Goal: Task Accomplishment & Management: Manage account settings

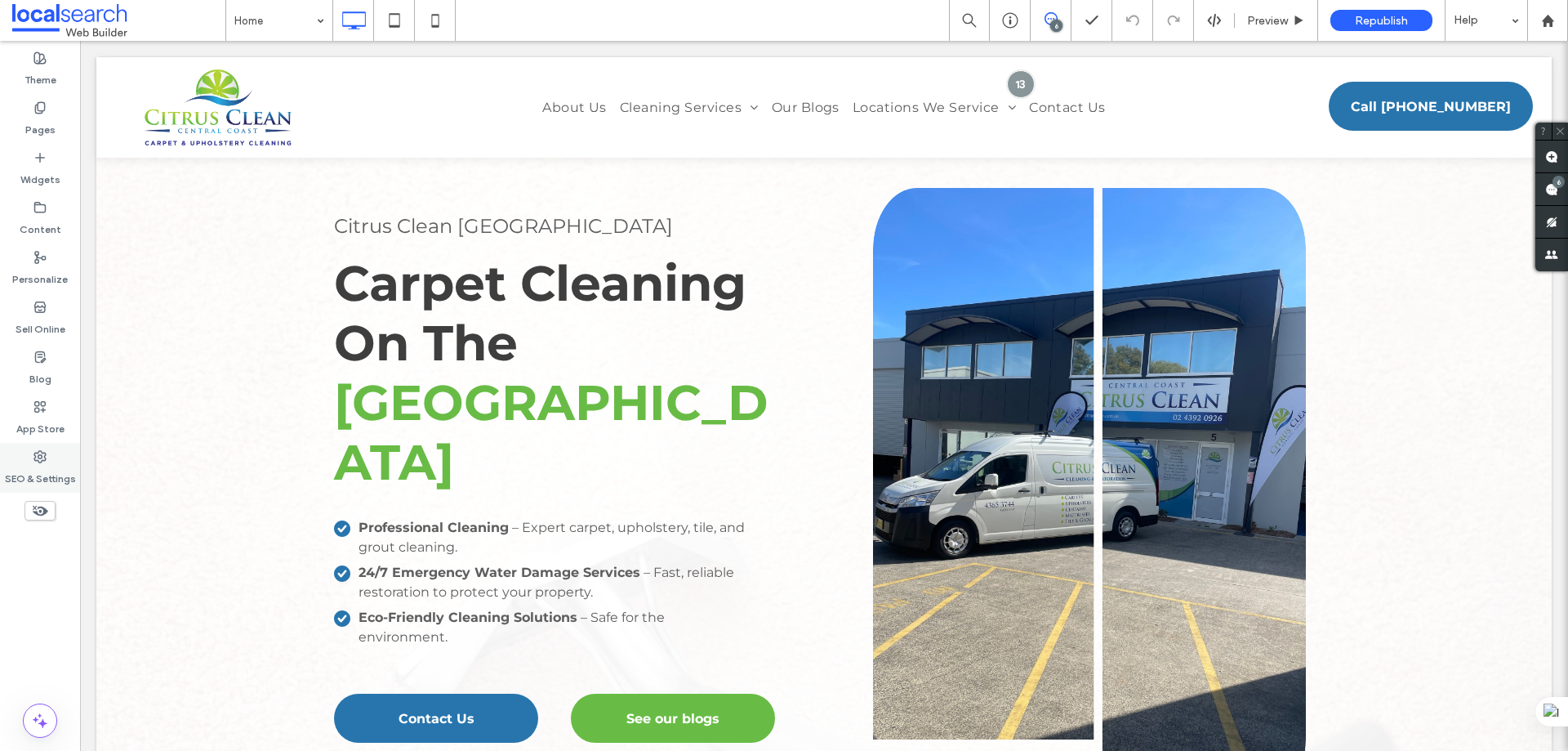
click at [47, 454] on div "SEO & Settings" at bounding box center [40, 468] width 80 height 50
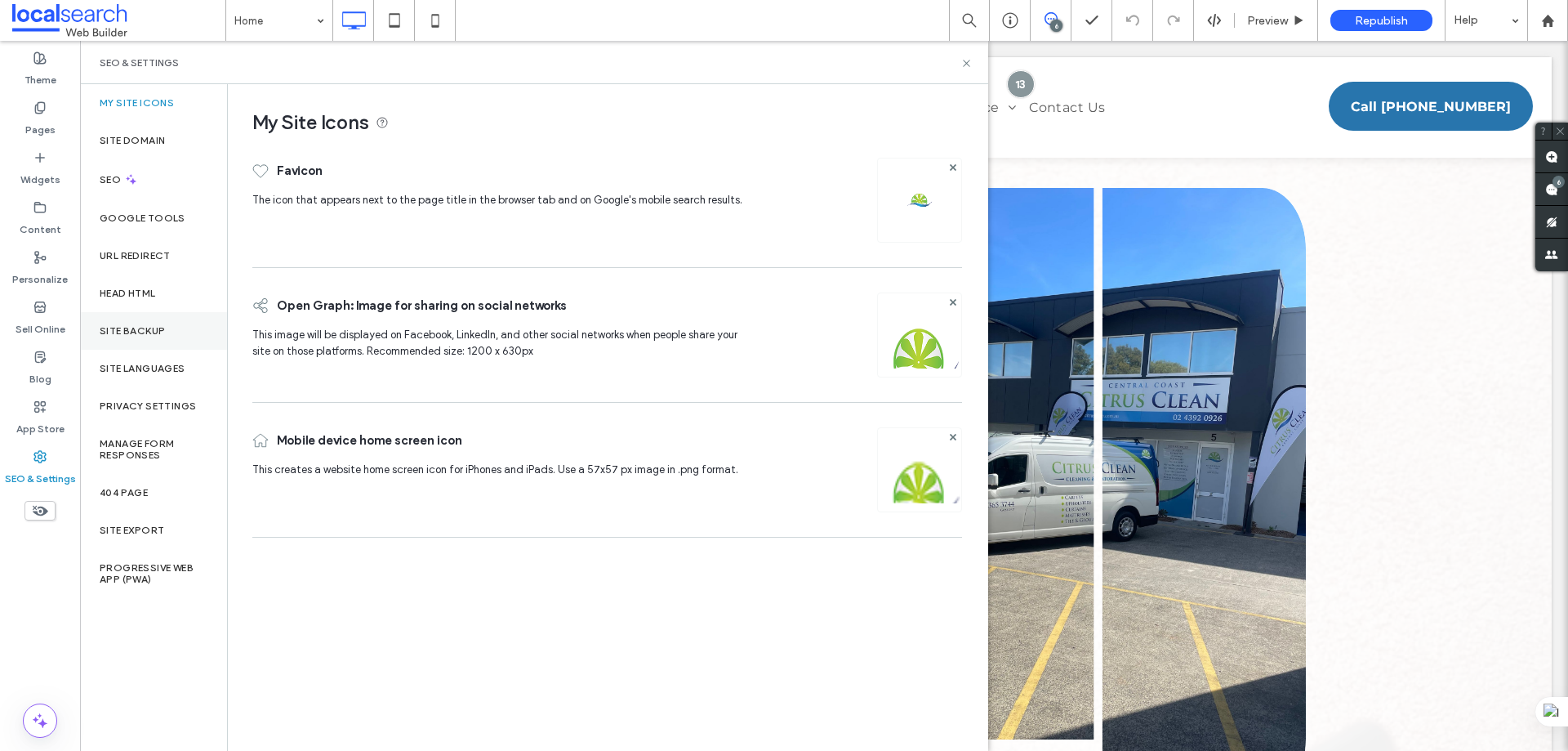
click at [113, 331] on label "Site Backup" at bounding box center [133, 331] width 66 height 12
drag, startPoint x: 113, startPoint y: 331, endPoint x: 144, endPoint y: 313, distance: 35.8
click at [113, 331] on label "Site Backup" at bounding box center [133, 331] width 66 height 12
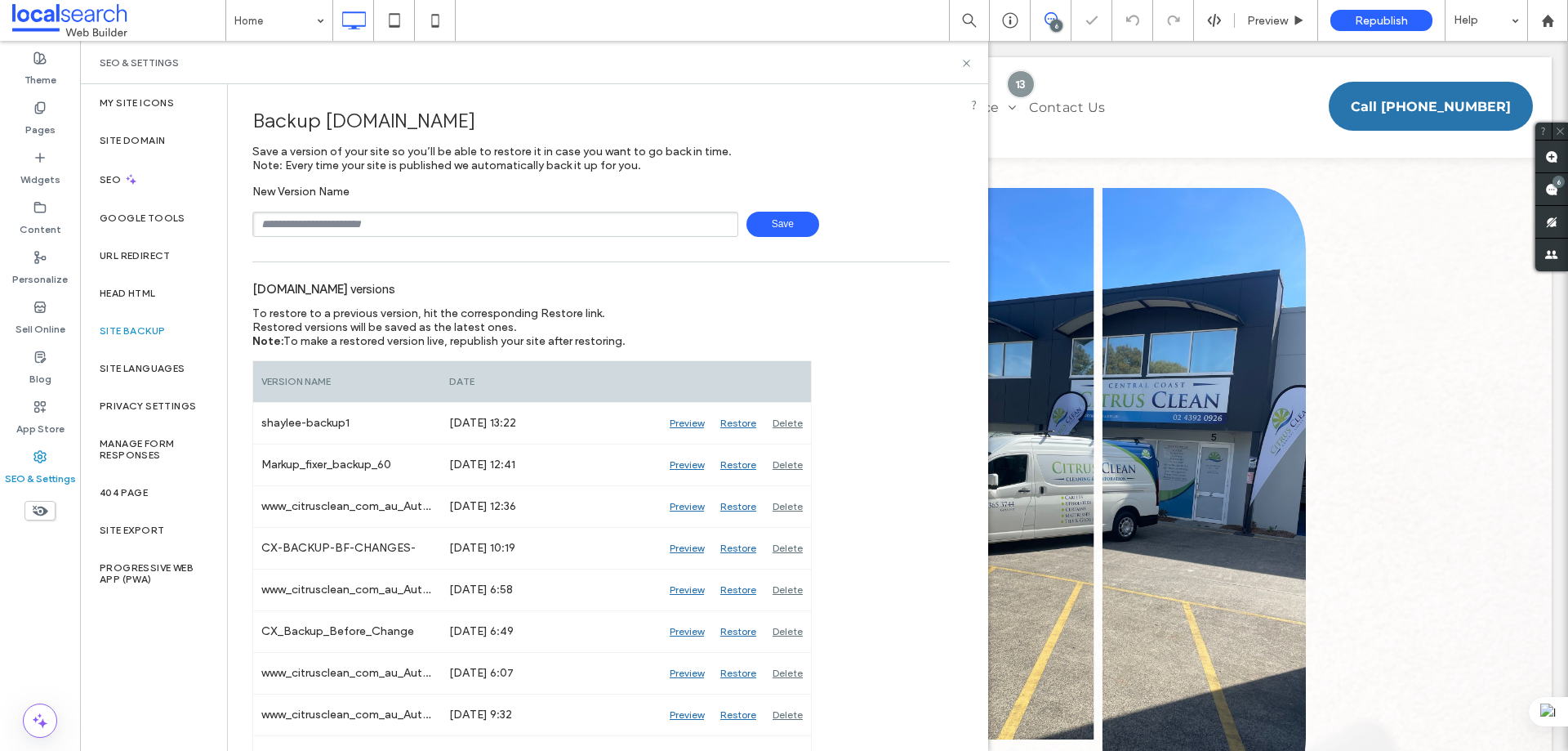
click at [395, 218] on input "text" at bounding box center [495, 225] width 486 height 25
type input "**********"
click at [789, 225] on span "Save" at bounding box center [783, 225] width 73 height 25
click at [968, 61] on use at bounding box center [965, 63] width 7 height 7
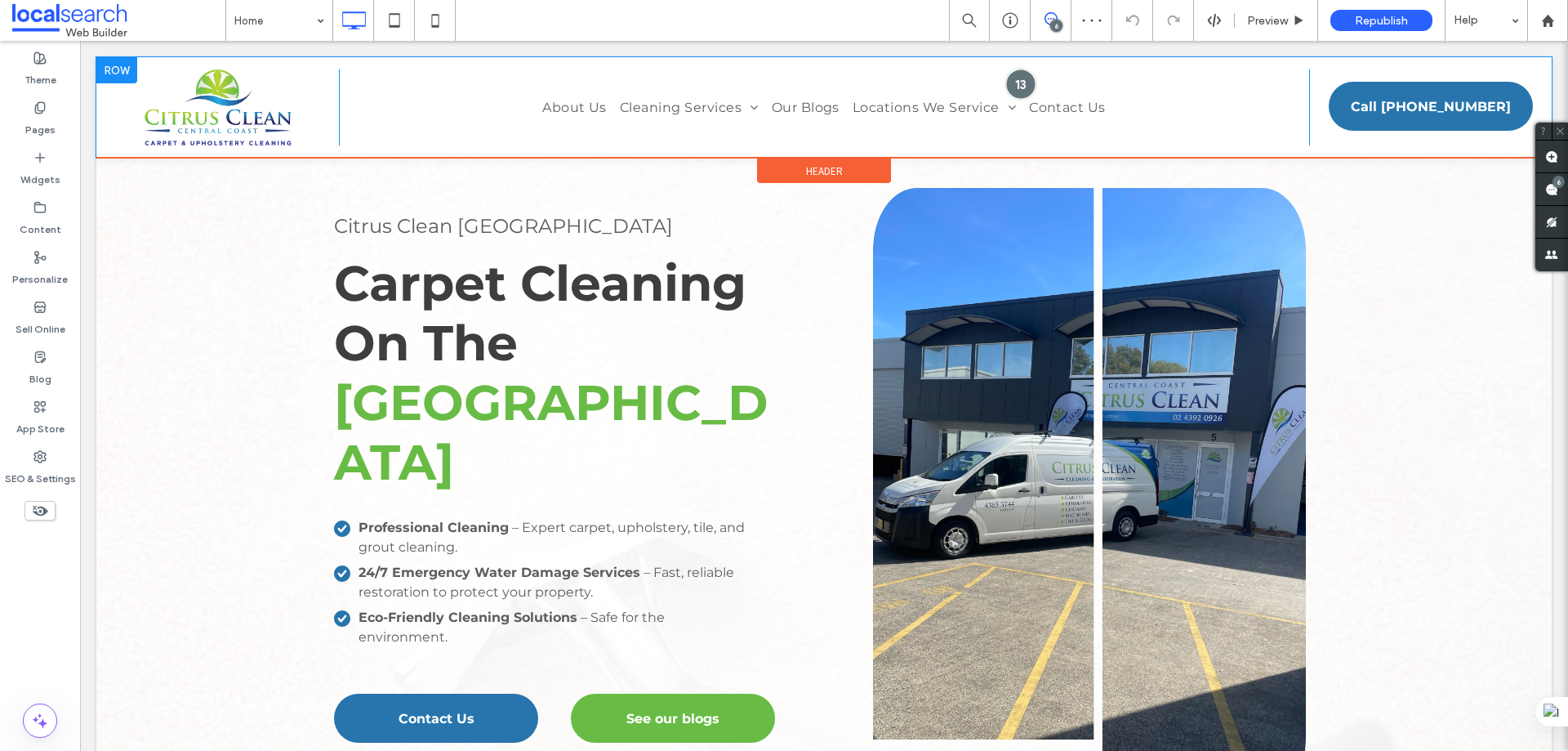
click at [1011, 80] on div at bounding box center [1020, 83] width 30 height 30
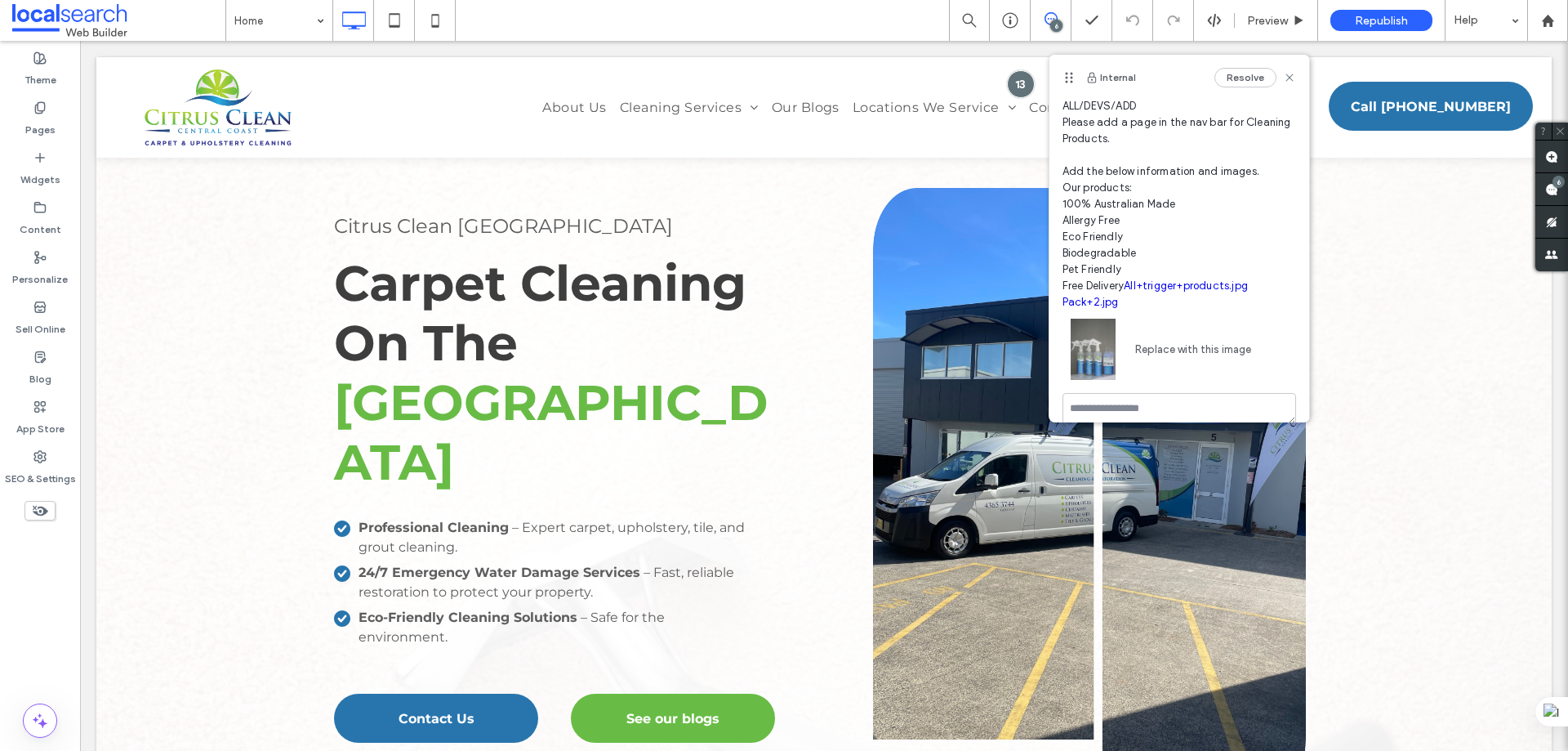
scroll to position [62, 0]
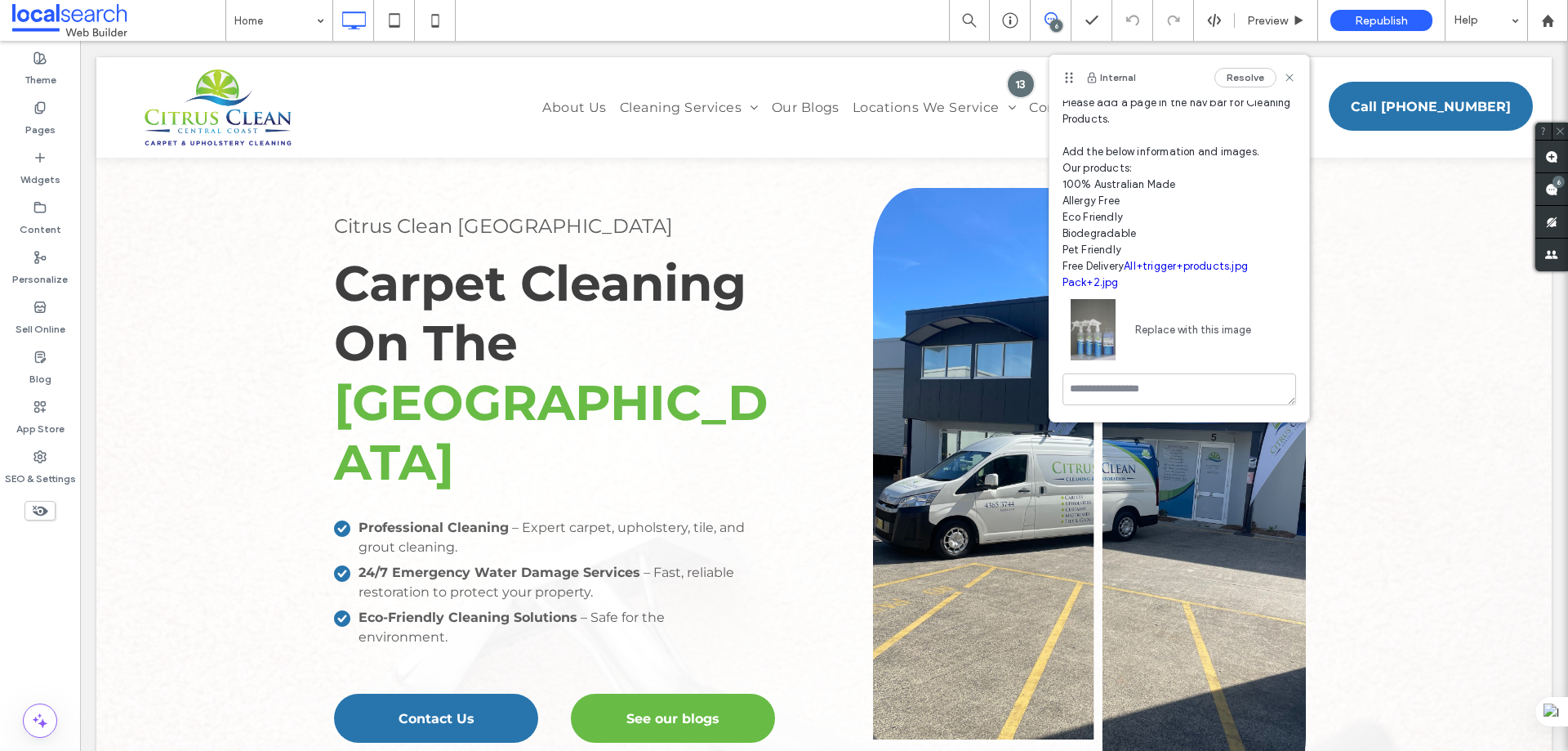
click at [1192, 215] on span "ALL/DEVS/ADD Please add a page in the nav bar for Cleaning Products. Add the be…" at bounding box center [1178, 185] width 233 height 213
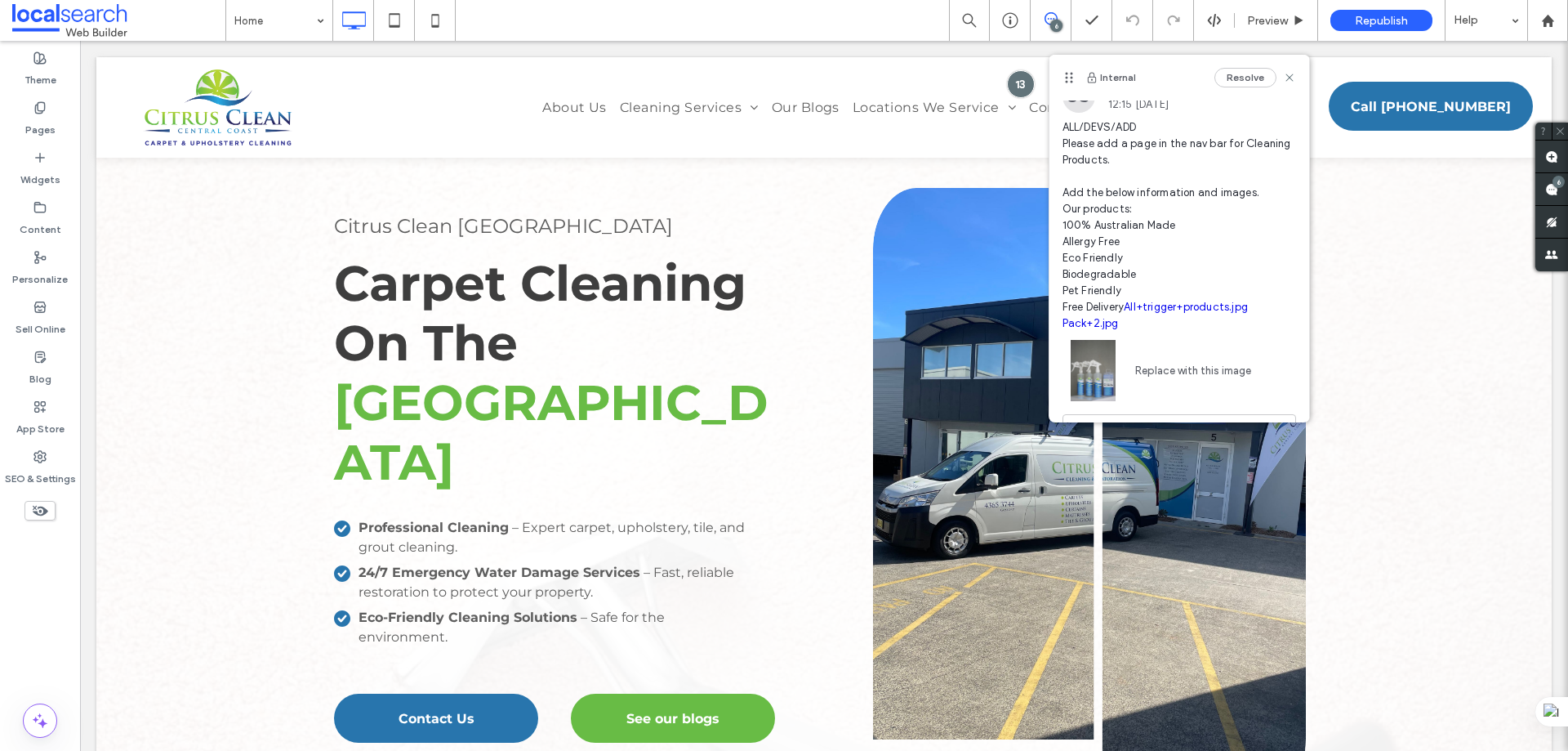
scroll to position [0, 0]
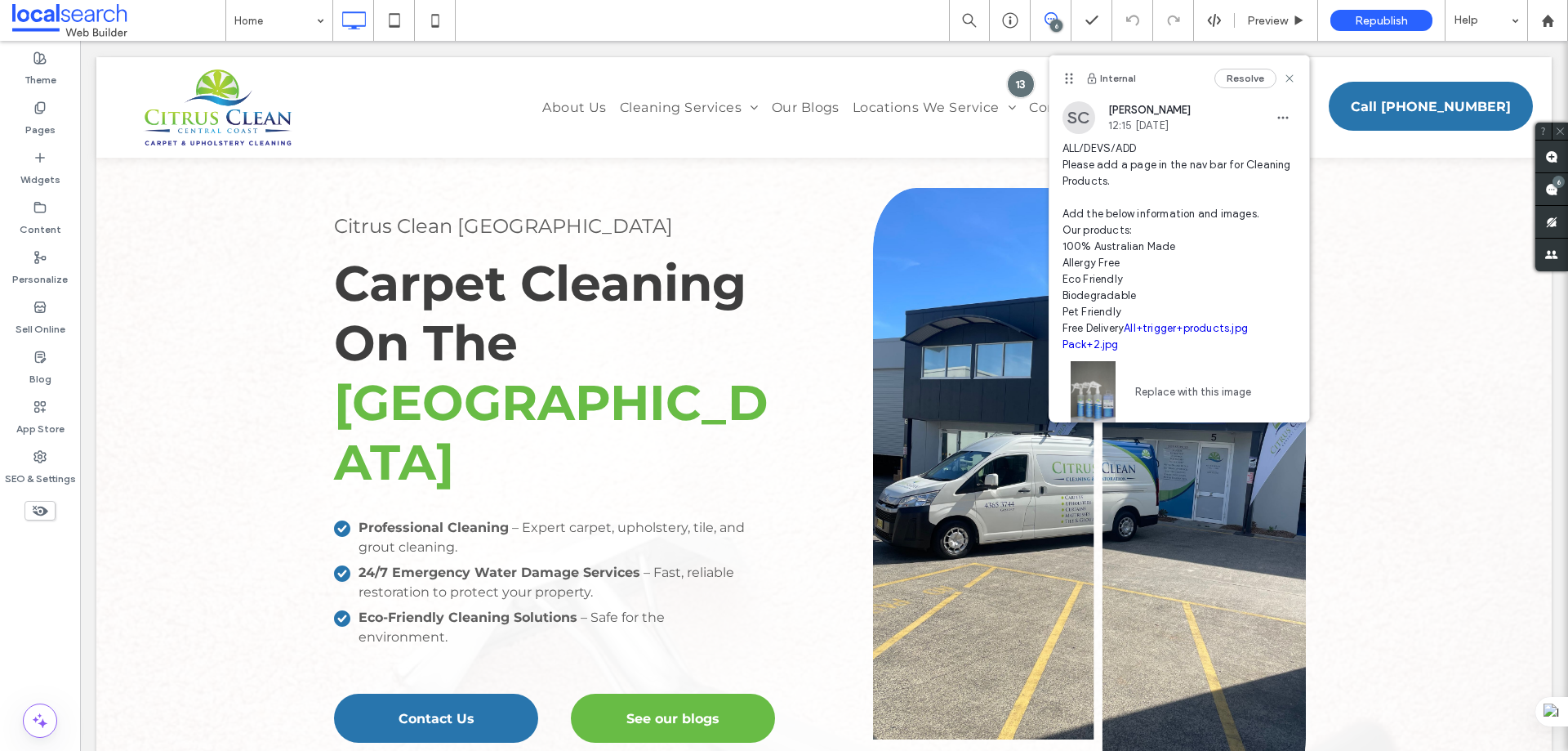
click at [1162, 192] on span "ALL/DEVS/ADD Please add a page in the nav bar for Cleaning Products. Add the be…" at bounding box center [1178, 247] width 233 height 213
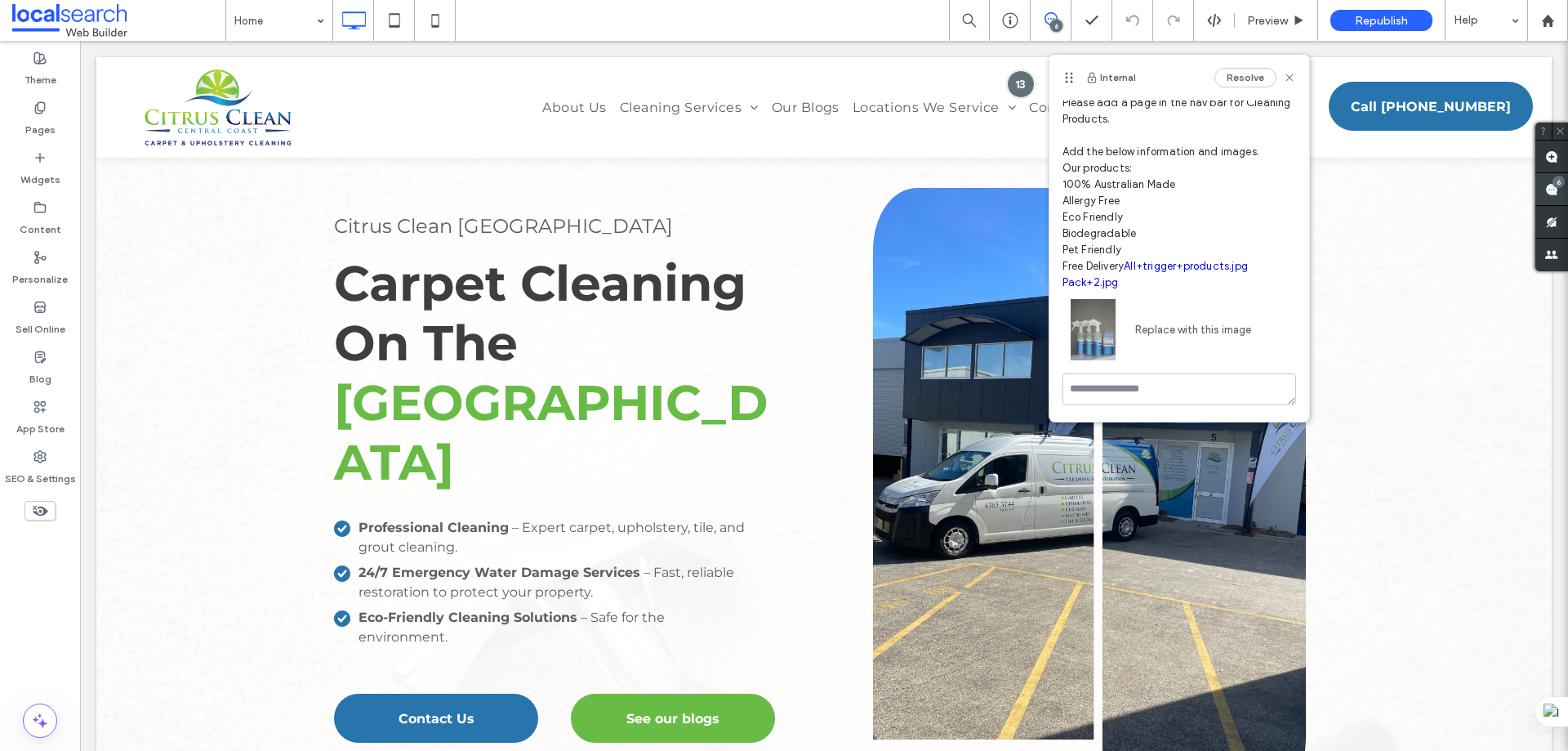
click at [1555, 182] on div "6" at bounding box center [1558, 182] width 13 height 13
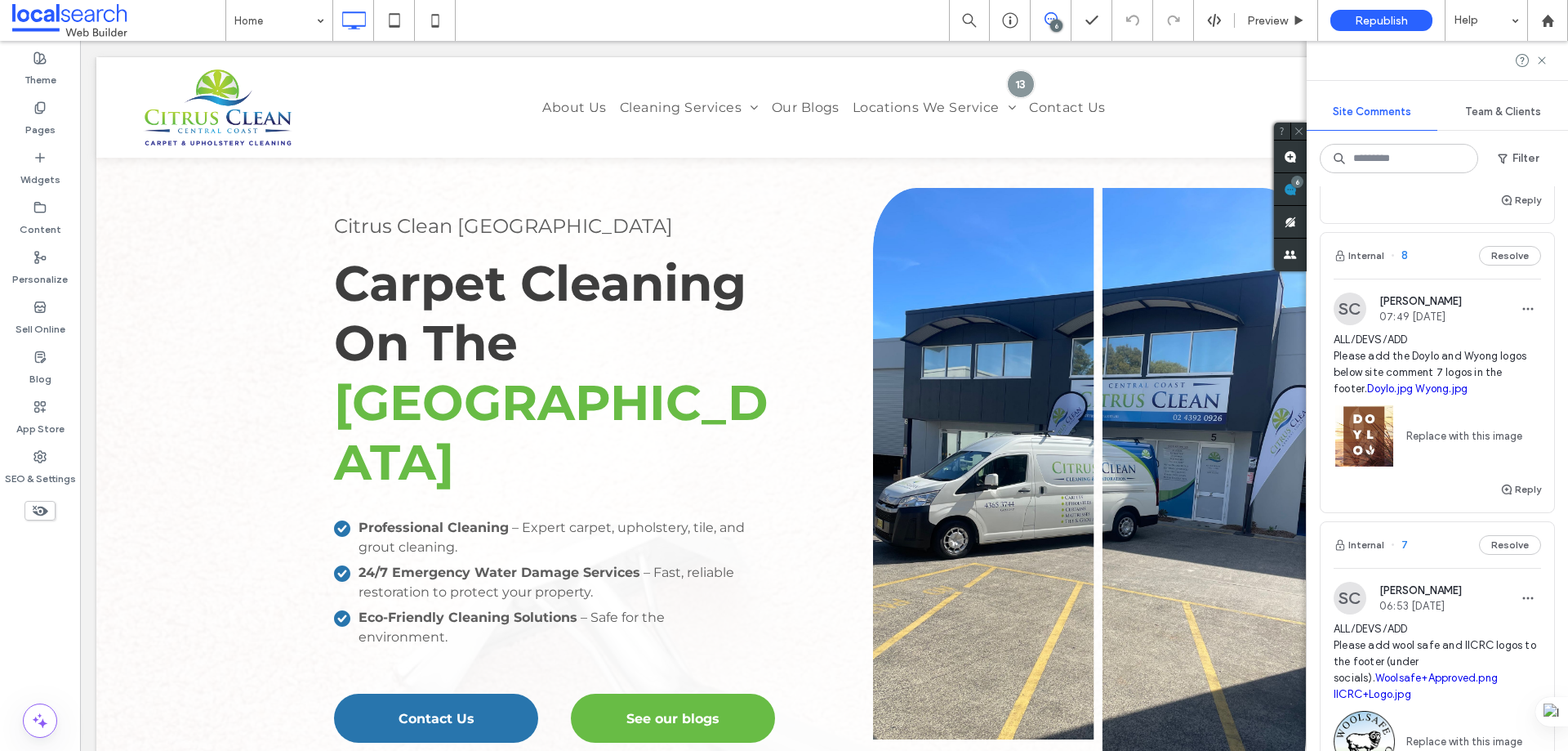
scroll to position [1307, 0]
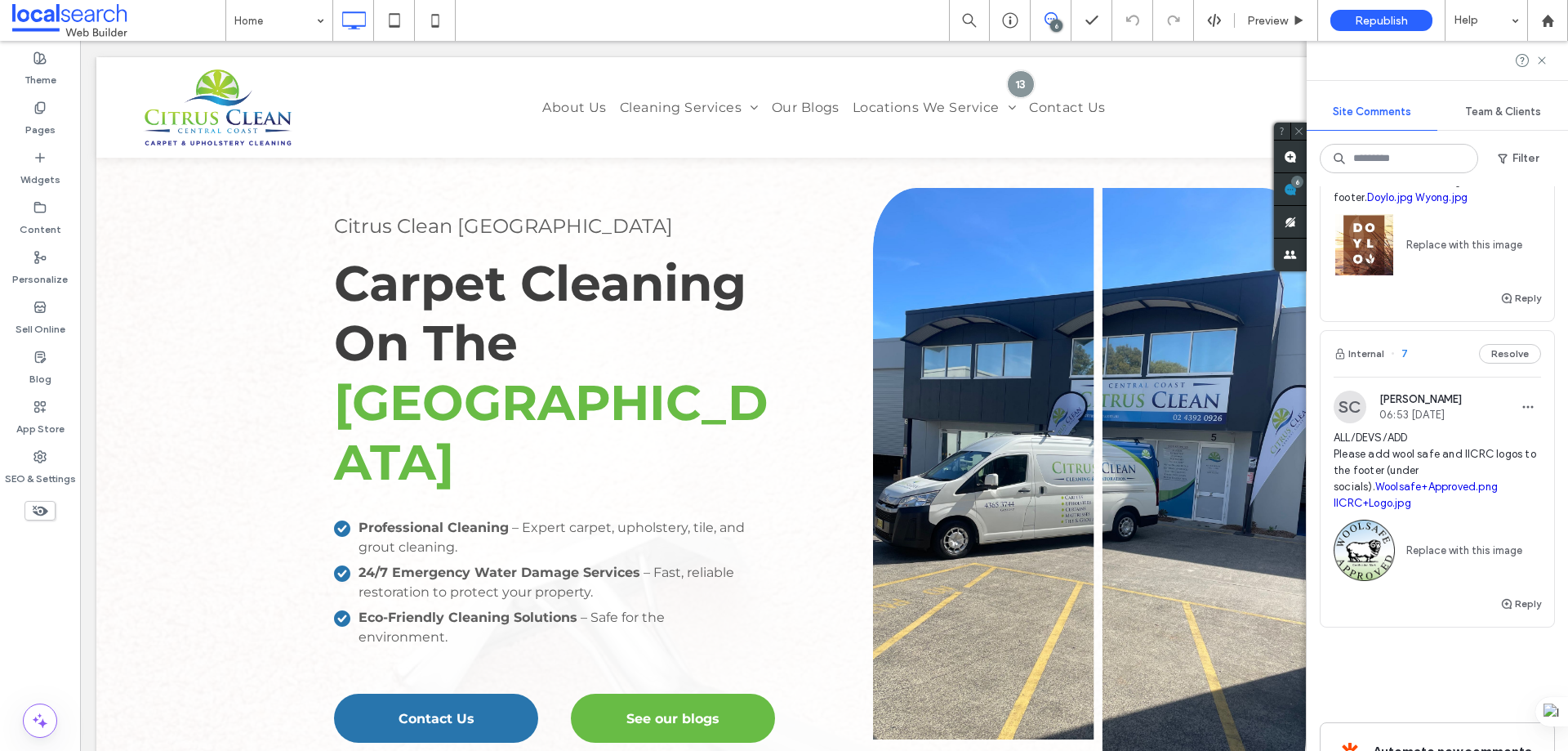
click at [1466, 412] on div "SC Shaylee Coulter 06:53 Sep 17 2025 ALL/DEVS/ADD Please add wool safe and IICR…" at bounding box center [1436, 485] width 233 height 218
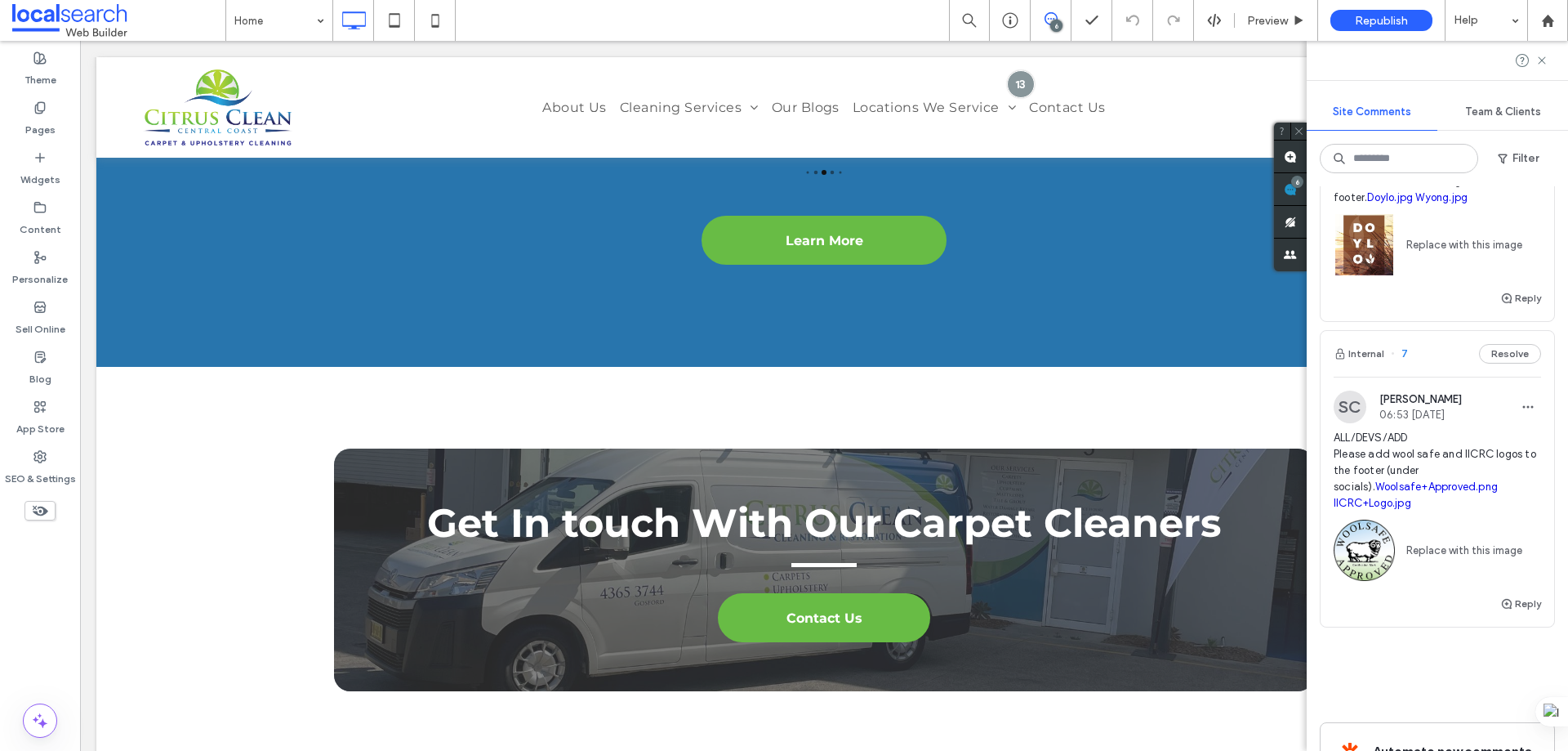
scroll to position [6761, 0]
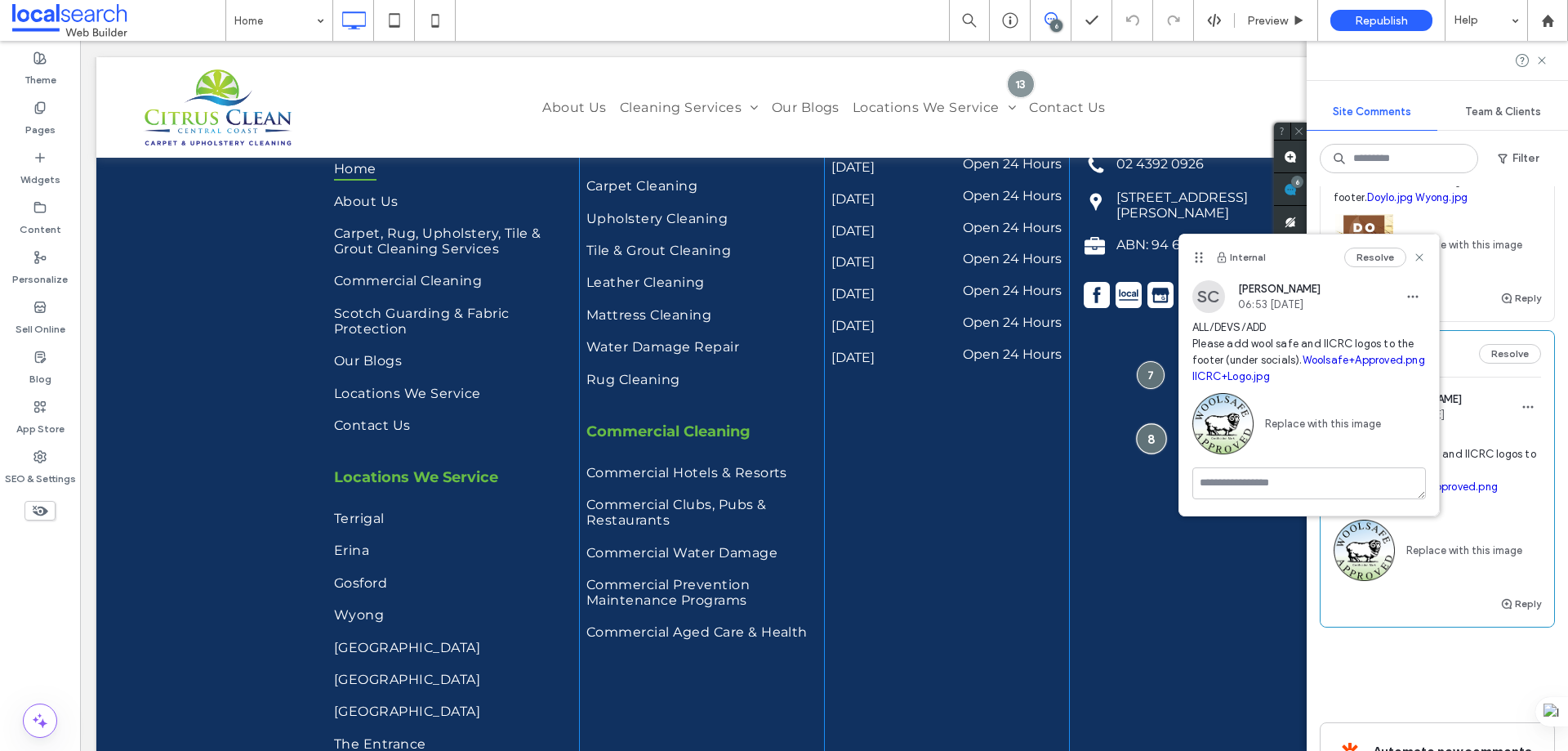
click at [1149, 439] on div at bounding box center [1151, 437] width 30 height 30
click at [1141, 380] on div at bounding box center [1150, 374] width 30 height 30
click at [1156, 432] on div at bounding box center [1151, 437] width 30 height 30
click at [1424, 258] on icon at bounding box center [1420, 257] width 14 height 14
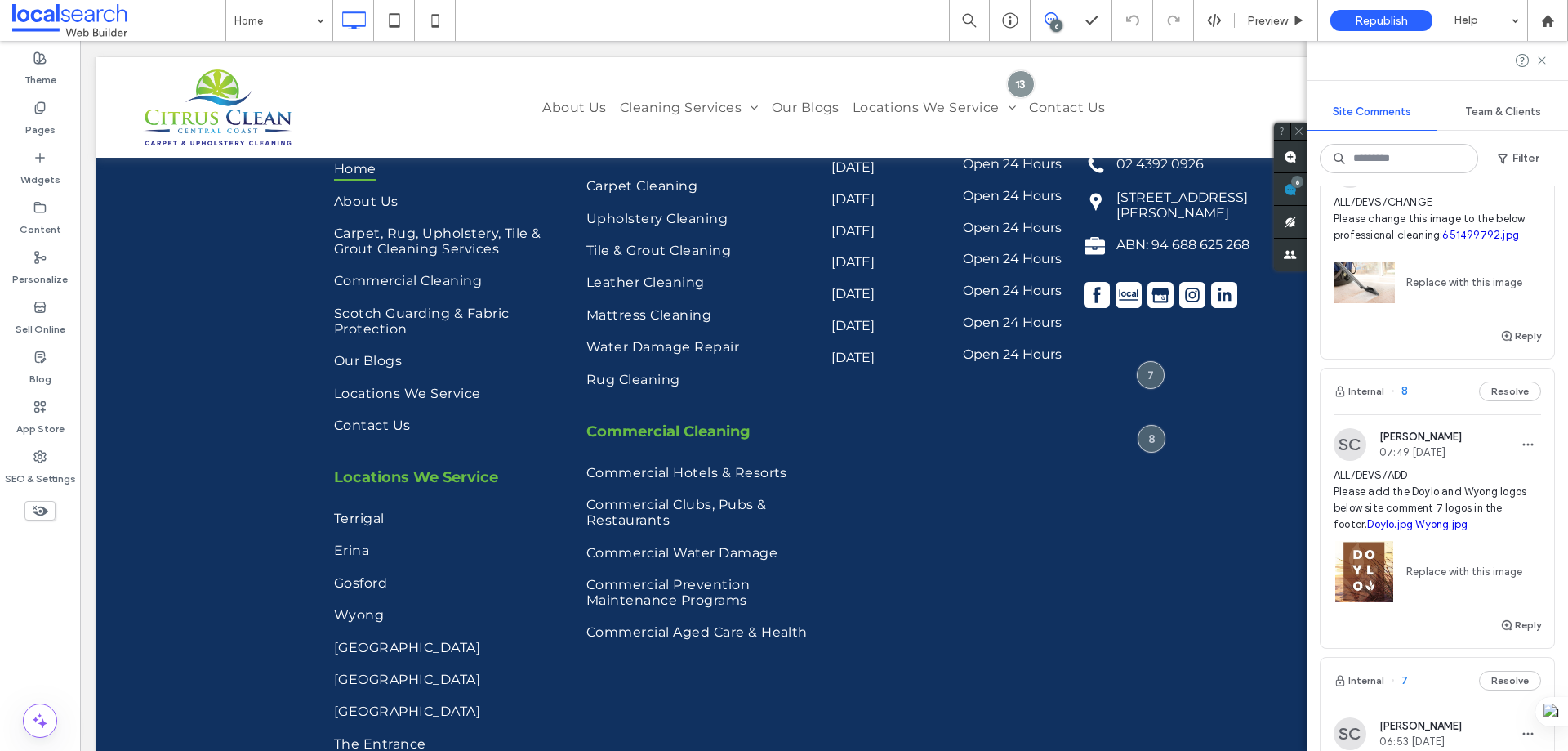
scroll to position [817, 0]
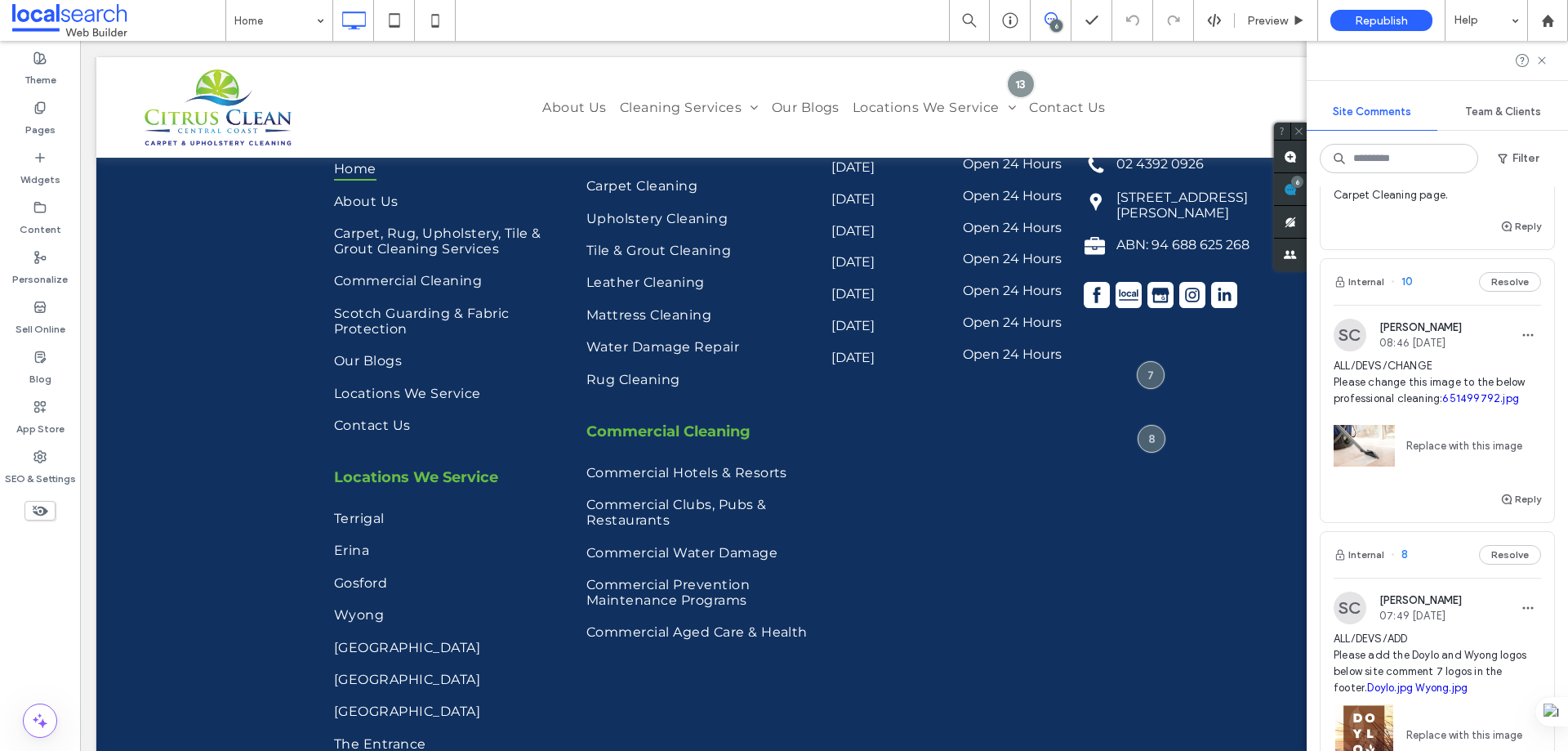
click at [1436, 304] on div "Internal 10 Resolve" at bounding box center [1436, 282] width 233 height 45
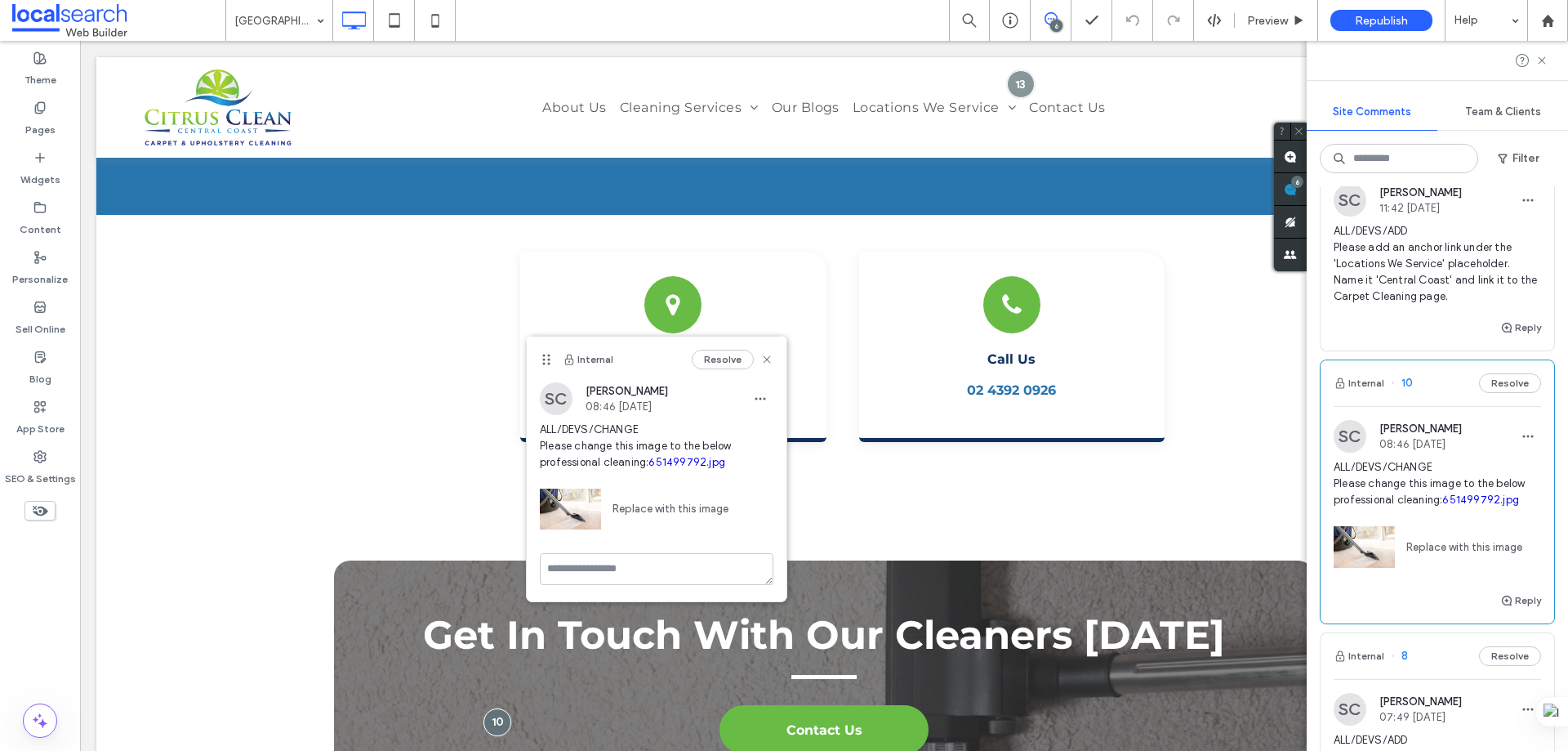
scroll to position [572, 0]
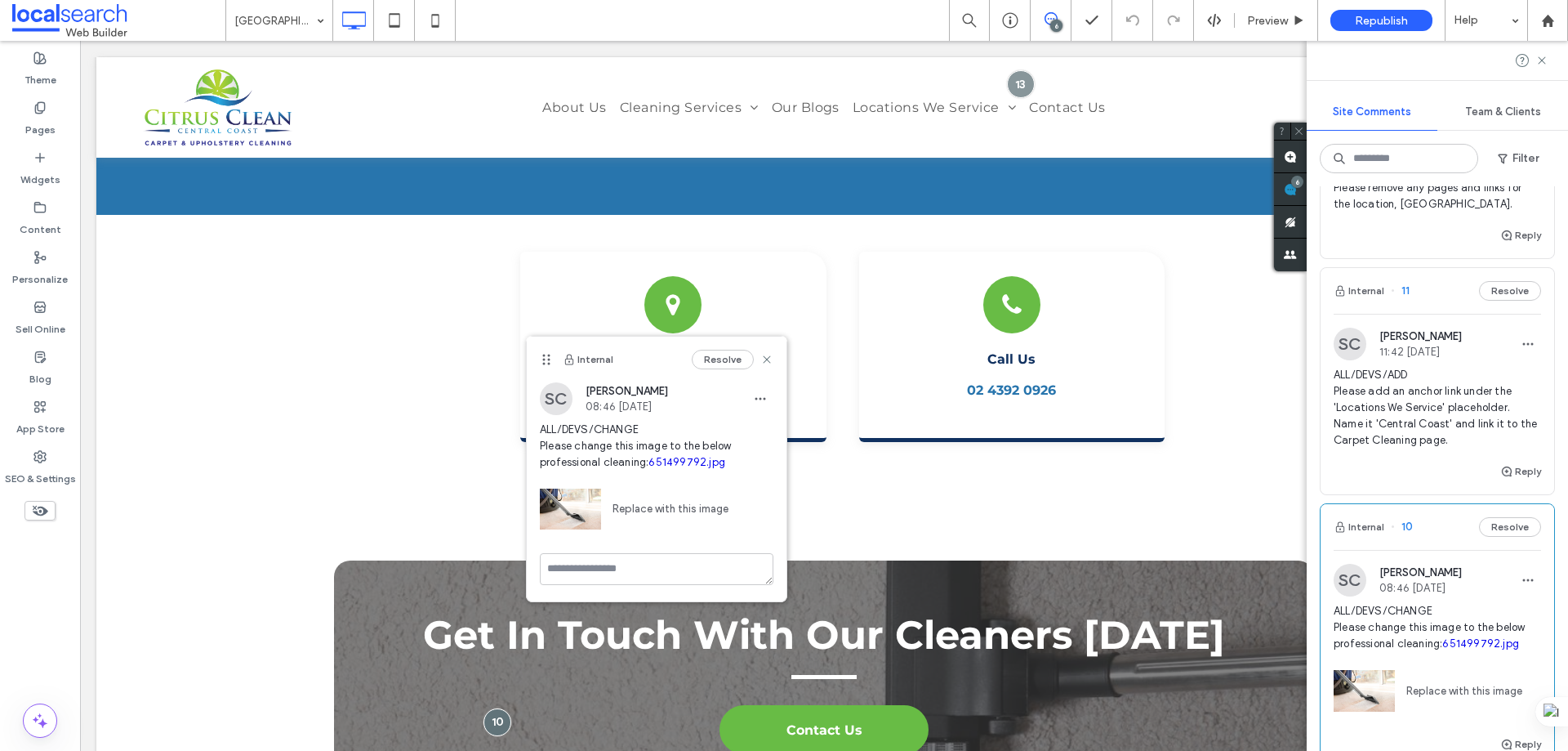
click at [1456, 317] on div "SC Shaylee Coulter 11:42 Sep 18 2025 ALL/DEVS/ADD Please add an anchor link und…" at bounding box center [1436, 387] width 233 height 148
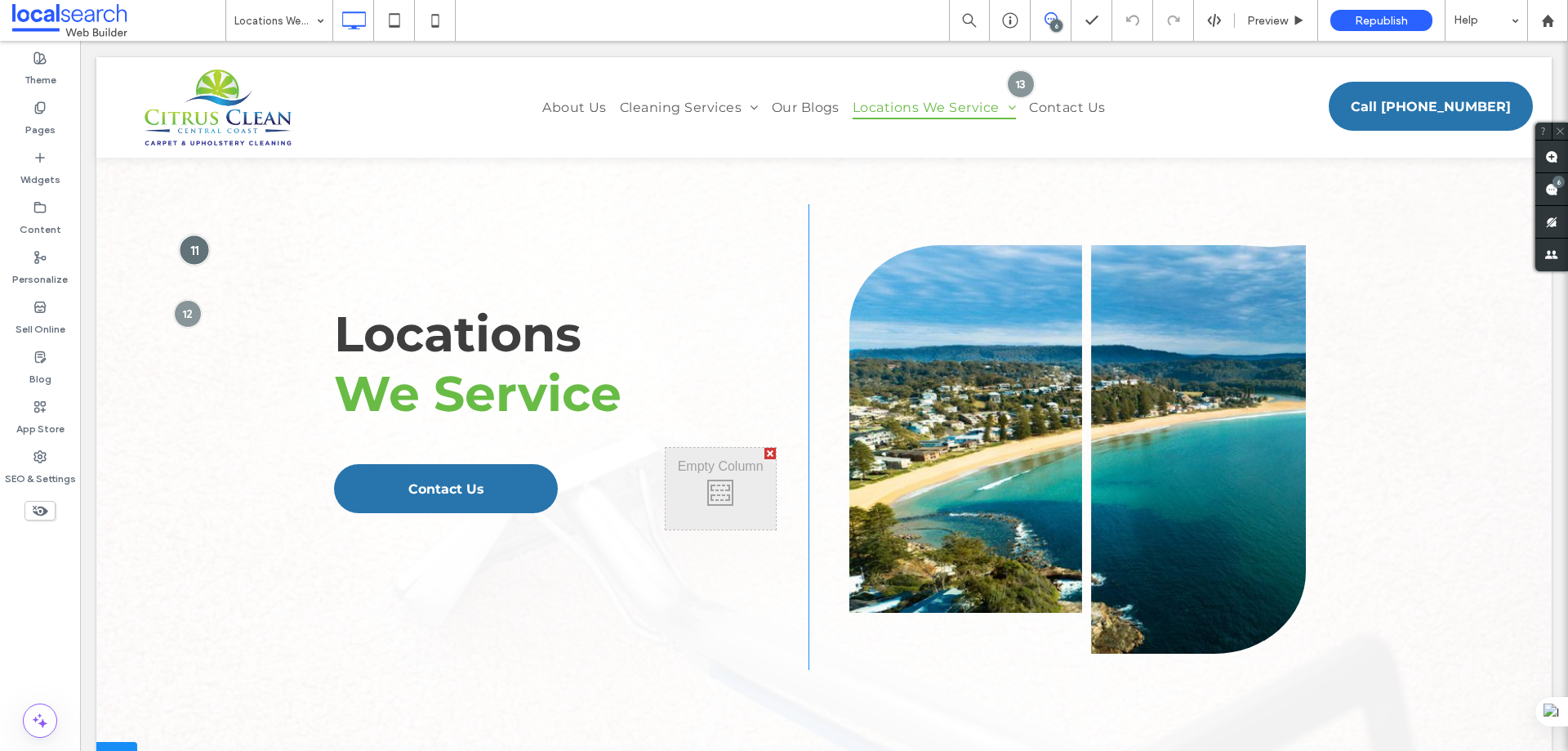
click at [195, 250] on div at bounding box center [193, 249] width 30 height 30
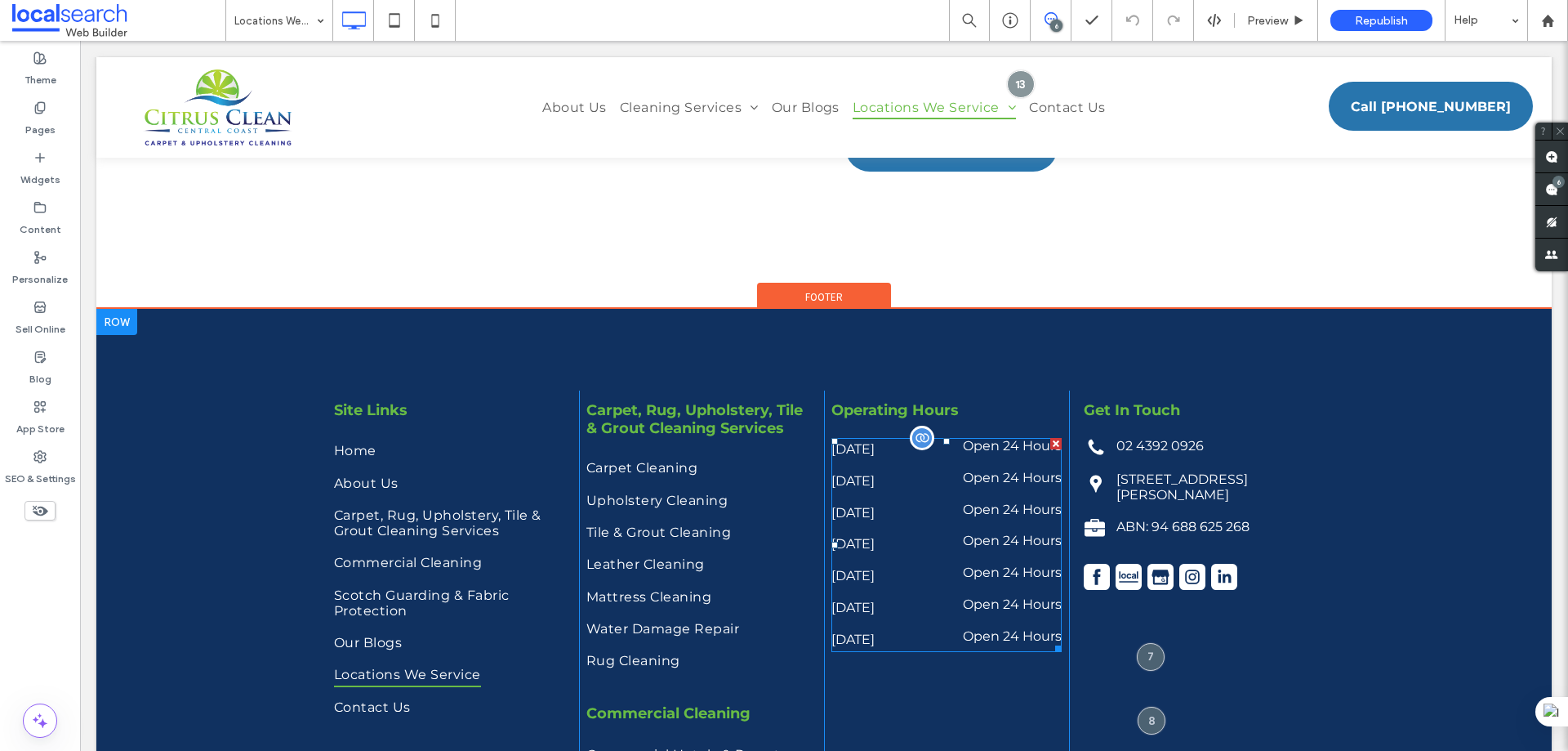
scroll to position [2696, 0]
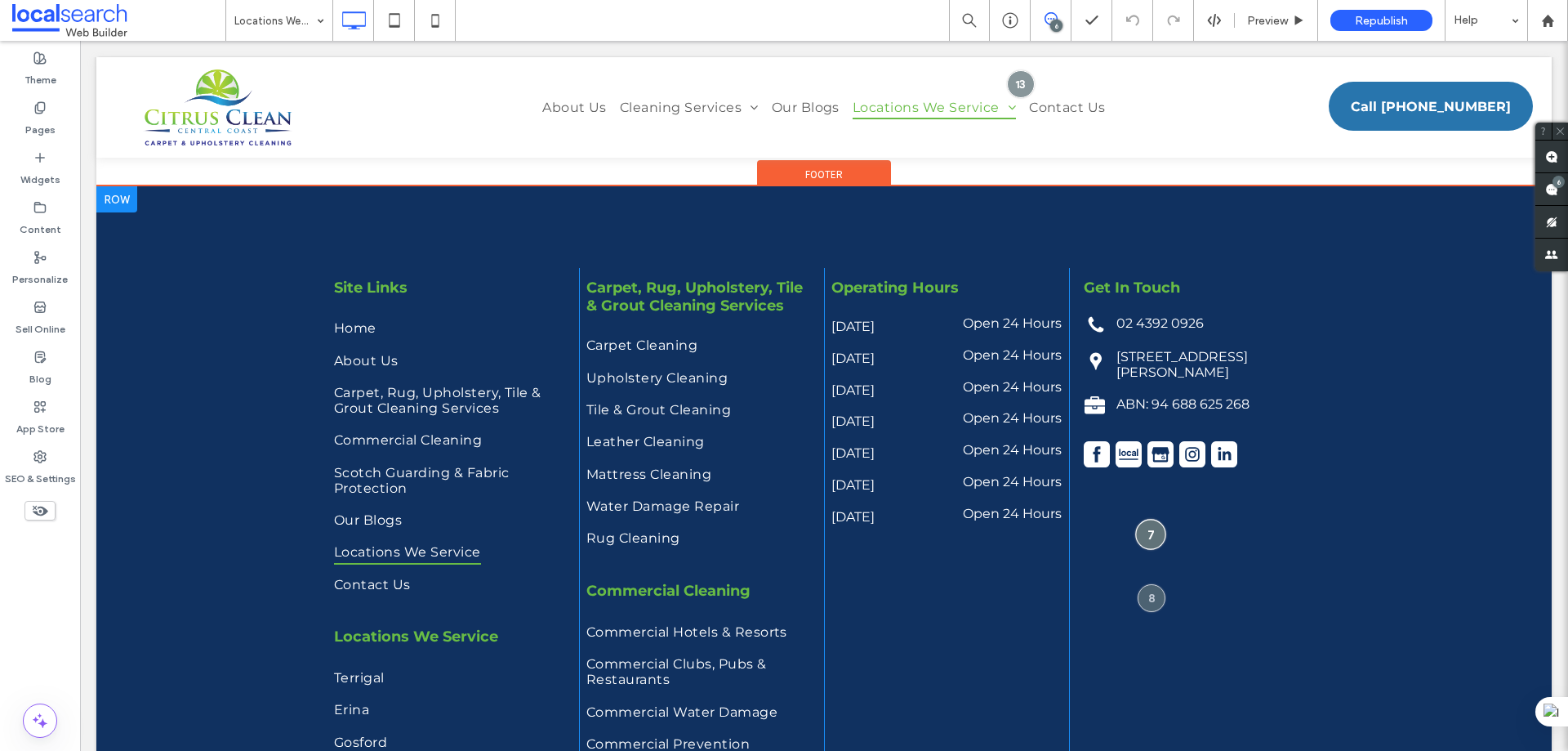
click at [1150, 524] on div at bounding box center [1150, 533] width 30 height 30
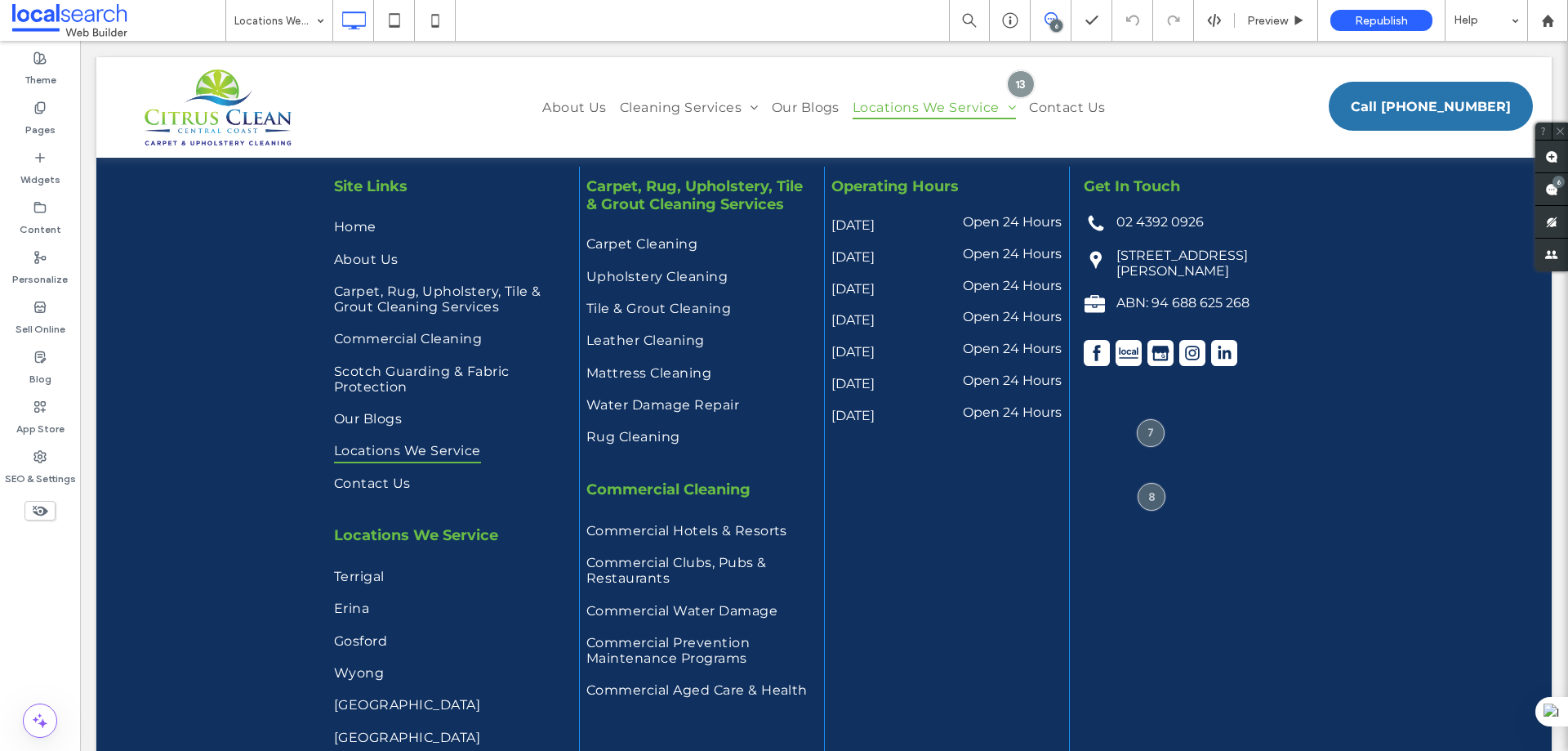
scroll to position [2779, 0]
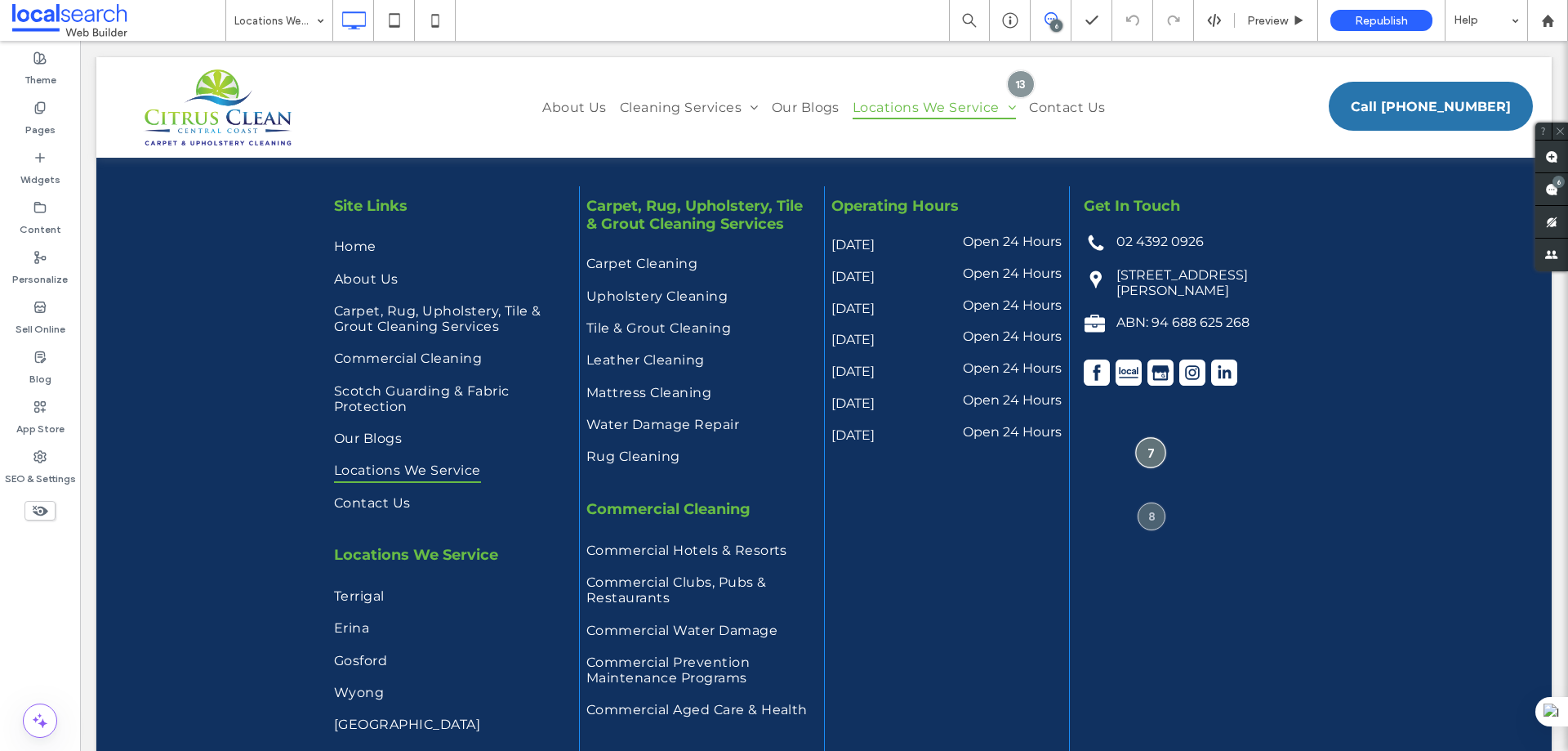
click at [1149, 439] on div at bounding box center [1150, 452] width 30 height 30
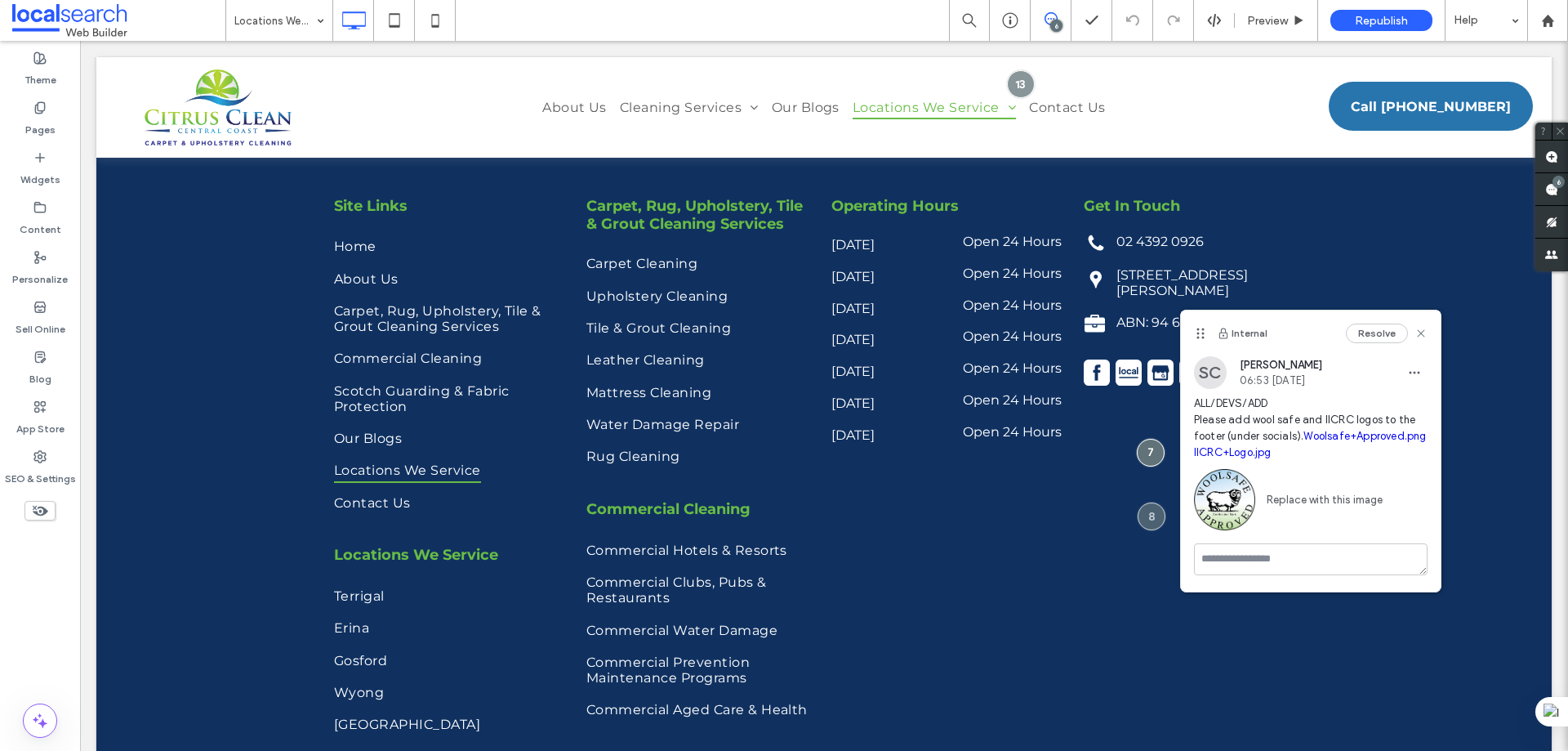
click at [1304, 442] on link "Woolsafe+Approved.png" at bounding box center [1365, 436] width 123 height 13
click at [1152, 452] on div at bounding box center [1150, 452] width 30 height 30
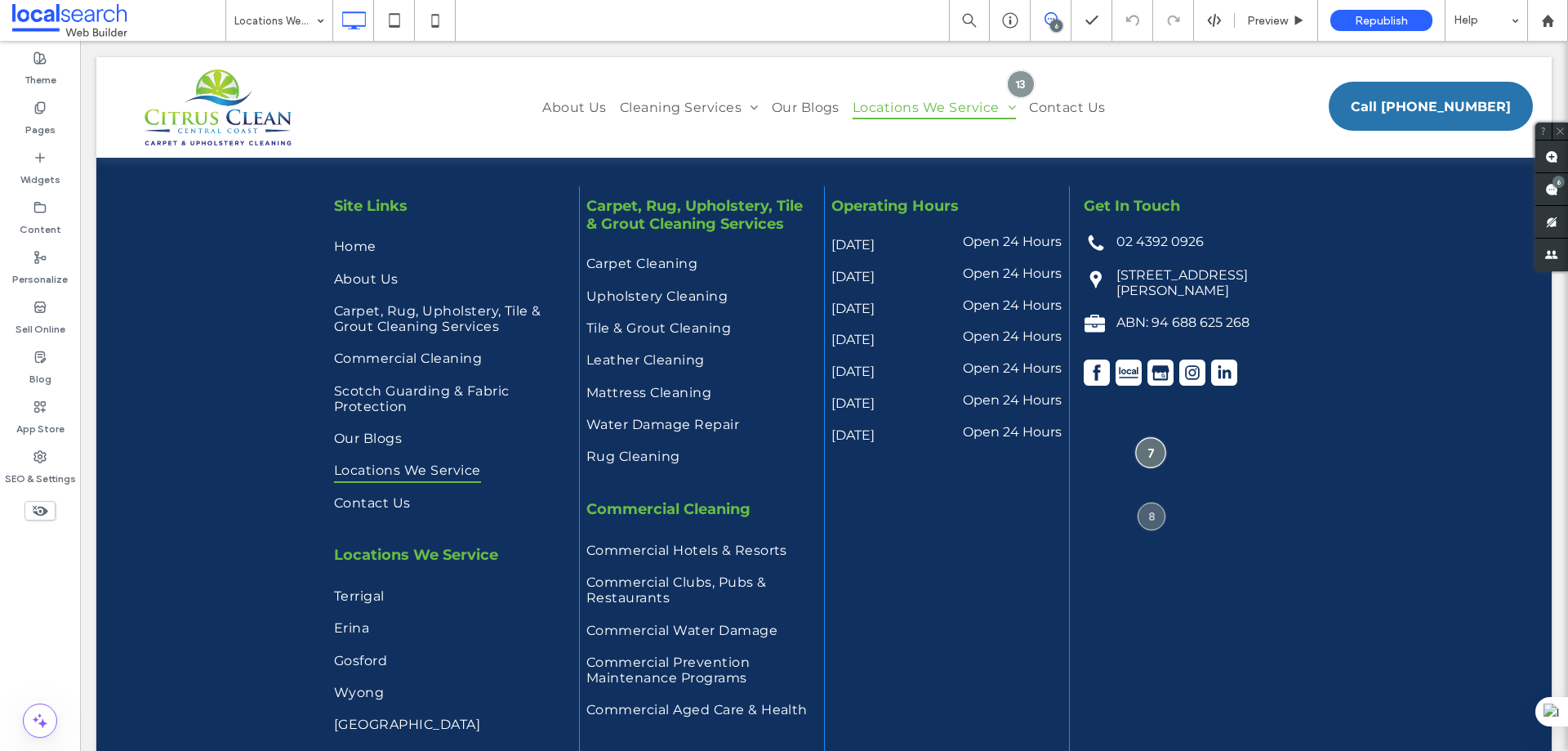
click at [1149, 444] on div at bounding box center [1150, 452] width 30 height 30
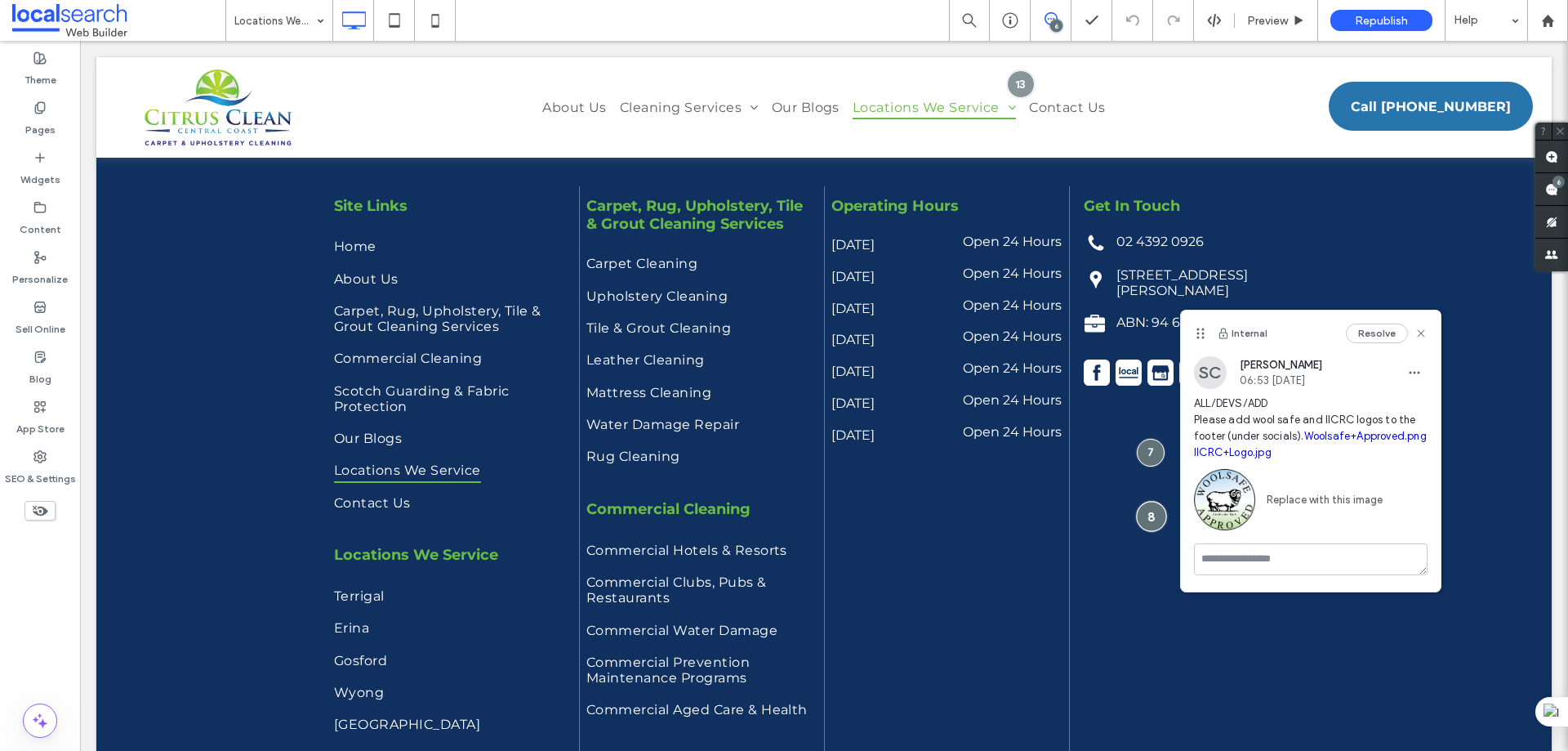
click at [1140, 512] on div at bounding box center [1151, 516] width 30 height 30
click at [1246, 455] on link "Wyong.jpg" at bounding box center [1220, 452] width 52 height 13
click at [1134, 427] on div "Get In Touch Click To Paste Phone Icon 02 4392 0926 Click To Paste Pin Icon 5/3…" at bounding box center [1191, 515] width 245 height 657
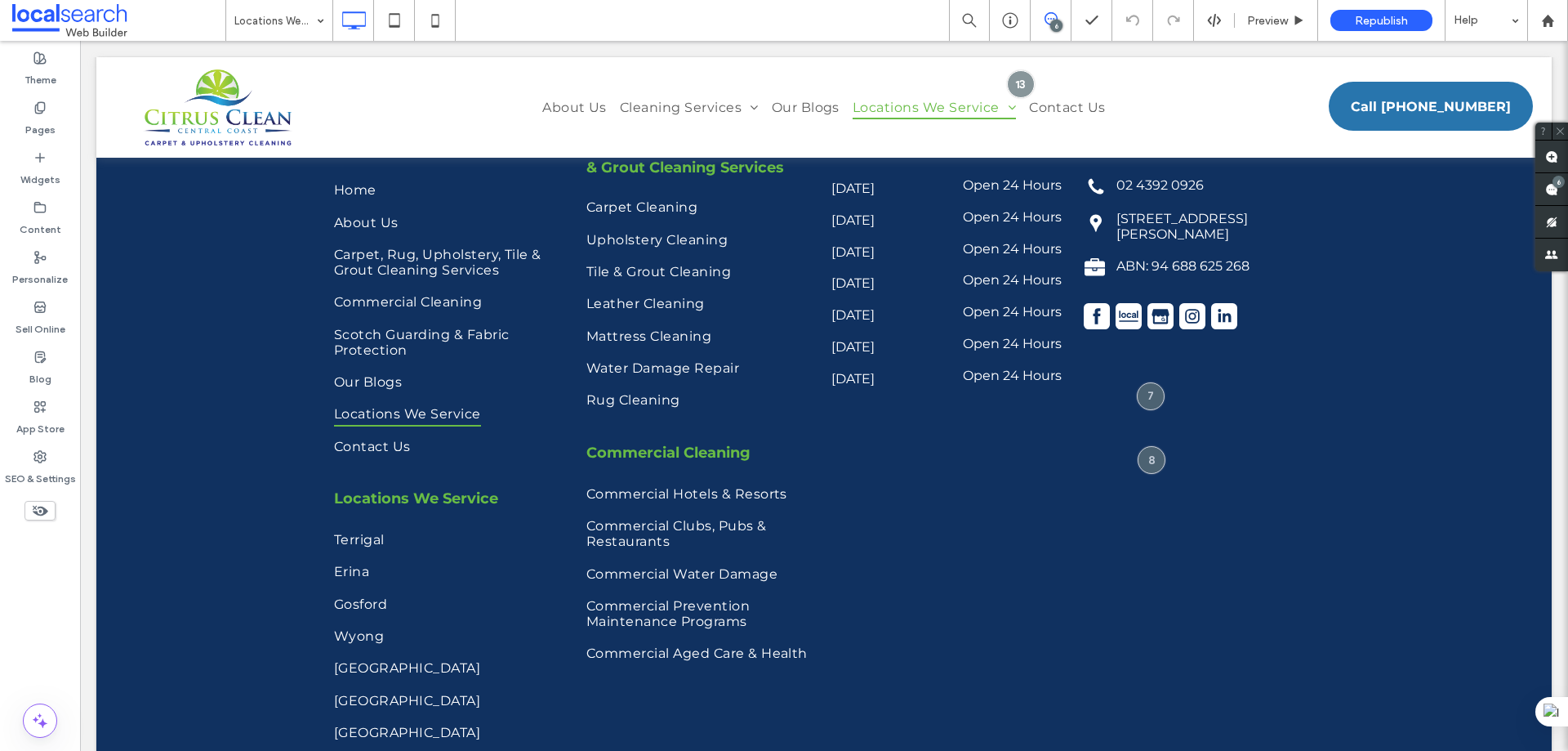
scroll to position [2860, 0]
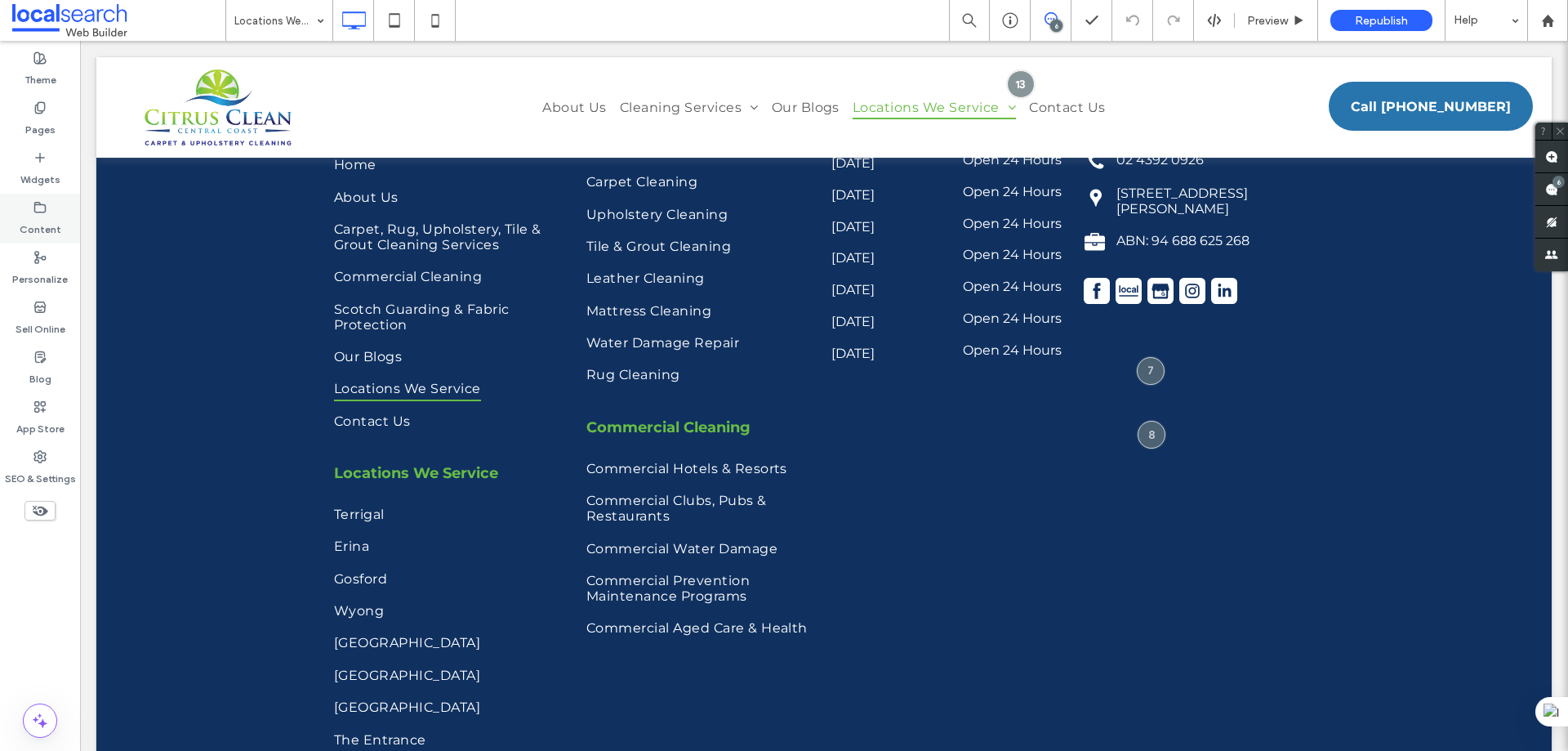
click at [48, 218] on label "Content" at bounding box center [40, 225] width 42 height 23
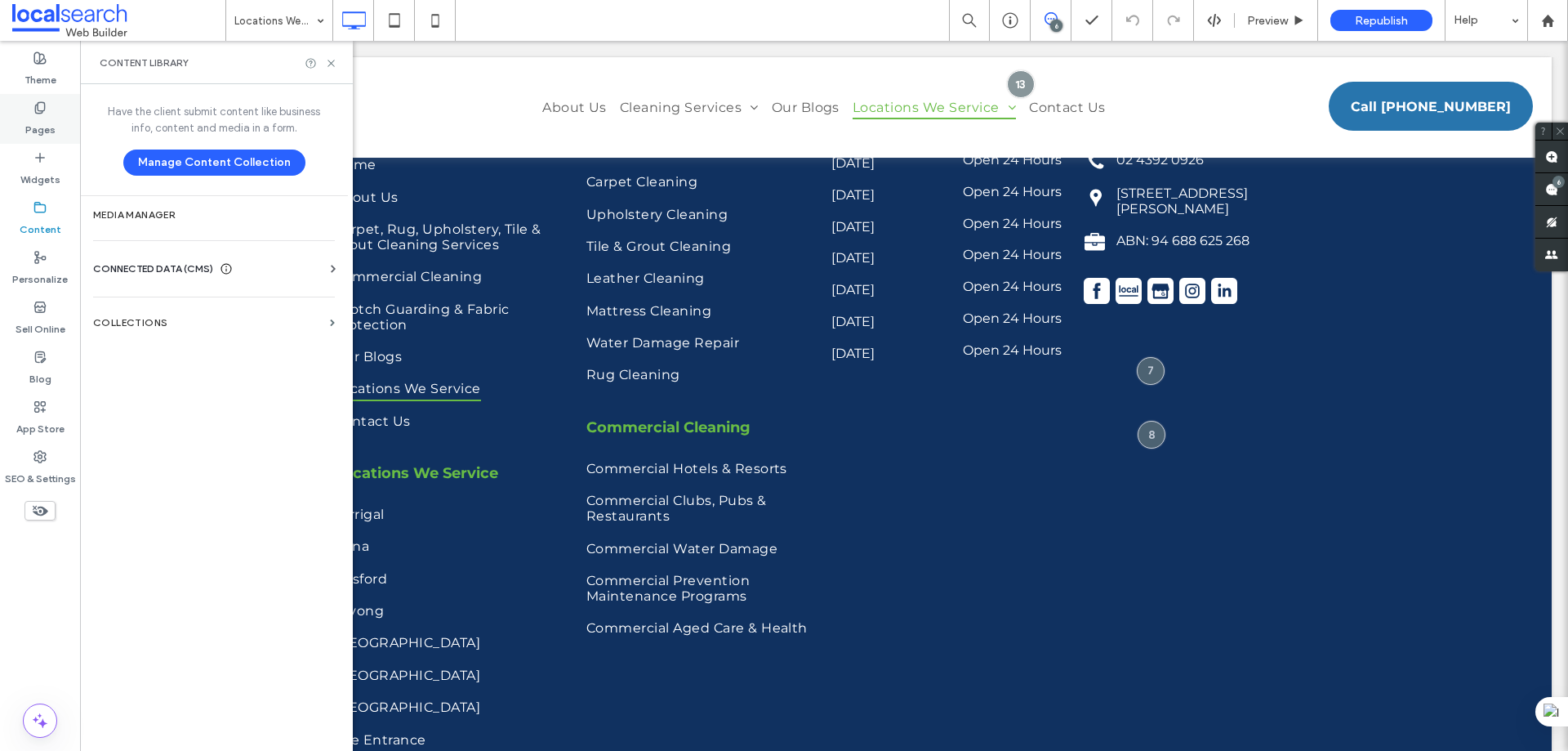
click at [42, 114] on label "Pages" at bounding box center [40, 126] width 30 height 23
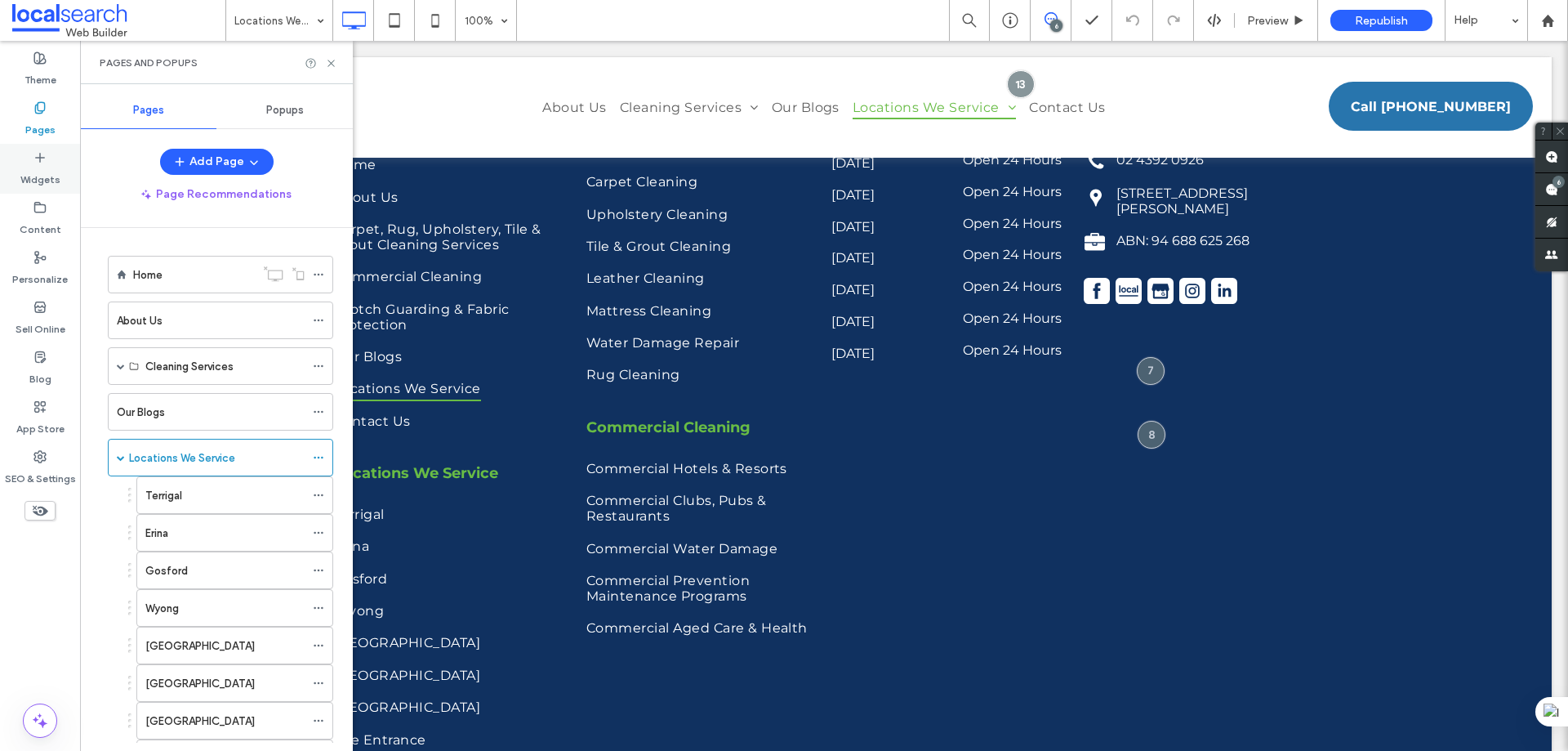
click at [35, 159] on icon at bounding box center [41, 158] width 14 height 14
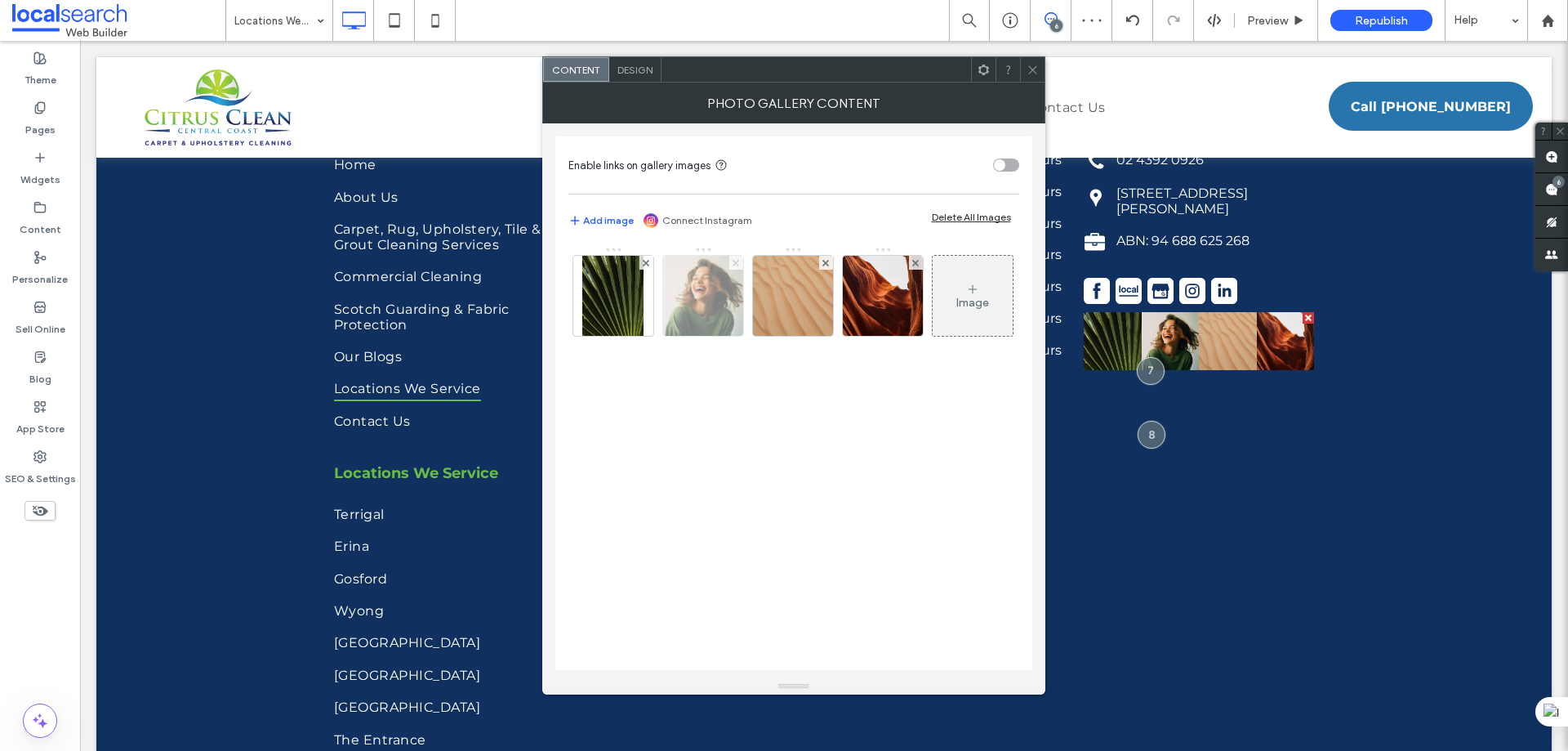
click at [738, 260] on use at bounding box center [735, 262] width 7 height 7
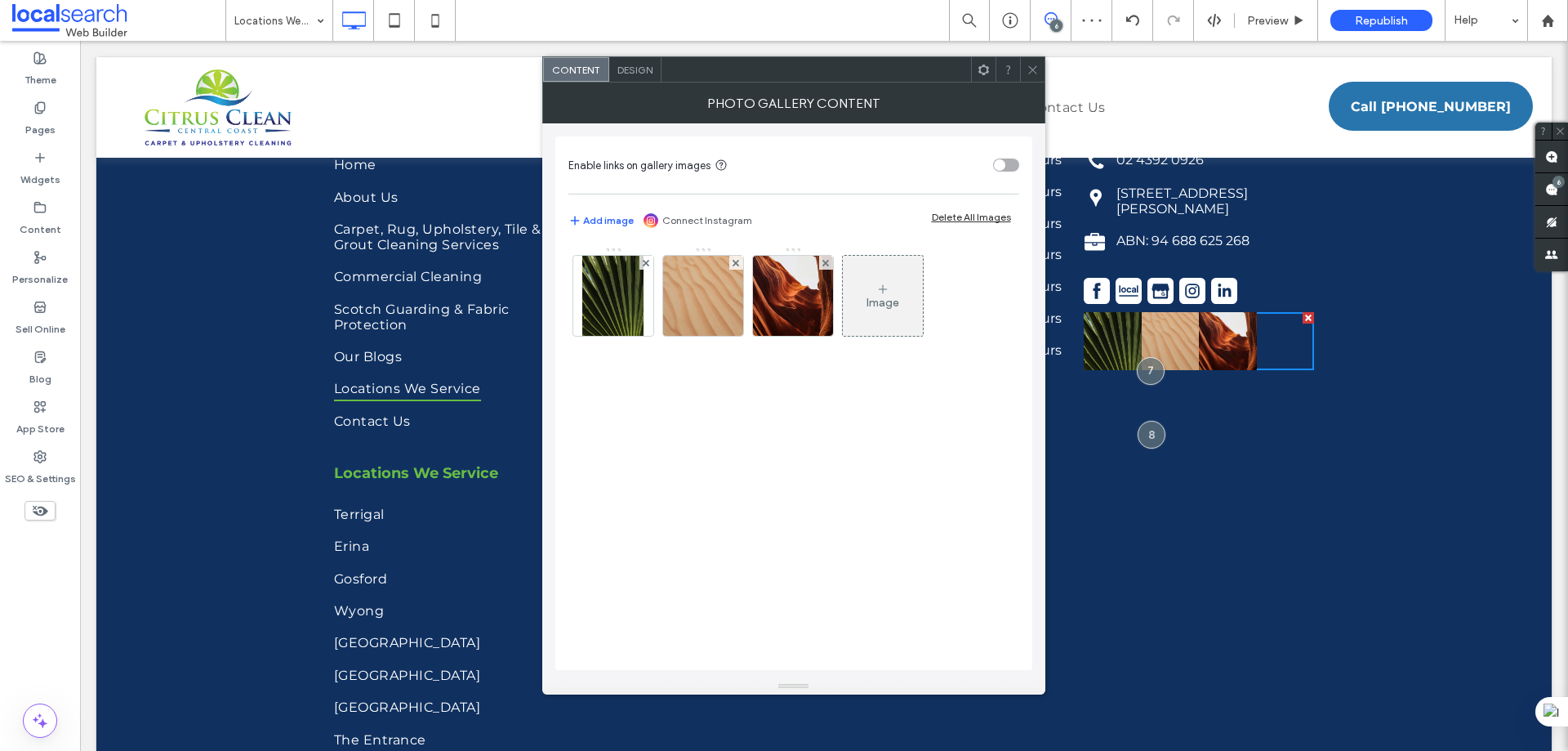
click at [738, 260] on use at bounding box center [735, 262] width 7 height 7
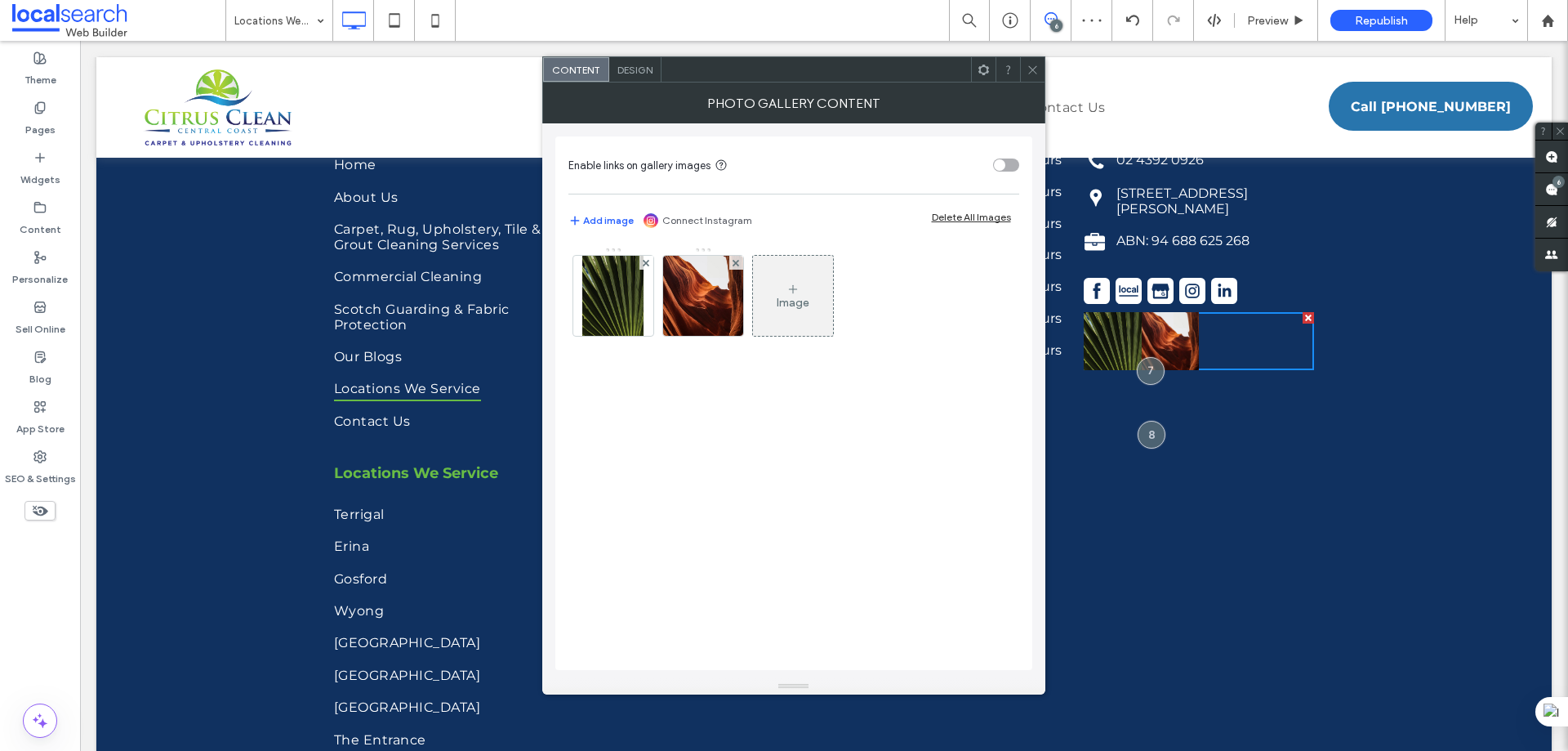
click at [738, 260] on use at bounding box center [735, 262] width 7 height 7
click at [629, 76] on div "Design" at bounding box center [636, 69] width 52 height 24
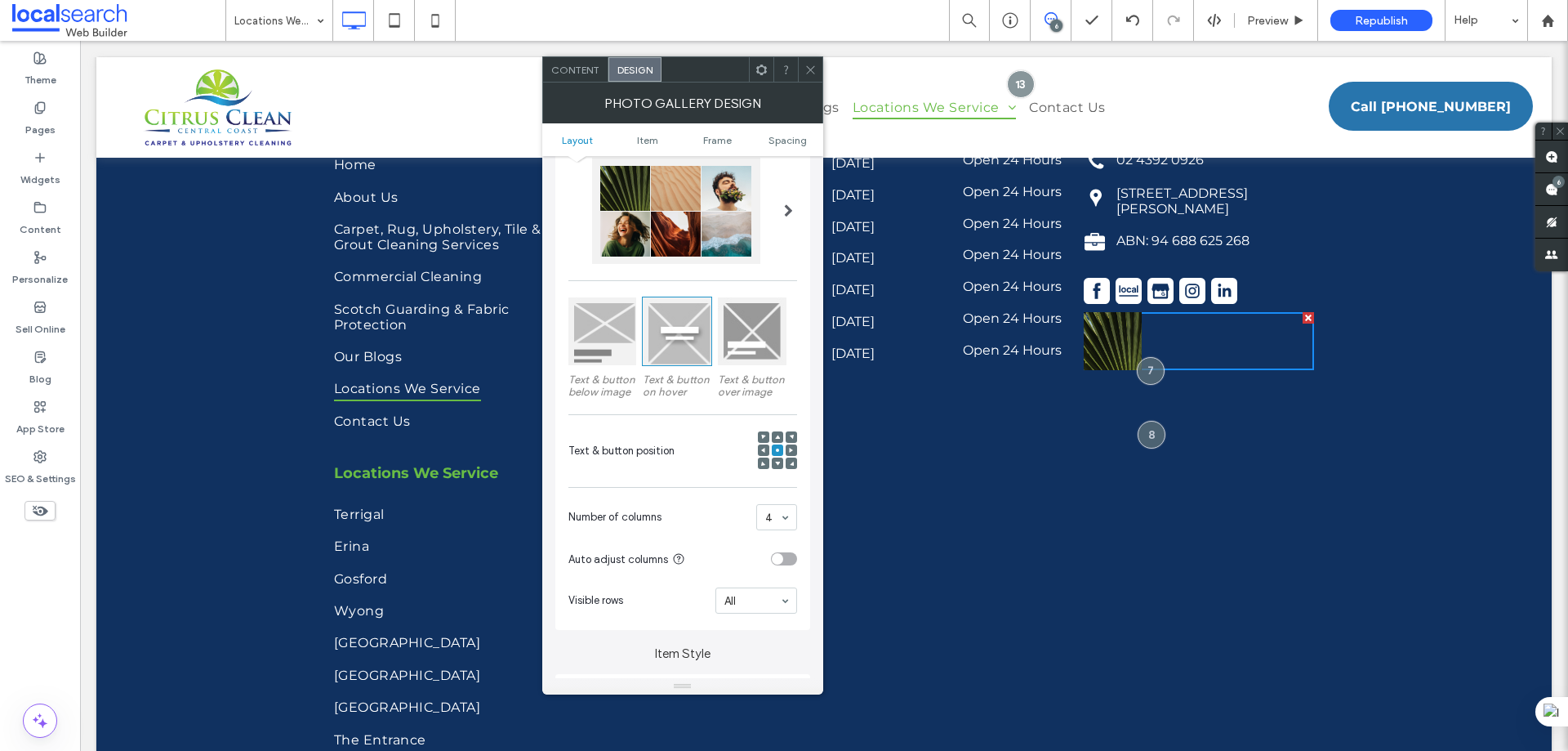
scroll to position [245, 0]
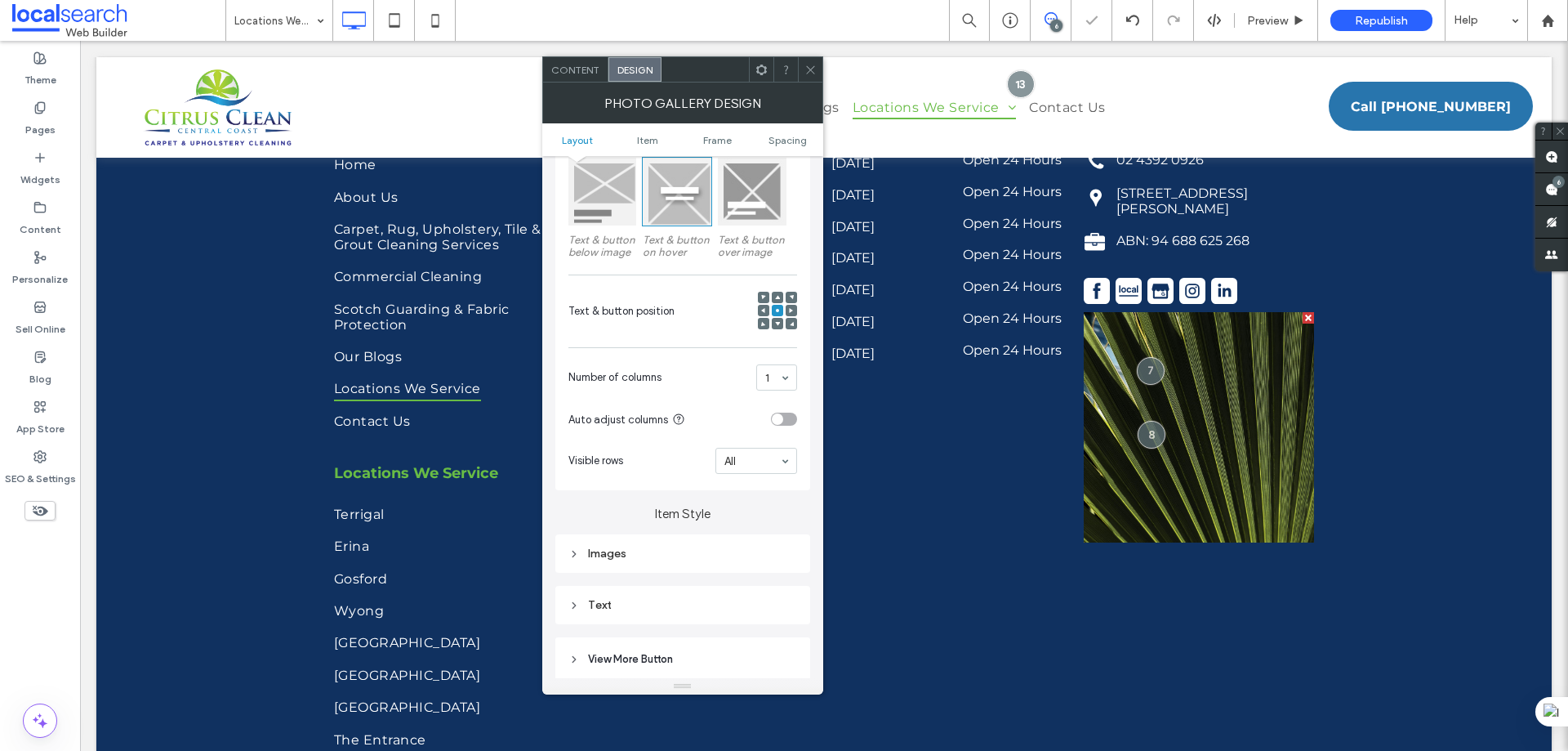
click at [815, 75] on icon at bounding box center [811, 70] width 13 height 13
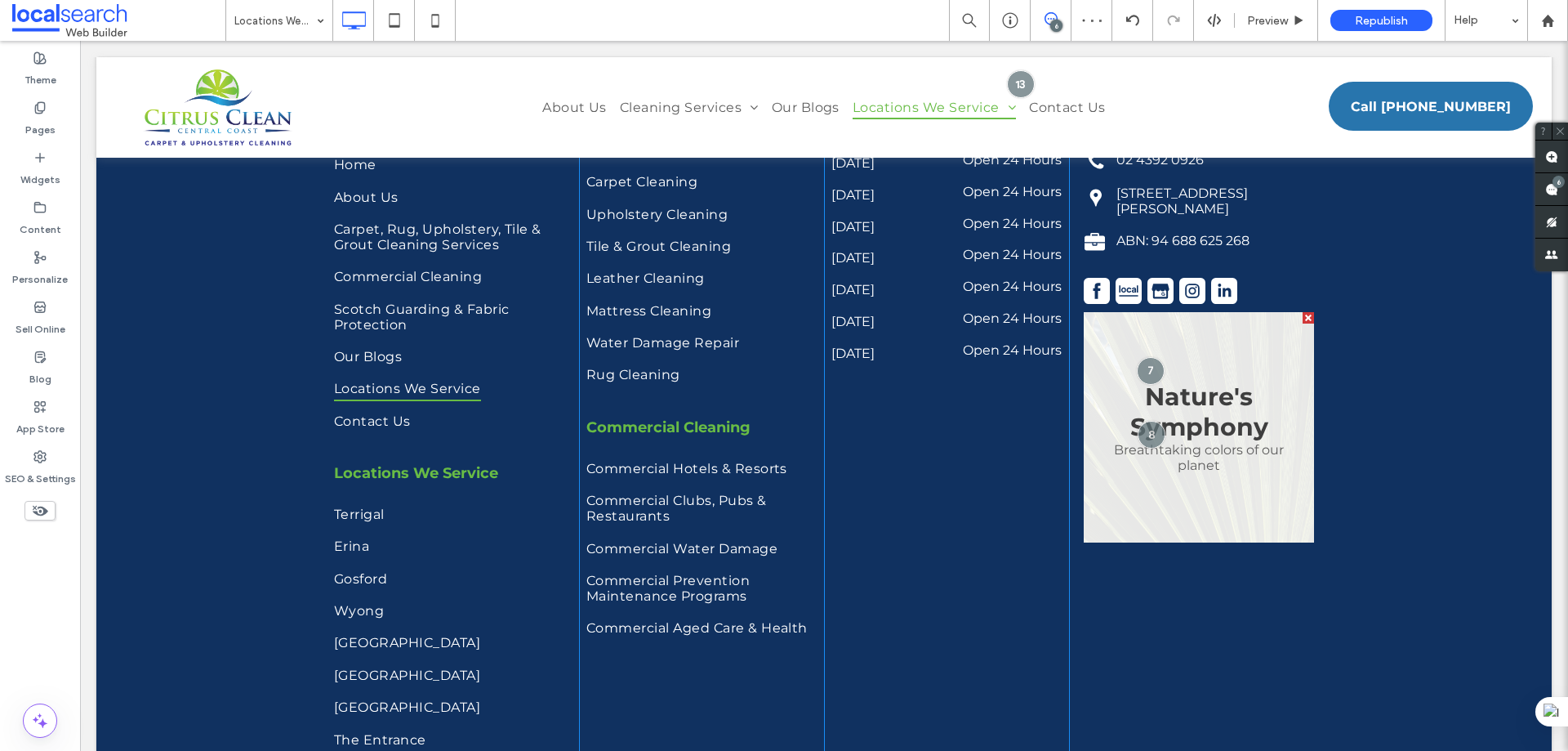
click at [1272, 460] on link at bounding box center [1198, 428] width 230 height 230
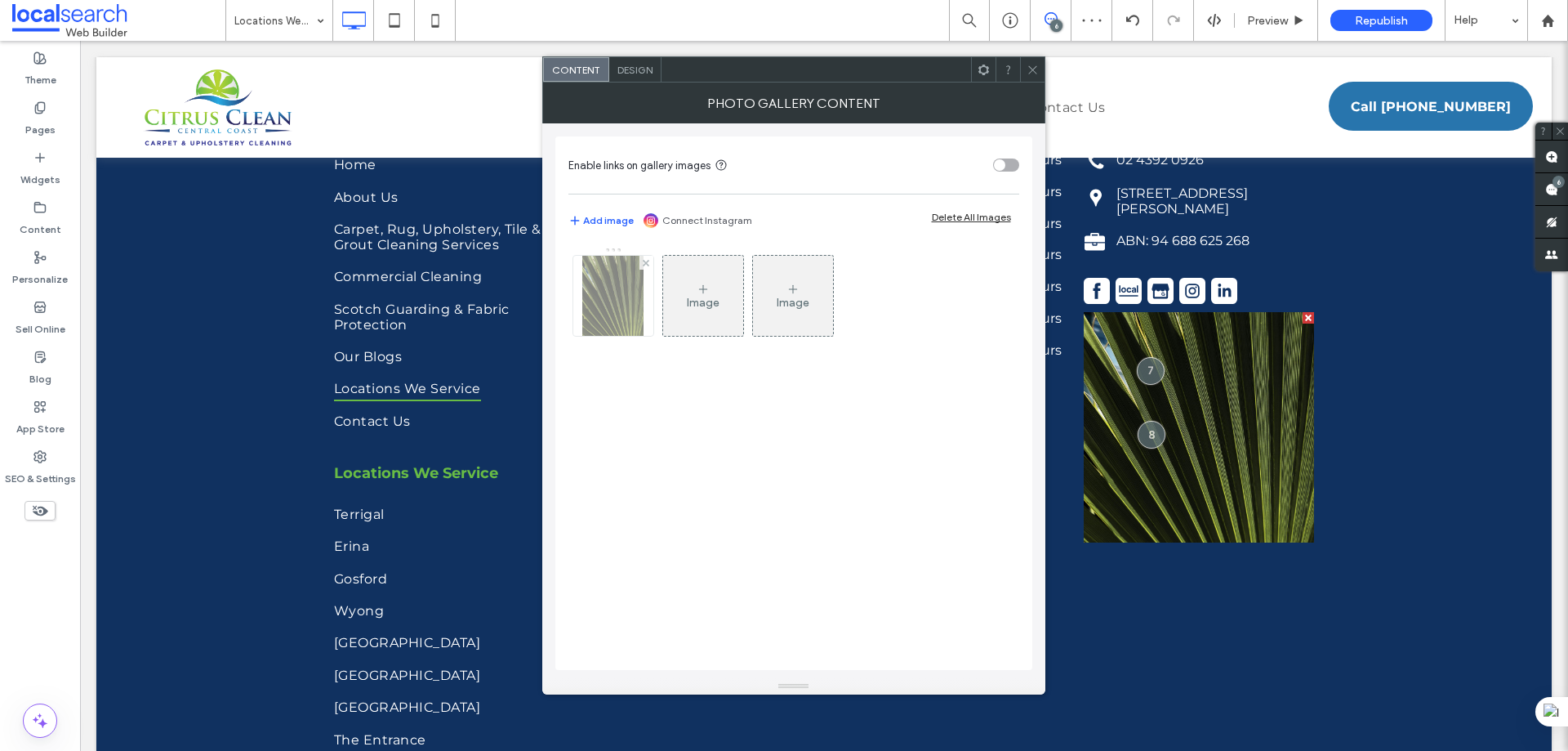
click at [622, 302] on img at bounding box center [612, 295] width 61 height 80
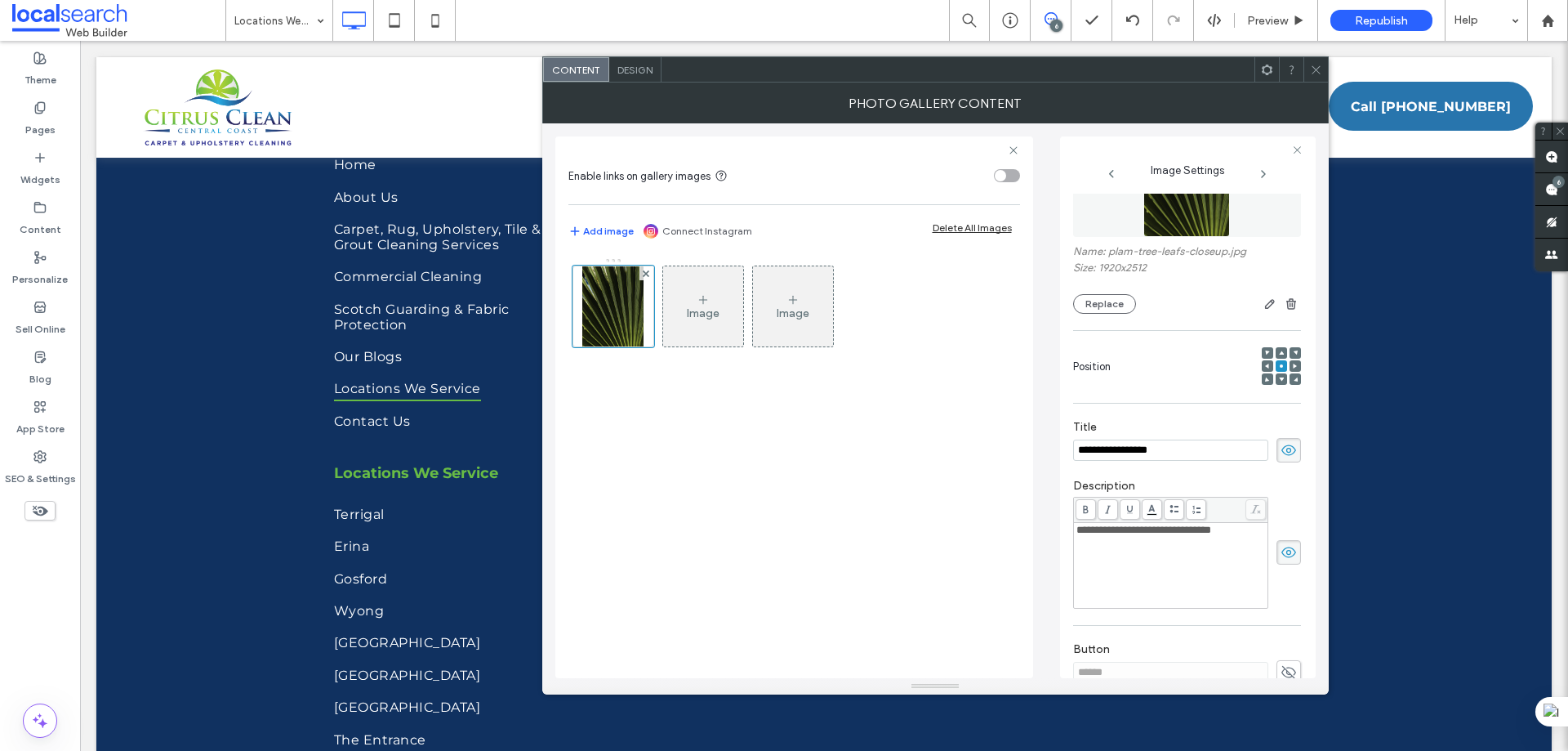
scroll to position [164, 0]
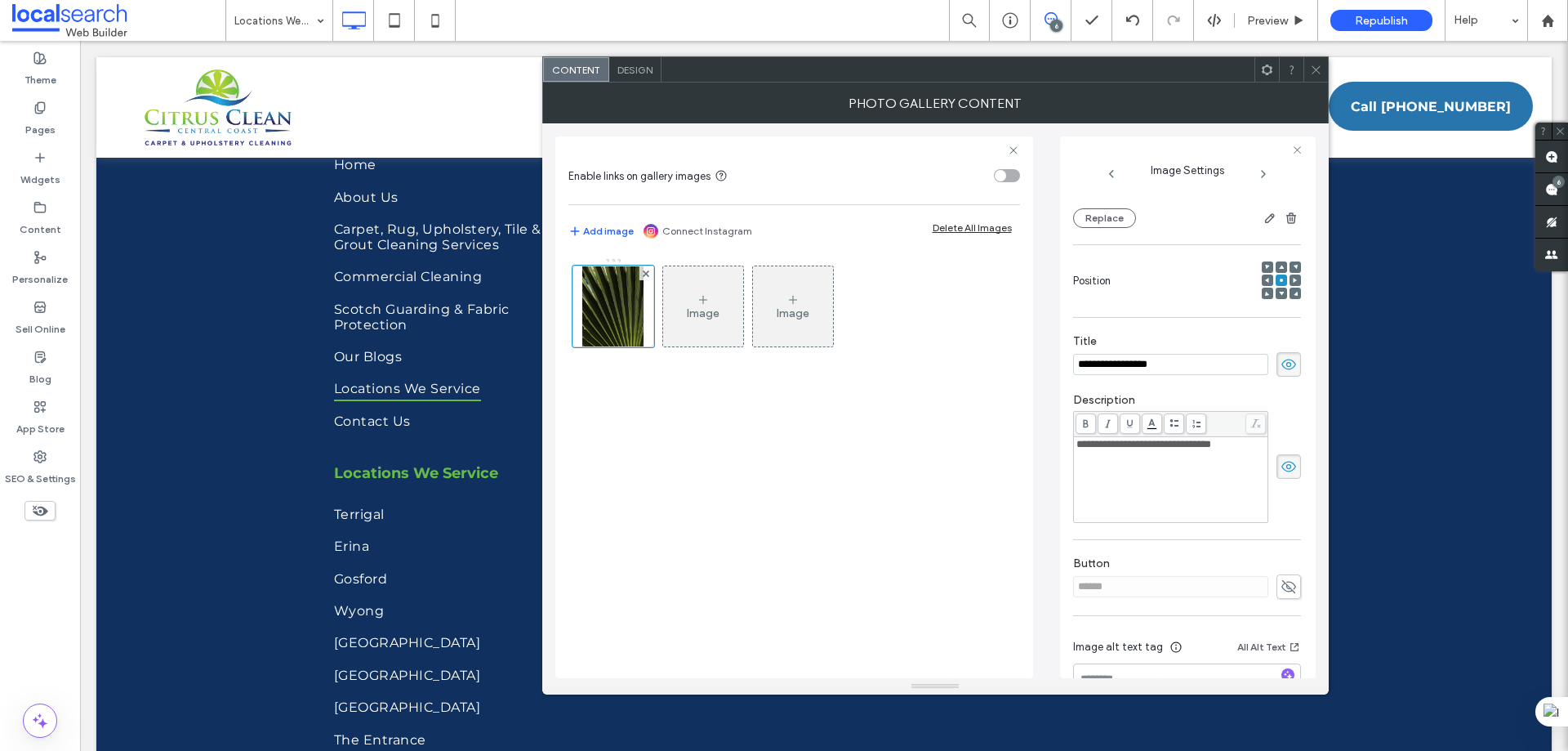
drag, startPoint x: 1037, startPoint y: 349, endPoint x: 1013, endPoint y: 349, distance: 24.0
click at [1013, 349] on div "**********" at bounding box center [935, 400] width 760 height 555
drag, startPoint x: 1268, startPoint y: 366, endPoint x: 1268, endPoint y: 386, distance: 20.0
click at [1277, 366] on span at bounding box center [1288, 364] width 24 height 24
drag, startPoint x: 1250, startPoint y: 448, endPoint x: 984, endPoint y: 440, distance: 266.1
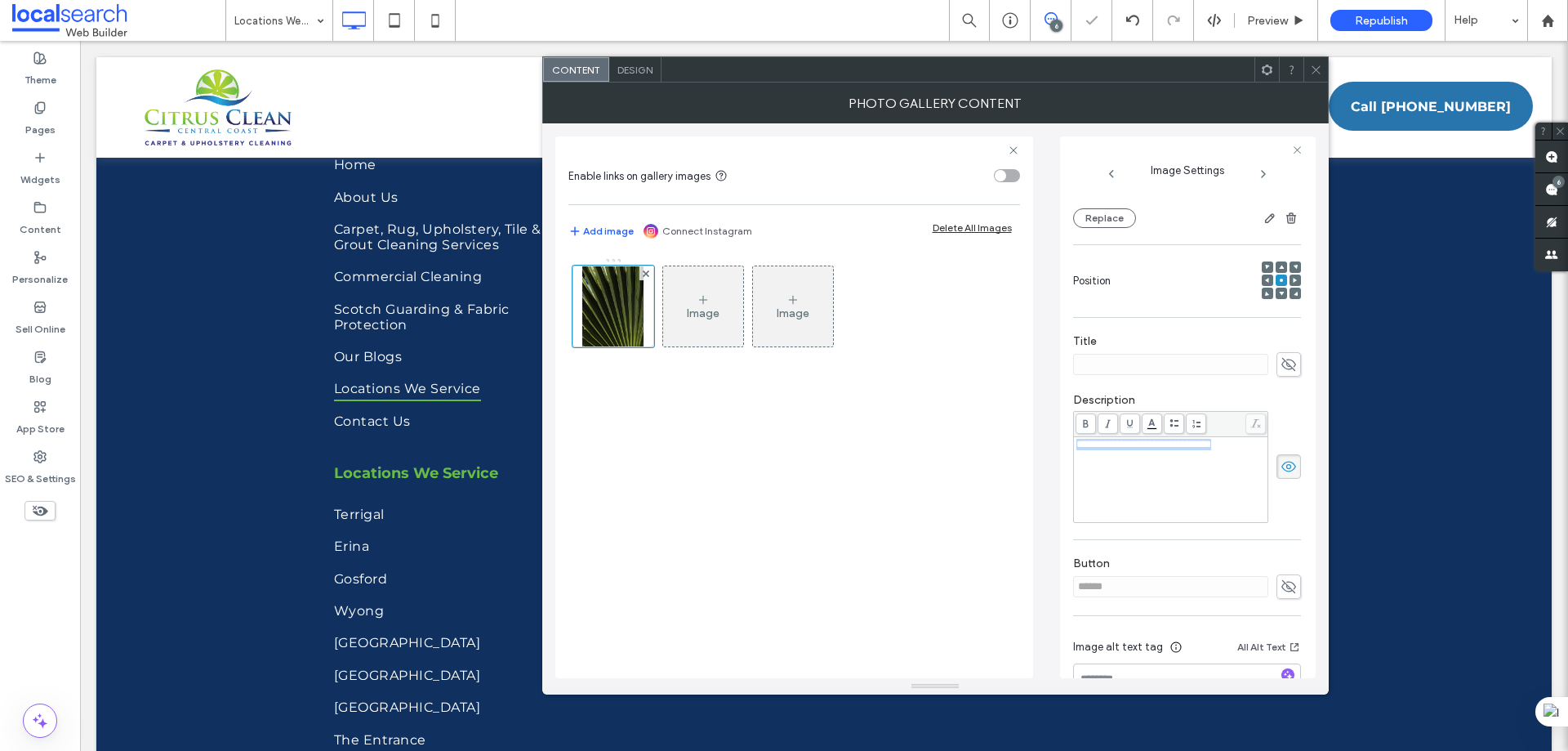
click at [984, 440] on div "**********" at bounding box center [935, 400] width 760 height 555
click at [1277, 460] on span at bounding box center [1288, 466] width 24 height 24
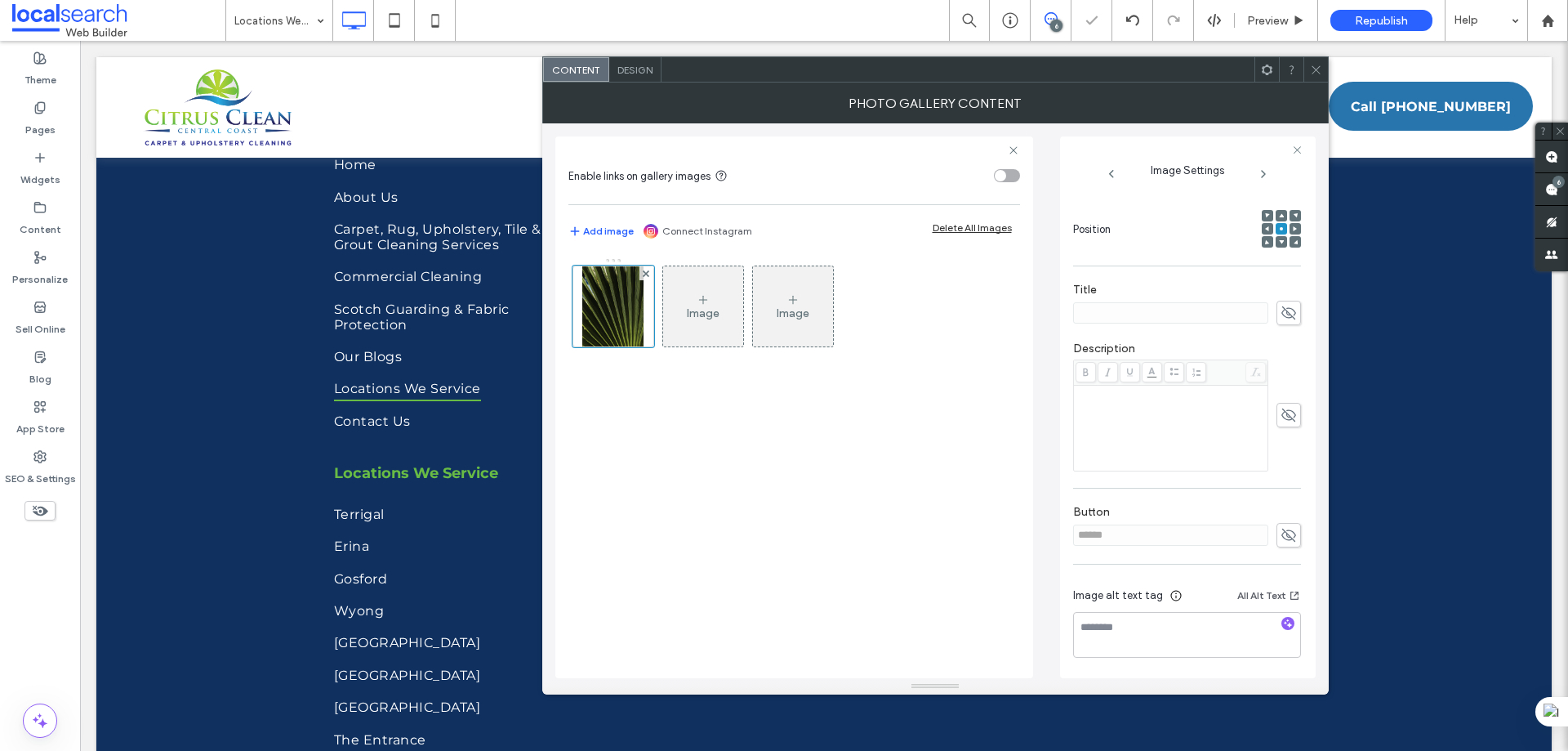
scroll to position [216, 0]
click at [1281, 530] on icon at bounding box center [1288, 534] width 16 height 18
drag, startPoint x: 1155, startPoint y: 538, endPoint x: 1131, endPoint y: 547, distance: 25.6
click at [1025, 545] on div "Enable links on gallery images Add image Connect Instagram Delete All Images Im…" at bounding box center [935, 400] width 760 height 555
click at [1283, 535] on icon at bounding box center [1288, 534] width 16 height 18
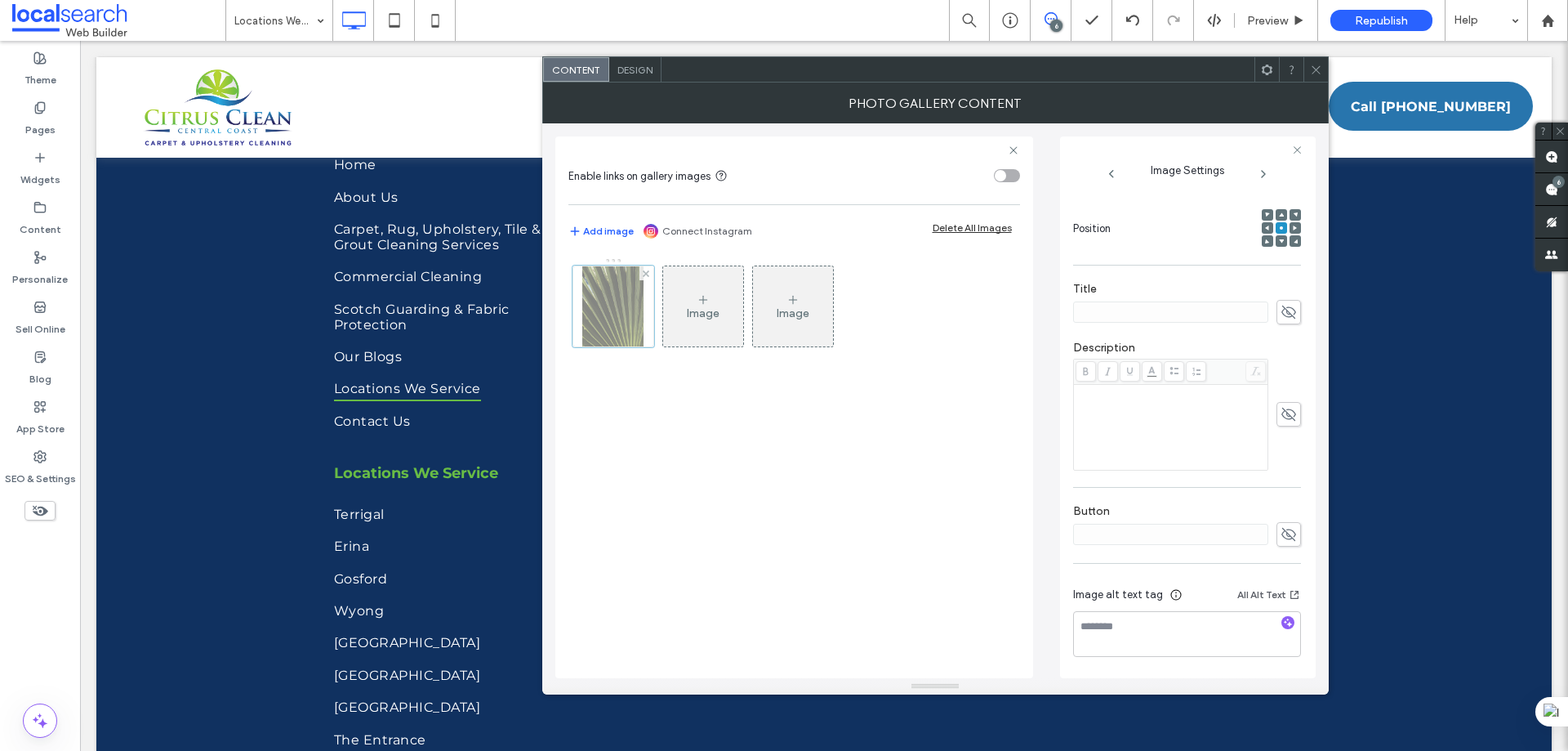
click at [629, 313] on div at bounding box center [613, 306] width 81 height 81
click at [399, 22] on icon at bounding box center [395, 20] width 33 height 33
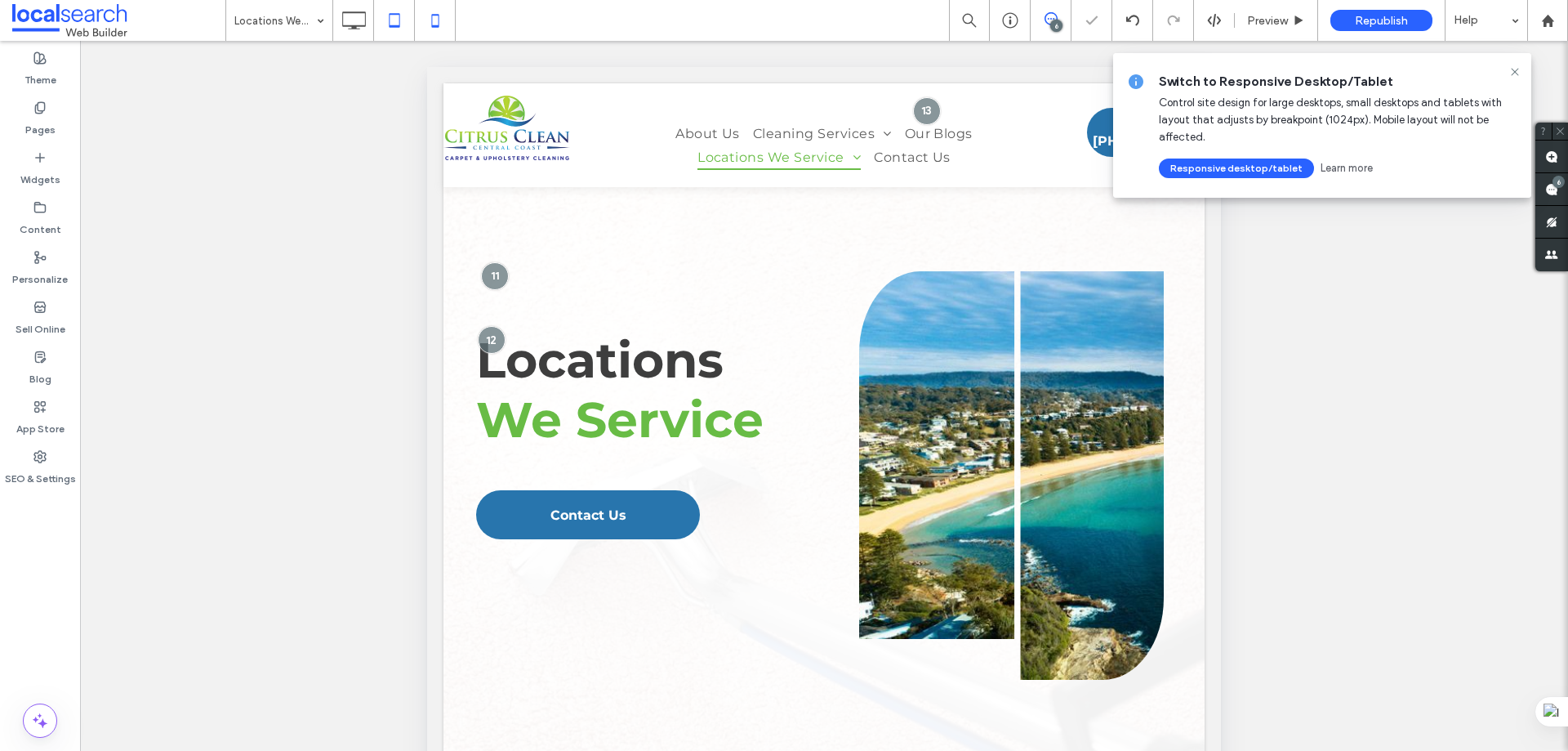
click at [431, 27] on icon at bounding box center [435, 20] width 33 height 33
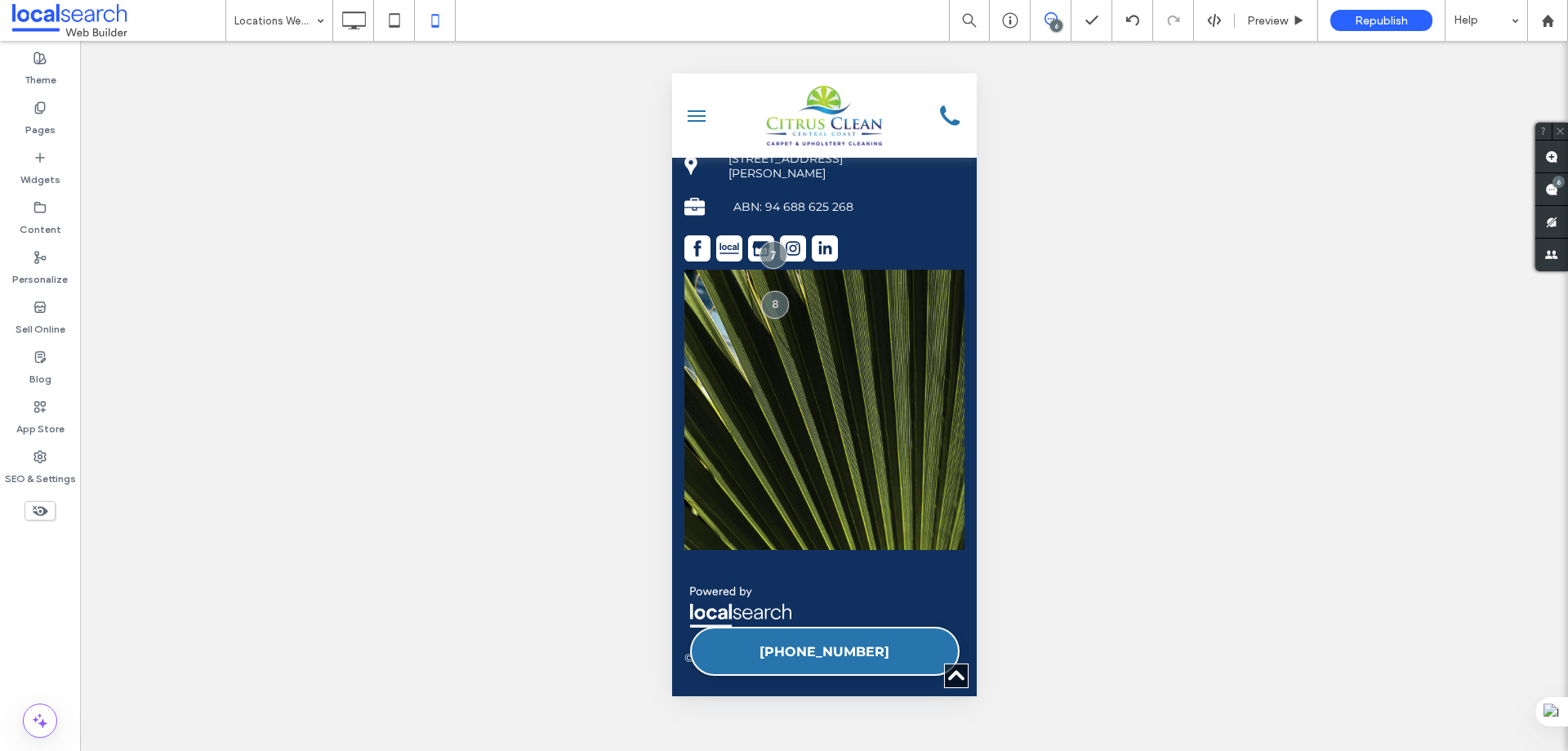
scroll to position [3350, 0]
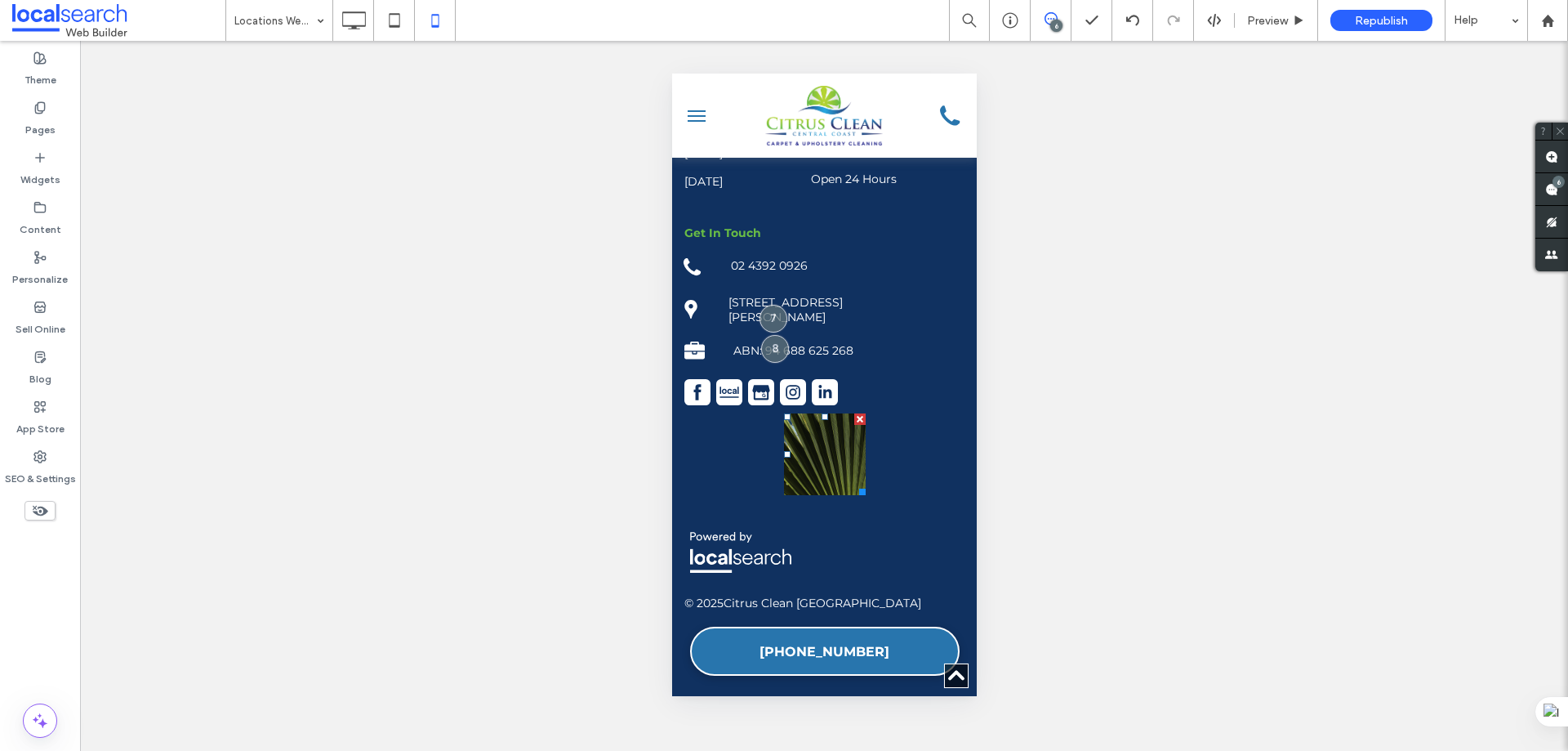
scroll to position [3199, 0]
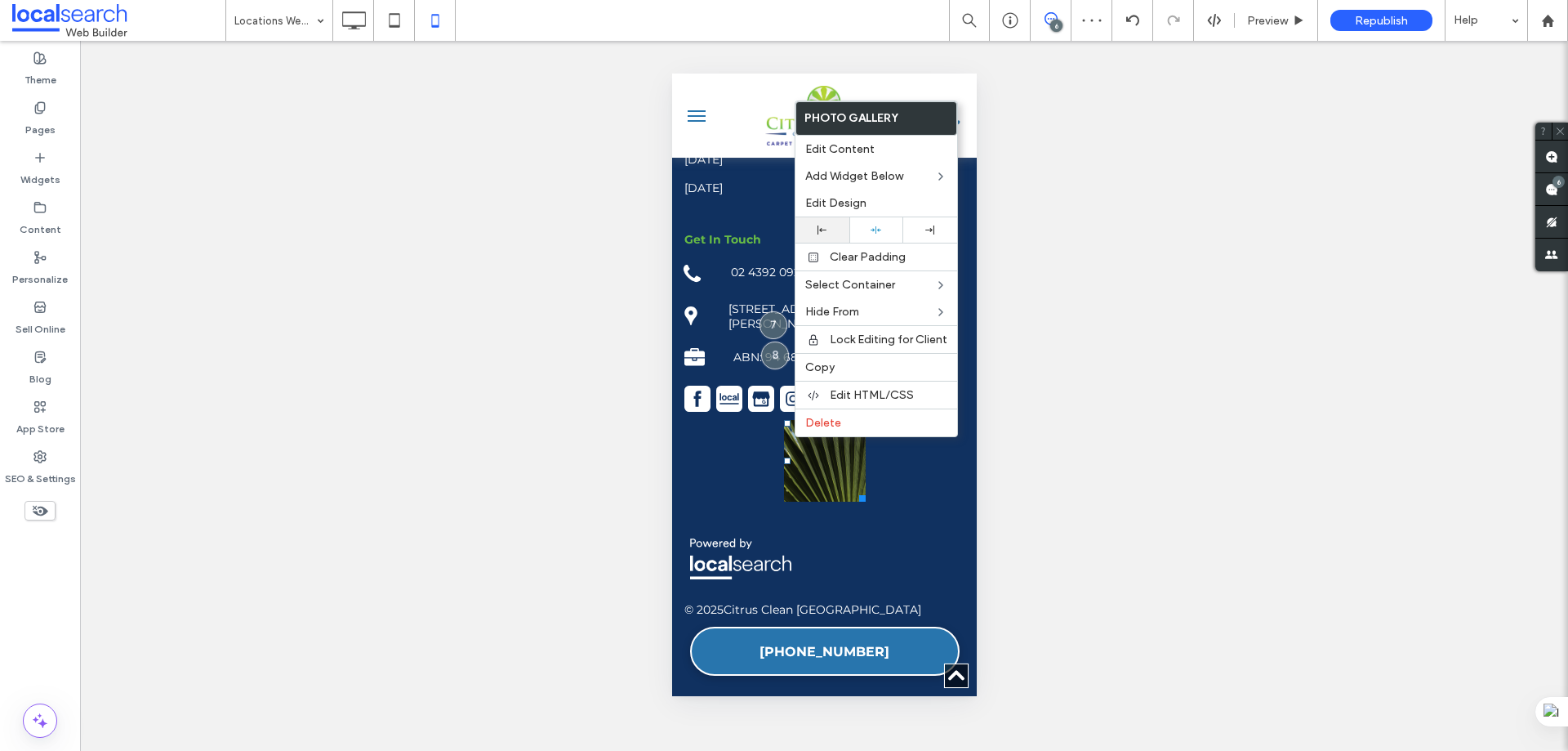
click at [824, 236] on div at bounding box center [822, 230] width 54 height 25
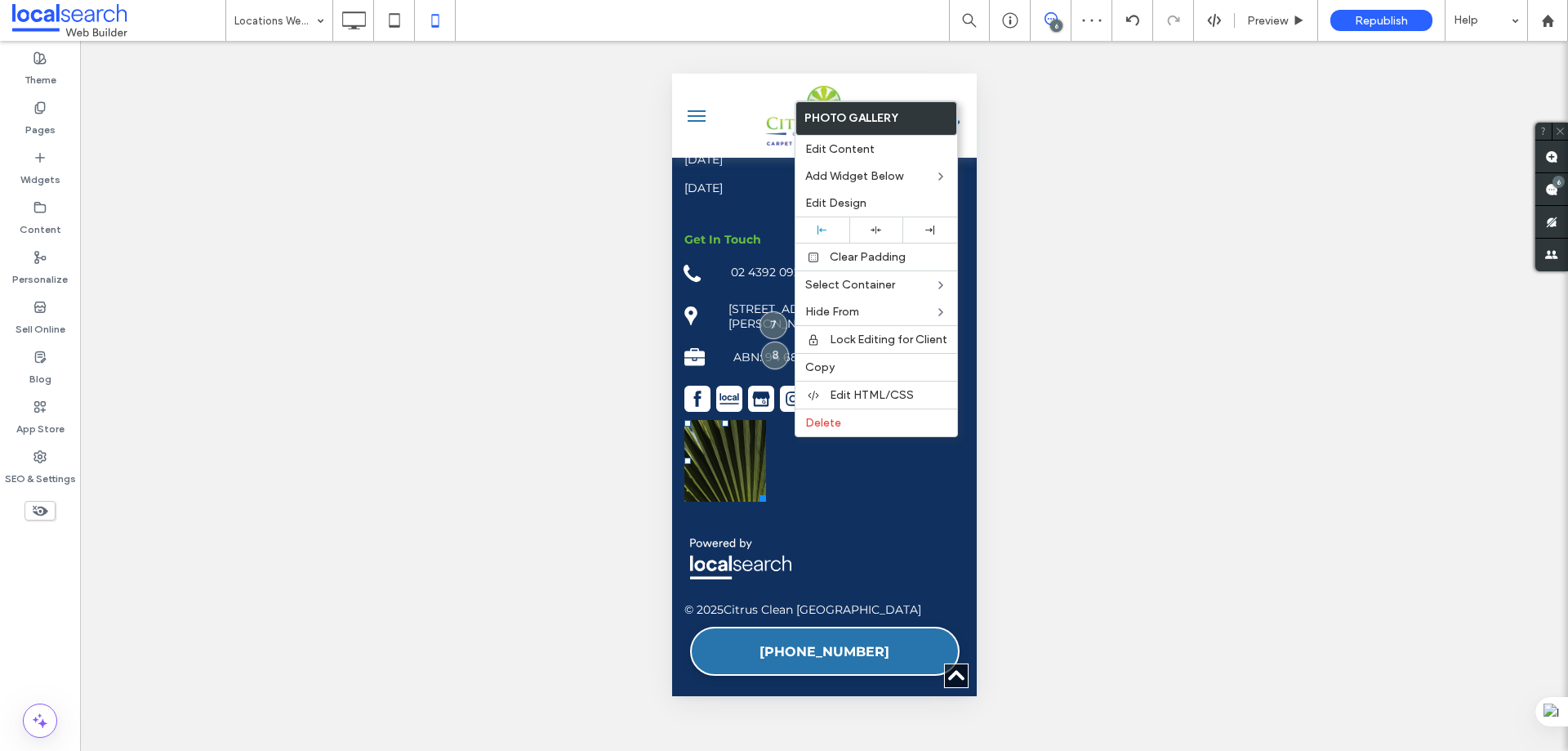
click at [859, 480] on div "Get In Touch Click To Paste Phone Icon 02 4392 0926 Click To Paste Pin Icon 5/3…" at bounding box center [823, 354] width 305 height 311
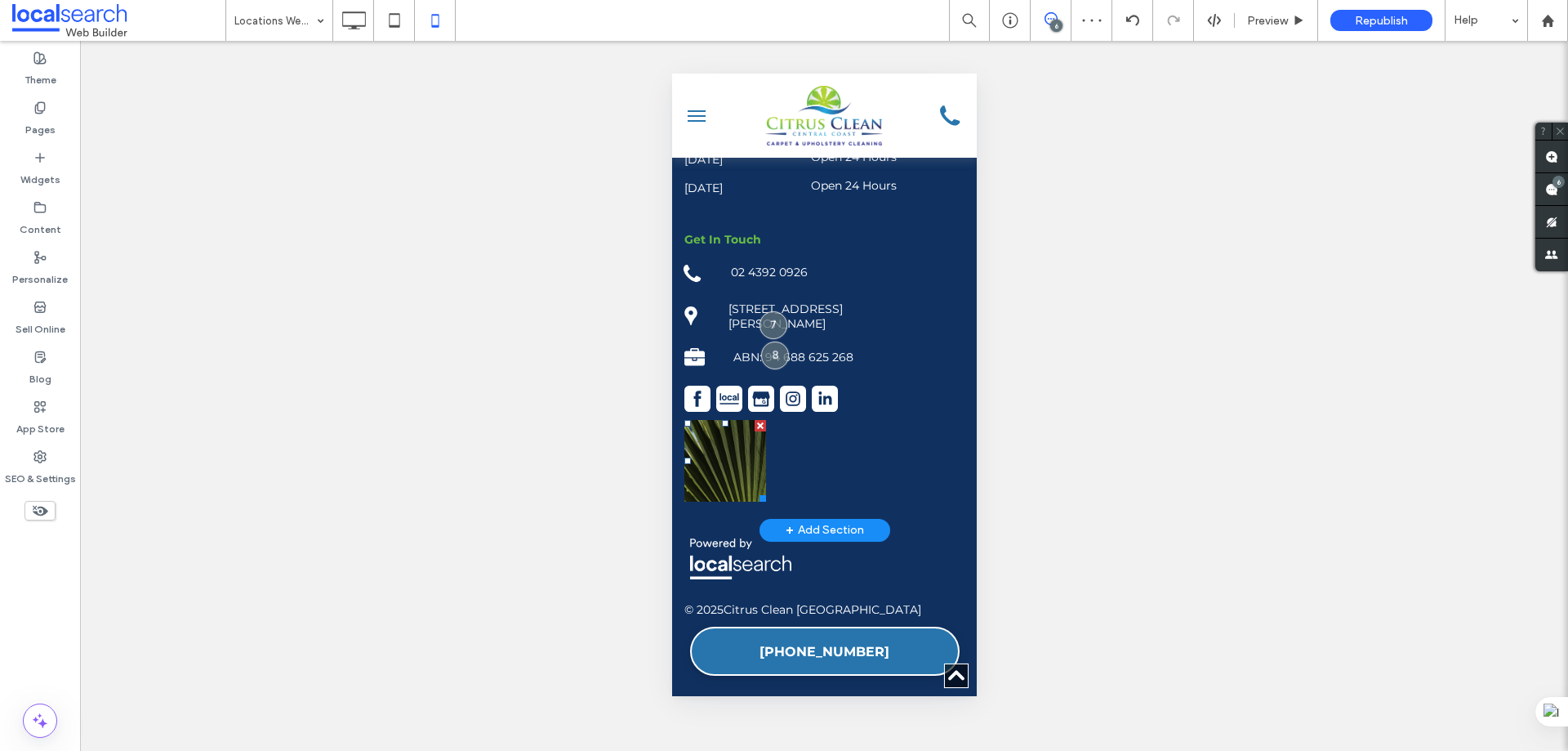
click at [755, 452] on link at bounding box center [725, 461] width 81 height 81
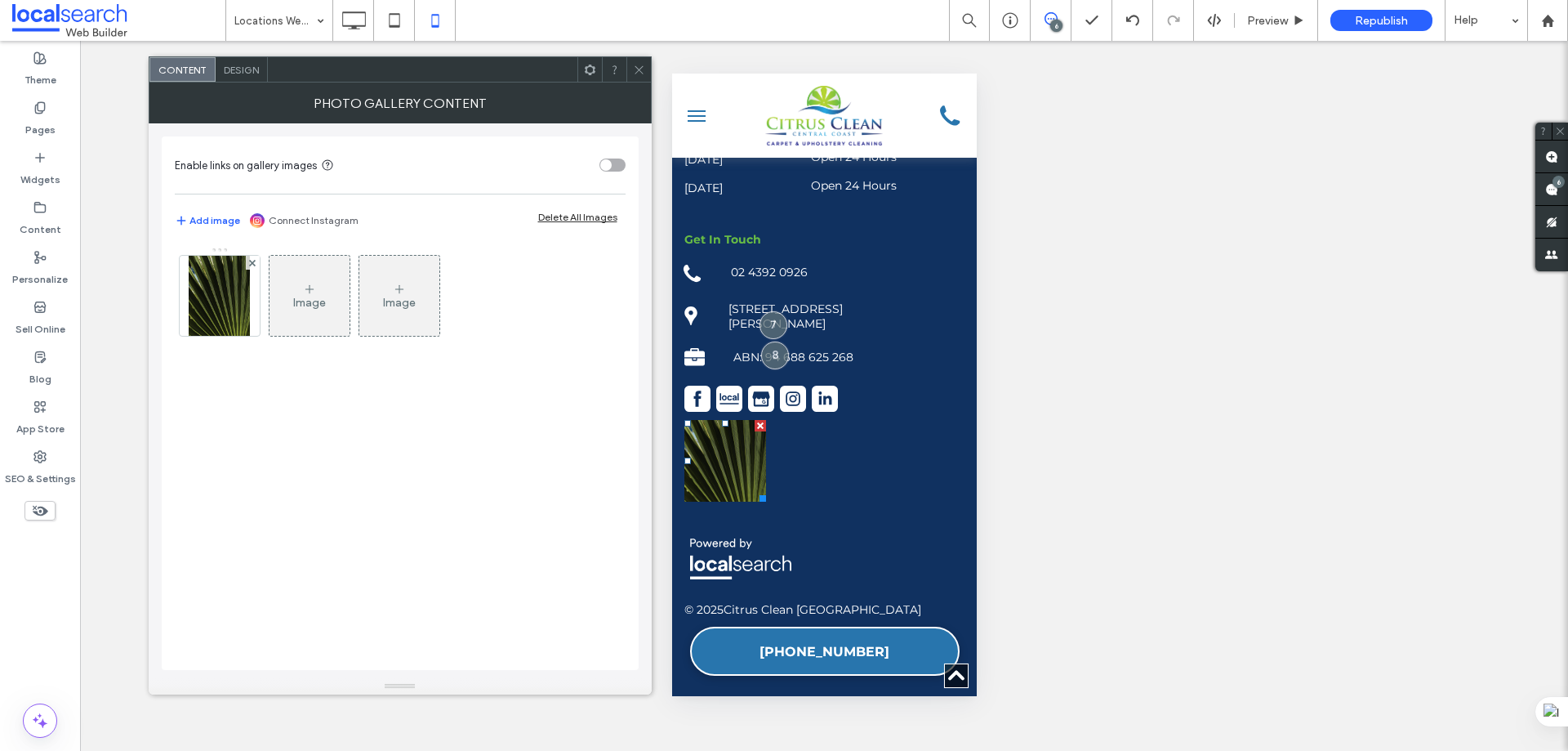
click at [636, 61] on span at bounding box center [638, 69] width 13 height 24
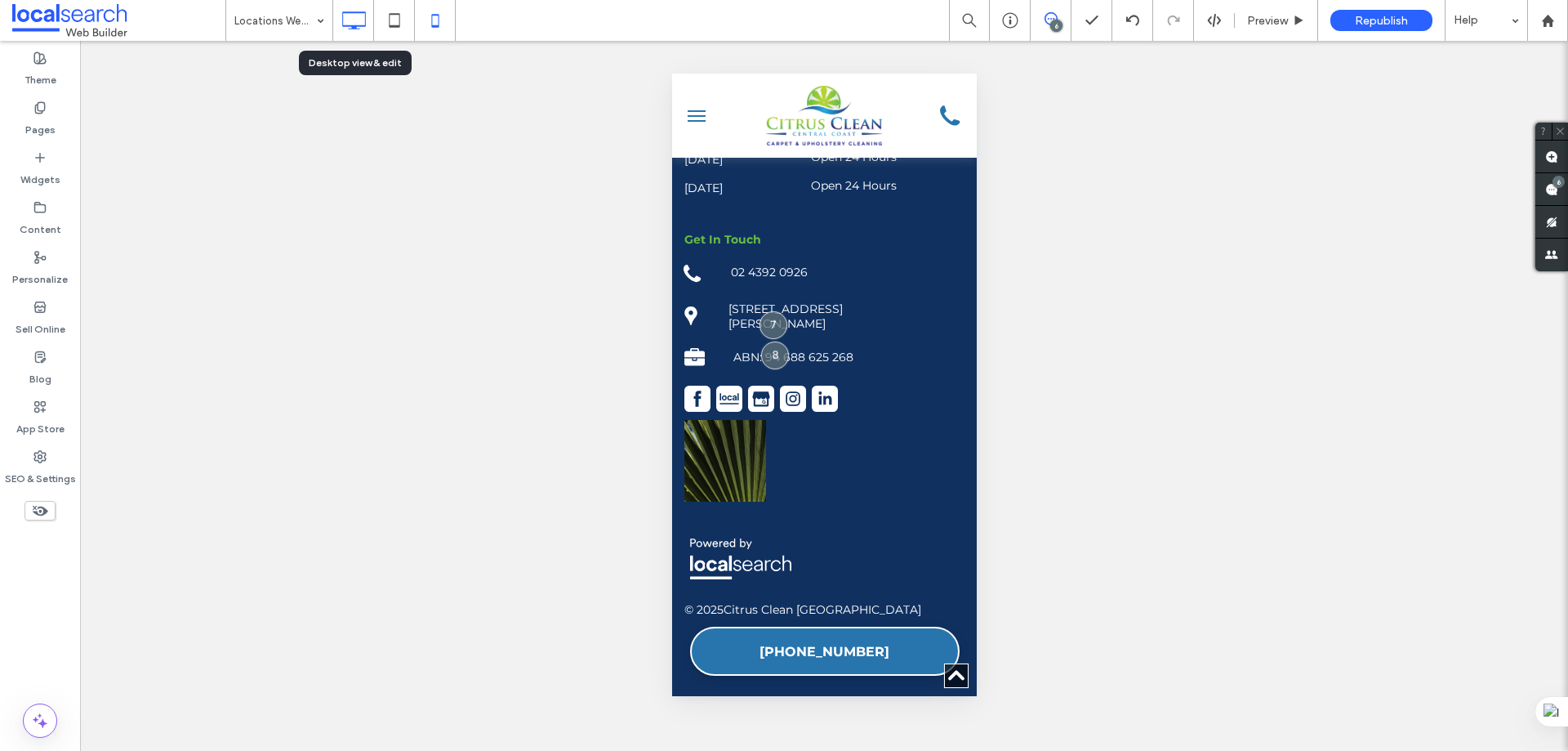
click at [350, 15] on icon at bounding box center [354, 20] width 33 height 33
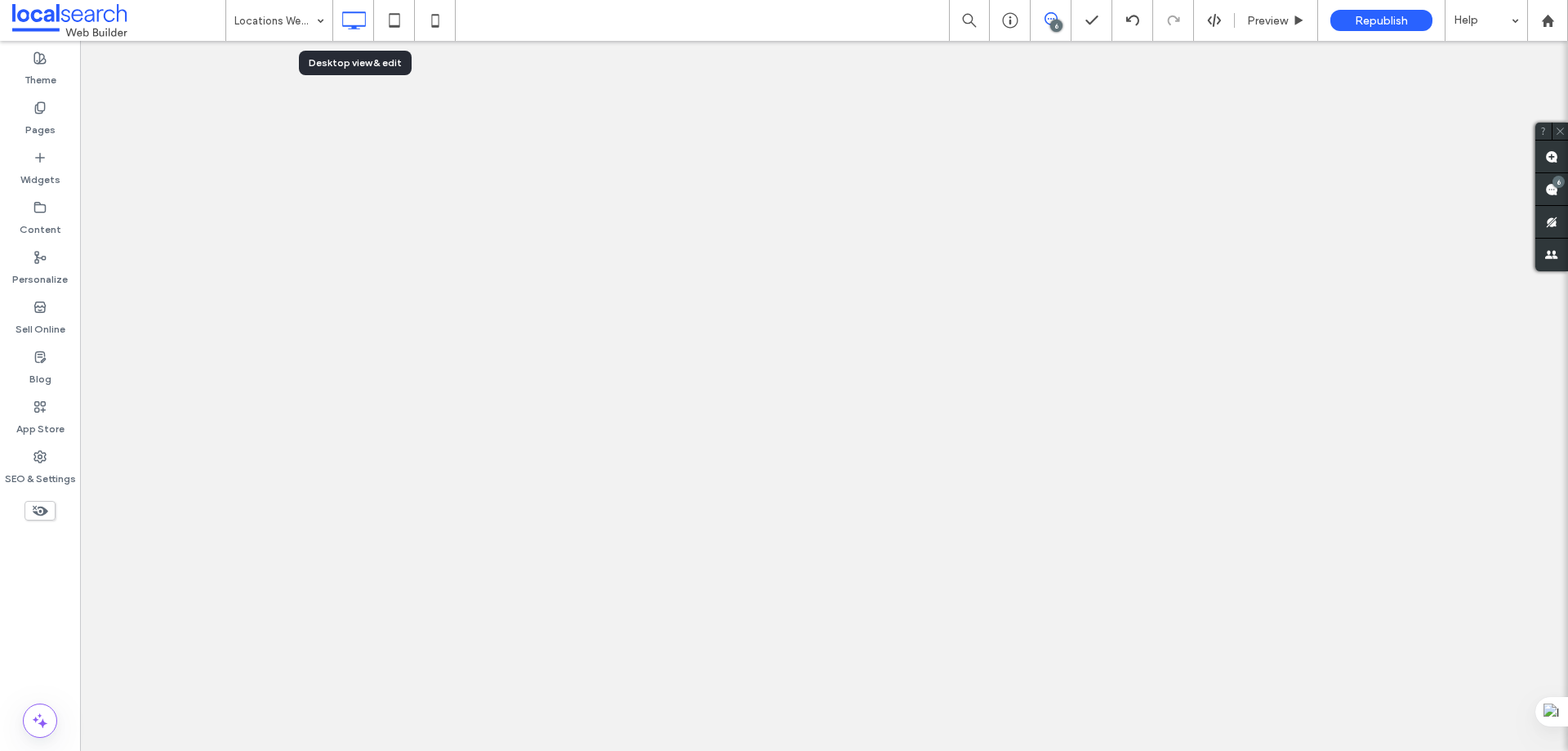
scroll to position [0, 0]
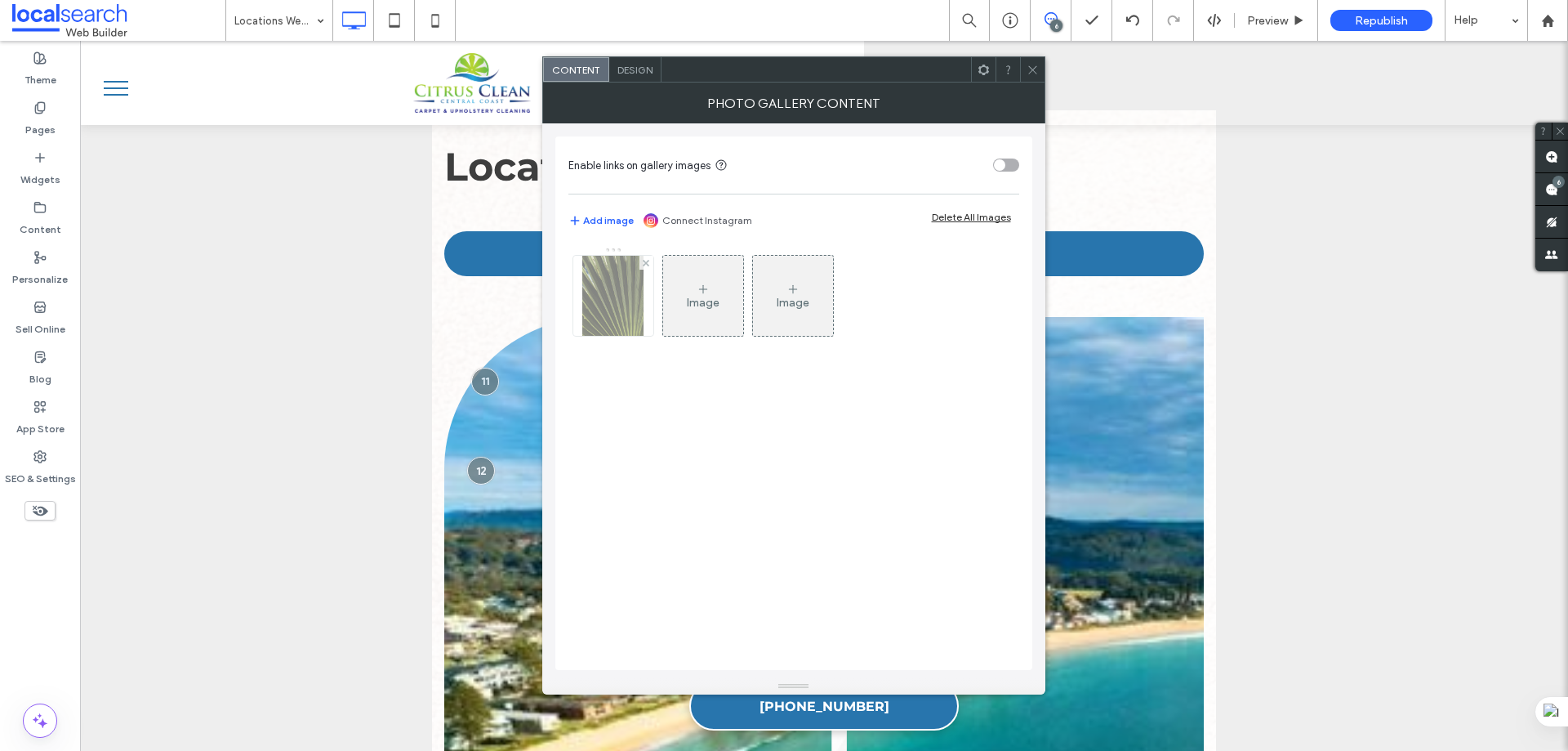
click at [641, 306] on img at bounding box center [612, 295] width 61 height 80
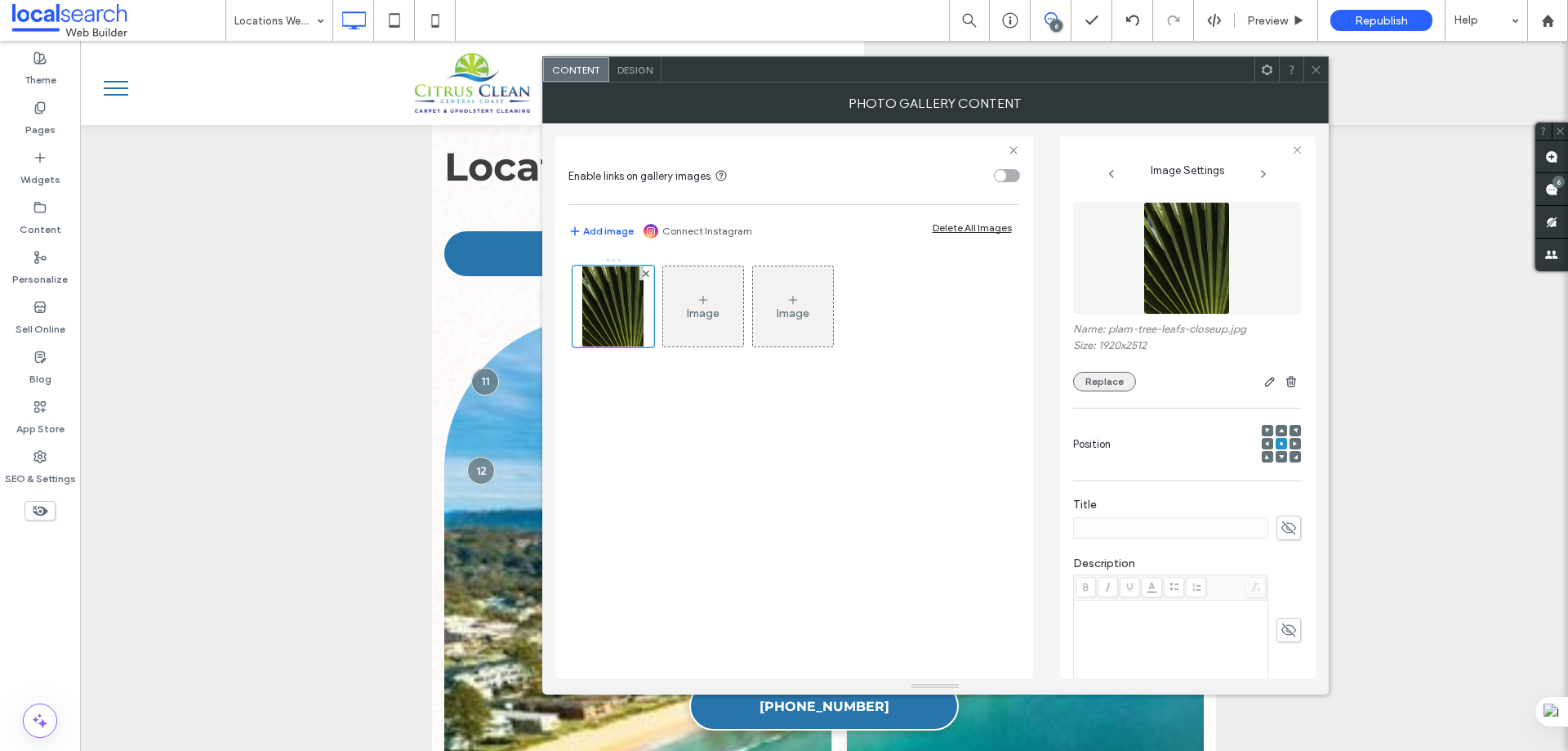
click at [1098, 382] on button "Replace" at bounding box center [1104, 381] width 63 height 19
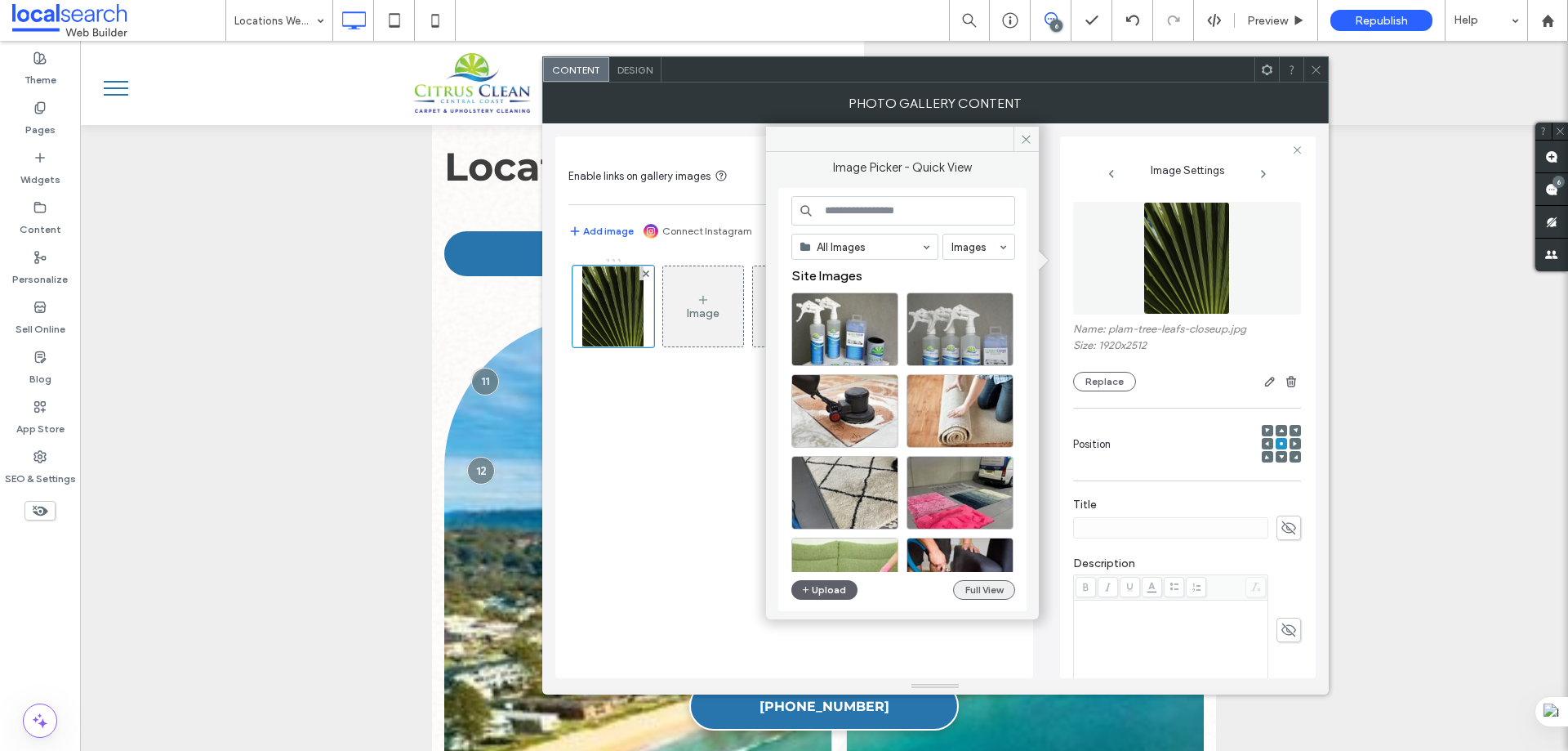
click at [982, 590] on button "Full View" at bounding box center [984, 589] width 62 height 19
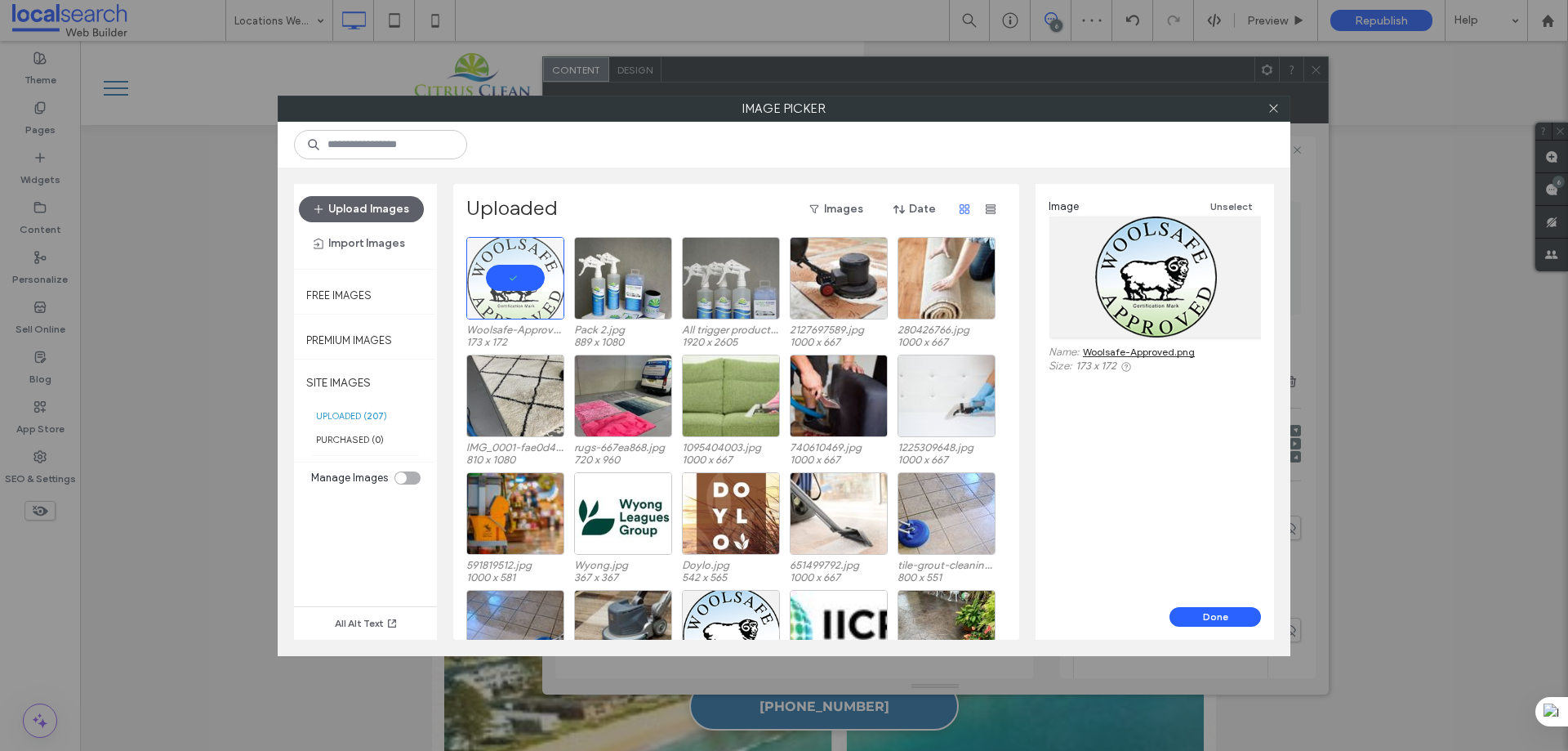
click at [1211, 606] on div "Image Unselect Name: Woolsafe-Approved.png Size: 173 x 172 Done" at bounding box center [1155, 411] width 239 height 456
click at [1207, 614] on button "Done" at bounding box center [1215, 616] width 92 height 19
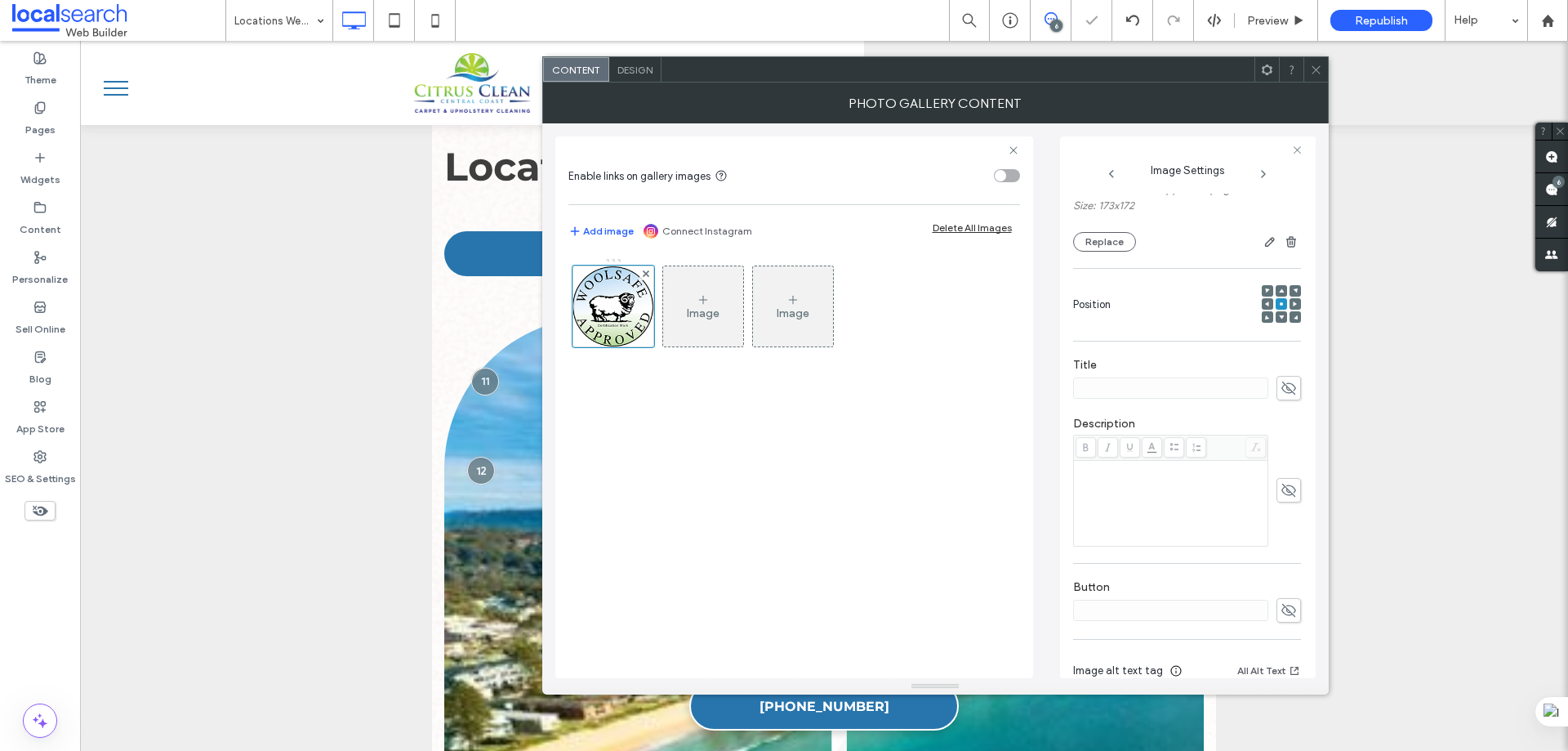
scroll to position [216, 0]
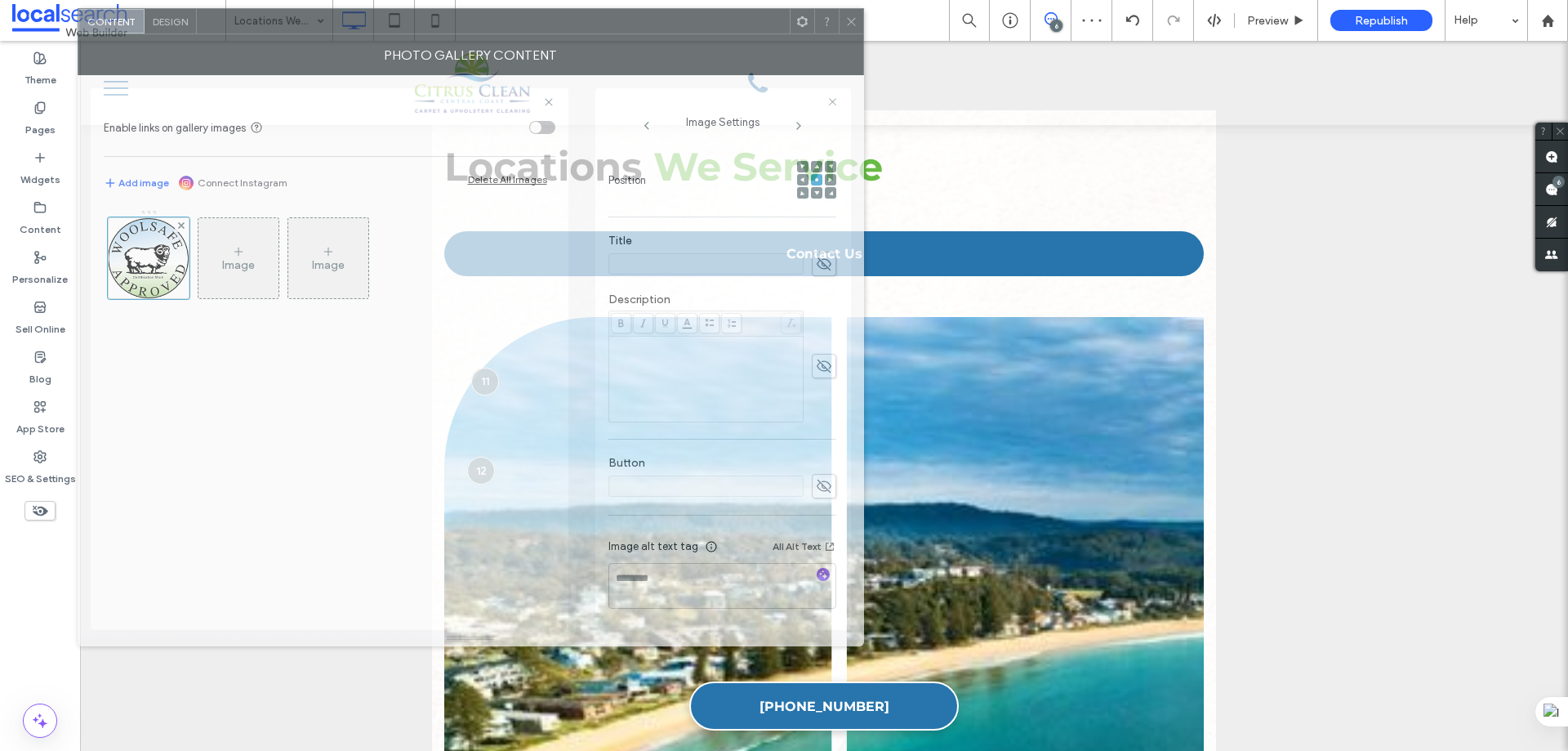
drag, startPoint x: 1001, startPoint y: 74, endPoint x: 537, endPoint y: 25, distance: 466.6
click at [537, 25] on div at bounding box center [492, 20] width 593 height 24
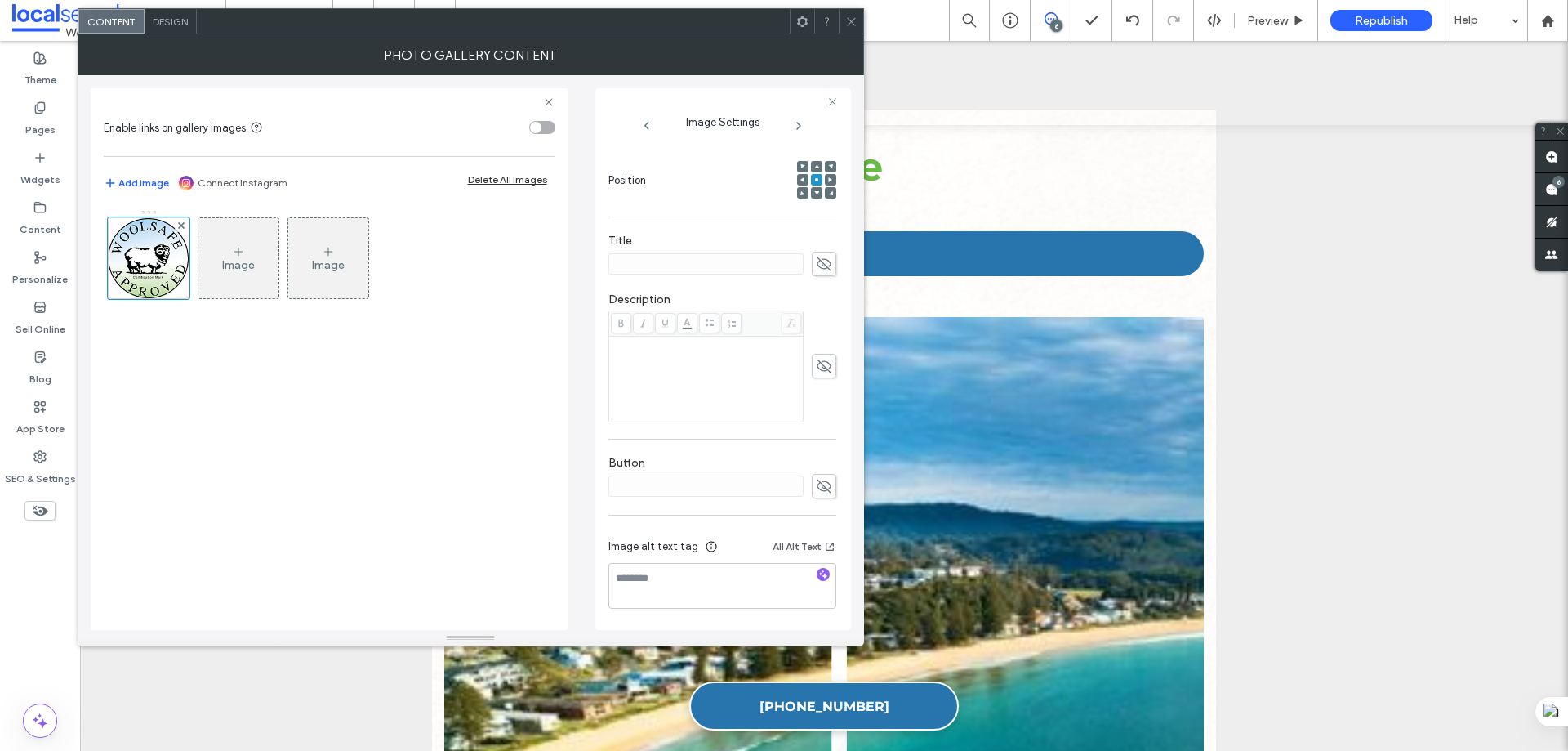
click at [851, 16] on icon at bounding box center [851, 21] width 13 height 13
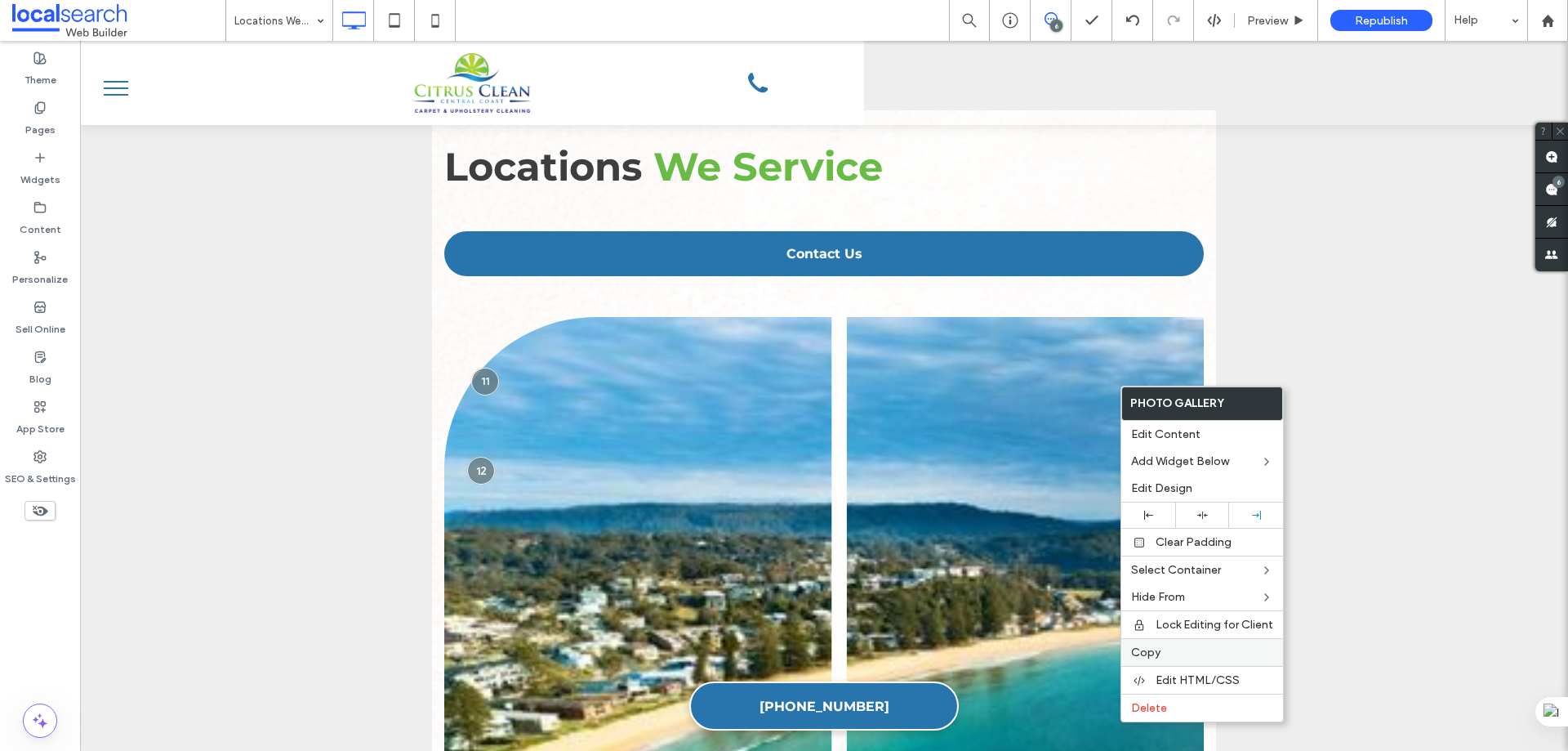
click at [1162, 659] on label "Copy" at bounding box center [1201, 652] width 142 height 14
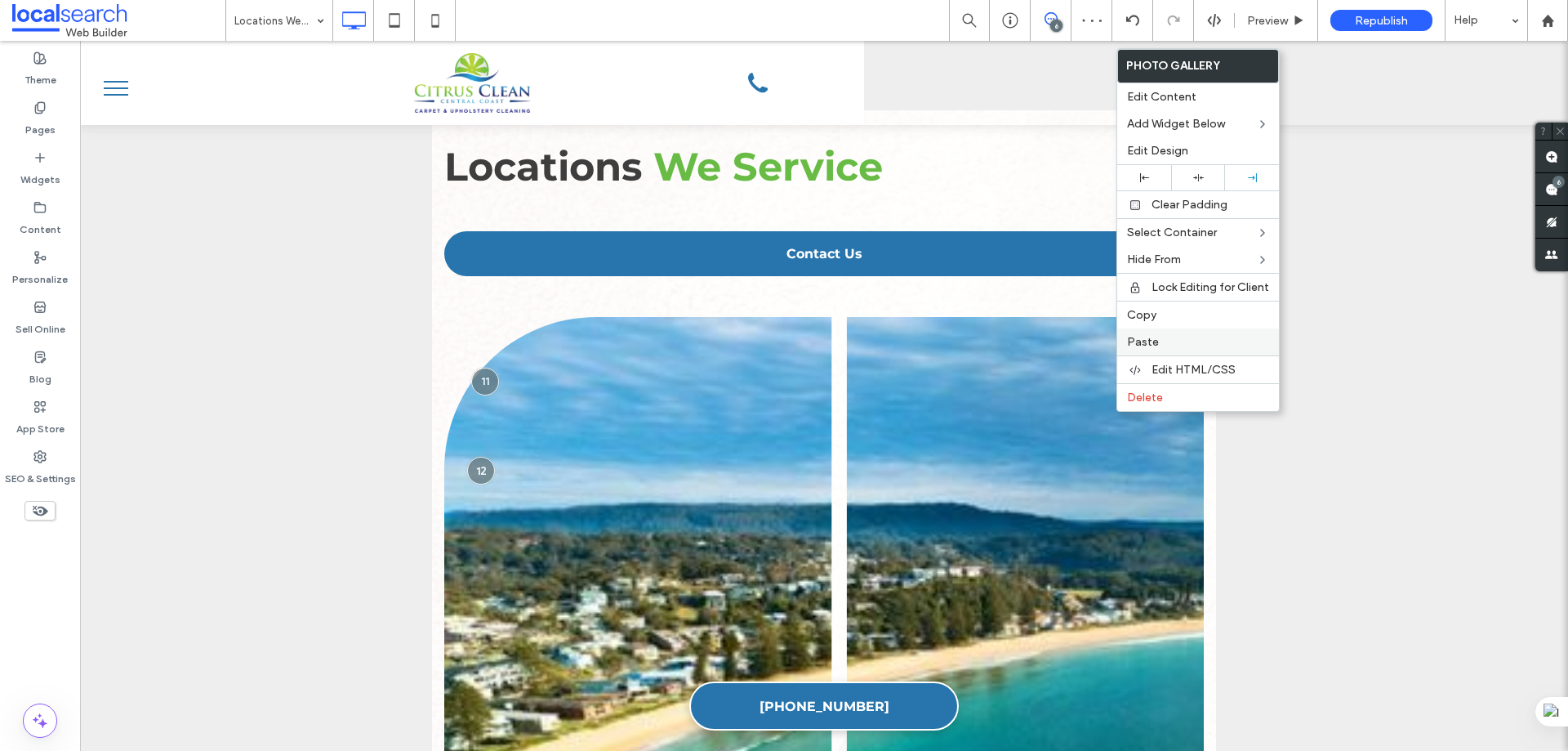
click at [1149, 340] on span "Paste" at bounding box center [1142, 342] width 32 height 14
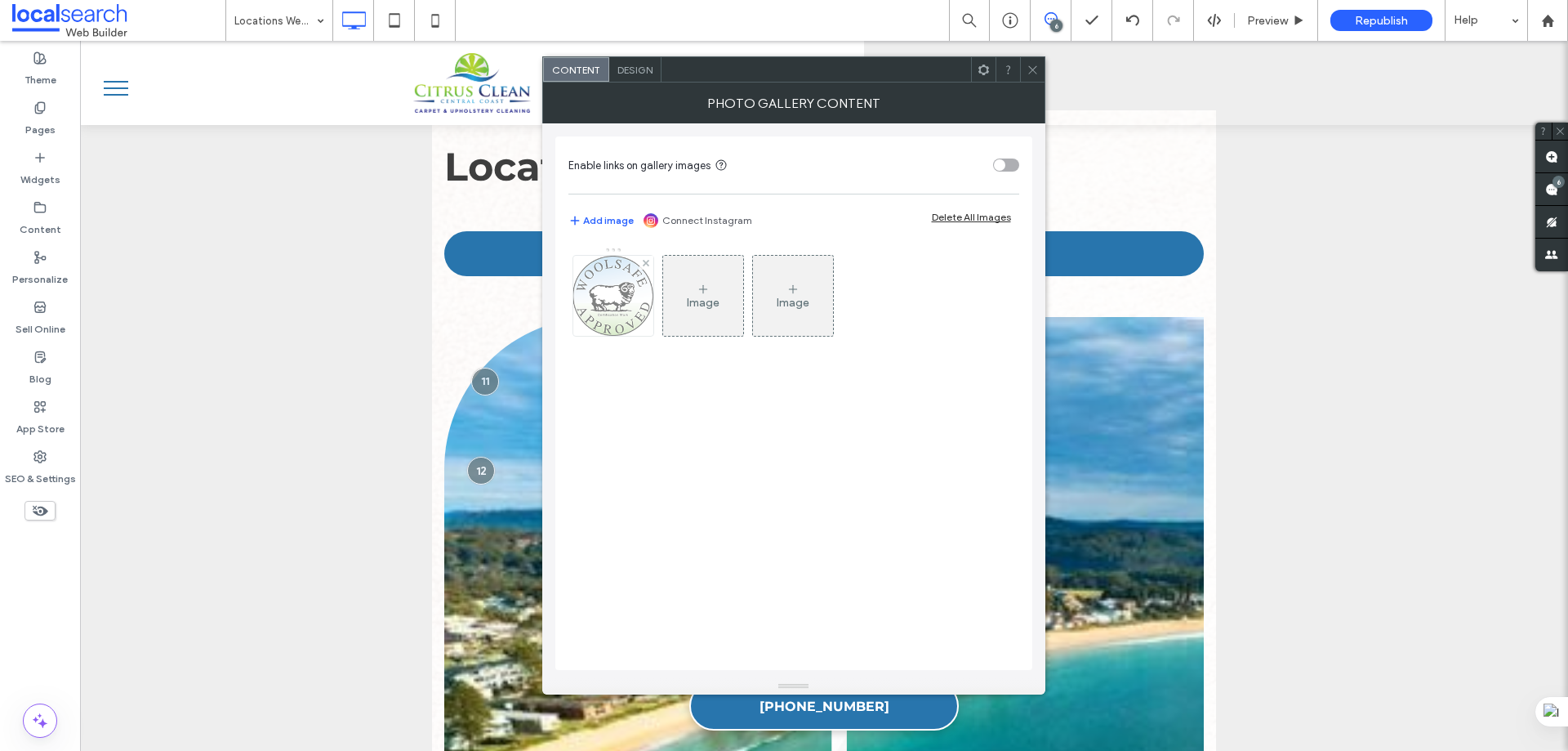
click at [637, 299] on img at bounding box center [613, 295] width 81 height 80
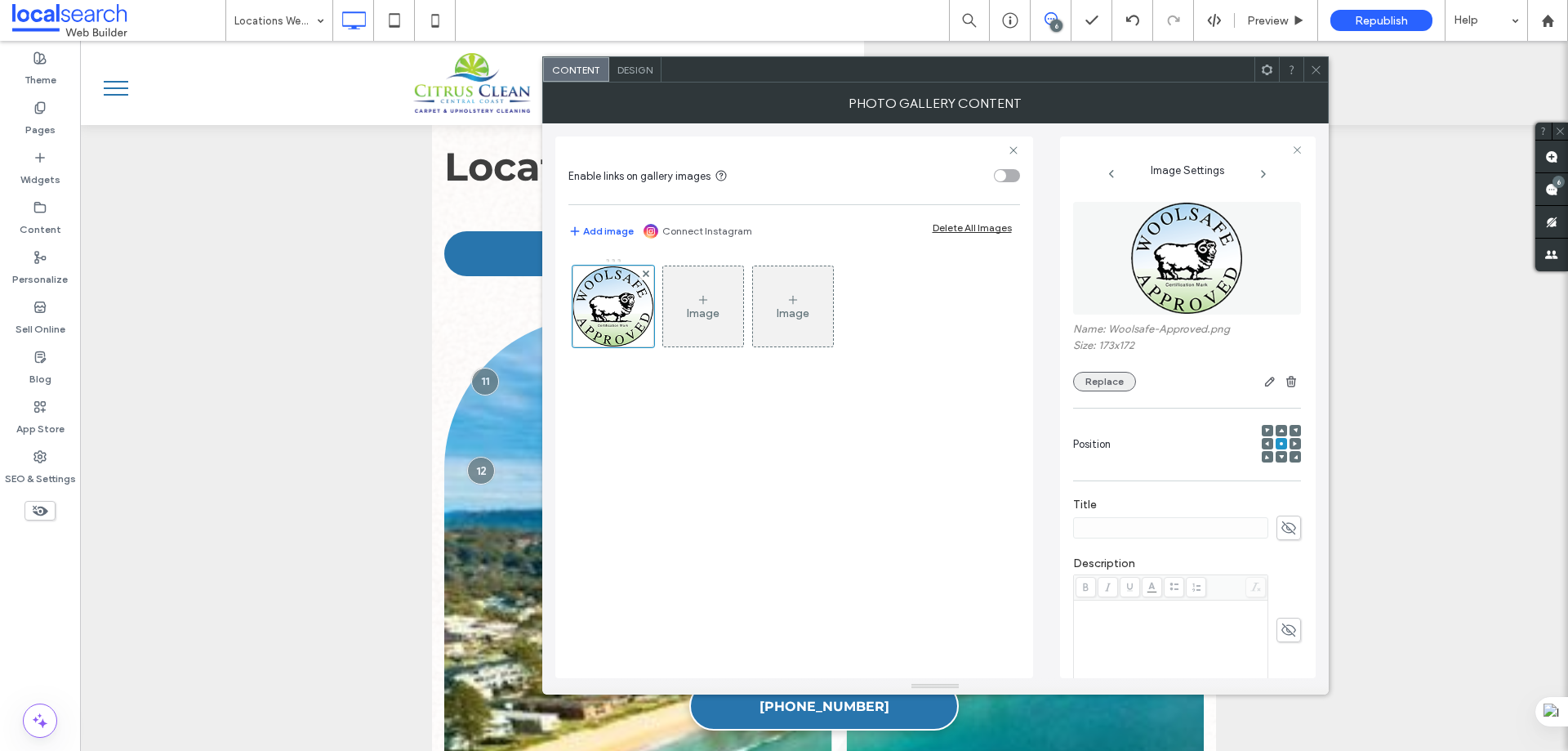
click at [1099, 386] on button "Replace" at bounding box center [1104, 381] width 63 height 19
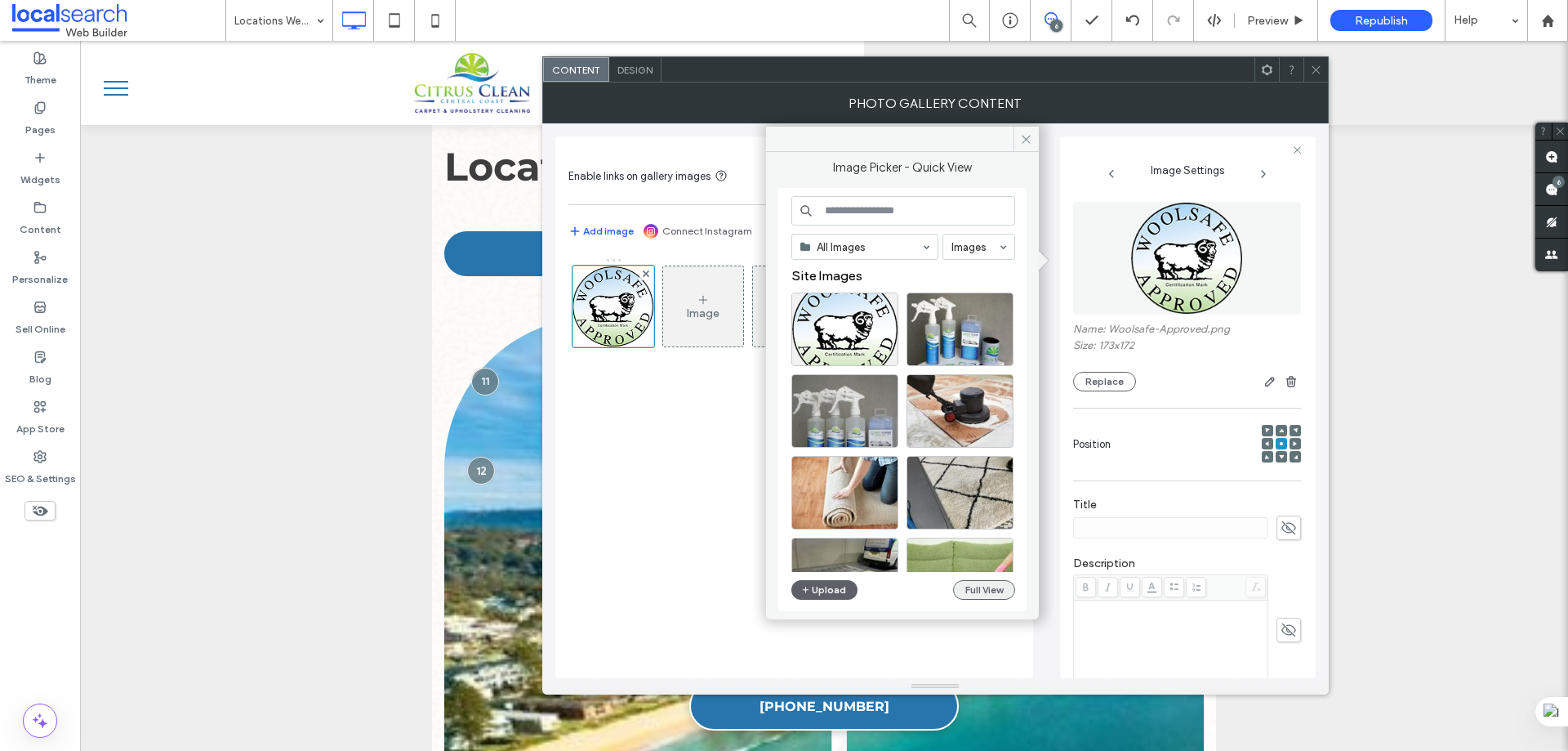
click at [989, 583] on button "Full View" at bounding box center [984, 589] width 62 height 19
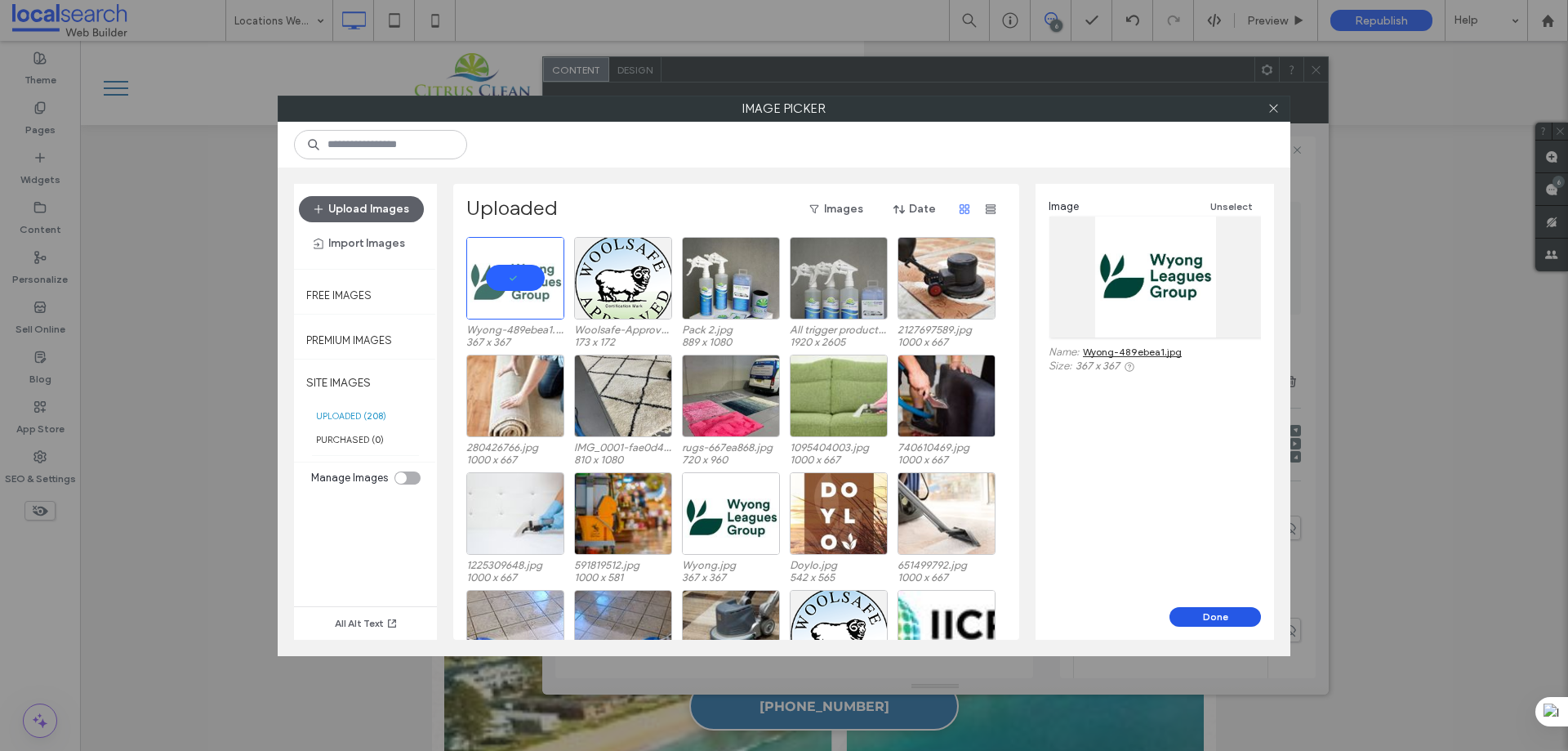
click at [1196, 620] on button "Done" at bounding box center [1215, 616] width 92 height 19
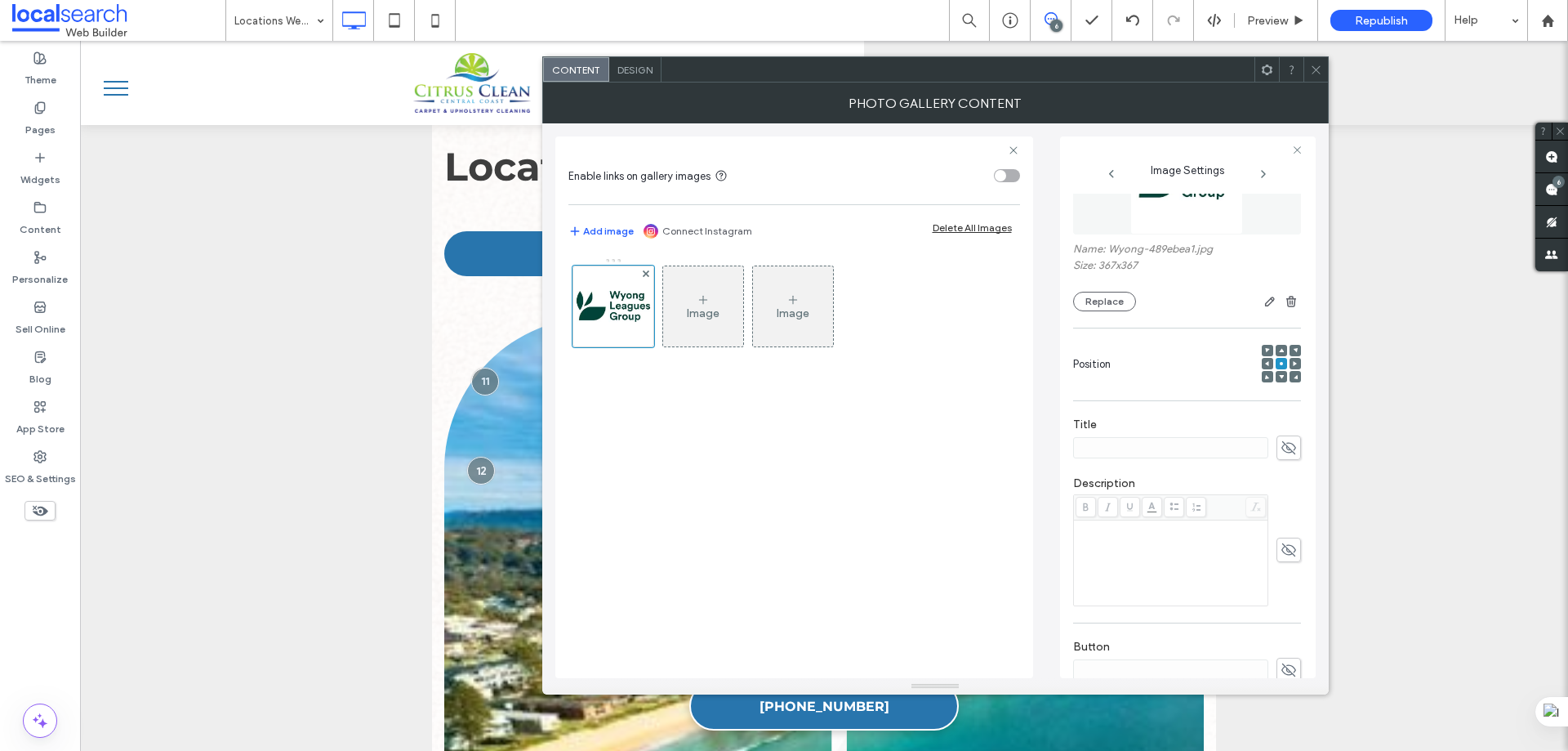
scroll to position [0, 0]
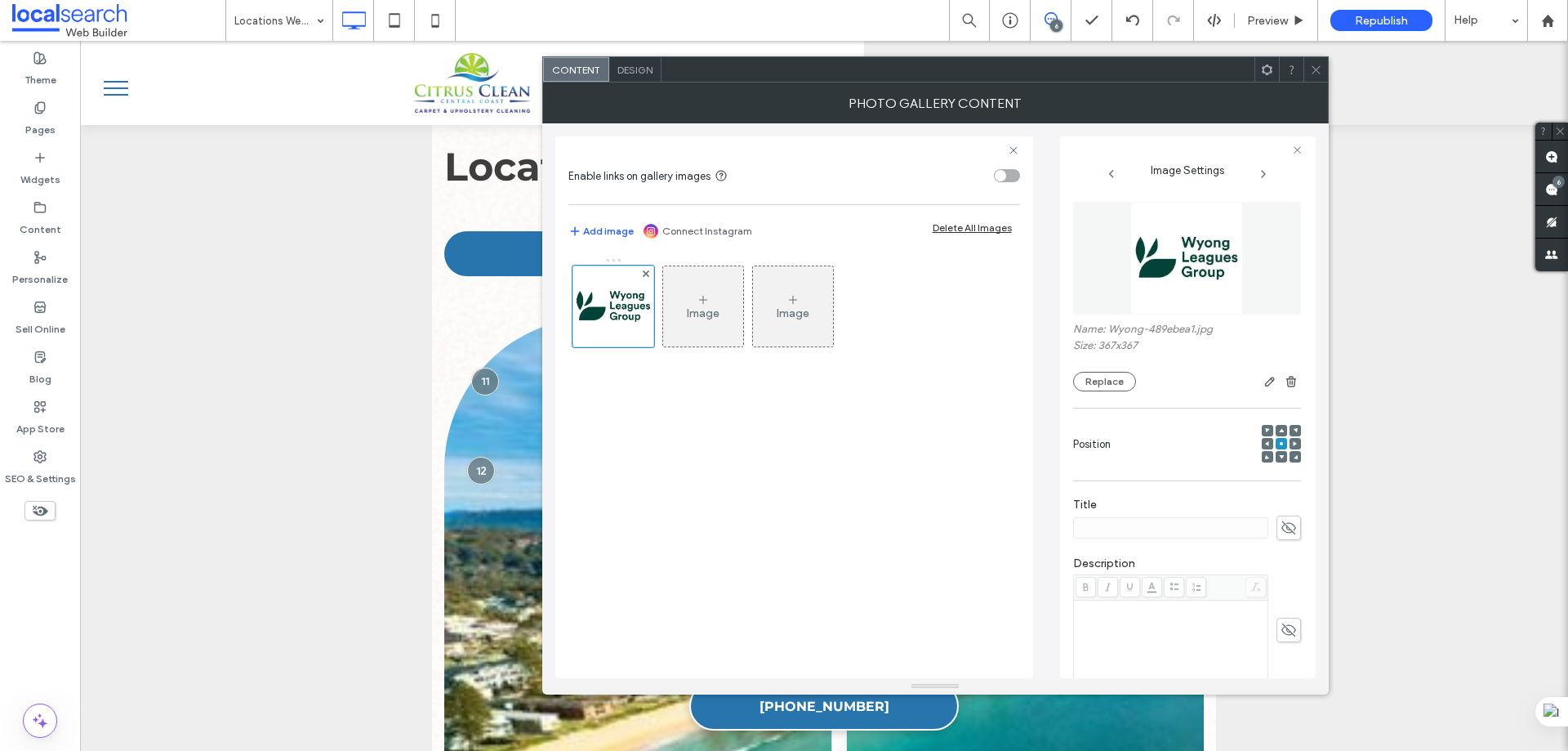
drag, startPoint x: 1168, startPoint y: 418, endPoint x: 1139, endPoint y: 387, distance: 42.4
click at [1139, 387] on div at bounding box center [1218, 381] width 165 height 19
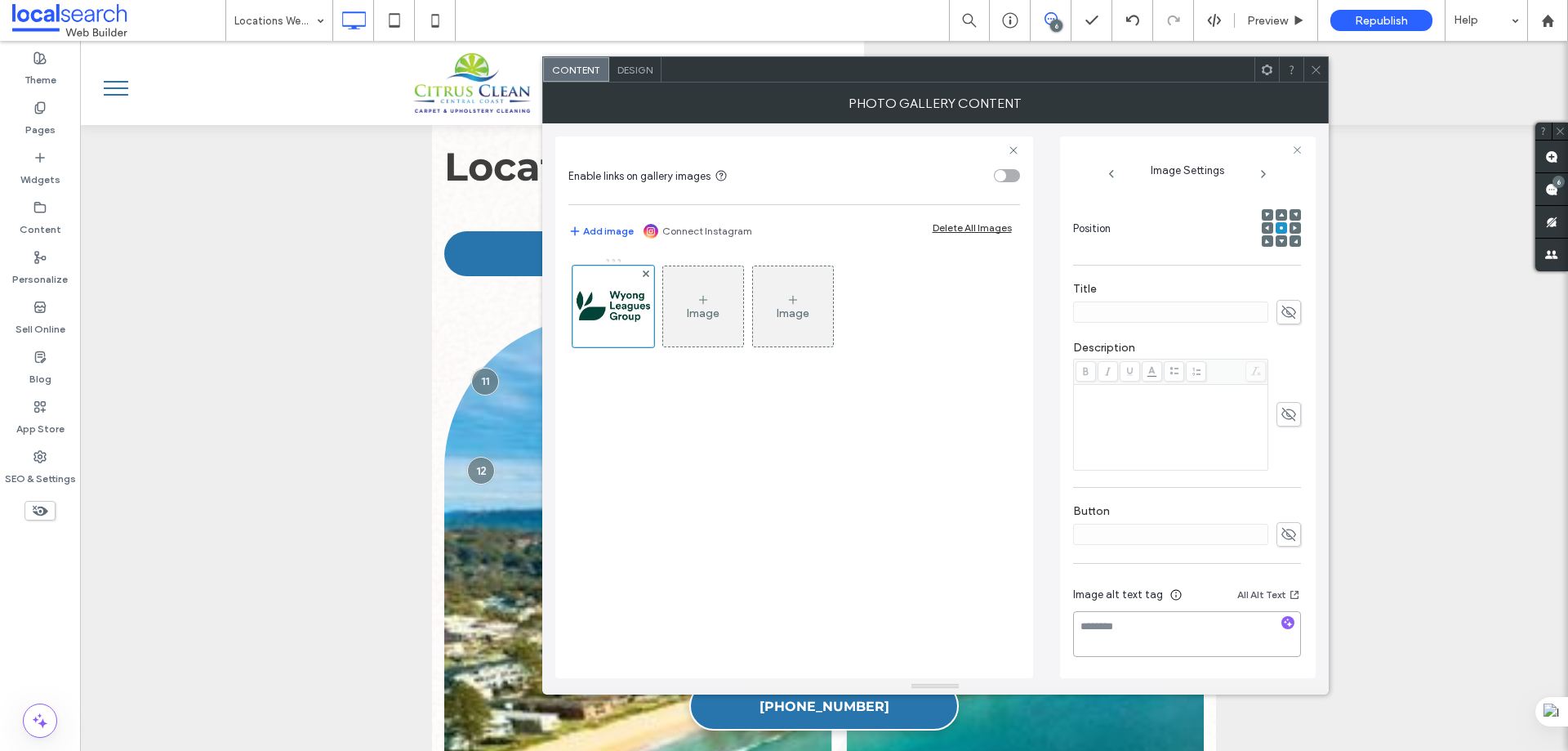
click at [1136, 623] on textarea at bounding box center [1187, 634] width 228 height 45
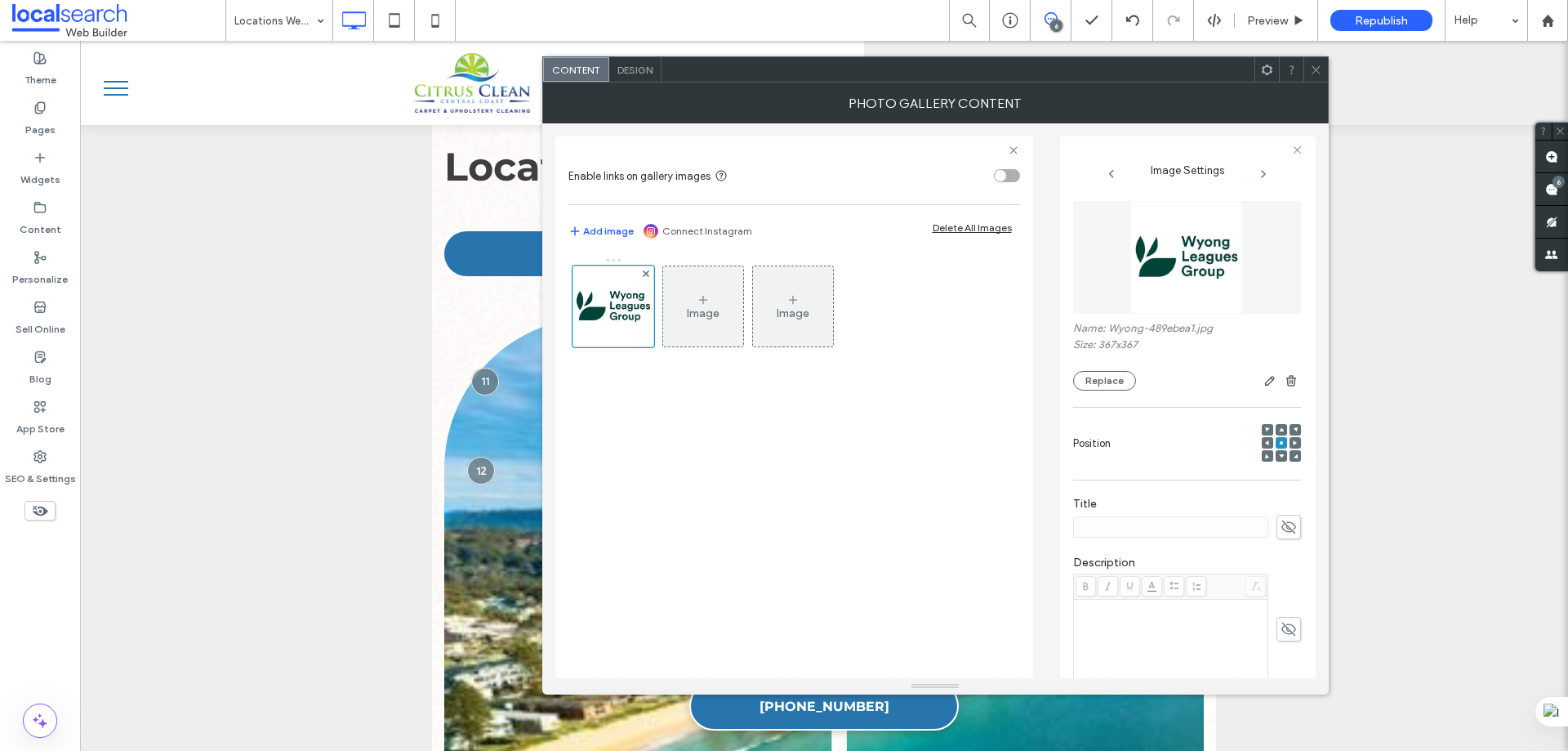
scroll to position [0, 0]
type textarea "**********"
click at [1310, 68] on icon at bounding box center [1316, 70] width 13 height 13
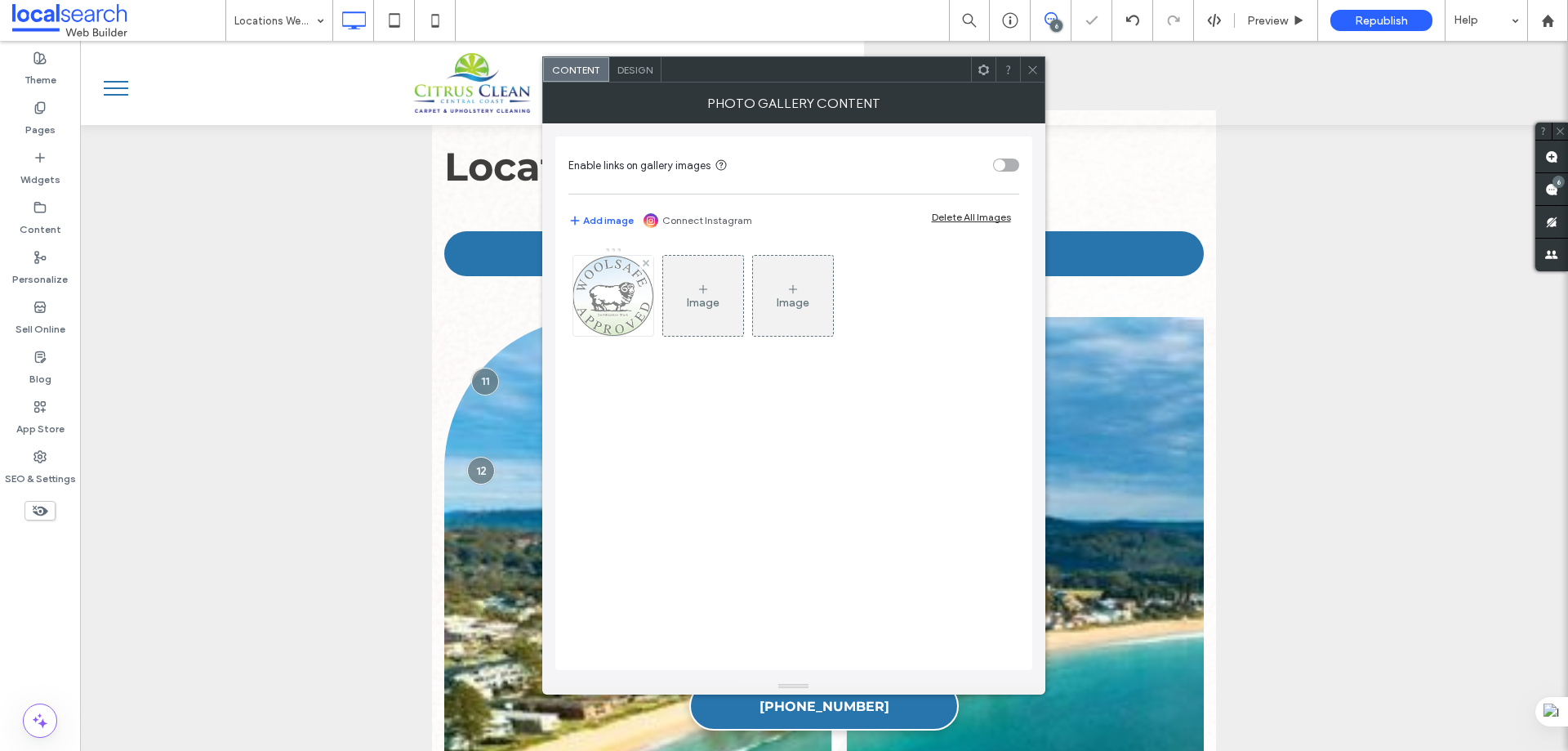
click at [632, 302] on img at bounding box center [613, 295] width 81 height 80
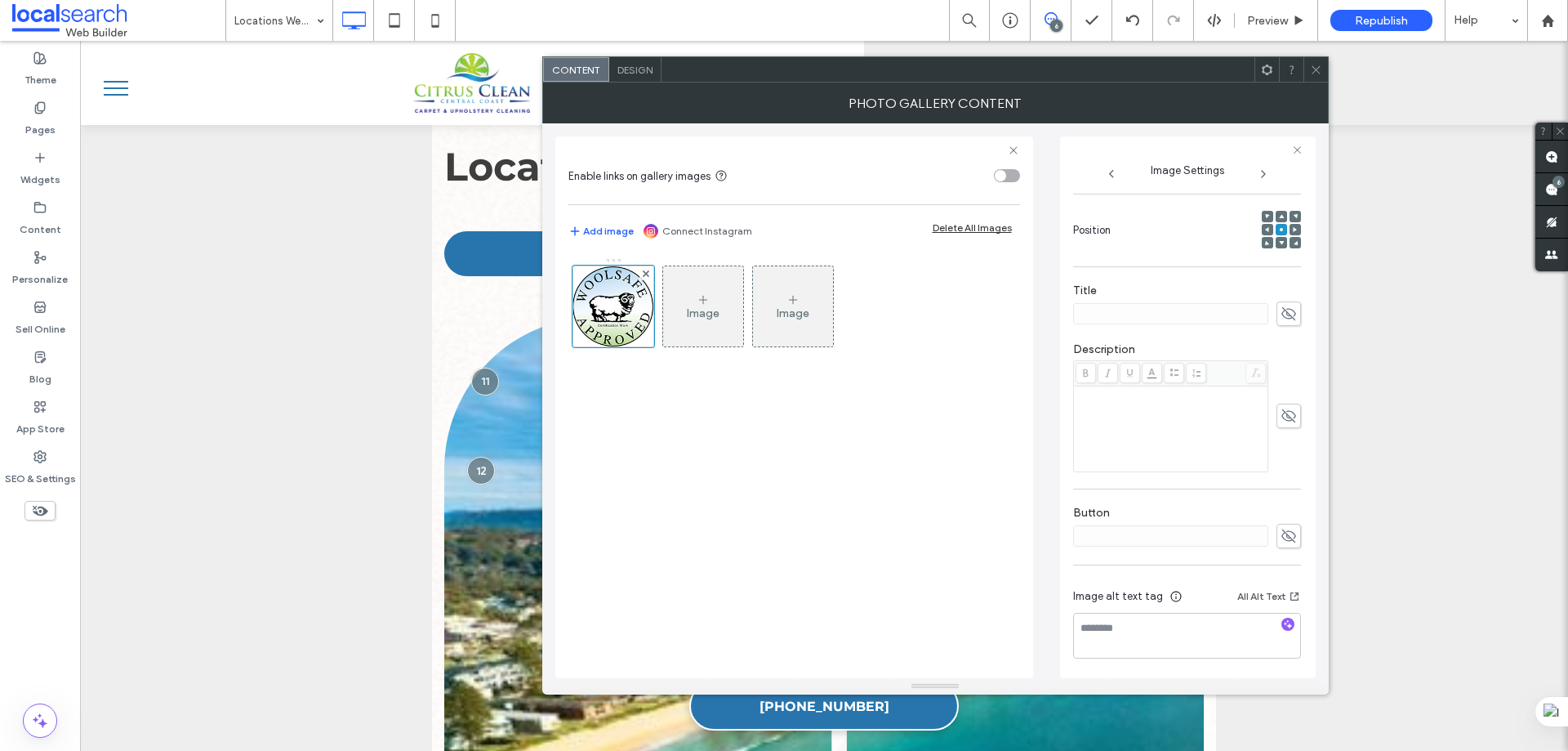
scroll to position [216, 0]
click at [1202, 630] on textarea at bounding box center [1187, 634] width 228 height 45
type textarea "**********"
click at [1310, 68] on icon at bounding box center [1316, 70] width 13 height 13
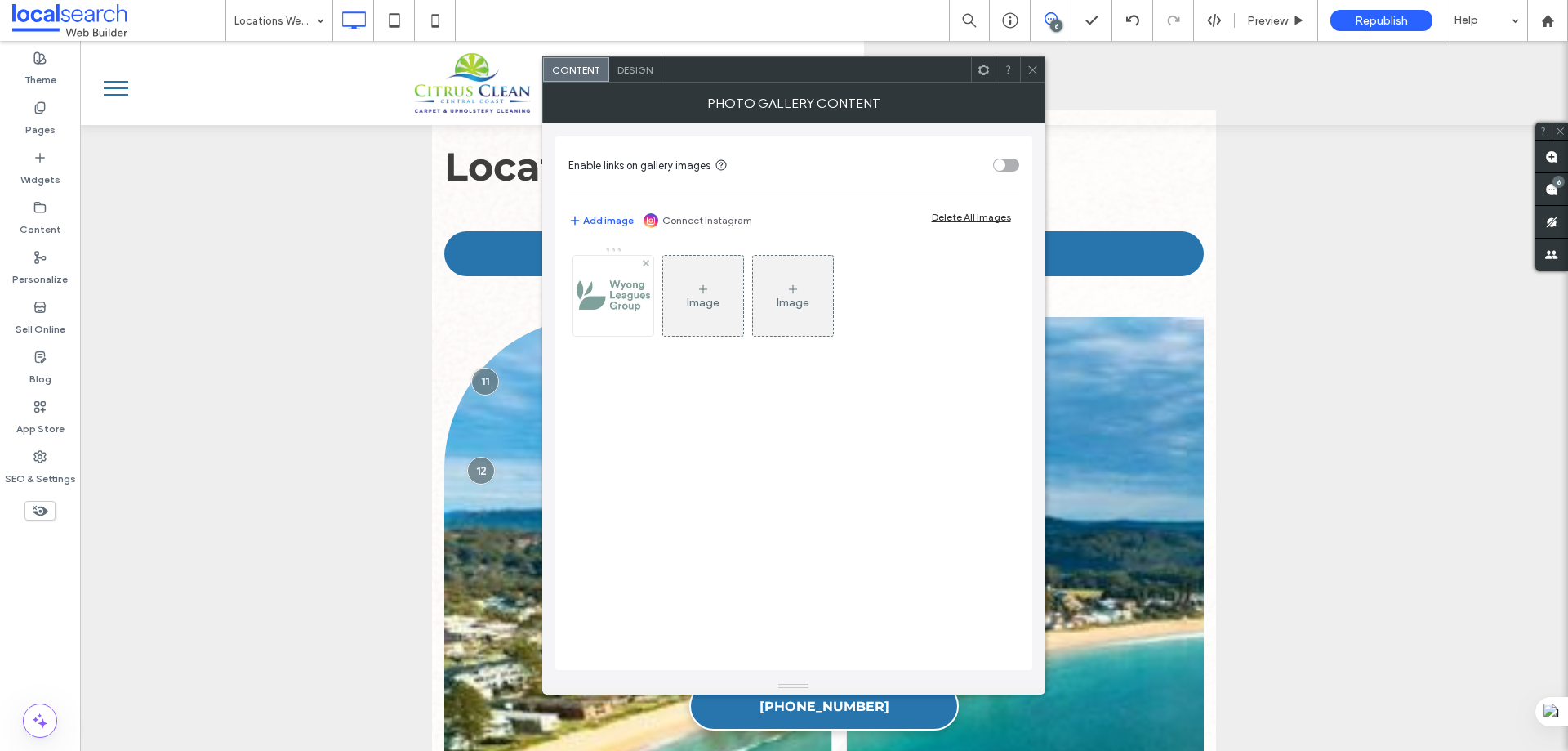
click at [606, 304] on img at bounding box center [613, 295] width 80 height 80
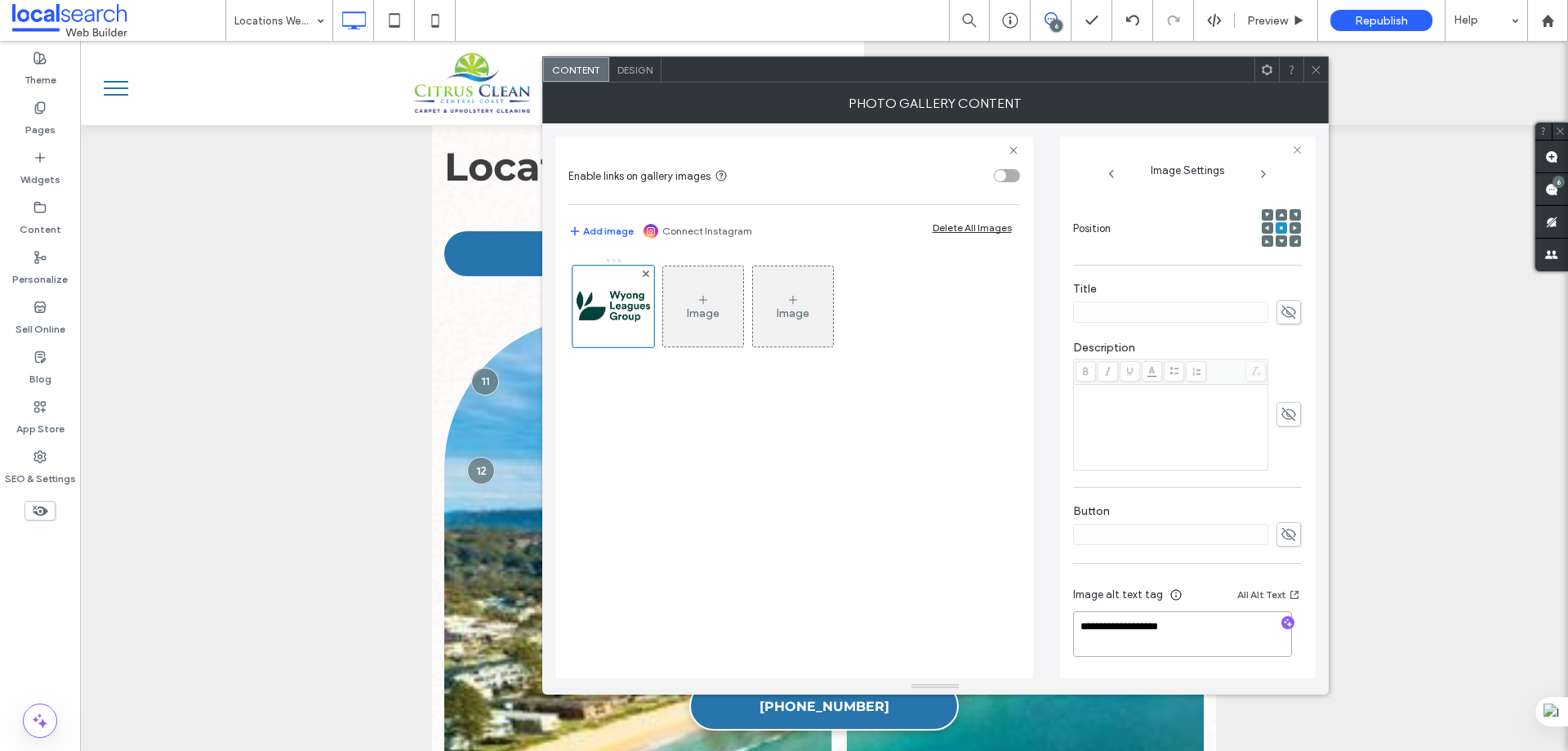
click at [1198, 627] on textarea "**********" at bounding box center [1182, 634] width 219 height 45
type textarea "**********"
click at [1315, 66] on icon at bounding box center [1316, 70] width 13 height 13
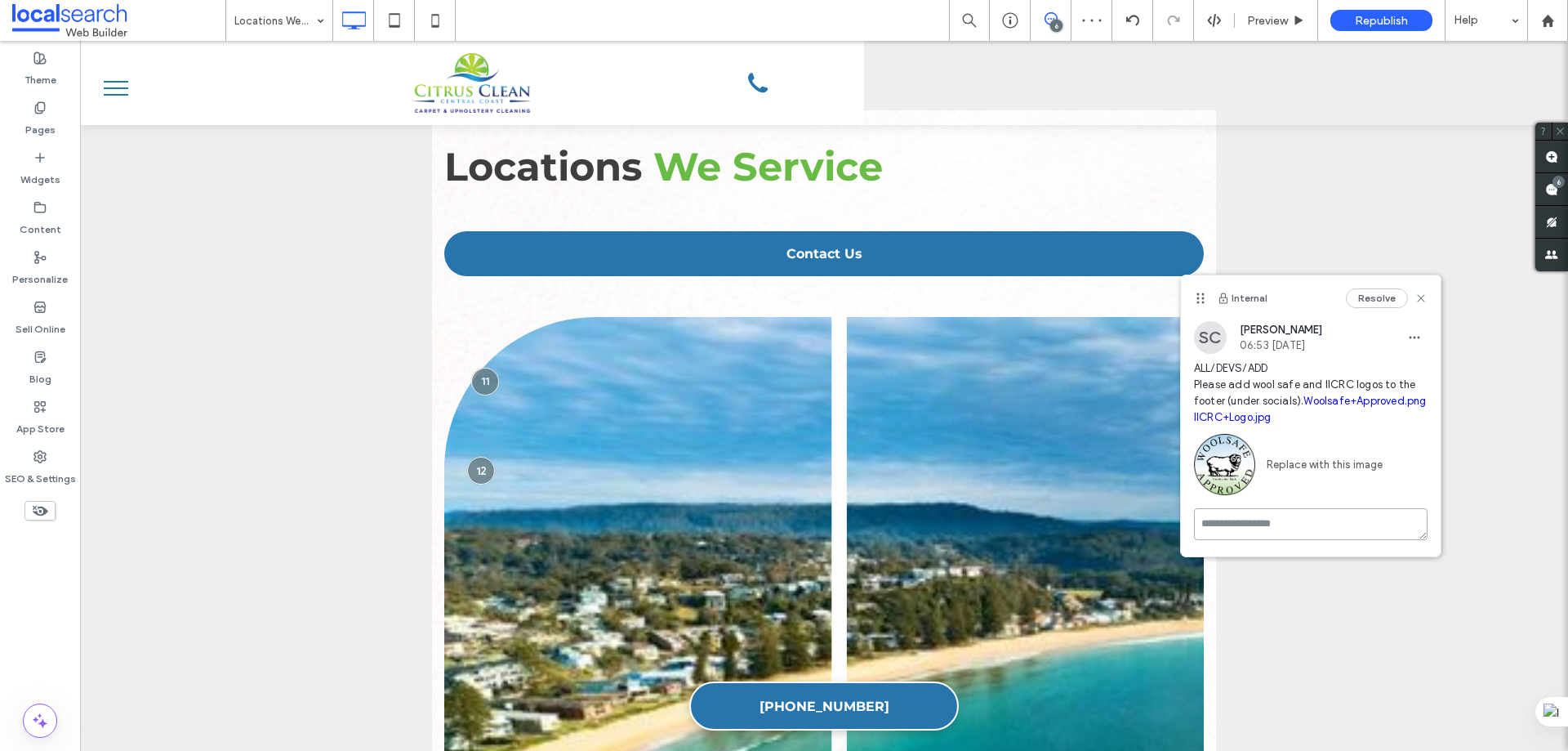
click at [1282, 525] on textarea at bounding box center [1310, 524] width 233 height 32
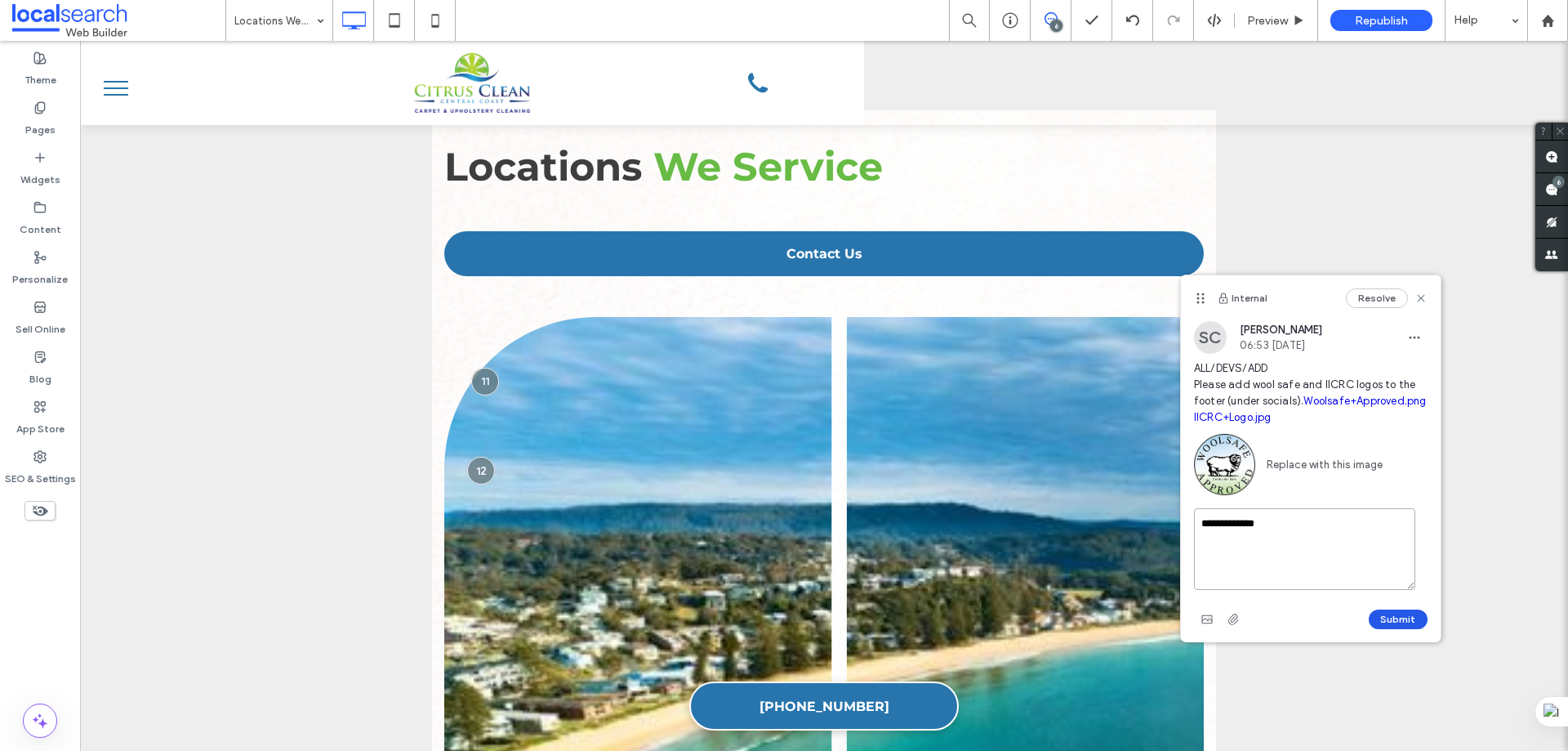
type textarea "**********"
click at [1382, 624] on button "Submit" at bounding box center [1398, 619] width 59 height 19
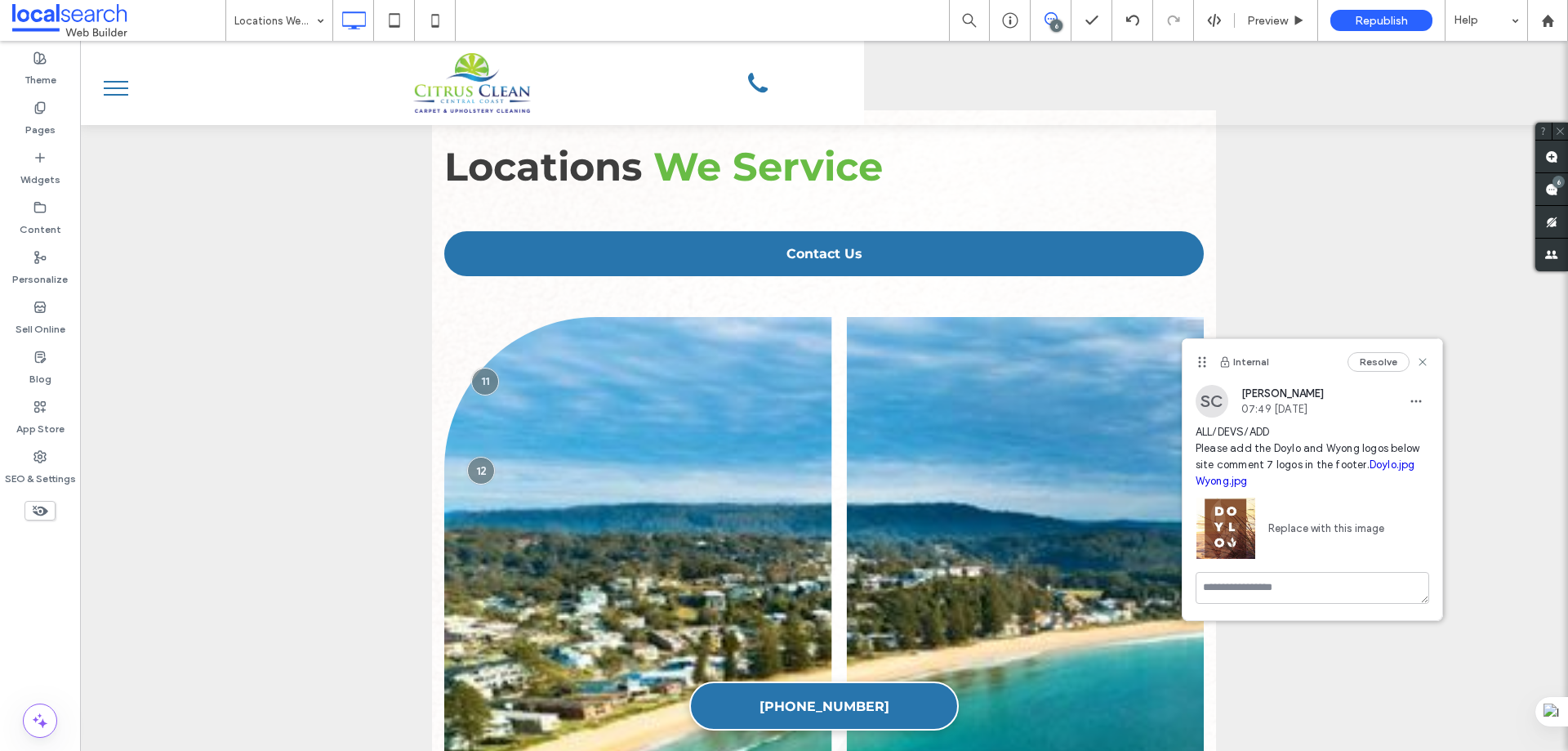
click at [1242, 484] on span "ALL/DEVS/ADD Please add the Doylo and Wyong logos below site comment 7 logos in…" at bounding box center [1312, 457] width 233 height 66
click at [1248, 477] on link "Wyong.jpg" at bounding box center [1222, 481] width 52 height 13
click at [1370, 470] on link "Doylo.jpg" at bounding box center [1392, 465] width 45 height 13
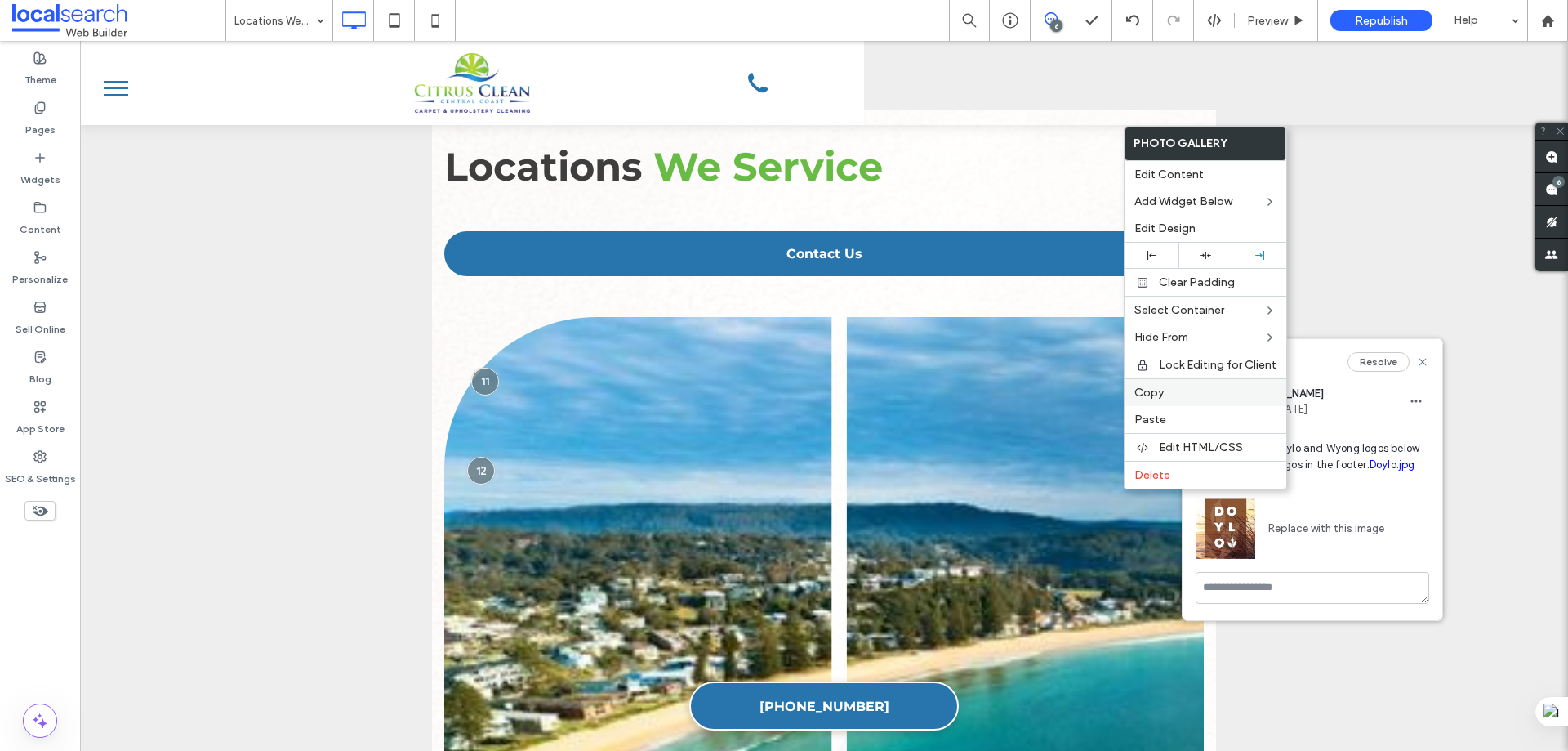
click at [1162, 387] on span "Copy" at bounding box center [1149, 393] width 29 height 14
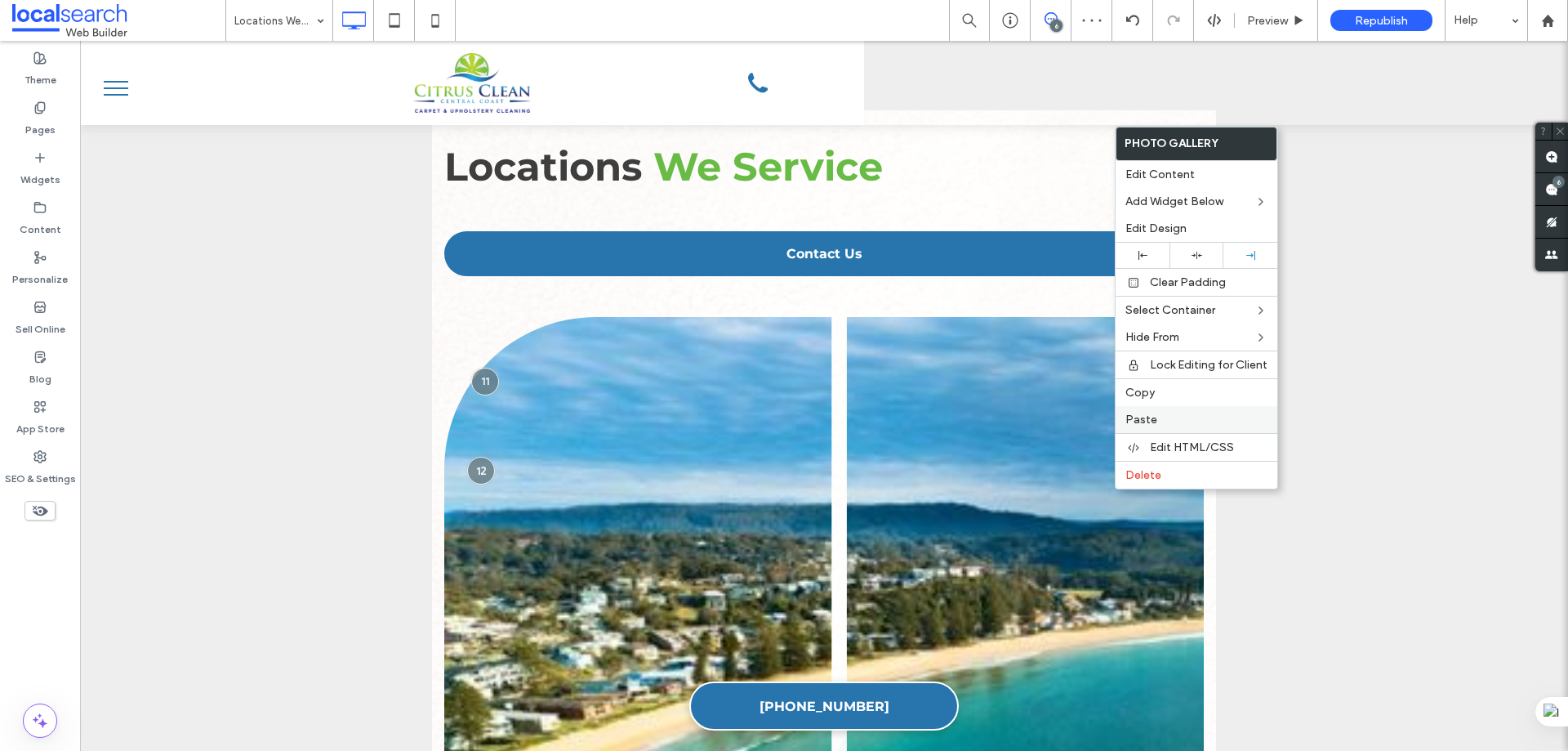
click at [1151, 415] on span "Paste" at bounding box center [1140, 419] width 32 height 14
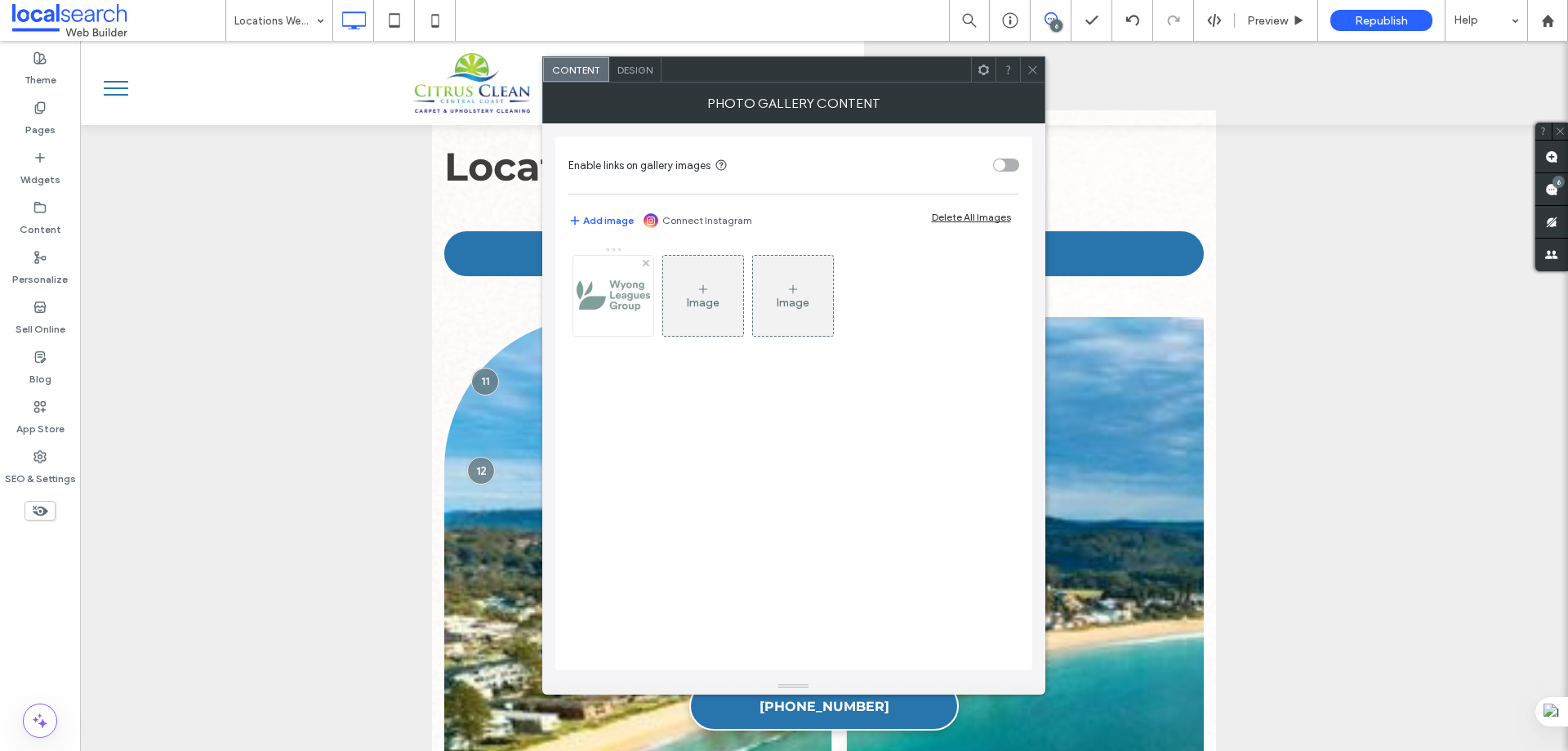
click at [636, 302] on img at bounding box center [613, 295] width 80 height 80
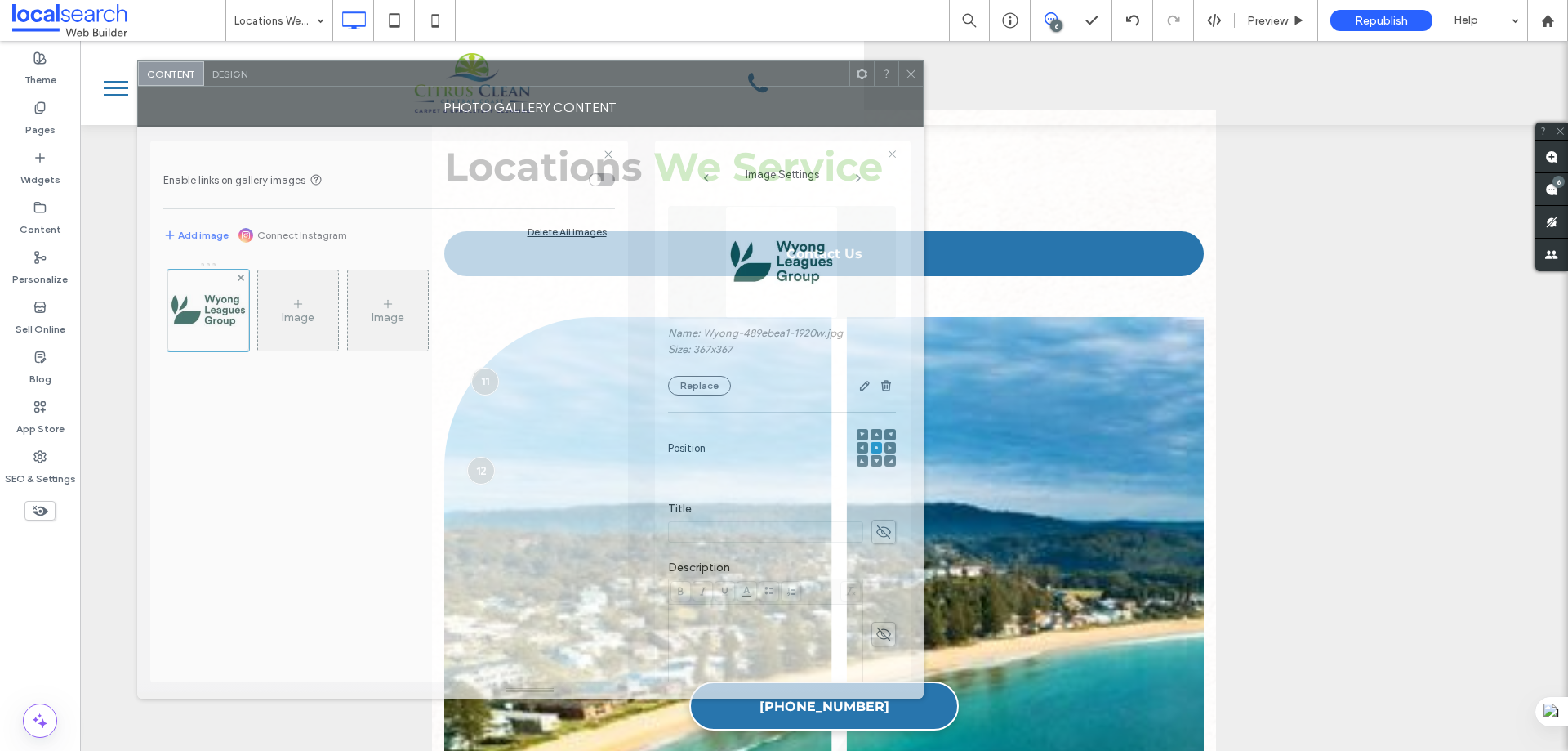
drag, startPoint x: 1215, startPoint y: 76, endPoint x: 818, endPoint y: 81, distance: 397.0
click at [818, 81] on div at bounding box center [552, 73] width 593 height 24
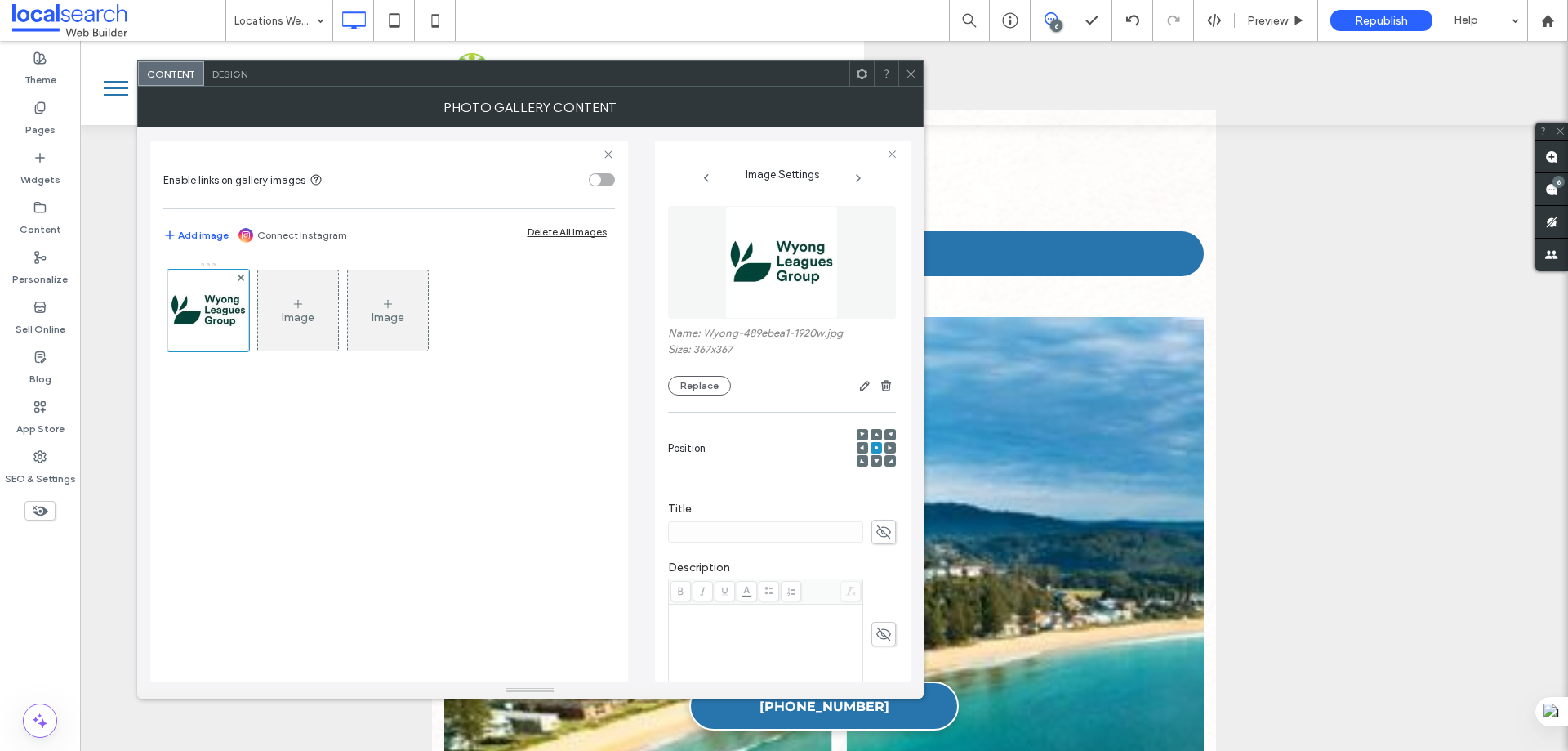
click at [909, 72] on icon at bounding box center [910, 74] width 13 height 13
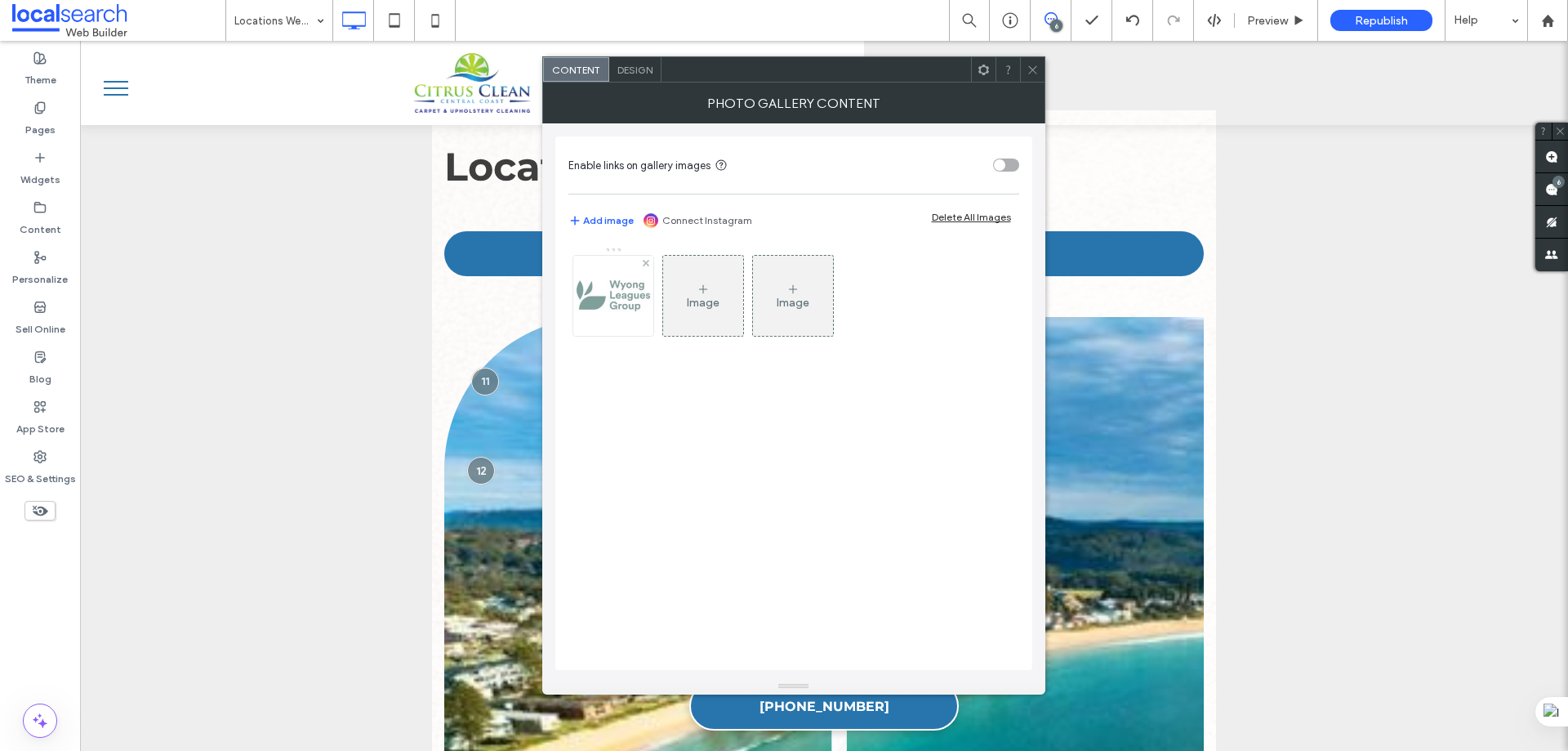
click at [642, 318] on img at bounding box center [613, 295] width 80 height 80
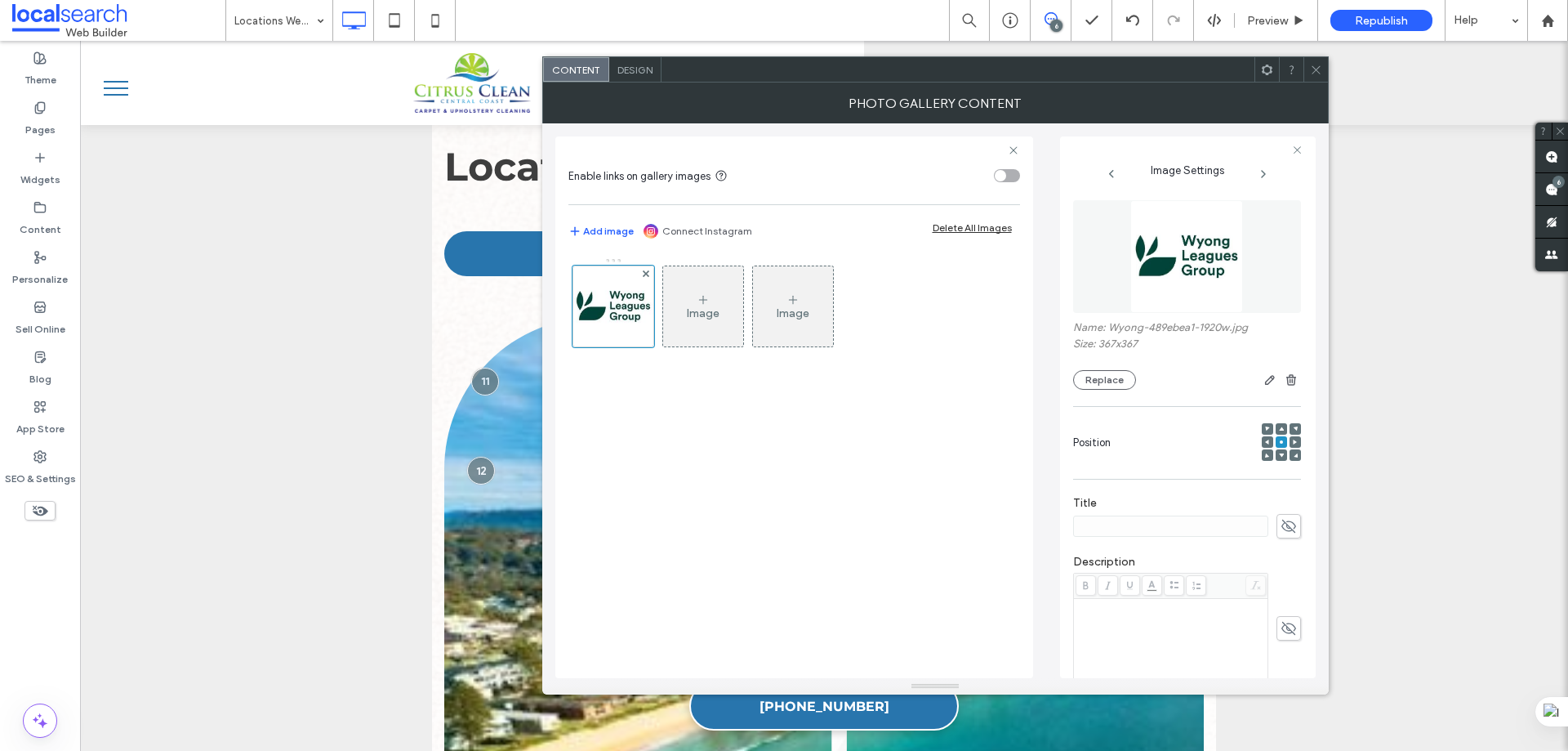
scroll to position [0, 0]
click at [1313, 64] on icon at bounding box center [1316, 70] width 13 height 13
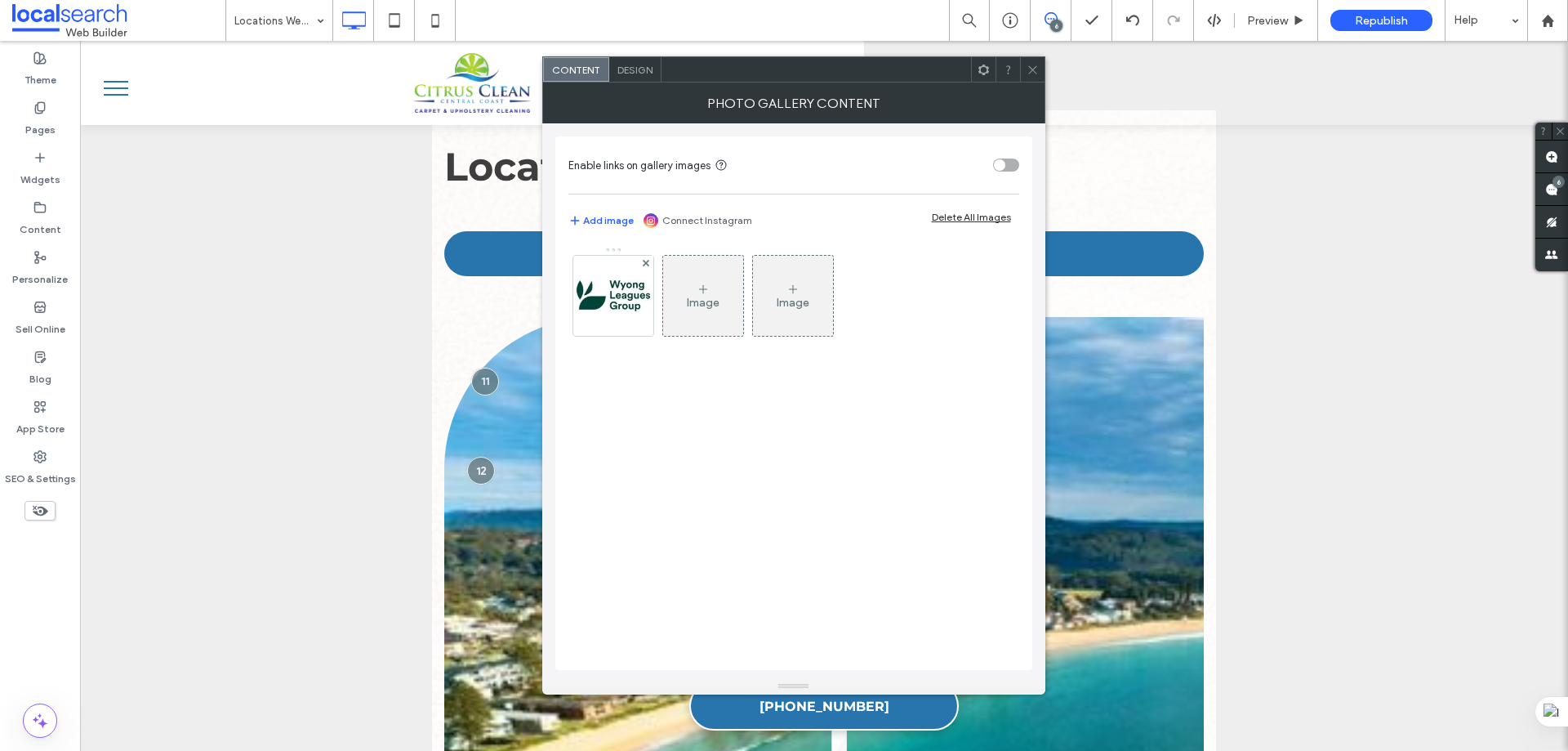
click at [1036, 68] on icon at bounding box center [1032, 70] width 13 height 13
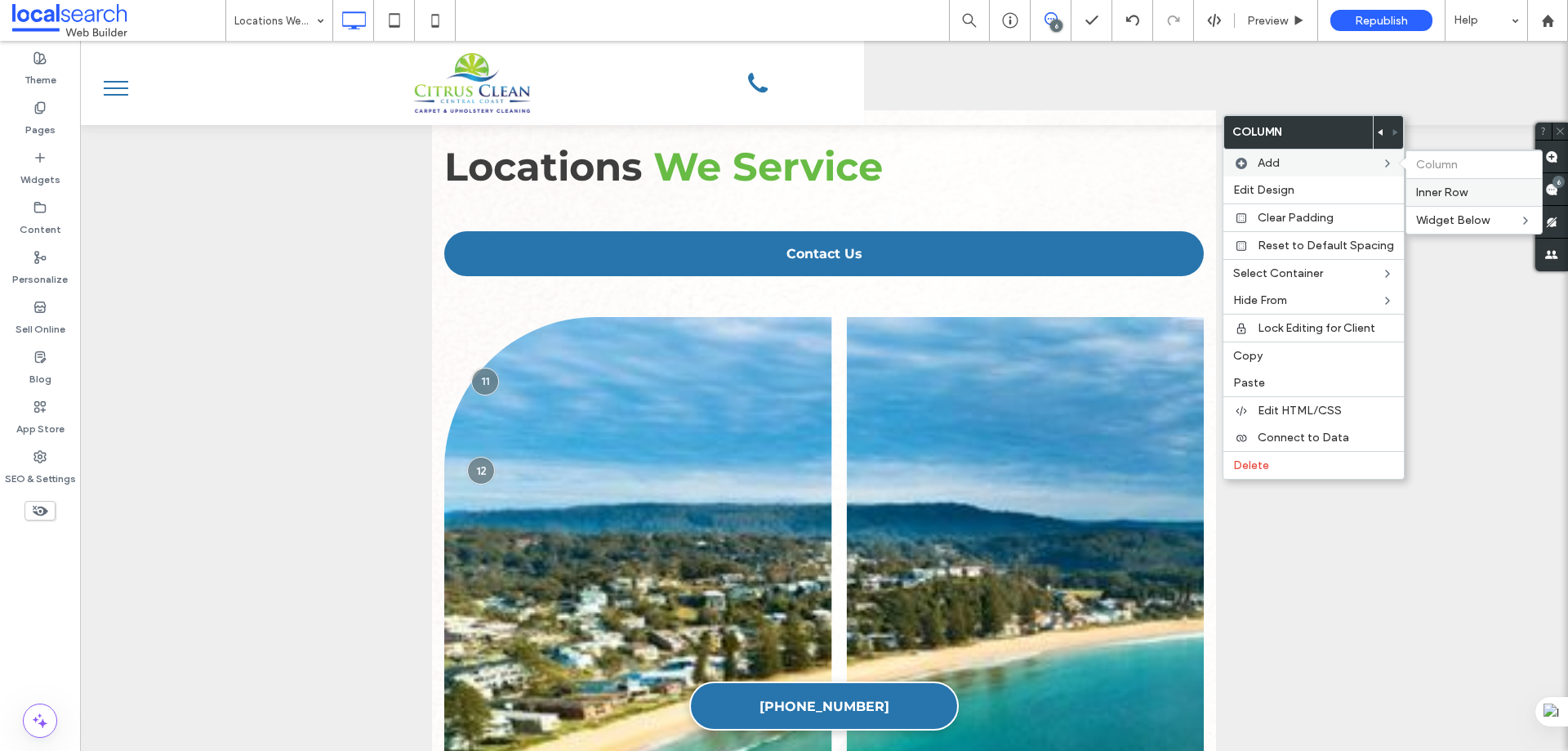
click at [1419, 186] on span "Inner Row" at bounding box center [1441, 193] width 51 height 14
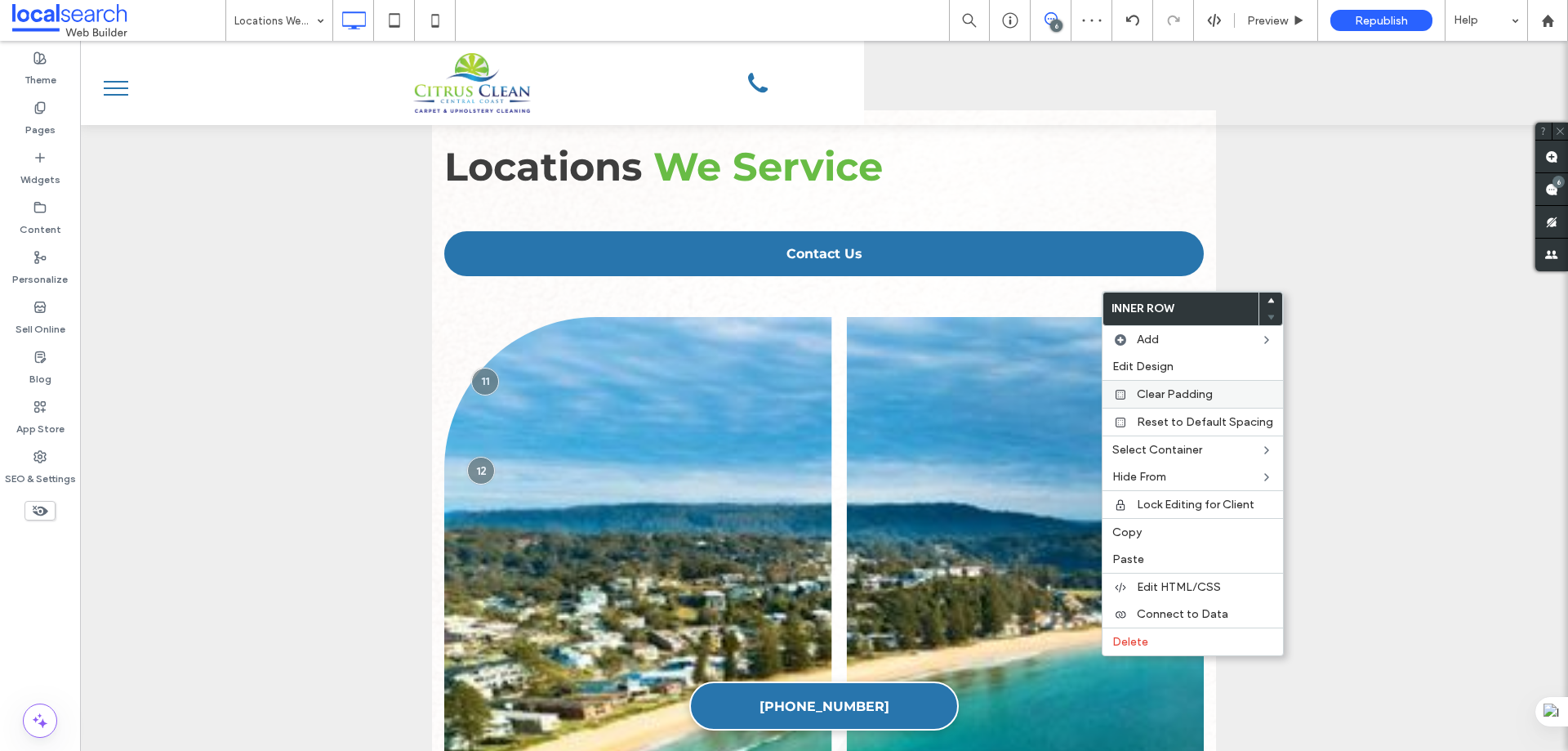
click at [1148, 395] on span "Clear Padding" at bounding box center [1174, 394] width 76 height 14
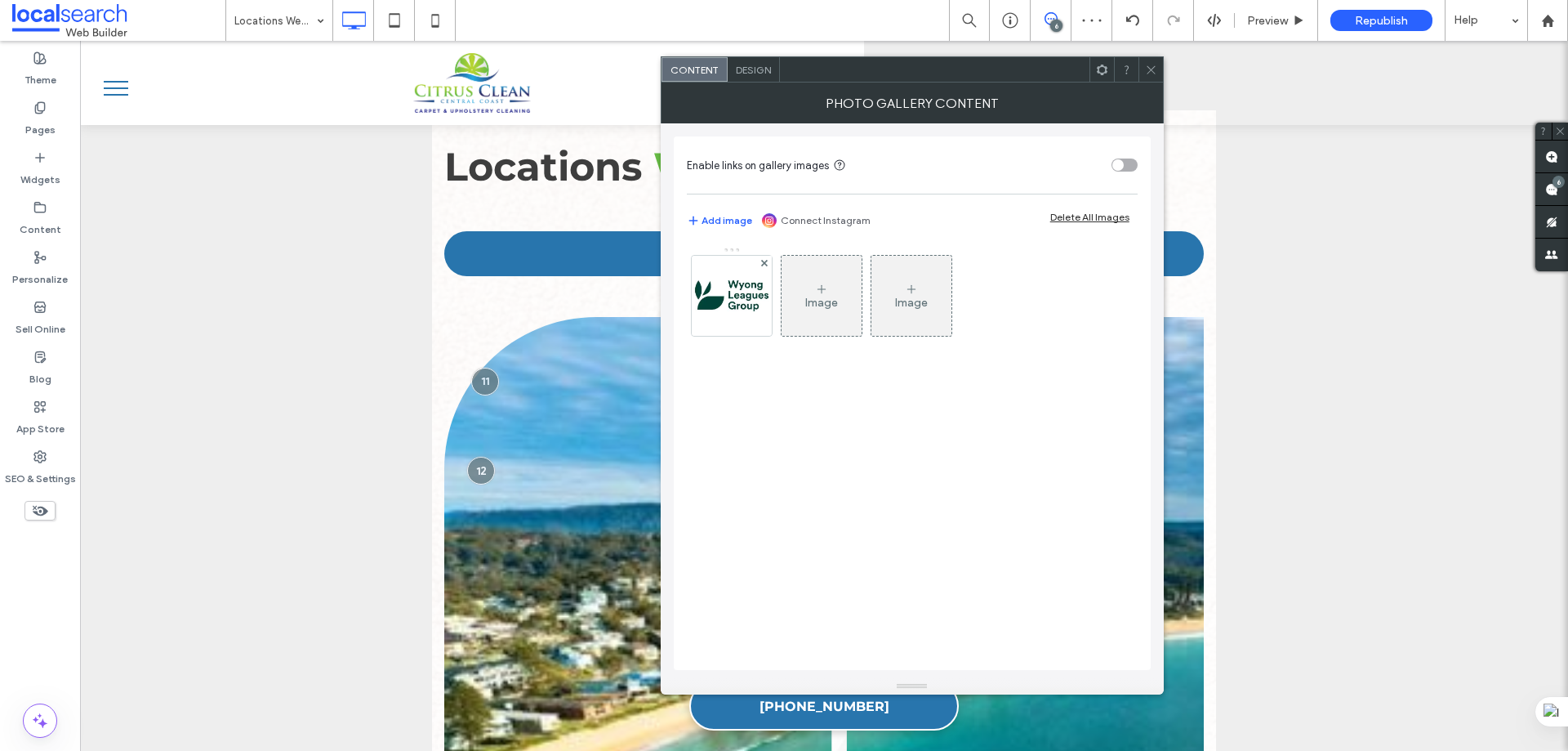
click at [766, 66] on span "Design" at bounding box center [754, 70] width 35 height 13
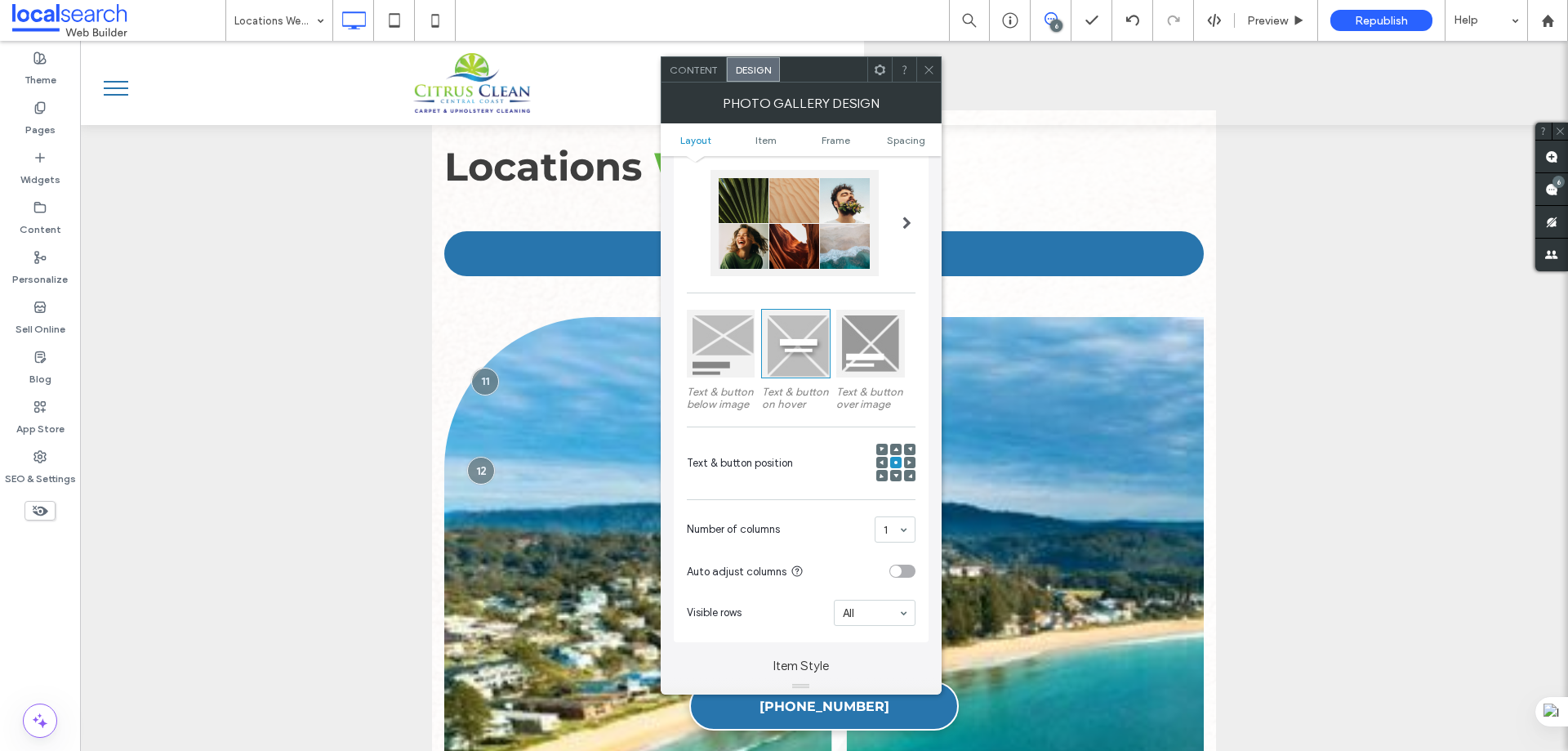
scroll to position [164, 0]
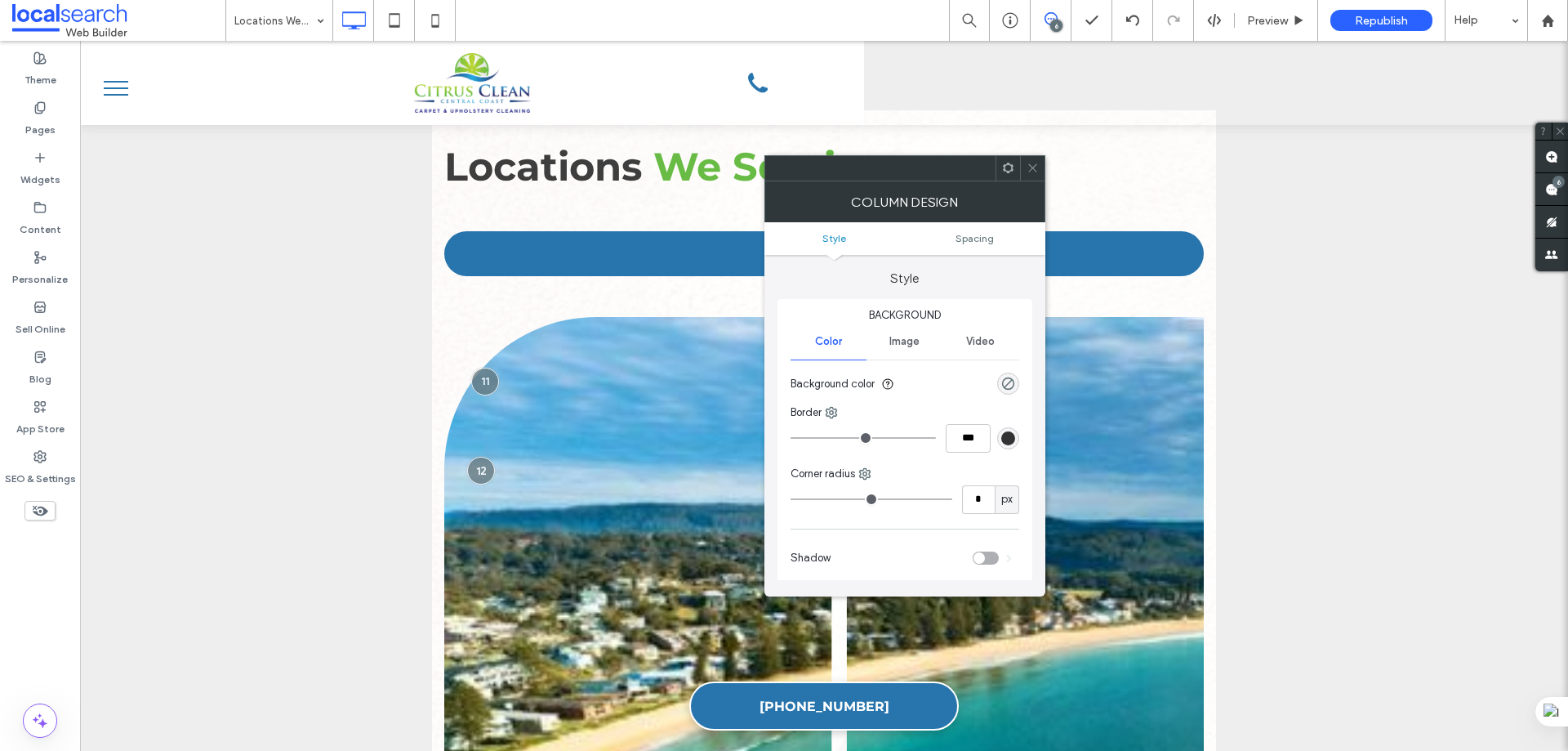
click at [977, 244] on ul "Style Spacing" at bounding box center [904, 239] width 281 height 33
click at [976, 237] on span "Spacing" at bounding box center [975, 238] width 39 height 13
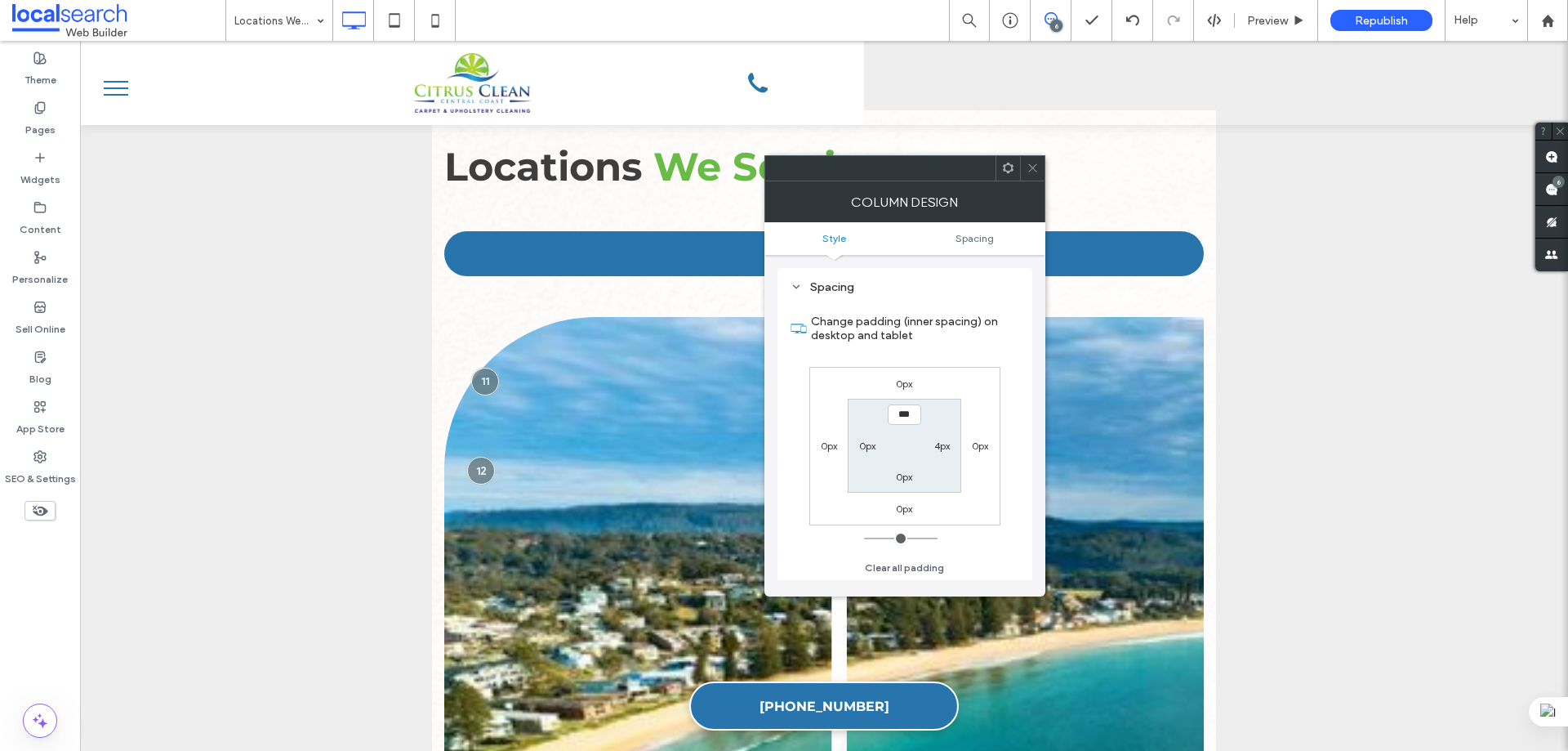
scroll to position [332, 0]
click at [947, 444] on label "4px" at bounding box center [942, 445] width 15 height 13
type input "*"
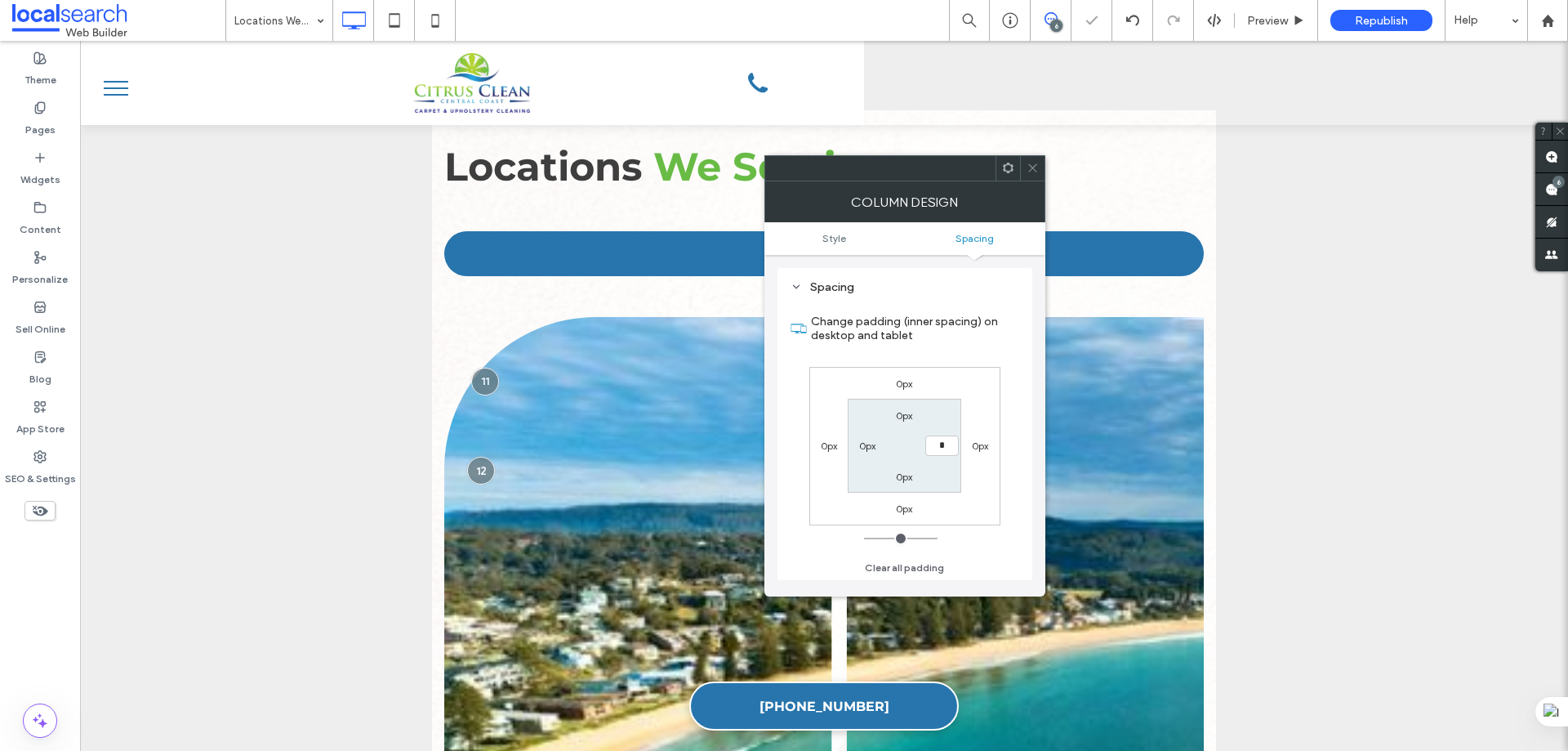
type input "***"
click at [1033, 172] on icon at bounding box center [1032, 167] width 13 height 13
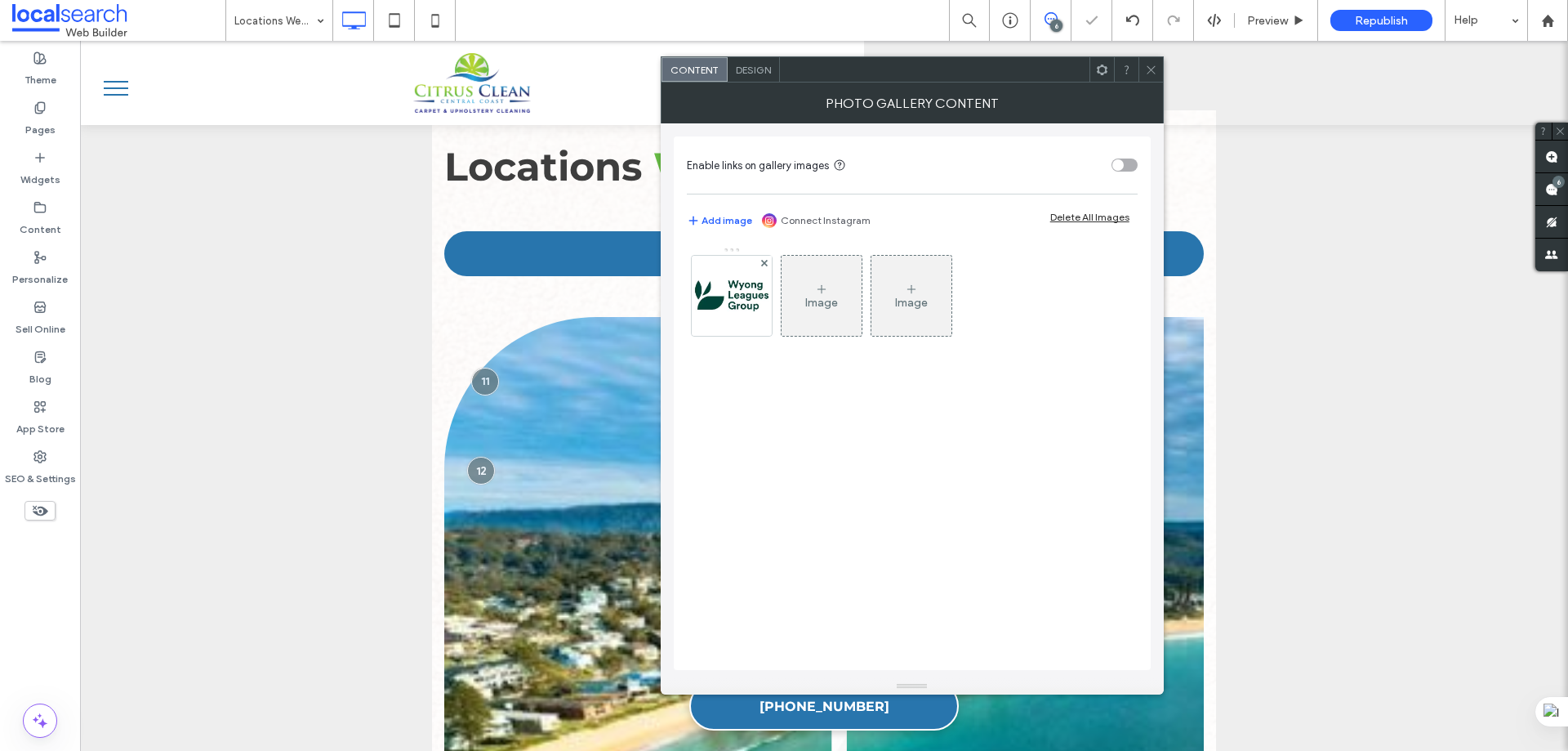
click at [1145, 65] on icon at bounding box center [1151, 70] width 13 height 13
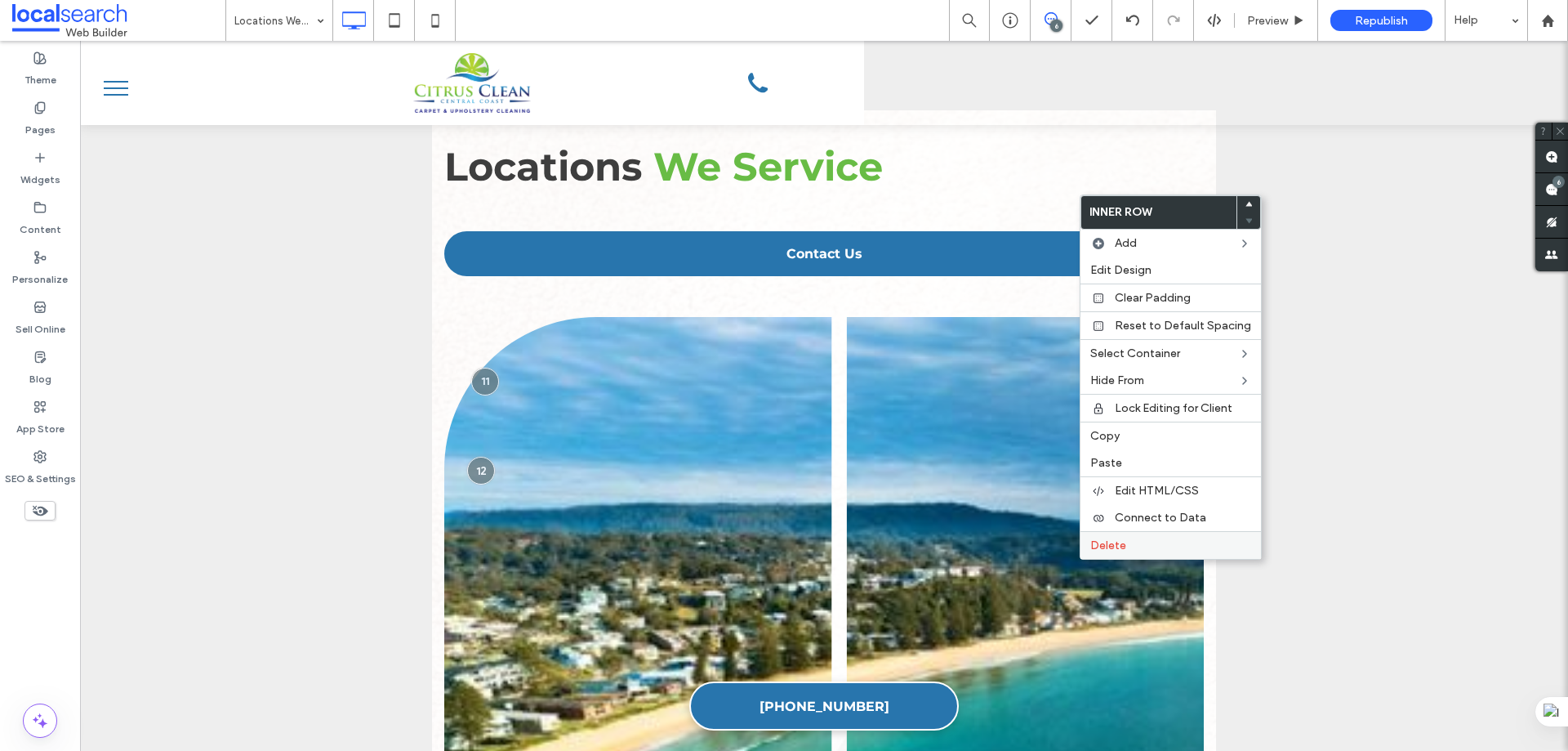
click at [1129, 554] on div "Delete" at bounding box center [1170, 545] width 181 height 28
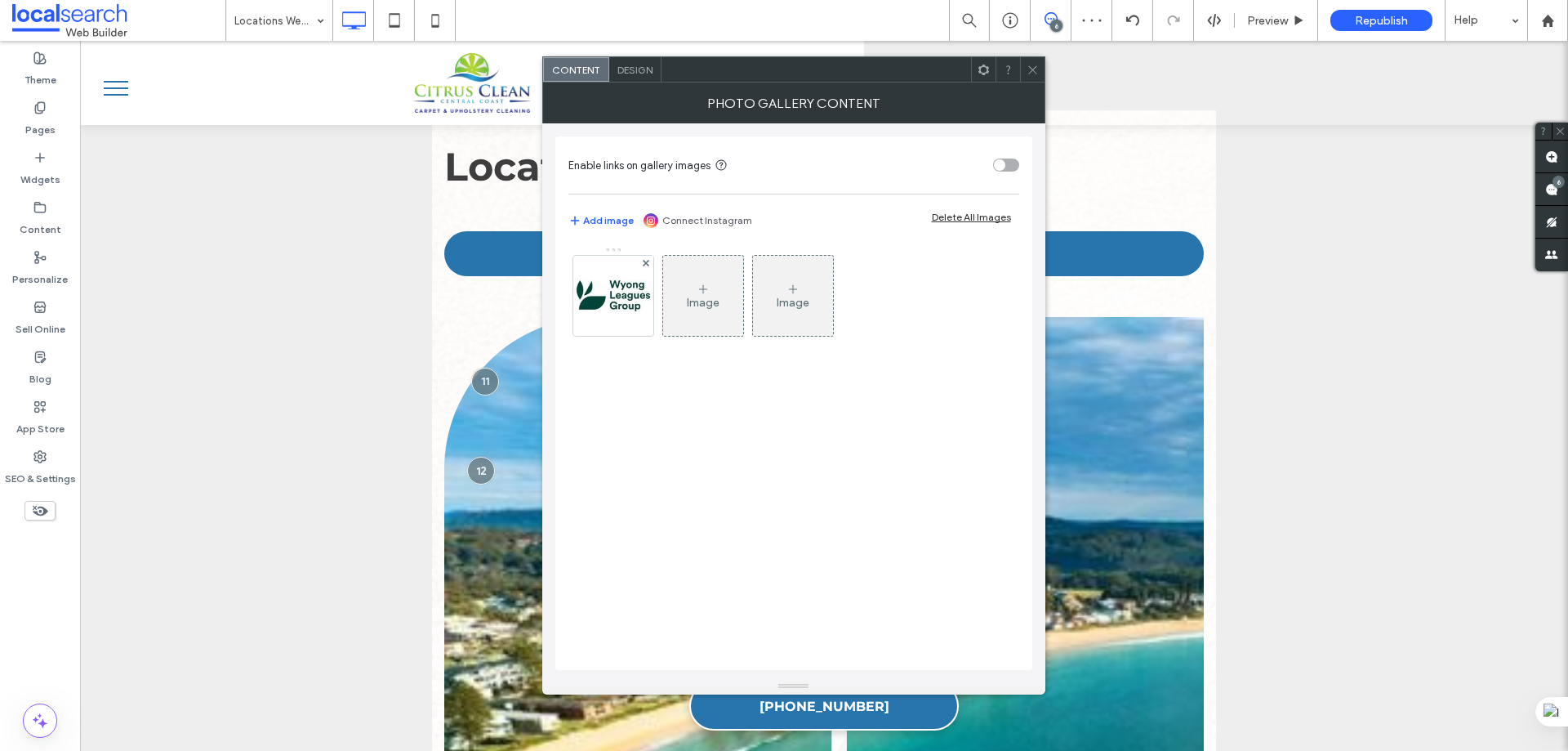
click at [1041, 68] on div at bounding box center [1032, 69] width 24 height 24
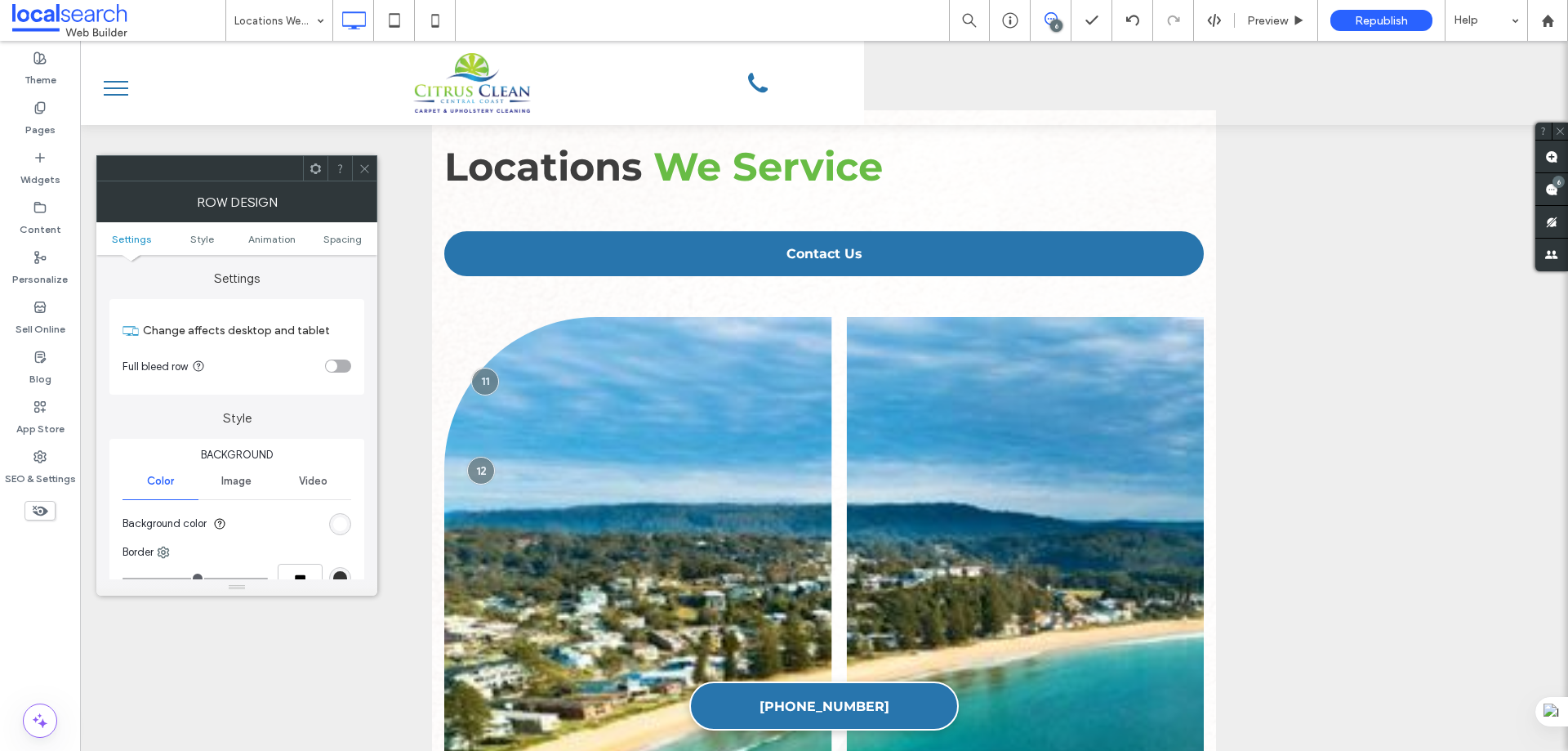
click at [359, 169] on icon at bounding box center [365, 168] width 13 height 13
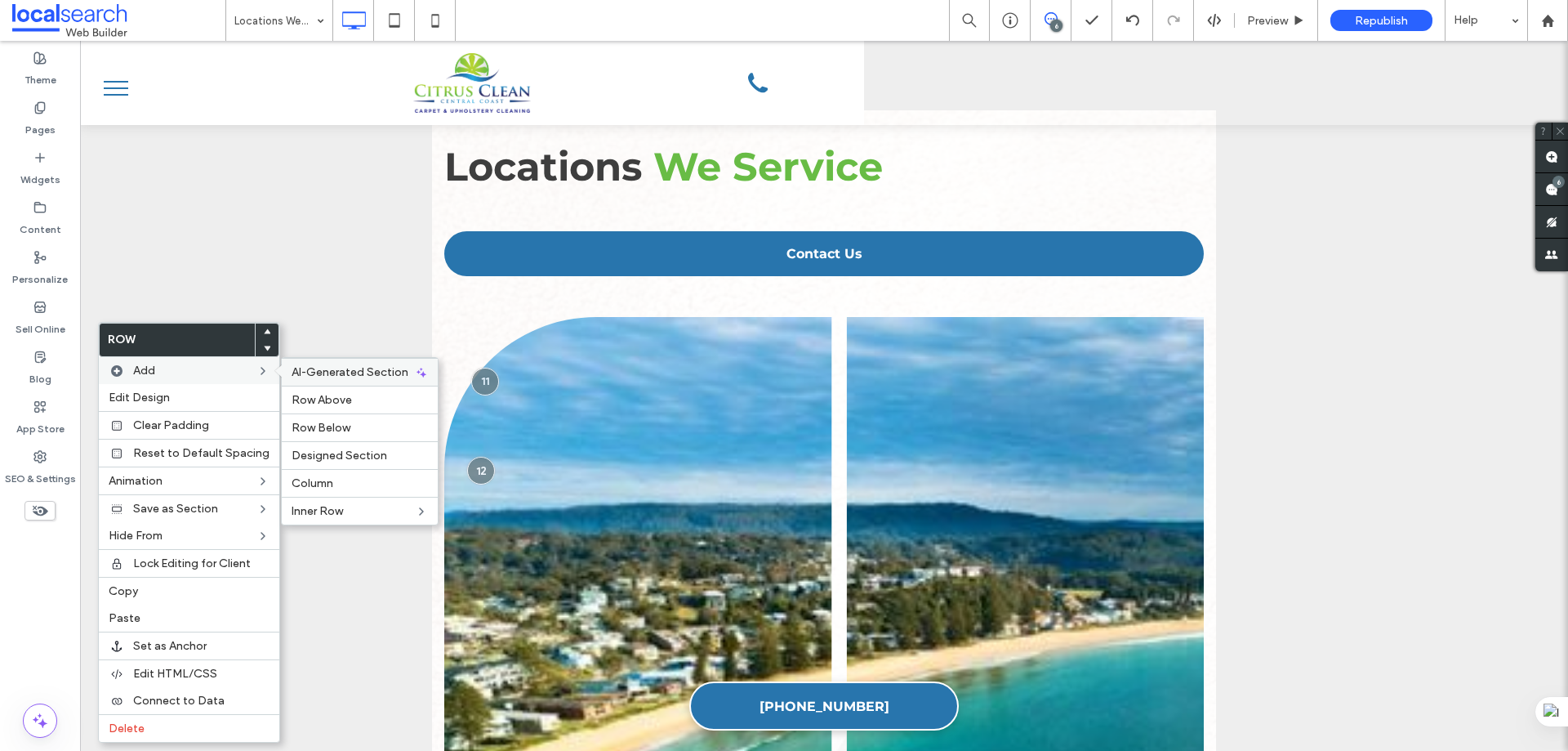
click at [417, 364] on div "AI-Generated Section" at bounding box center [359, 372] width 156 height 28
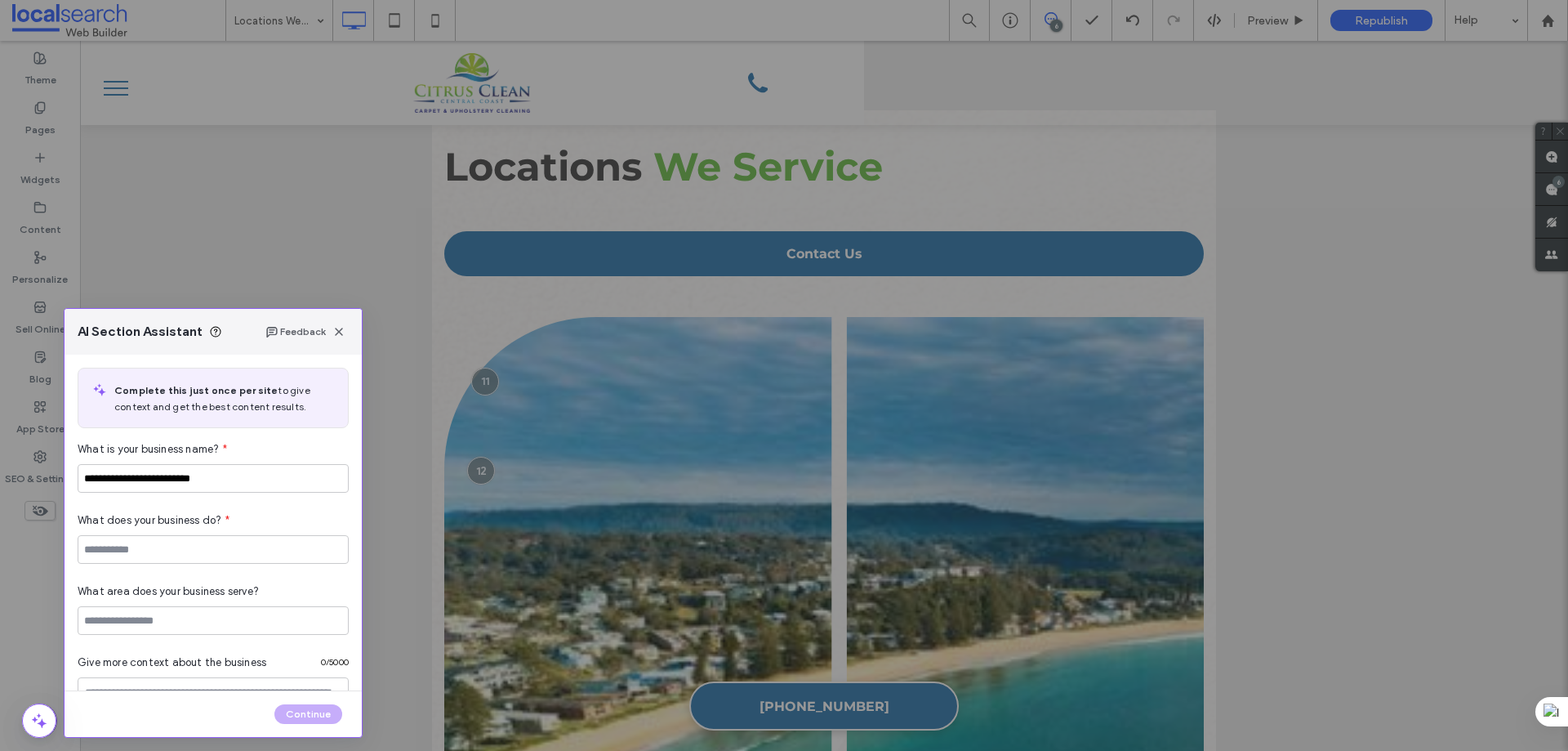
click at [447, 334] on div "**********" at bounding box center [784, 376] width 1568 height 751
click at [343, 327] on icon "button" at bounding box center [340, 332] width 14 height 14
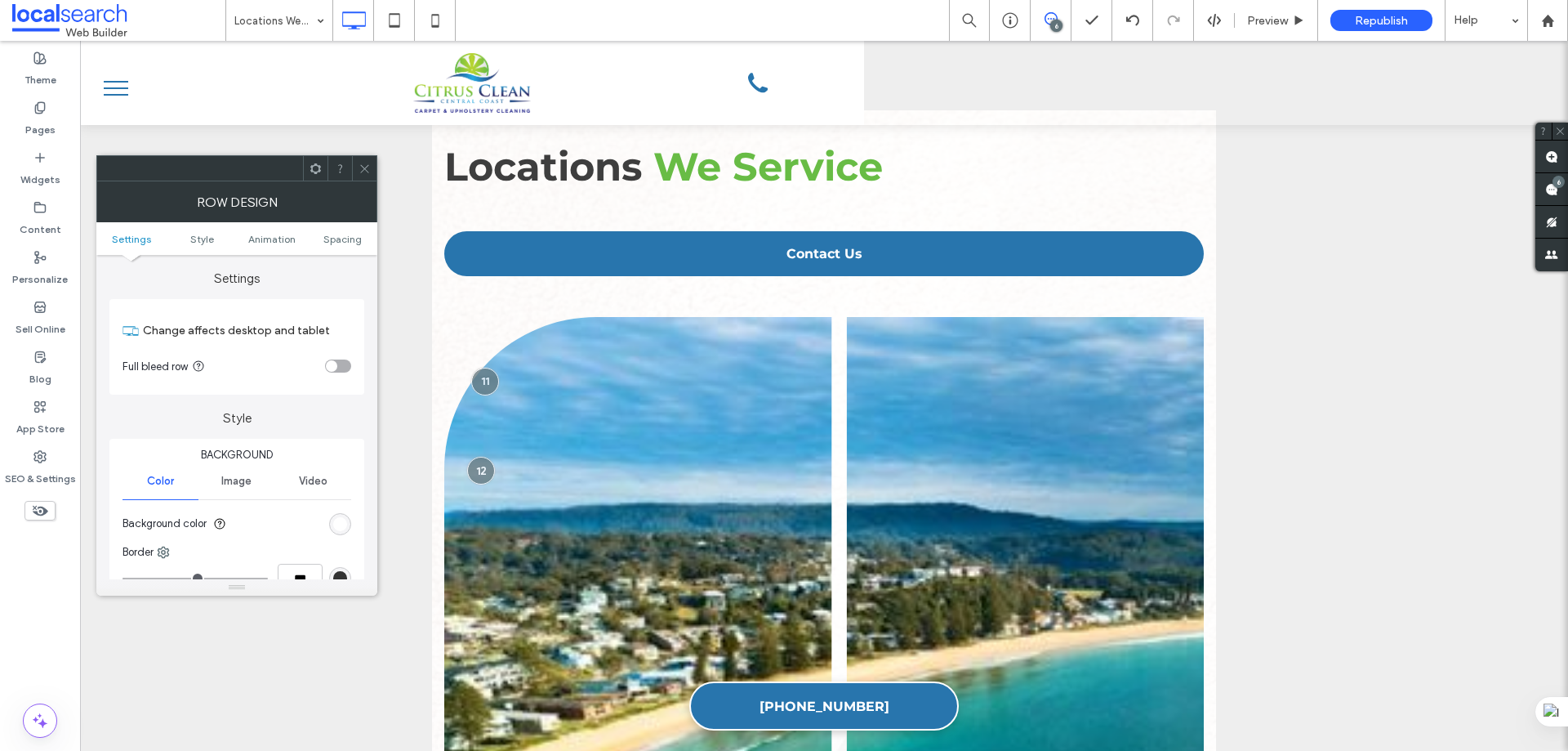
click at [361, 160] on span at bounding box center [365, 167] width 13 height 24
click at [366, 165] on icon at bounding box center [365, 168] width 13 height 13
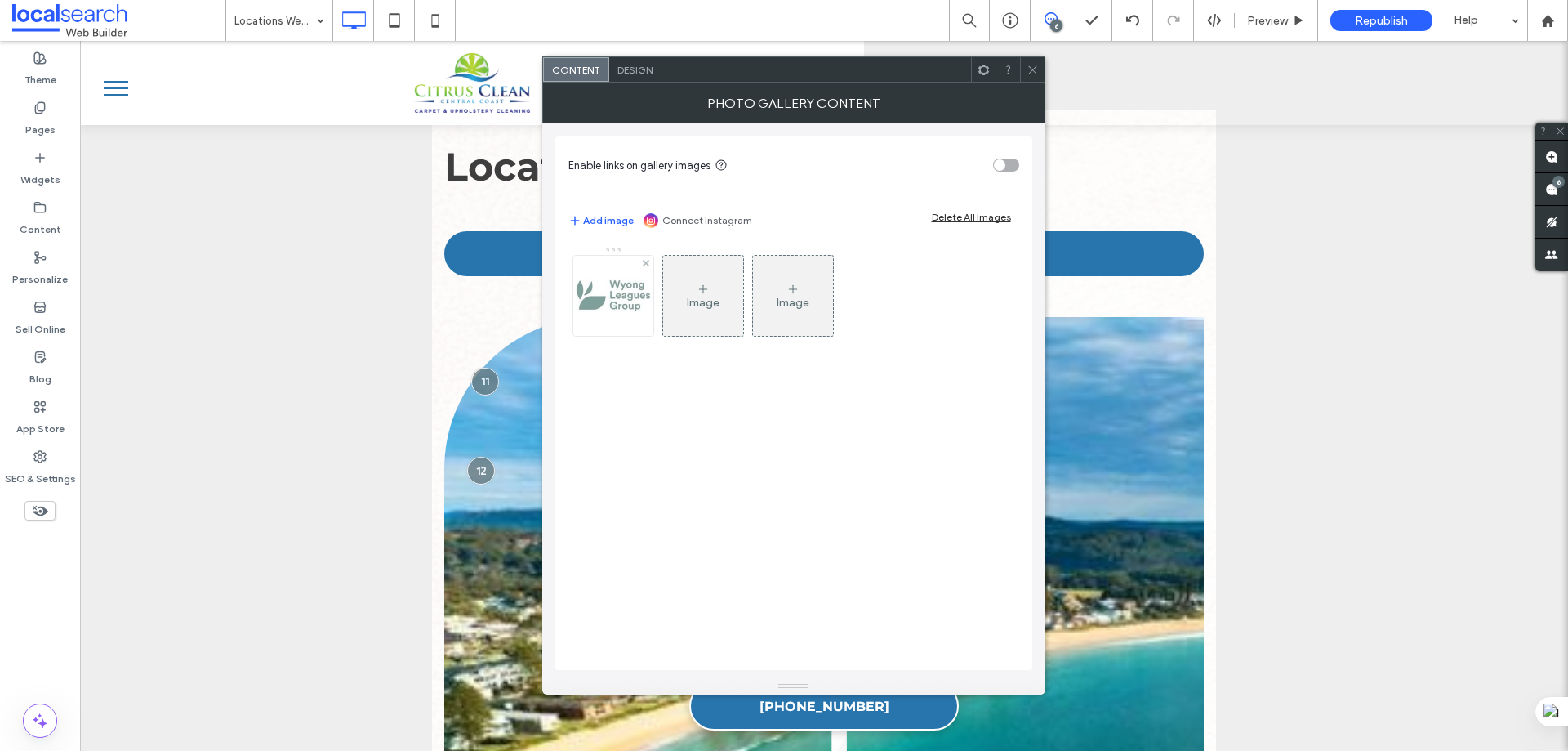
click at [653, 293] on div at bounding box center [613, 295] width 81 height 81
click at [602, 303] on img at bounding box center [613, 295] width 80 height 80
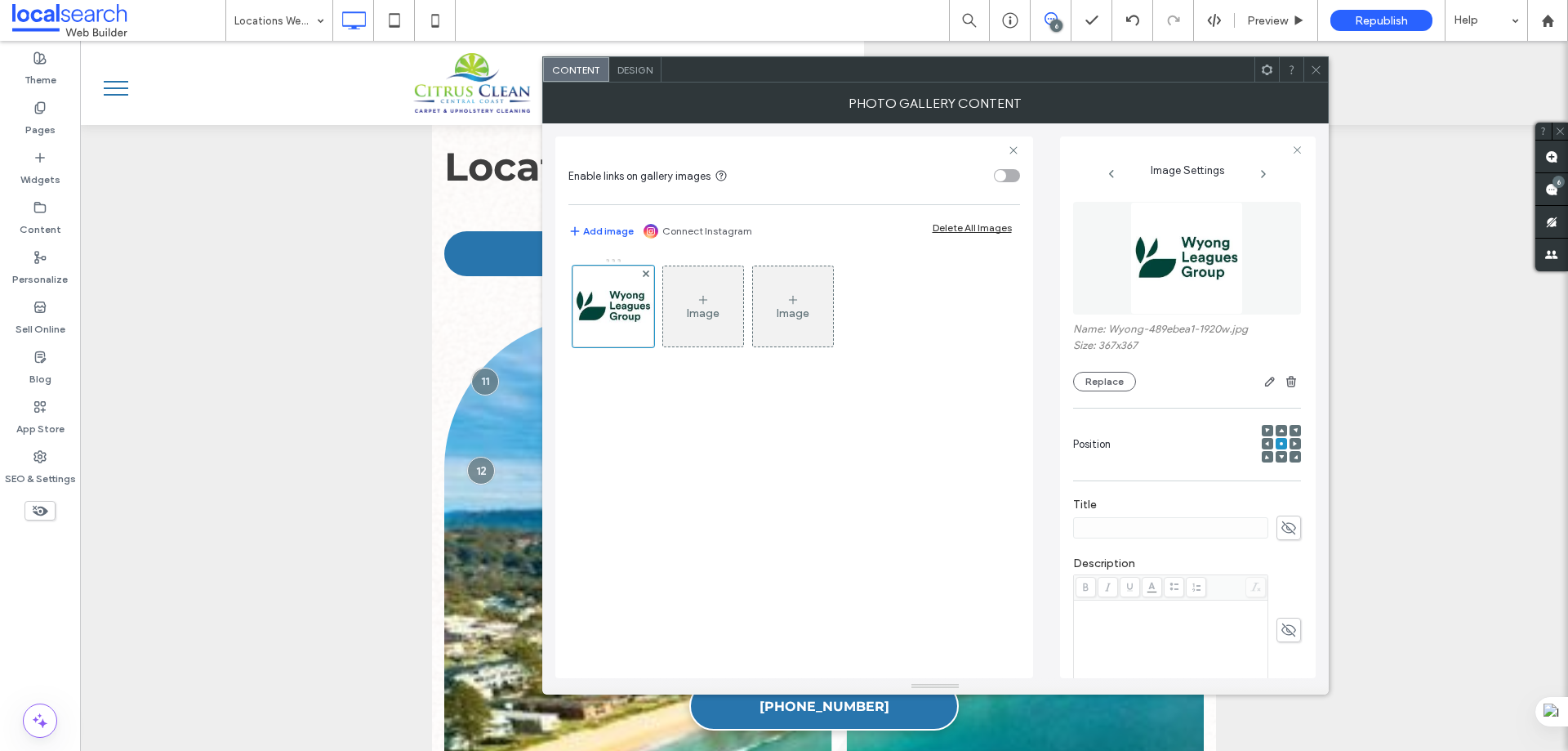
click at [1175, 259] on img at bounding box center [1187, 258] width 113 height 113
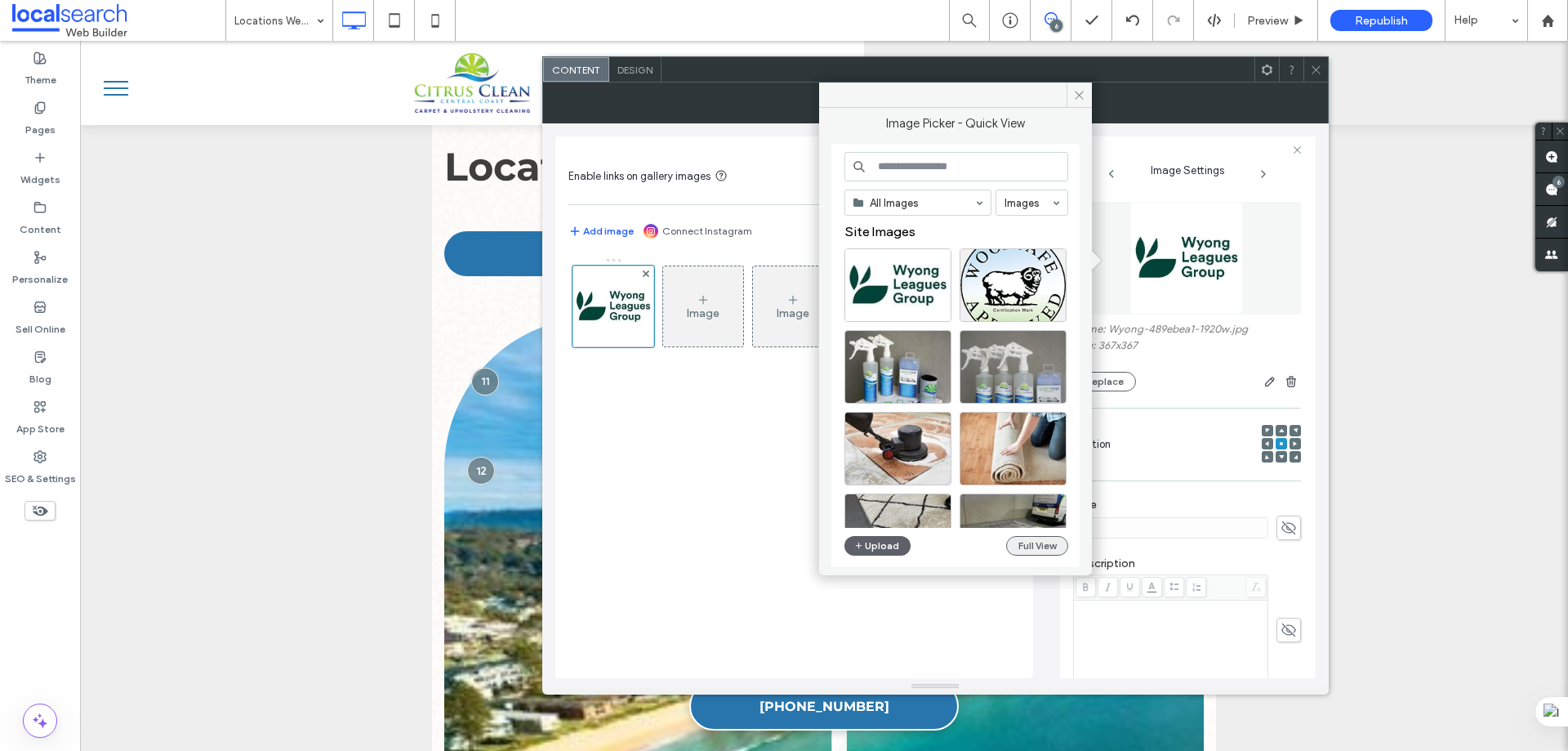
click at [1024, 541] on button "Full View" at bounding box center [1037, 546] width 62 height 19
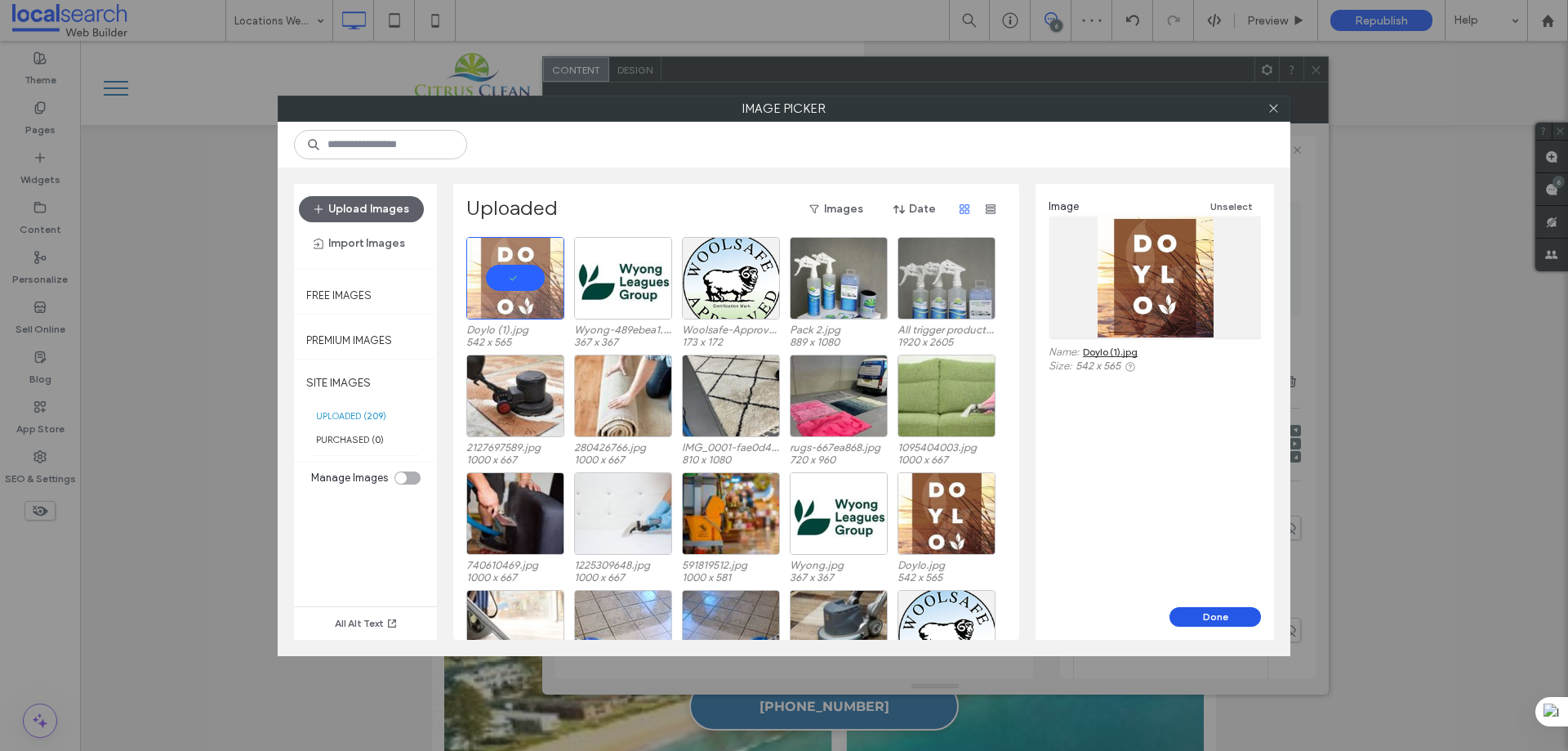
click at [1213, 623] on button "Done" at bounding box center [1215, 616] width 92 height 19
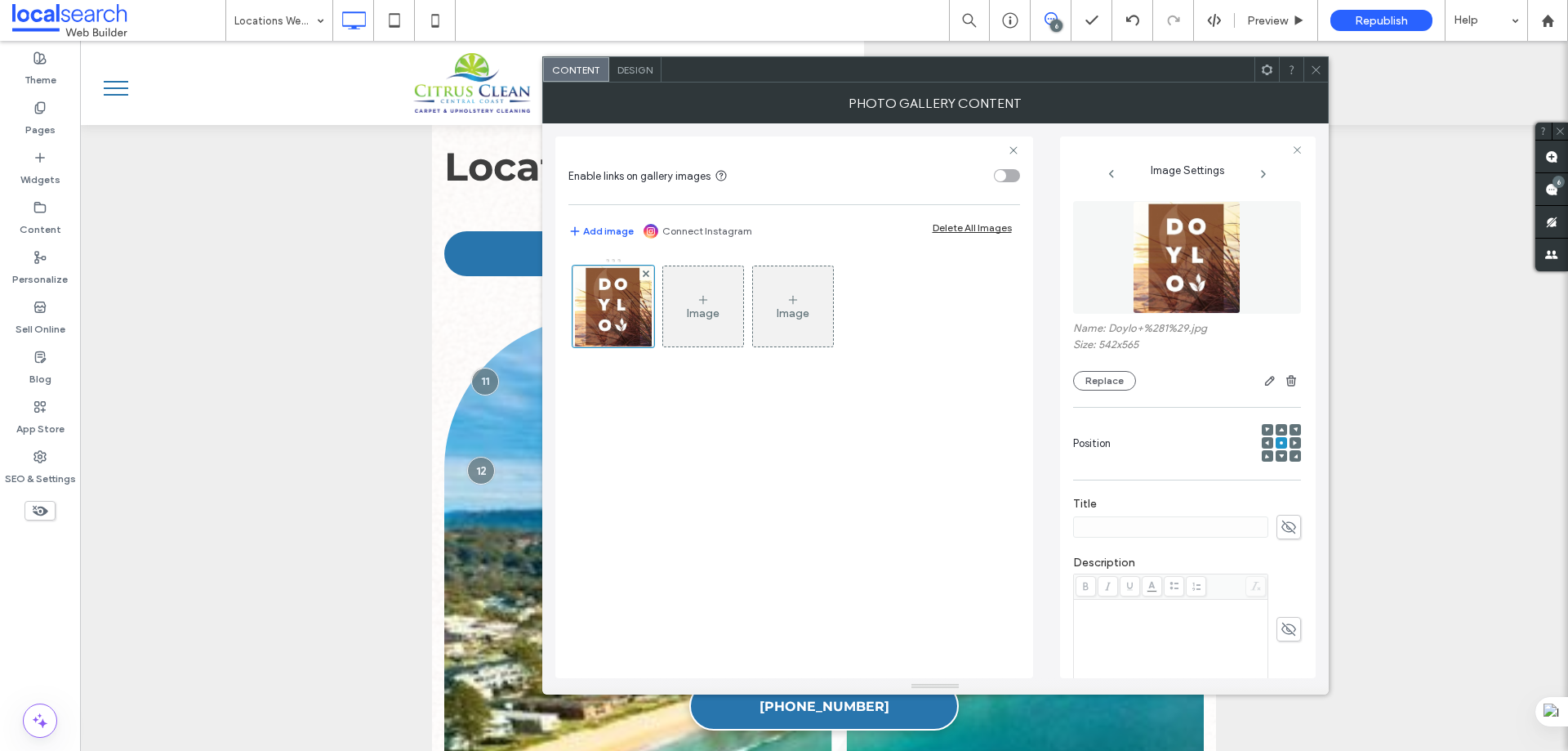
scroll to position [0, 0]
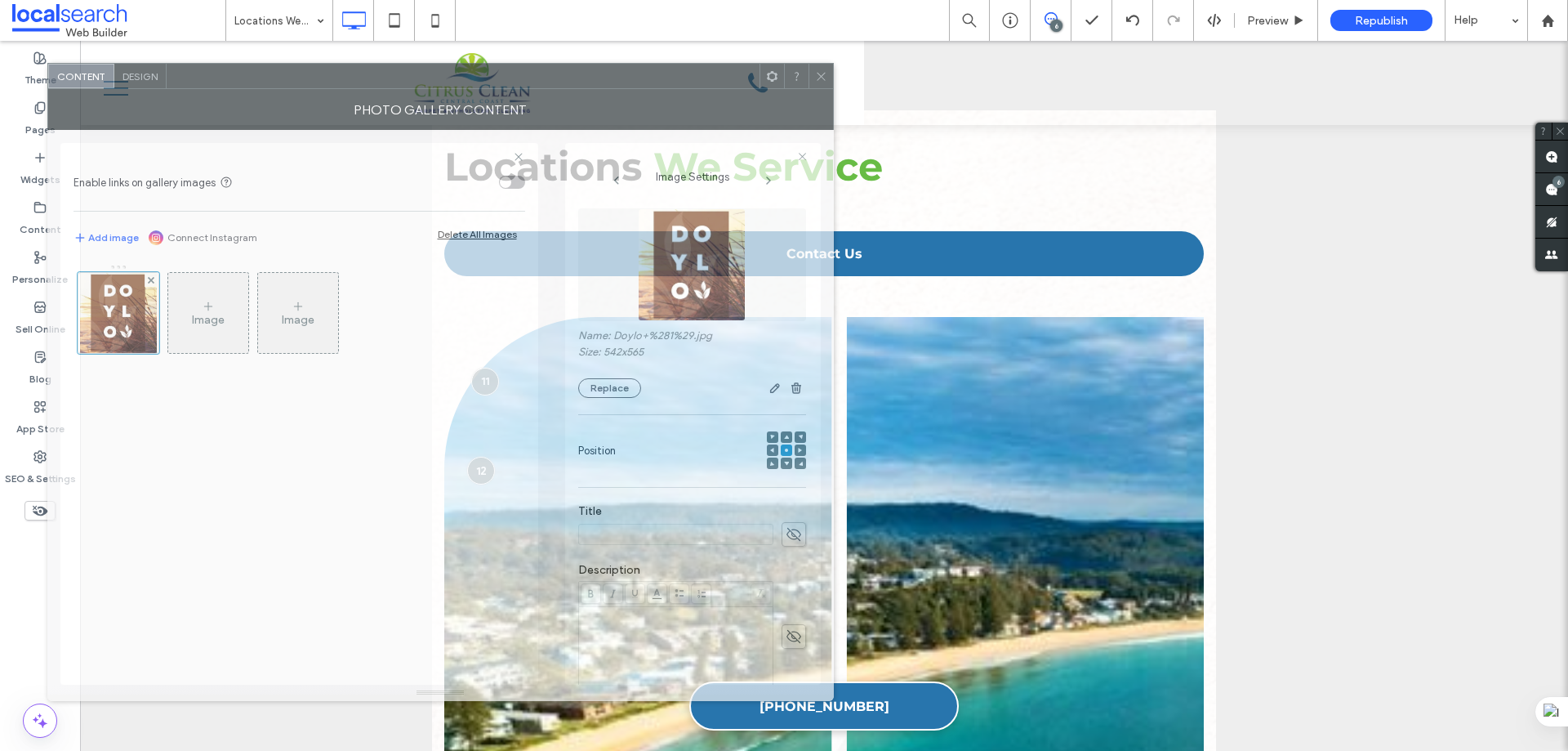
drag, startPoint x: 946, startPoint y: 78, endPoint x: 553, endPoint y: 84, distance: 393.0
click at [553, 84] on div at bounding box center [462, 75] width 593 height 24
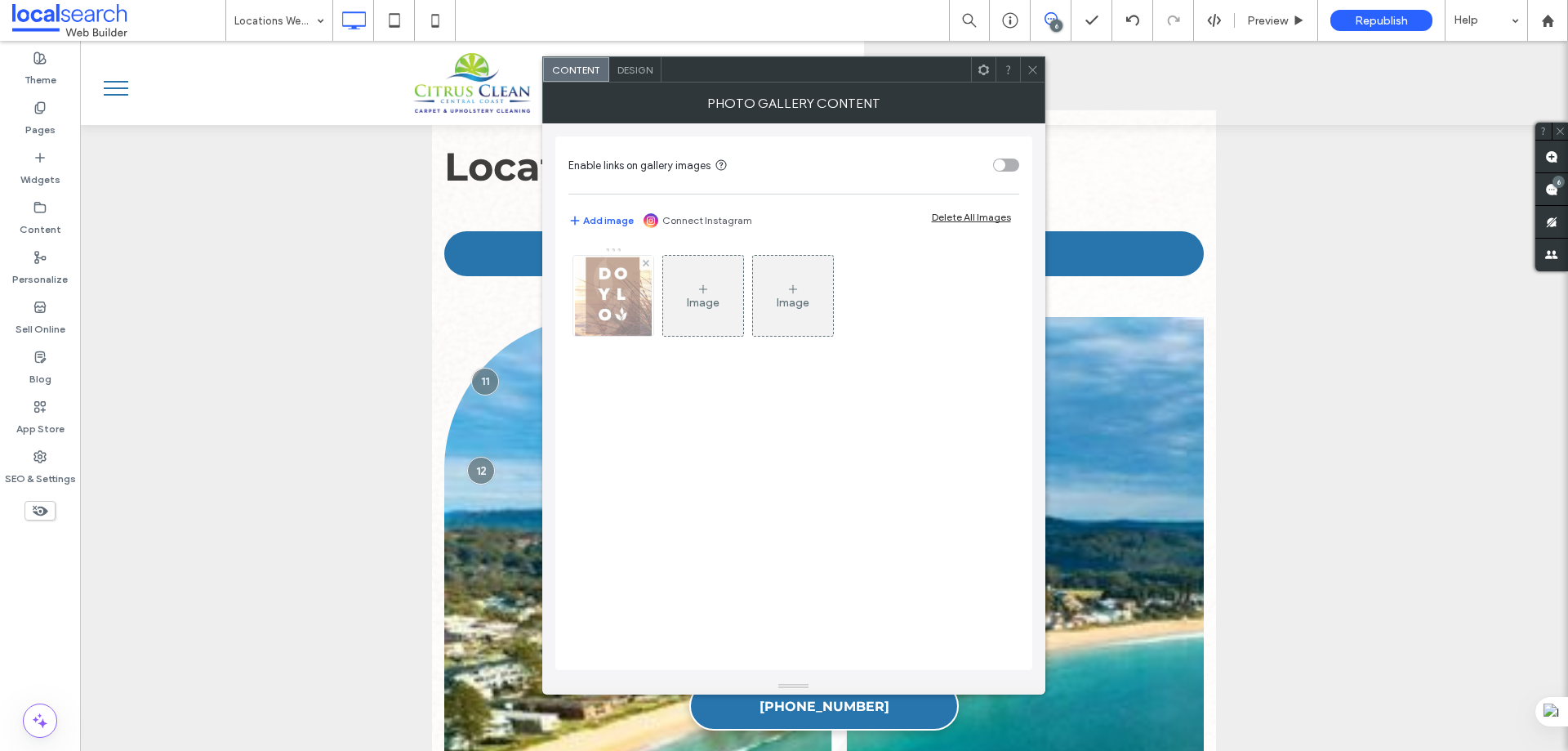
click at [617, 302] on img at bounding box center [612, 295] width 76 height 80
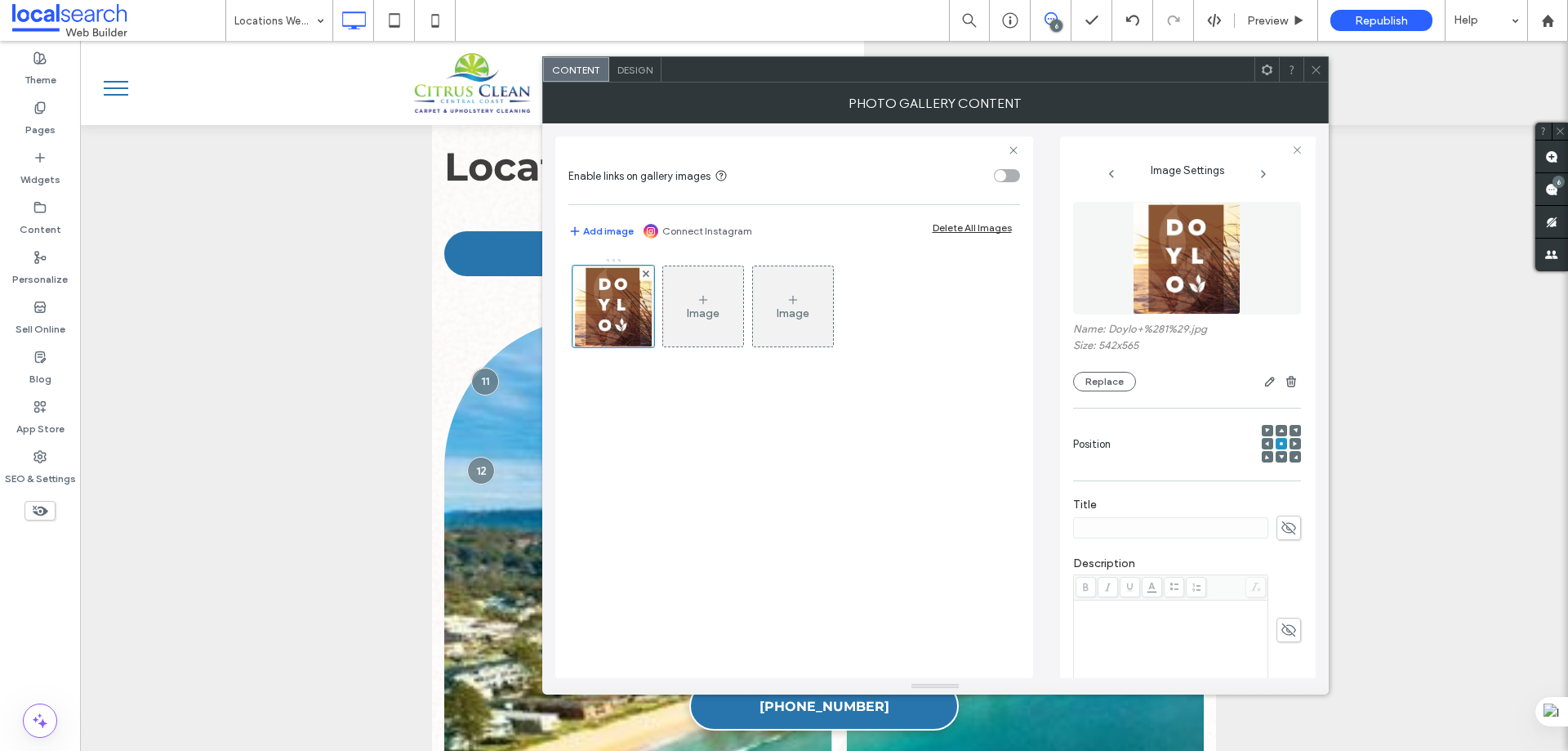
scroll to position [216, 0]
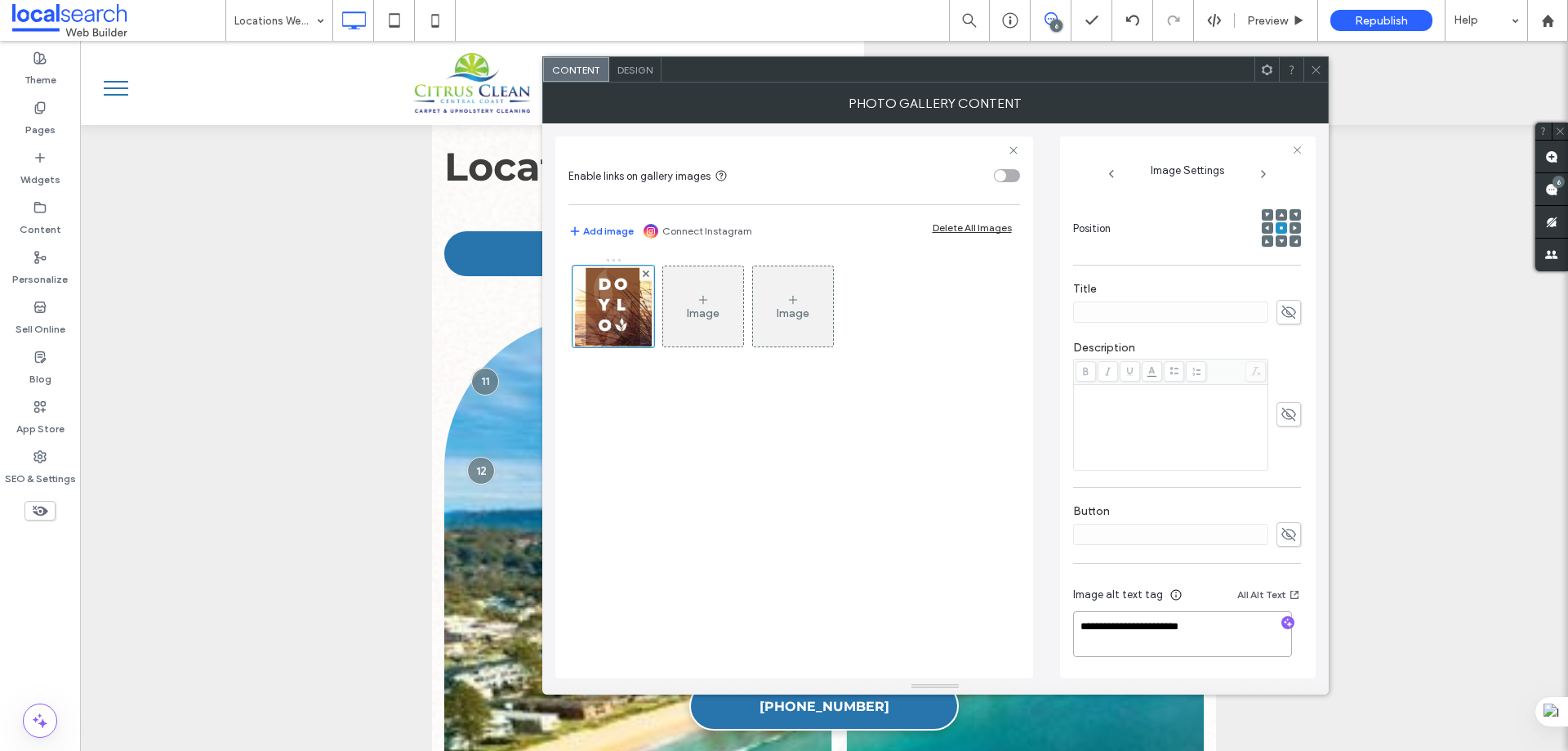
drag, startPoint x: 1189, startPoint y: 624, endPoint x: 1020, endPoint y: 622, distance: 169.0
click at [1020, 622] on div "**********" at bounding box center [935, 400] width 760 height 555
type textarea "**********"
click at [1318, 65] on icon at bounding box center [1316, 70] width 13 height 13
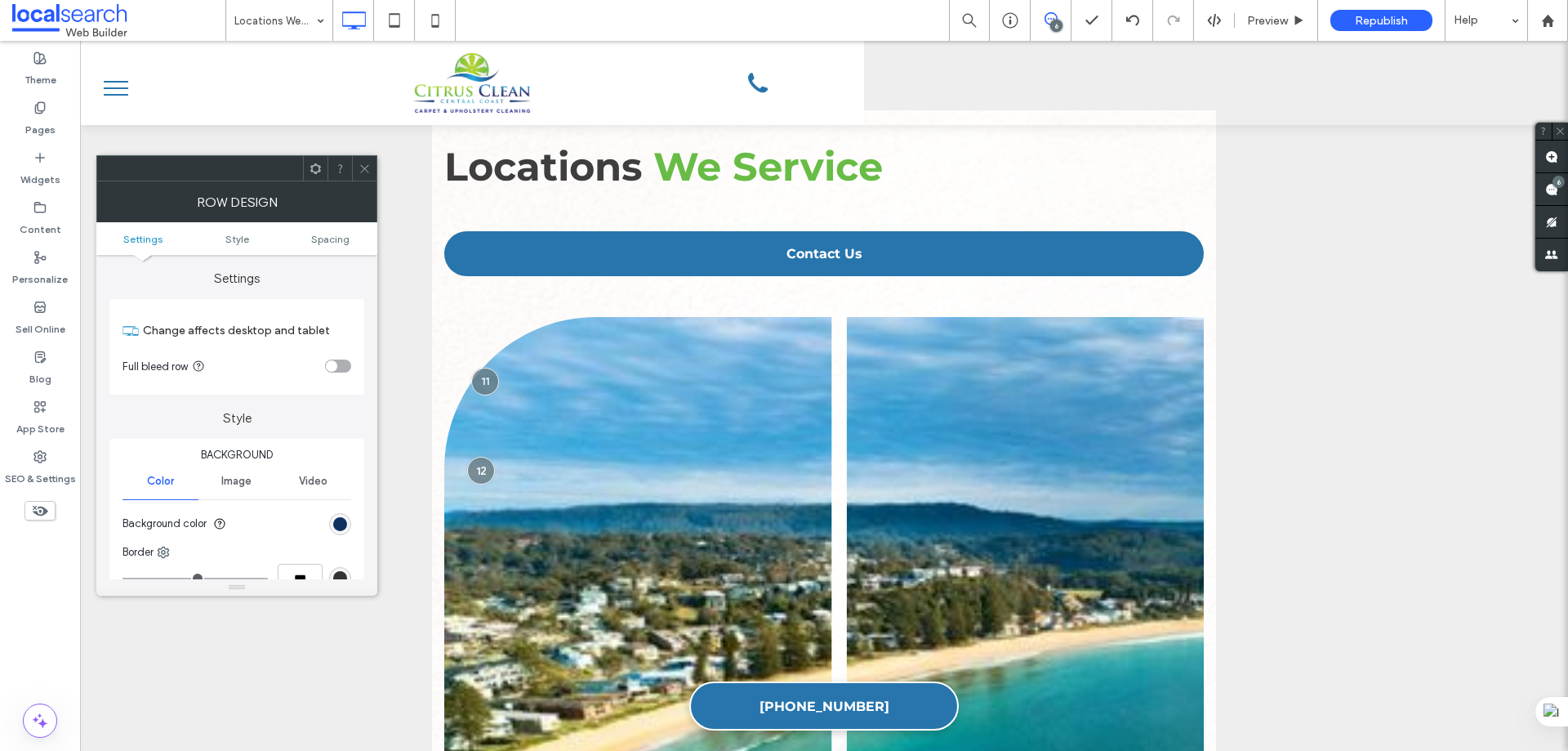
click at [359, 167] on icon at bounding box center [365, 168] width 13 height 13
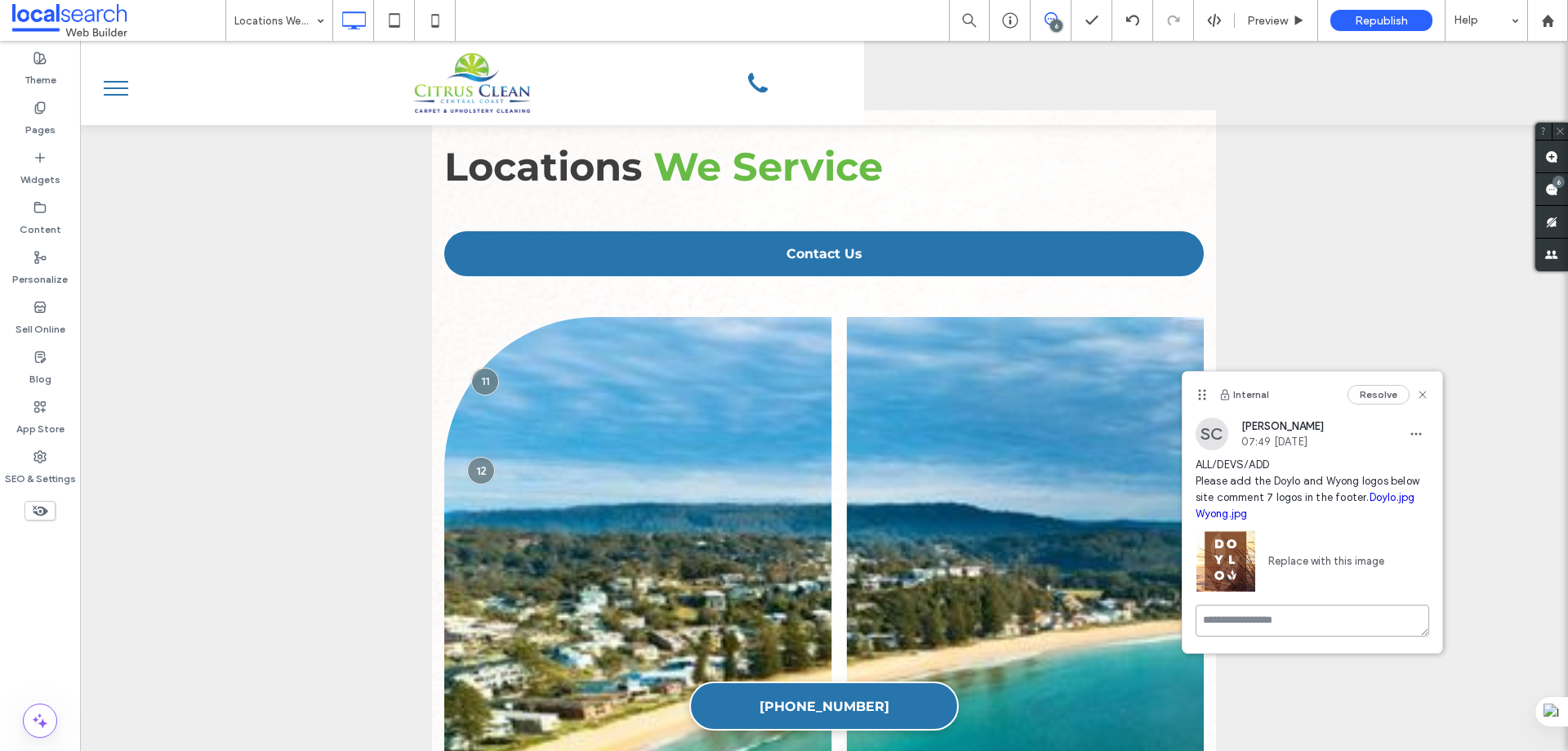
click at [1250, 626] on textarea at bounding box center [1312, 620] width 233 height 32
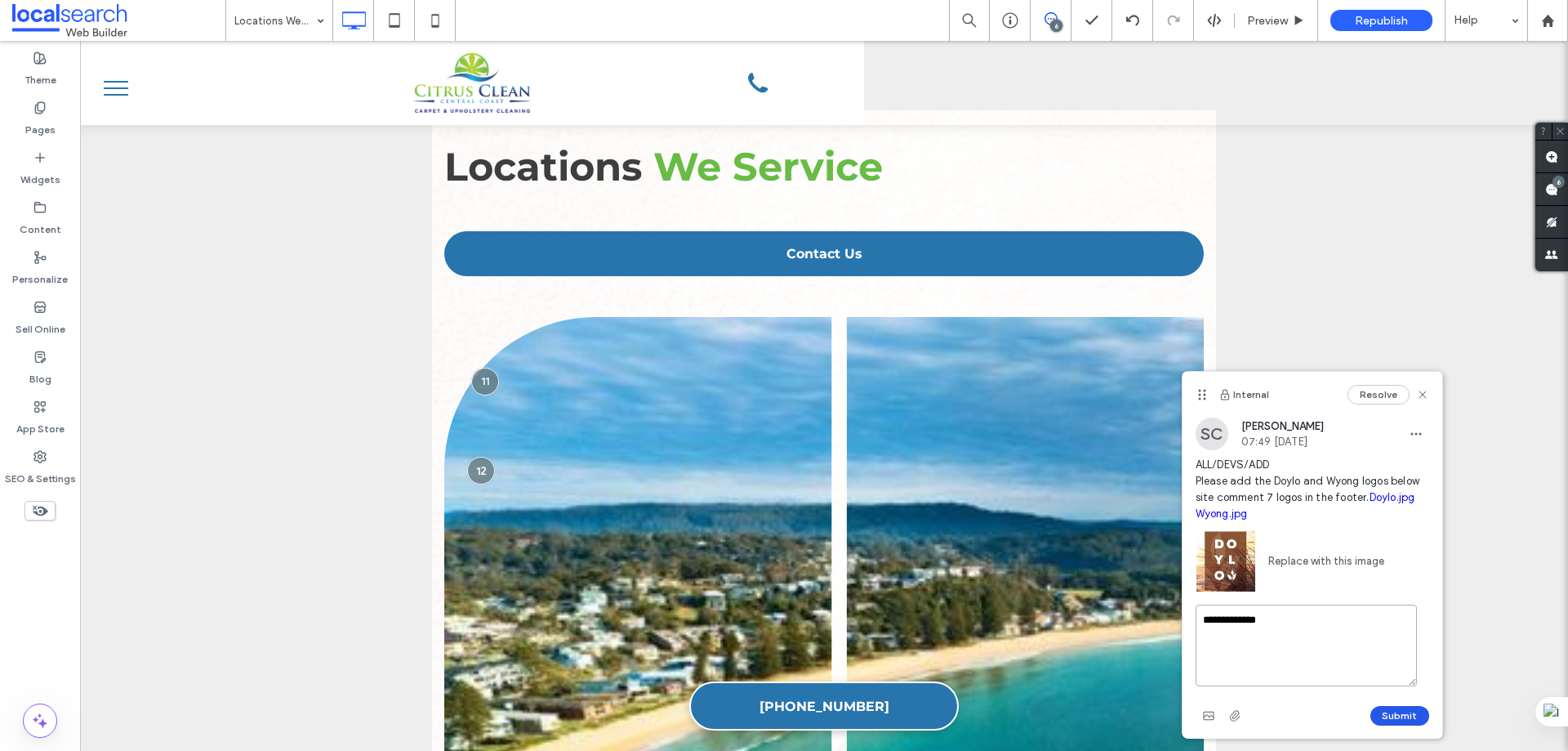
type textarea "**********"
click at [1400, 707] on button "Submit" at bounding box center [1400, 715] width 59 height 19
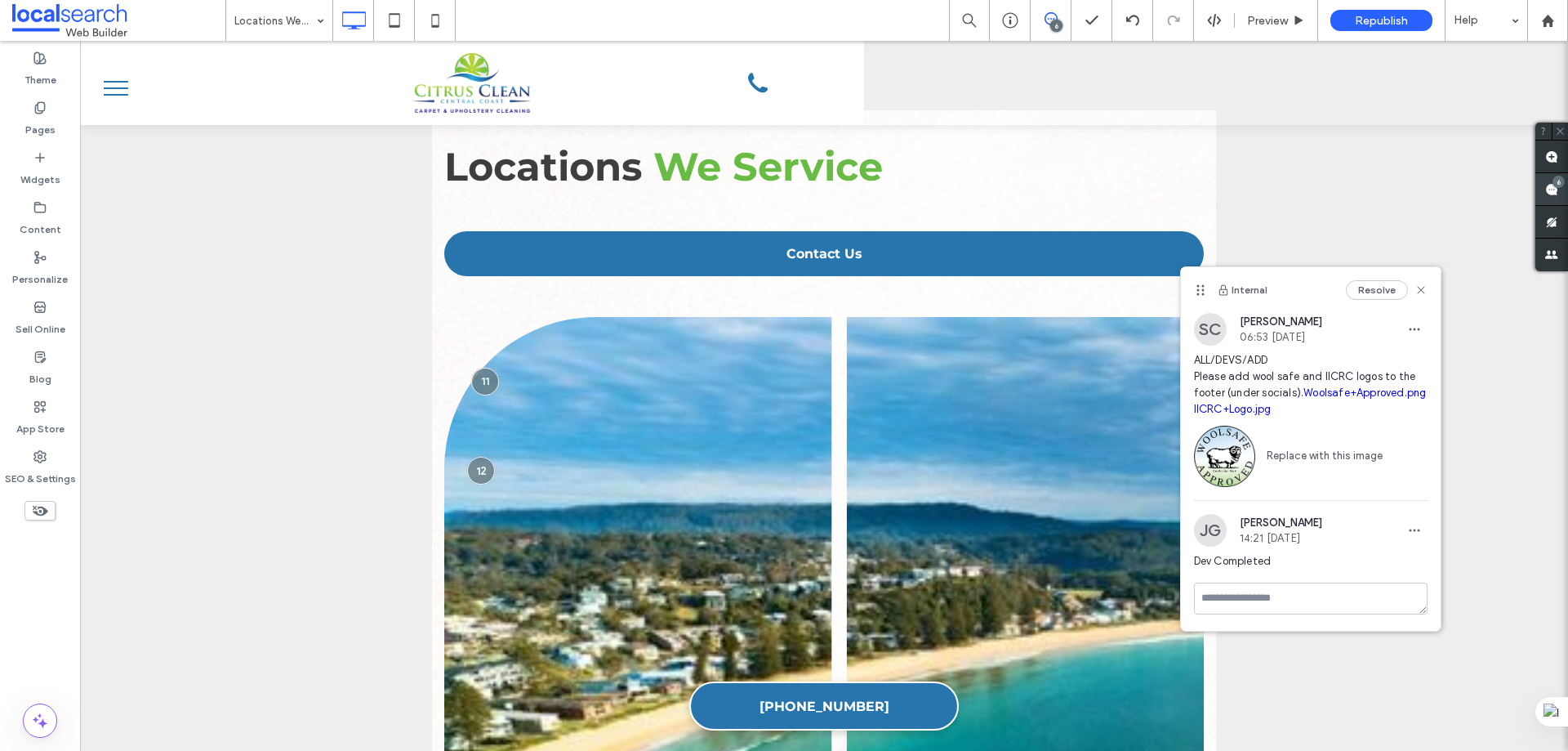
click at [1543, 185] on span at bounding box center [1552, 189] width 33 height 32
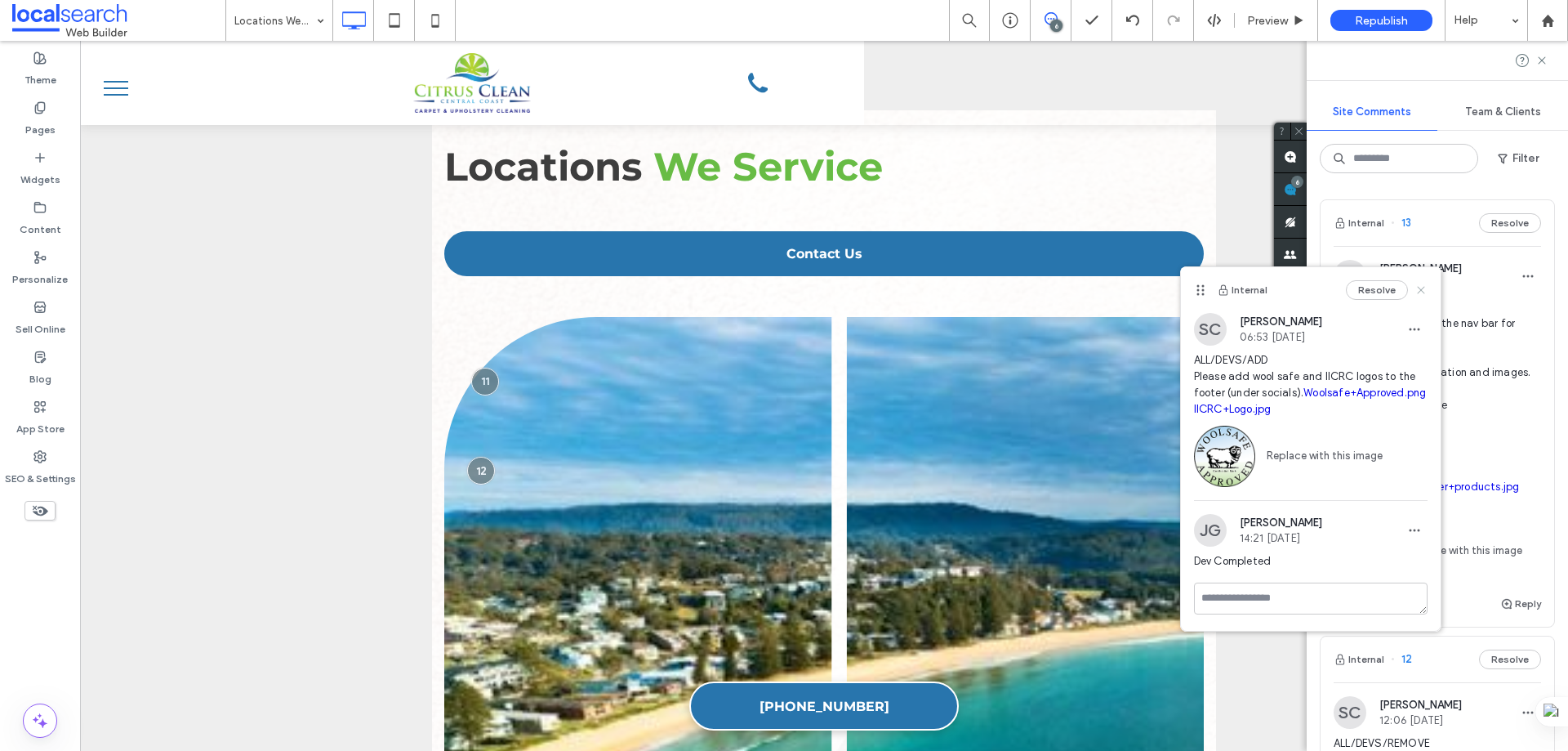
click at [1420, 291] on use at bounding box center [1421, 290] width 8 height 8
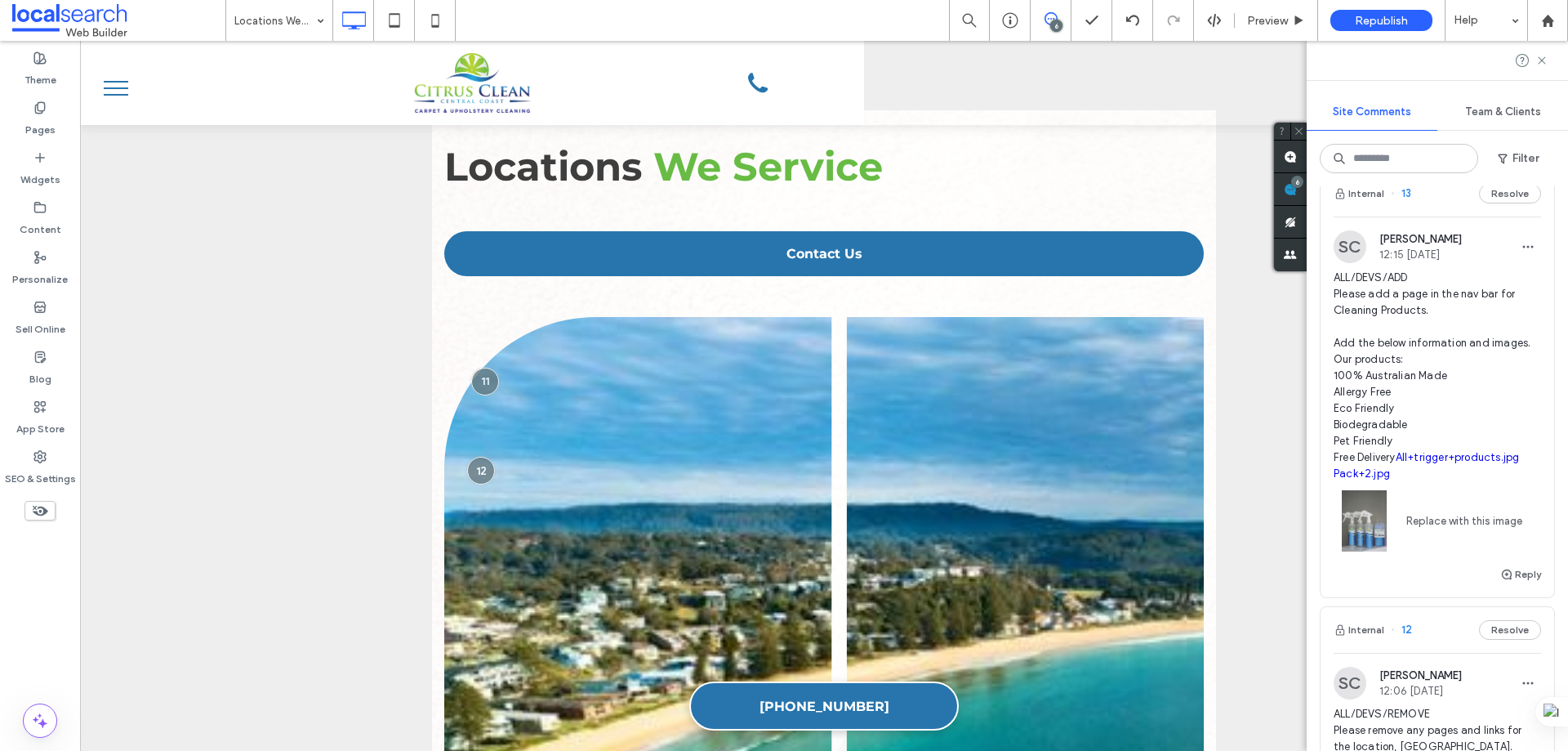
scroll to position [0, 0]
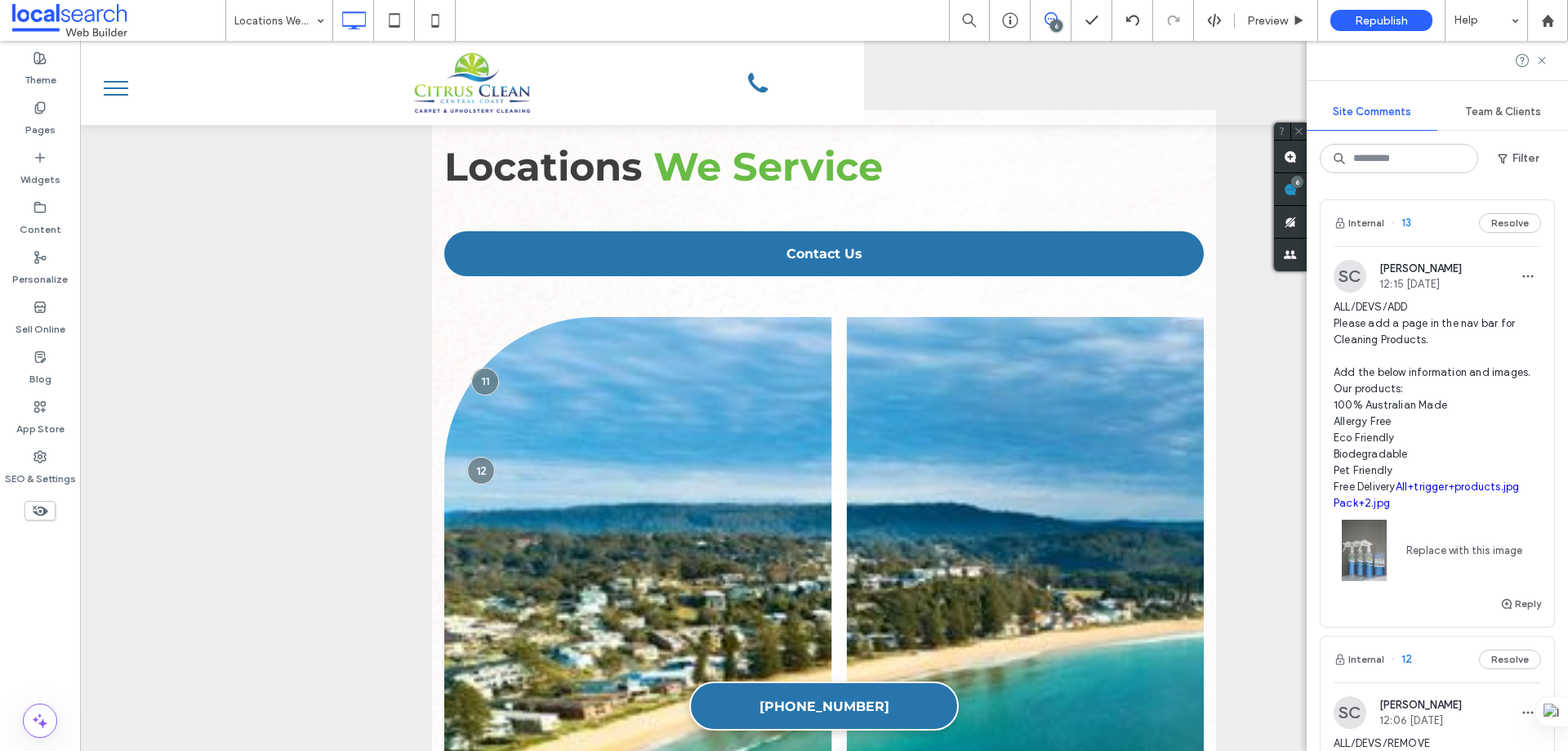
click at [1437, 221] on div "Internal 13 Resolve" at bounding box center [1436, 223] width 233 height 45
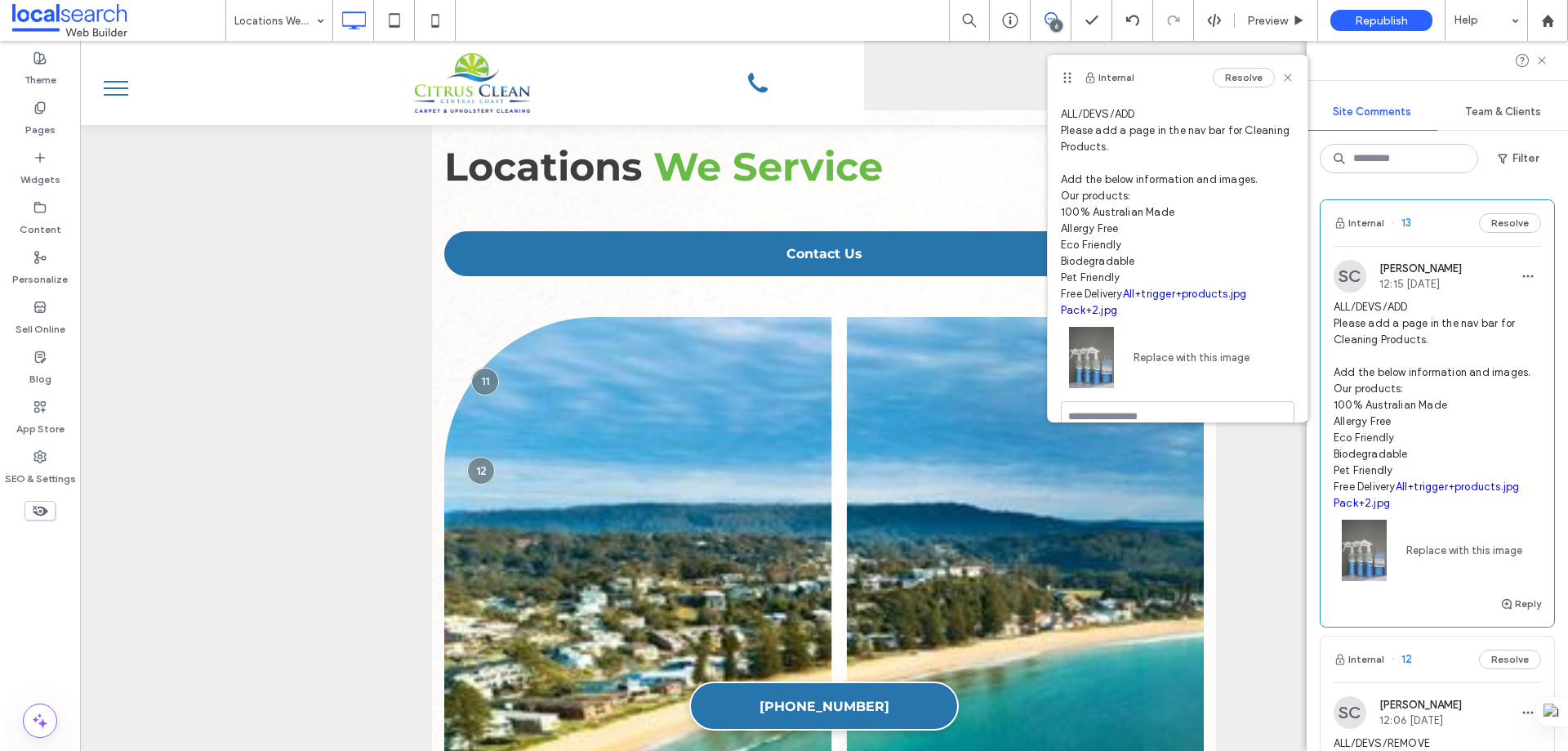
scroll to position [62, 0]
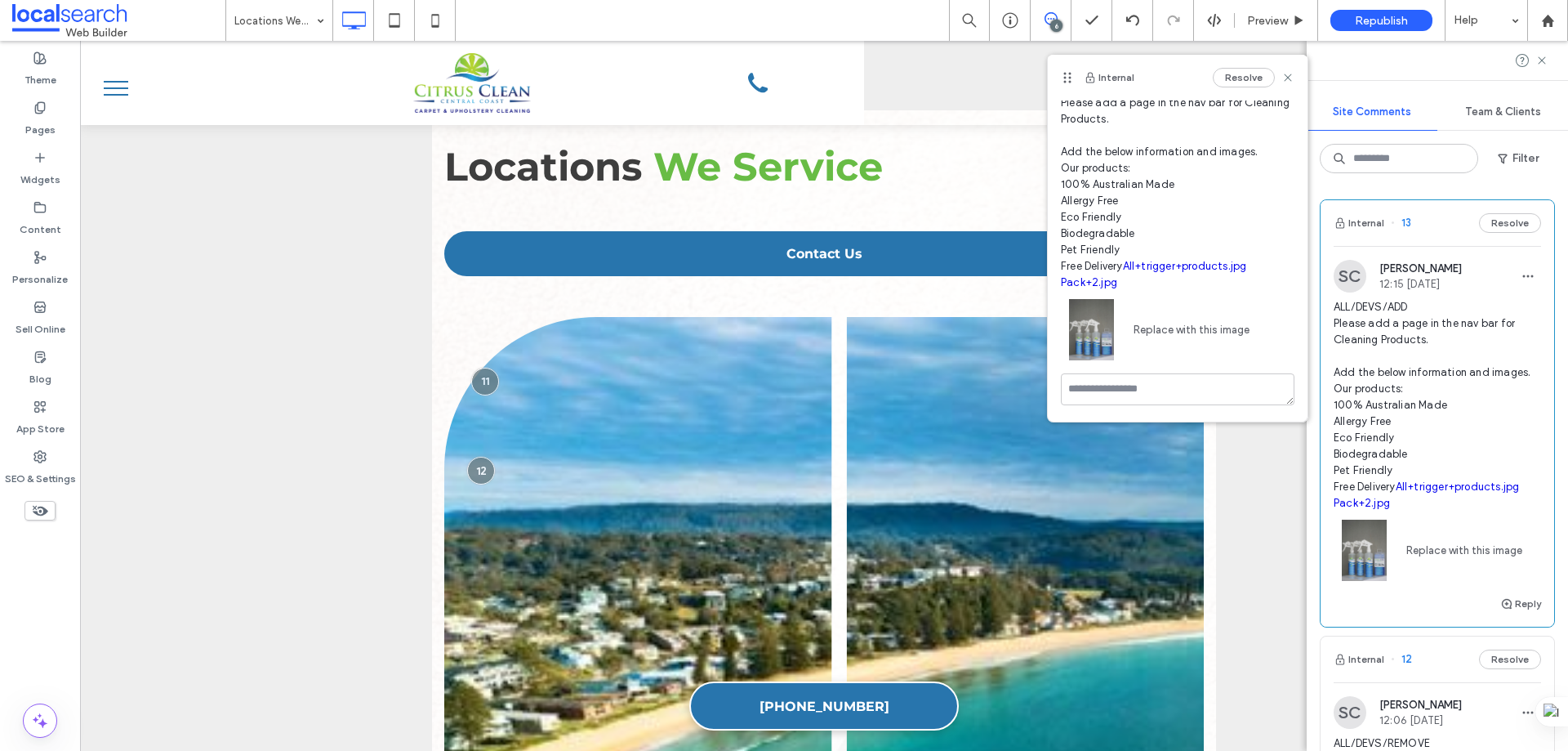
click at [1176, 212] on span "ALL/DEVS/ADD Please add a page in the nav bar for Cleaning Products. Add the be…" at bounding box center [1177, 185] width 233 height 213
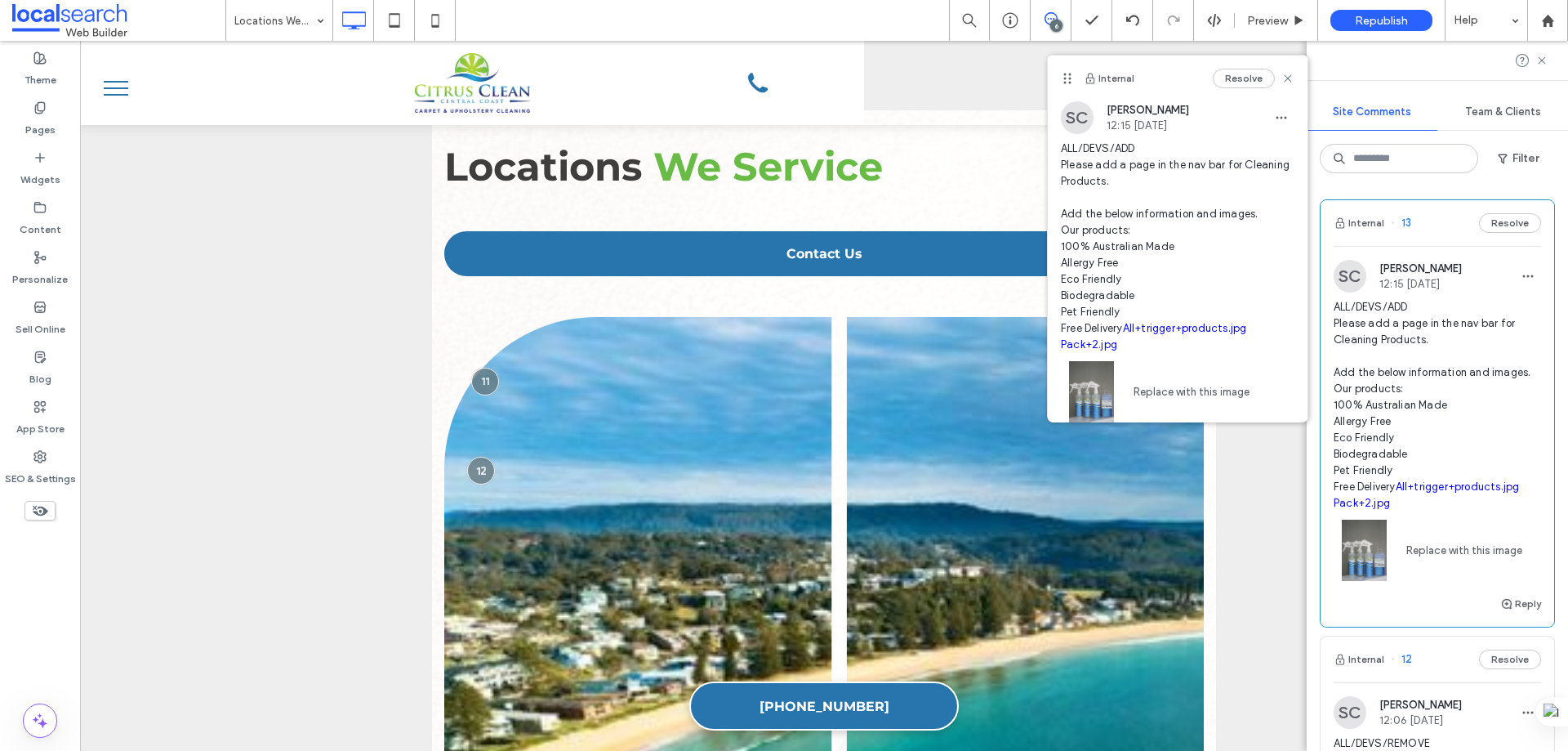
scroll to position [327, 0]
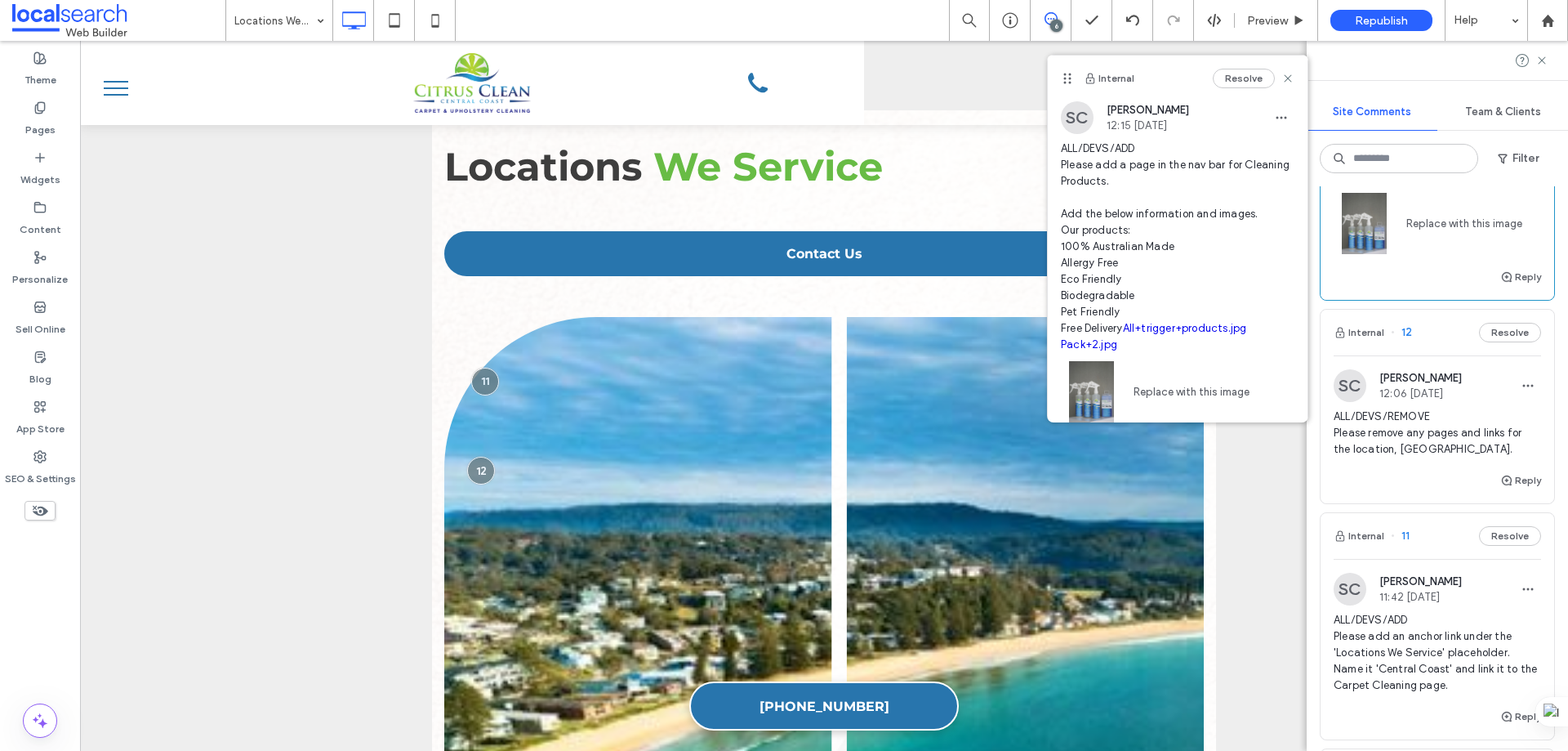
click at [1463, 344] on div "Internal 12 Resolve" at bounding box center [1436, 332] width 233 height 45
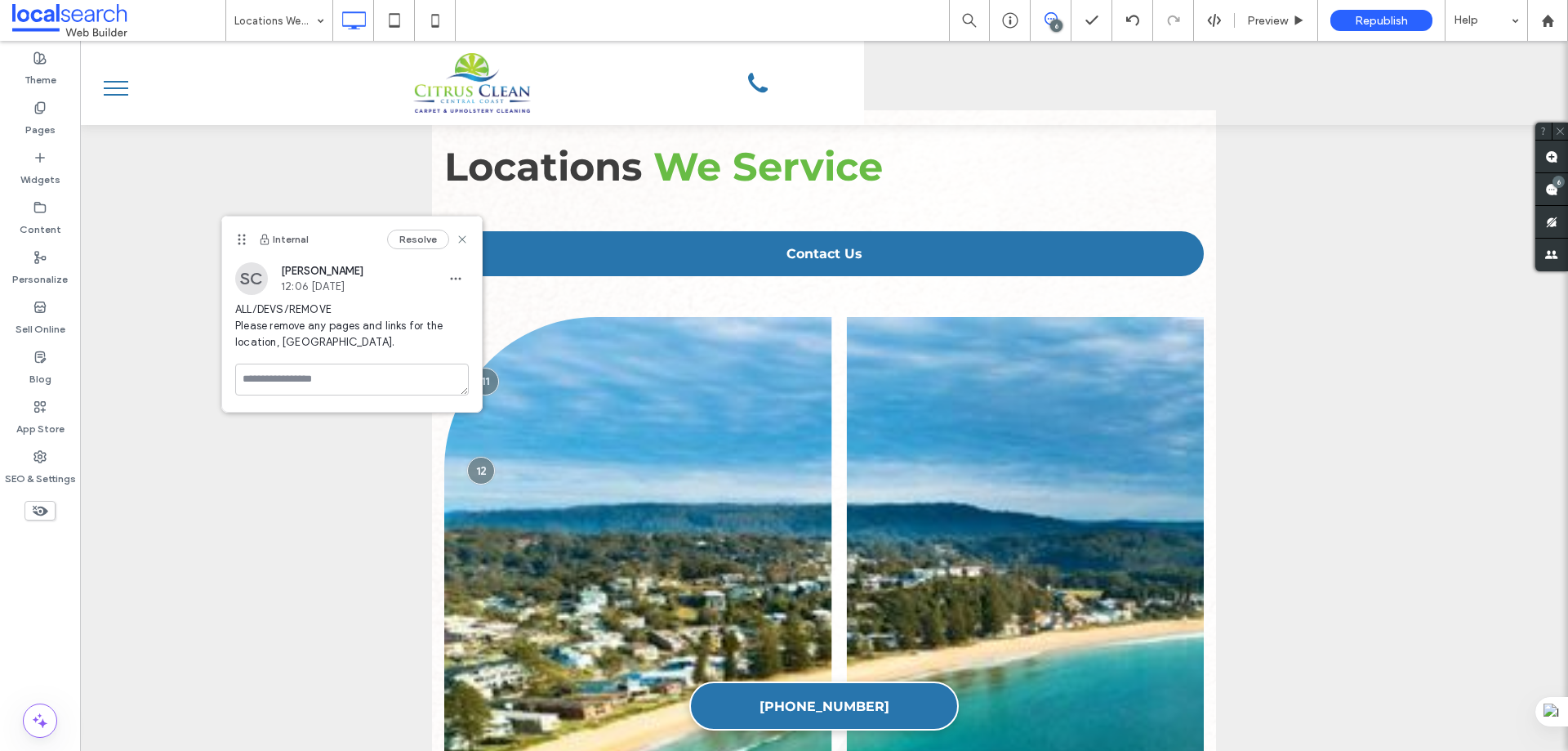
scroll to position [0, 0]
click at [458, 239] on icon at bounding box center [462, 240] width 14 height 14
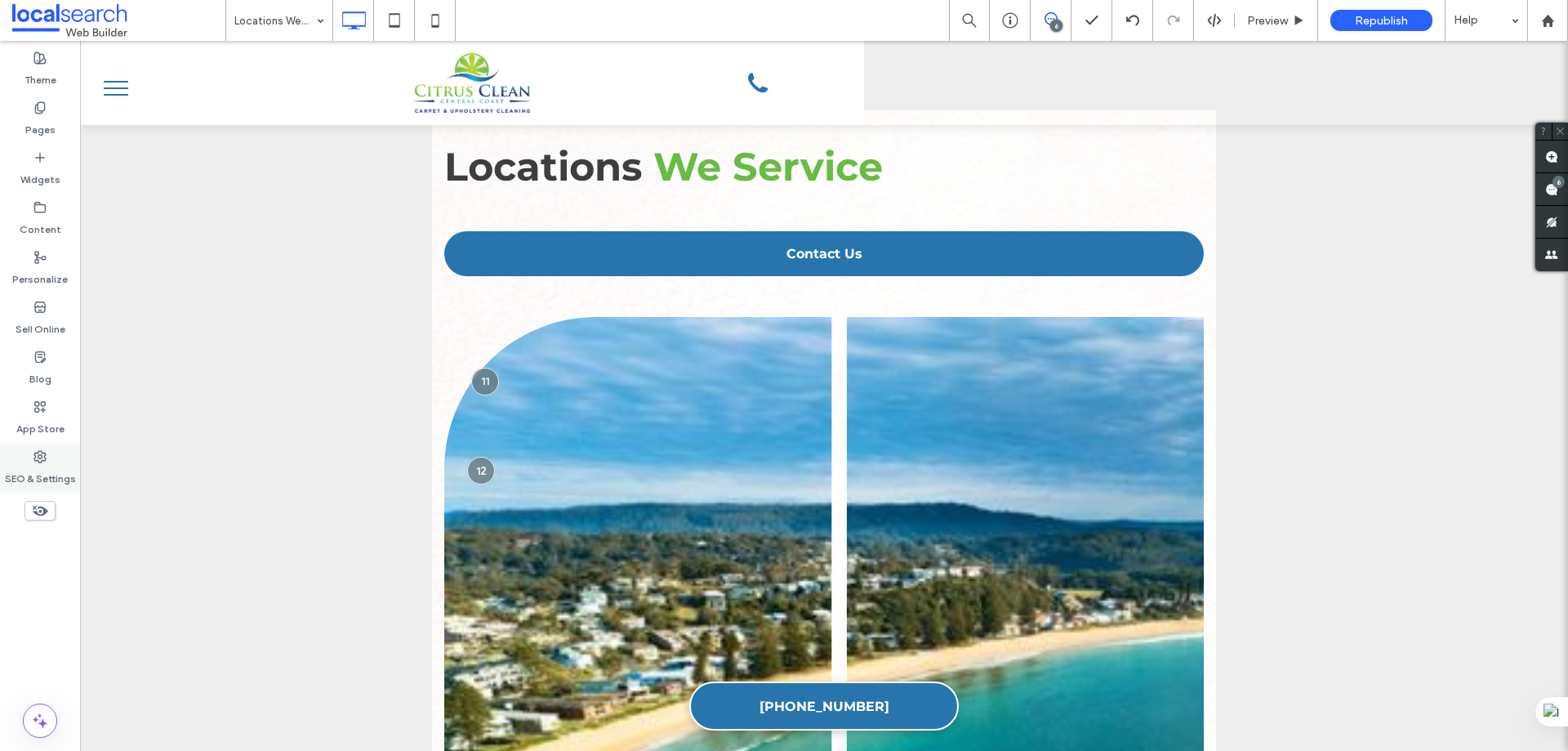
click at [46, 452] on div "SEO & Settings" at bounding box center [40, 468] width 80 height 50
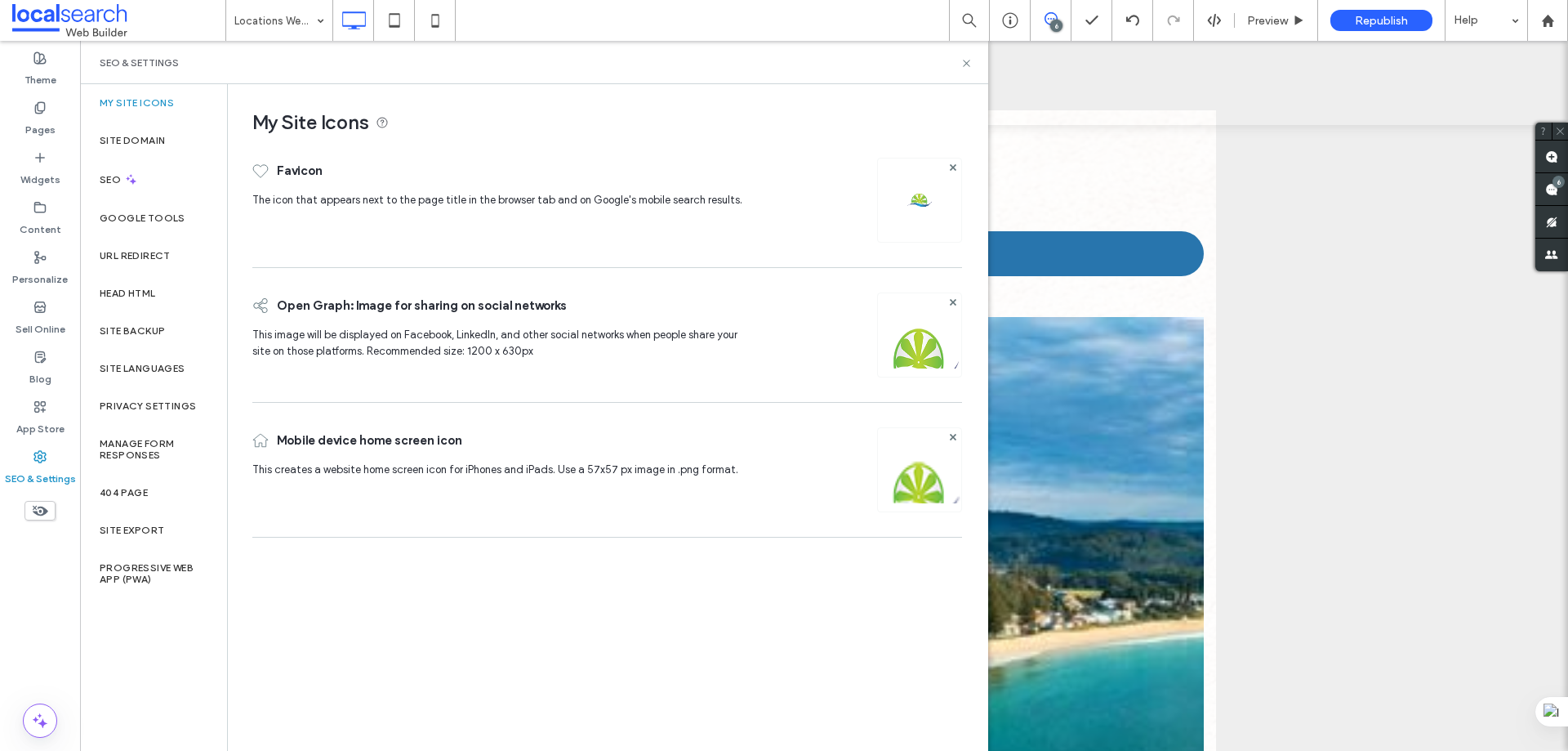
click at [962, 70] on div "SEO & Settings" at bounding box center [534, 62] width 908 height 44
click at [967, 59] on icon at bounding box center [966, 63] width 13 height 13
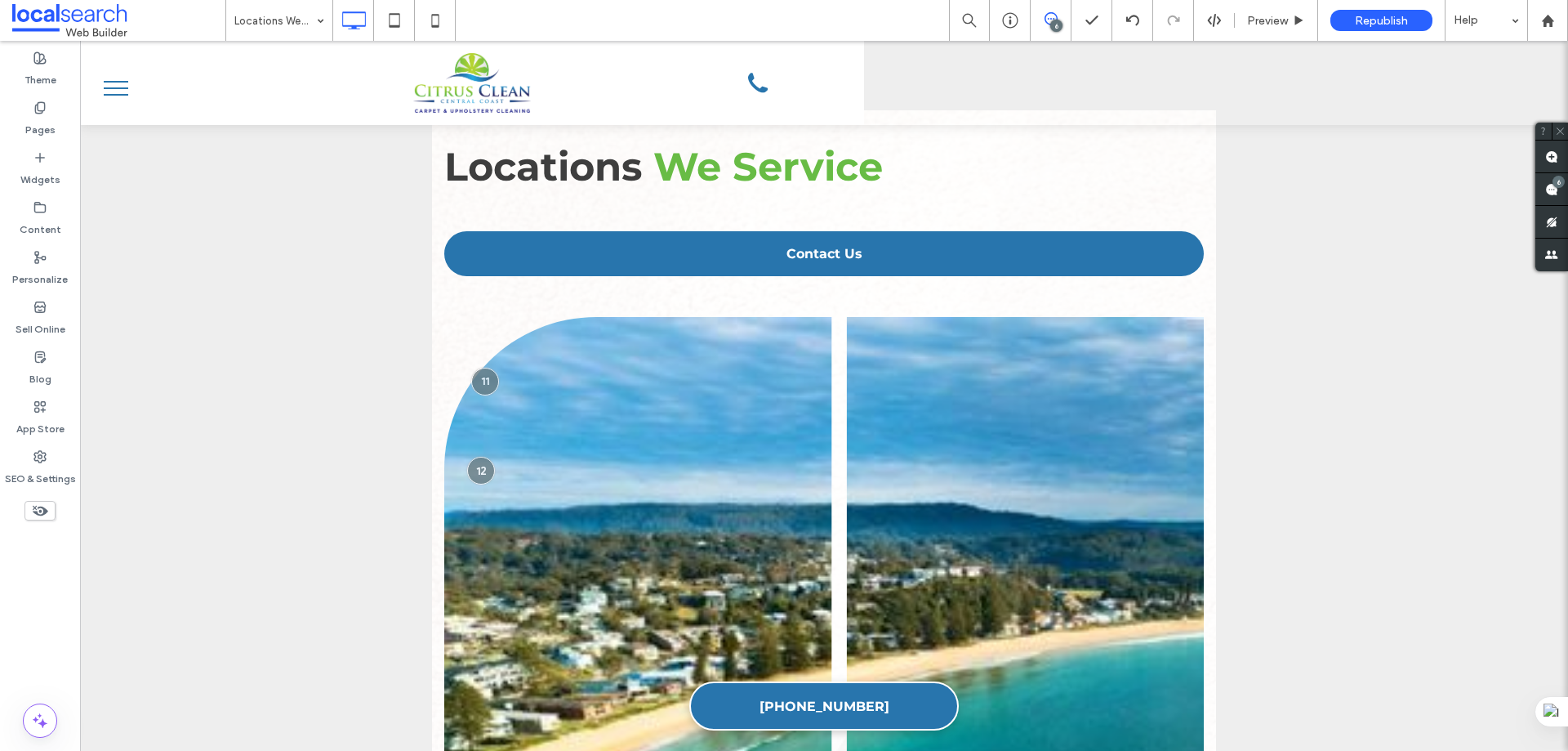
click at [1053, 14] on use at bounding box center [1051, 19] width 14 height 14
click at [1057, 21] on div "6" at bounding box center [1056, 25] width 13 height 13
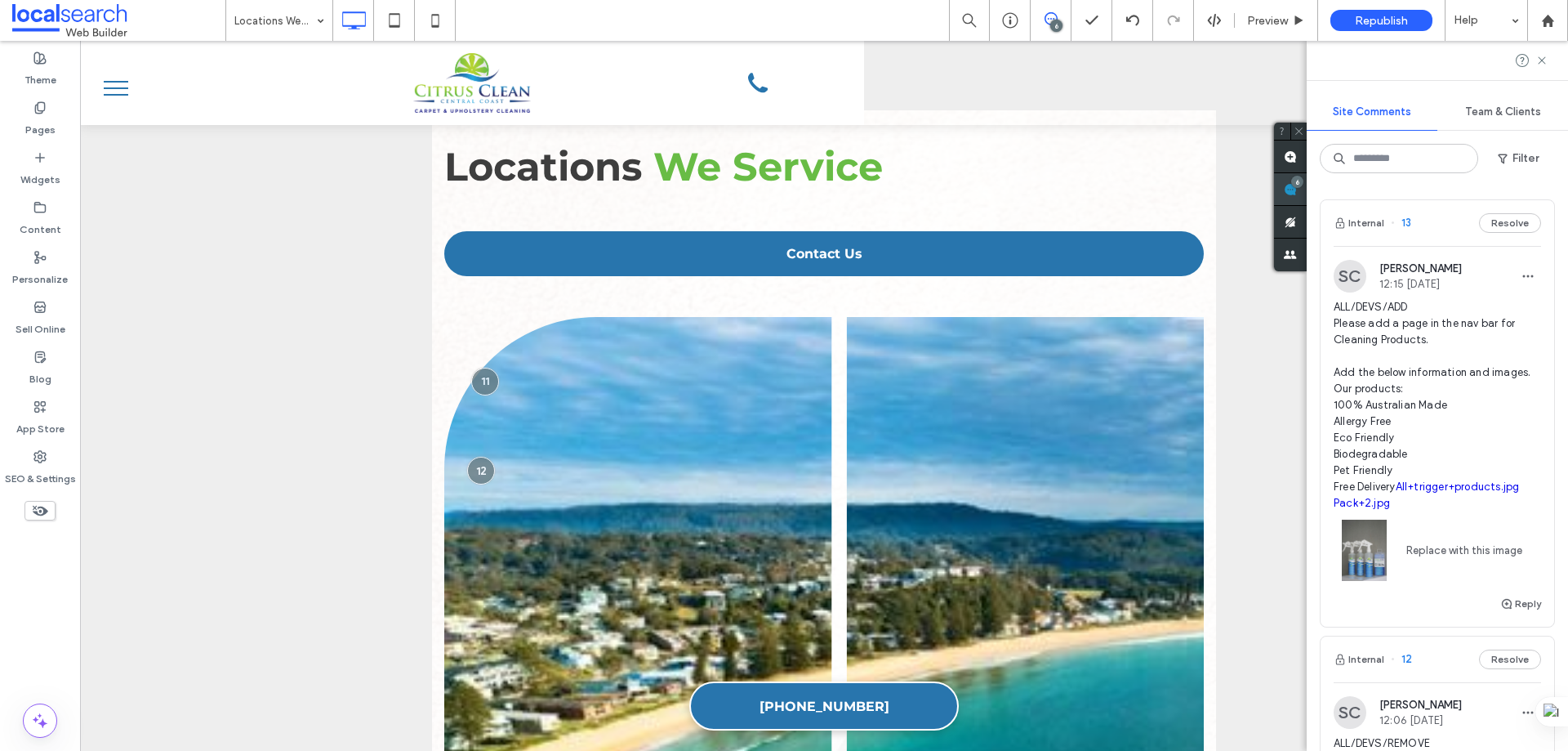
click at [1307, 187] on div "6" at bounding box center [1290, 190] width 33 height 33
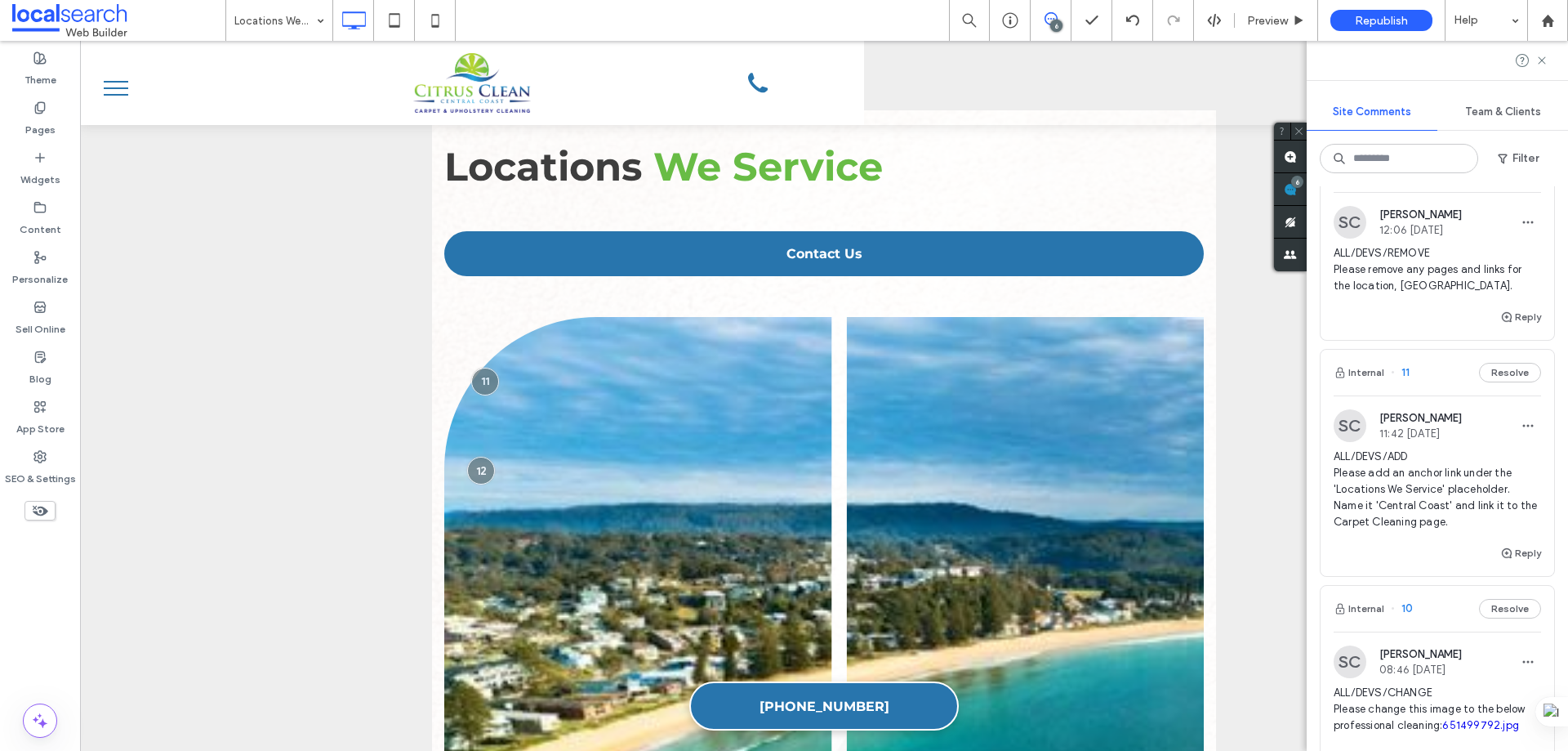
scroll to position [572, 0]
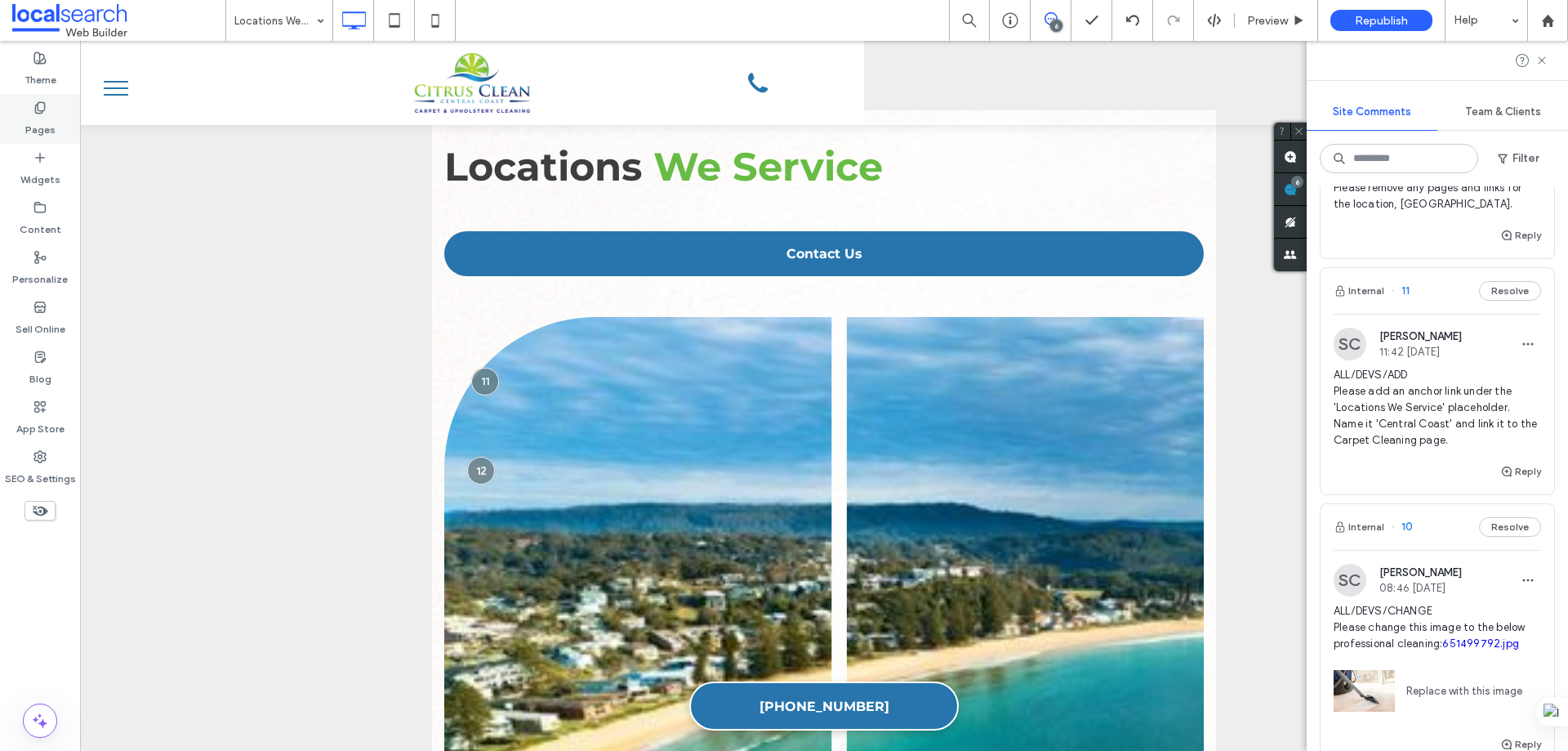
click at [66, 104] on div "Pages" at bounding box center [40, 119] width 80 height 50
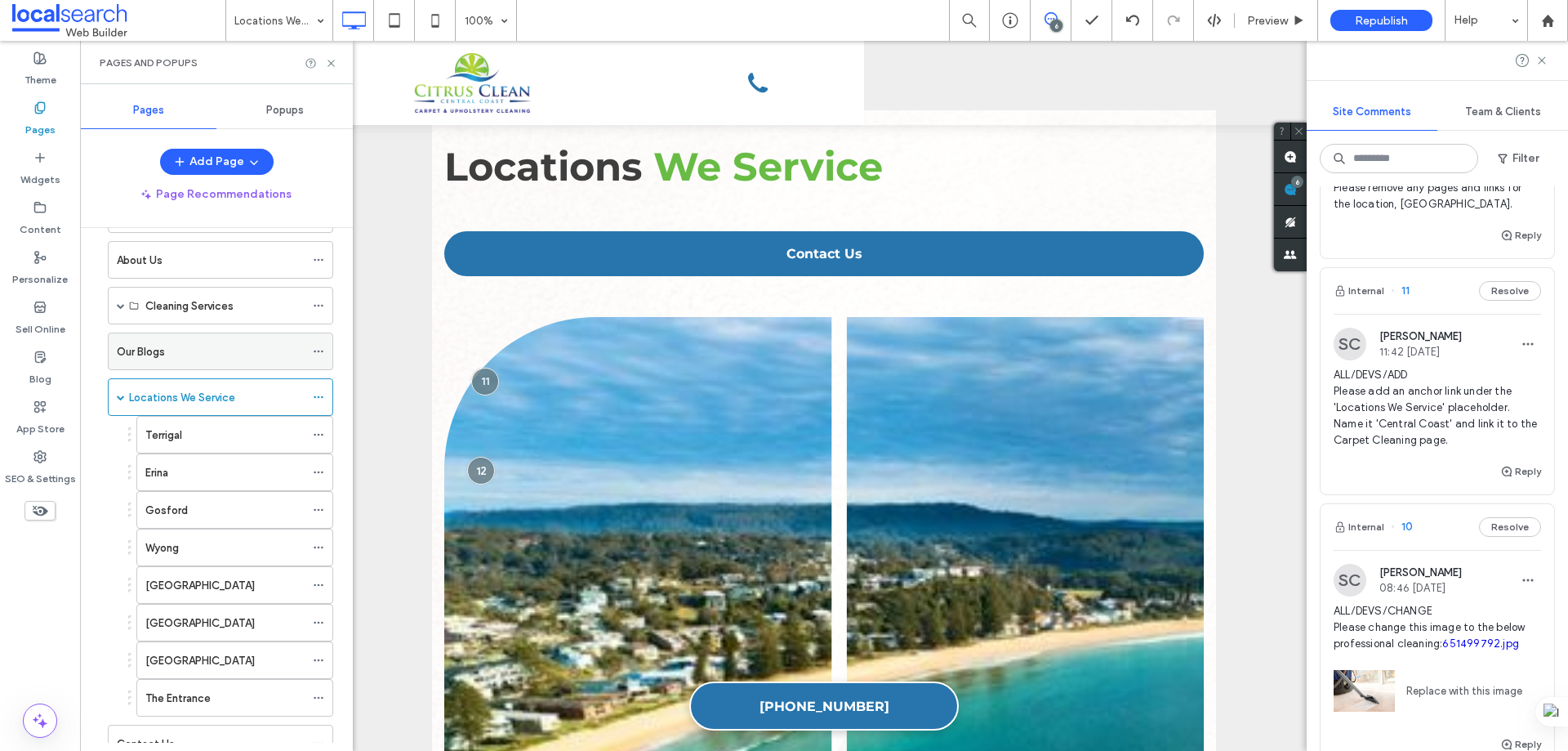
scroll to position [121, 0]
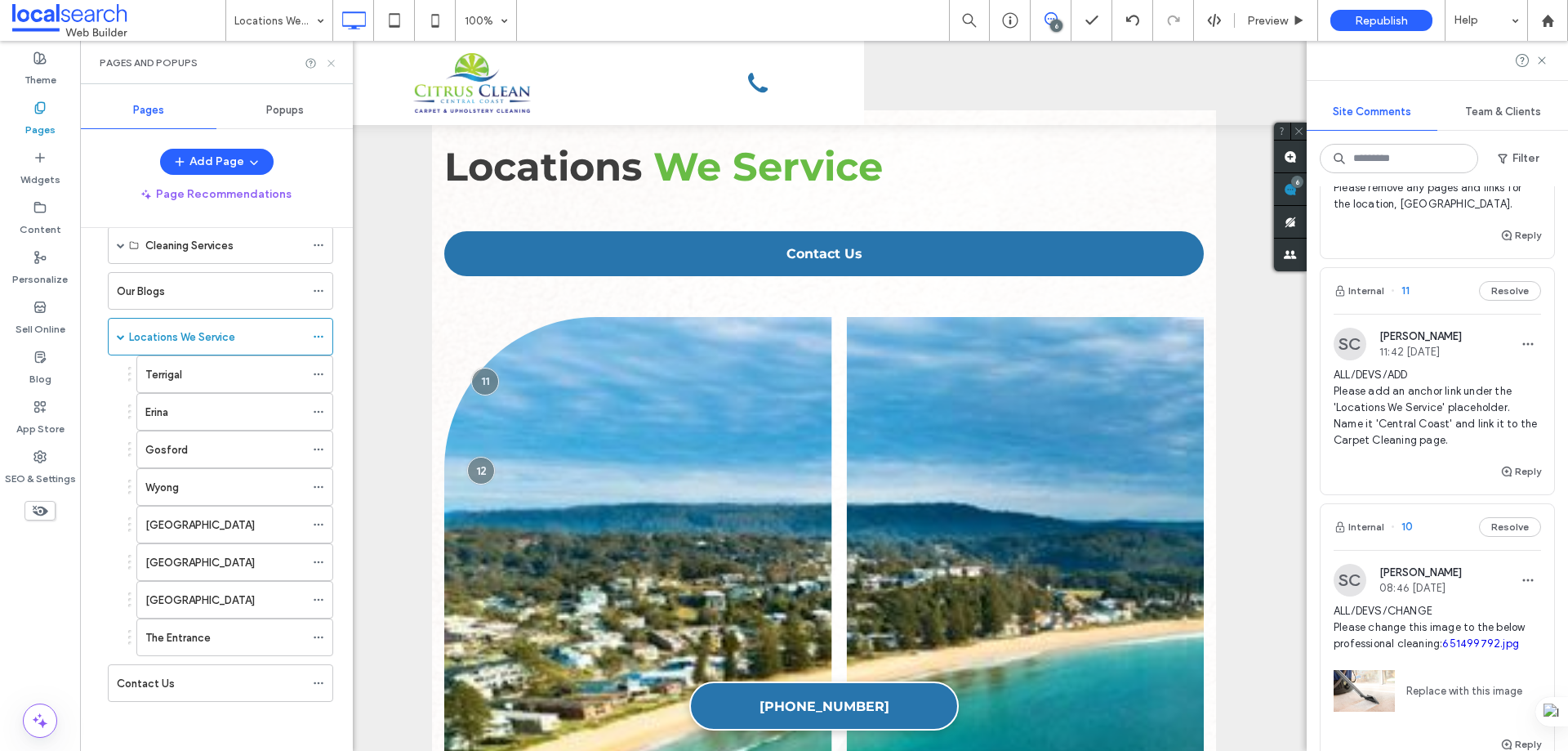
click at [328, 60] on use at bounding box center [331, 63] width 7 height 7
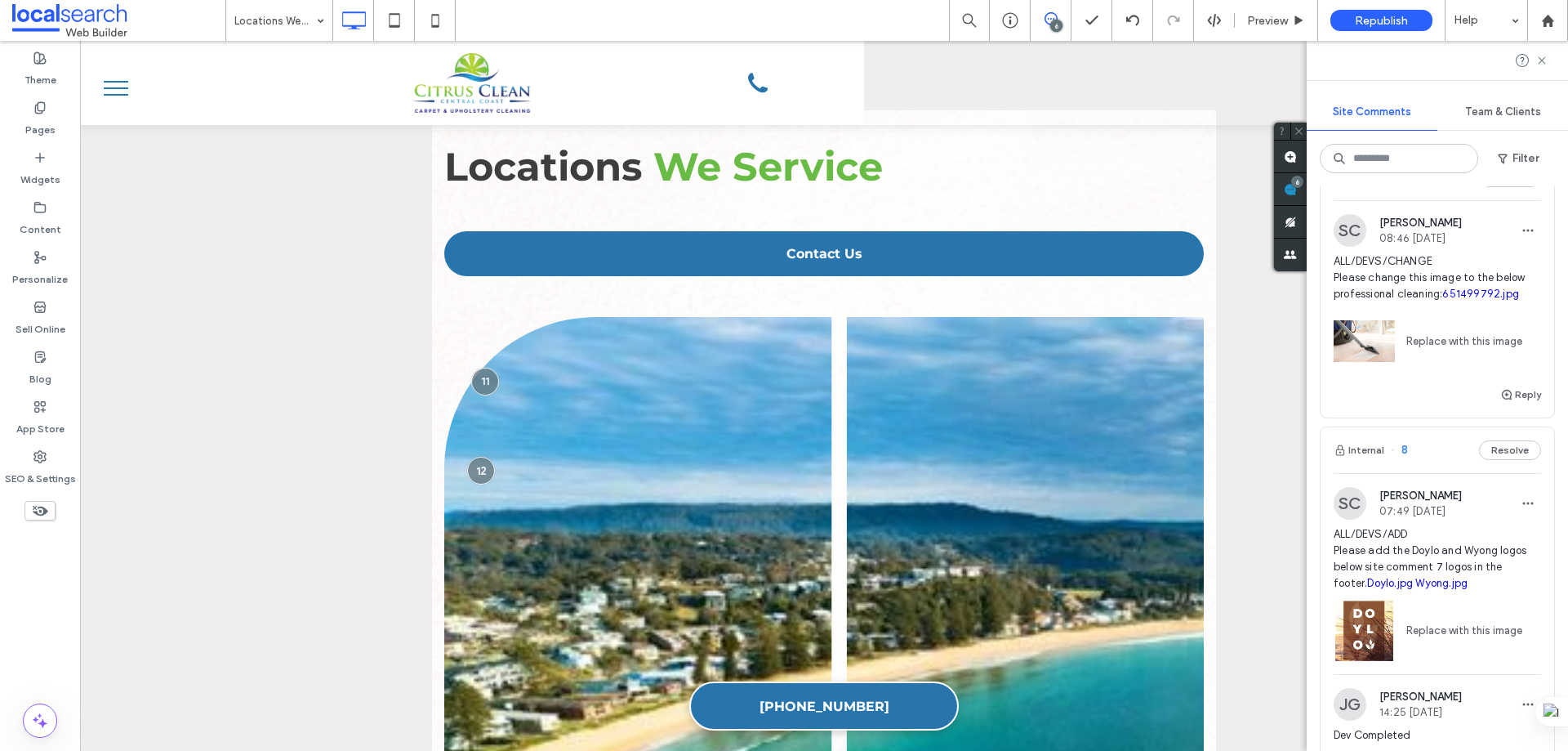
scroll to position [840, 0]
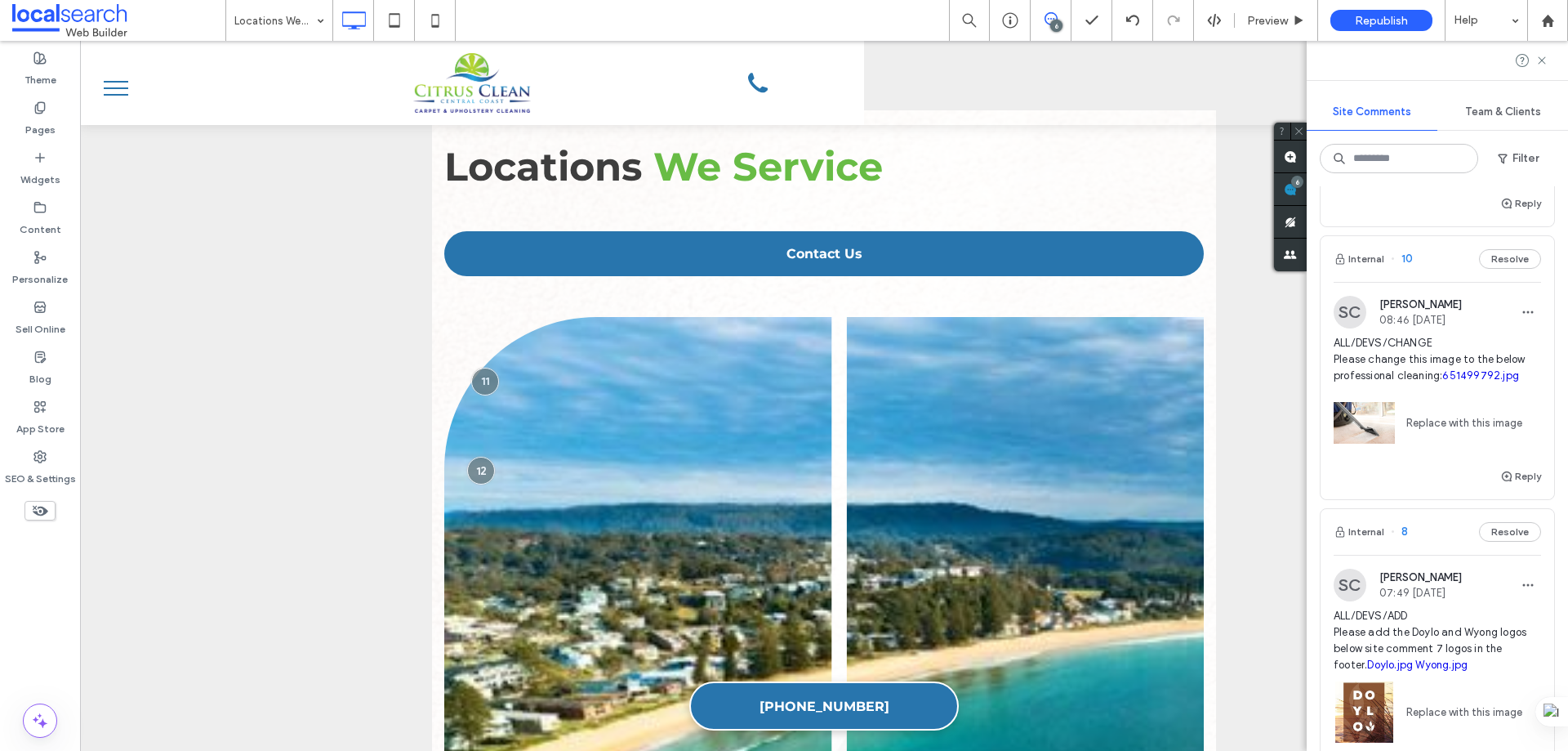
click at [1447, 260] on div "Internal 10 Resolve" at bounding box center [1436, 258] width 233 height 45
click at [1442, 381] on link "651499792.jpg" at bounding box center [1480, 376] width 76 height 13
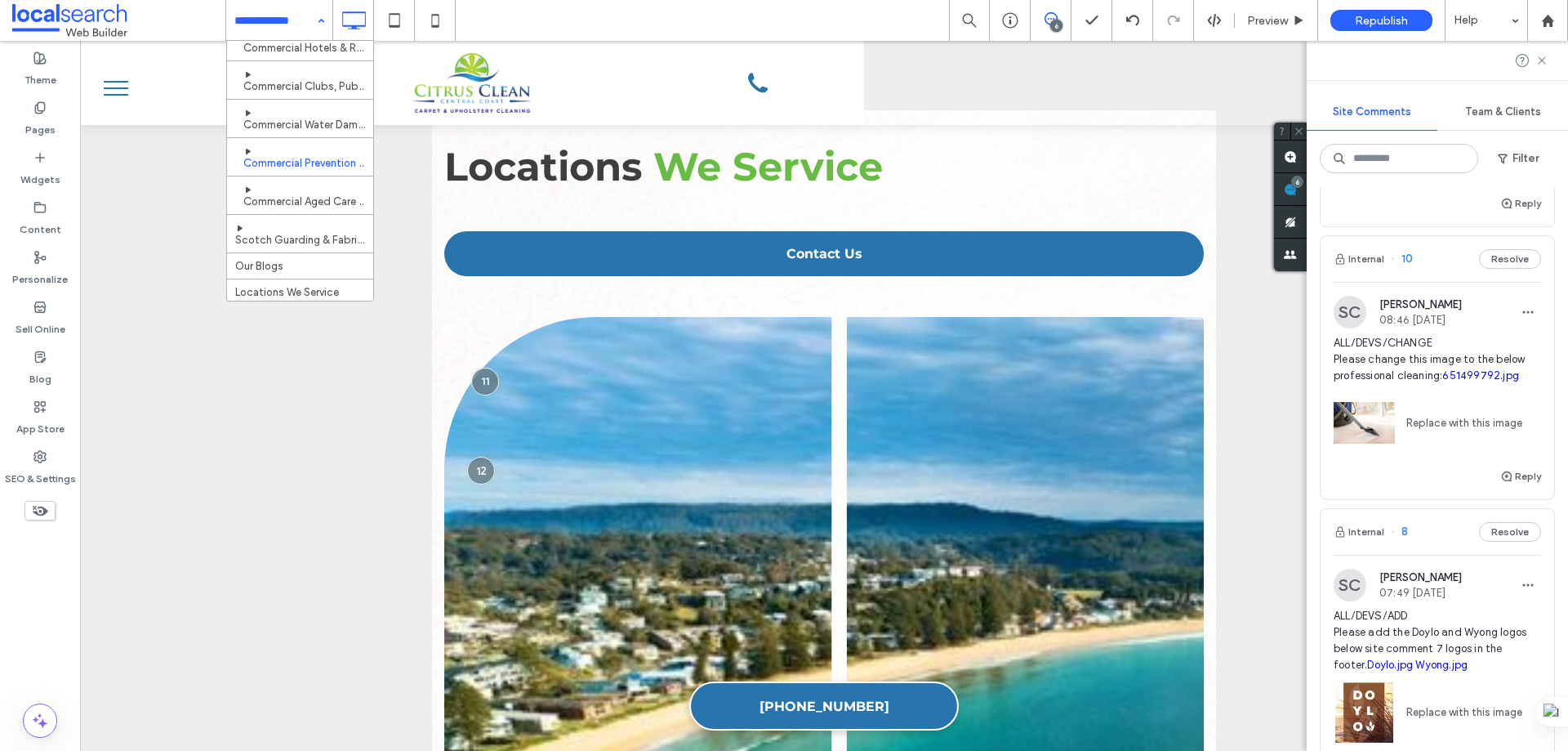
scroll to position [327, 0]
click at [51, 109] on div "Pages" at bounding box center [40, 119] width 80 height 50
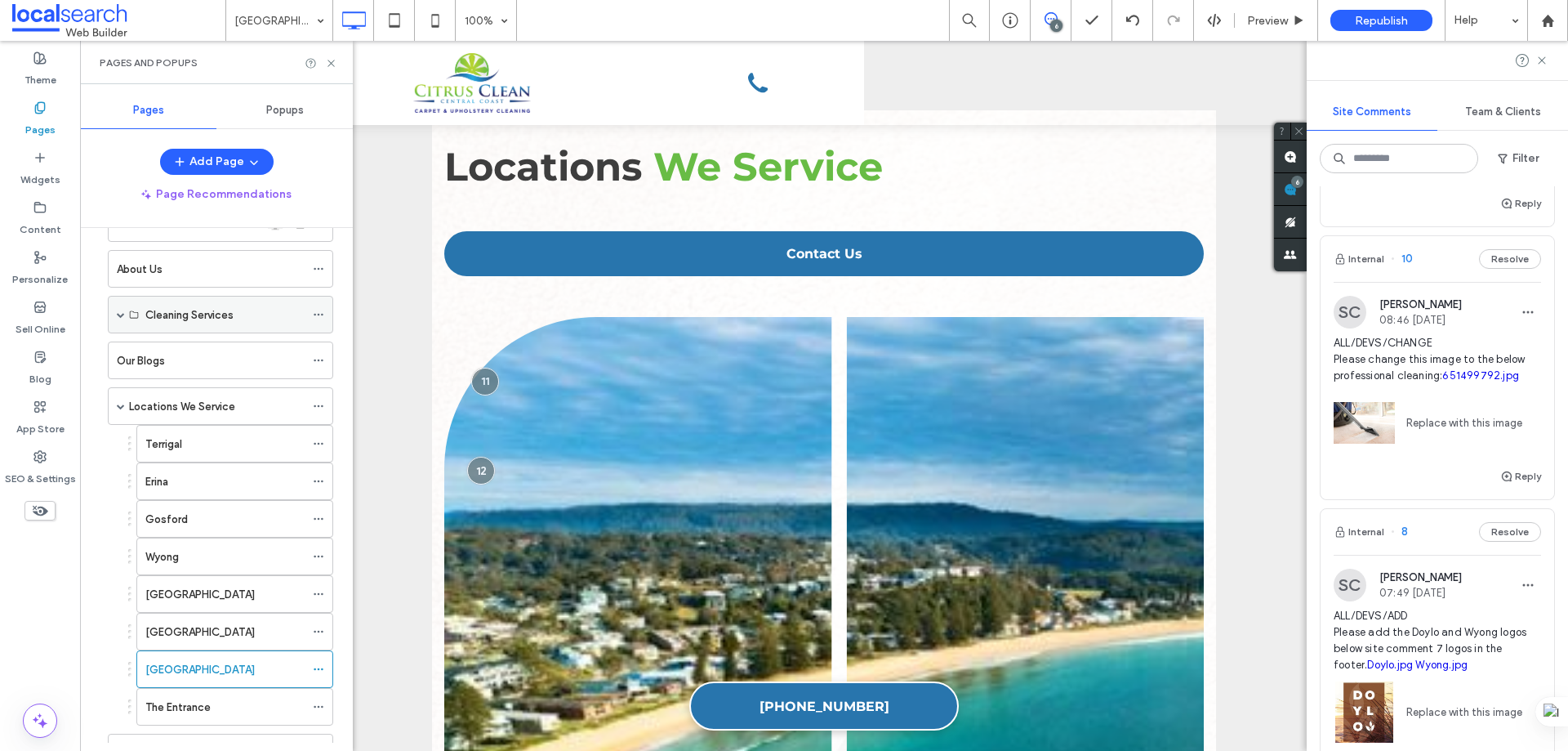
scroll to position [0, 0]
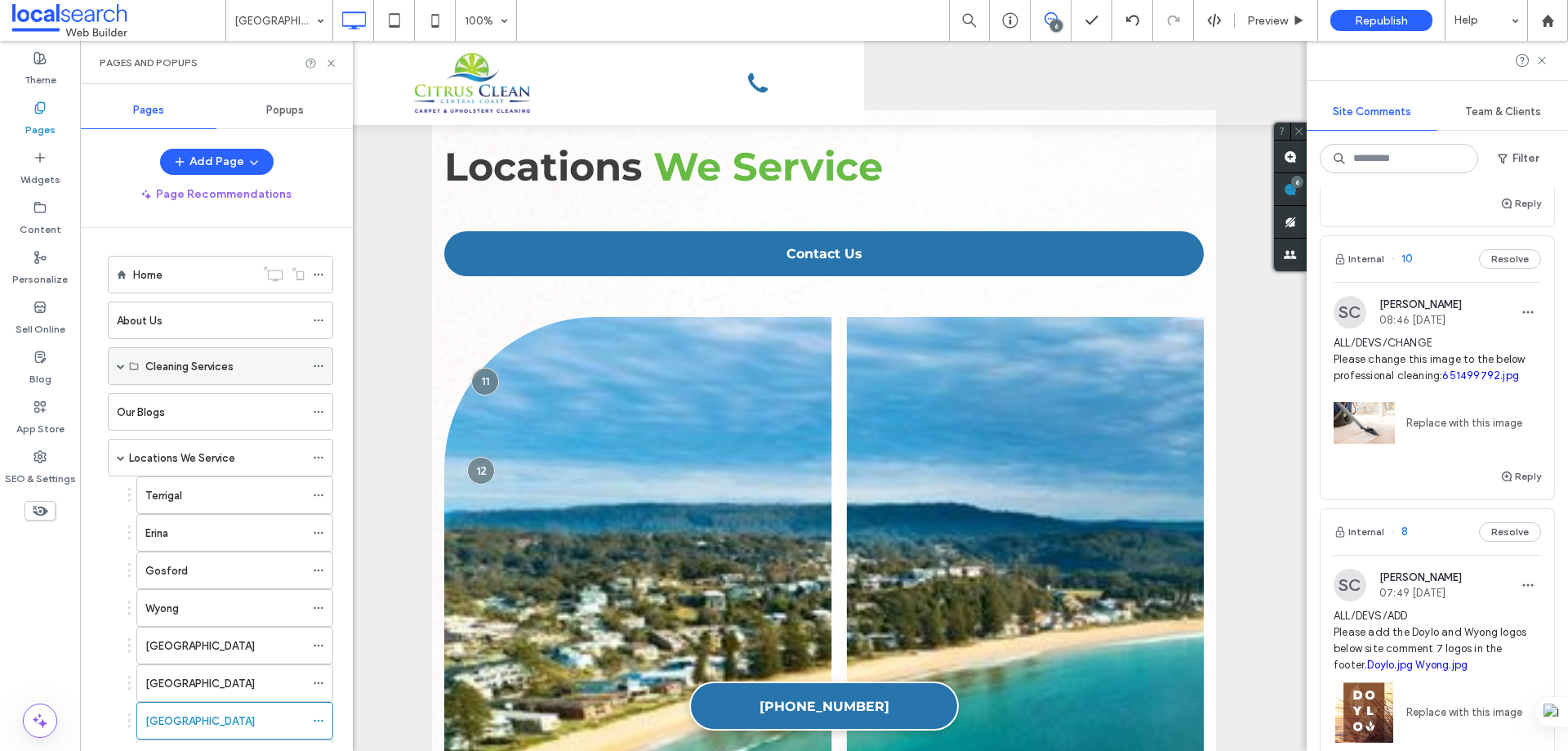
click at [123, 365] on span at bounding box center [121, 366] width 8 height 8
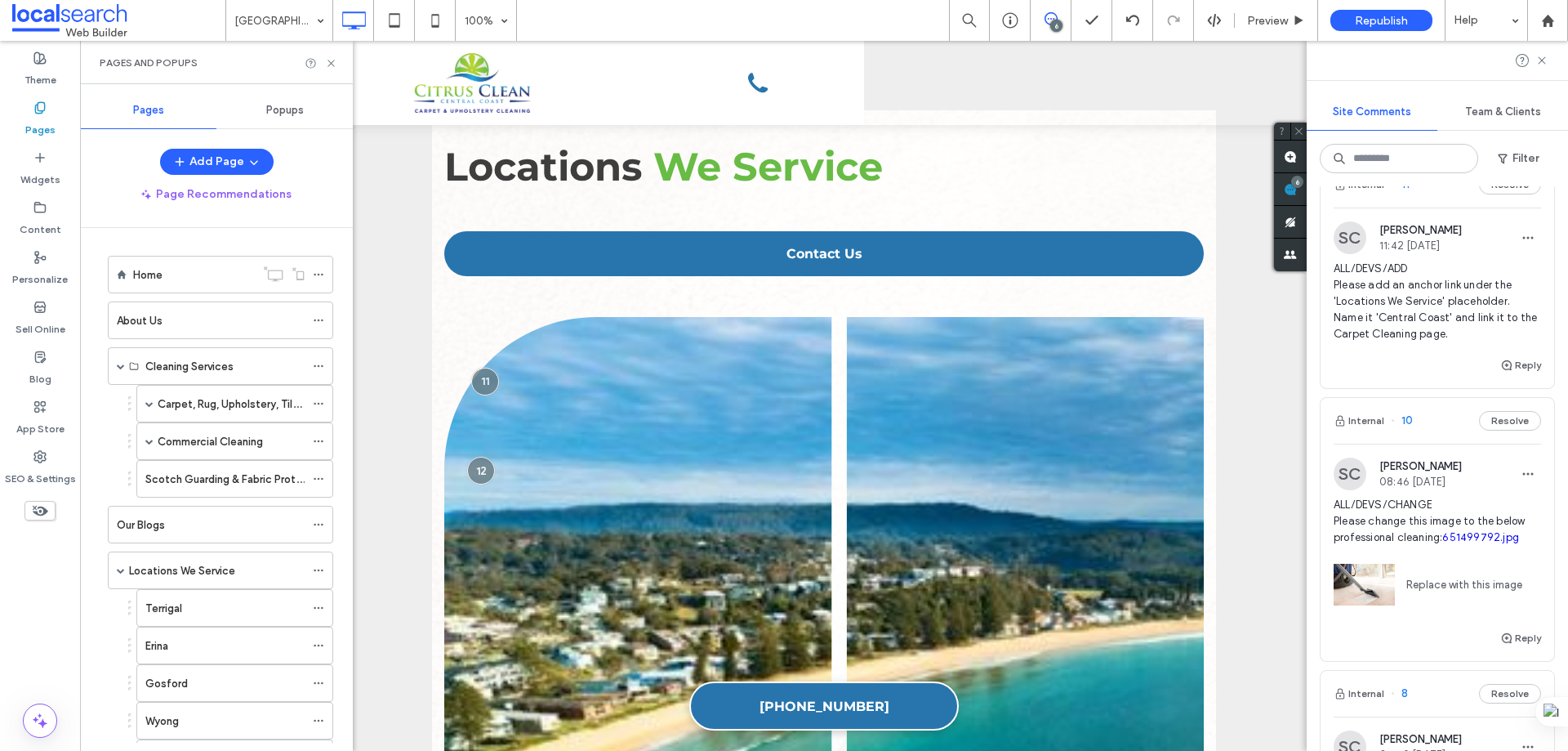
scroll to position [595, 0]
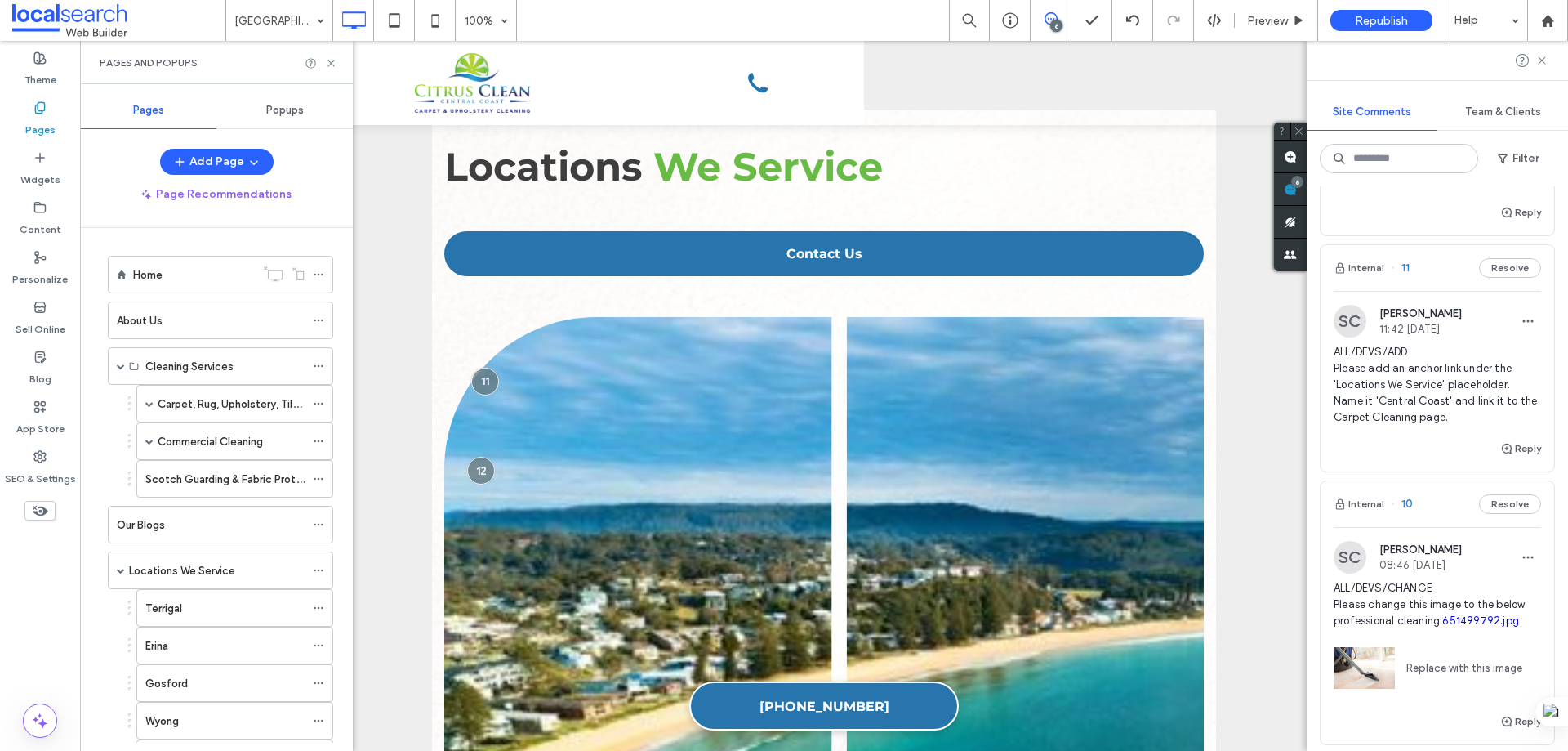
click at [1449, 291] on div "SC Shaylee Coulter 11:42 Sep 18 2025 ALL/DEVS/ADD Please add an anchor link und…" at bounding box center [1436, 365] width 233 height 148
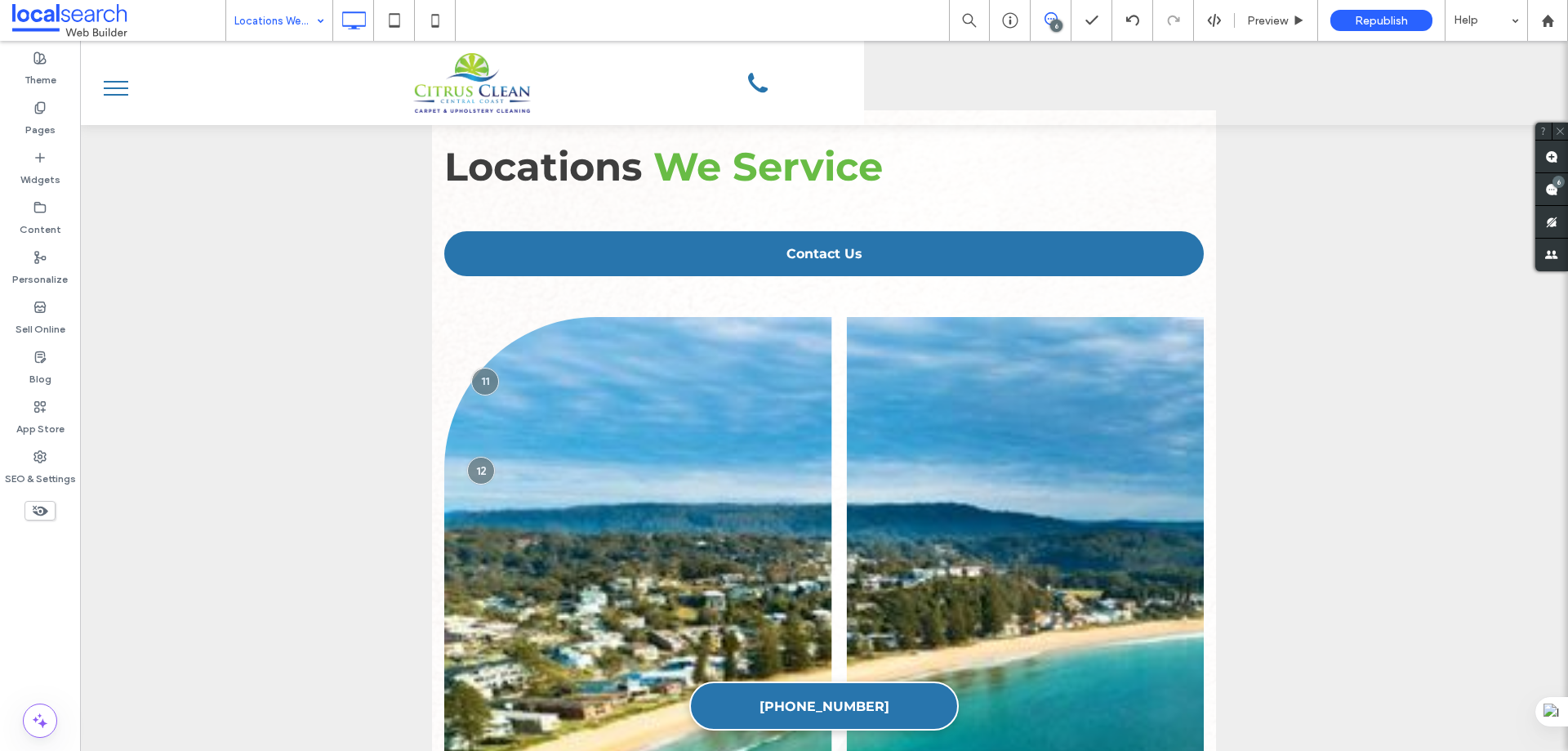
click at [546, 25] on div "Locations We Service 6 Preview Republish Help" at bounding box center [897, 20] width 1343 height 41
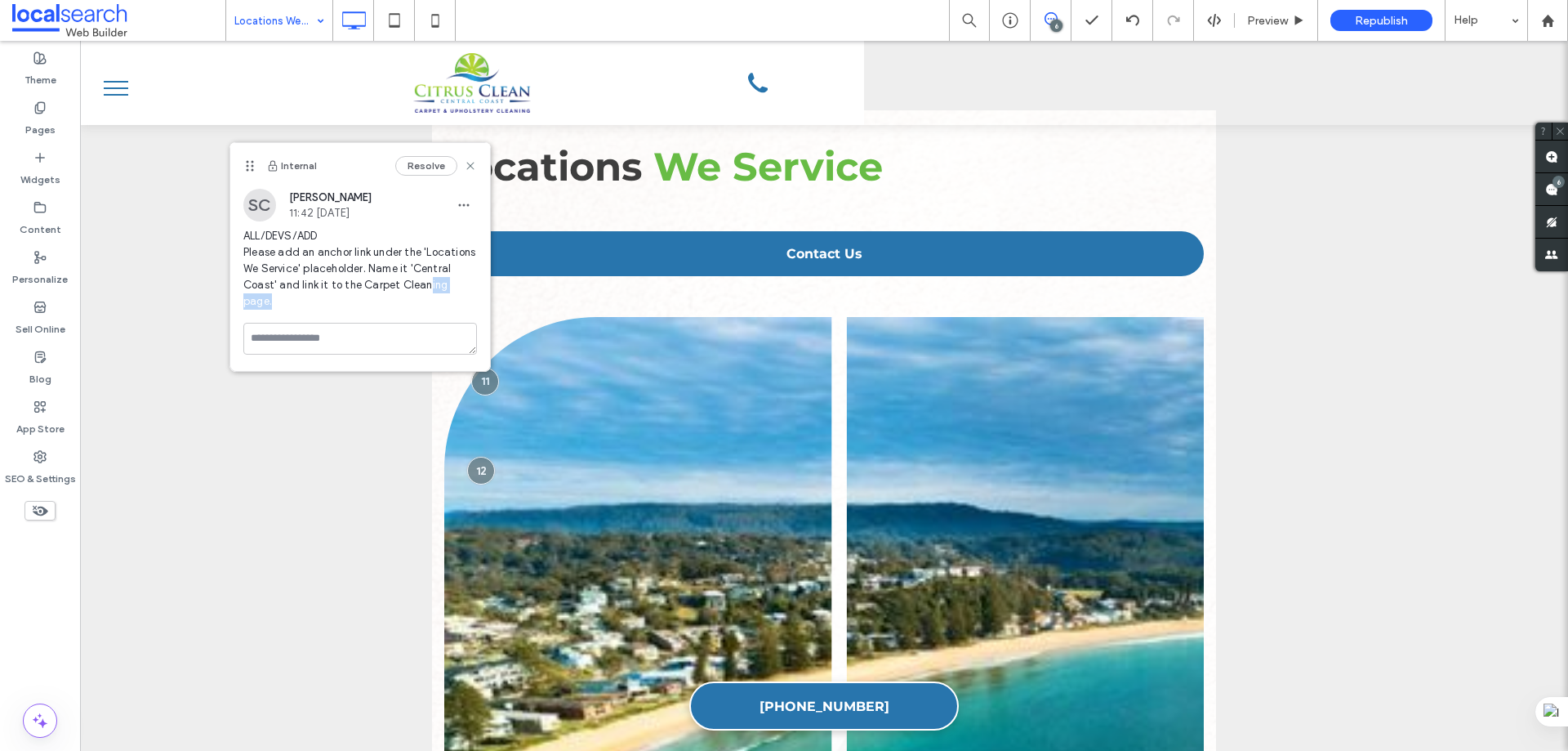
drag, startPoint x: 475, startPoint y: 281, endPoint x: 427, endPoint y: 281, distance: 48.0
click at [427, 281] on span "ALL/DEVS/ADD Please add an anchor link under the 'Locations We Service' placeho…" at bounding box center [360, 269] width 233 height 81
drag, startPoint x: 412, startPoint y: 264, endPoint x: 271, endPoint y: 277, distance: 141.6
click at [271, 277] on span "ALL/DEVS/ADD Please add an anchor link under the 'Locations We Service' placeho…" at bounding box center [360, 269] width 233 height 81
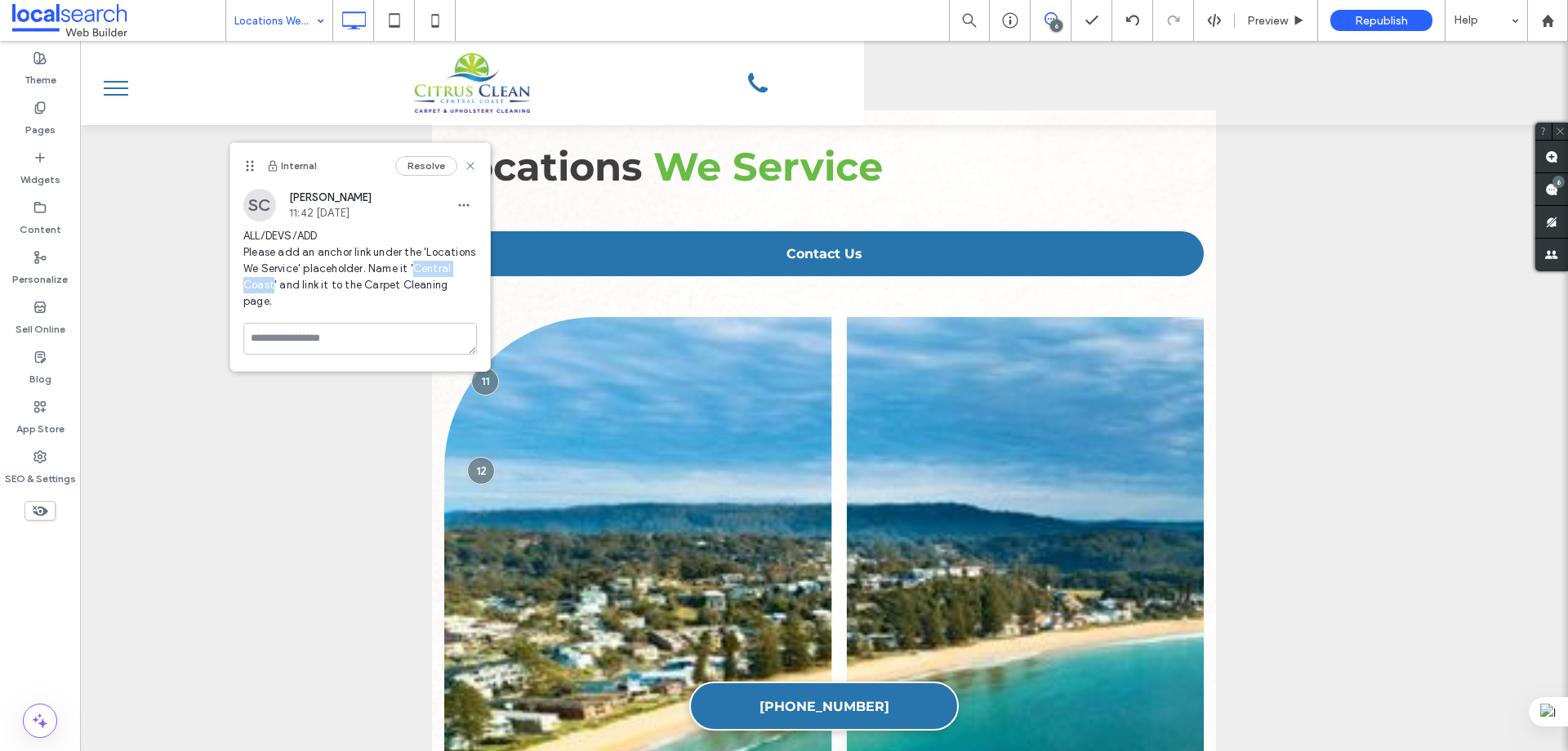
drag, startPoint x: 273, startPoint y: 285, endPoint x: 412, endPoint y: 269, distance: 139.9
click at [412, 269] on span "ALL/DEVS/ADD Please add an anchor link under the 'Locations We Service' placeho…" at bounding box center [360, 269] width 233 height 81
copy span "[GEOGRAPHIC_DATA]"
click at [469, 167] on use at bounding box center [470, 165] width 8 height 8
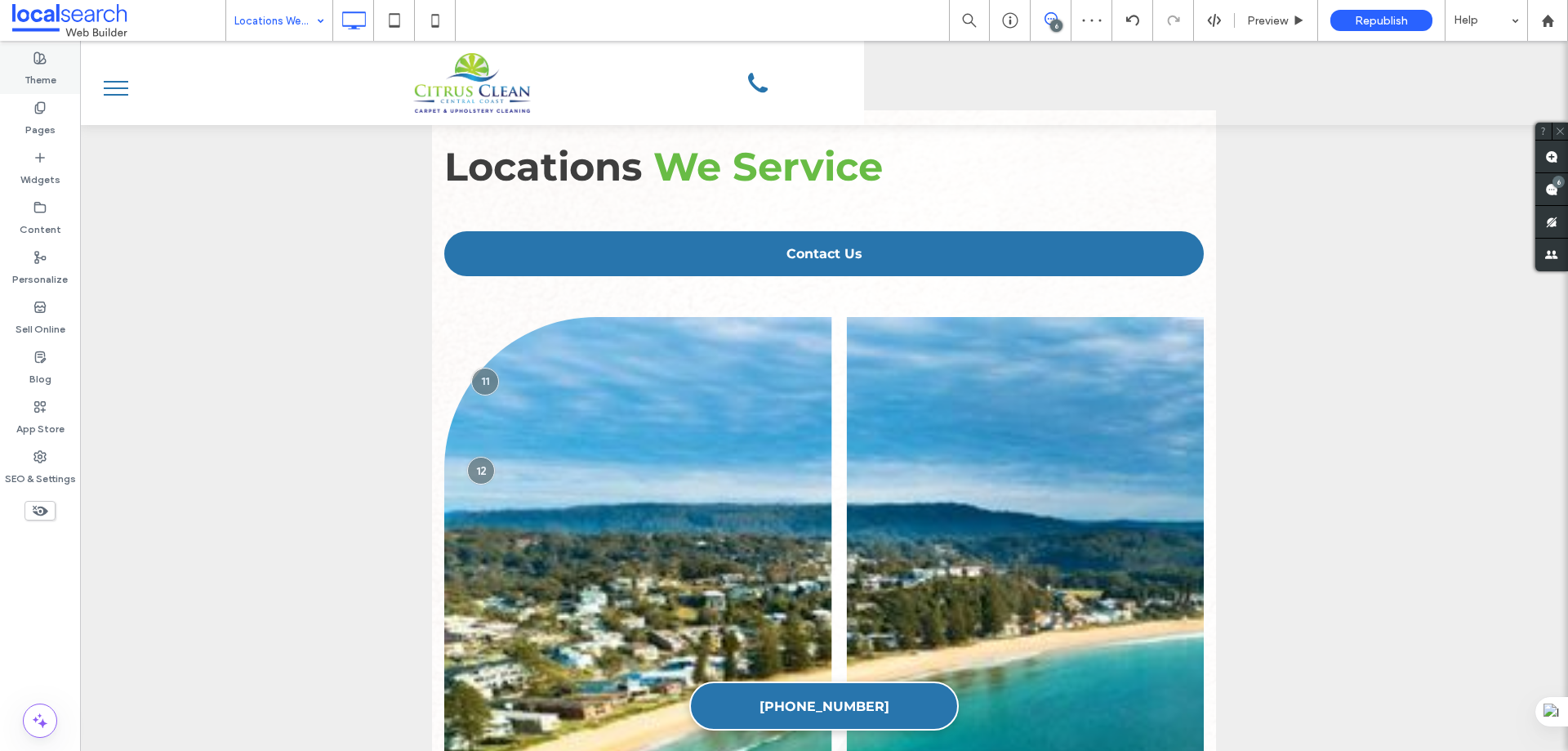
click at [24, 89] on div "Theme" at bounding box center [40, 70] width 80 height 50
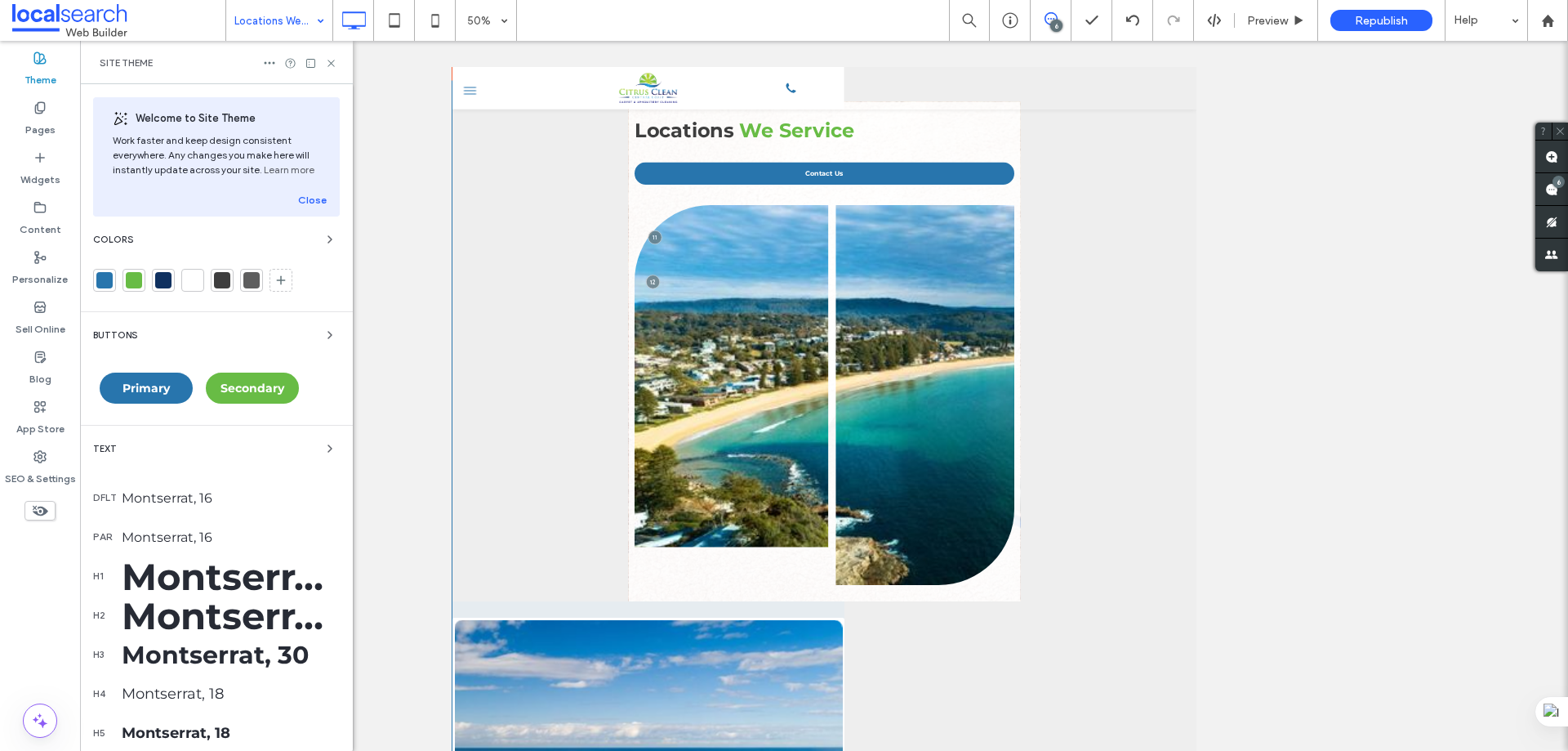
drag, startPoint x: 34, startPoint y: 121, endPoint x: 218, endPoint y: 256, distance: 228.2
click at [34, 121] on label "Pages" at bounding box center [40, 126] width 30 height 23
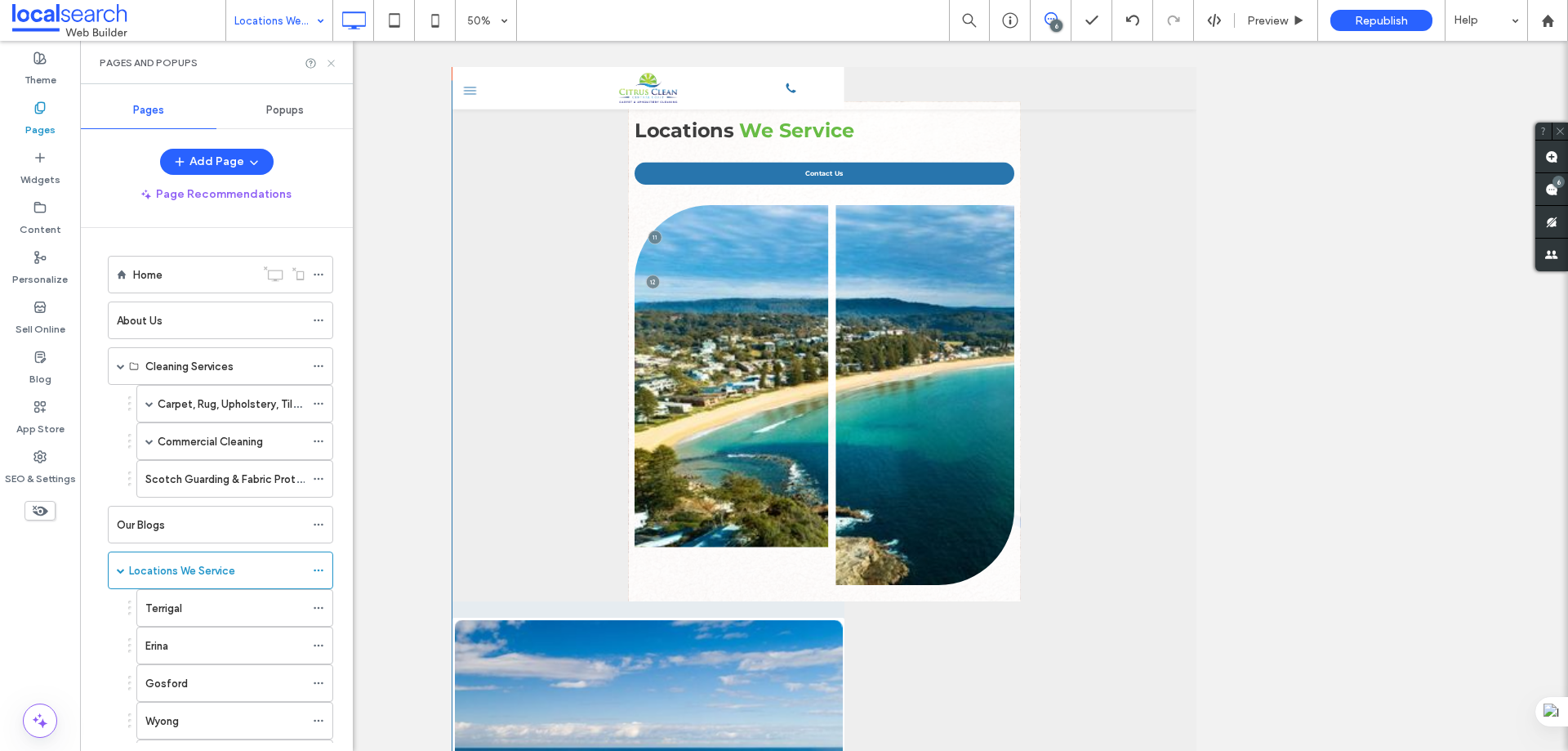
click at [331, 58] on icon at bounding box center [331, 63] width 13 height 13
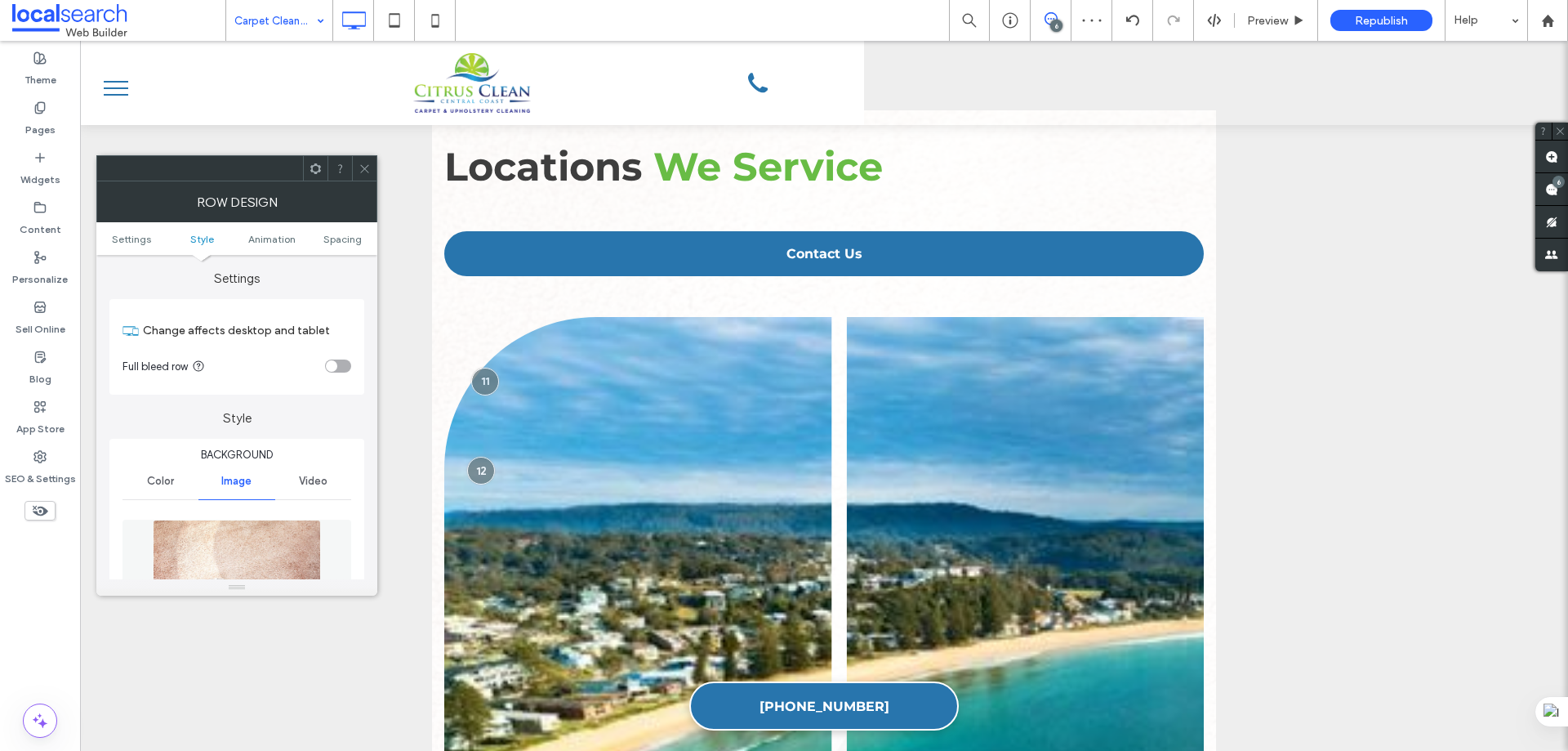
scroll to position [327, 0]
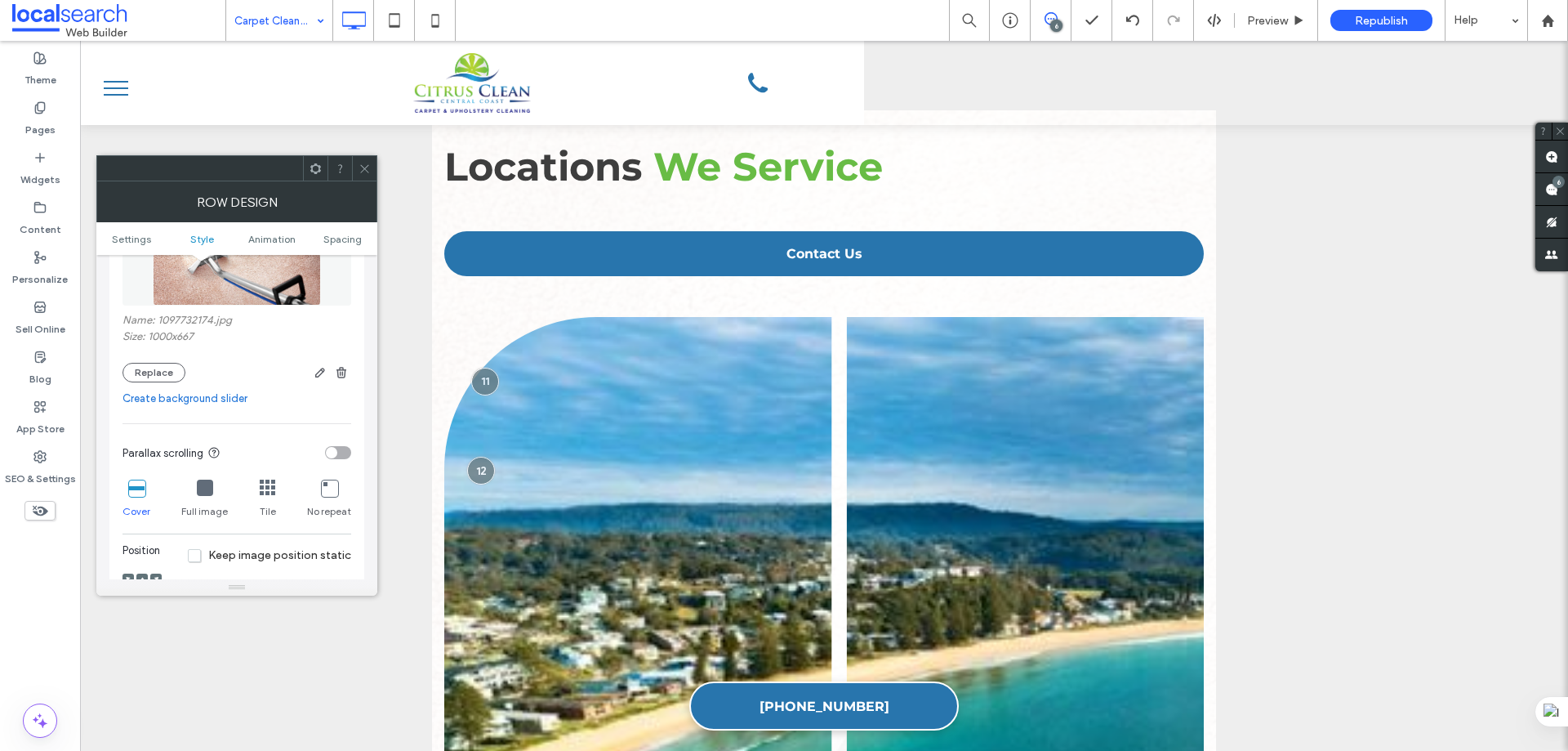
click at [367, 165] on icon at bounding box center [365, 168] width 13 height 13
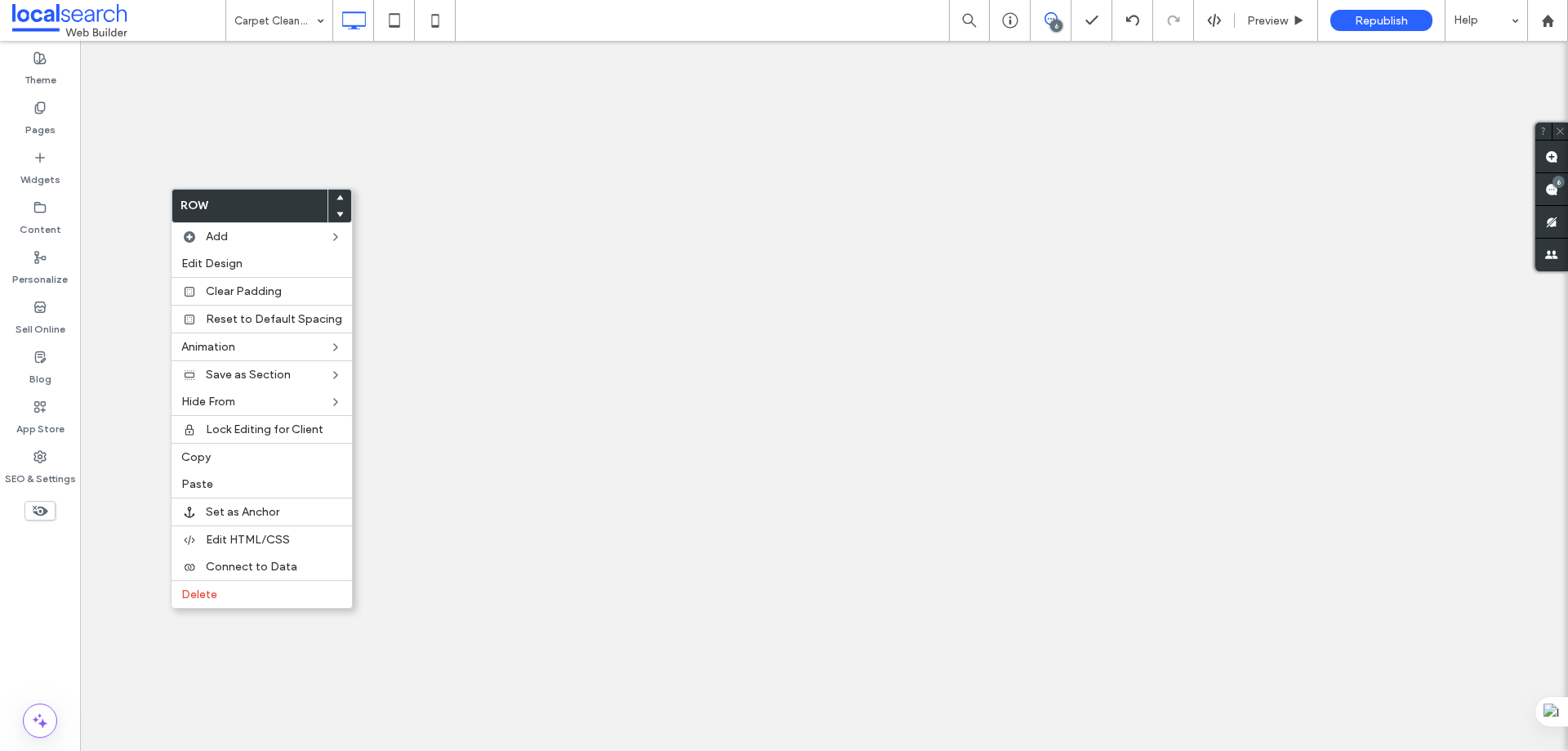
click at [236, 523] on div "Set as Anchor" at bounding box center [261, 511] width 181 height 28
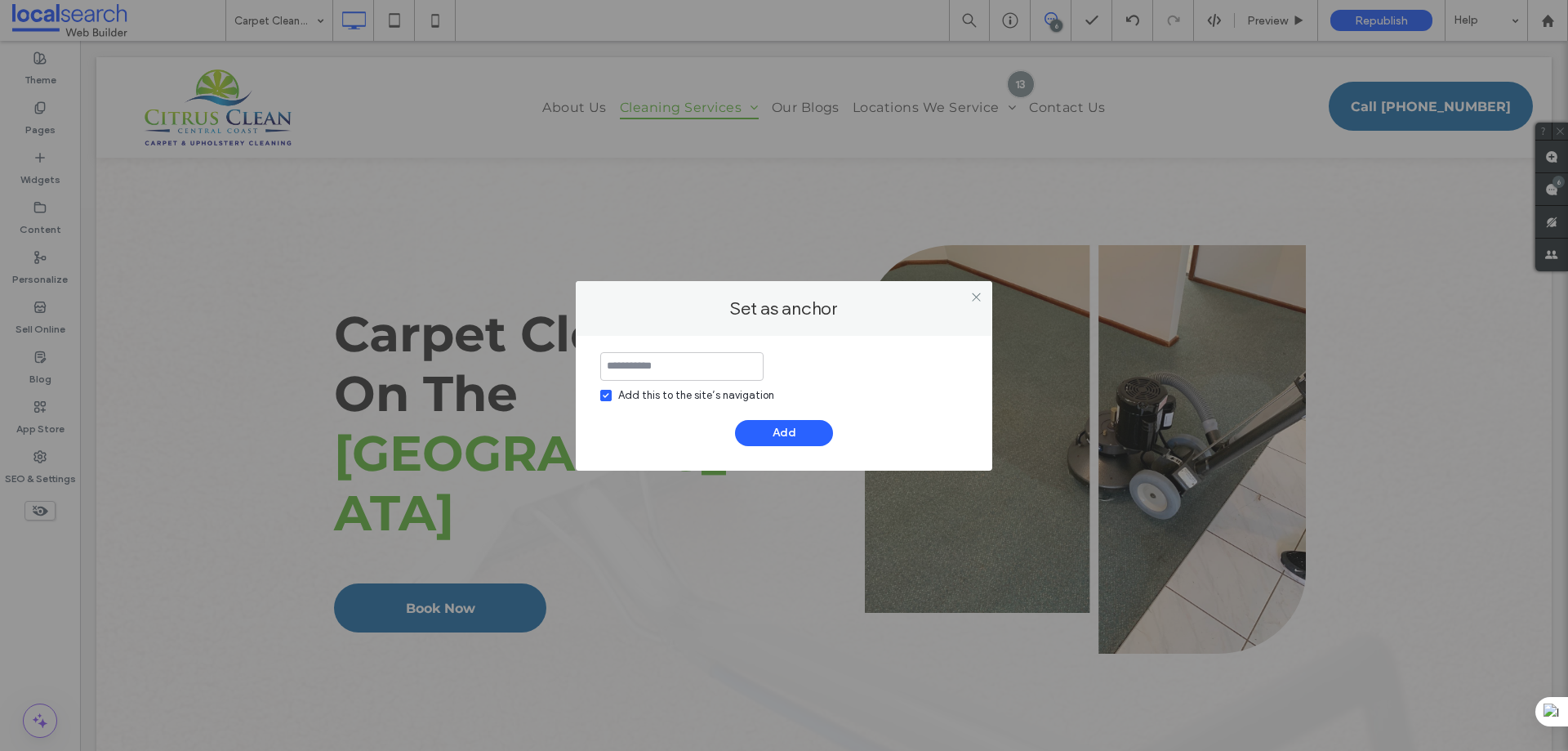
click at [650, 356] on input at bounding box center [682, 367] width 163 height 29
type input "**********"
click at [793, 426] on button "Add" at bounding box center [784, 433] width 98 height 26
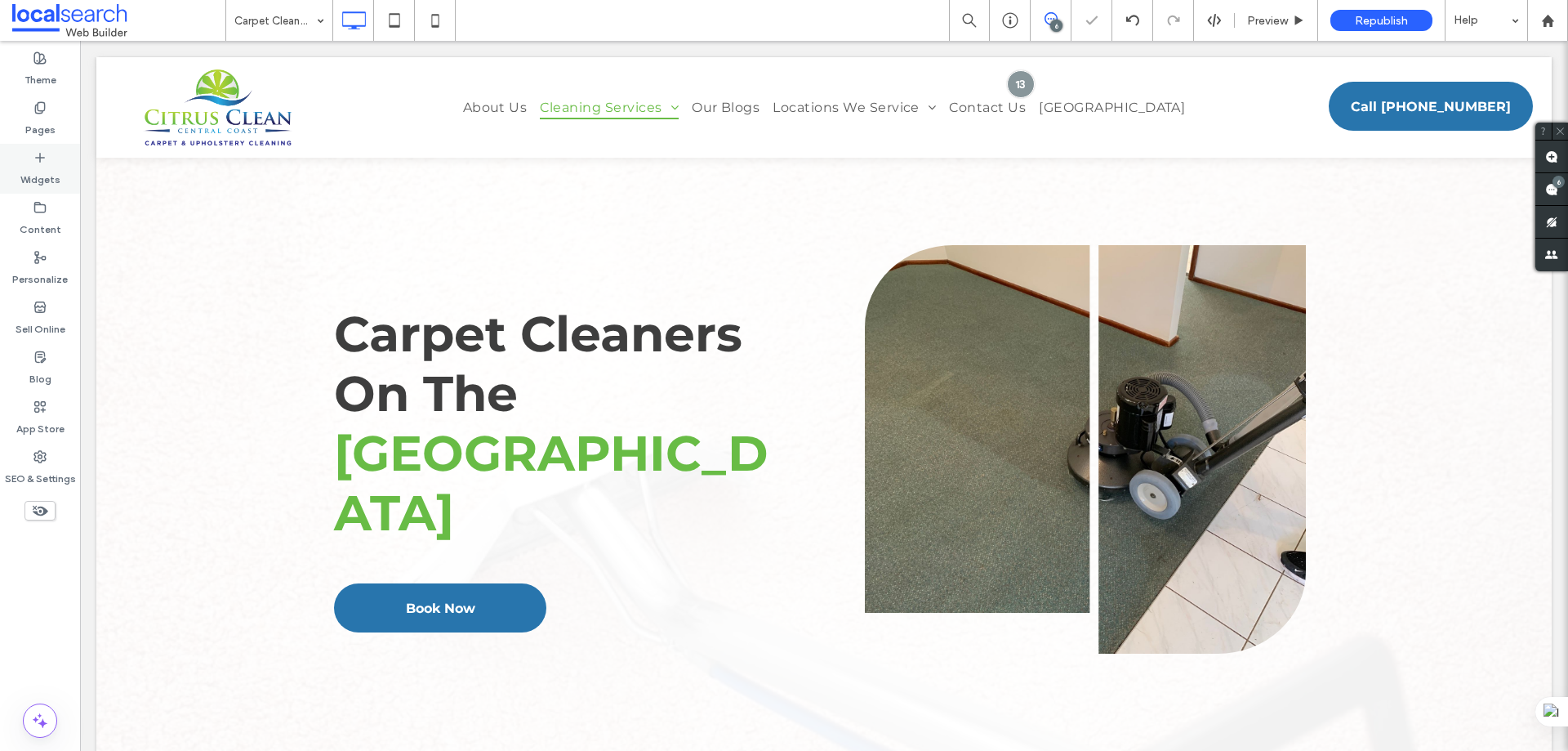
click at [45, 154] on icon at bounding box center [41, 158] width 14 height 14
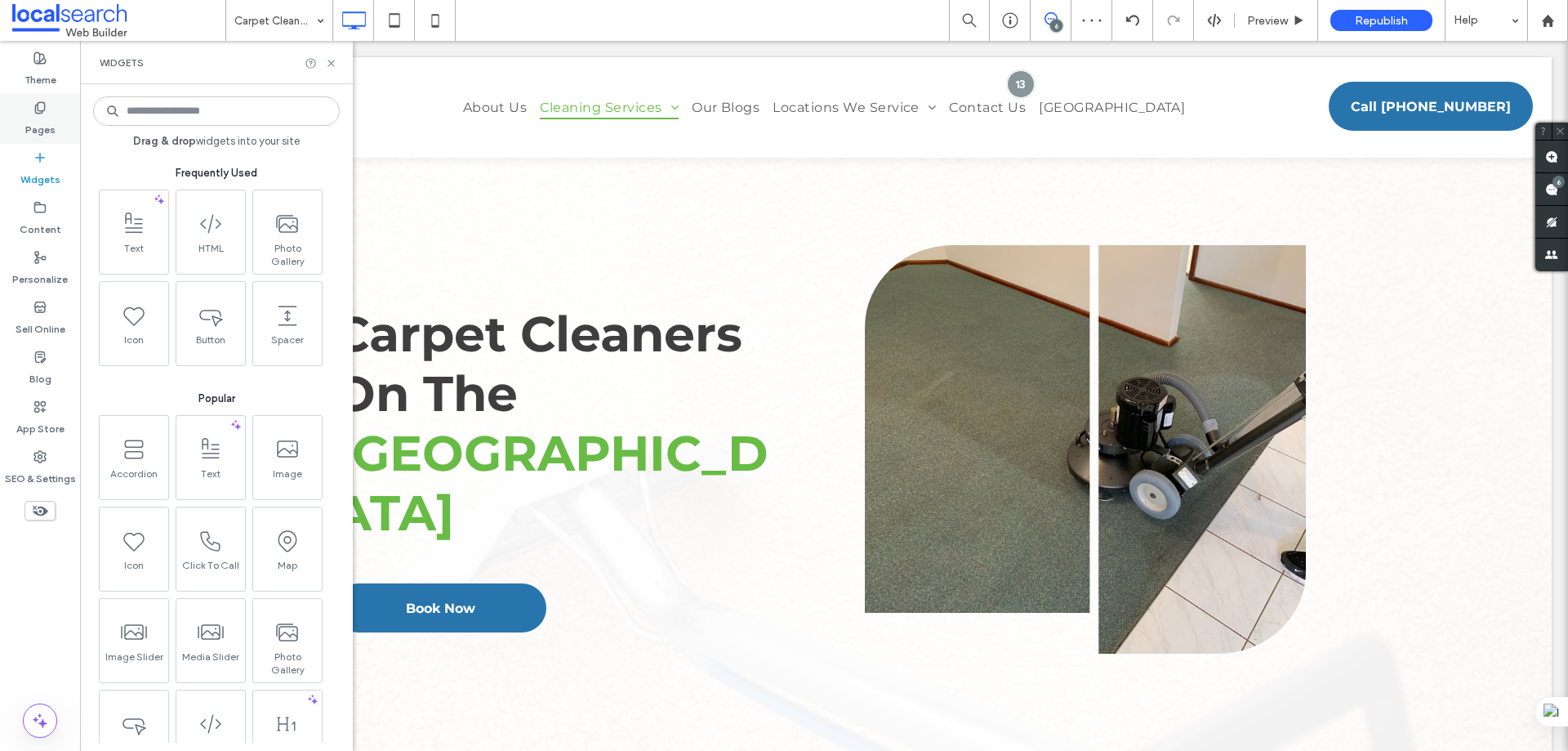
click at [31, 116] on label "Pages" at bounding box center [40, 126] width 30 height 23
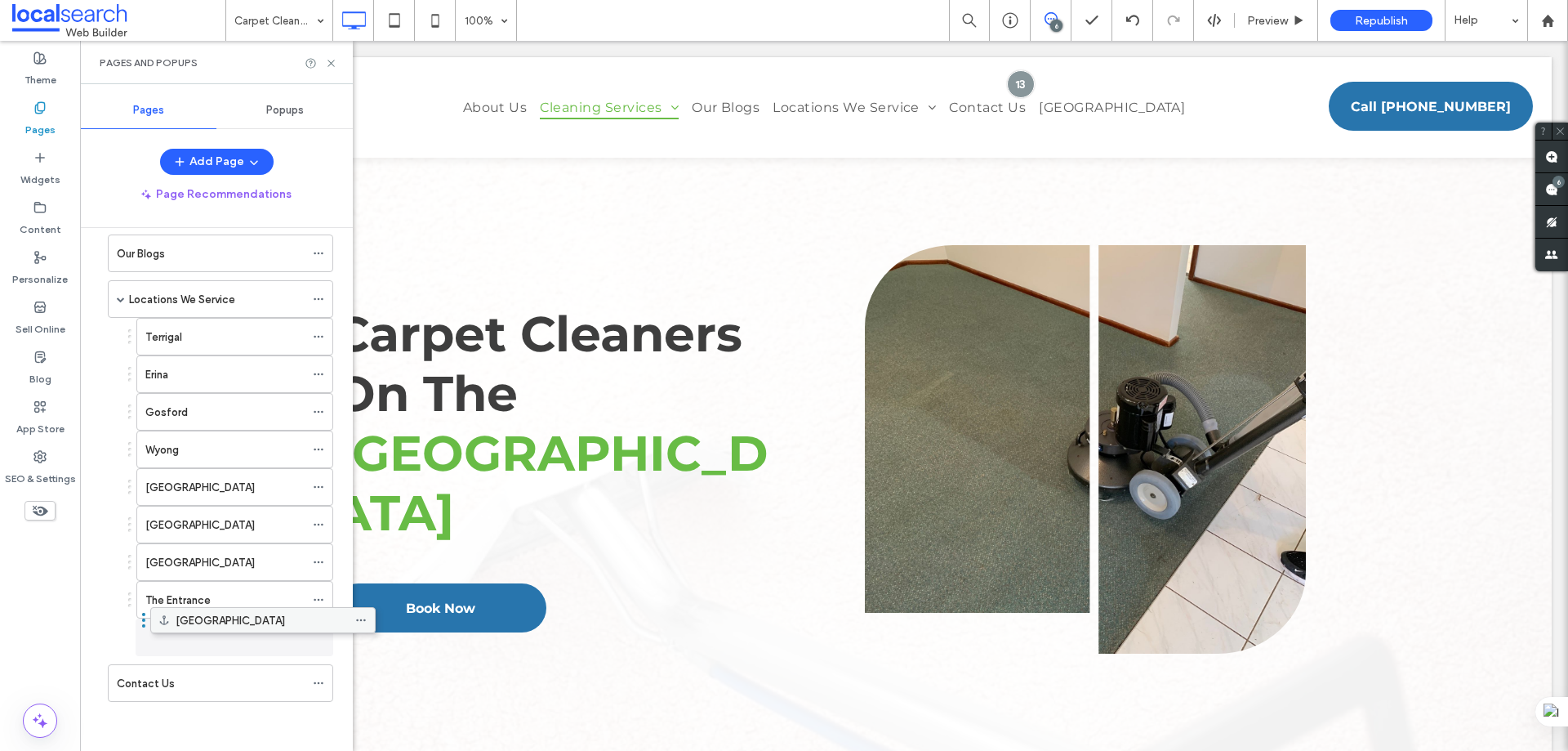
scroll to position [534, 0]
drag, startPoint x: 144, startPoint y: 685, endPoint x: 187, endPoint y: 627, distance: 72.2
click at [330, 60] on icon at bounding box center [331, 63] width 13 height 13
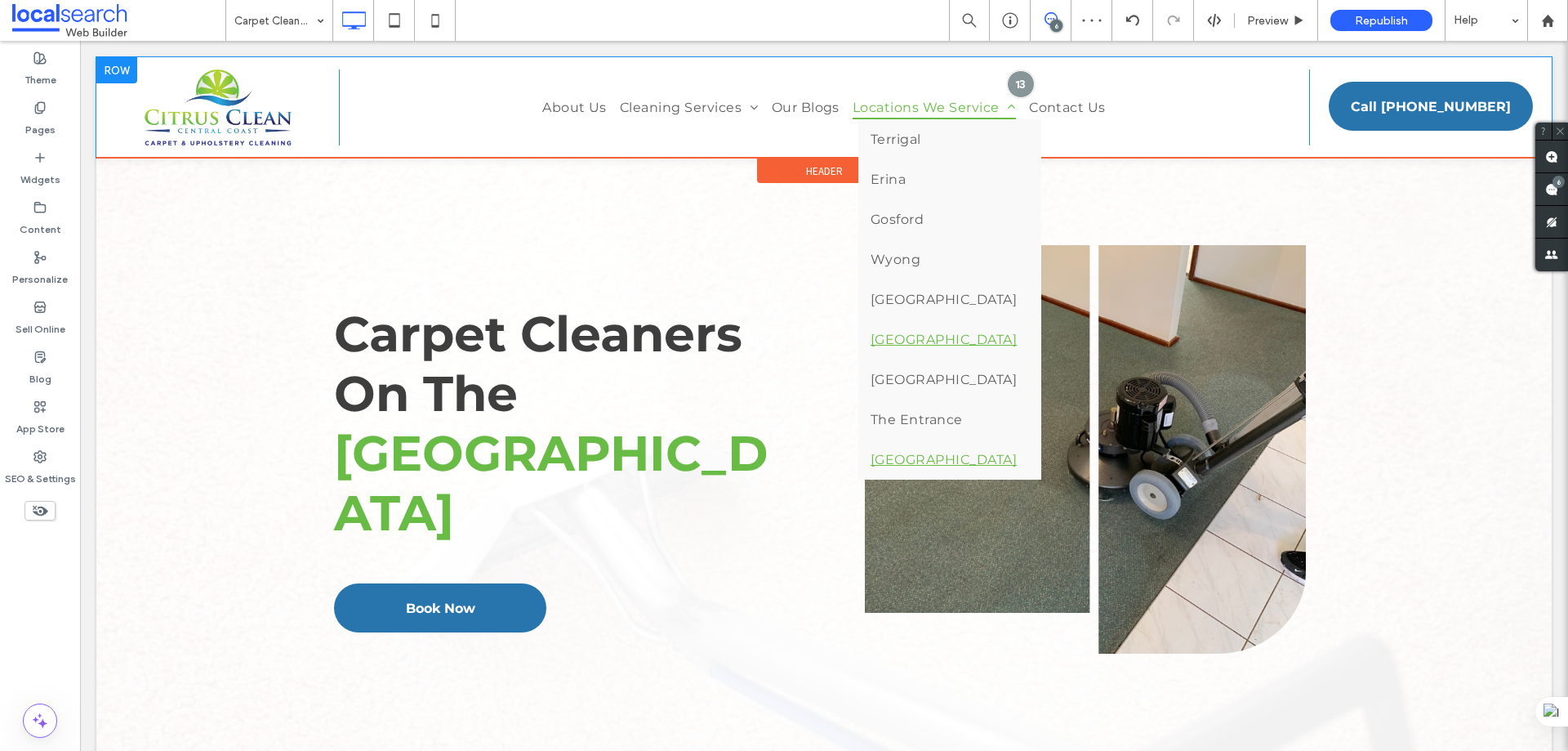
scroll to position [327, 0]
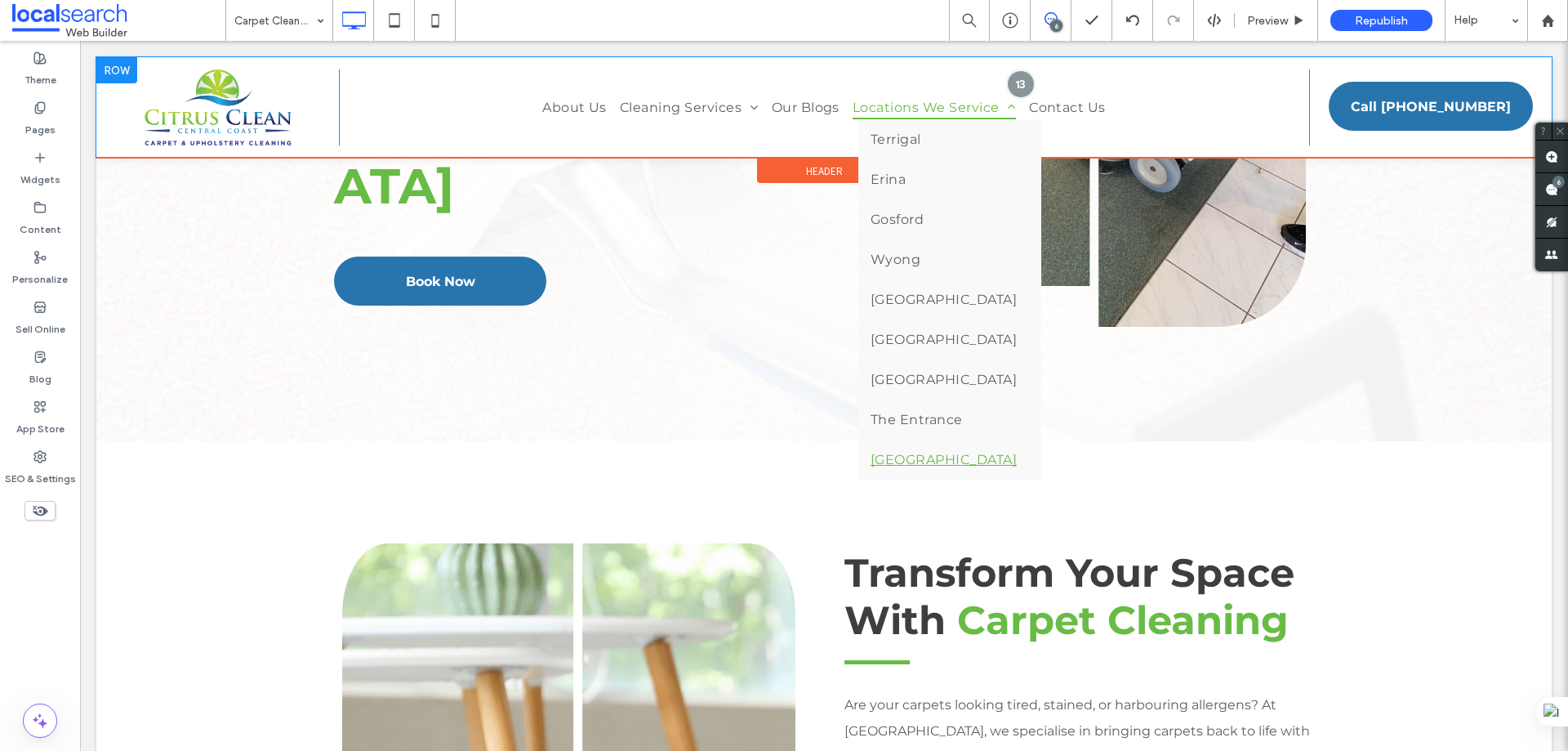
click at [910, 461] on span "[GEOGRAPHIC_DATA]" at bounding box center [943, 460] width 146 height 15
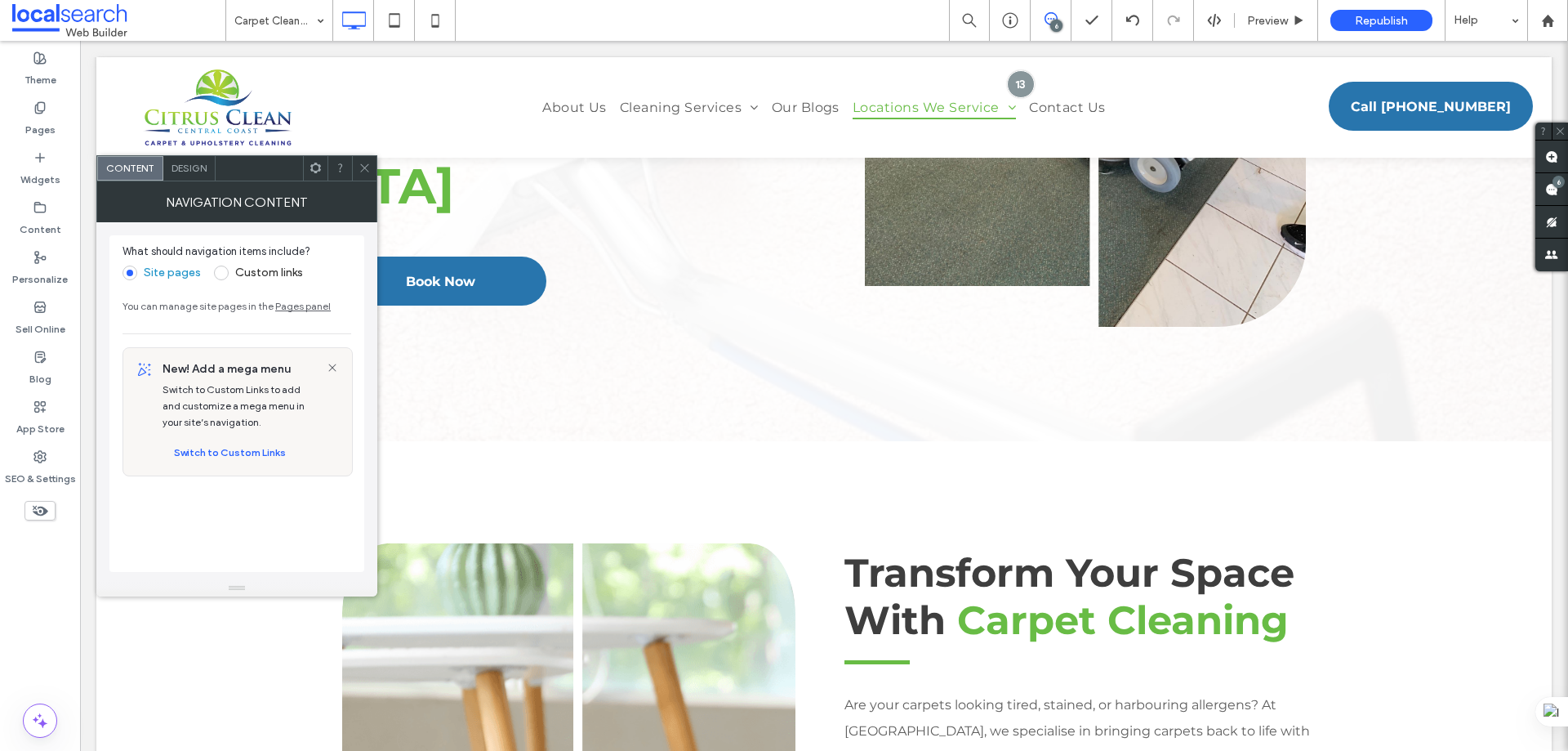
click at [367, 164] on icon at bounding box center [365, 167] width 13 height 13
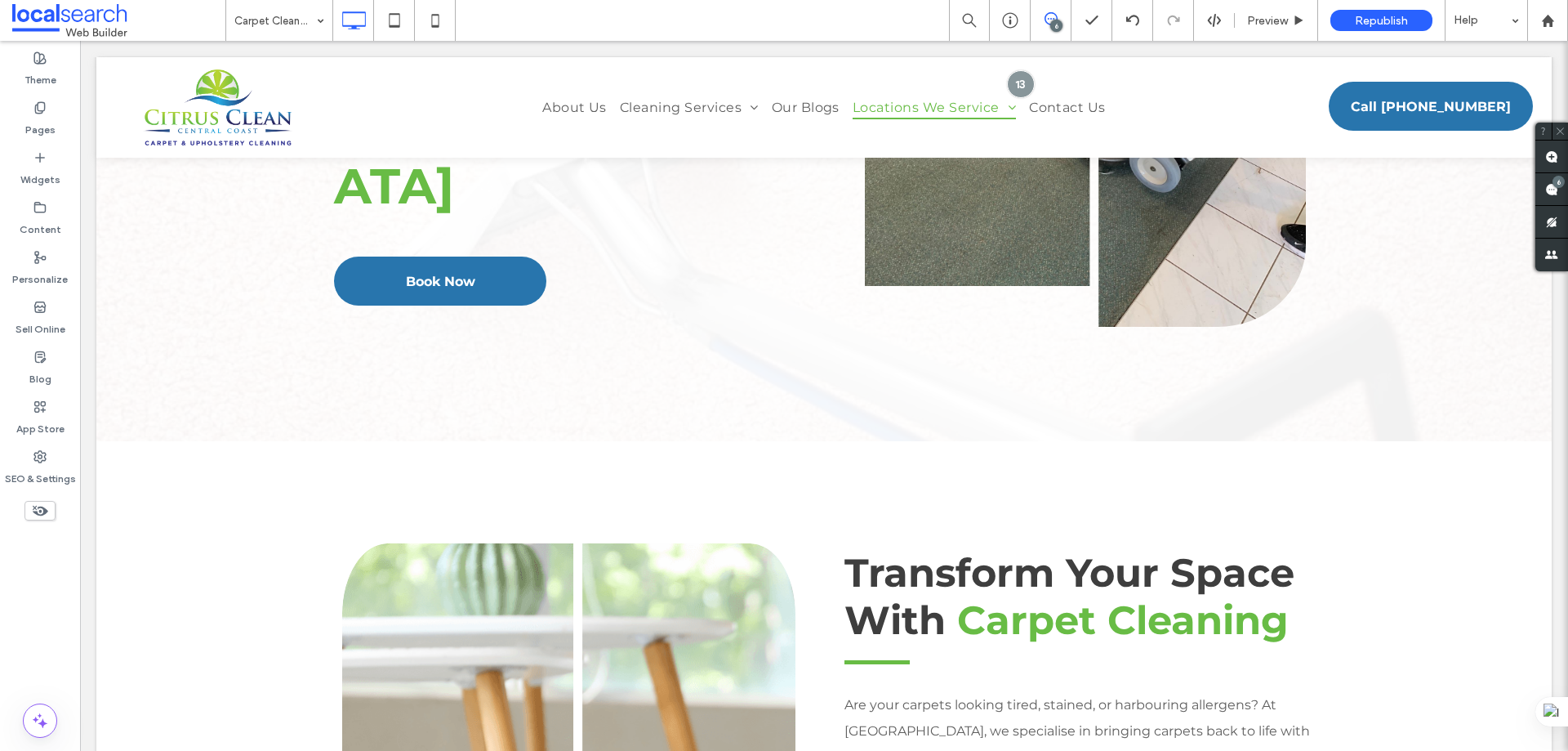
click at [1051, 19] on icon at bounding box center [1051, 19] width 14 height 14
click at [1052, 16] on icon at bounding box center [1051, 19] width 14 height 14
click at [1553, 178] on div "6" at bounding box center [1558, 182] width 13 height 13
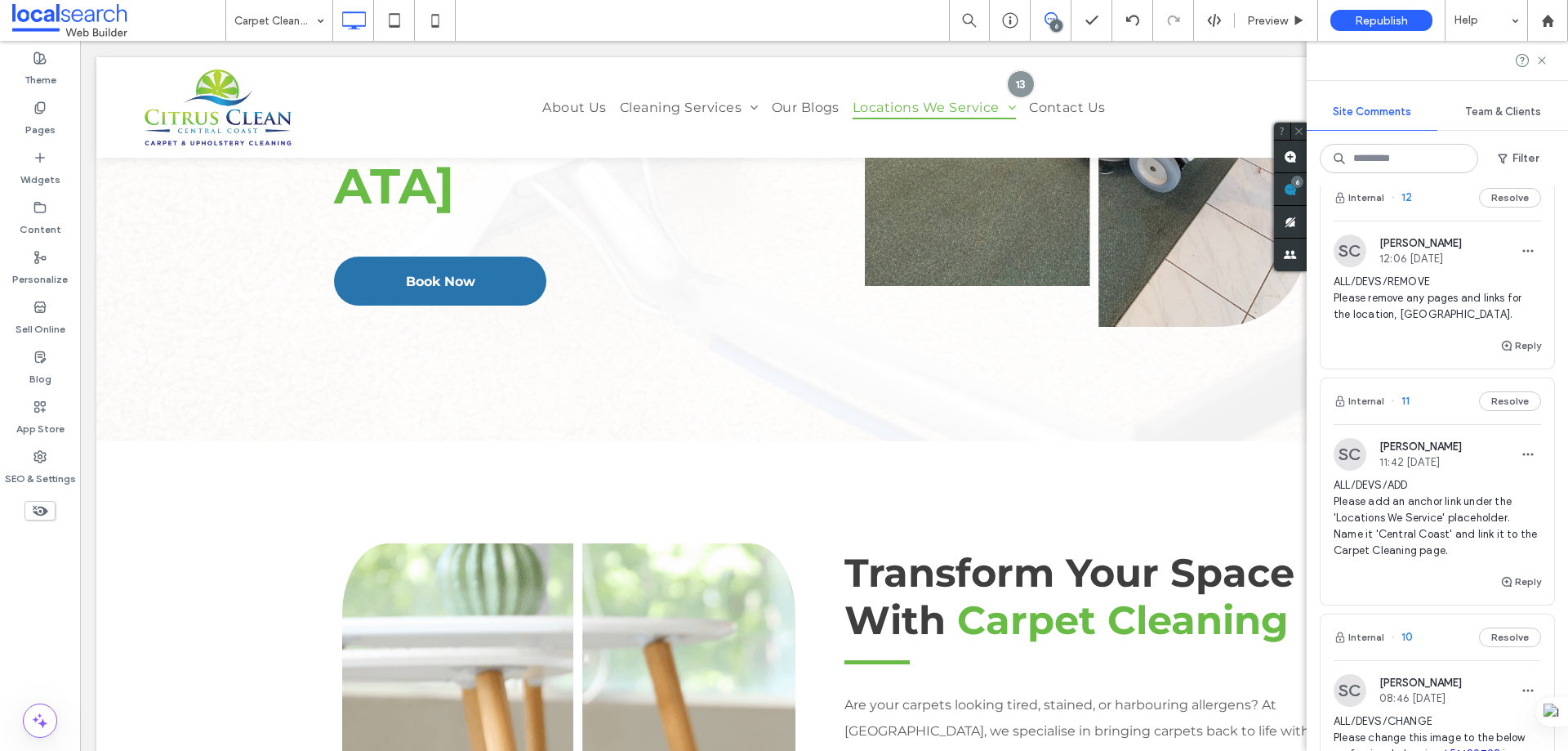
scroll to position [491, 0]
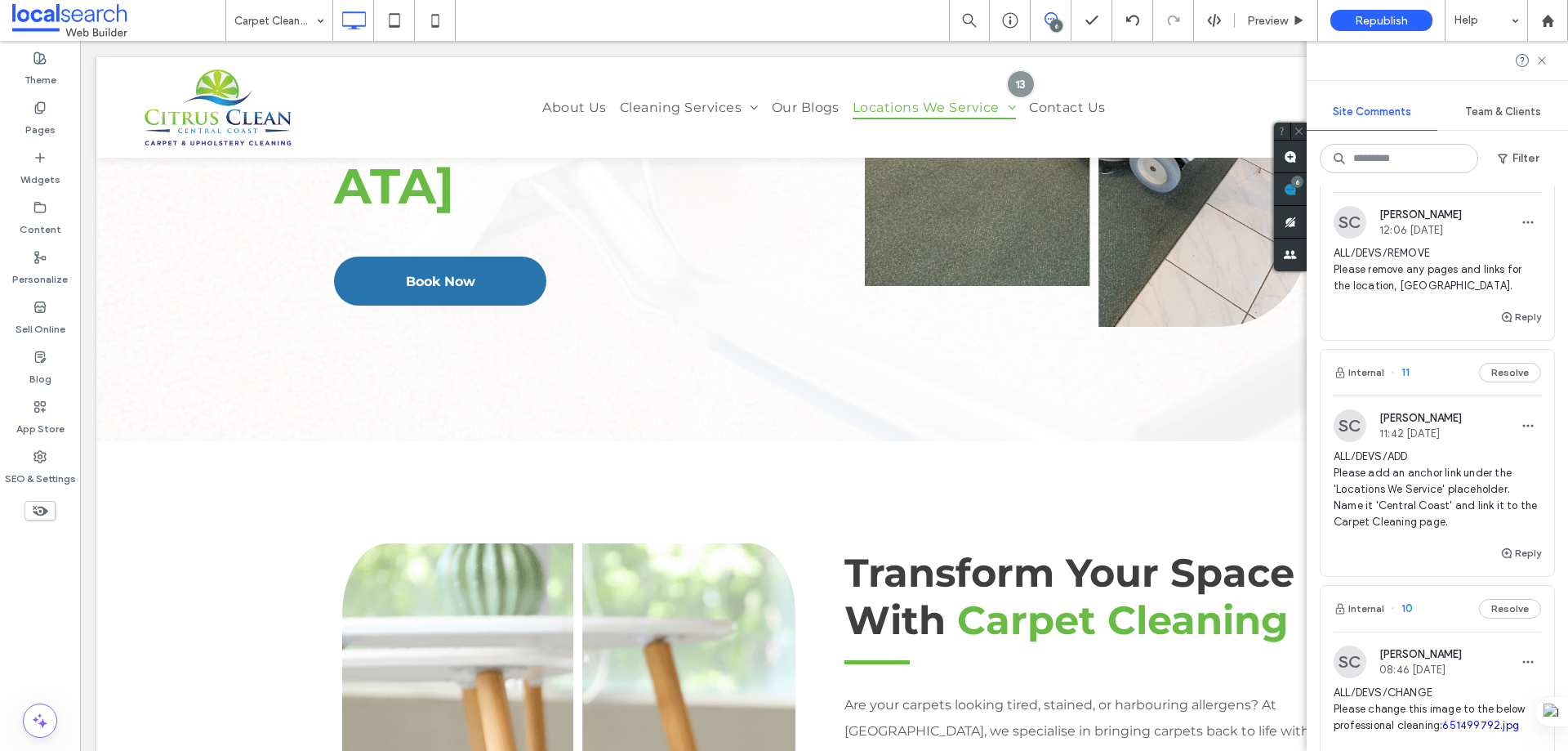
click at [1449, 367] on div "Internal 11 Resolve" at bounding box center [1436, 372] width 233 height 45
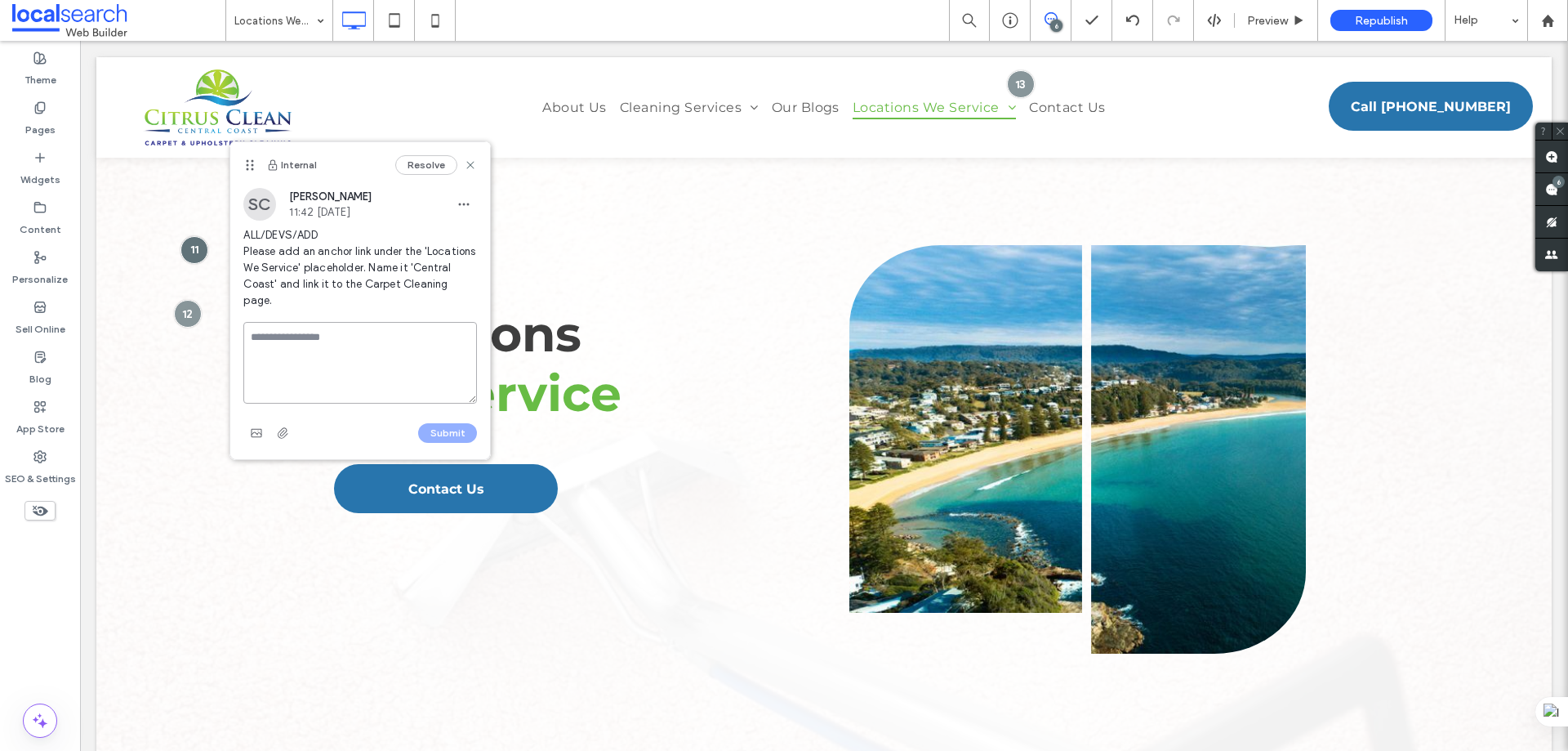
click at [333, 322] on textarea at bounding box center [360, 363] width 233 height 81
type textarea "**********"
click at [464, 423] on button "Submit" at bounding box center [447, 433] width 59 height 19
drag, startPoint x: 468, startPoint y: 165, endPoint x: 361, endPoint y: 165, distance: 107.0
click at [468, 165] on icon at bounding box center [471, 165] width 14 height 14
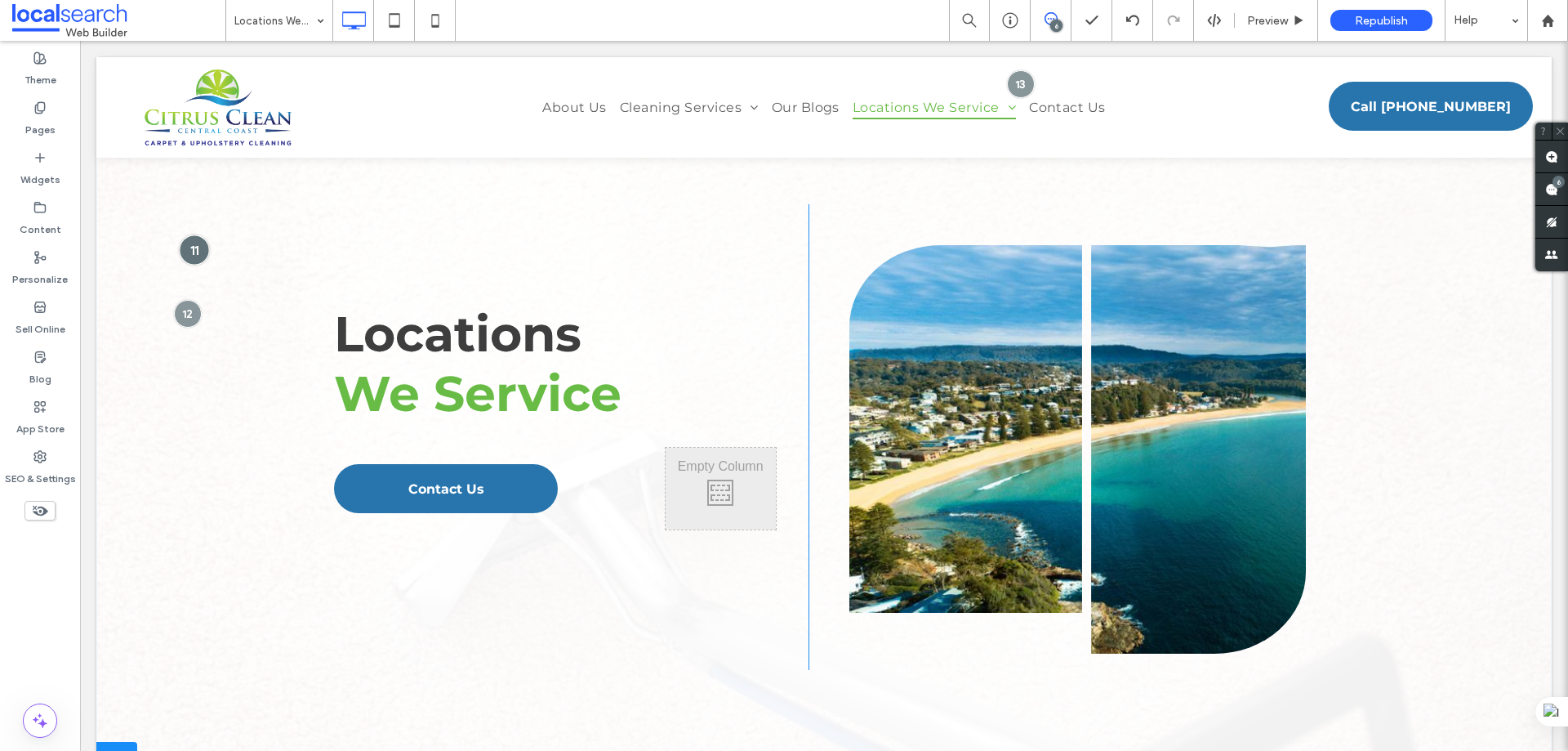
click at [198, 252] on div at bounding box center [193, 249] width 30 height 30
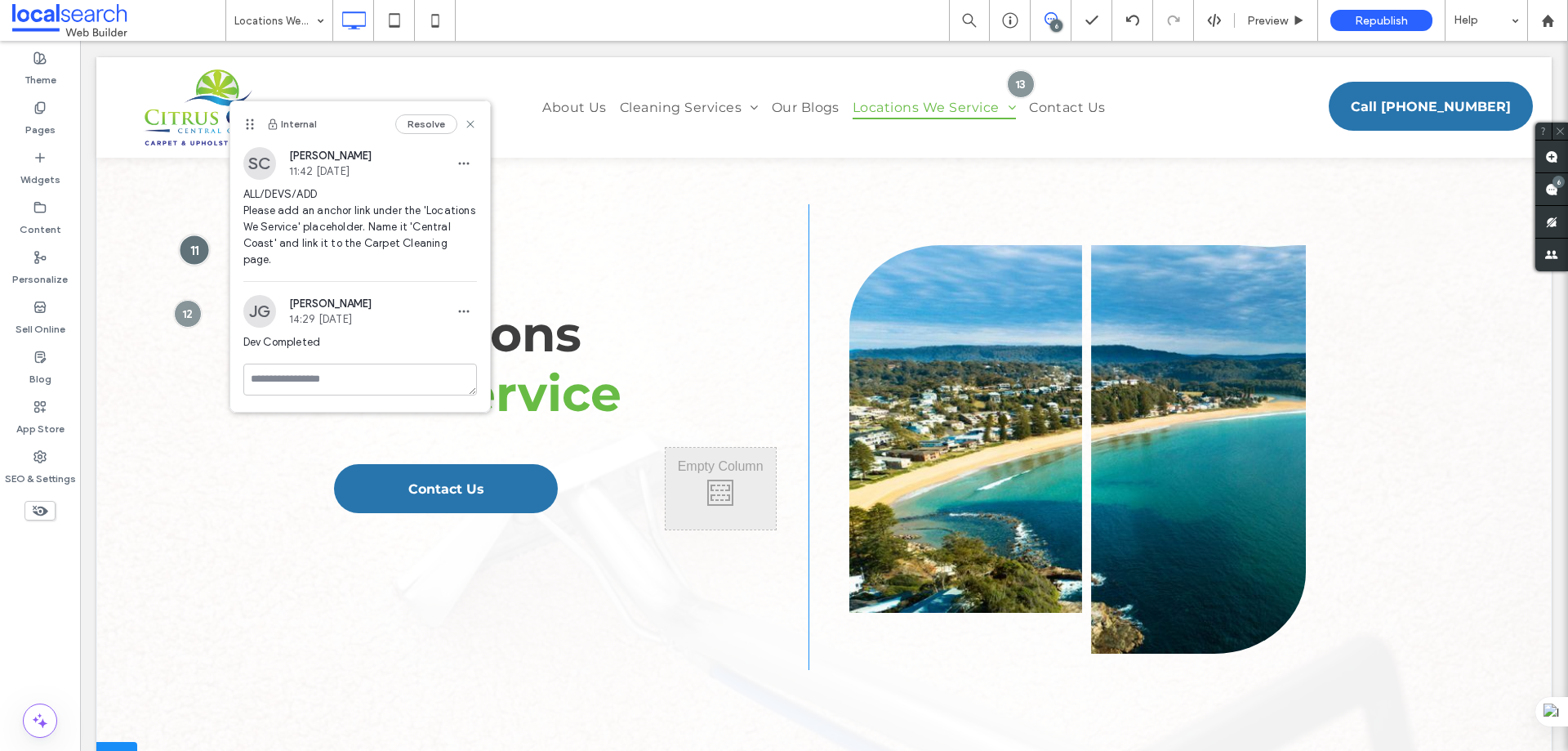
click at [196, 245] on div at bounding box center [193, 249] width 30 height 30
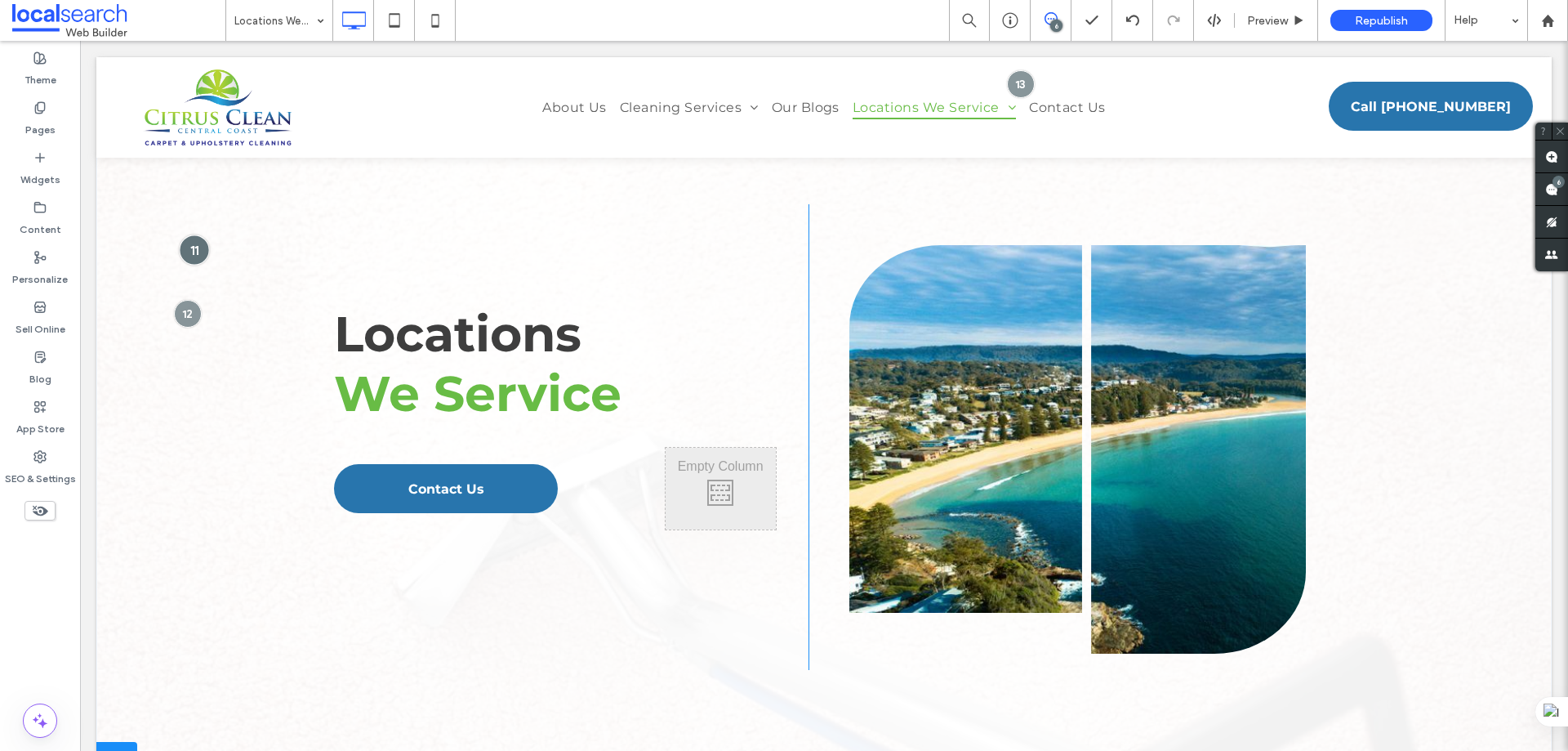
click at [191, 250] on div at bounding box center [193, 249] width 30 height 30
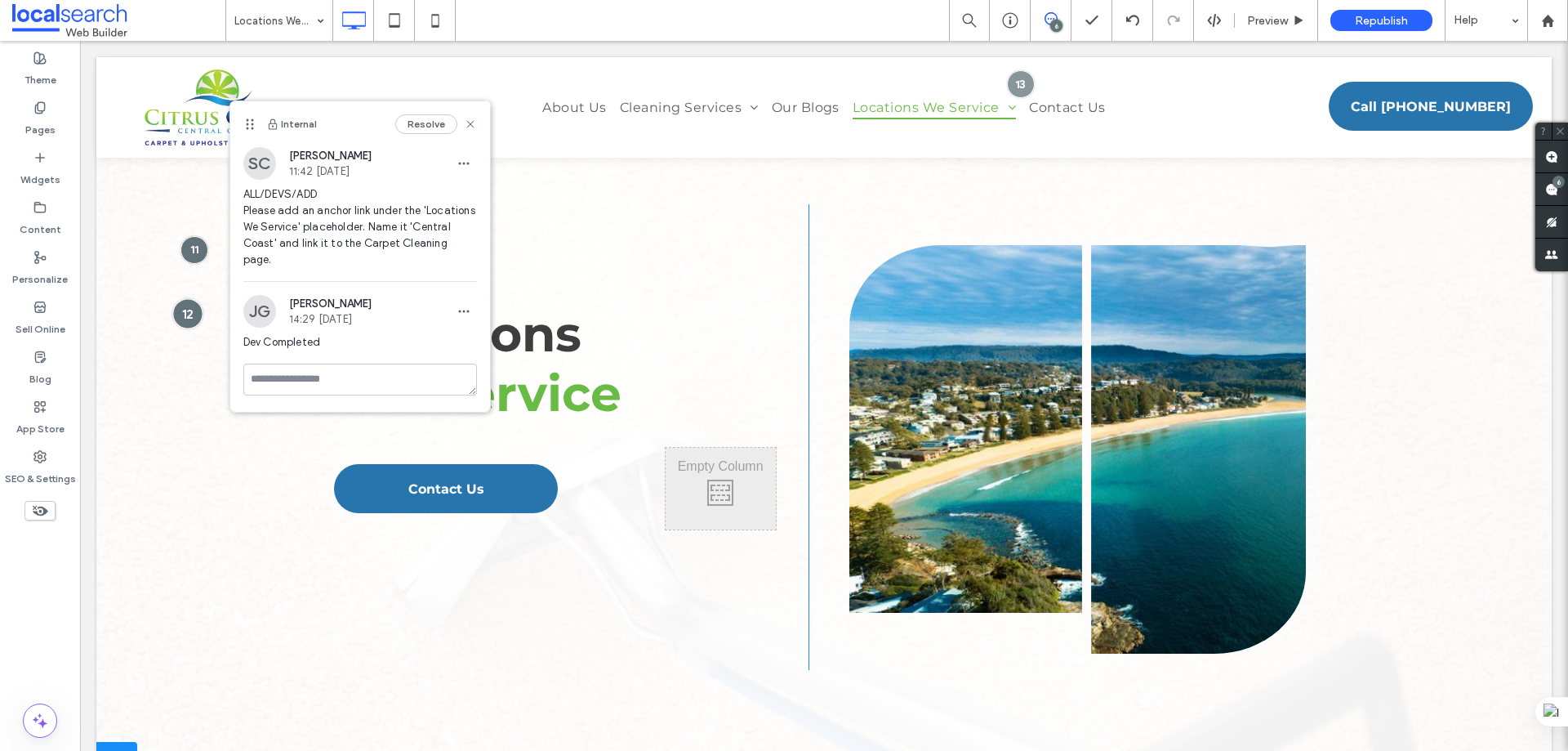
click at [184, 315] on div at bounding box center [187, 313] width 30 height 30
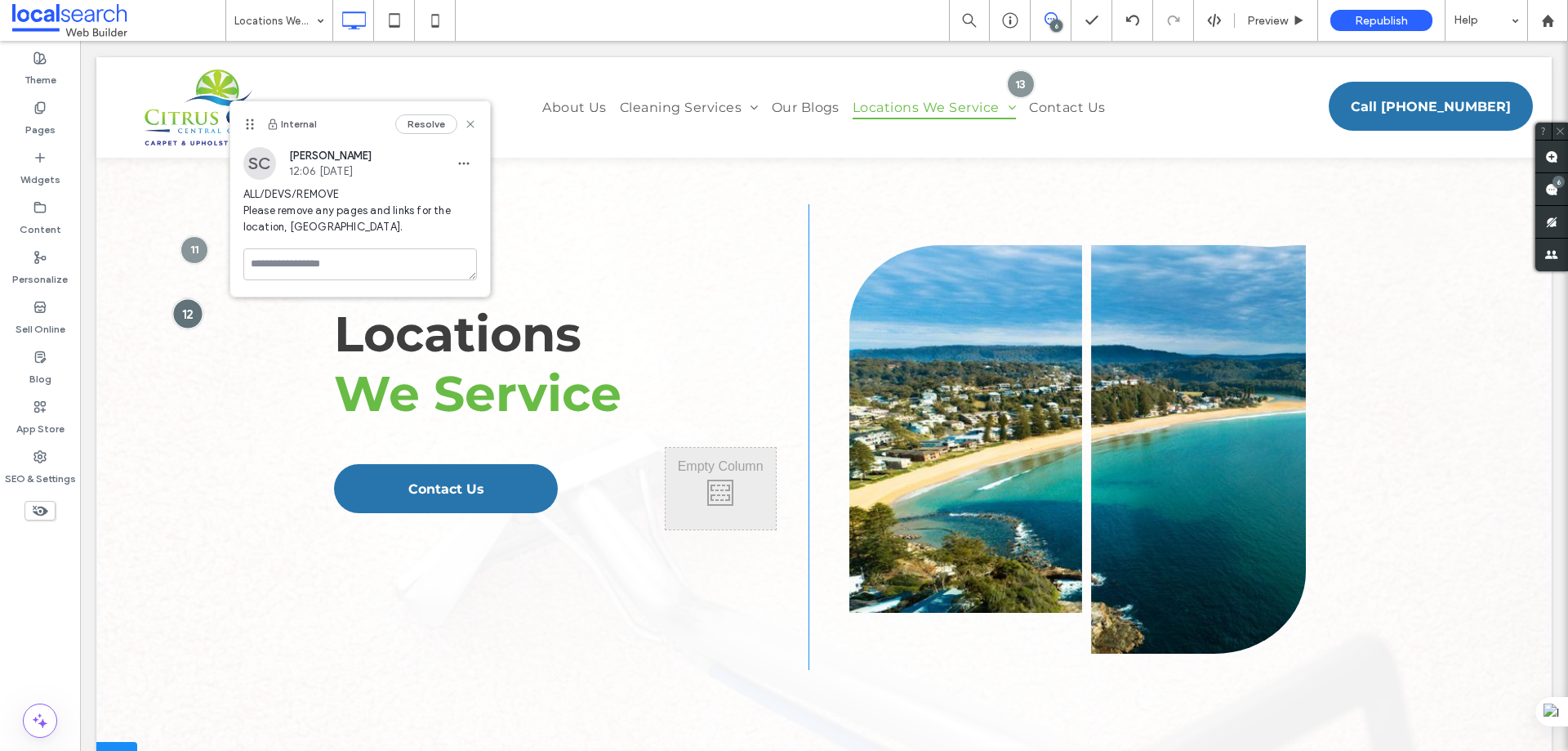
click at [184, 315] on div at bounding box center [187, 313] width 30 height 30
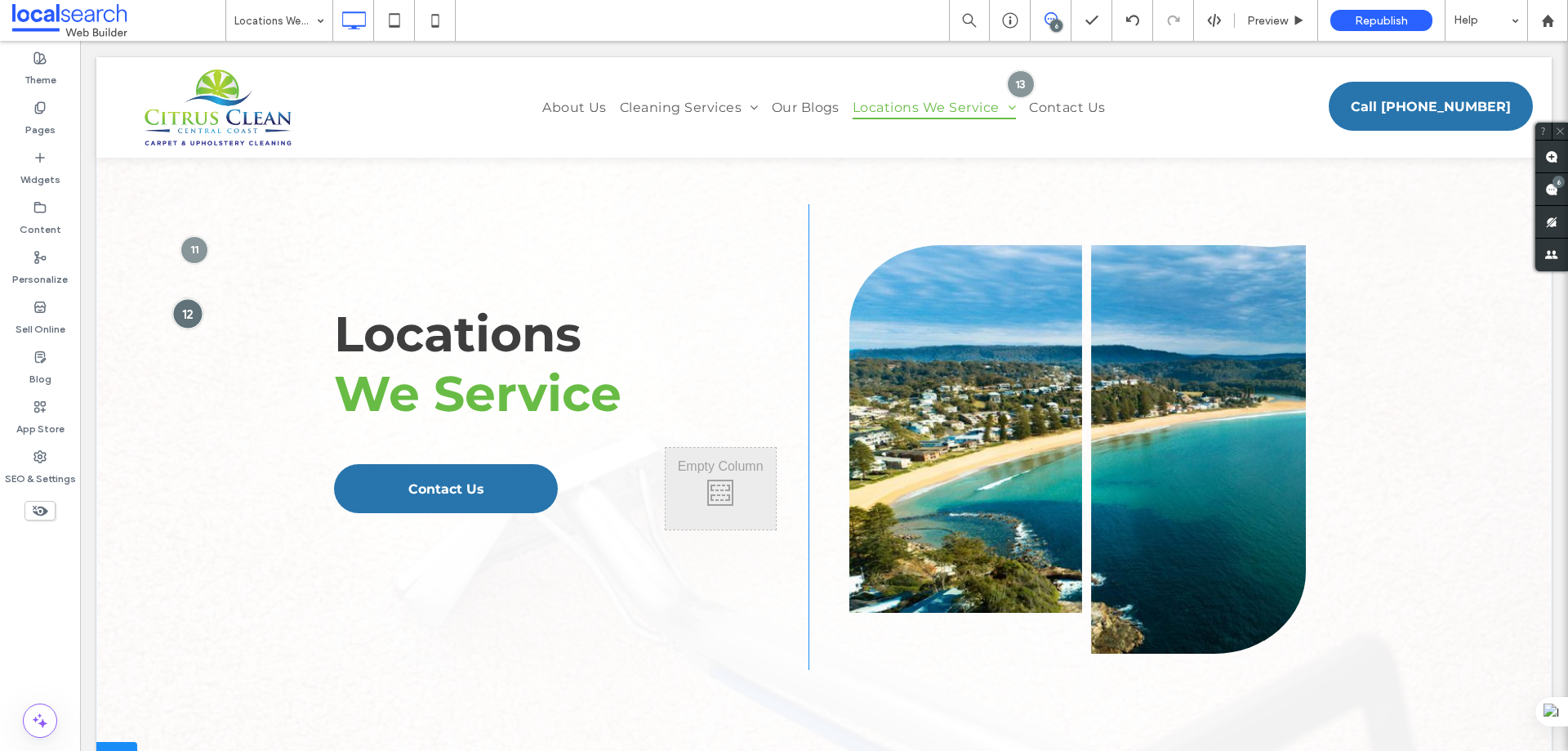
click at [184, 315] on div at bounding box center [187, 313] width 30 height 30
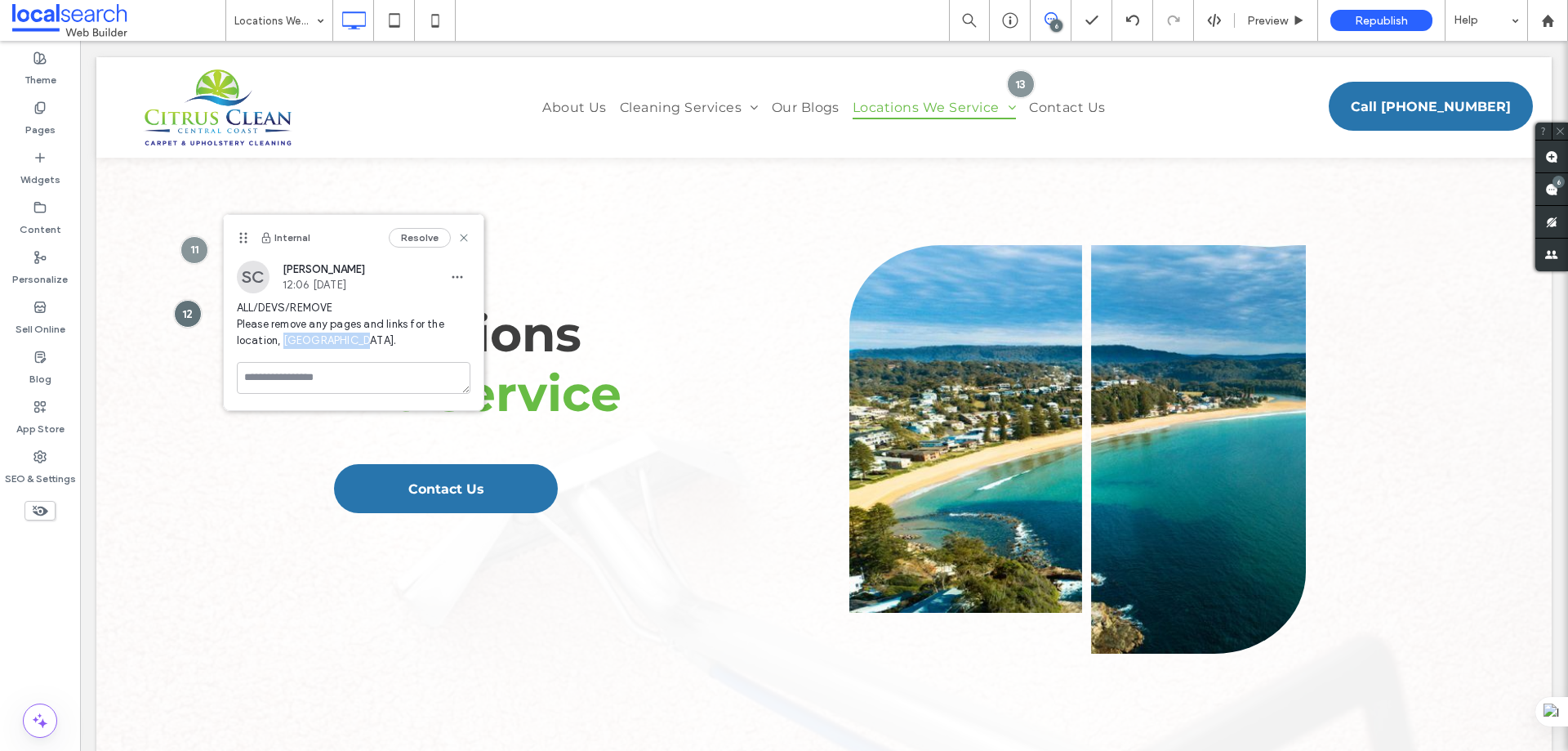
drag, startPoint x: 347, startPoint y: 334, endPoint x: 282, endPoint y: 335, distance: 65.0
click at [282, 335] on span "ALL/DEVS/REMOVE Please remove any pages and links for the location, [GEOGRAPHIC…" at bounding box center [353, 324] width 233 height 49
copy span "[GEOGRAPHIC_DATA]"
drag, startPoint x: 460, startPoint y: 234, endPoint x: 1062, endPoint y: 227, distance: 602.0
click at [460, 234] on use at bounding box center [463, 237] width 8 height 8
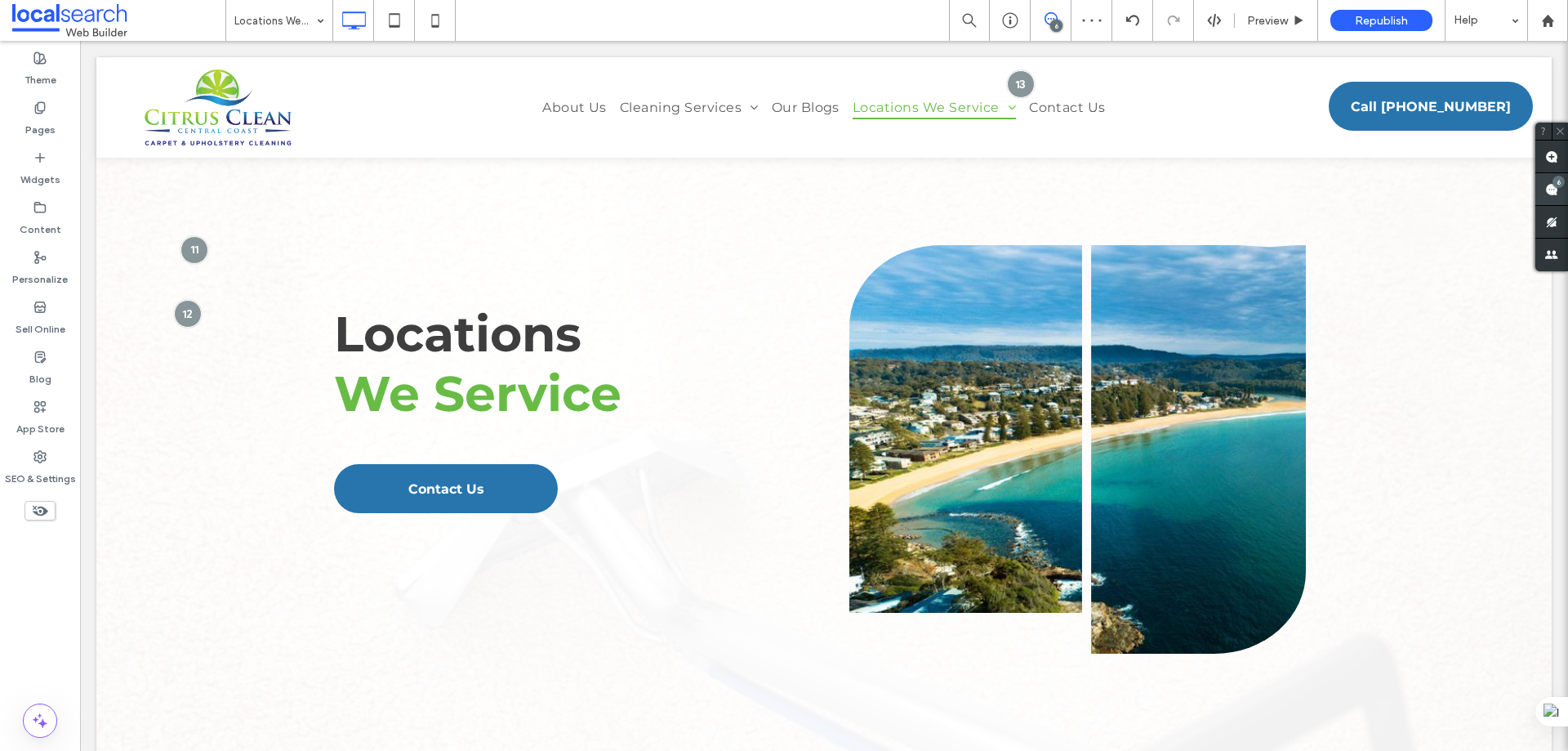
click at [1552, 186] on div "6" at bounding box center [1552, 190] width 33 height 33
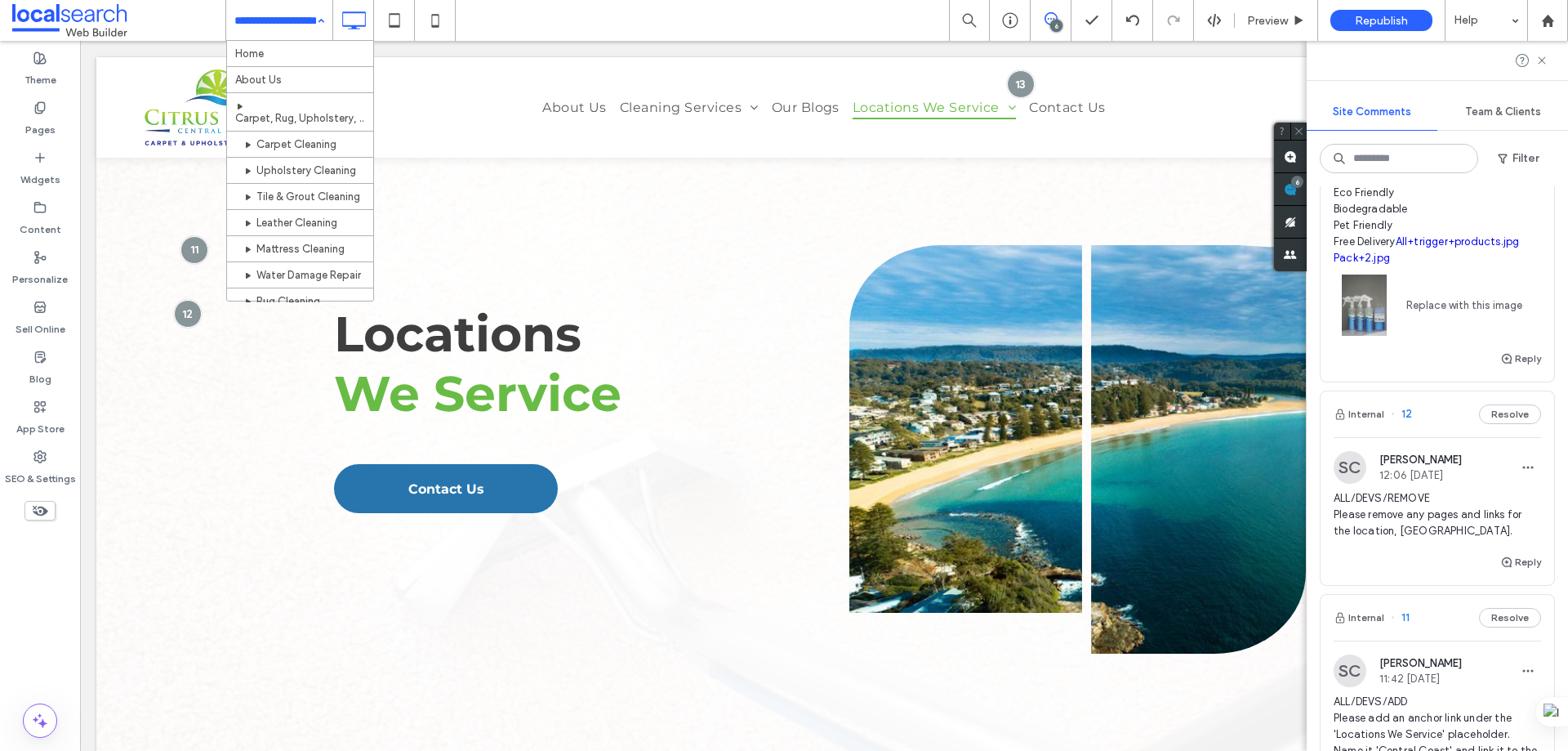
scroll to position [81, 0]
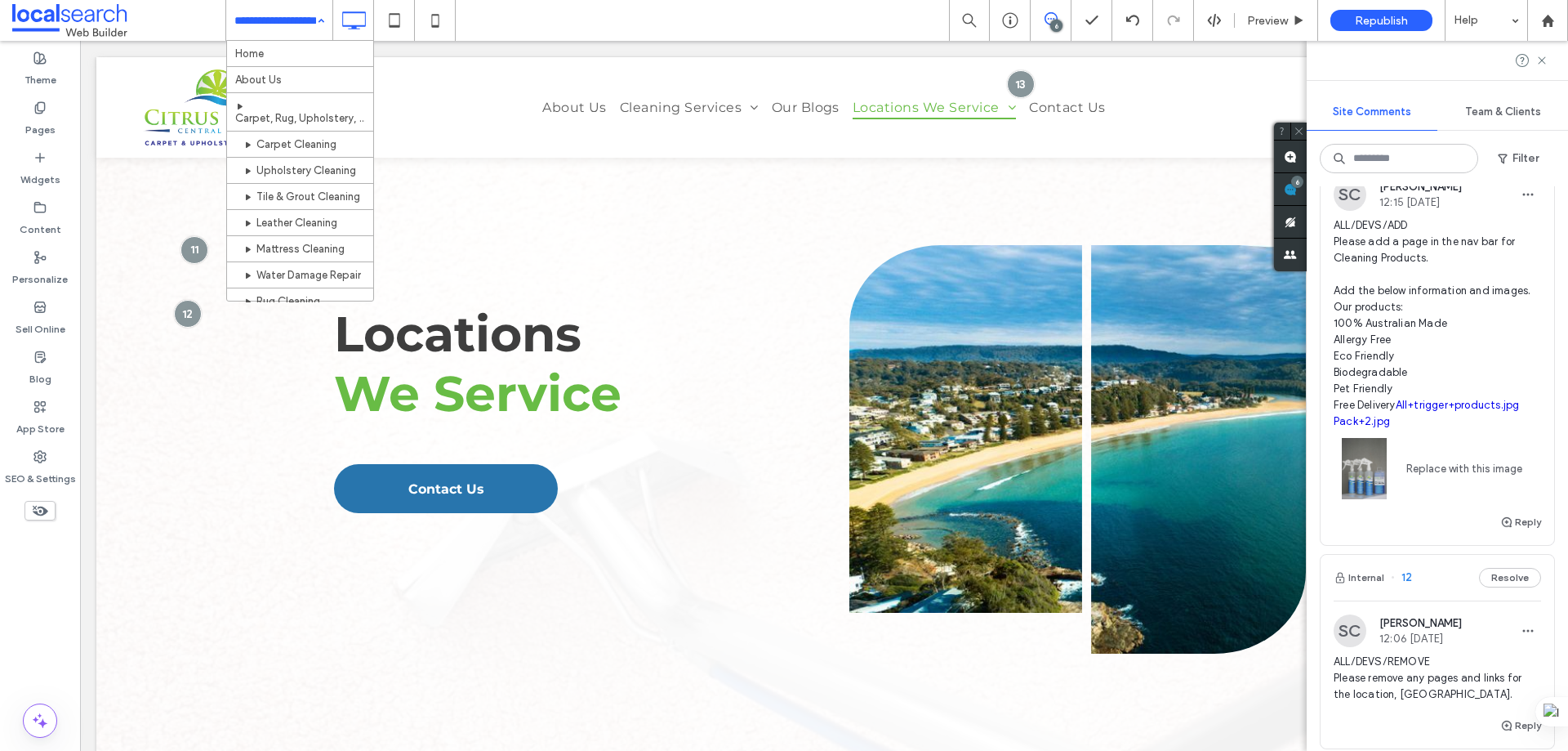
click at [1476, 264] on span "ALL/DEVS/ADD Please add a page in the nav bar for Cleaning Products. Add the be…" at bounding box center [1437, 324] width 207 height 213
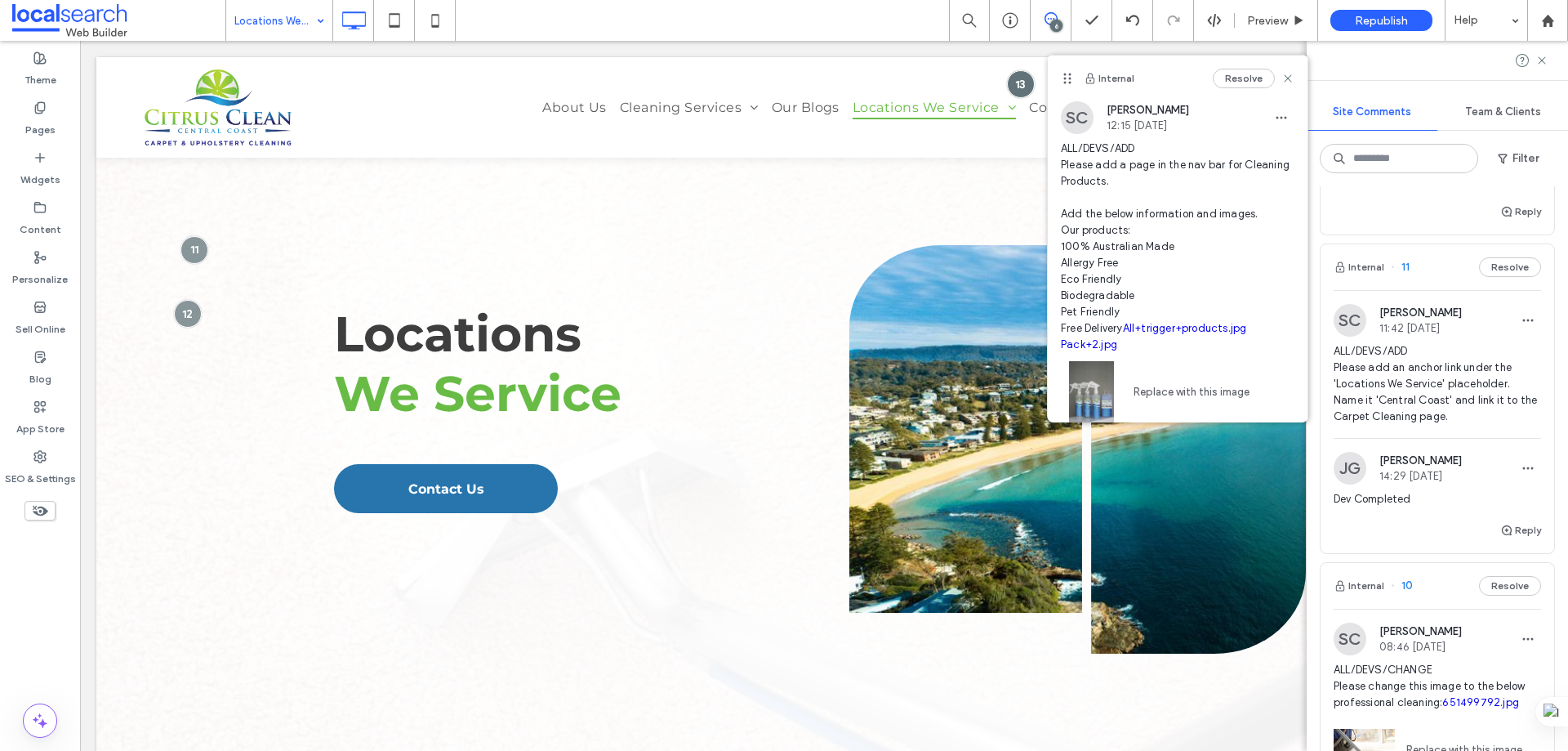
scroll to position [269, 0]
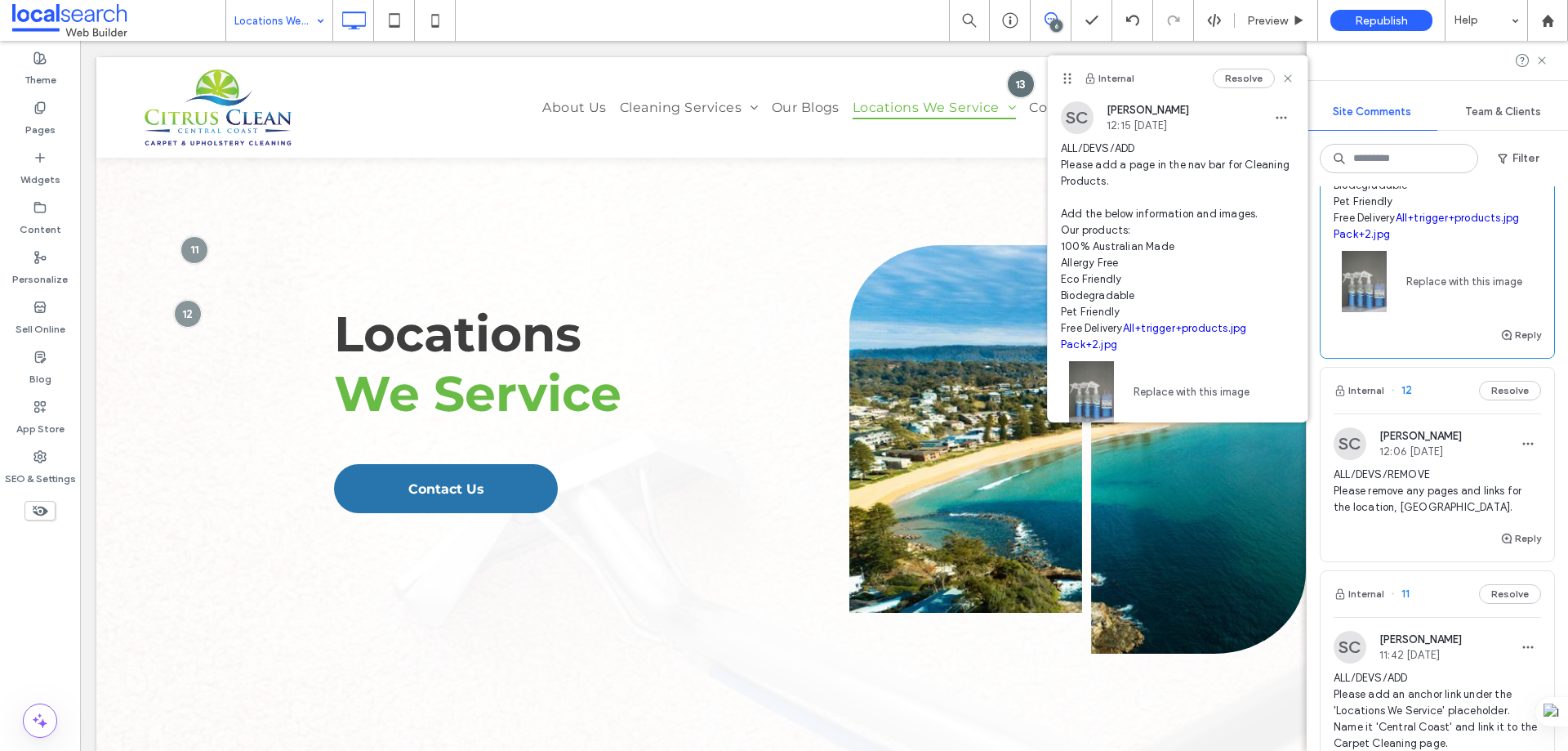
click at [1434, 414] on div "SC Shaylee Coulter 12:06 Sep 18 2025 ALL/DEVS/REMOVE Please remove any pages an…" at bounding box center [1436, 470] width 233 height 115
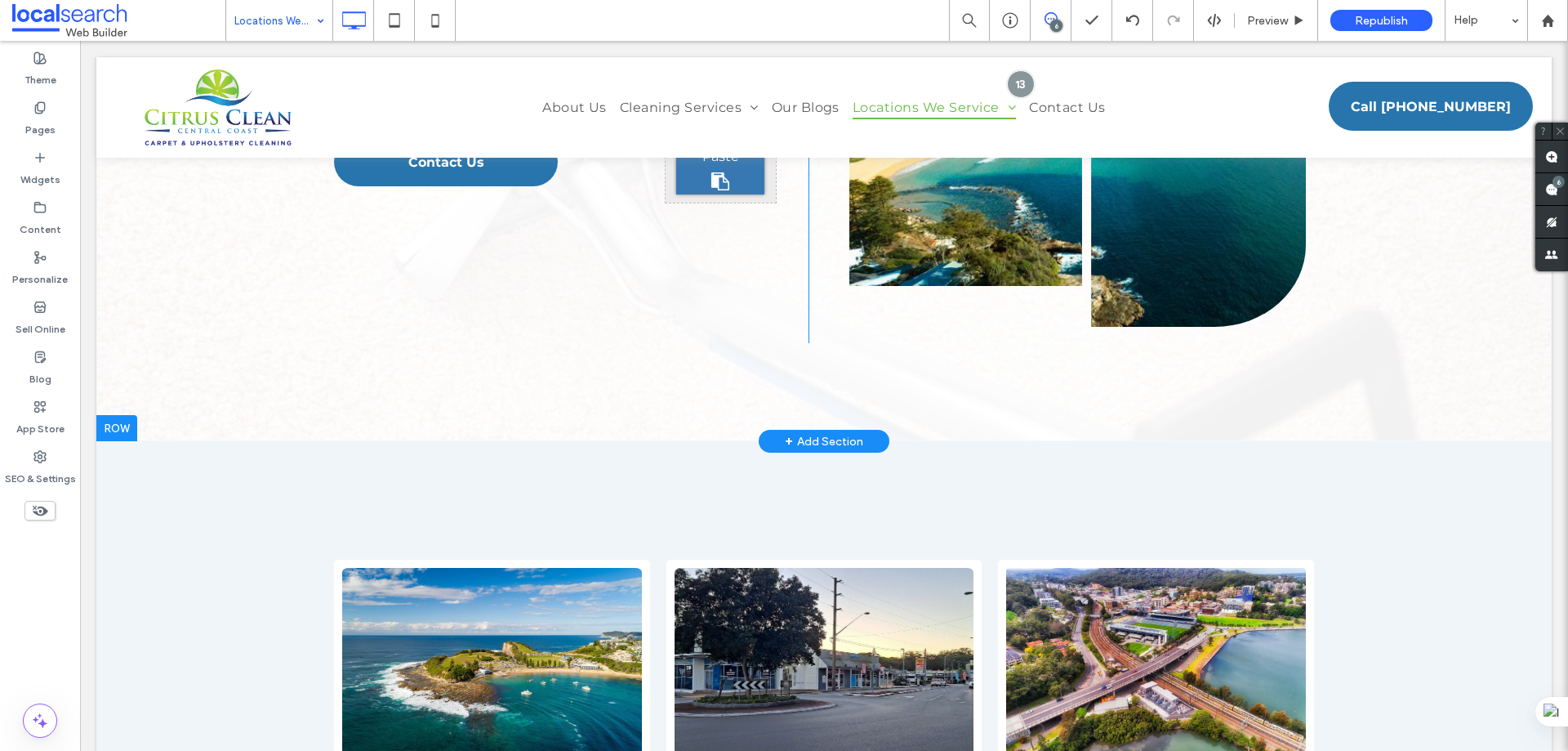
scroll to position [0, 0]
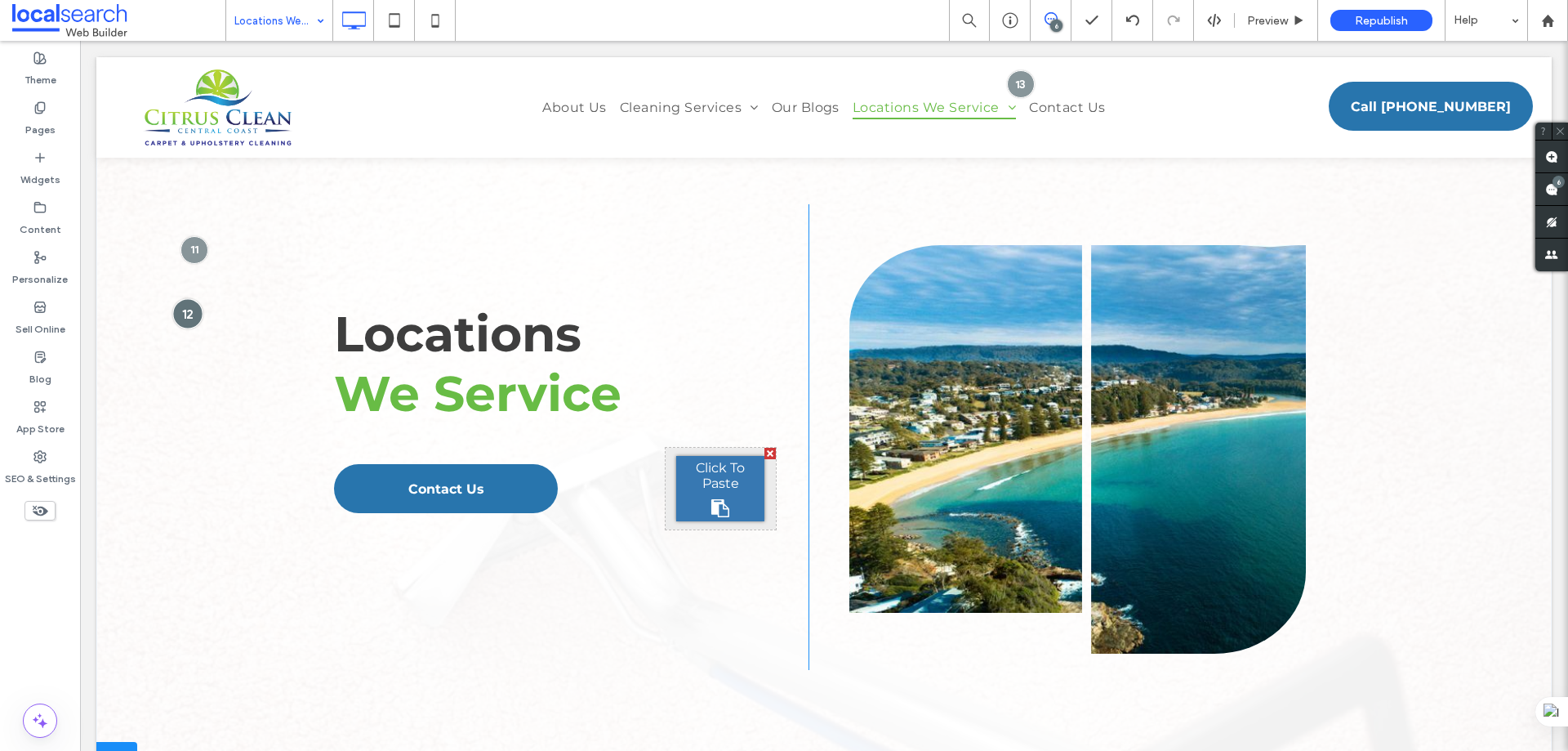
click at [192, 315] on div at bounding box center [187, 313] width 30 height 30
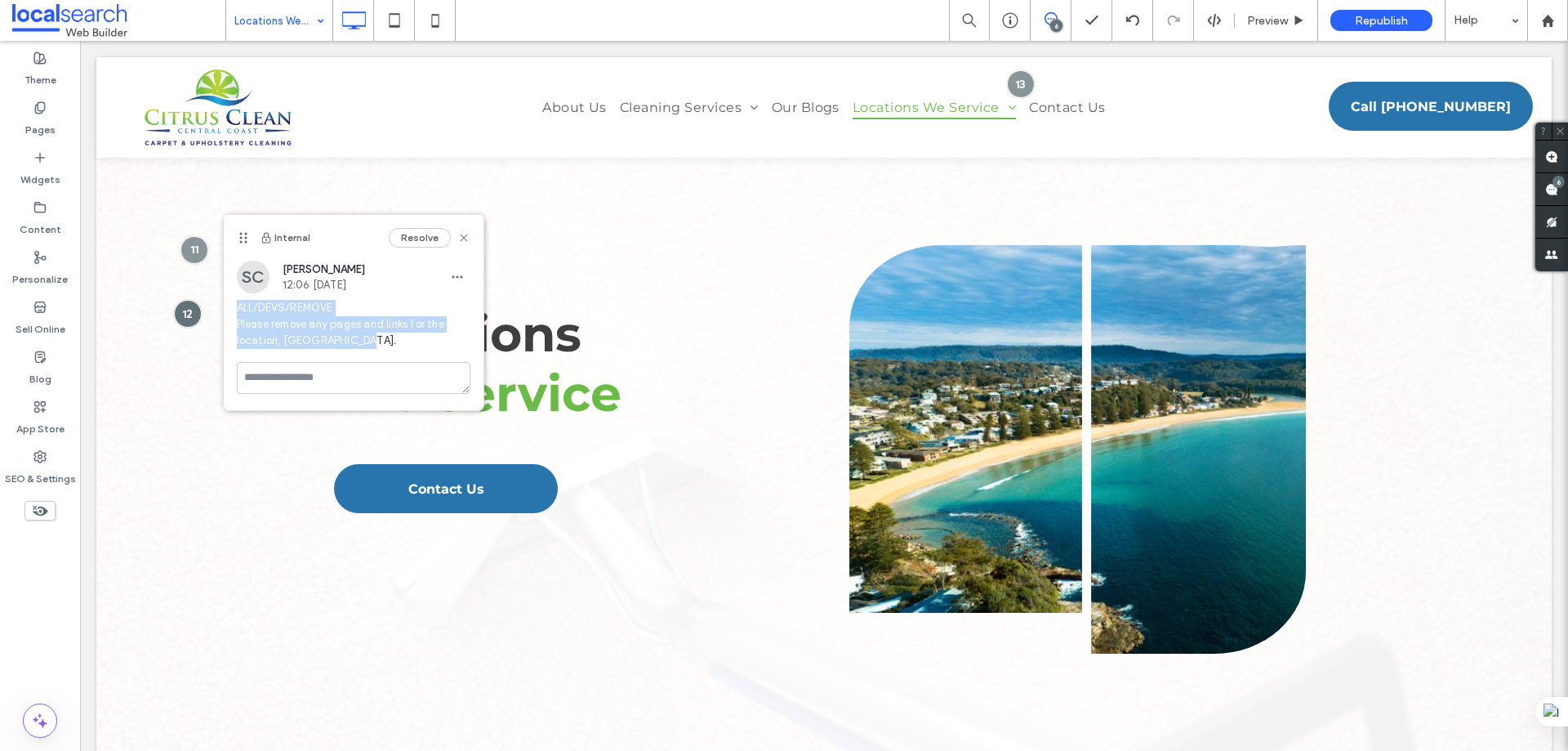
drag, startPoint x: 353, startPoint y: 341, endPoint x: 227, endPoint y: 298, distance: 133.1
click at [227, 298] on div "SC Shaylee Coulter 12:06 Sep 18 2025 ALL/DEVS/REMOVE Please remove any pages an…" at bounding box center [353, 311] width 259 height 102
copy span "ALL/DEVS/REMOVE Please remove any pages and links for the location, [GEOGRAPHIC…"
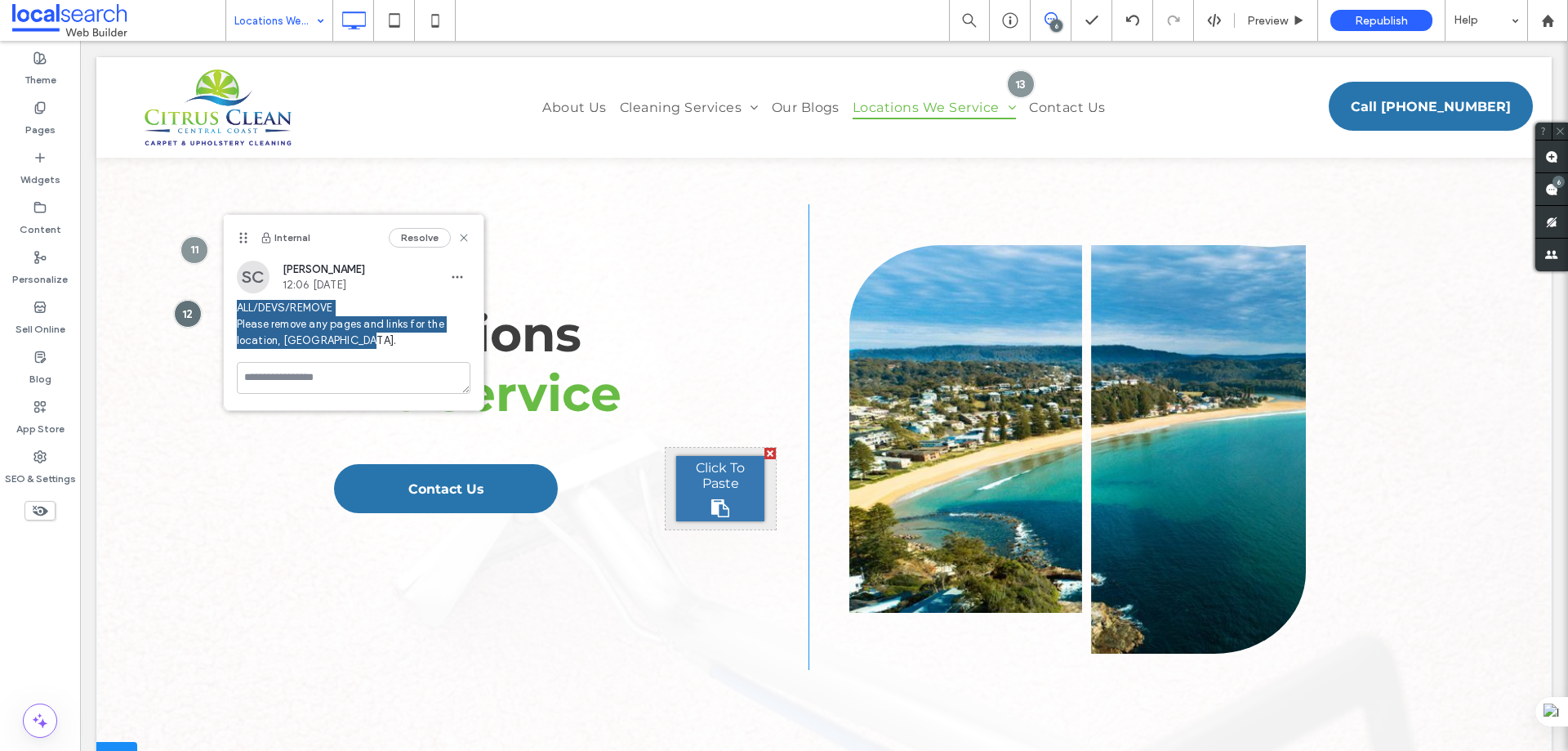
click at [519, 240] on div "Locations We Service Click To Paste Contact Us Click To Paste Click To Paste Cl…" at bounding box center [571, 436] width 475 height 466
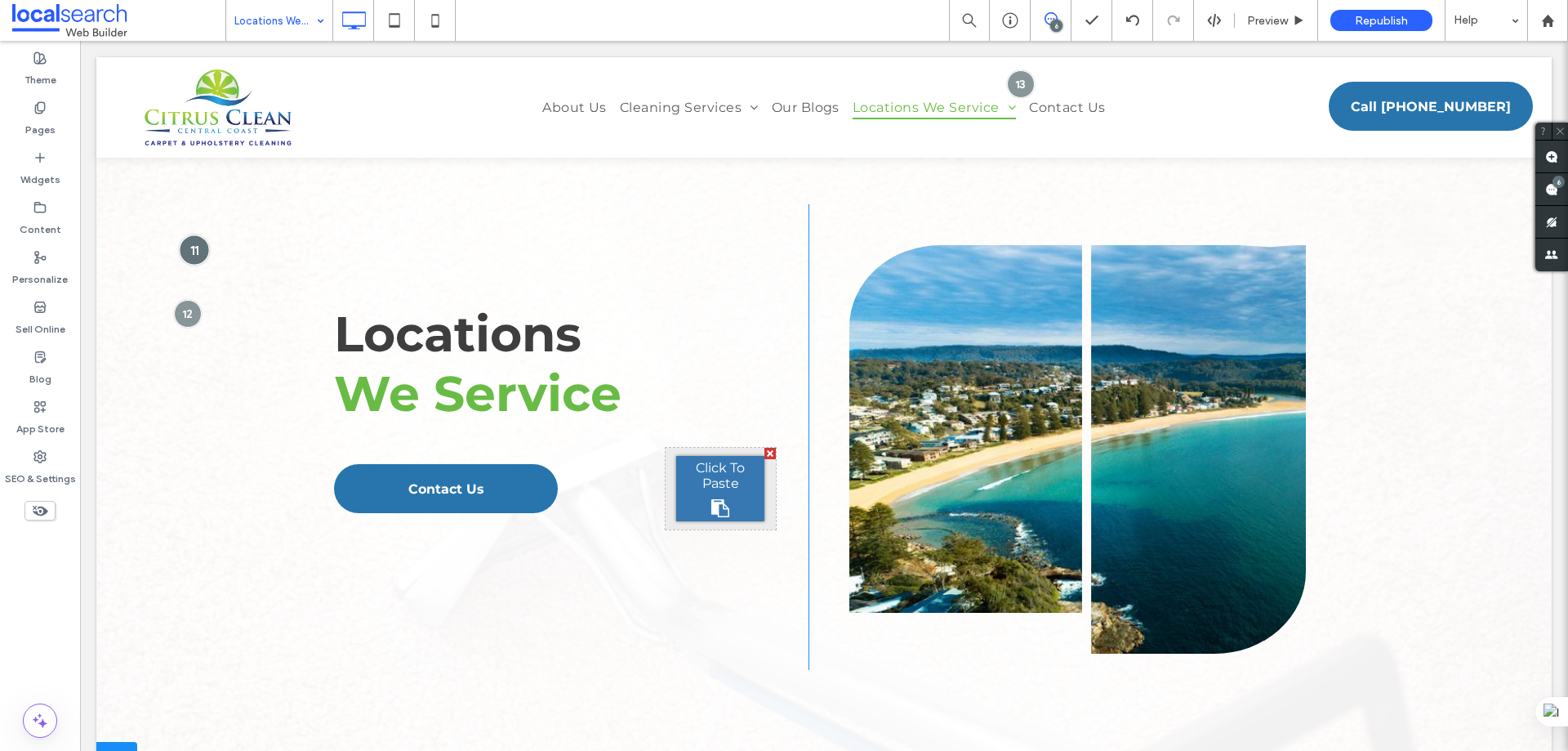
click at [196, 252] on div at bounding box center [193, 249] width 30 height 30
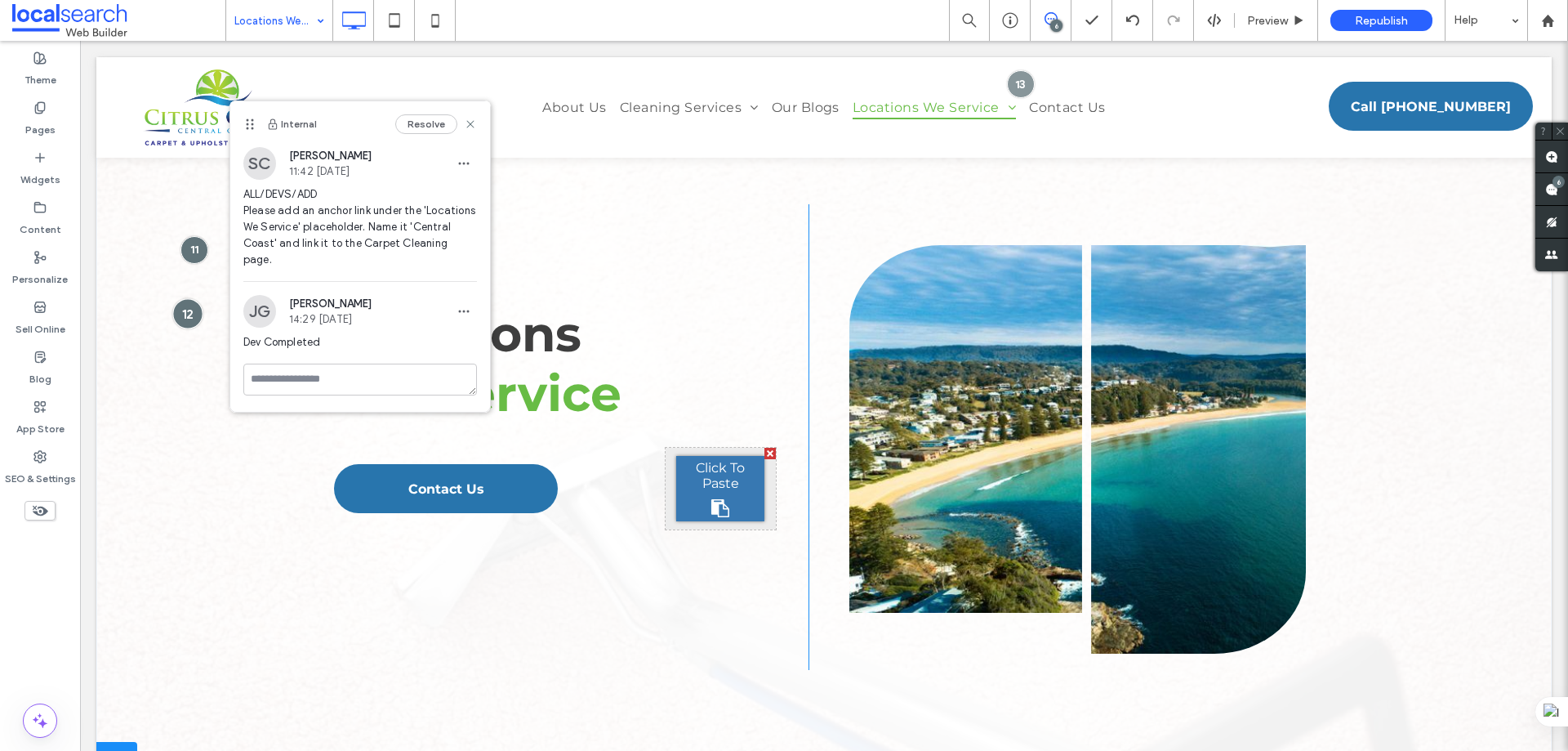
click at [192, 320] on div at bounding box center [187, 313] width 30 height 30
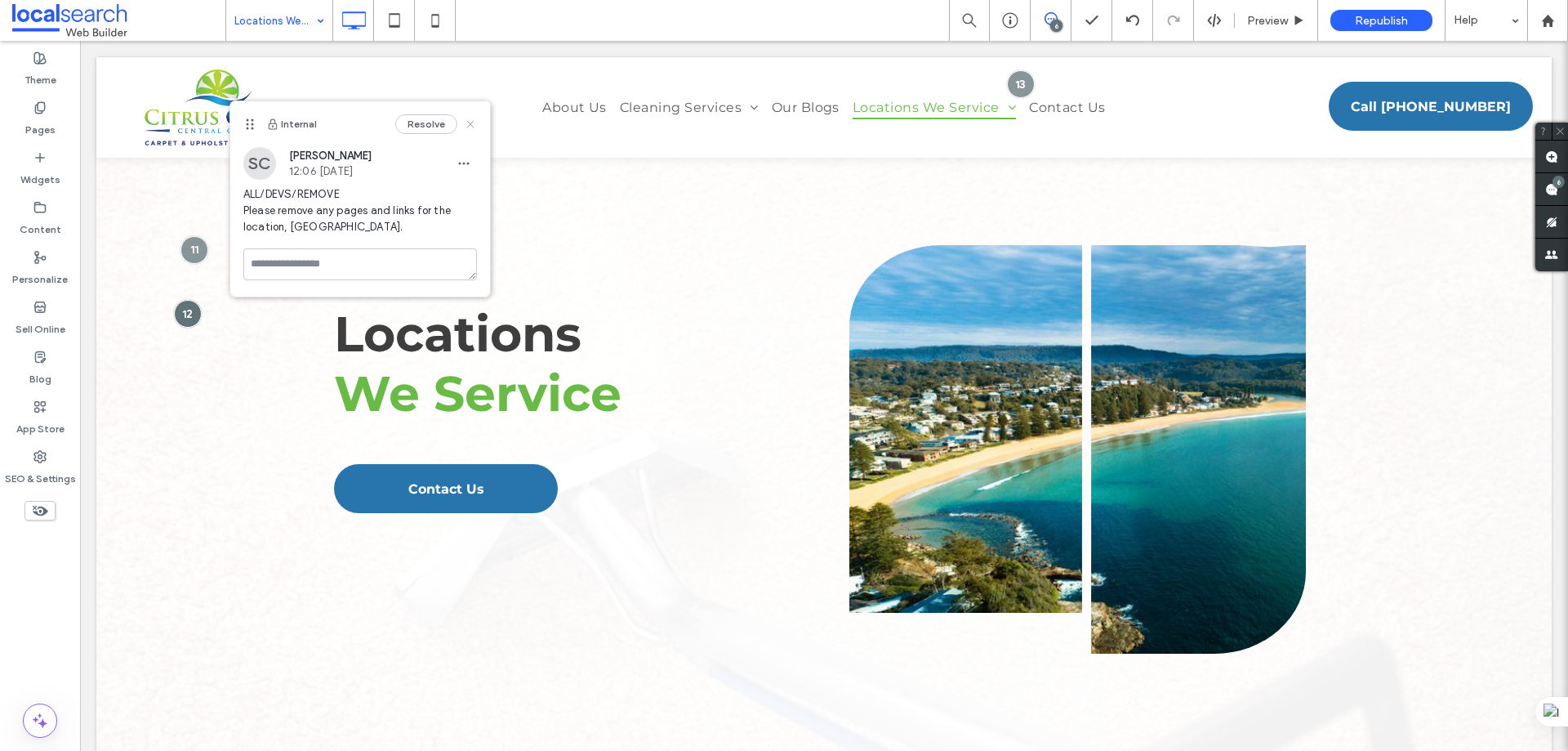
click at [473, 122] on use at bounding box center [470, 125] width 8 height 8
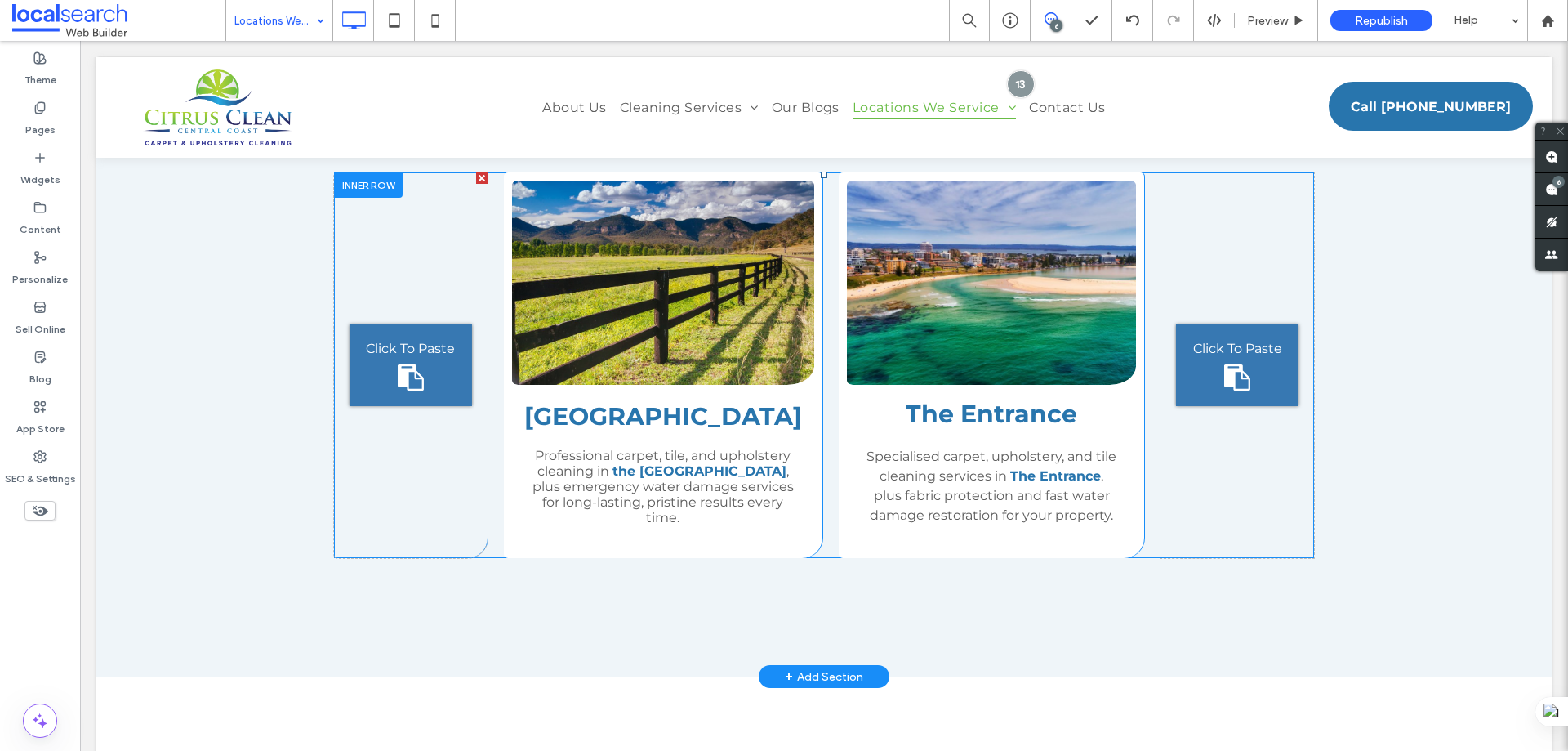
scroll to position [1552, 0]
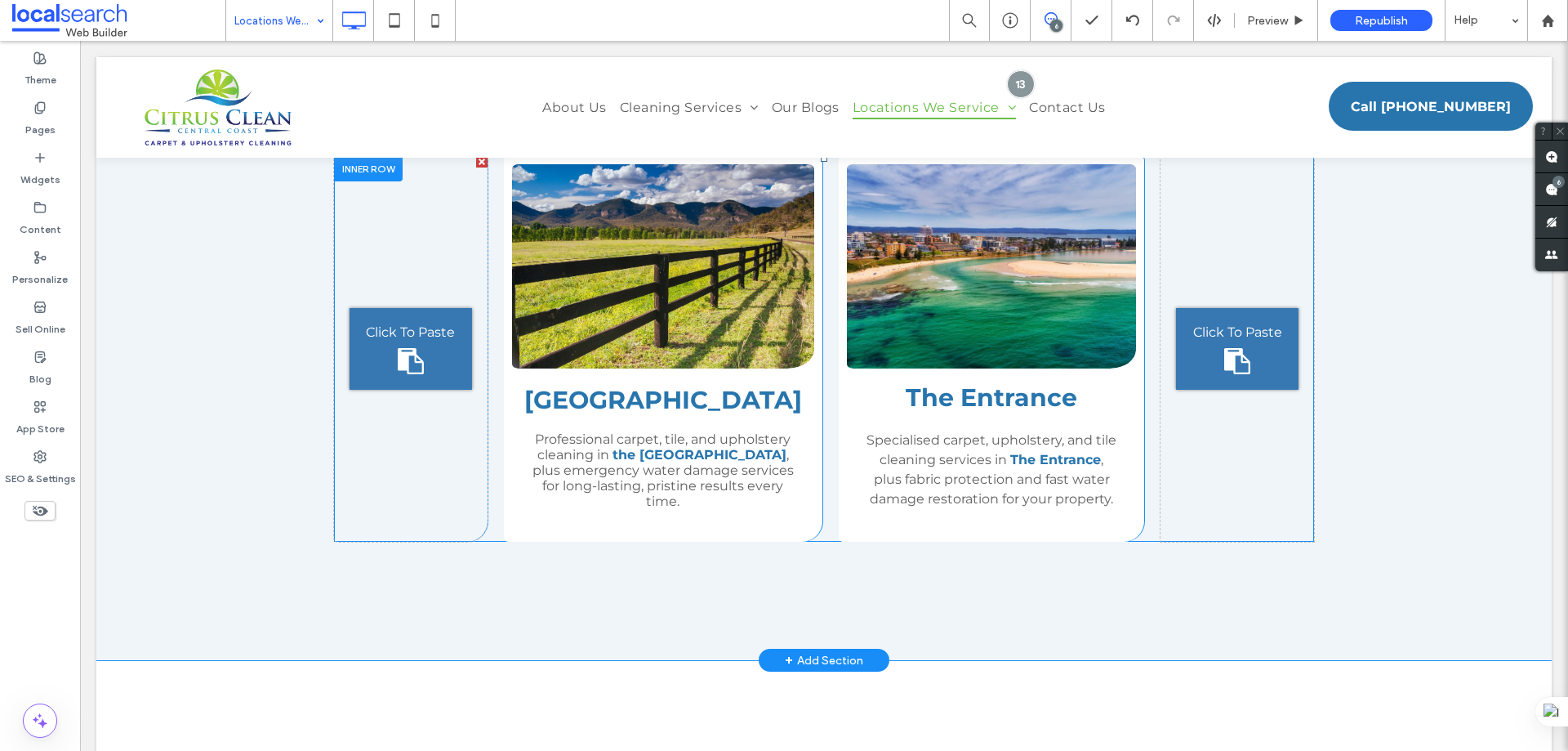
click at [793, 379] on div "Hunter Valley ﻿ Professional carpet, tile, and upholstery cleaning in the Hunte…" at bounding box center [663, 348] width 318 height 386
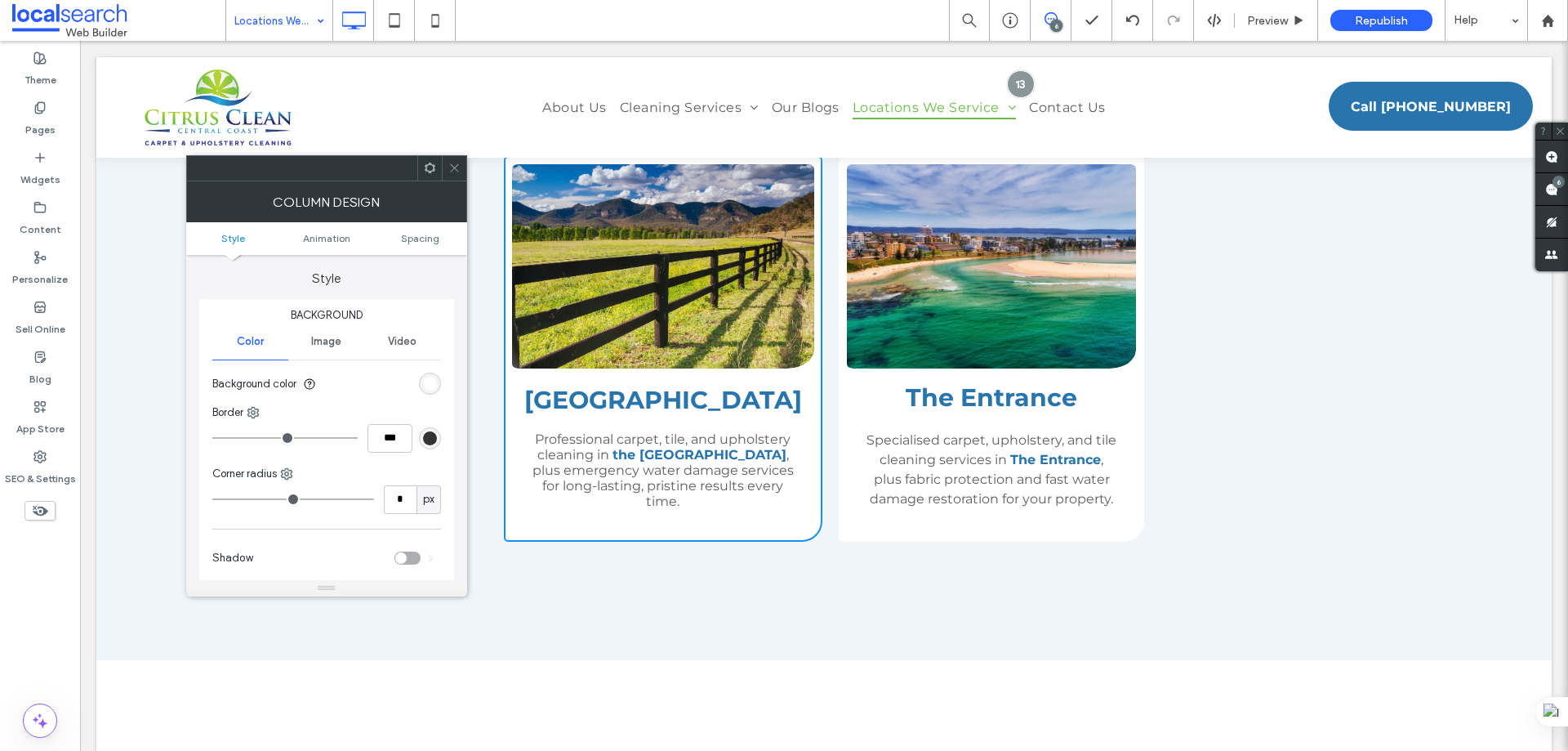
click at [454, 160] on span at bounding box center [455, 167] width 13 height 24
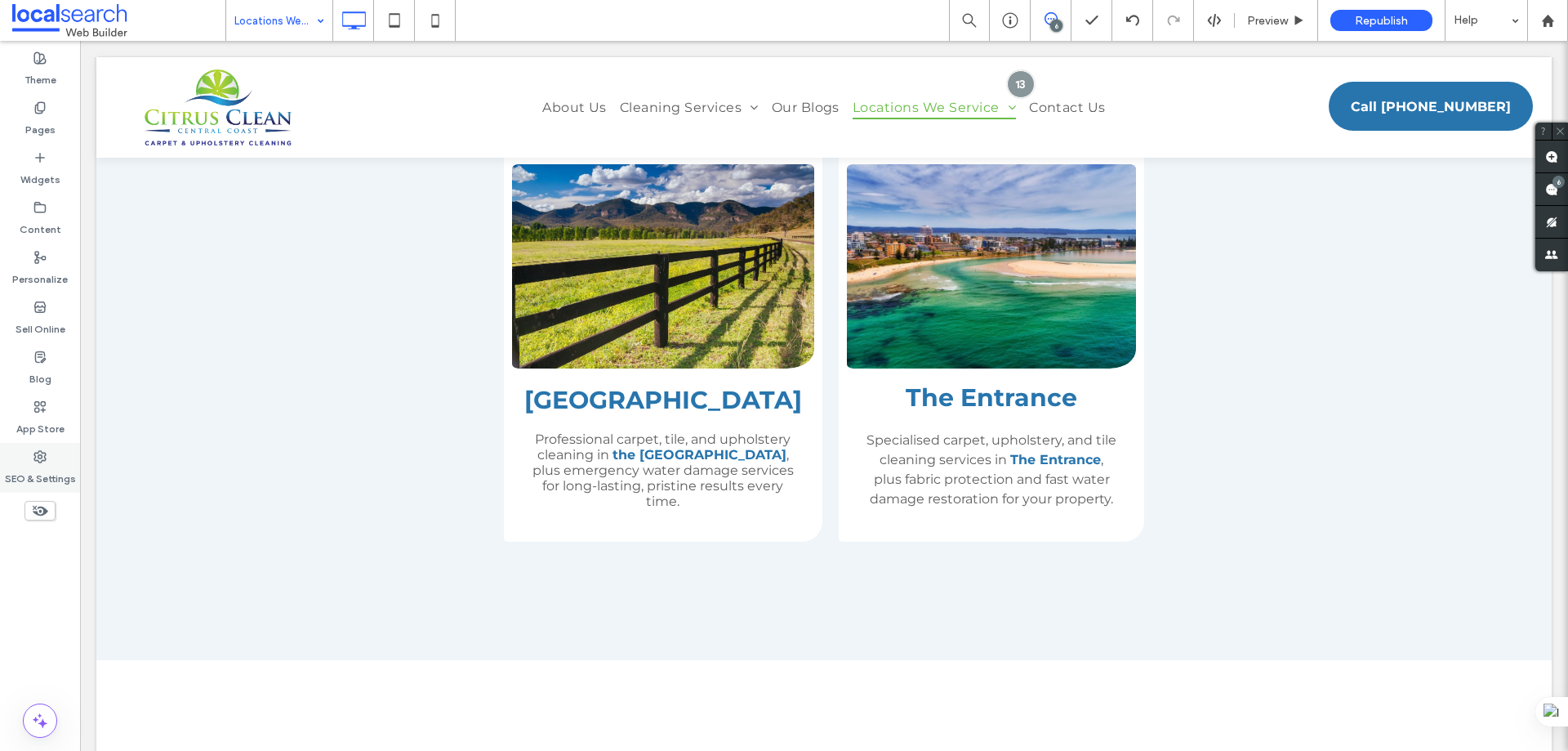
click at [44, 470] on label "SEO & Settings" at bounding box center [40, 475] width 71 height 23
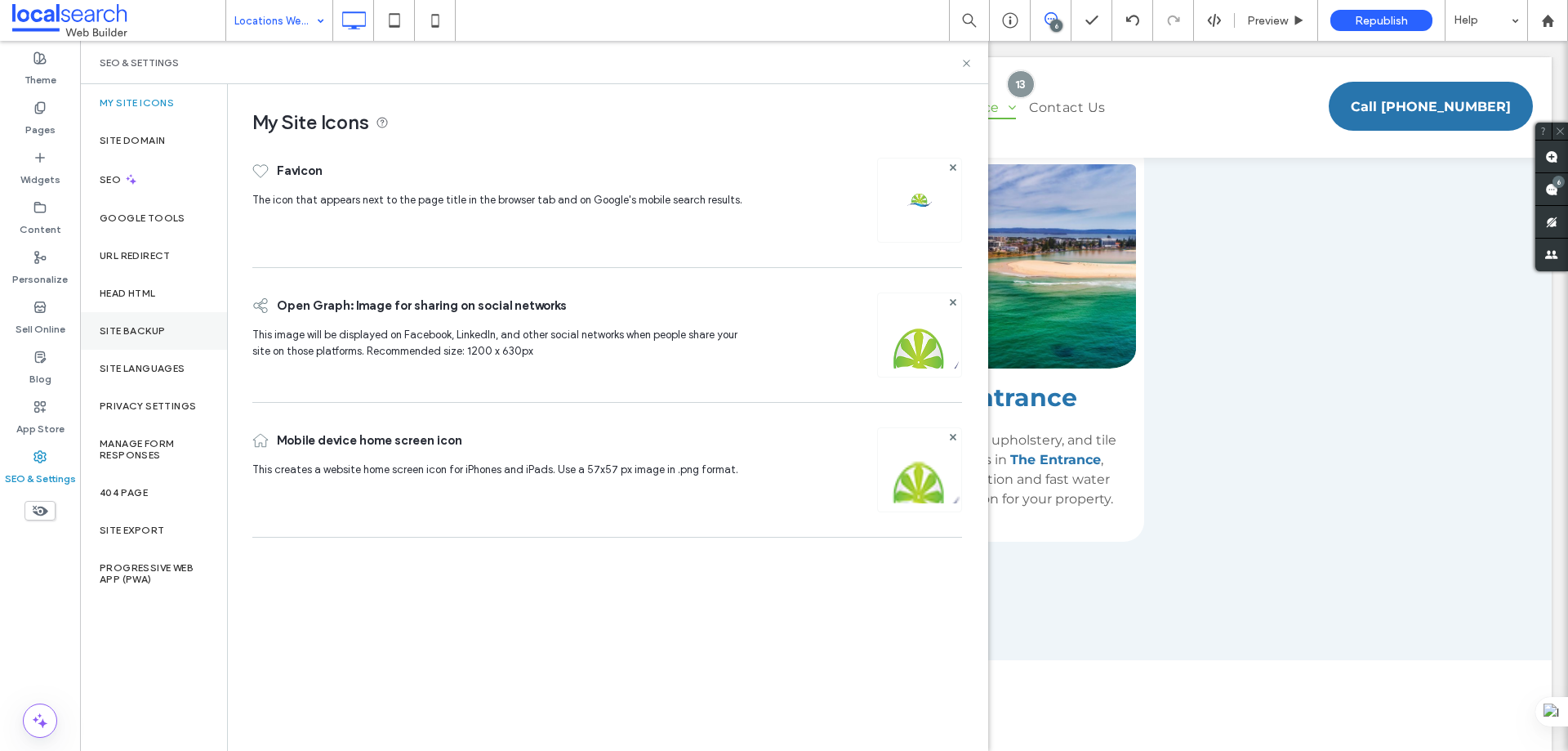
click at [139, 339] on div "Site Backup" at bounding box center [154, 331] width 147 height 38
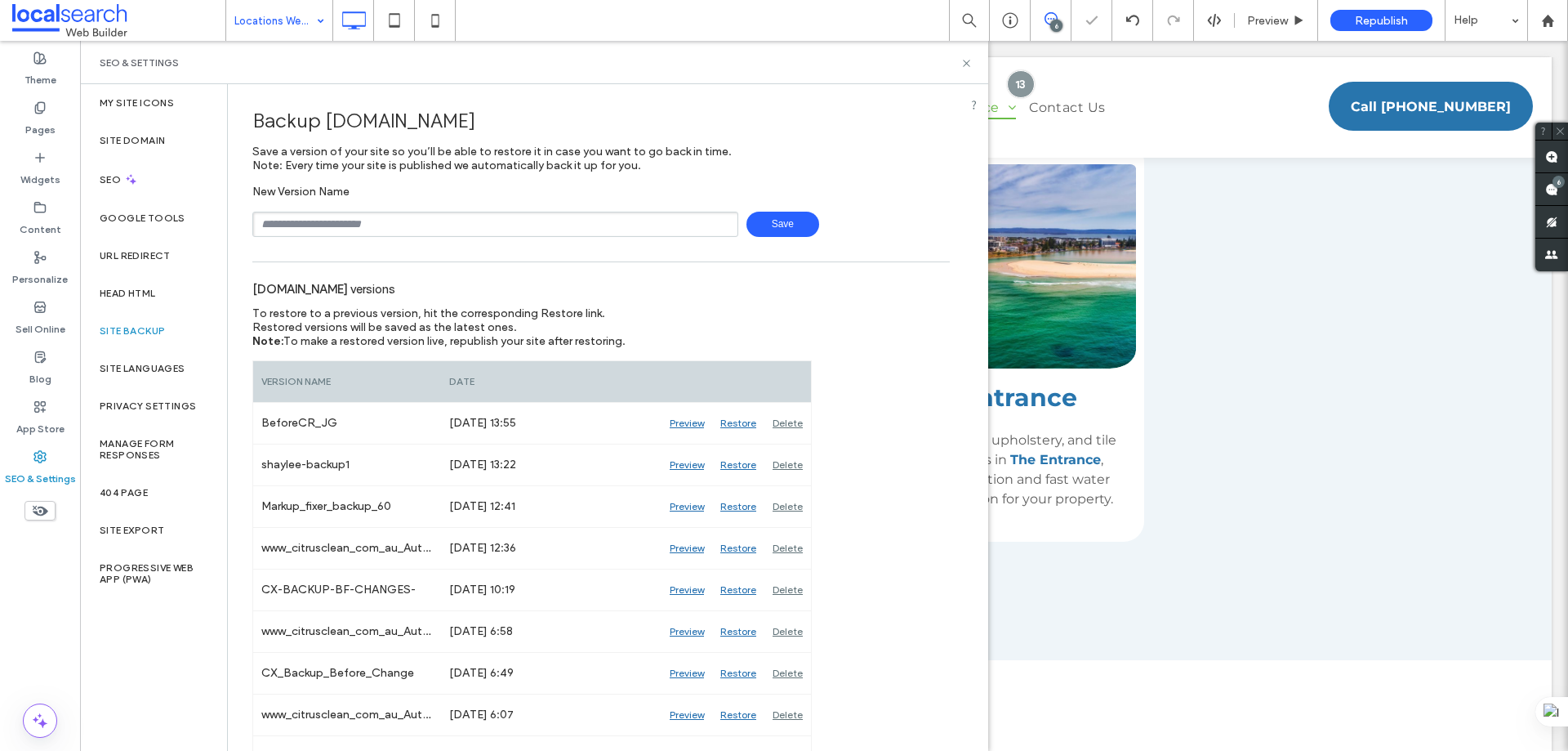
click at [337, 215] on input "text" at bounding box center [495, 225] width 486 height 25
type input "**********"
click at [761, 226] on span "Save" at bounding box center [783, 225] width 73 height 25
click at [965, 64] on use at bounding box center [965, 63] width 7 height 7
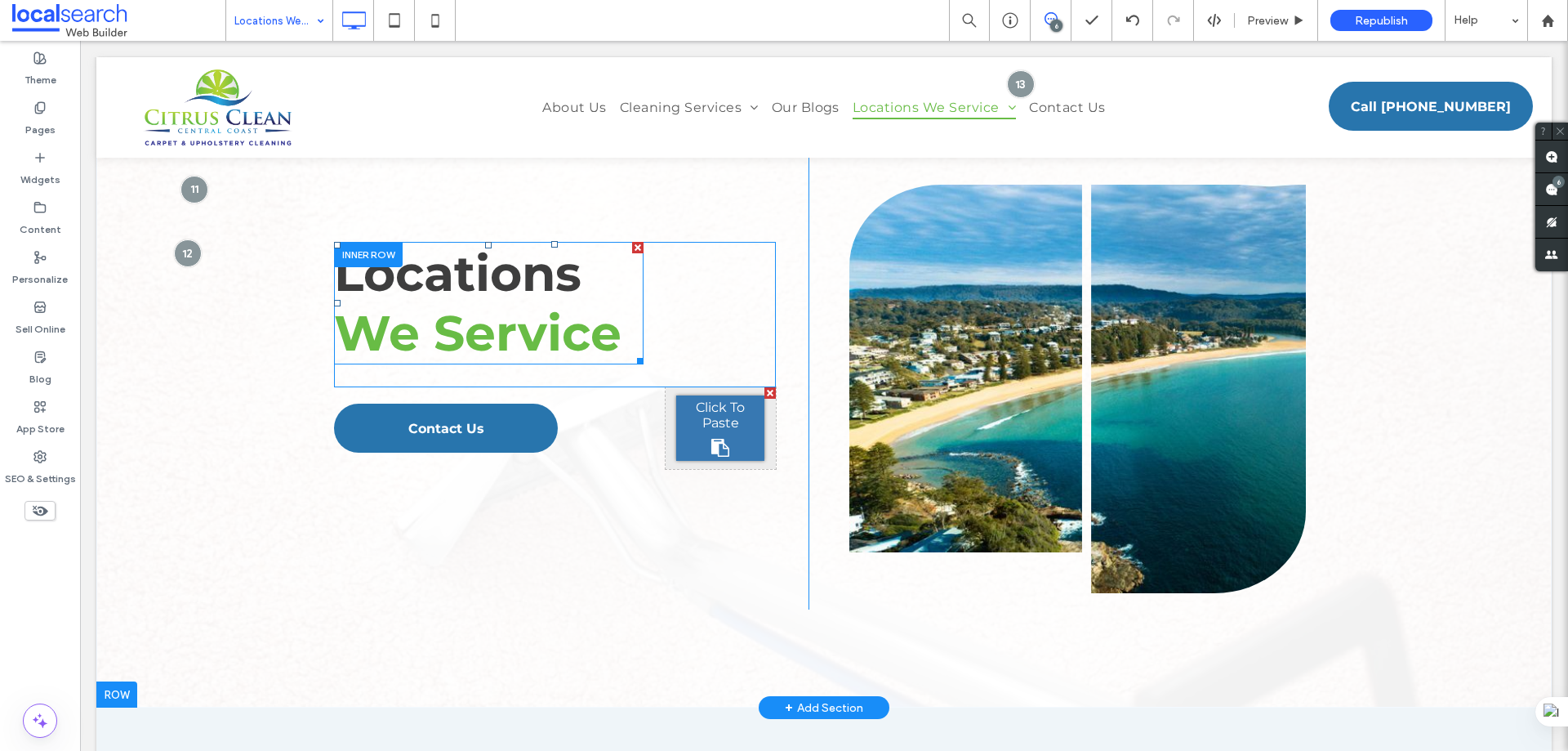
scroll to position [0, 0]
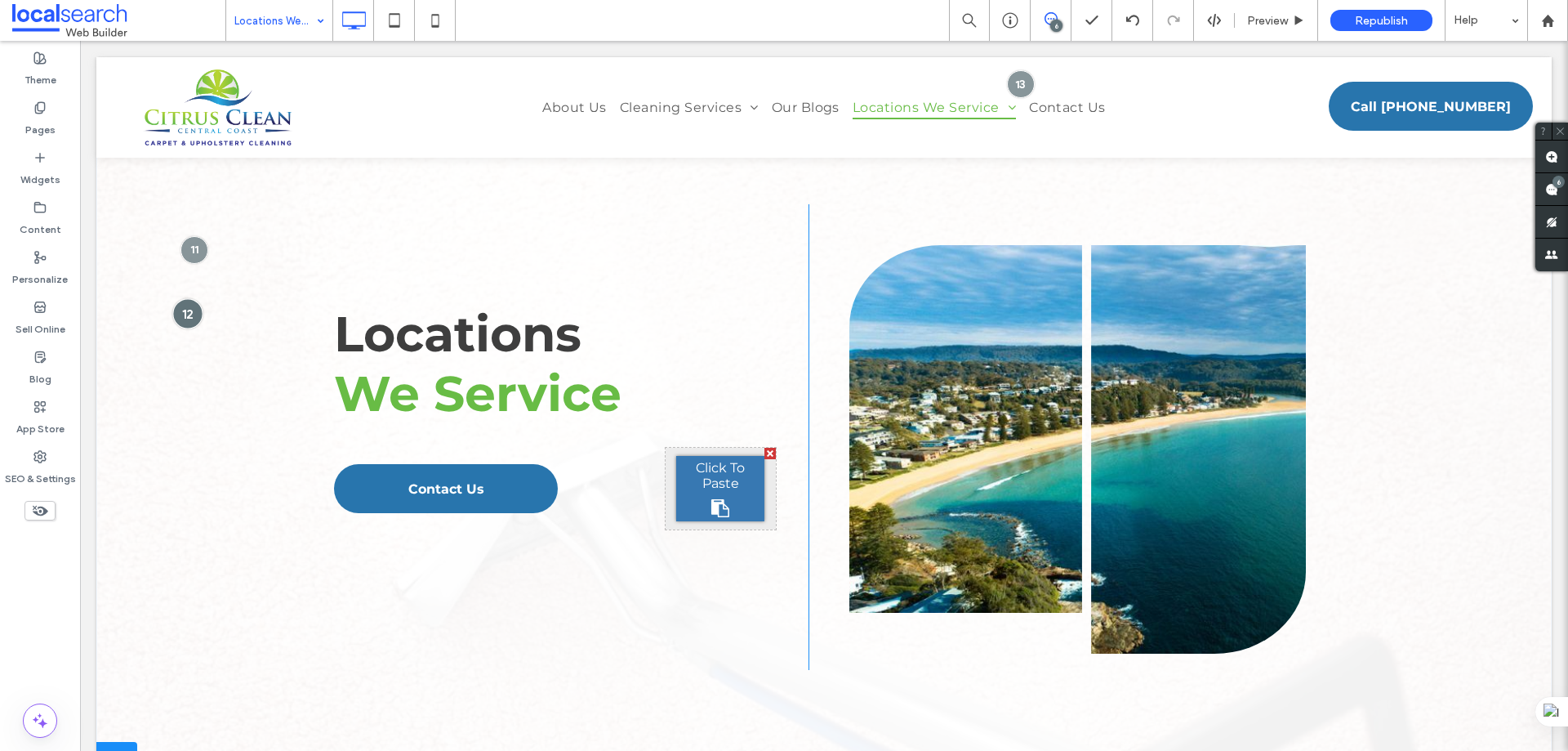
click at [183, 303] on div at bounding box center [187, 313] width 30 height 30
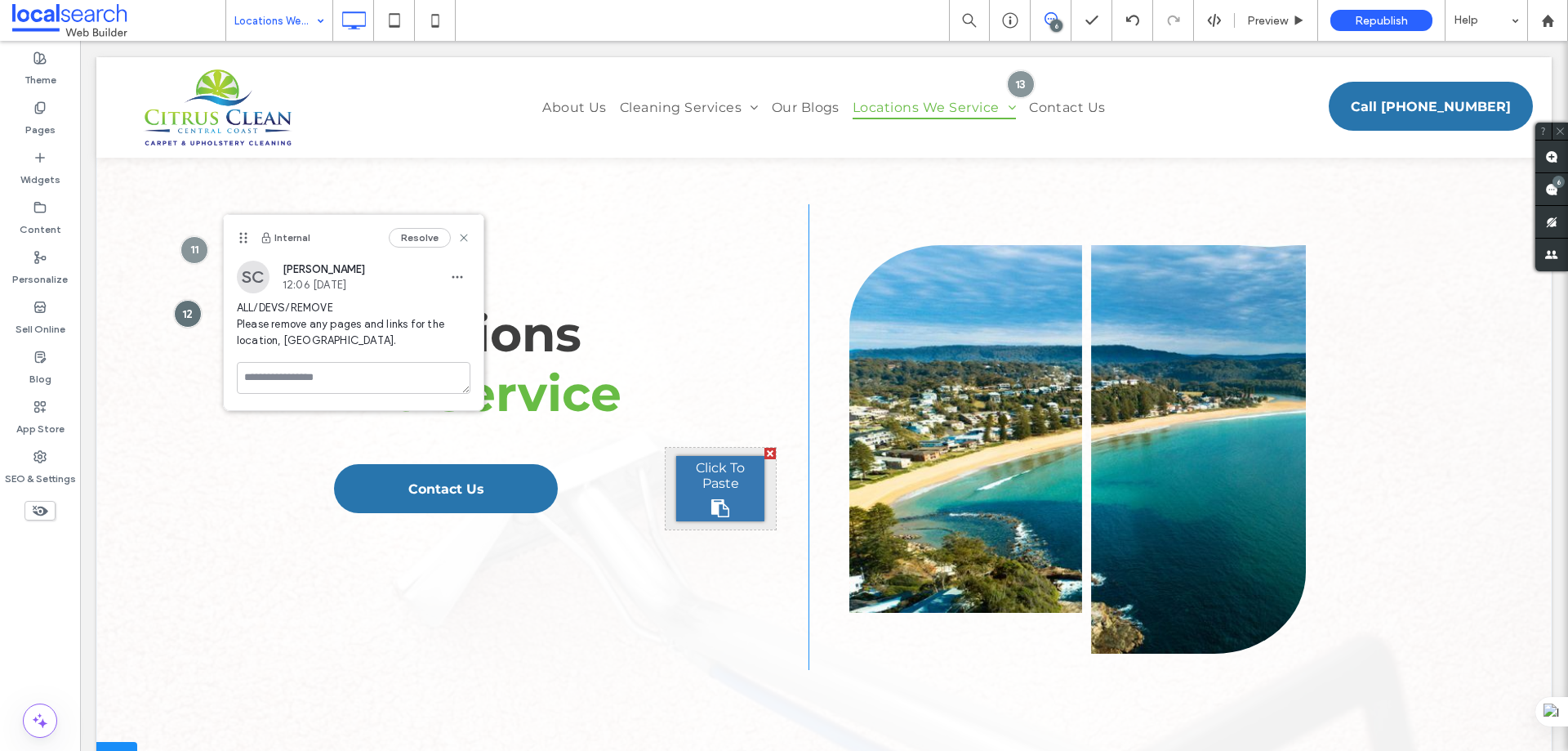
click at [561, 225] on div "Locations We Service Click To Paste Contact Us Click To Paste Click To Paste Cl…" at bounding box center [571, 436] width 475 height 466
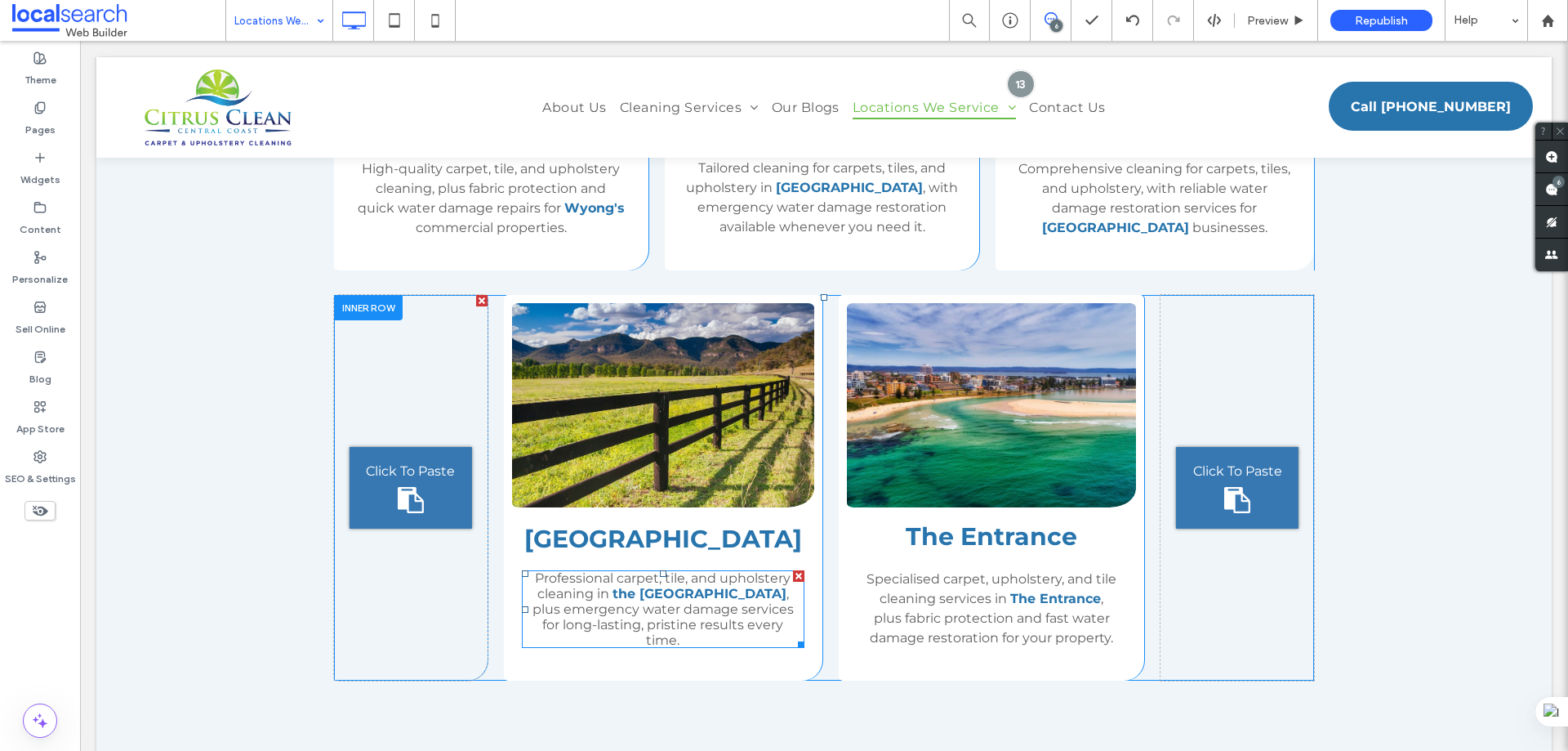
scroll to position [1394, 0]
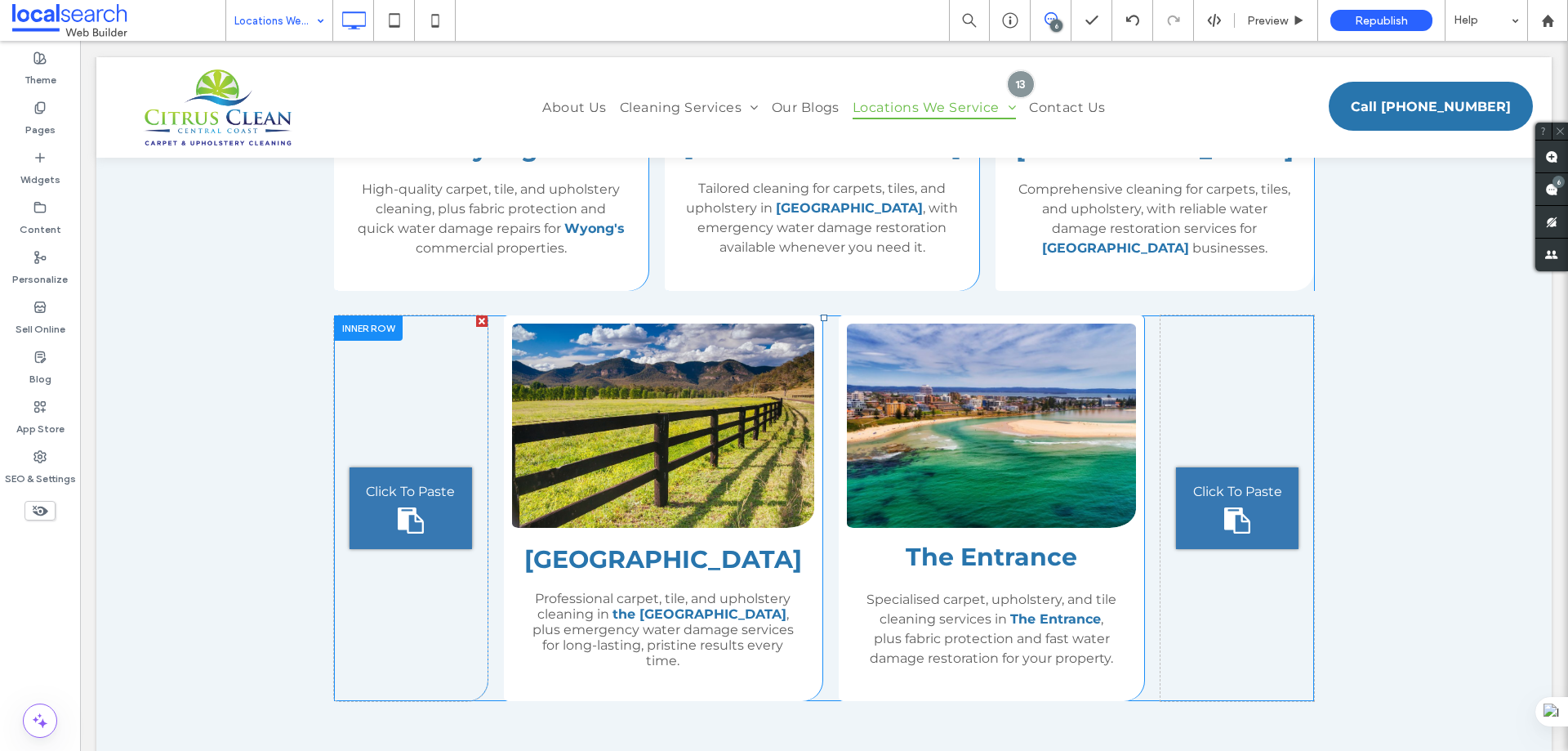
click at [781, 539] on div "Hunter Valley ﻿ Professional carpet, tile, and upholstery cleaning in the Hunte…" at bounding box center [663, 508] width 318 height 386
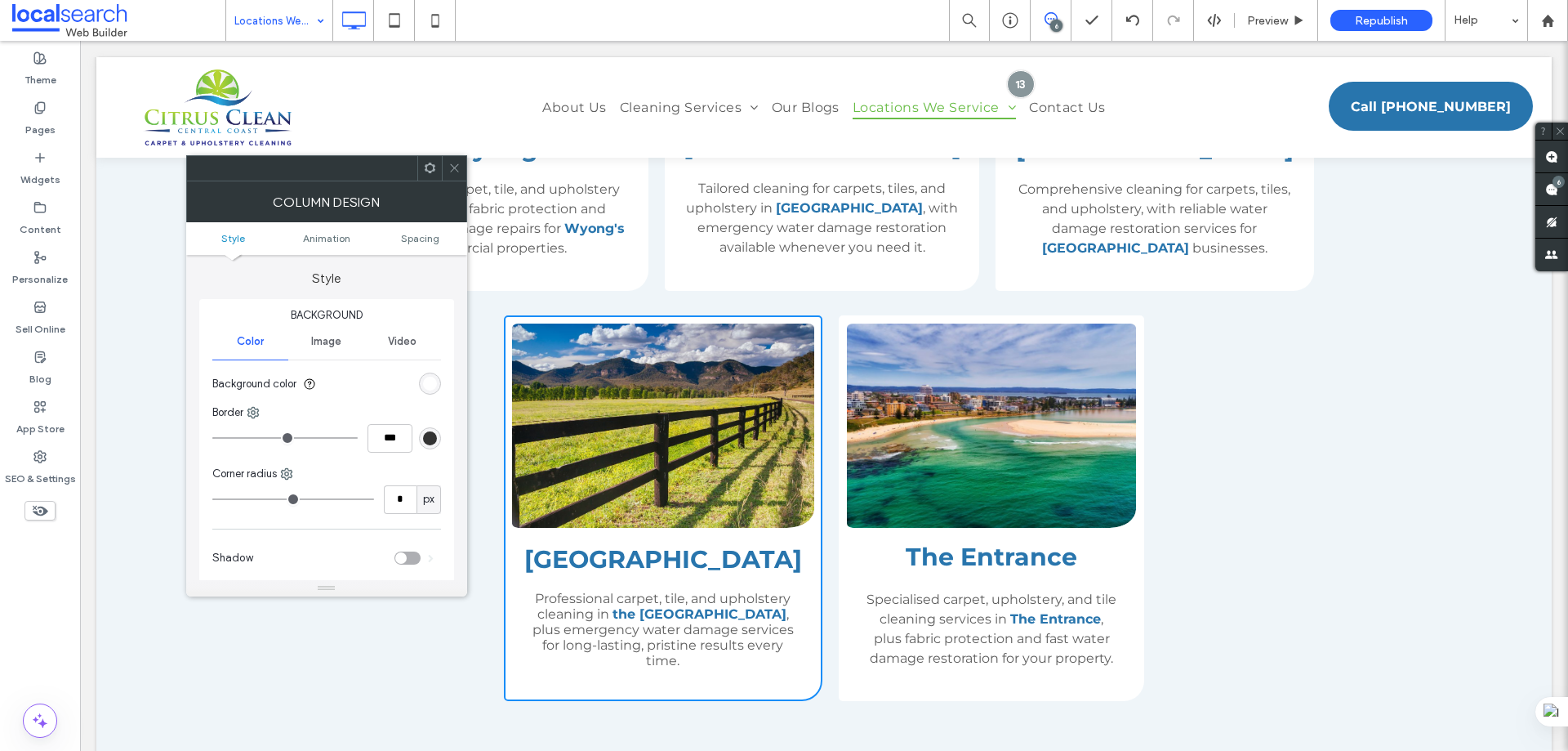
click at [429, 166] on icon at bounding box center [429, 167] width 13 height 13
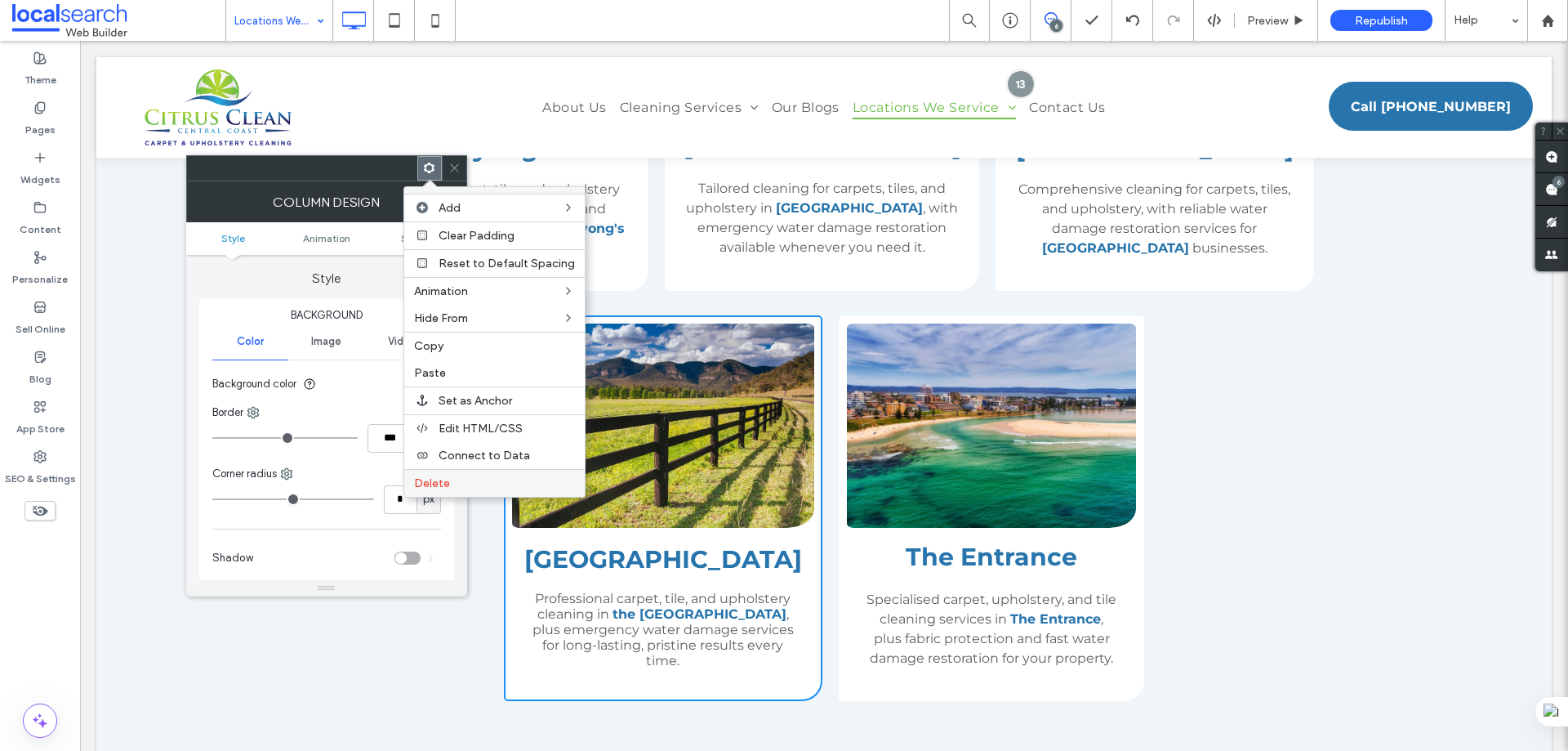
drag, startPoint x: 475, startPoint y: 487, endPoint x: 411, endPoint y: 446, distance: 76.0
click at [475, 487] on label "Delete" at bounding box center [494, 483] width 161 height 14
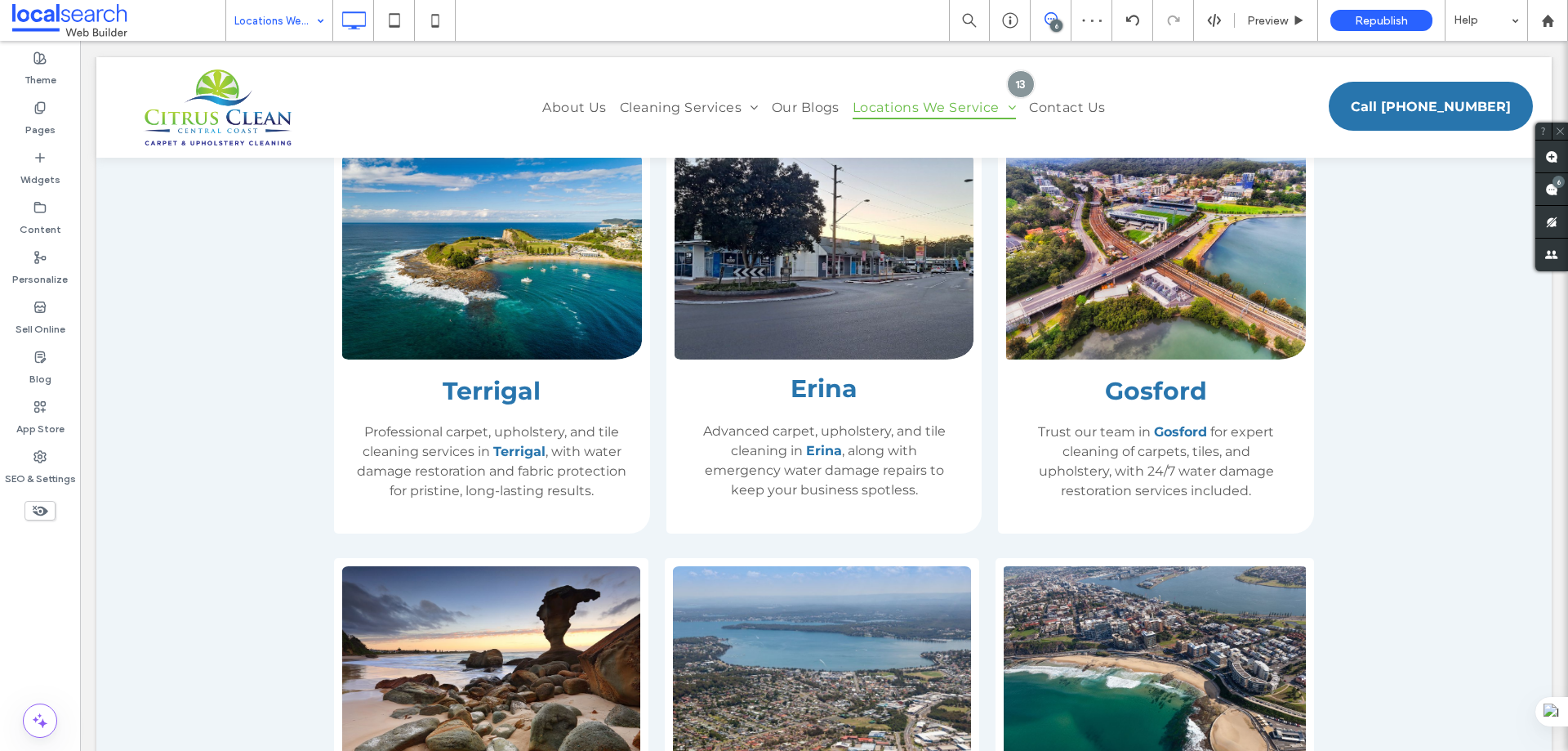
scroll to position [2179, 0]
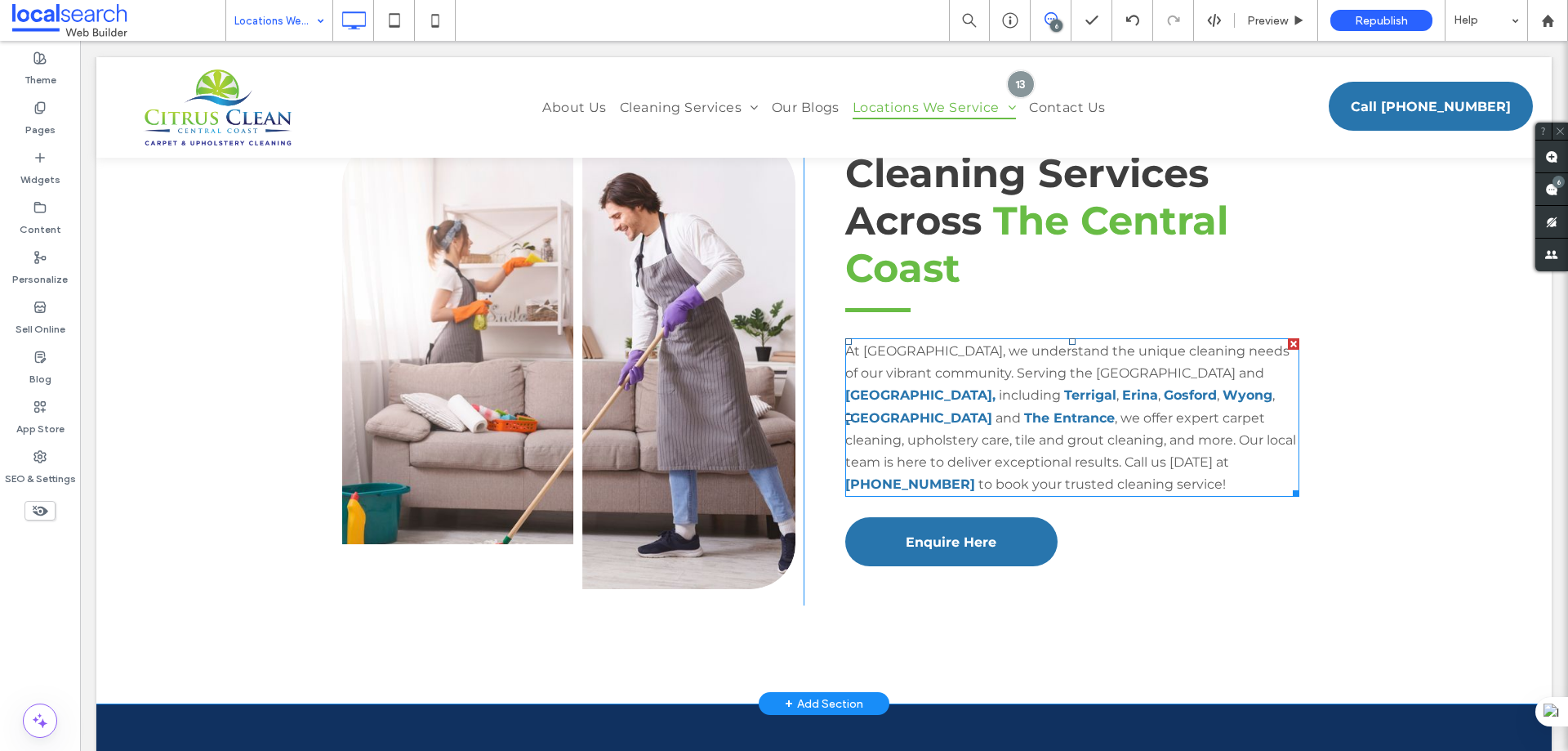
click at [999, 388] on span "including" at bounding box center [1030, 395] width 62 height 15
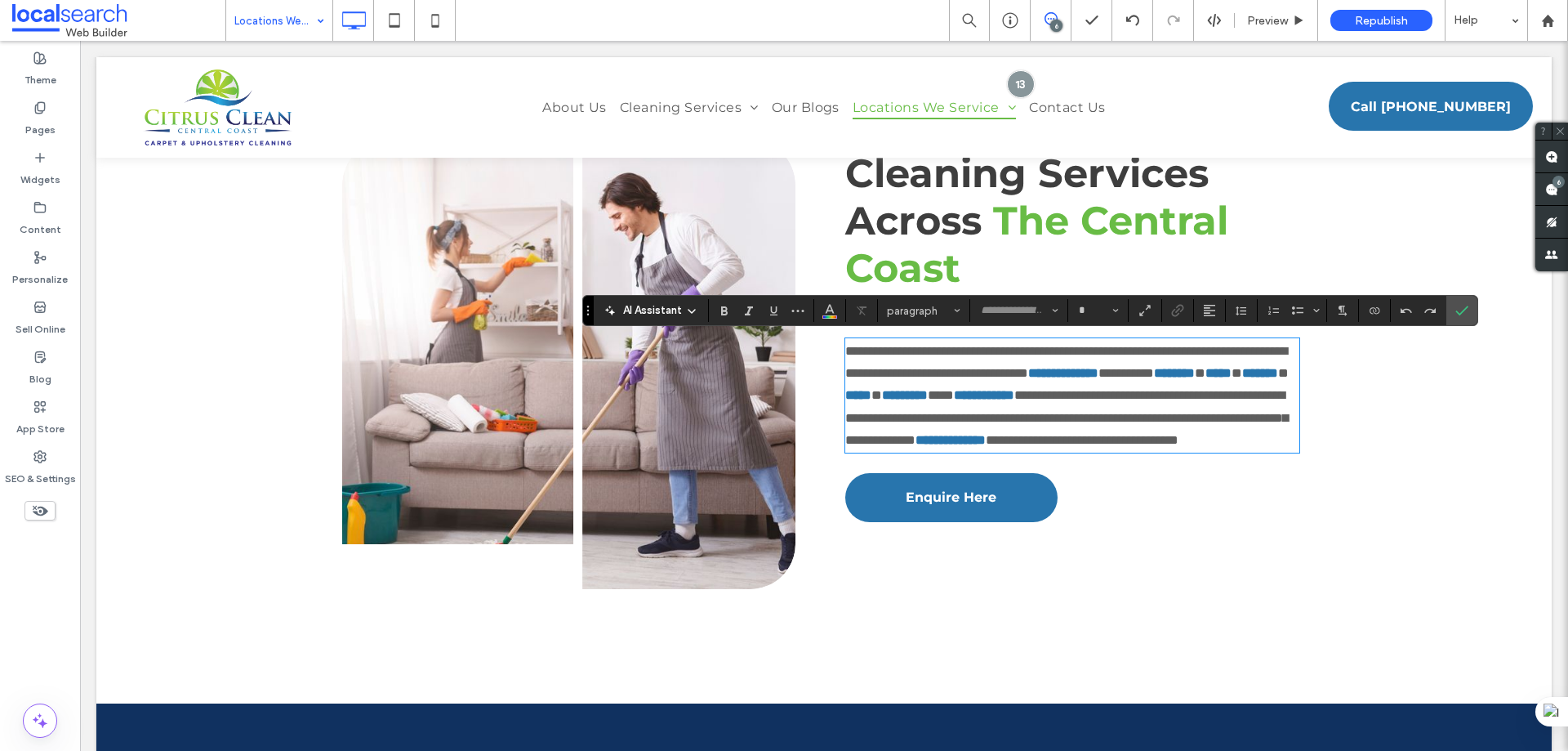
type input "**********"
type input "**"
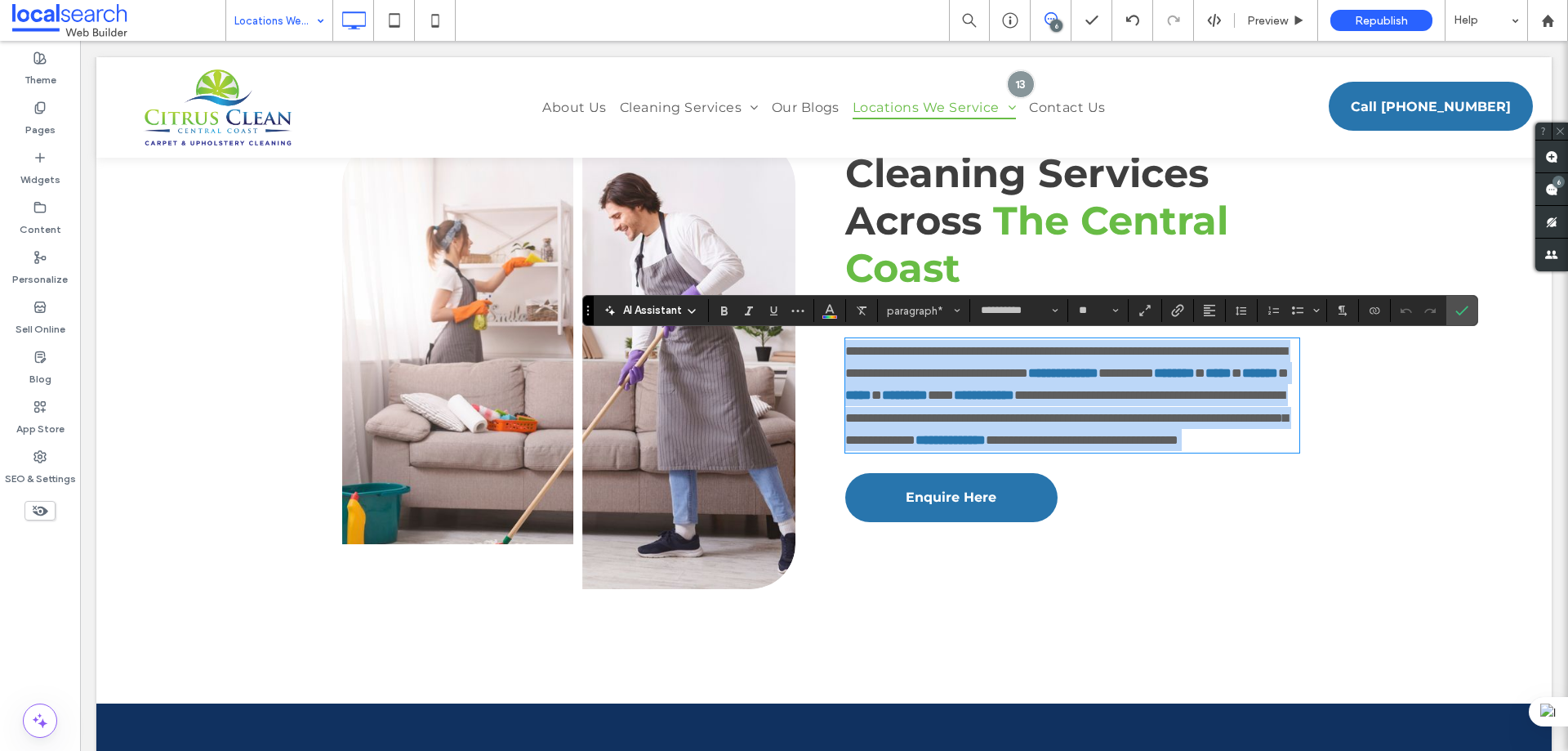
click at [1099, 379] on span "*********" at bounding box center [1126, 373] width 55 height 13
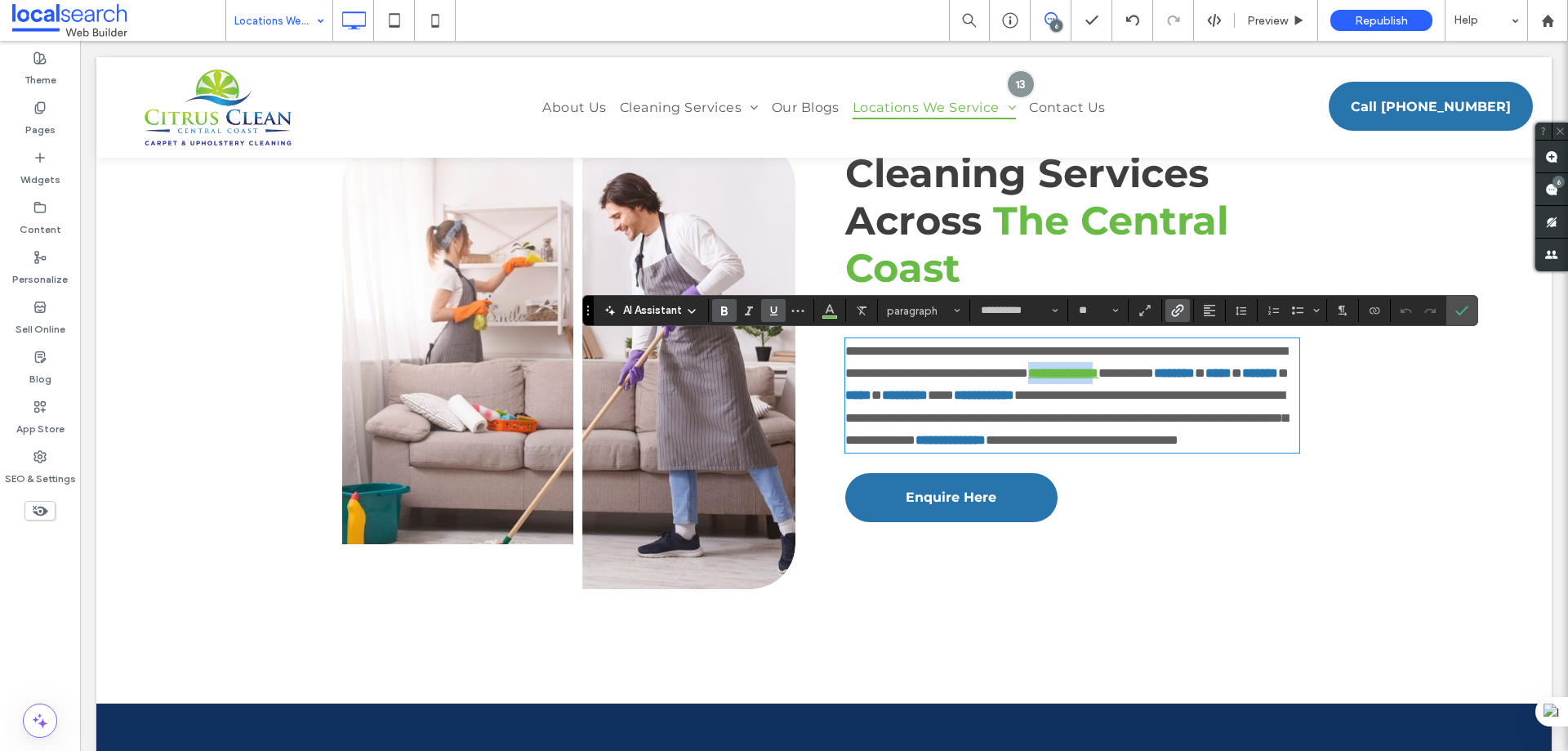
drag, startPoint x: 932, startPoint y: 387, endPoint x: 843, endPoint y: 393, distance: 89.2
click at [1028, 379] on link "**********" at bounding box center [1063, 373] width 71 height 13
drag, startPoint x: 1257, startPoint y: 377, endPoint x: 1228, endPoint y: 370, distance: 29.8
click at [1255, 376] on p "**********" at bounding box center [1072, 395] width 454 height 111
click at [1227, 370] on span "**********" at bounding box center [1066, 361] width 442 height 34
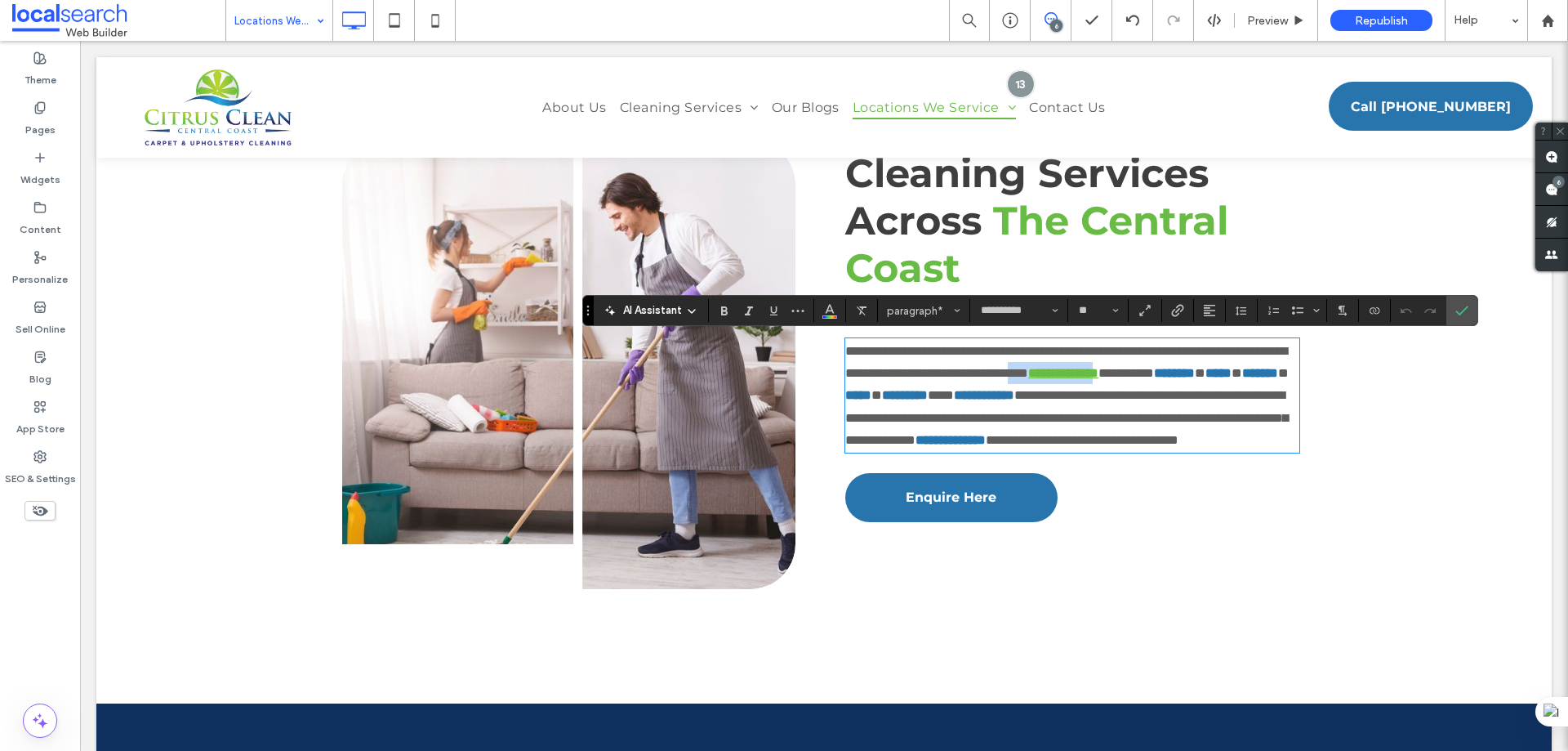
drag, startPoint x: 1228, startPoint y: 370, endPoint x: 932, endPoint y: 391, distance: 296.7
click at [932, 391] on p "**********" at bounding box center [1072, 395] width 454 height 111
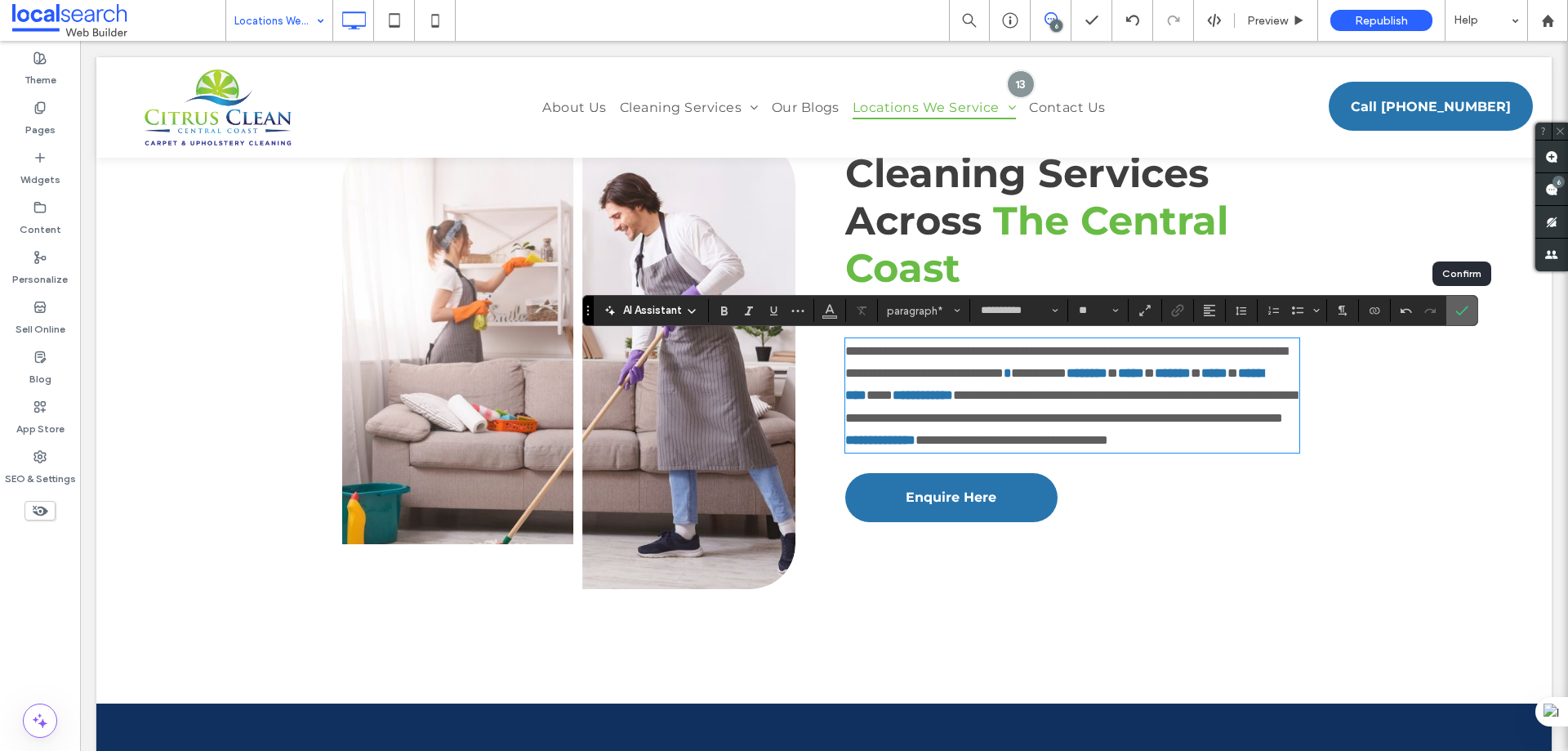
drag, startPoint x: 1464, startPoint y: 313, endPoint x: 1382, endPoint y: 271, distance: 92.1
click at [1464, 313] on icon "Confirm" at bounding box center [1463, 311] width 14 height 14
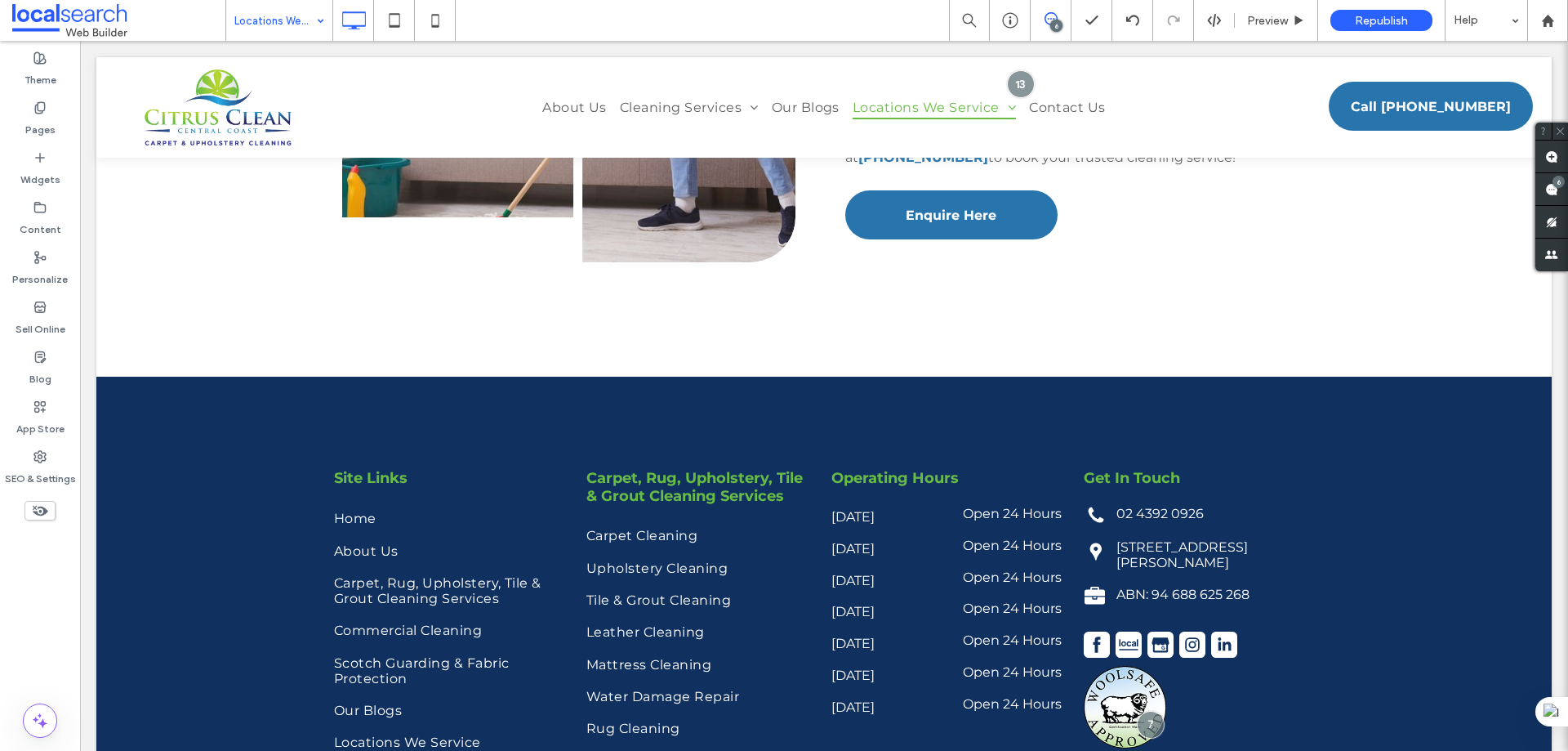
scroll to position [3058, 0]
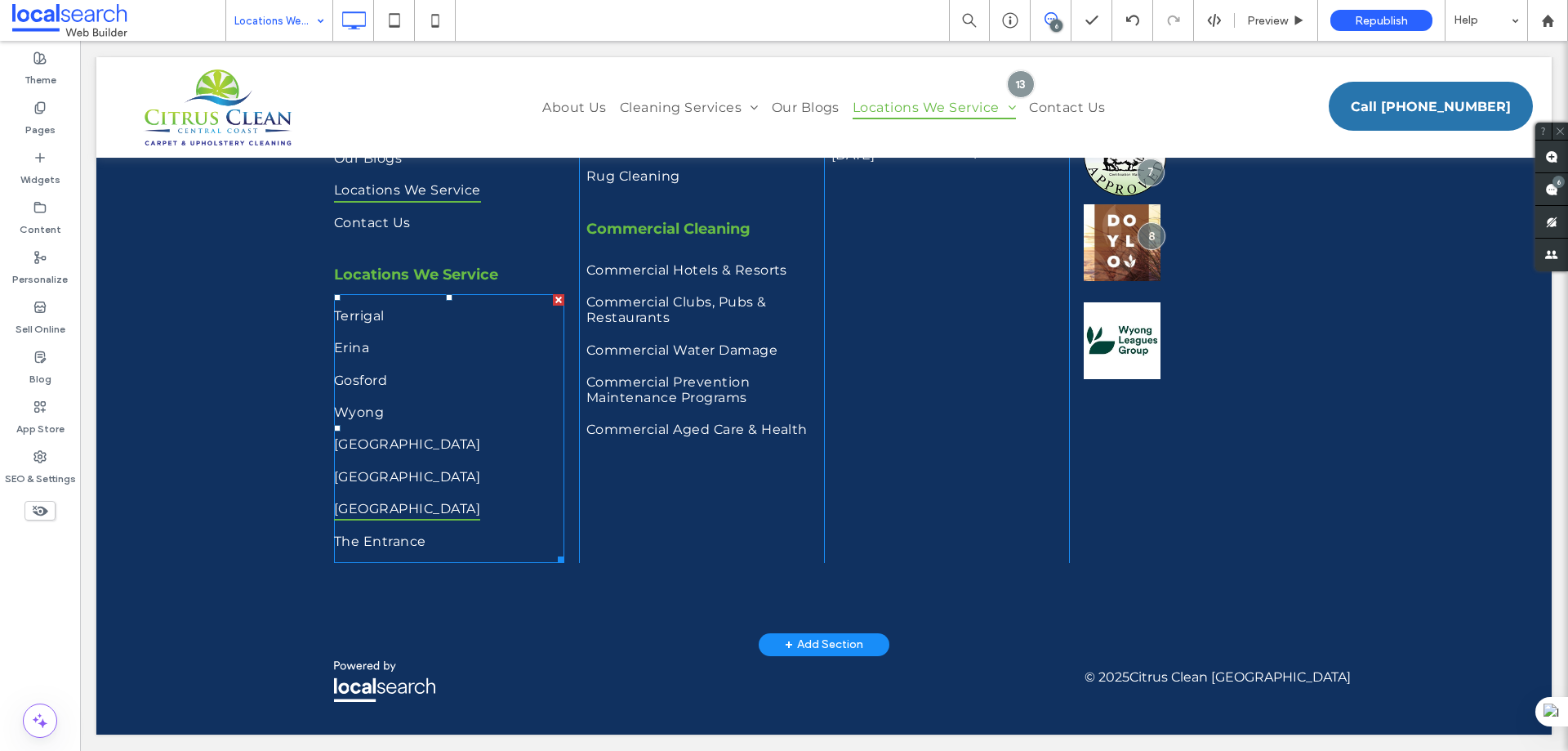
click at [432, 505] on link "[GEOGRAPHIC_DATA]" at bounding box center [442, 508] width 218 height 32
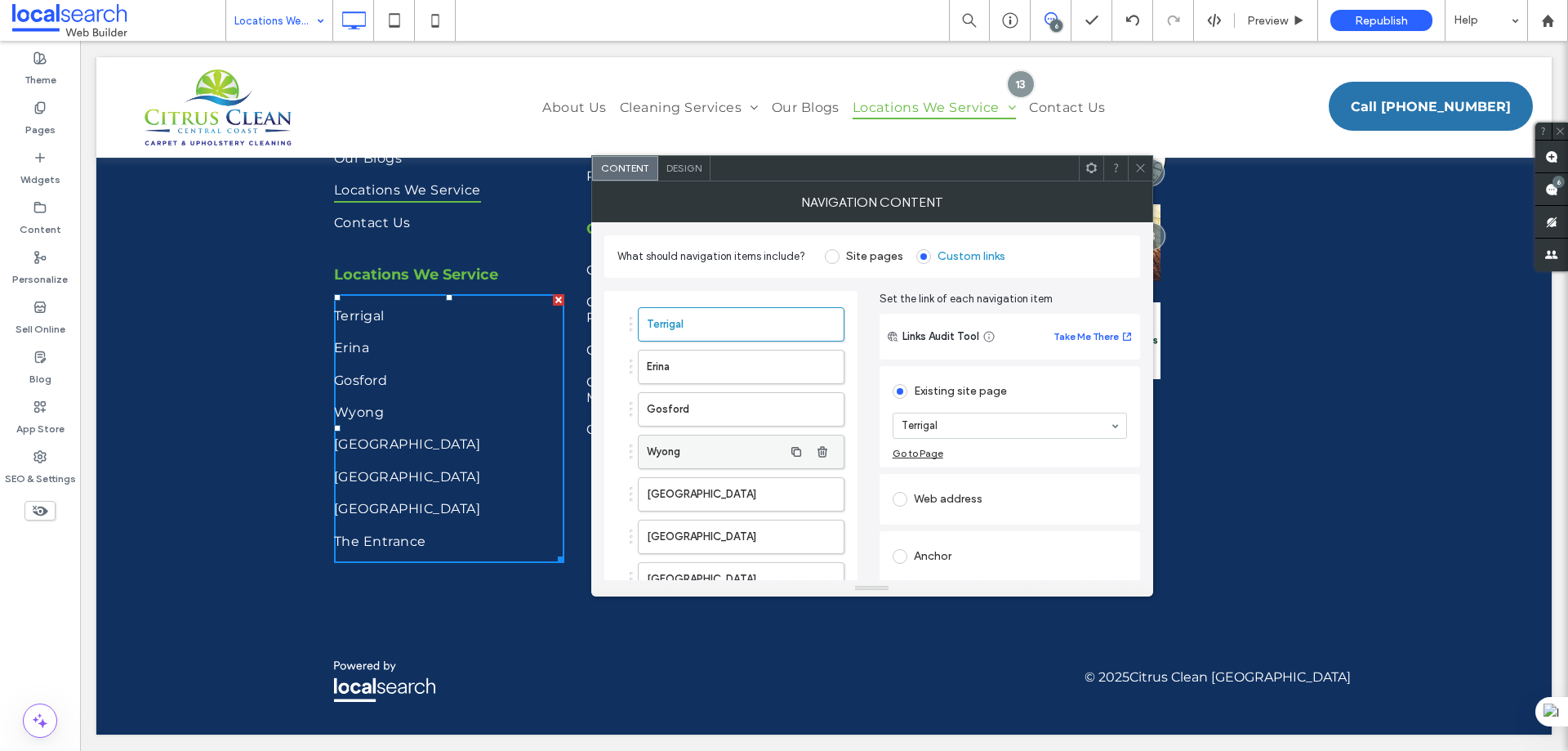
scroll to position [152, 0]
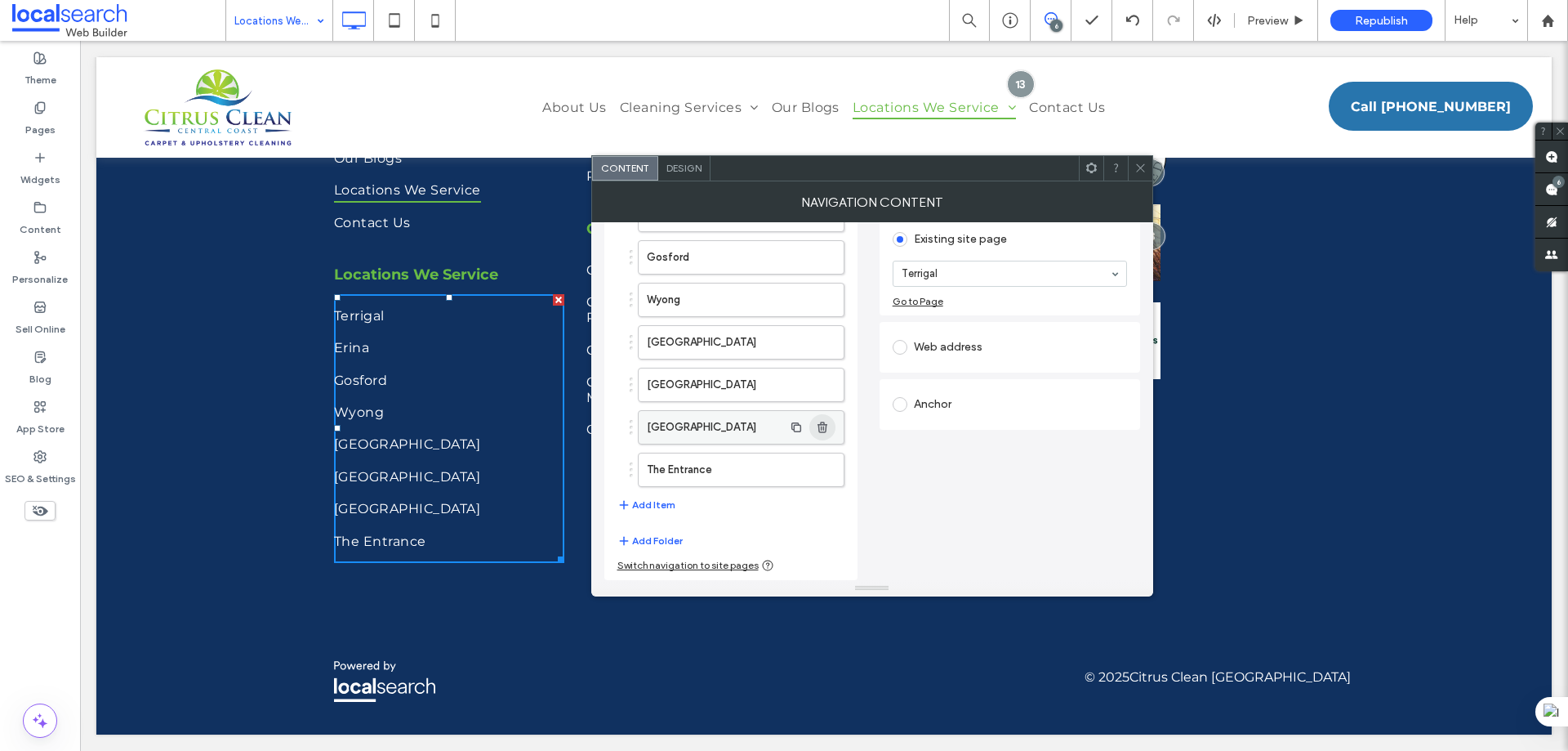
click at [814, 423] on span "button" at bounding box center [822, 427] width 26 height 26
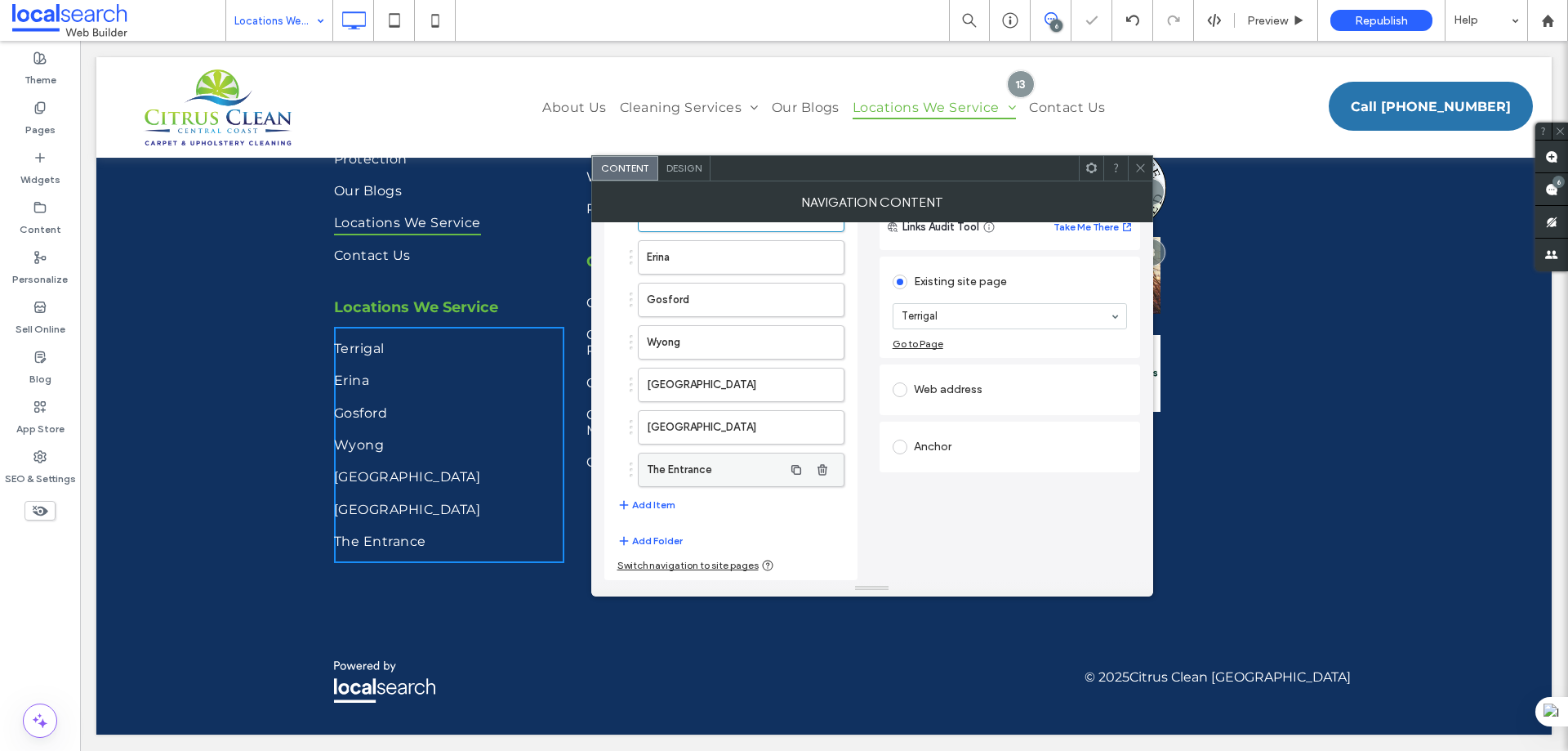
scroll to position [3025, 0]
click at [1131, 165] on div at bounding box center [1139, 167] width 24 height 24
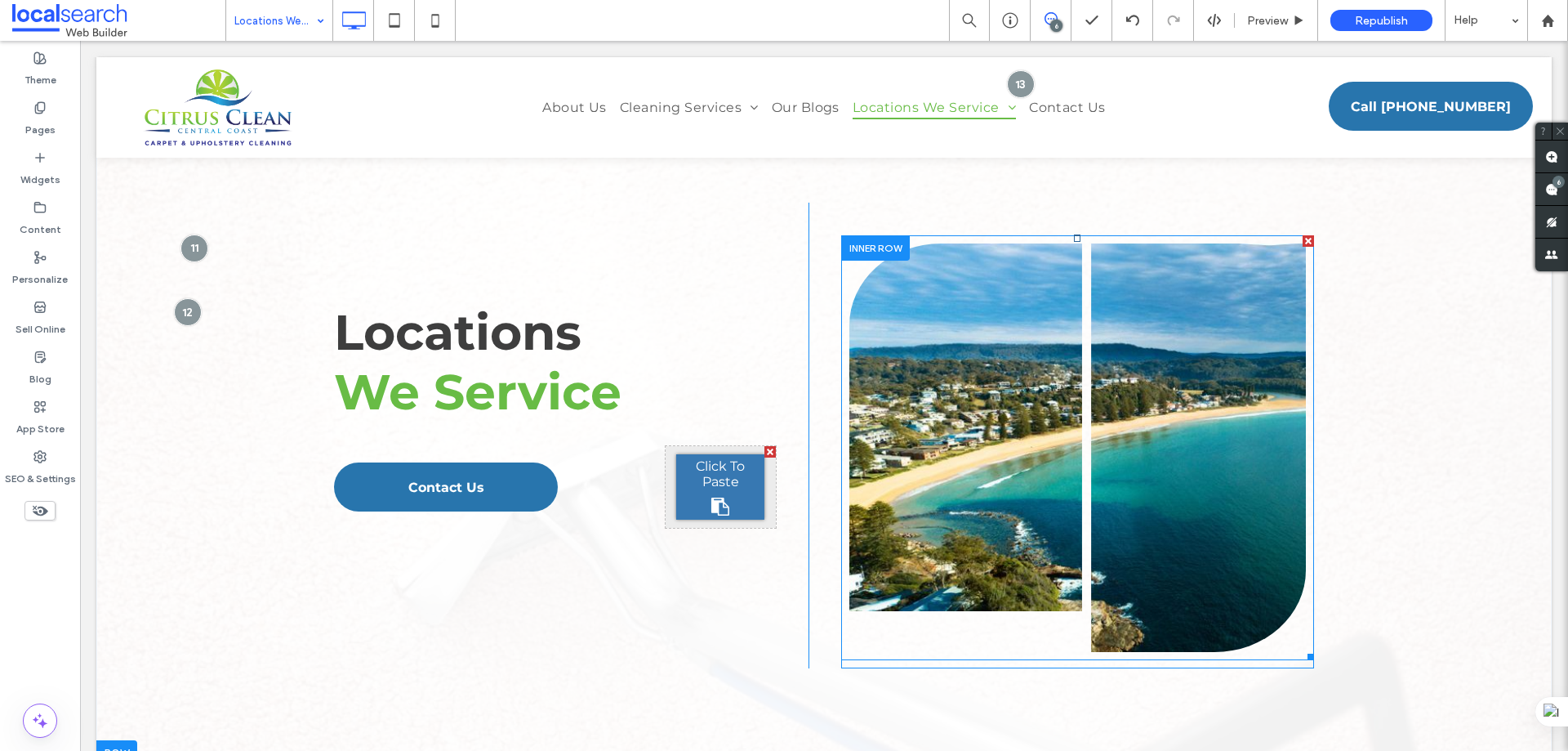
scroll to position [0, 0]
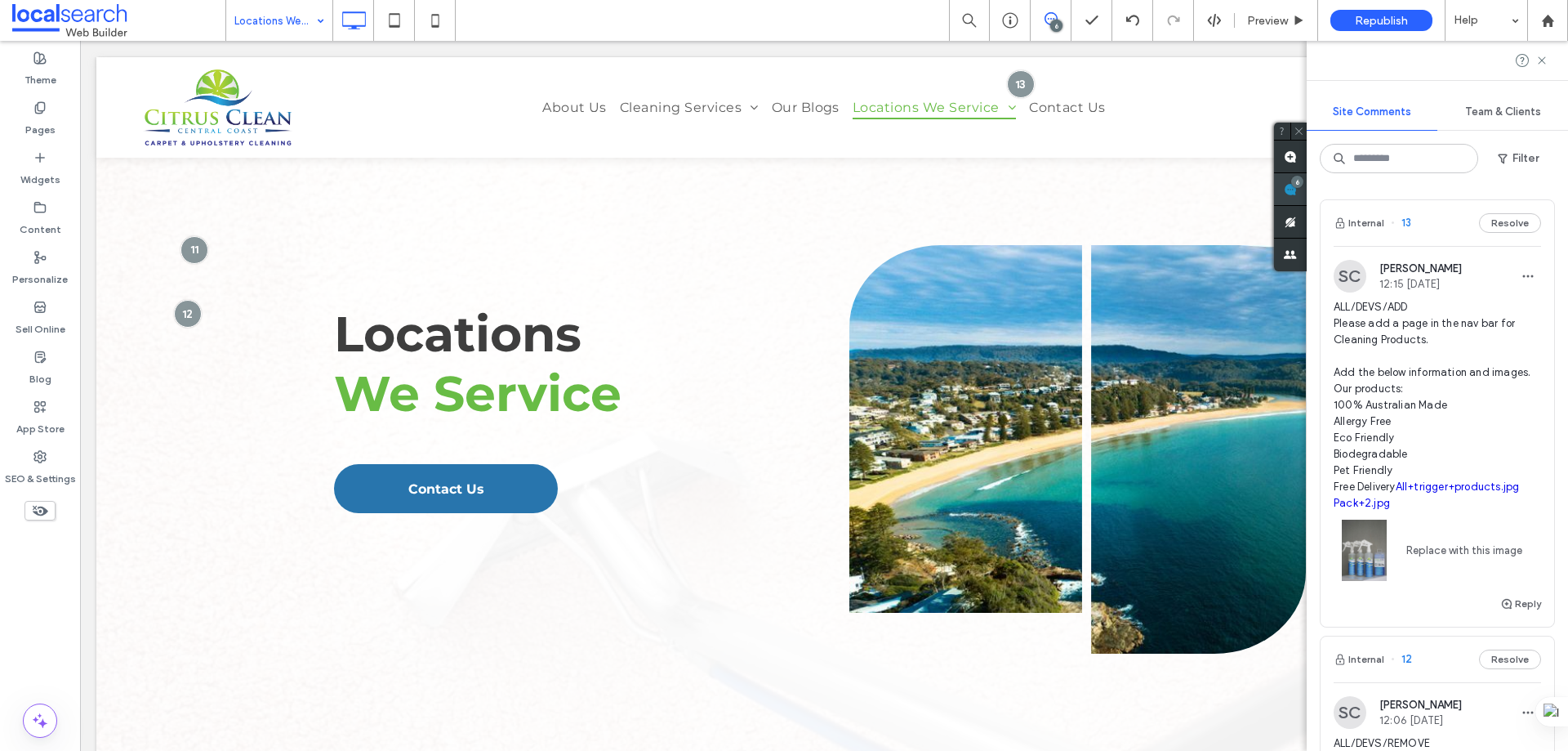
click at [1304, 180] on div "6" at bounding box center [1297, 182] width 13 height 13
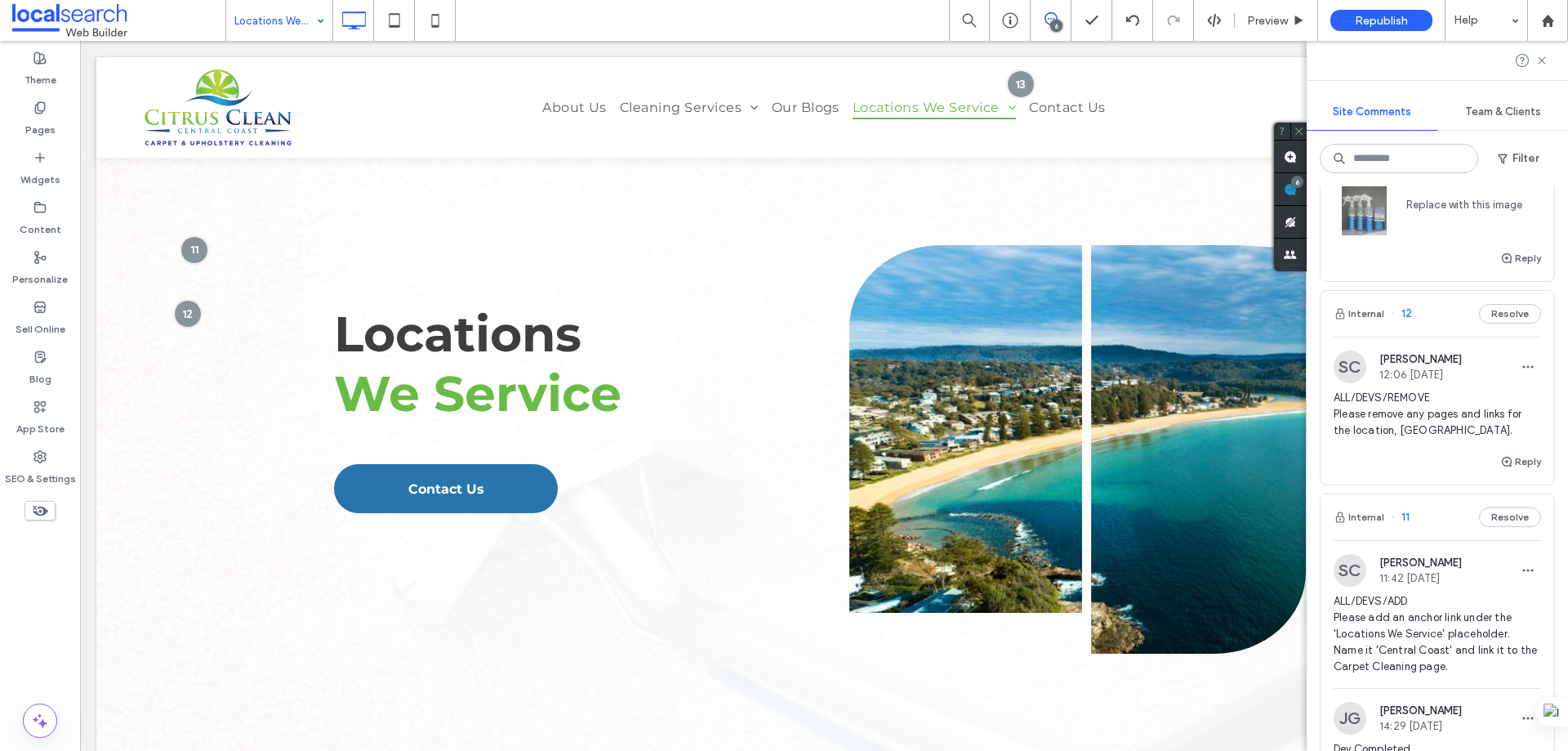
scroll to position [408, 0]
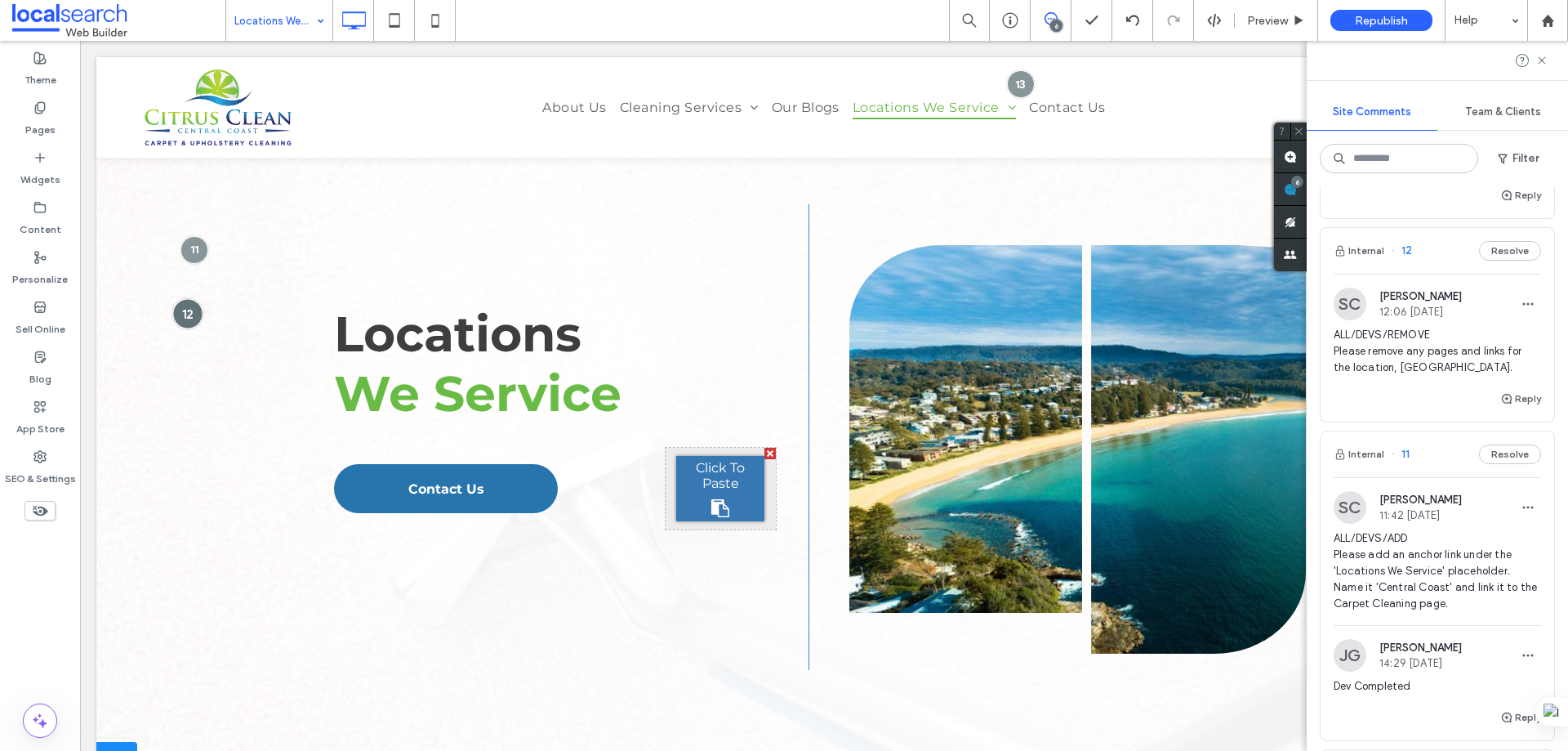
click at [175, 310] on div at bounding box center [187, 313] width 30 height 30
click at [192, 311] on div at bounding box center [187, 313] width 30 height 30
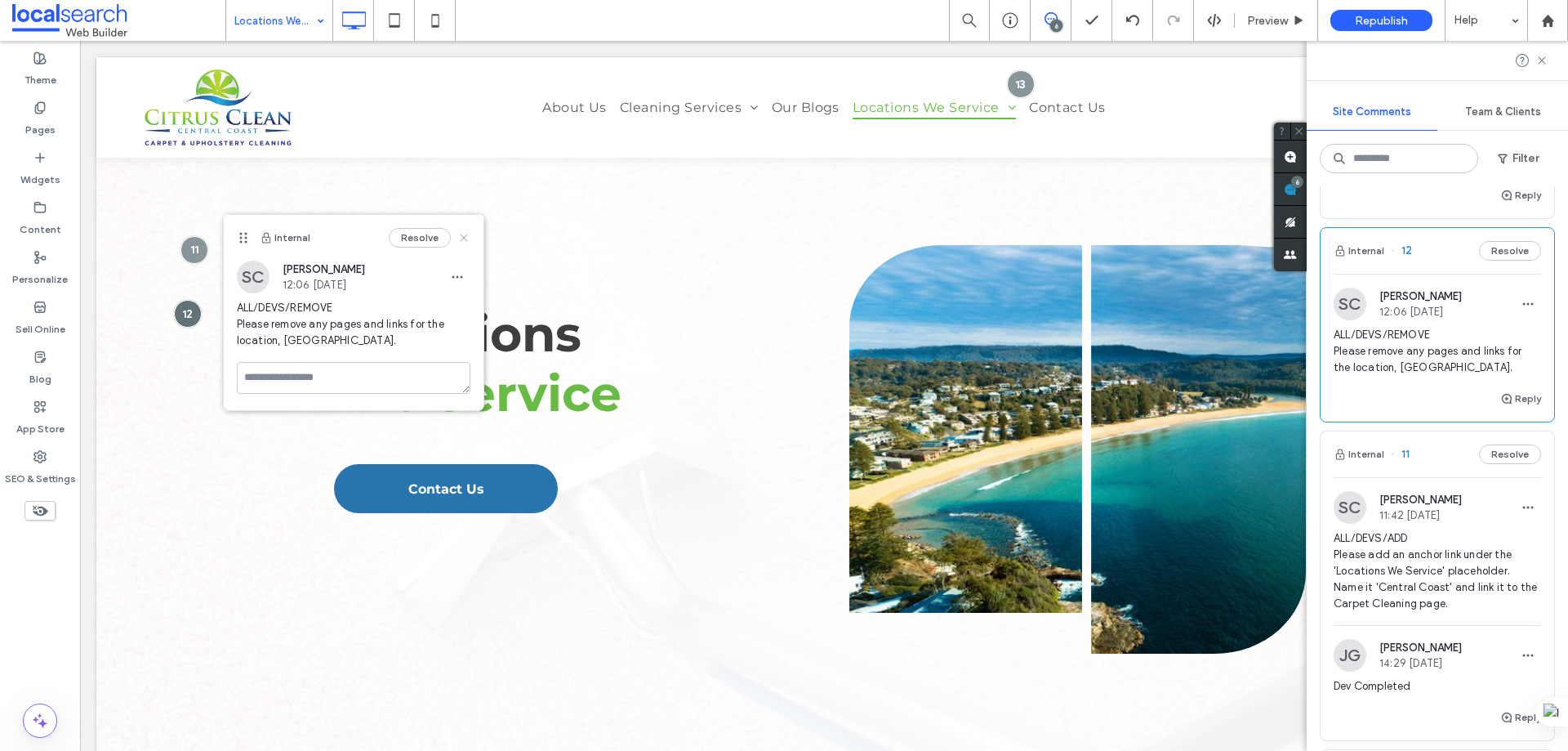
click at [463, 234] on icon at bounding box center [464, 238] width 14 height 14
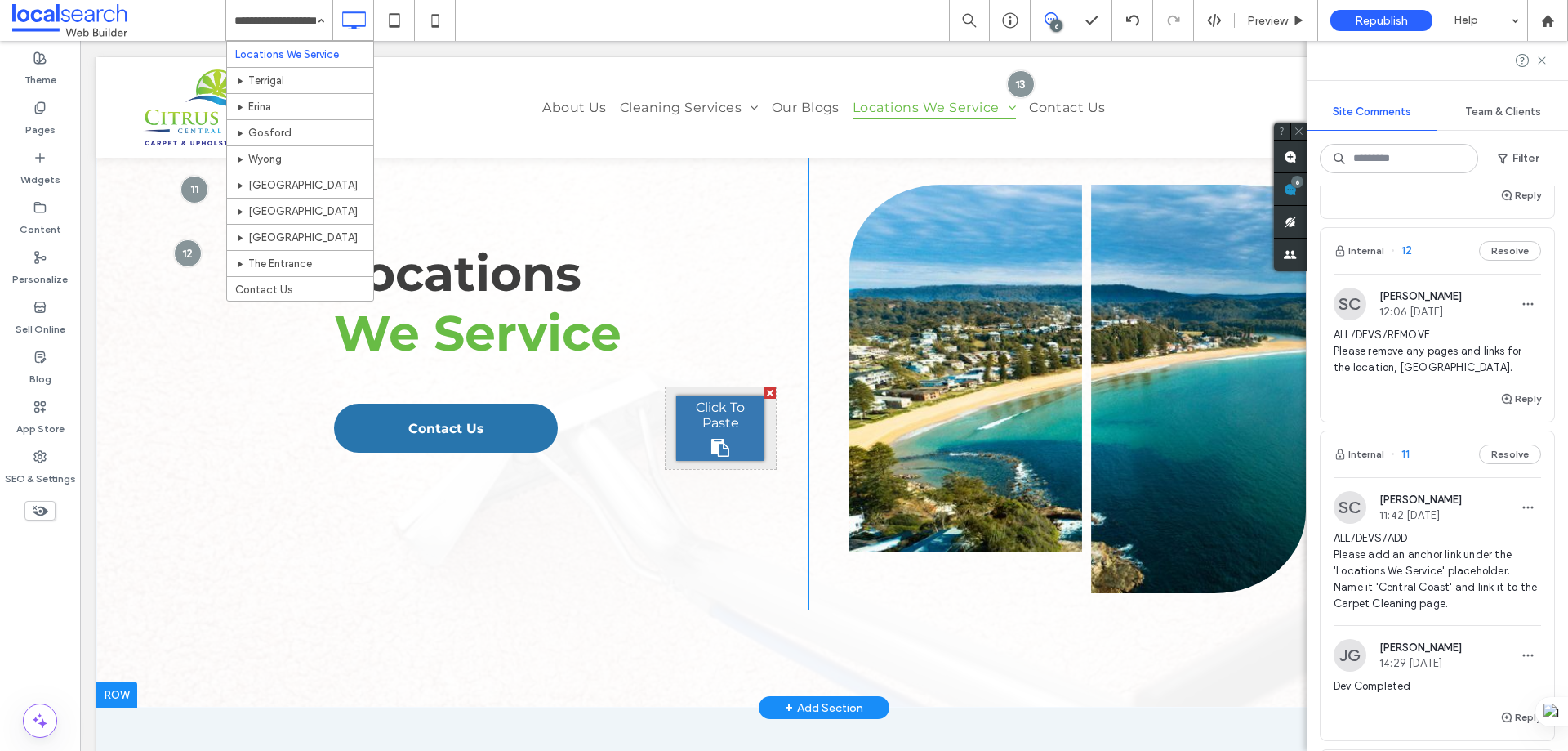
scroll to position [0, 0]
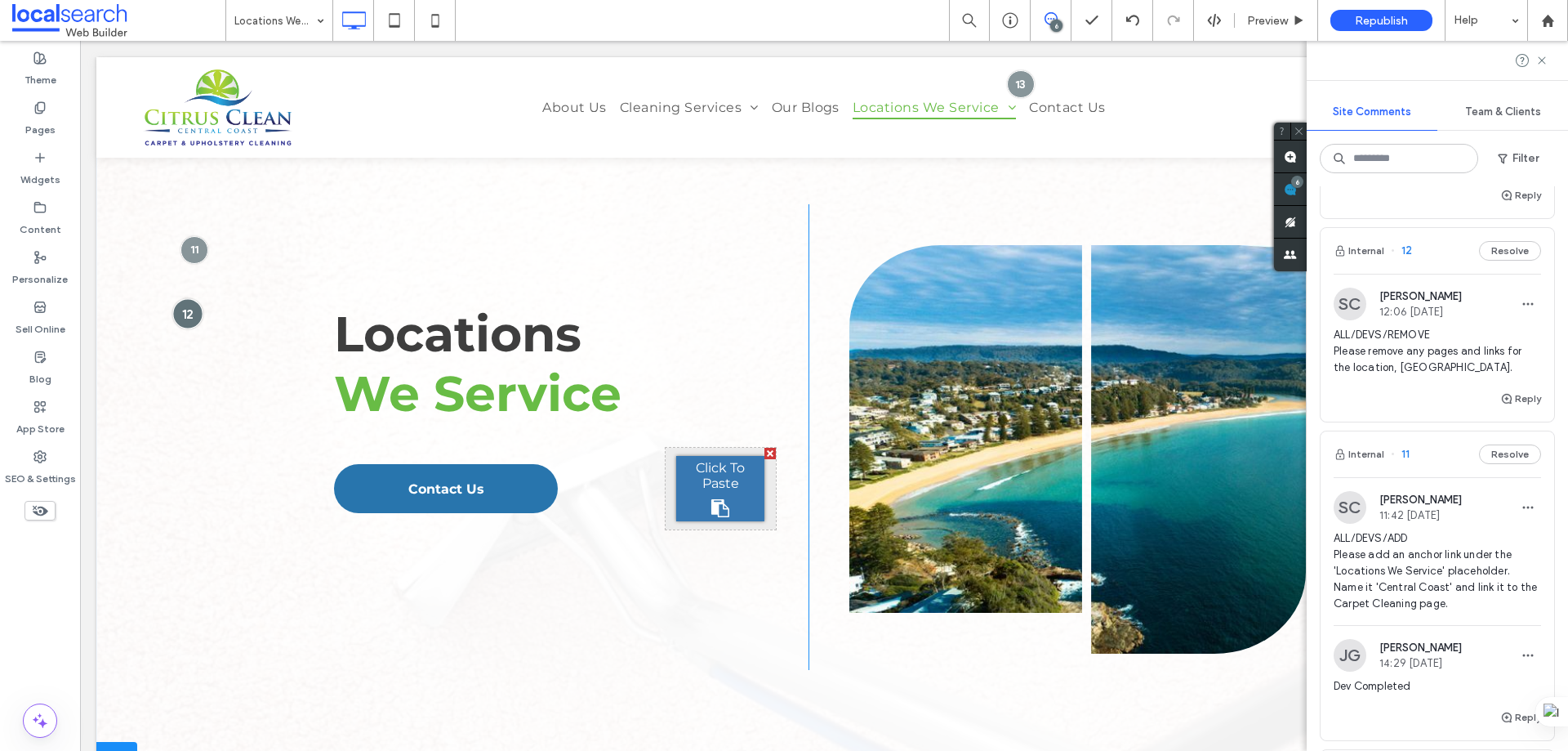
click at [192, 306] on div at bounding box center [187, 313] width 30 height 30
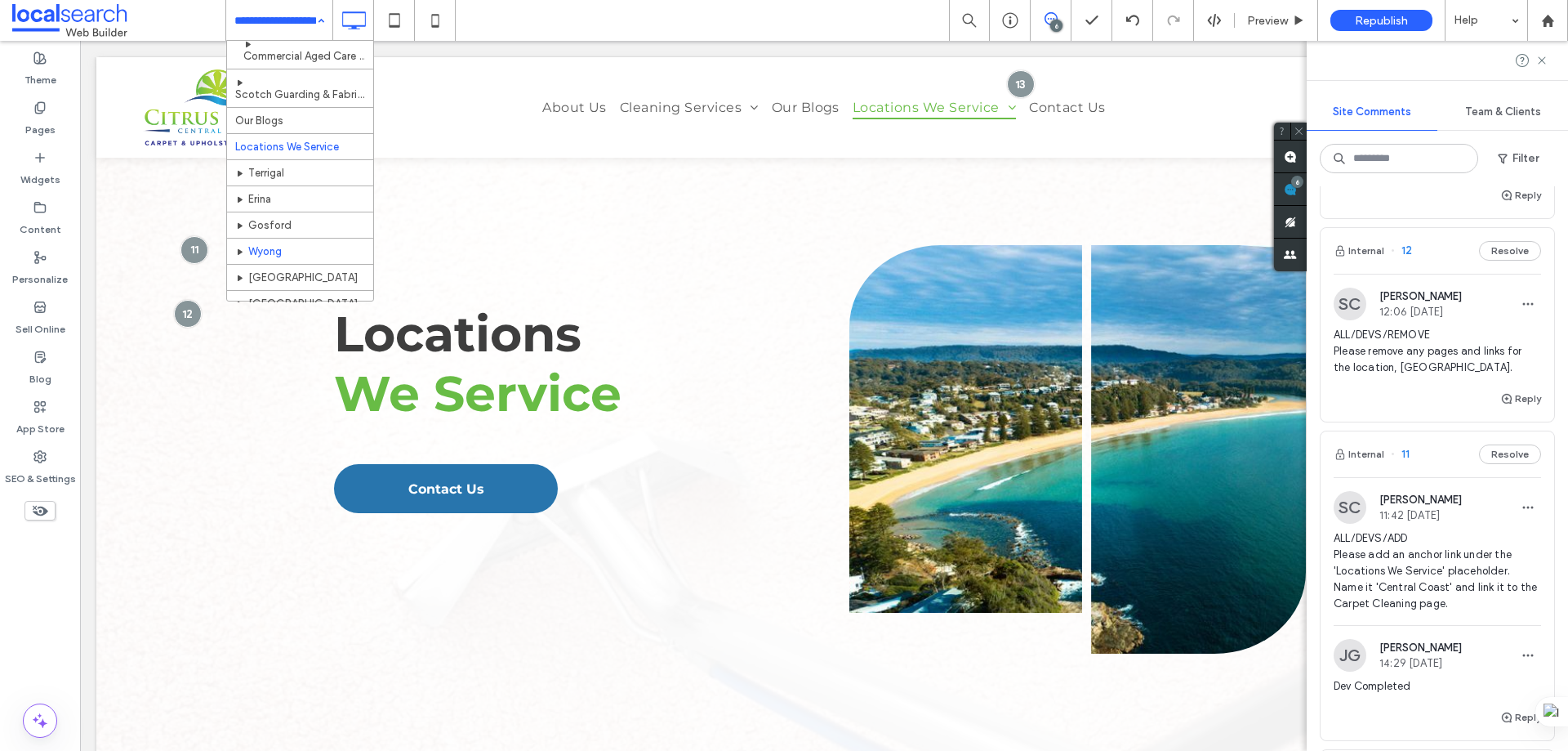
scroll to position [491, 0]
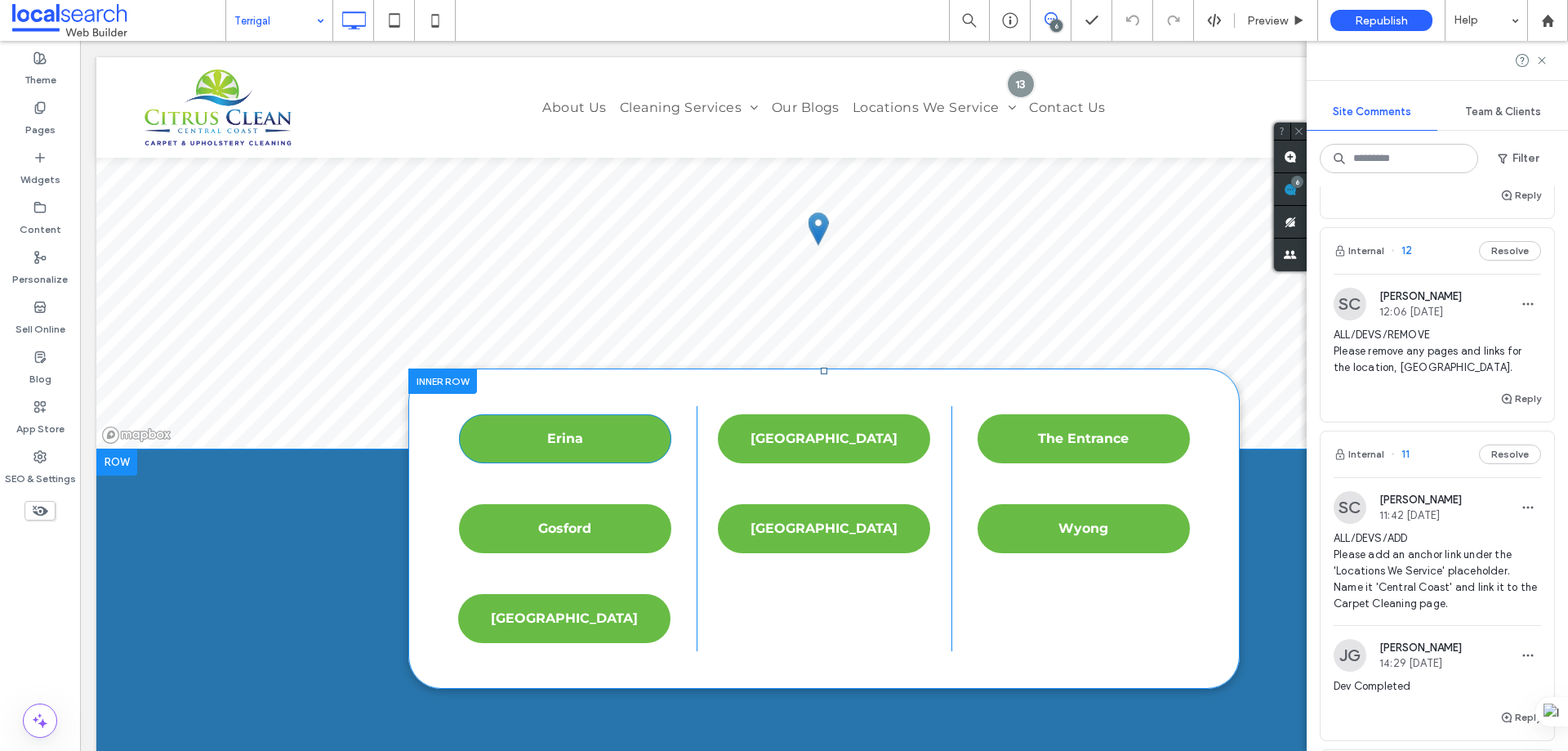
scroll to position [4592, 0]
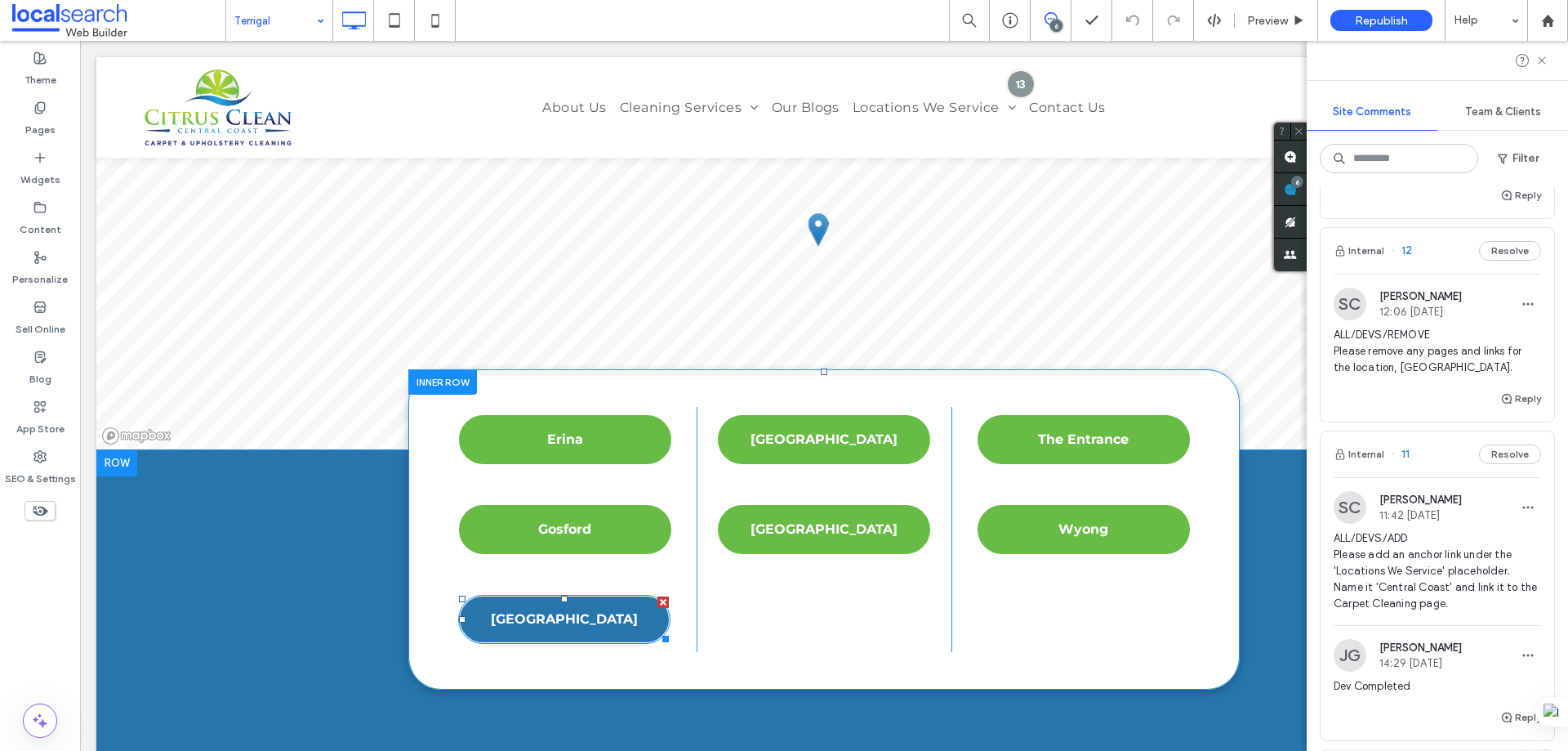
drag, startPoint x: 658, startPoint y: 543, endPoint x: 739, endPoint y: 591, distance: 94.2
click at [658, 596] on div at bounding box center [664, 602] width 12 height 12
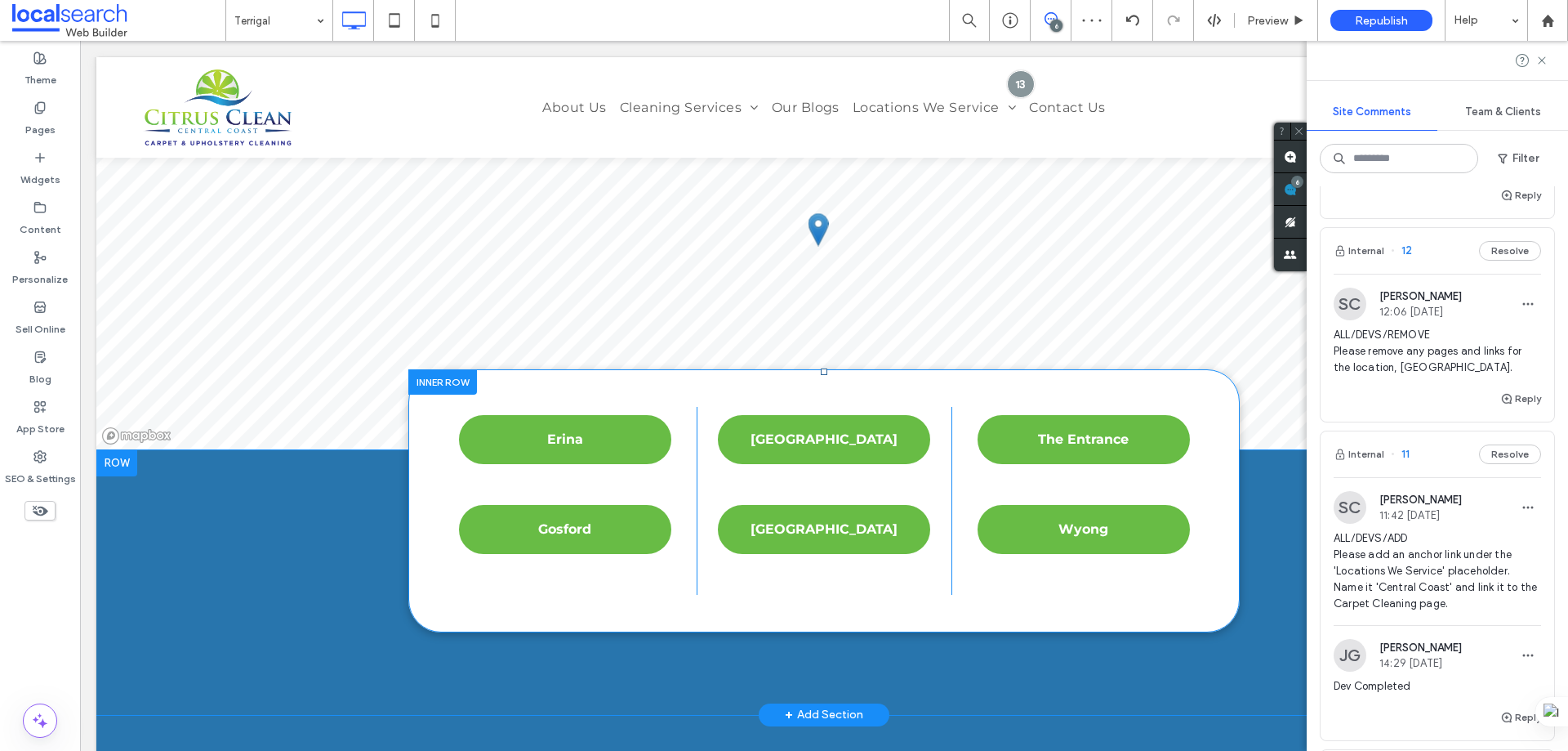
click at [795, 540] on div "Erina [GEOGRAPHIC_DATA] Click To Paste [GEOGRAPHIC_DATA] [GEOGRAPHIC_DATA] Clic…" at bounding box center [823, 501] width 831 height 263
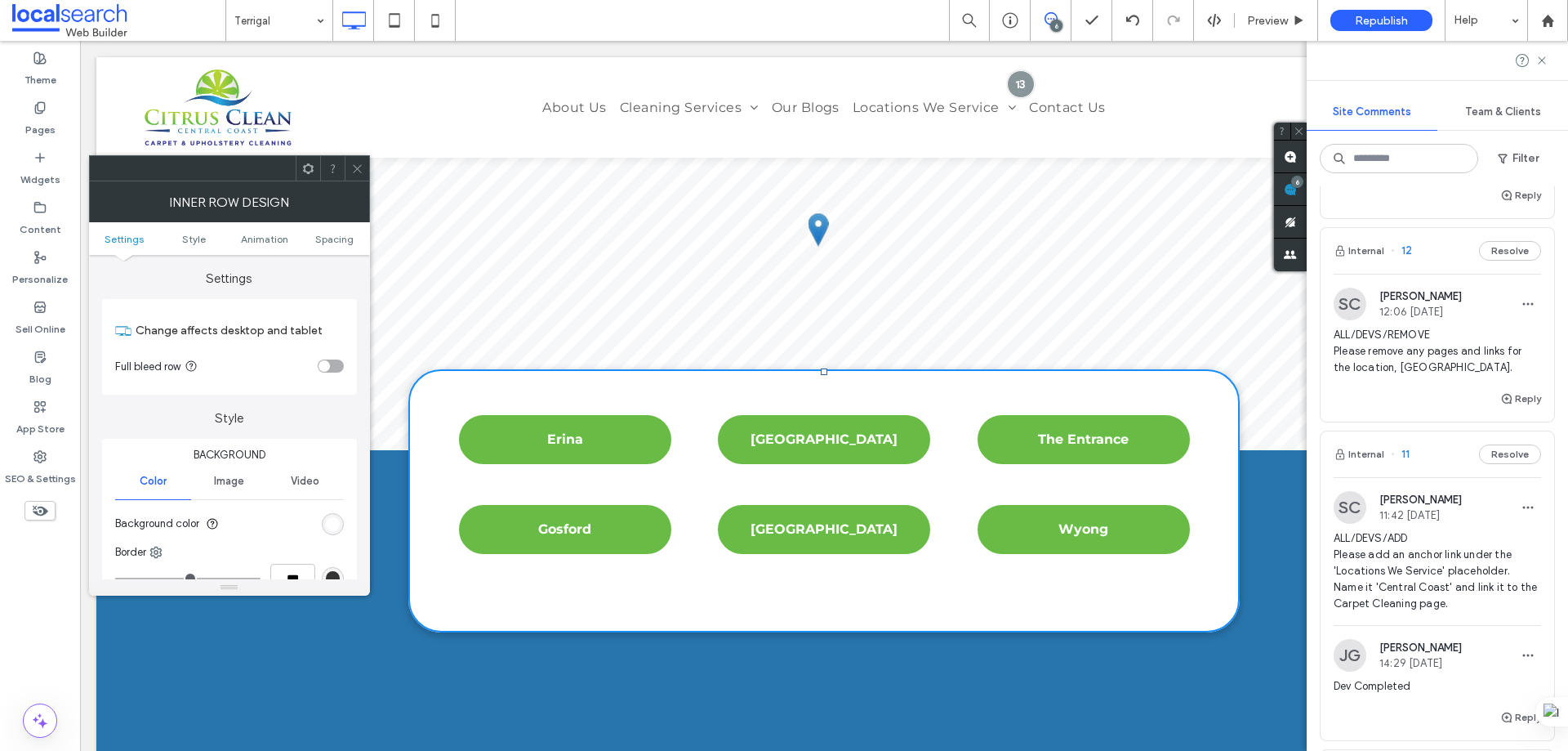
click at [362, 163] on icon at bounding box center [357, 168] width 13 height 13
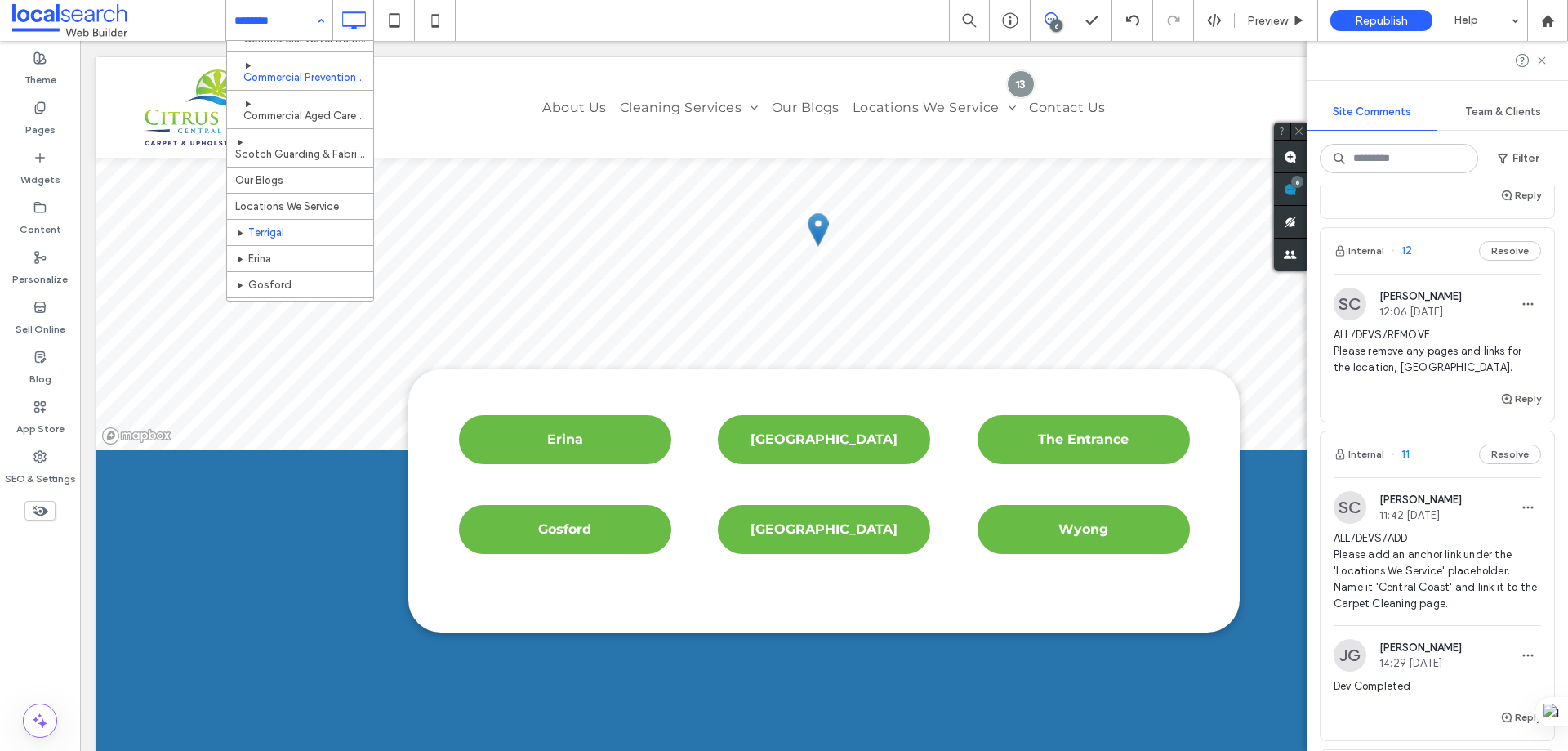
scroll to position [491, 0]
click at [303, 16] on input at bounding box center [275, 20] width 81 height 41
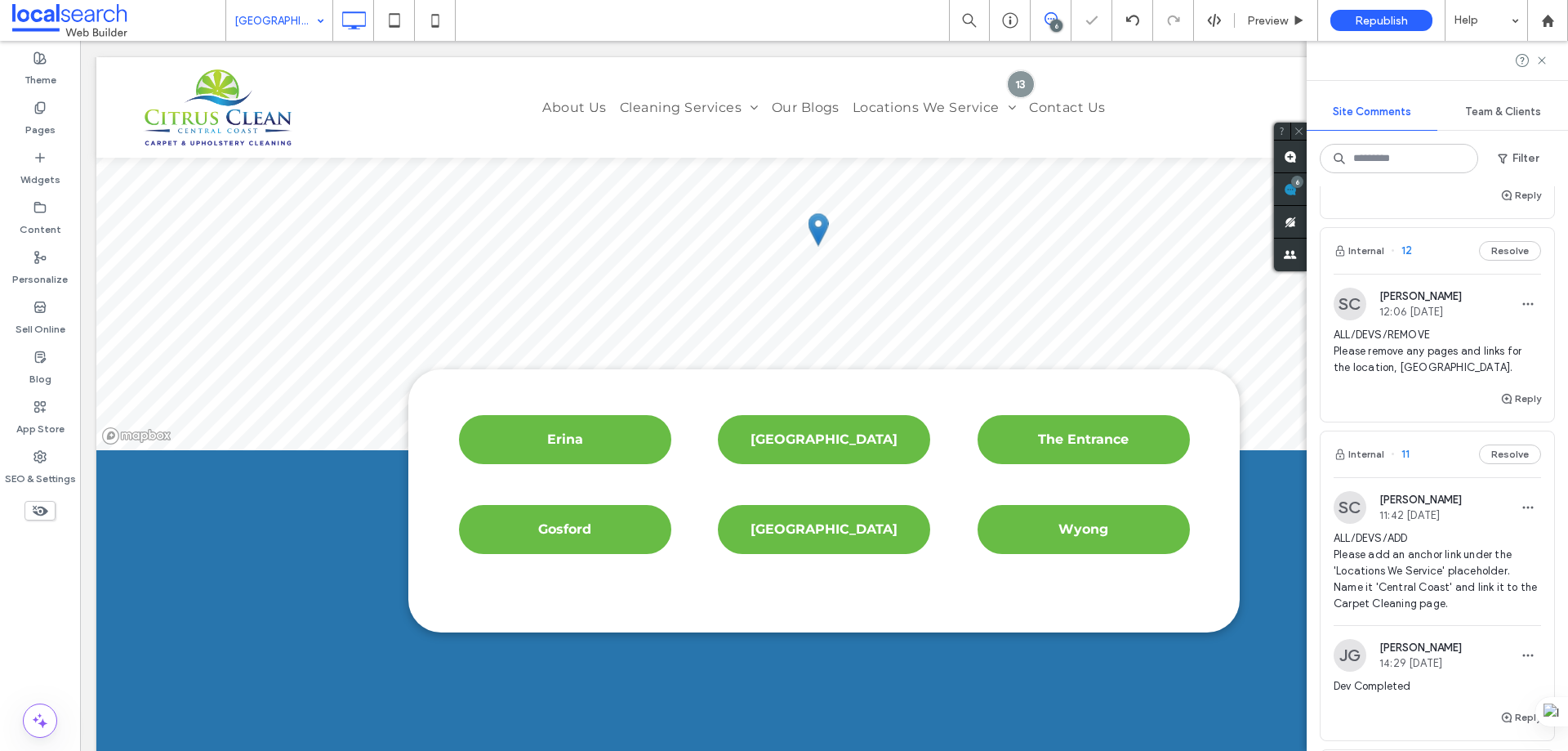
click at [313, 15] on div "[GEOGRAPHIC_DATA]" at bounding box center [280, 20] width 106 height 41
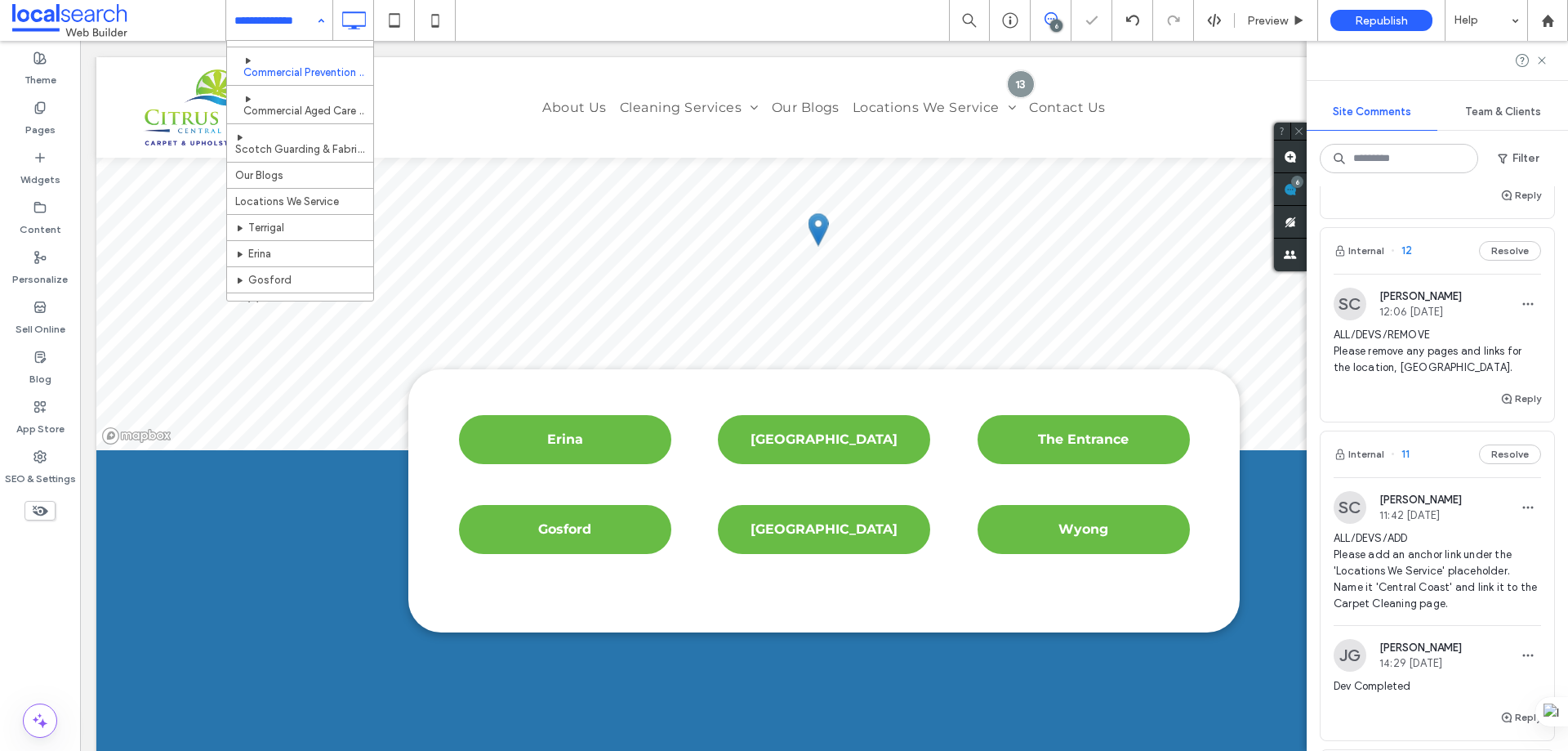
scroll to position [592, 0]
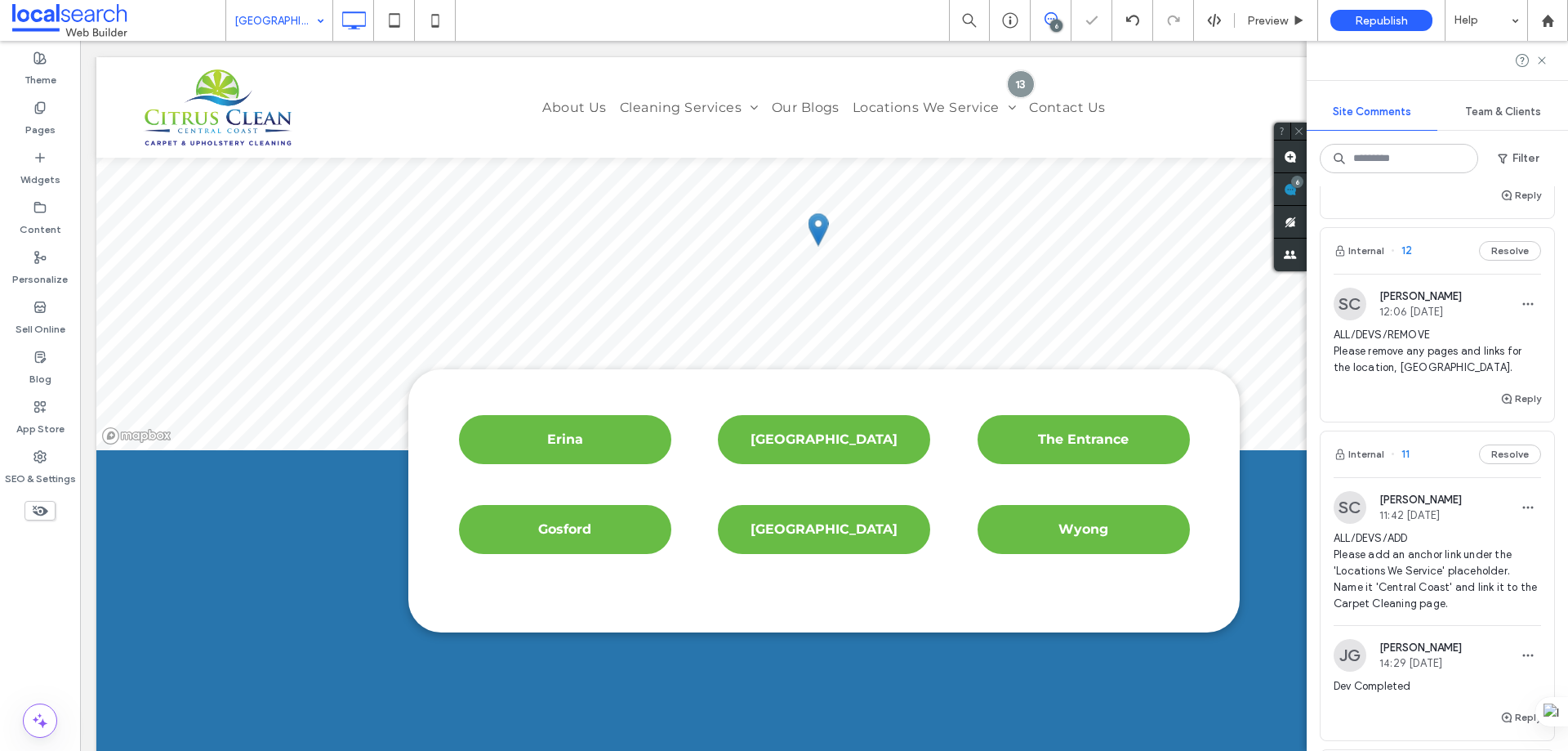
click at [302, 15] on input at bounding box center [275, 20] width 81 height 41
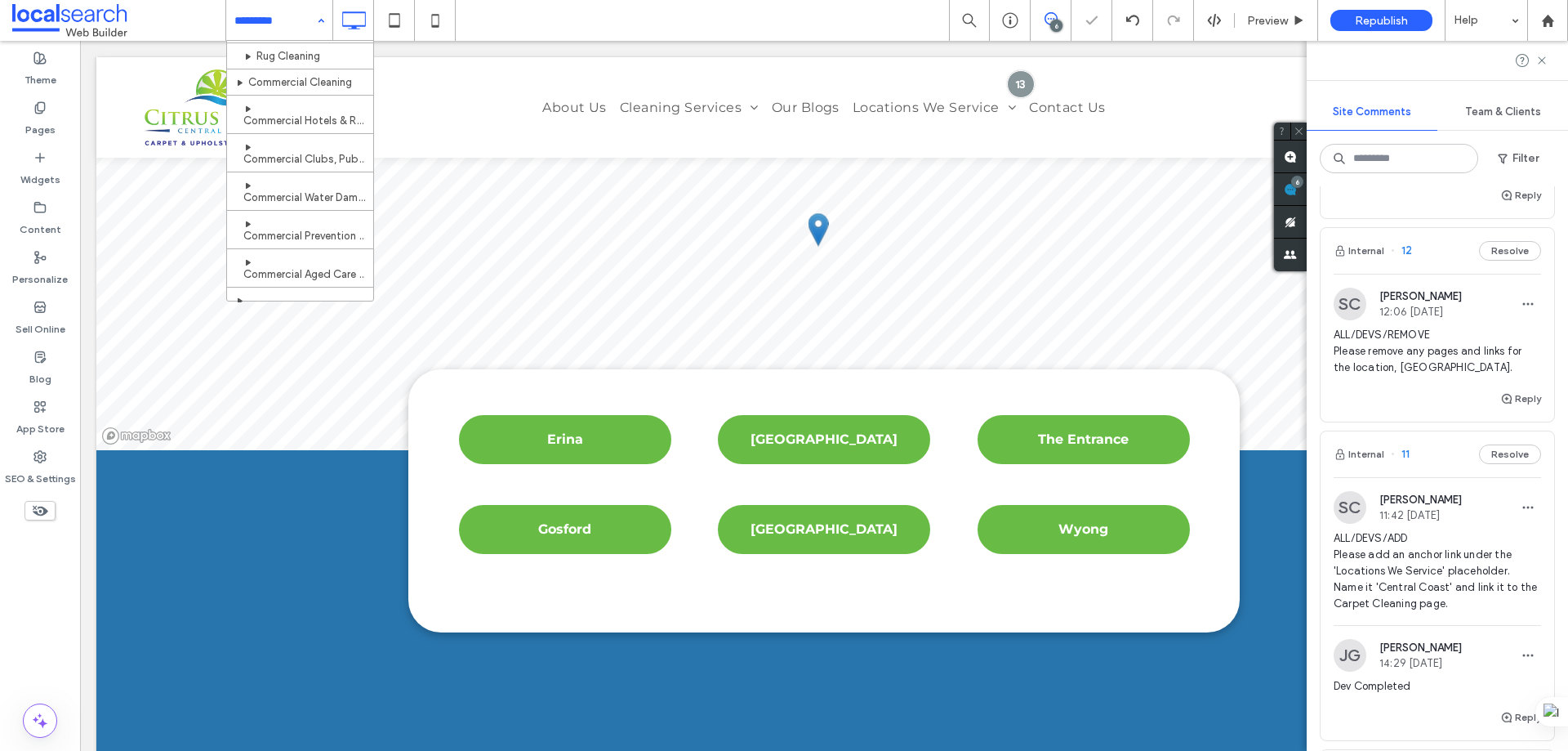
scroll to position [592, 0]
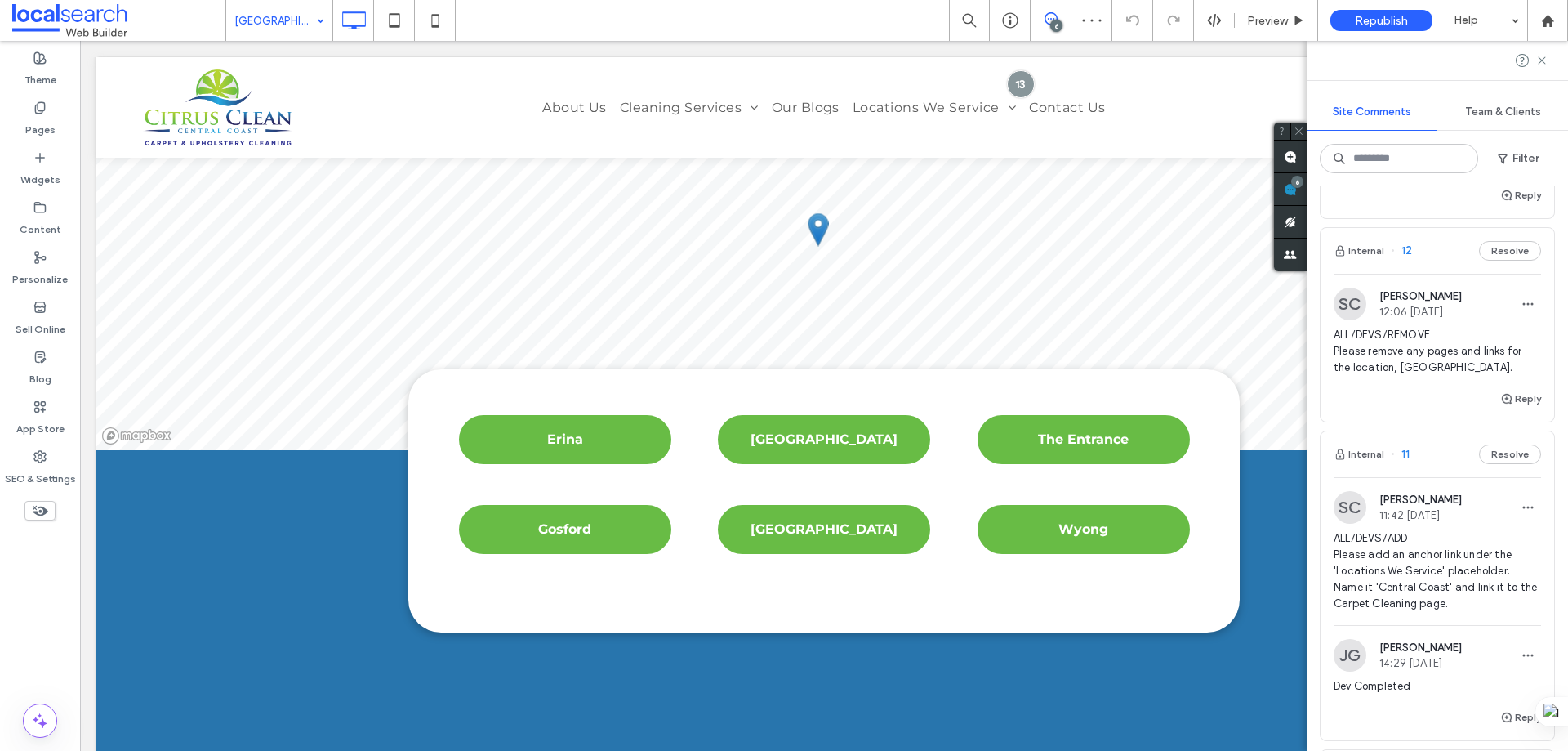
click at [307, 13] on input at bounding box center [275, 20] width 81 height 41
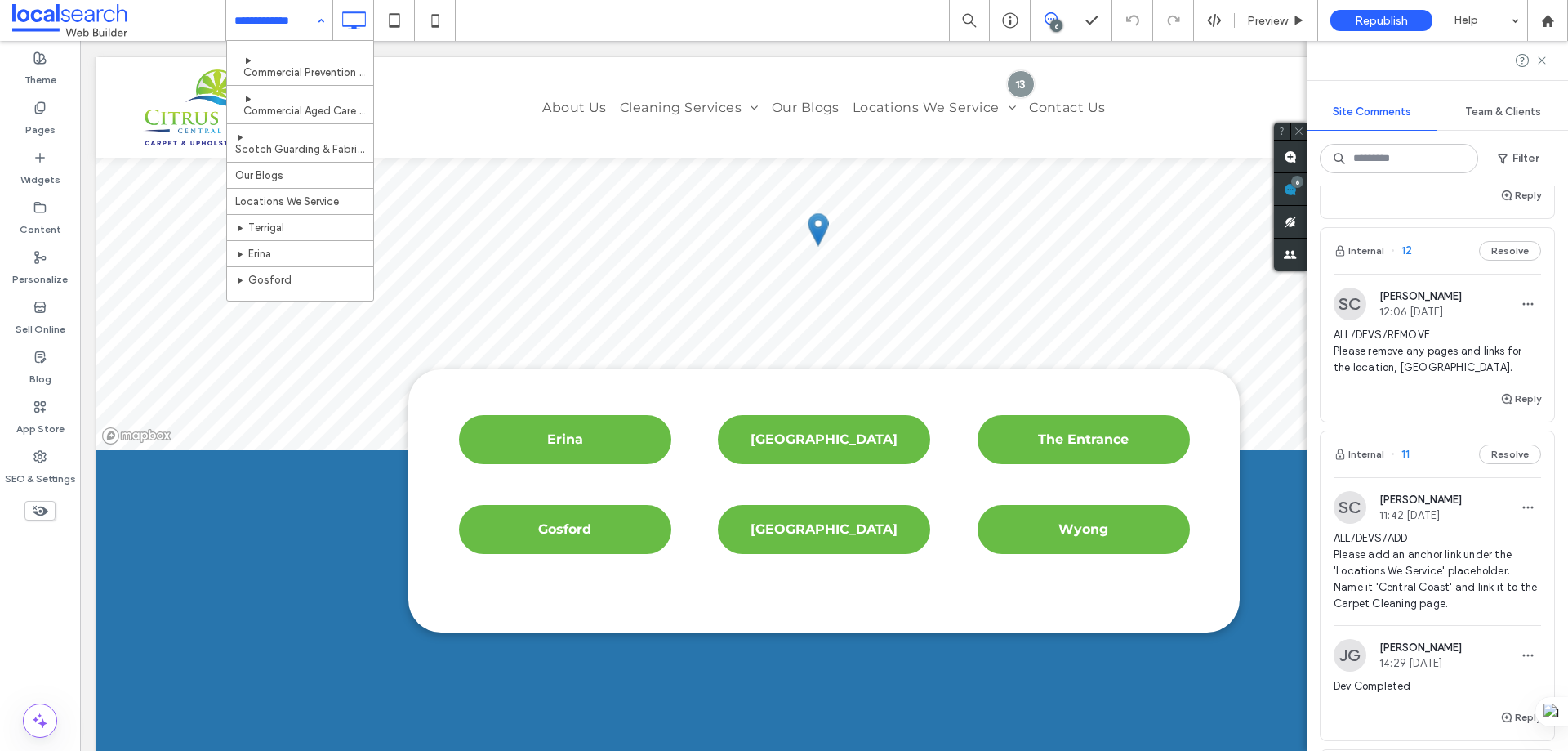
scroll to position [592, 0]
click at [307, 18] on input at bounding box center [275, 20] width 81 height 41
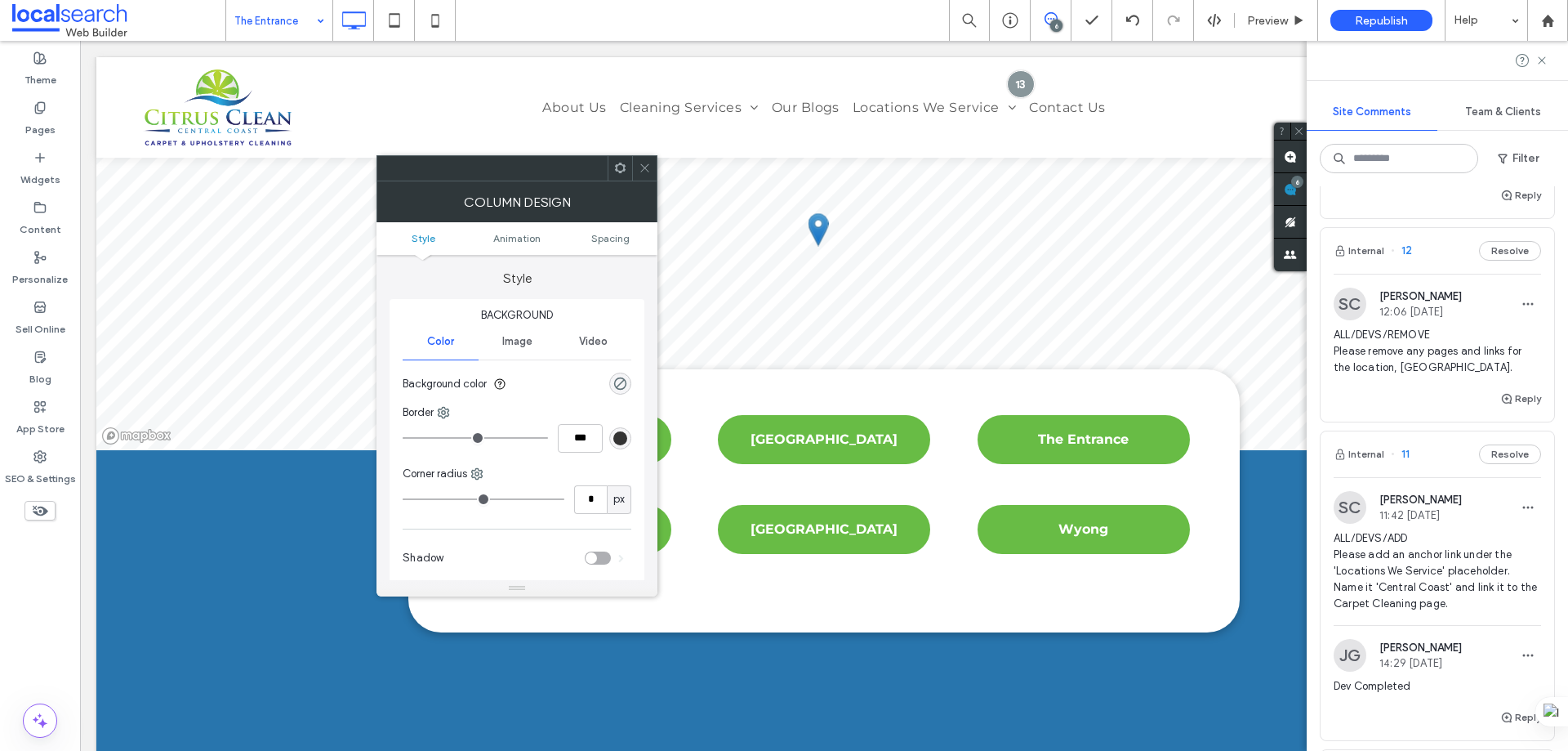
click at [644, 161] on span at bounding box center [644, 167] width 13 height 24
click at [640, 170] on icon at bounding box center [644, 167] width 13 height 13
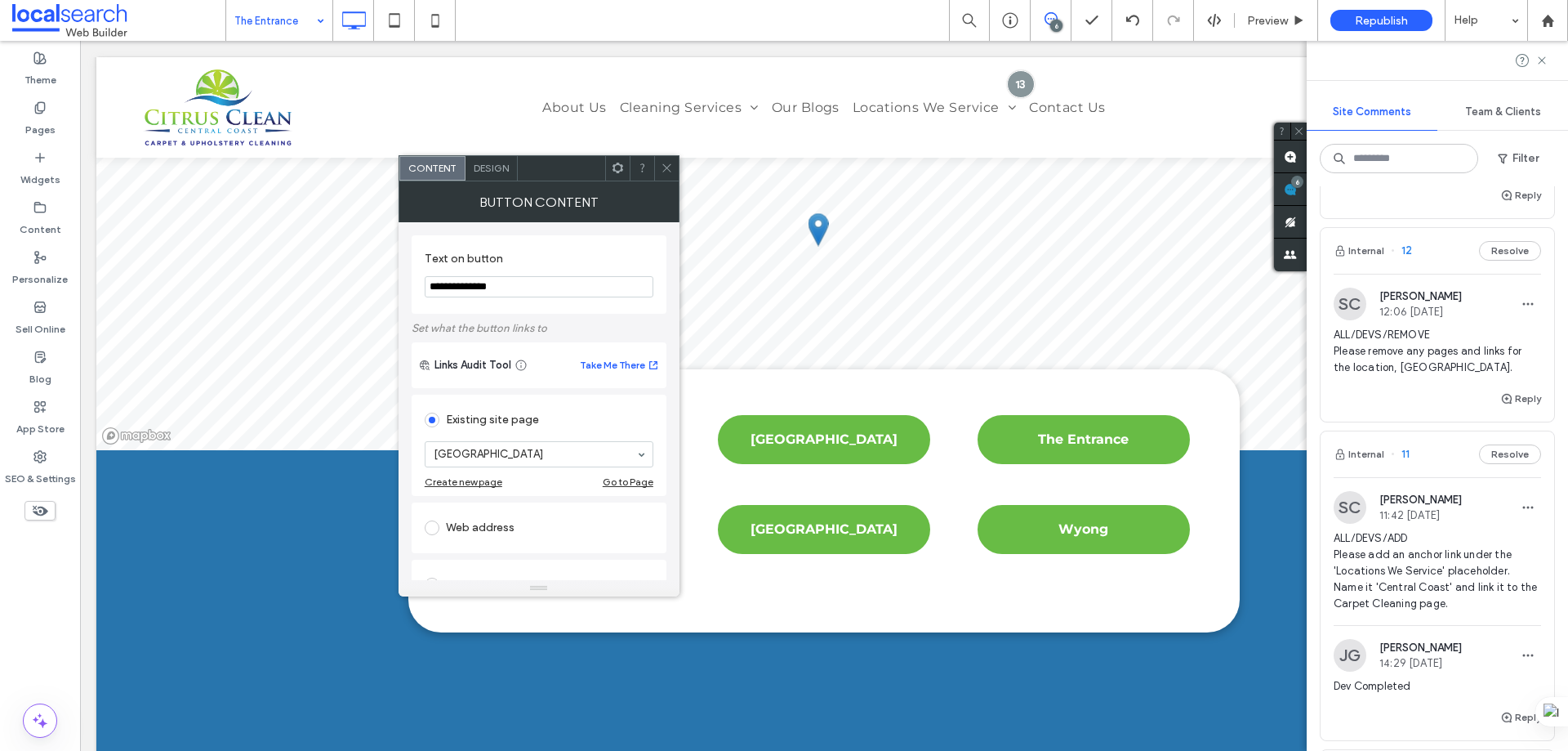
click at [488, 170] on span "Design" at bounding box center [491, 167] width 35 height 13
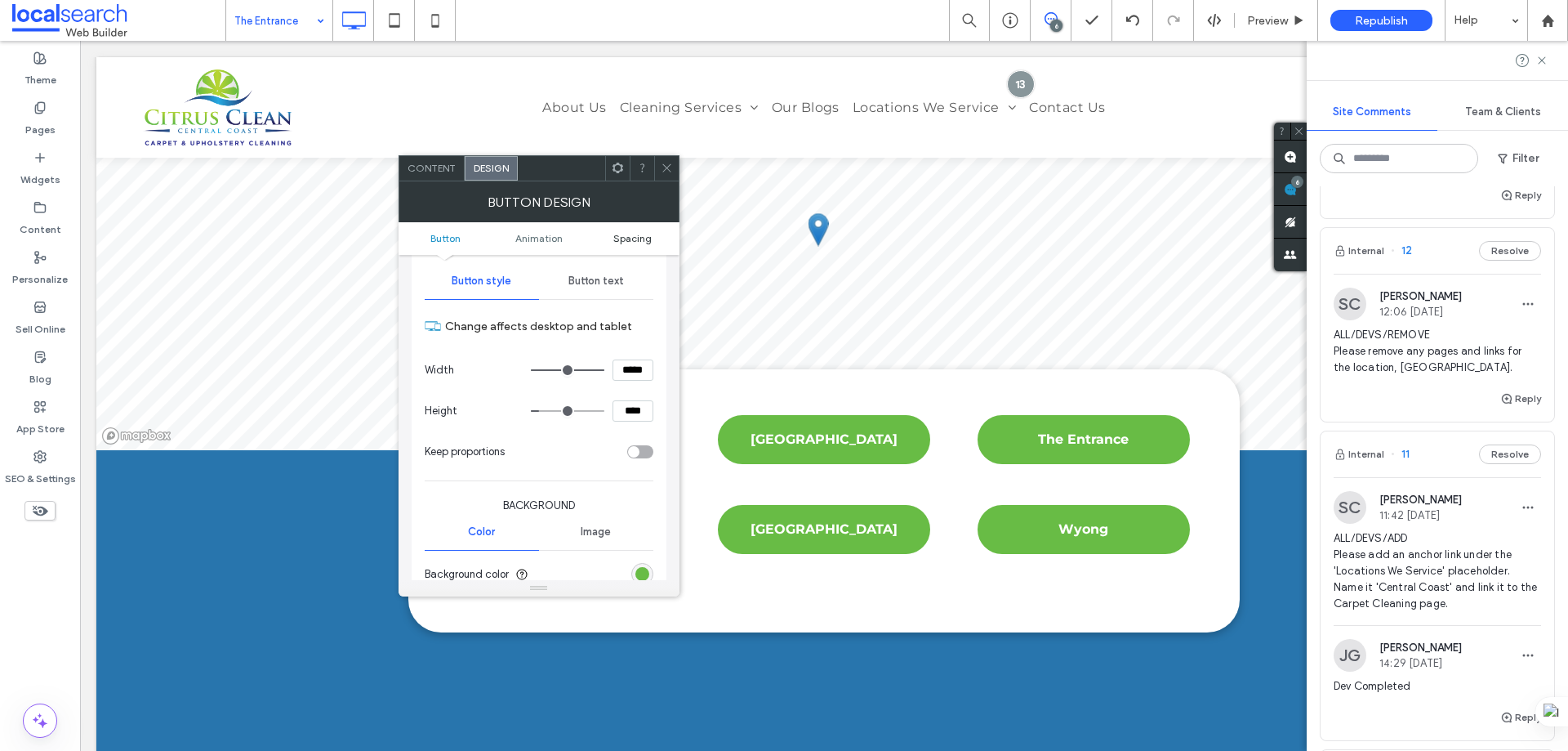
click at [630, 239] on span "Spacing" at bounding box center [633, 238] width 39 height 13
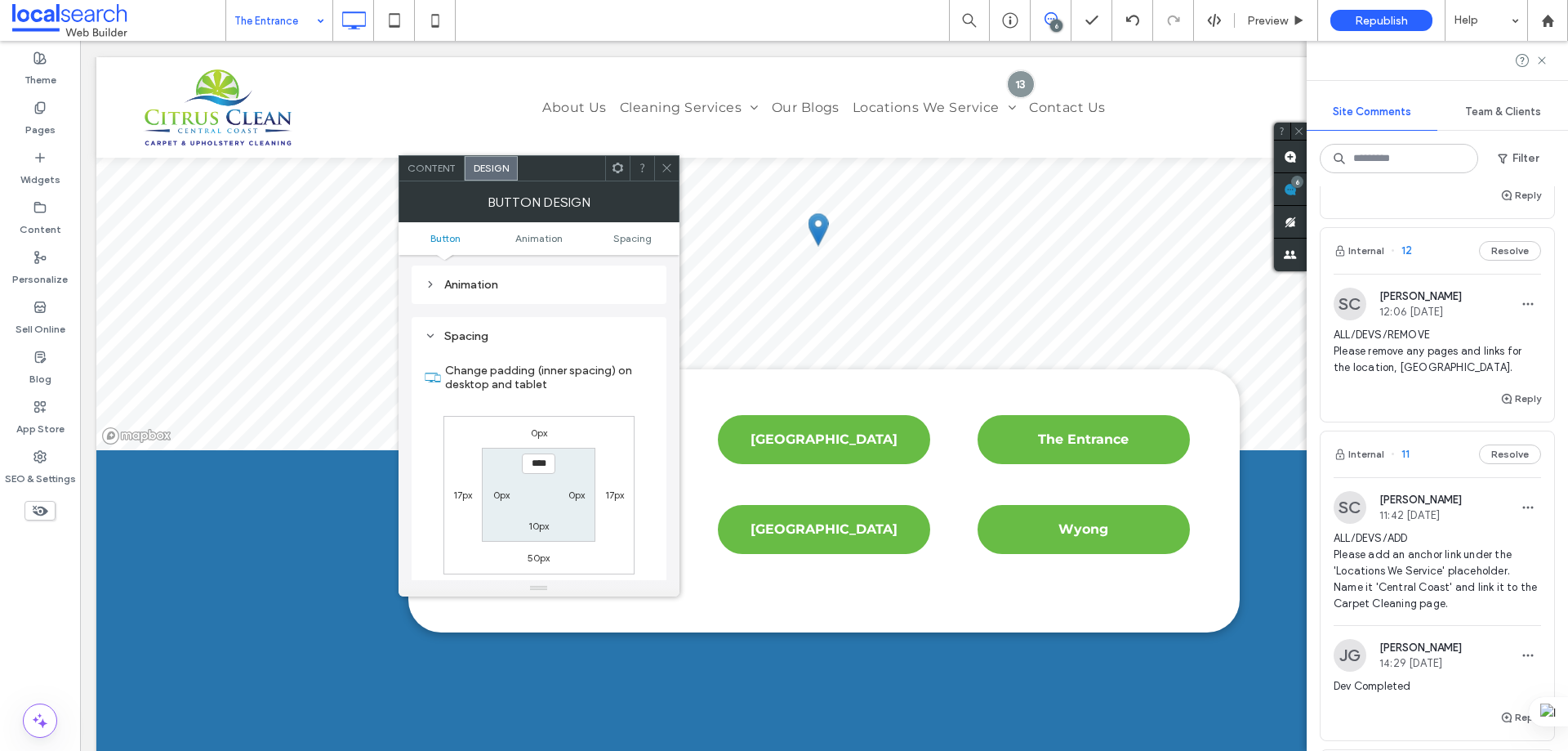
scroll to position [767, 0]
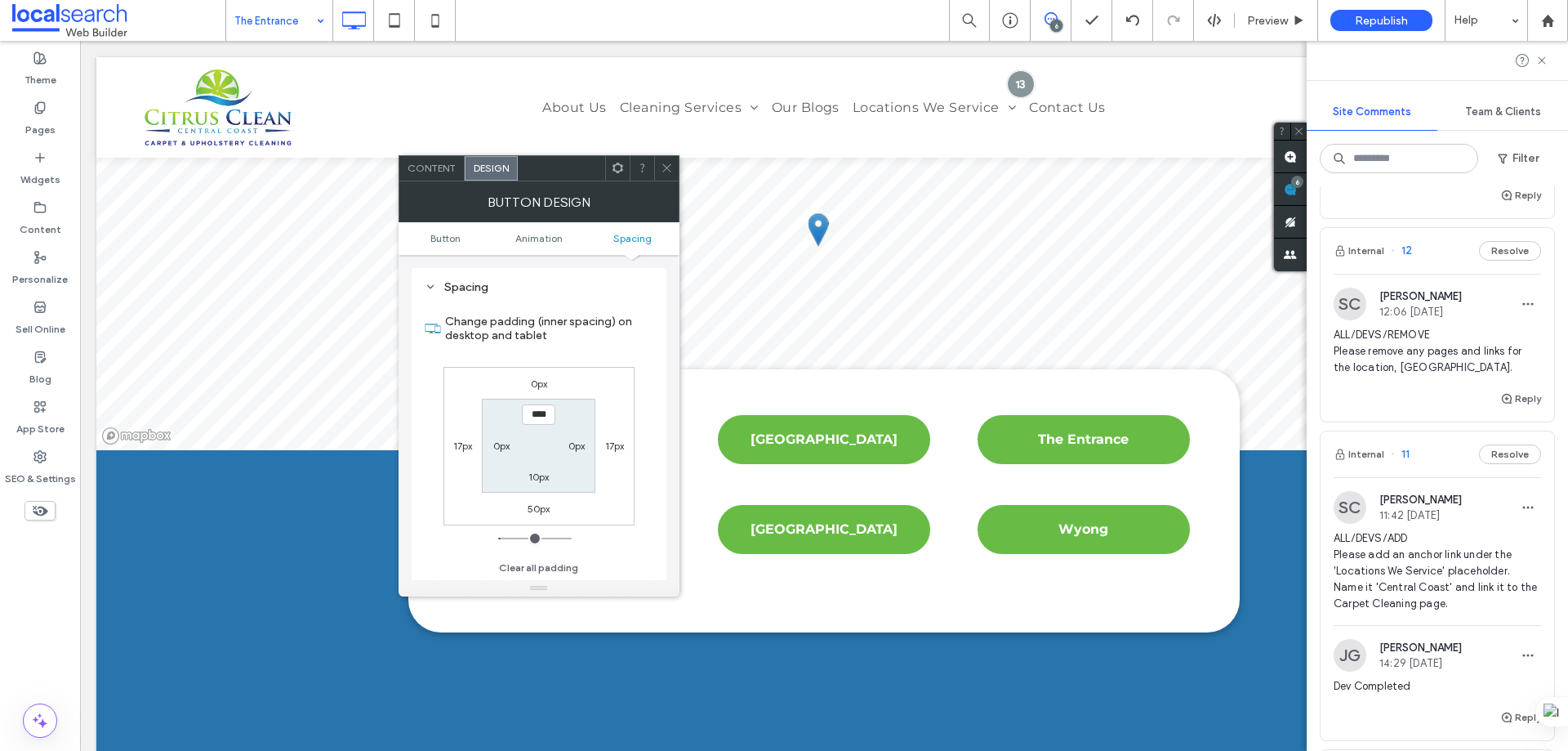
click at [662, 164] on icon at bounding box center [666, 167] width 13 height 13
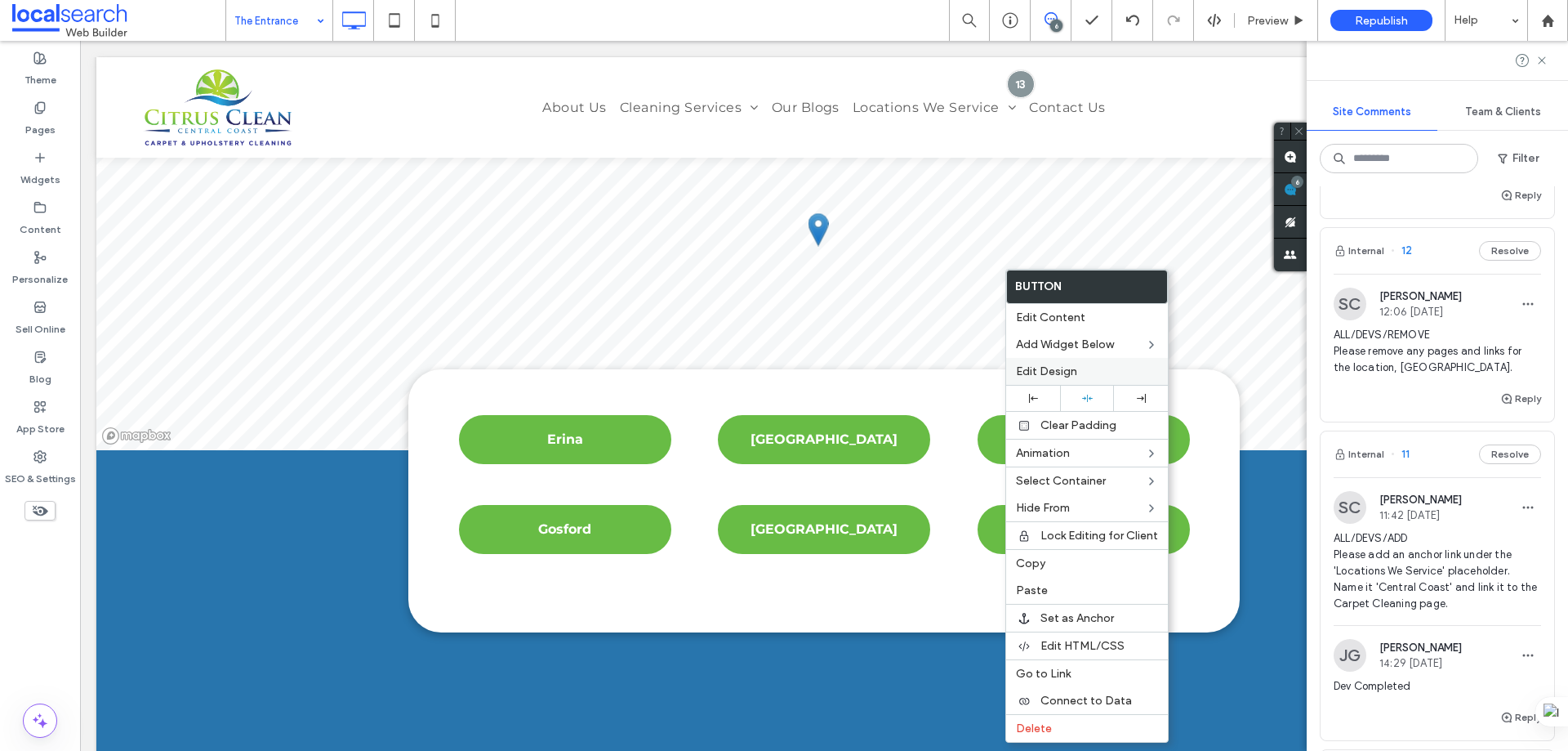
click at [1021, 369] on span "Edit Design" at bounding box center [1046, 372] width 61 height 14
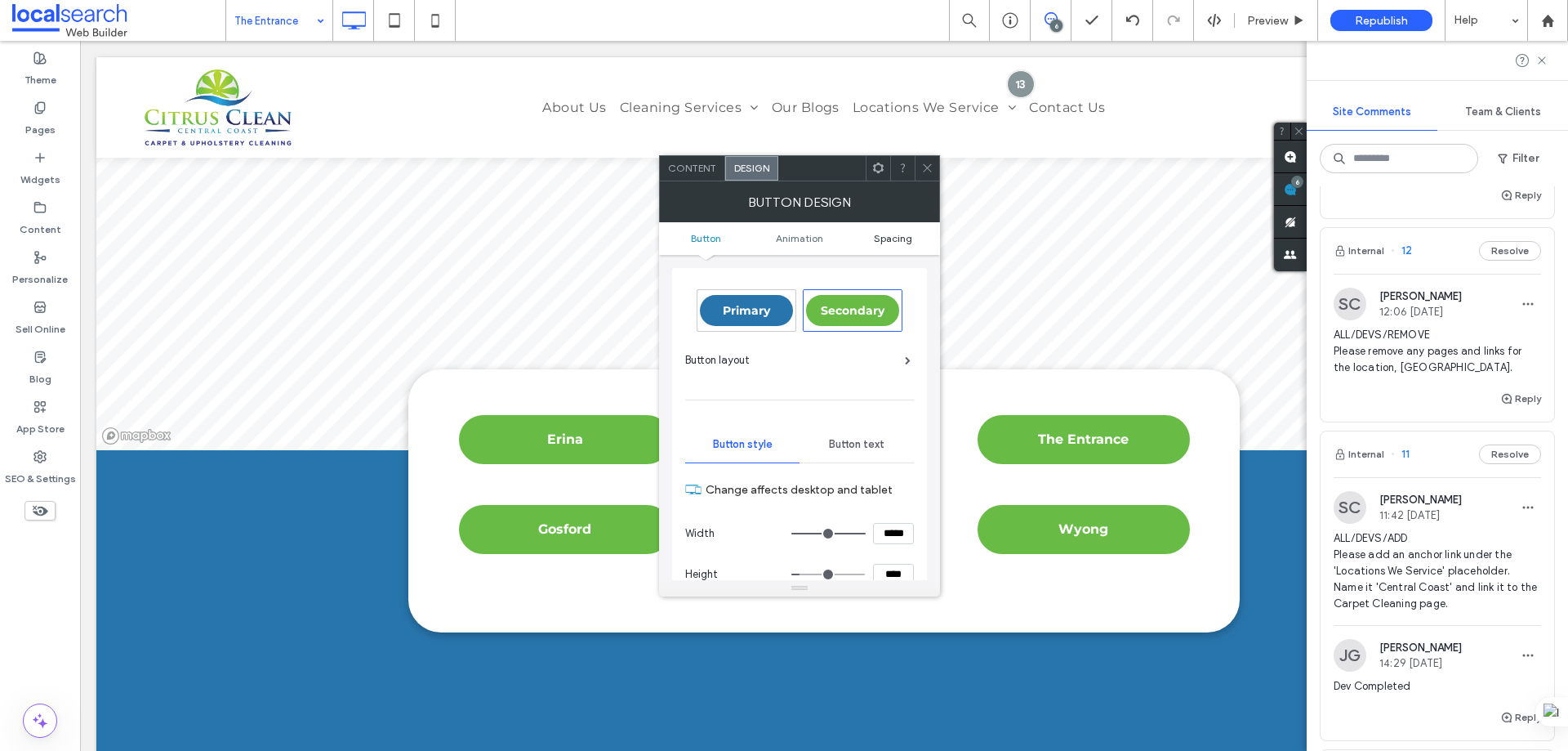
click at [889, 233] on span "Spacing" at bounding box center [893, 238] width 39 height 13
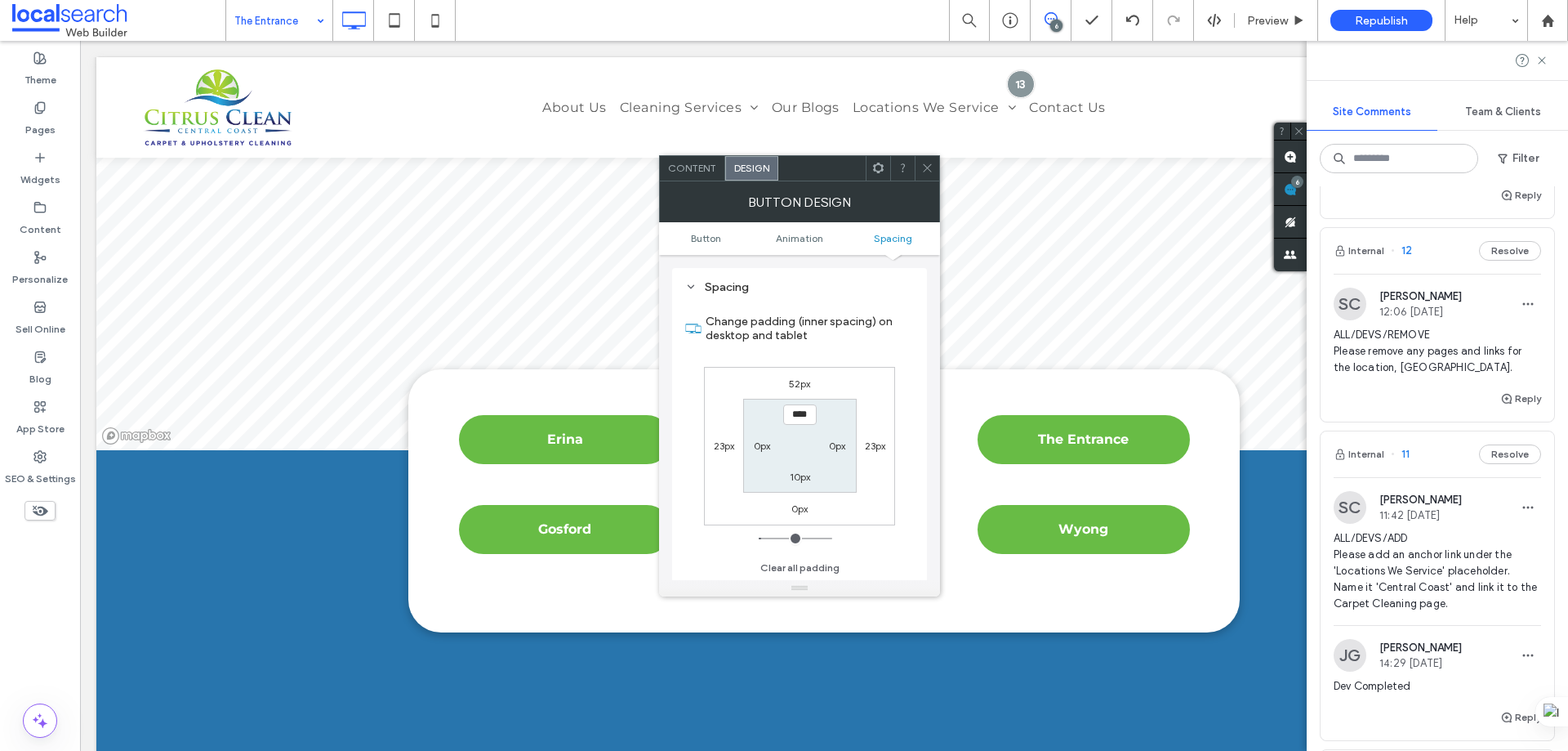
click at [931, 166] on icon at bounding box center [927, 167] width 13 height 13
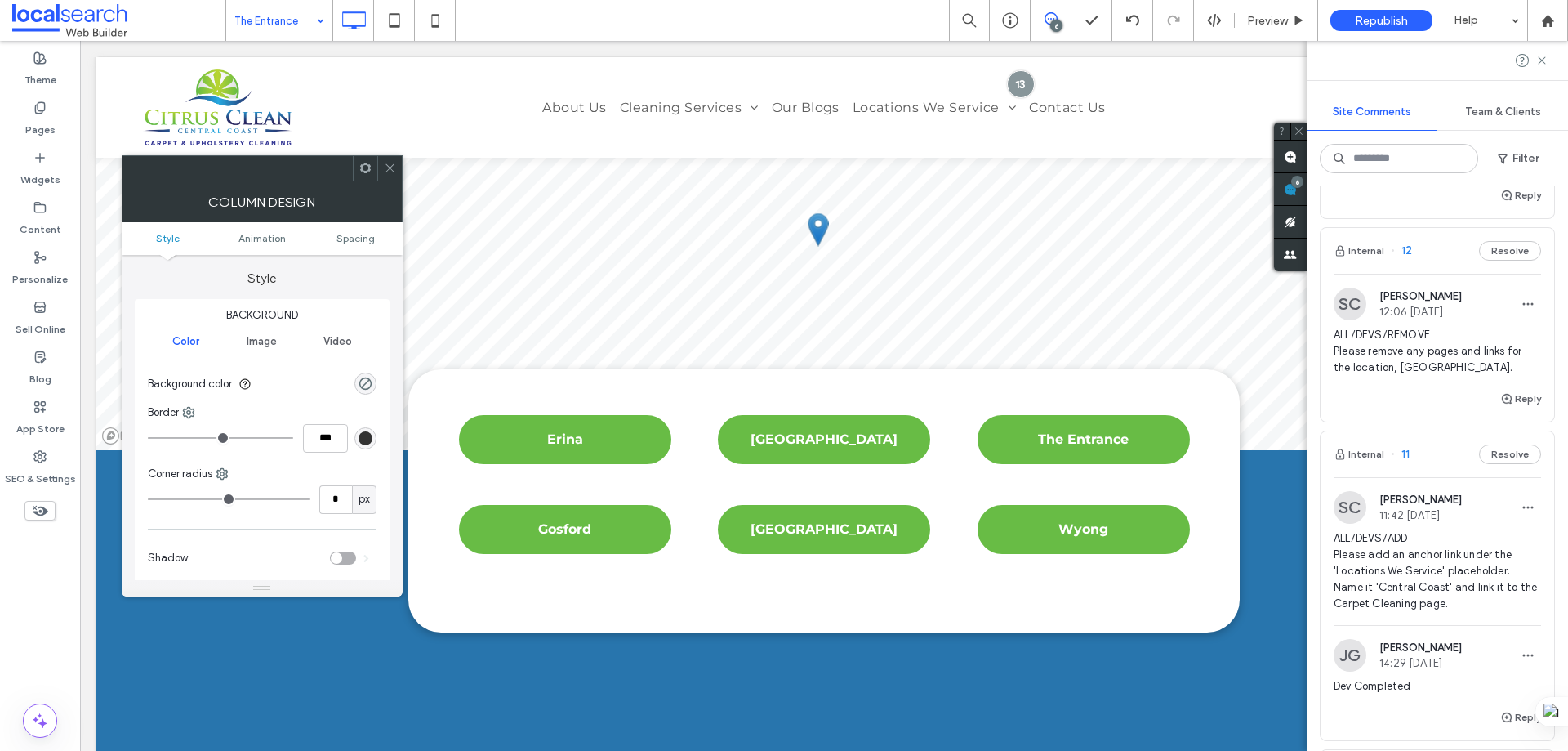
click at [390, 172] on icon at bounding box center [390, 167] width 13 height 13
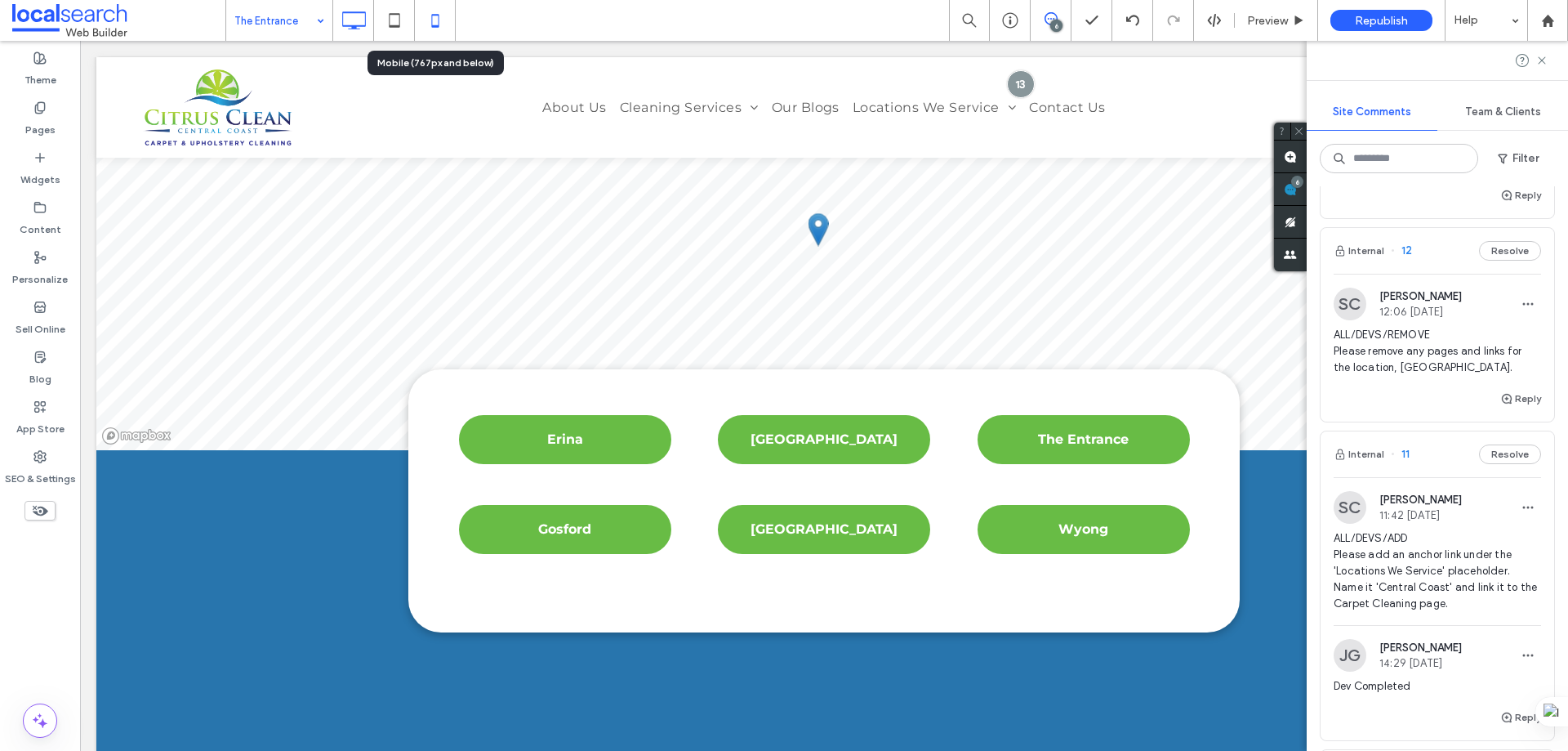
click at [432, 9] on icon at bounding box center [435, 20] width 33 height 33
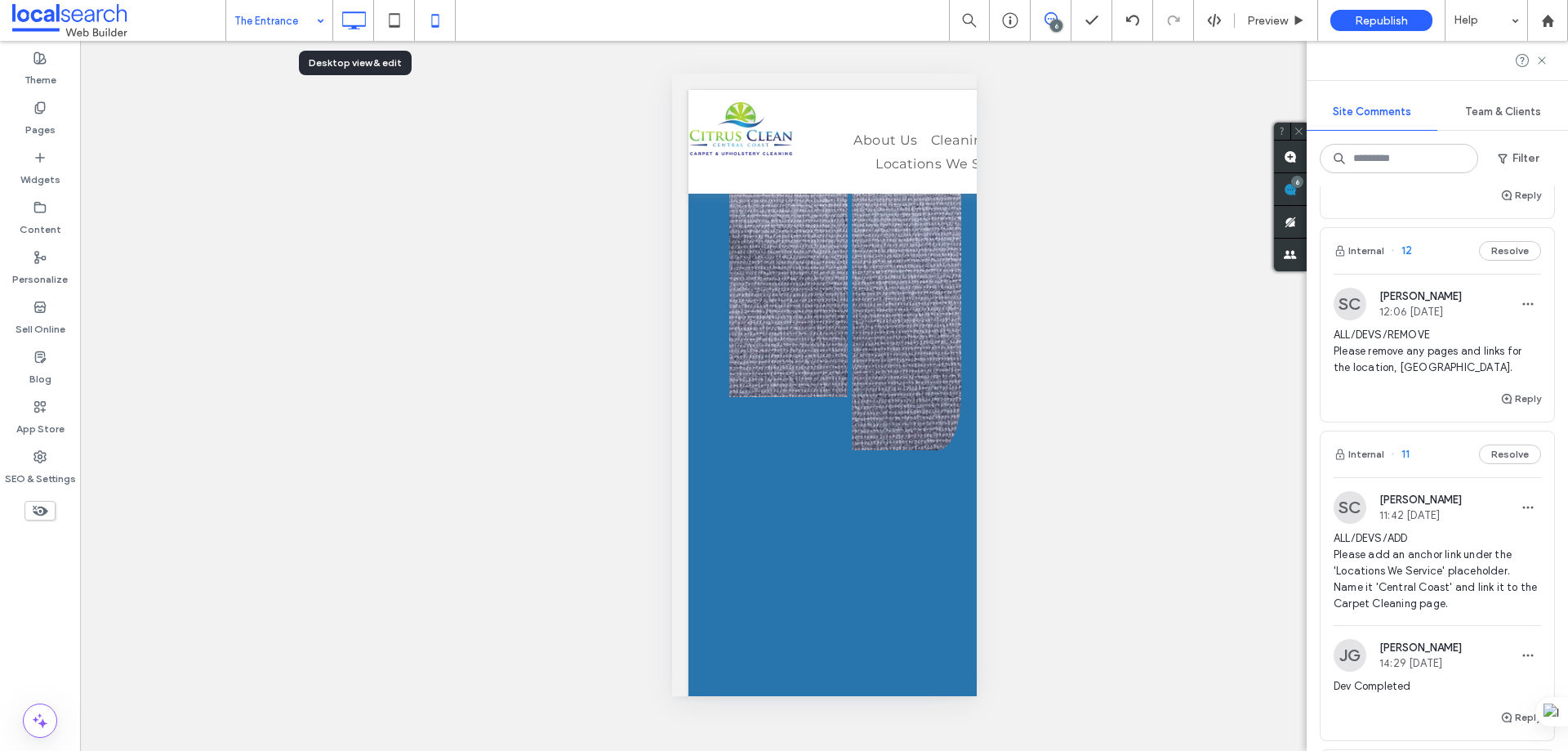
click at [367, 19] on icon at bounding box center [354, 20] width 33 height 33
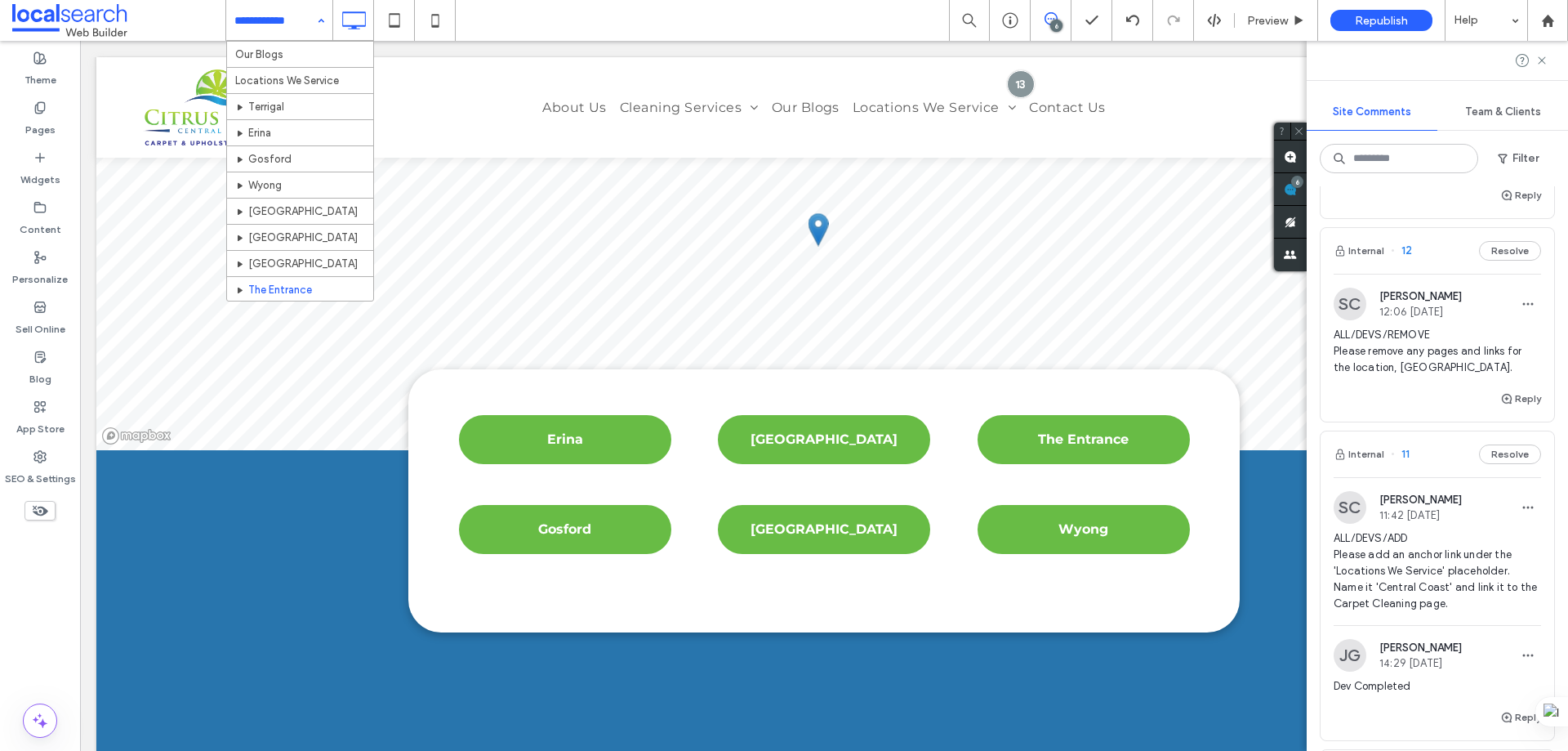
scroll to position [592, 0]
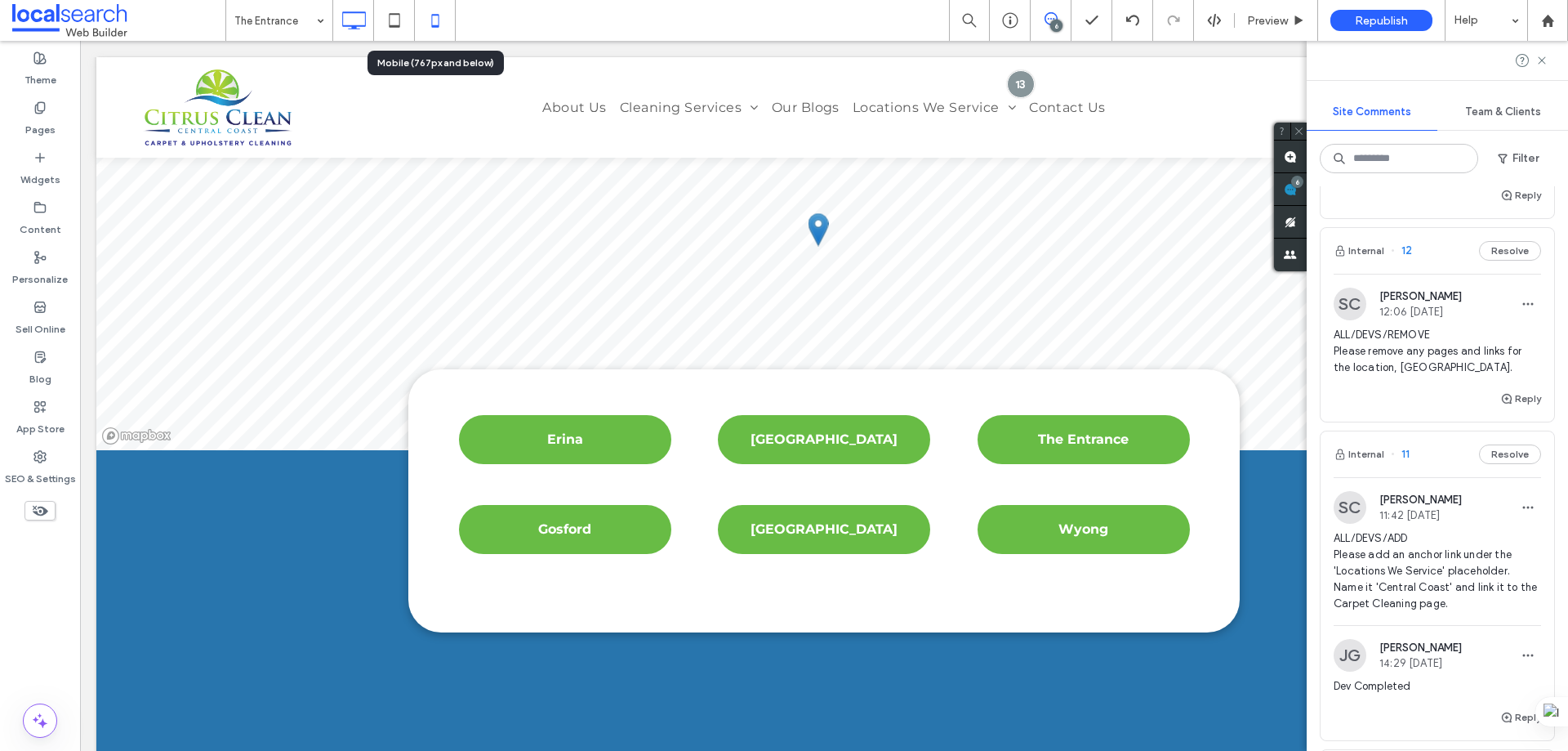
click at [434, 35] on icon at bounding box center [435, 20] width 33 height 33
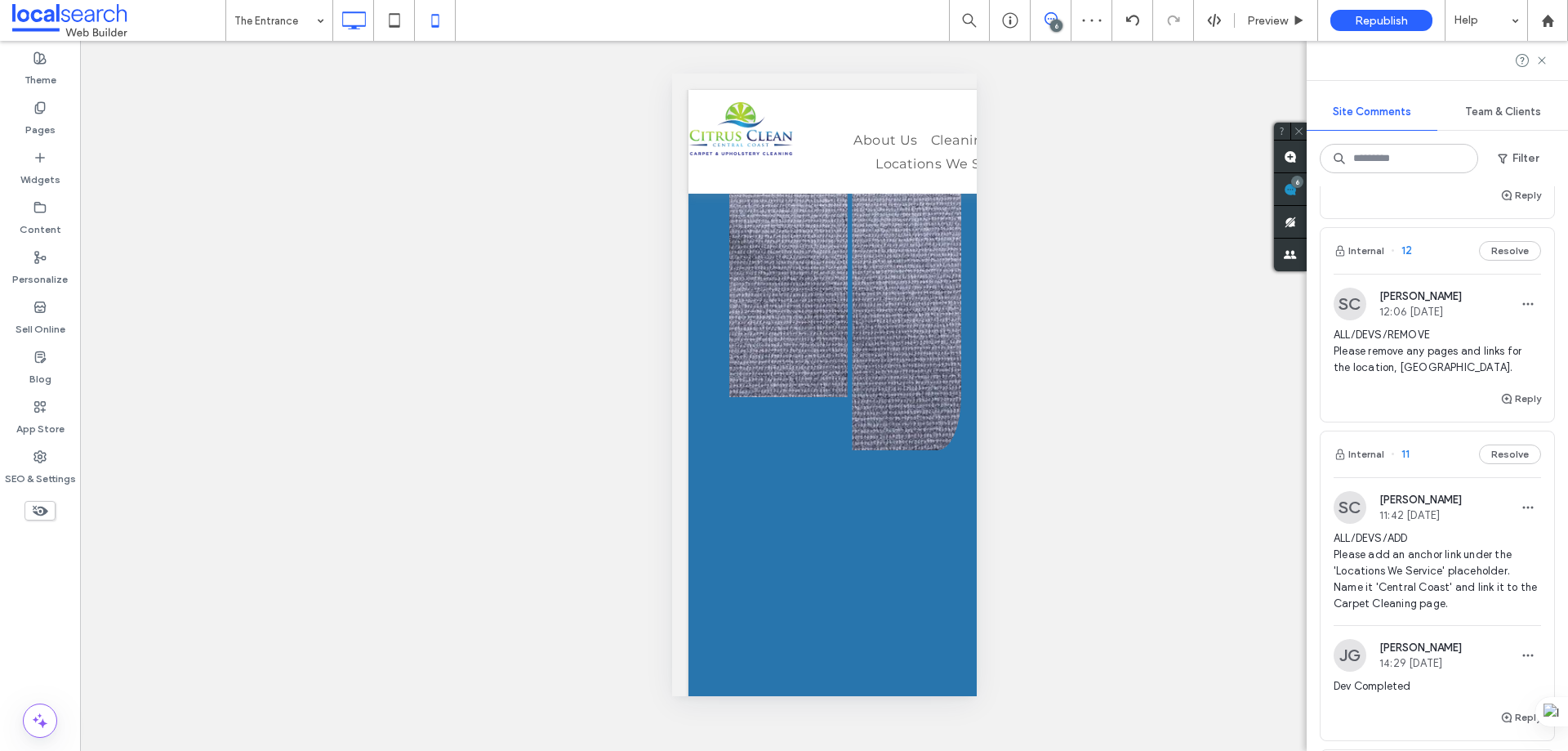
click at [354, 28] on use at bounding box center [354, 20] width 23 height 18
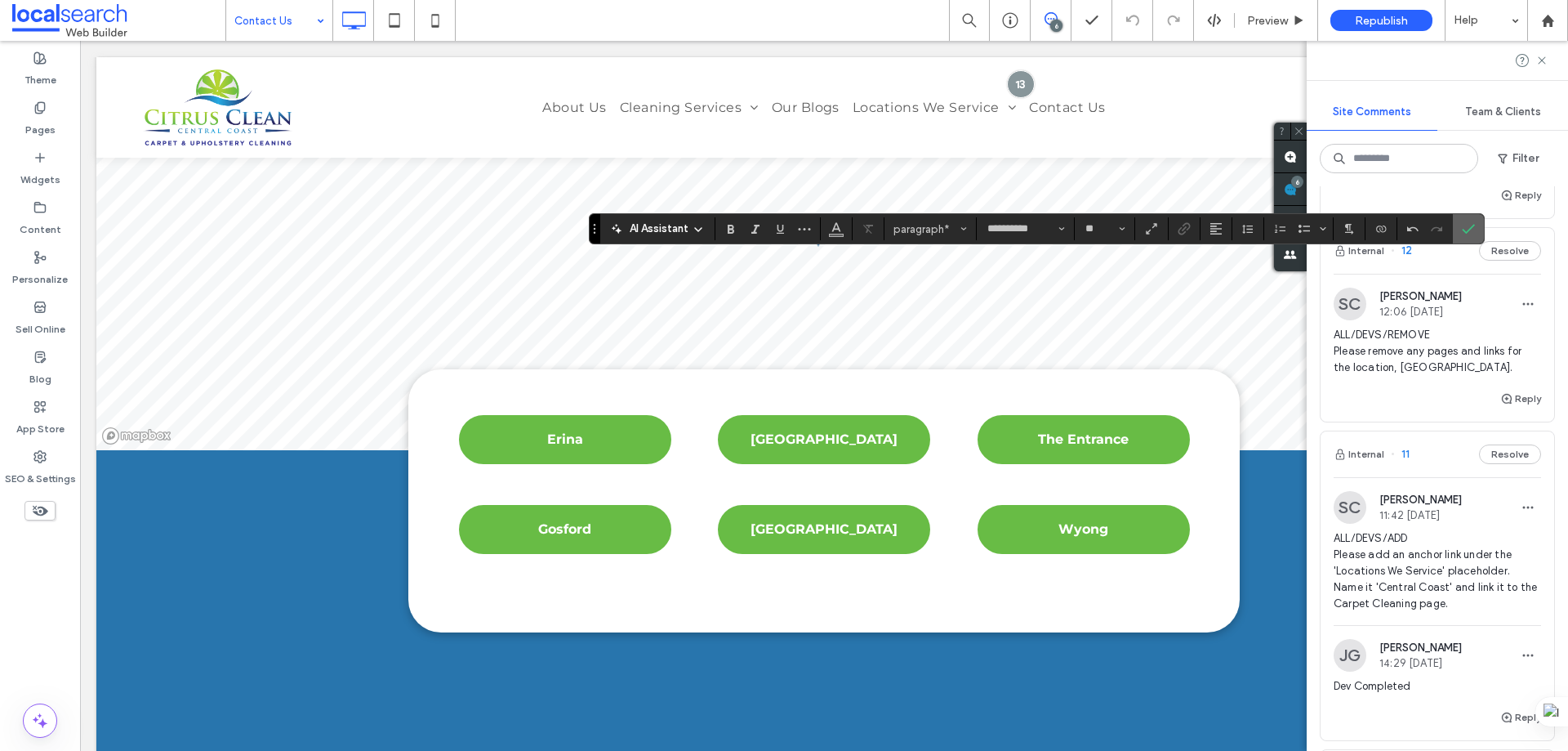
click at [1462, 230] on icon "Confirm" at bounding box center [1468, 229] width 14 height 14
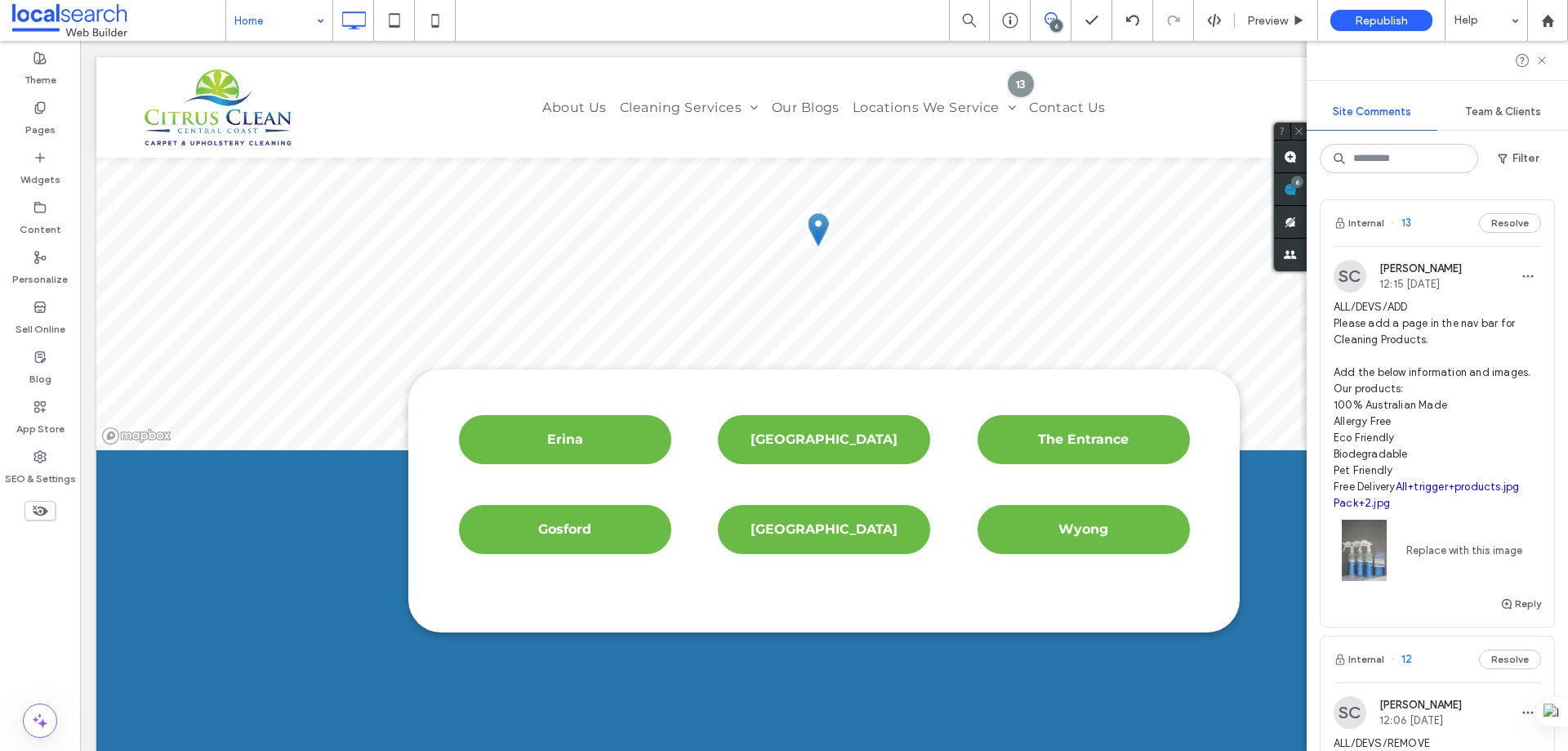
scroll to position [307, 0]
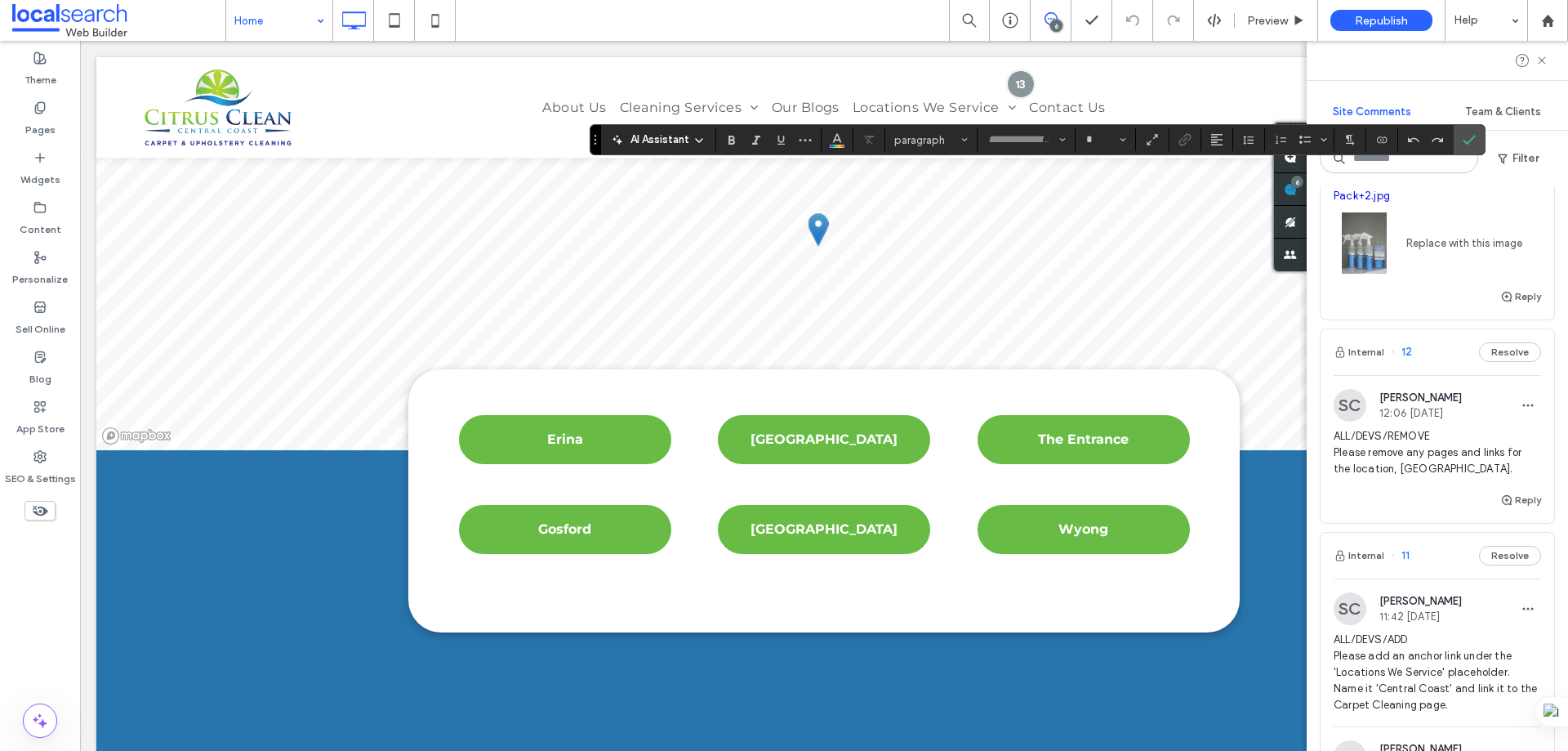
type input "**********"
type input "**"
click at [1466, 134] on icon "Confirm" at bounding box center [1469, 140] width 14 height 14
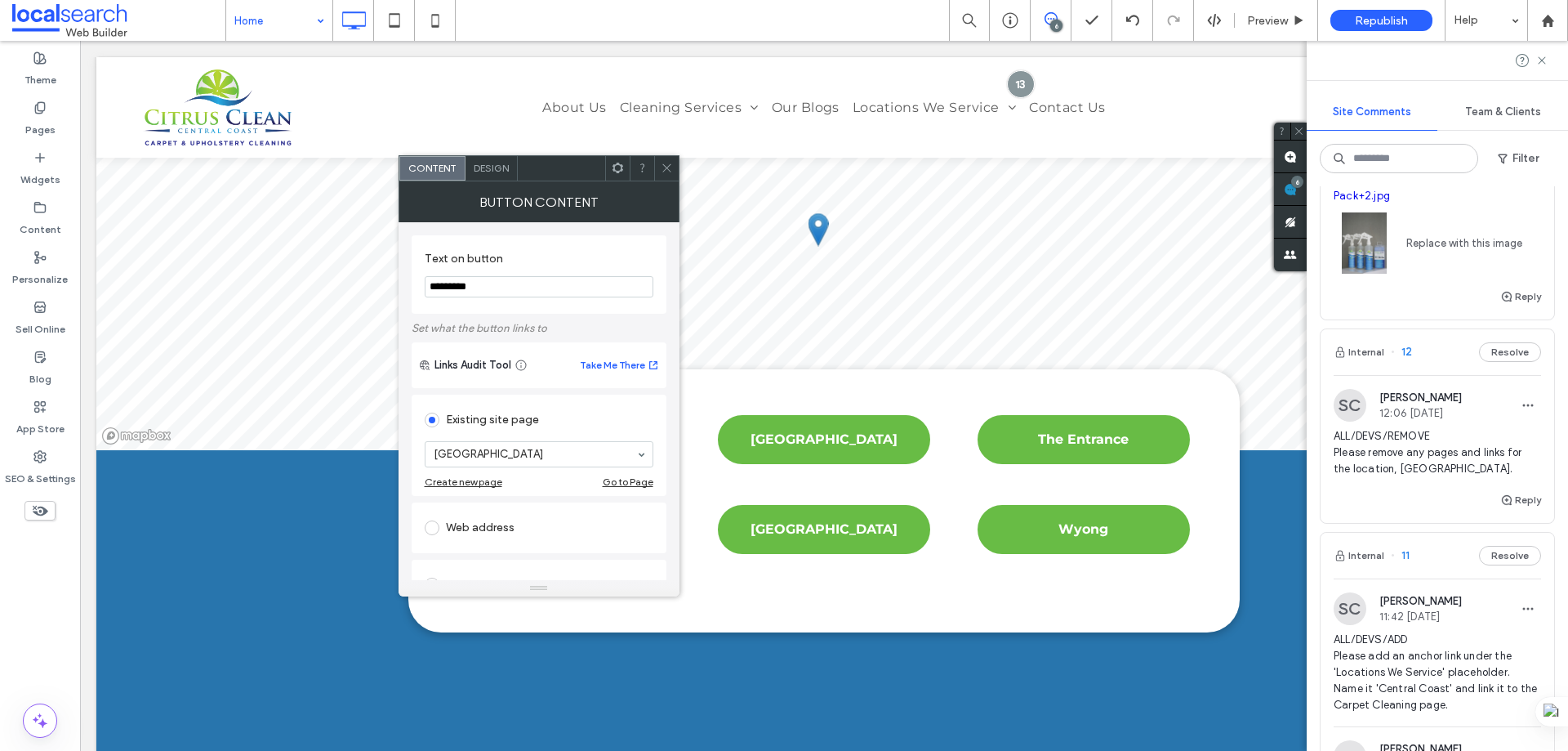
click at [671, 165] on icon at bounding box center [666, 167] width 13 height 13
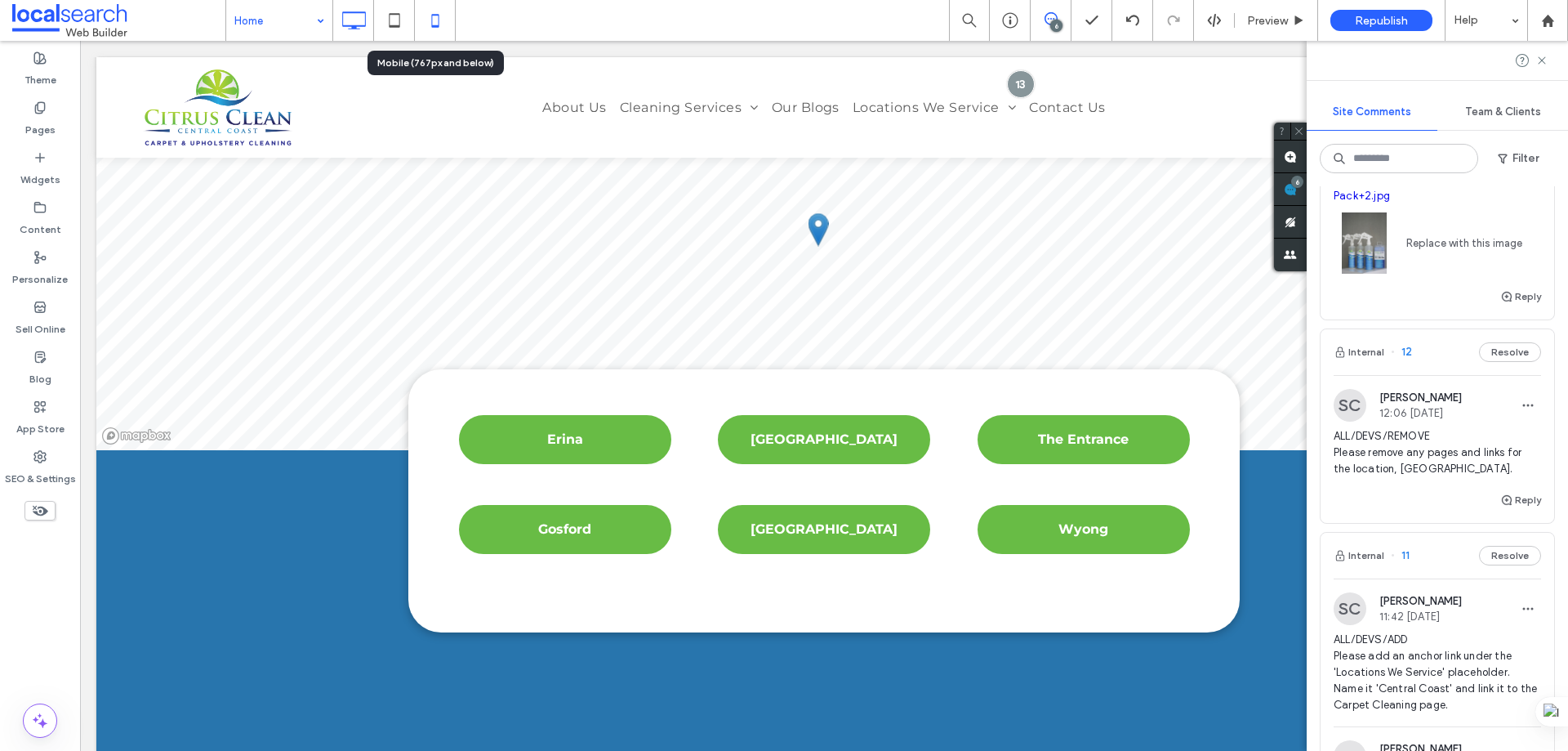
click at [429, 24] on icon at bounding box center [435, 20] width 33 height 33
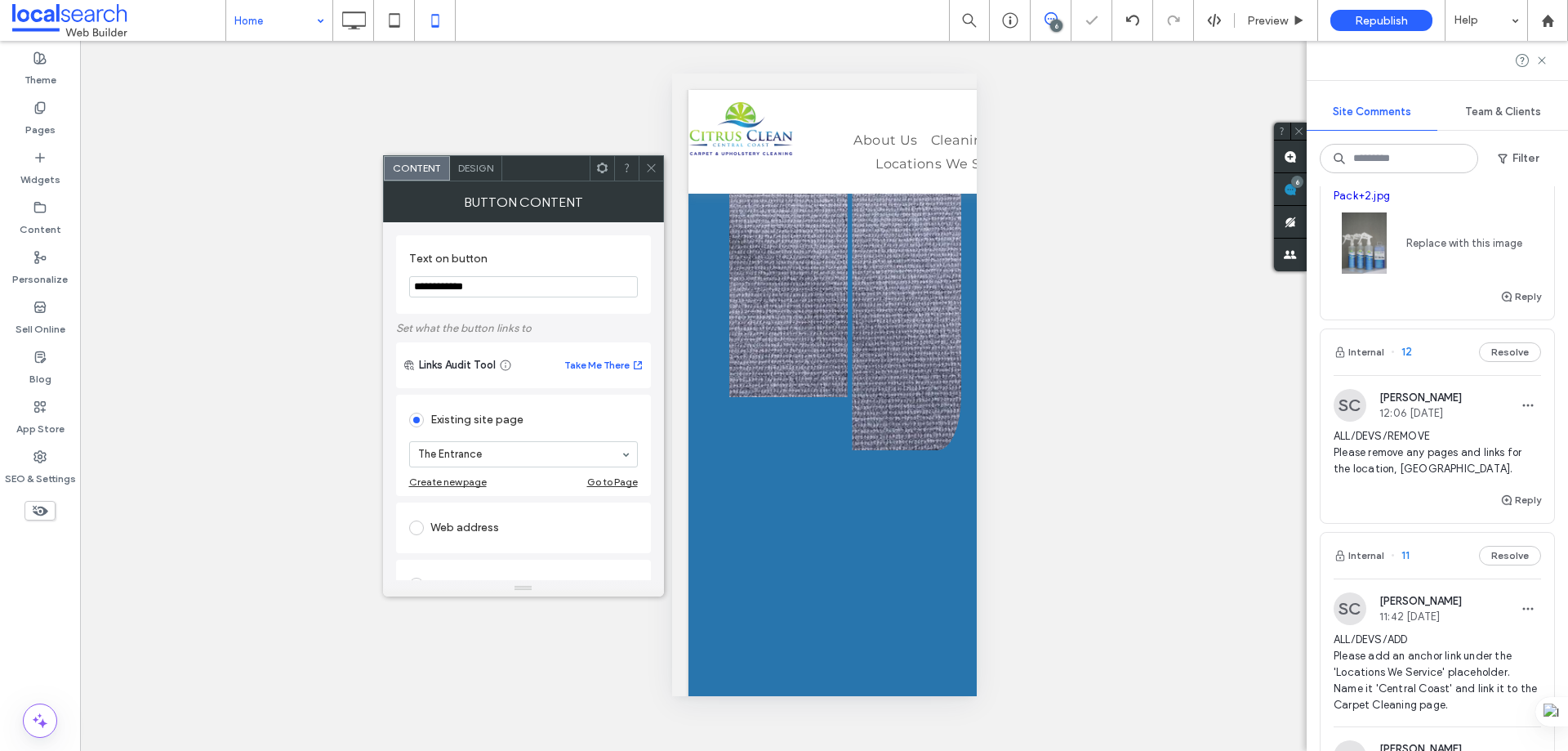
click at [653, 165] on icon at bounding box center [651, 167] width 13 height 13
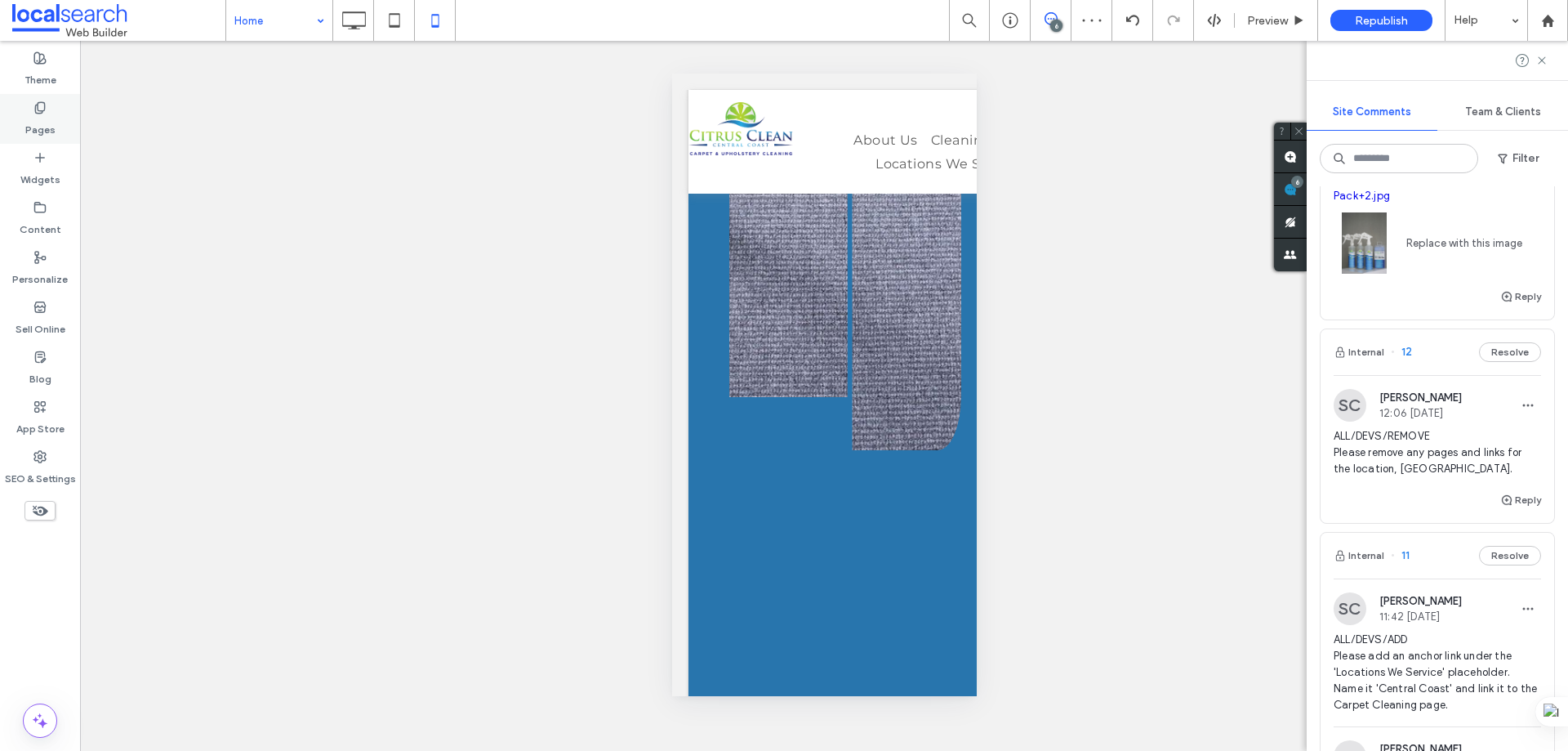
click at [44, 109] on use at bounding box center [39, 107] width 9 height 11
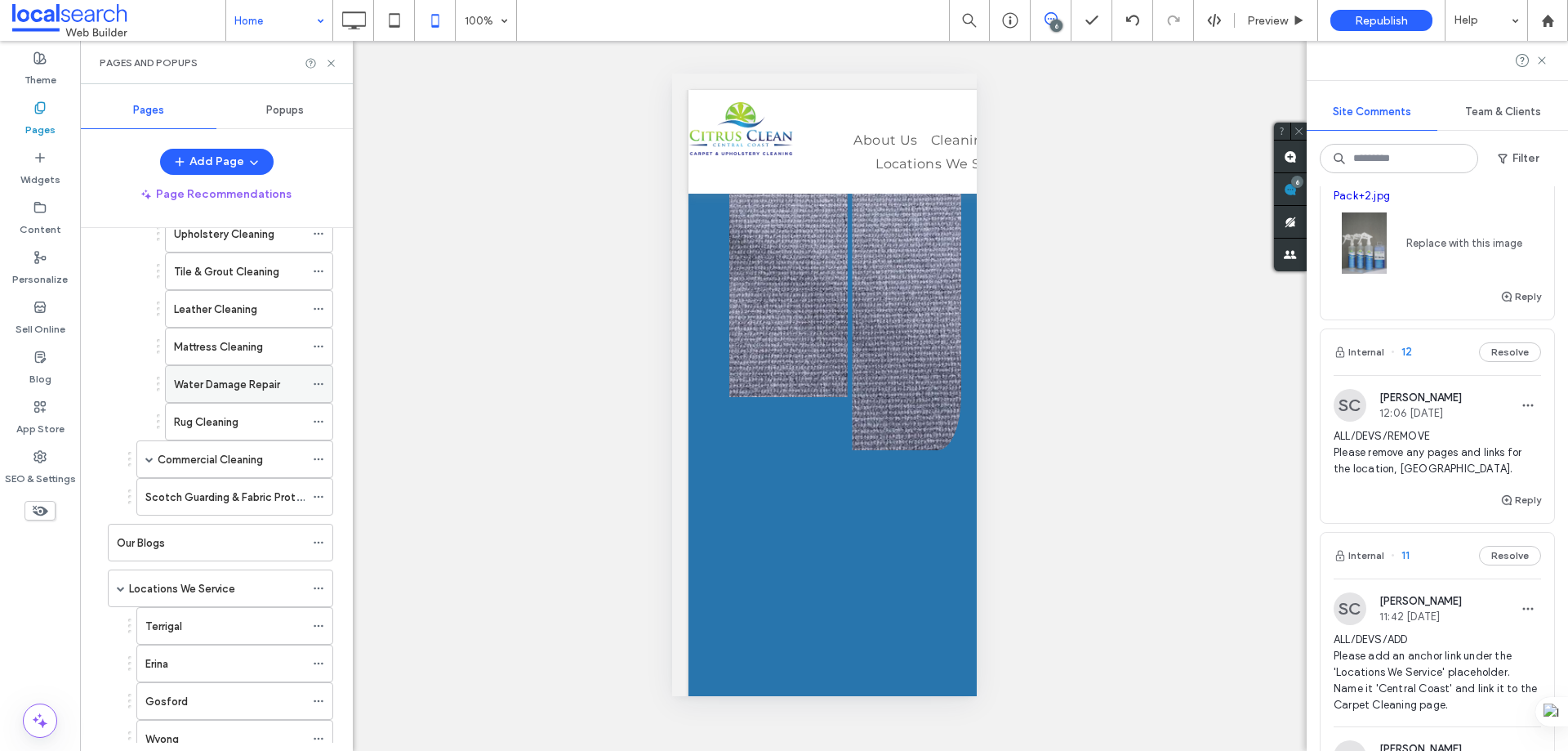
scroll to position [534, 0]
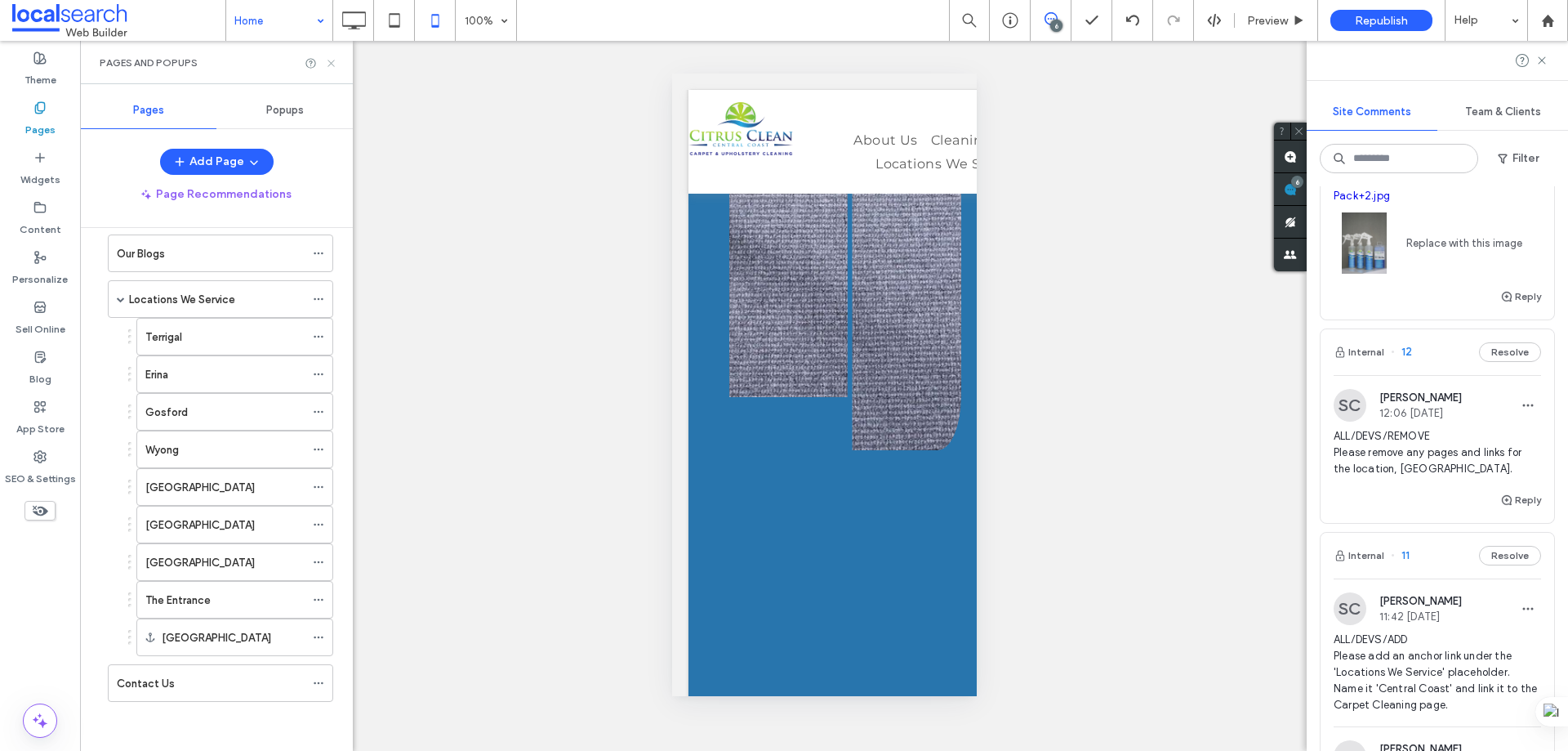
click at [331, 66] on icon at bounding box center [331, 63] width 13 height 13
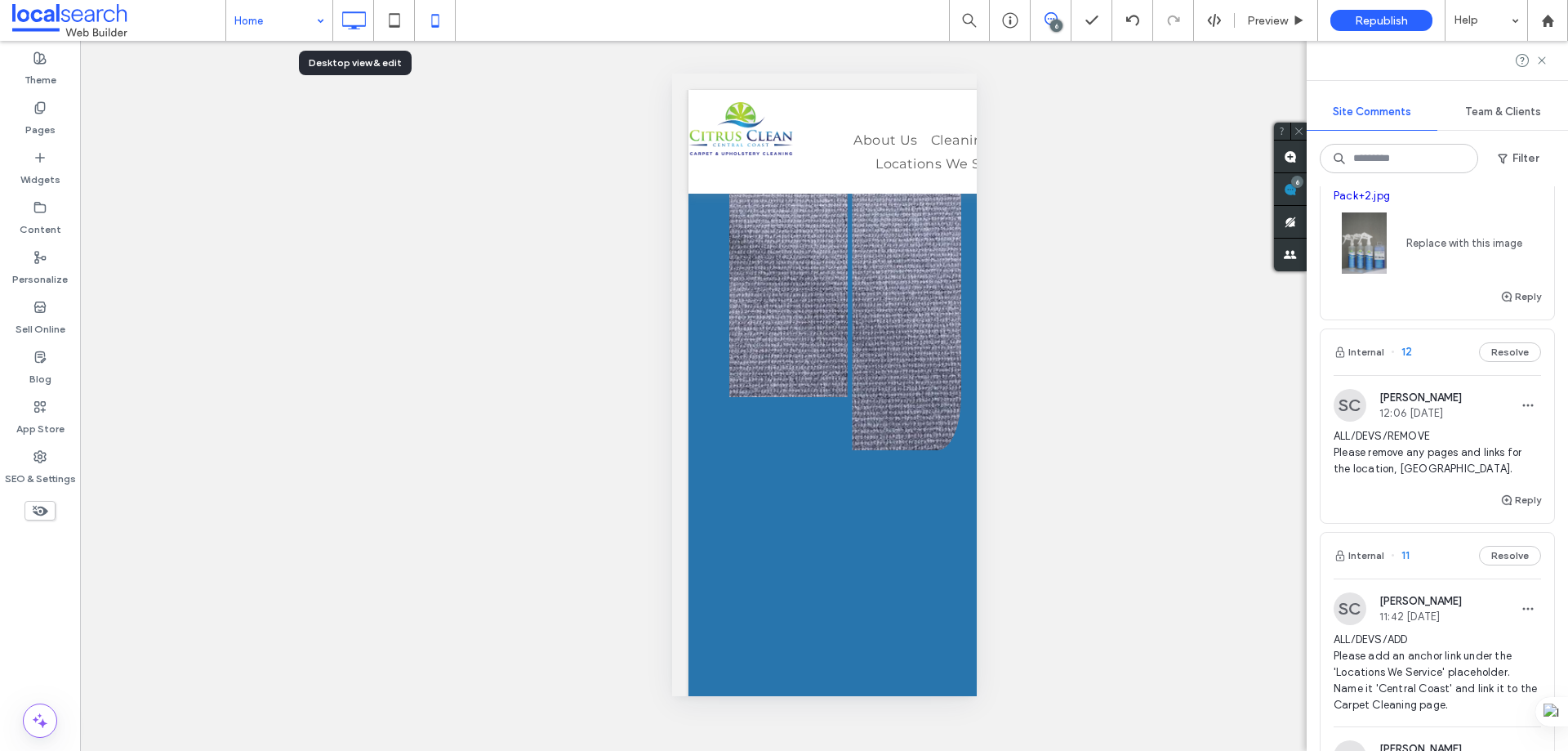
click at [358, 22] on icon at bounding box center [354, 20] width 33 height 33
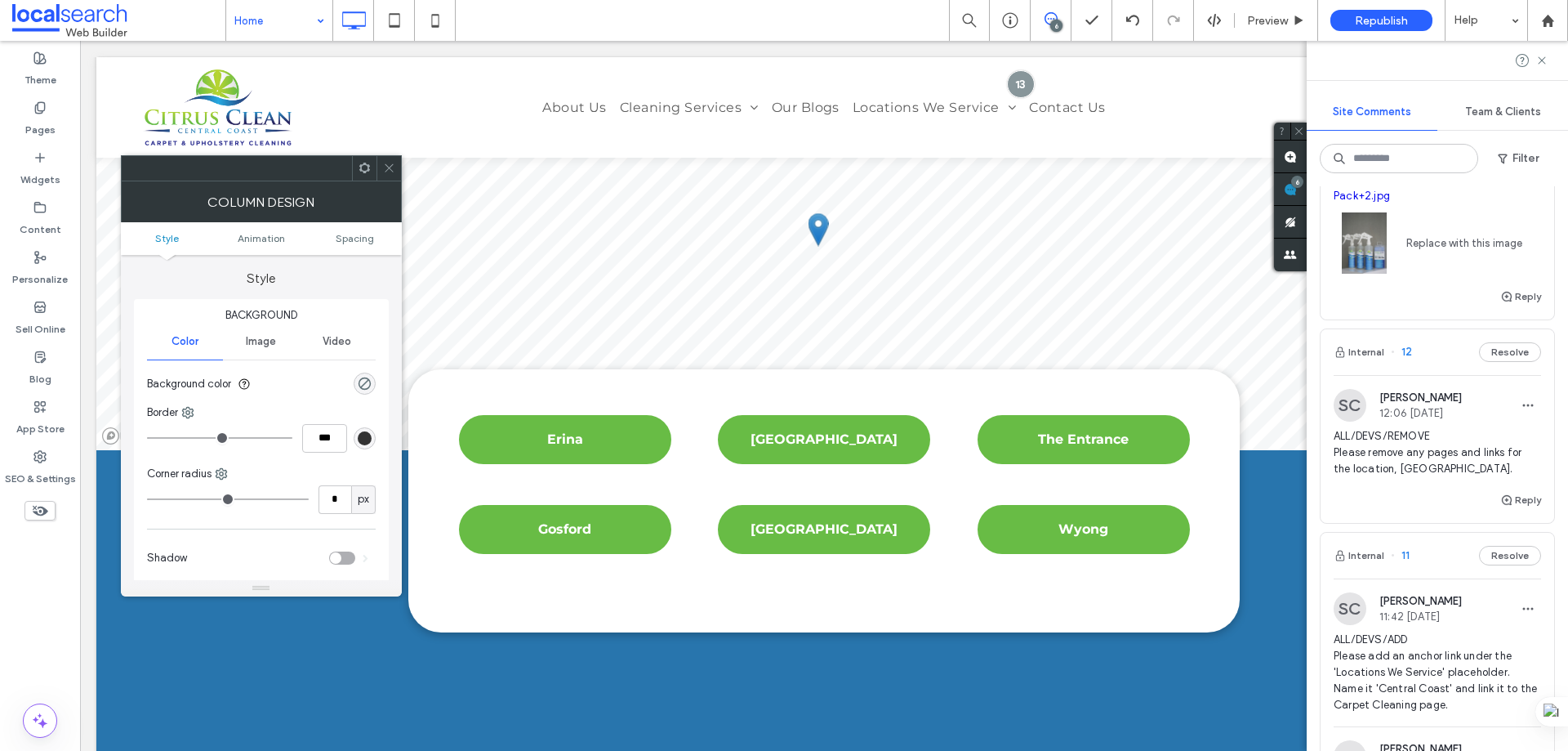
click at [388, 174] on span at bounding box center [389, 167] width 13 height 24
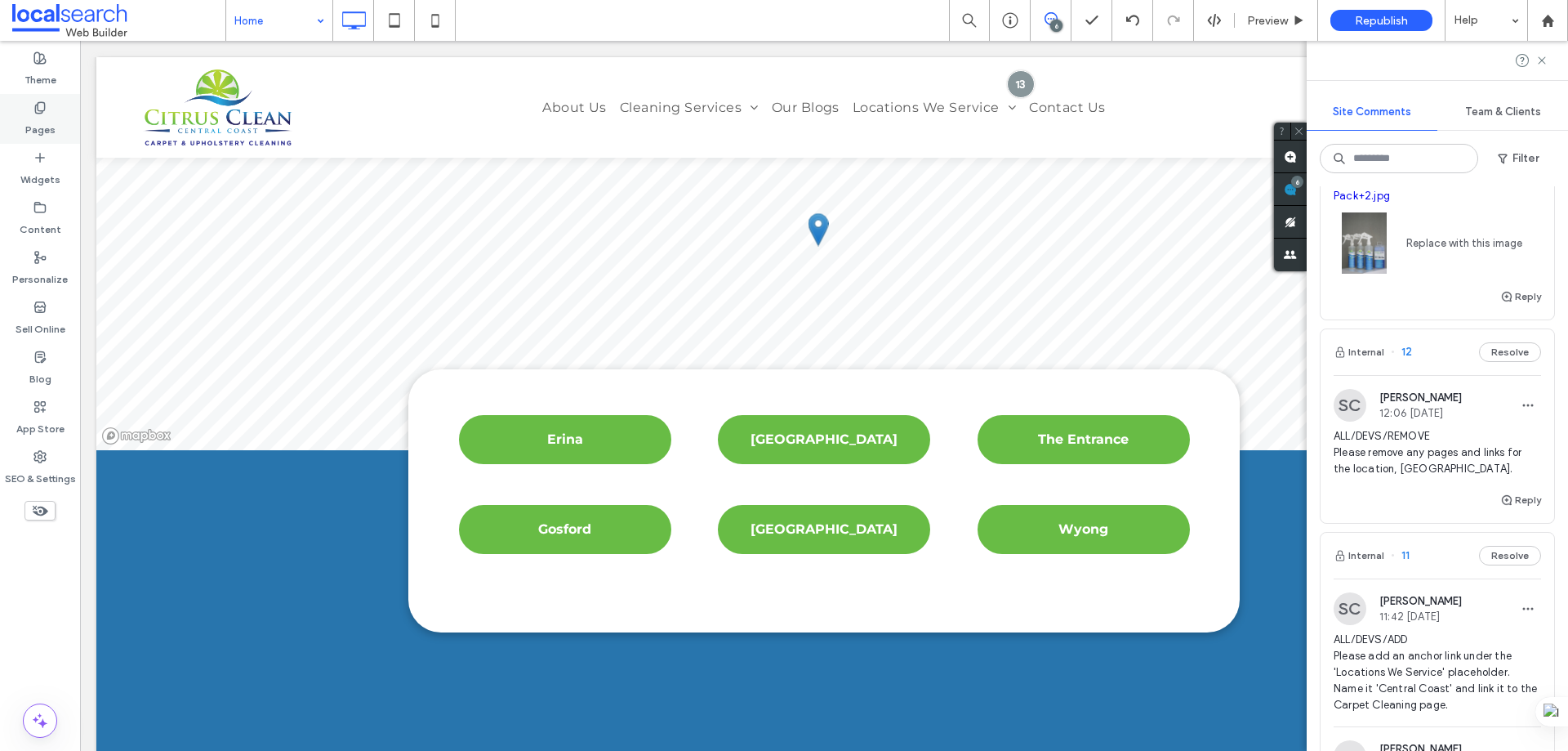
click at [40, 117] on label "Pages" at bounding box center [40, 126] width 30 height 23
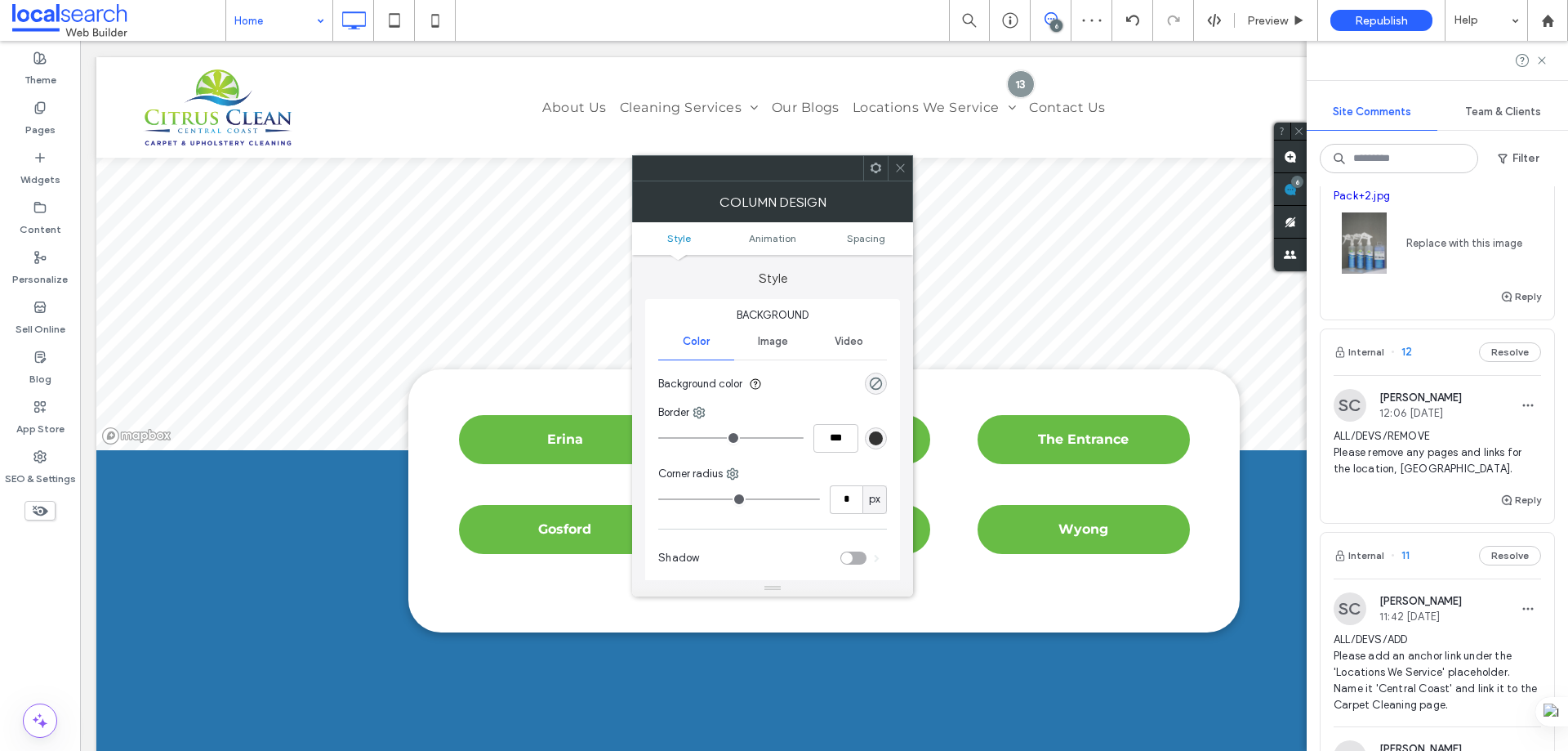
click at [904, 170] on icon at bounding box center [901, 167] width 13 height 13
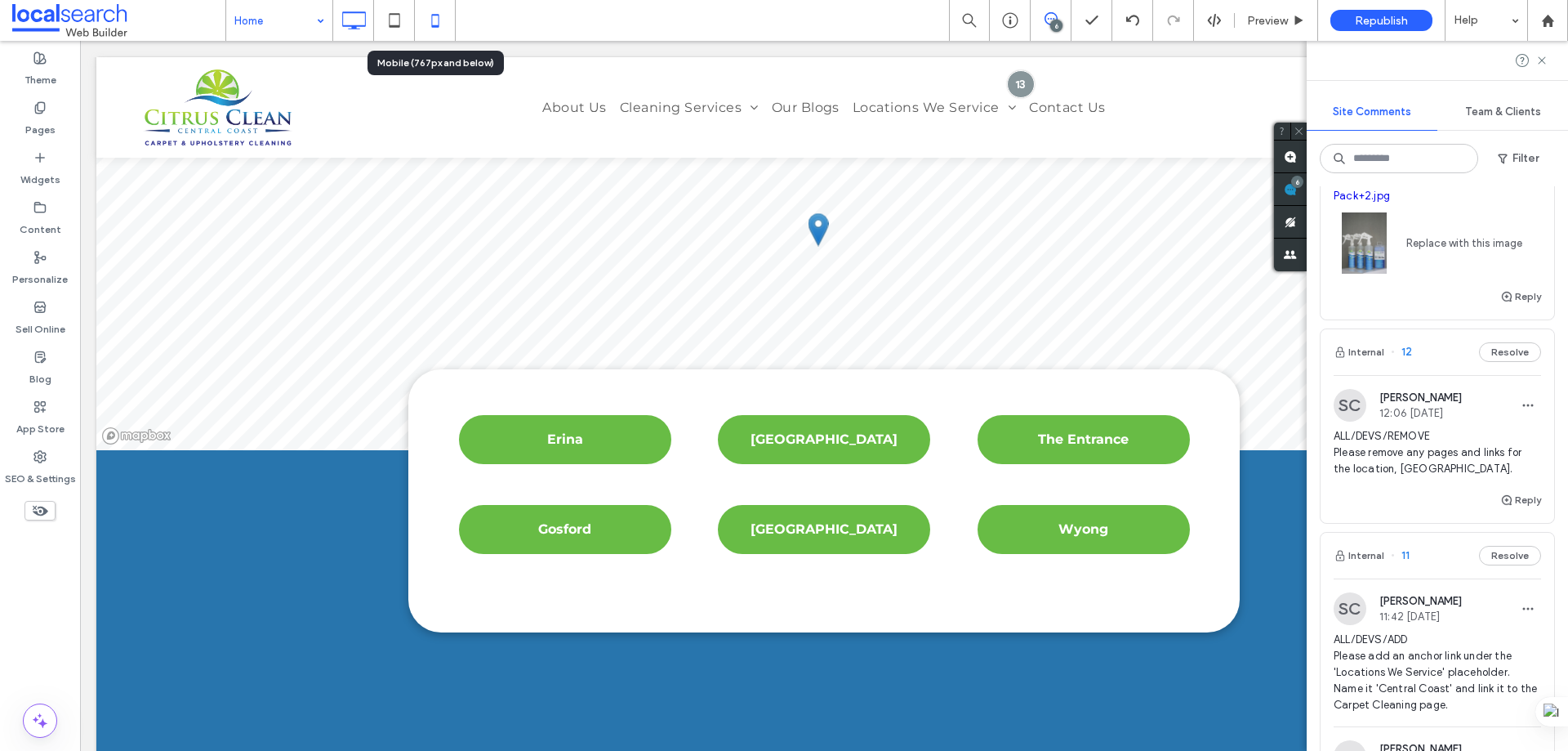
click at [427, 19] on icon at bounding box center [435, 20] width 33 height 33
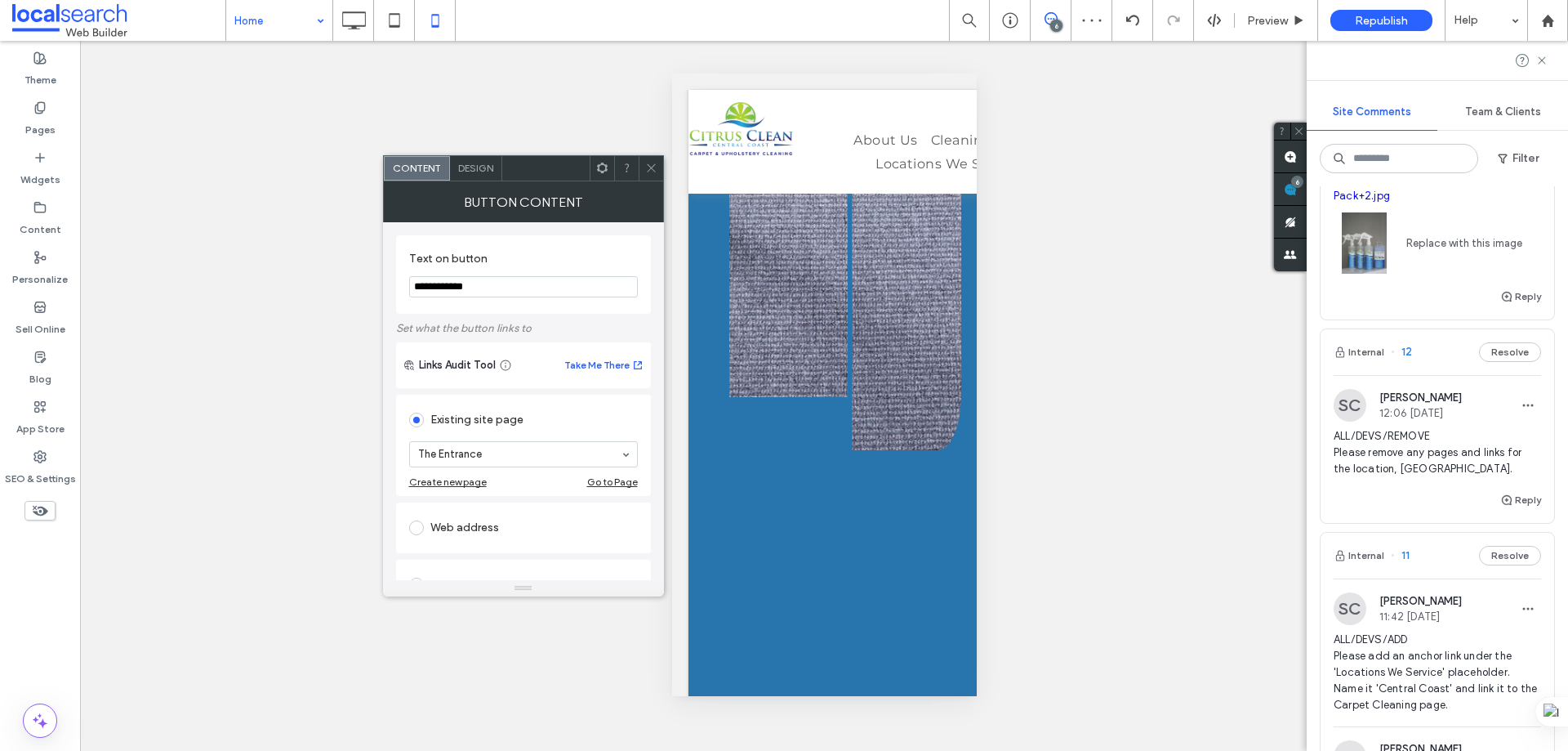
click at [484, 167] on span "Design" at bounding box center [476, 167] width 35 height 13
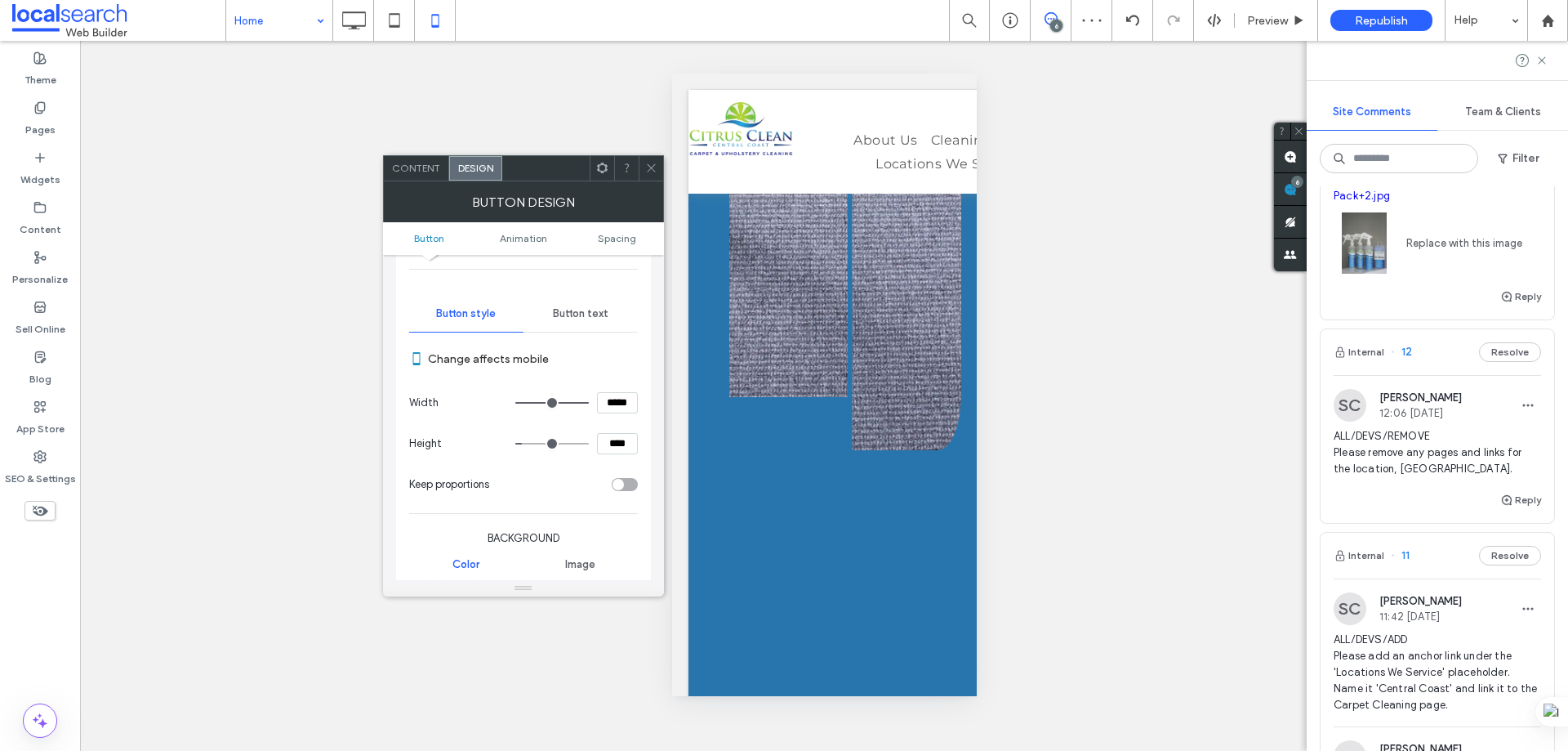
scroll to position [327, 0]
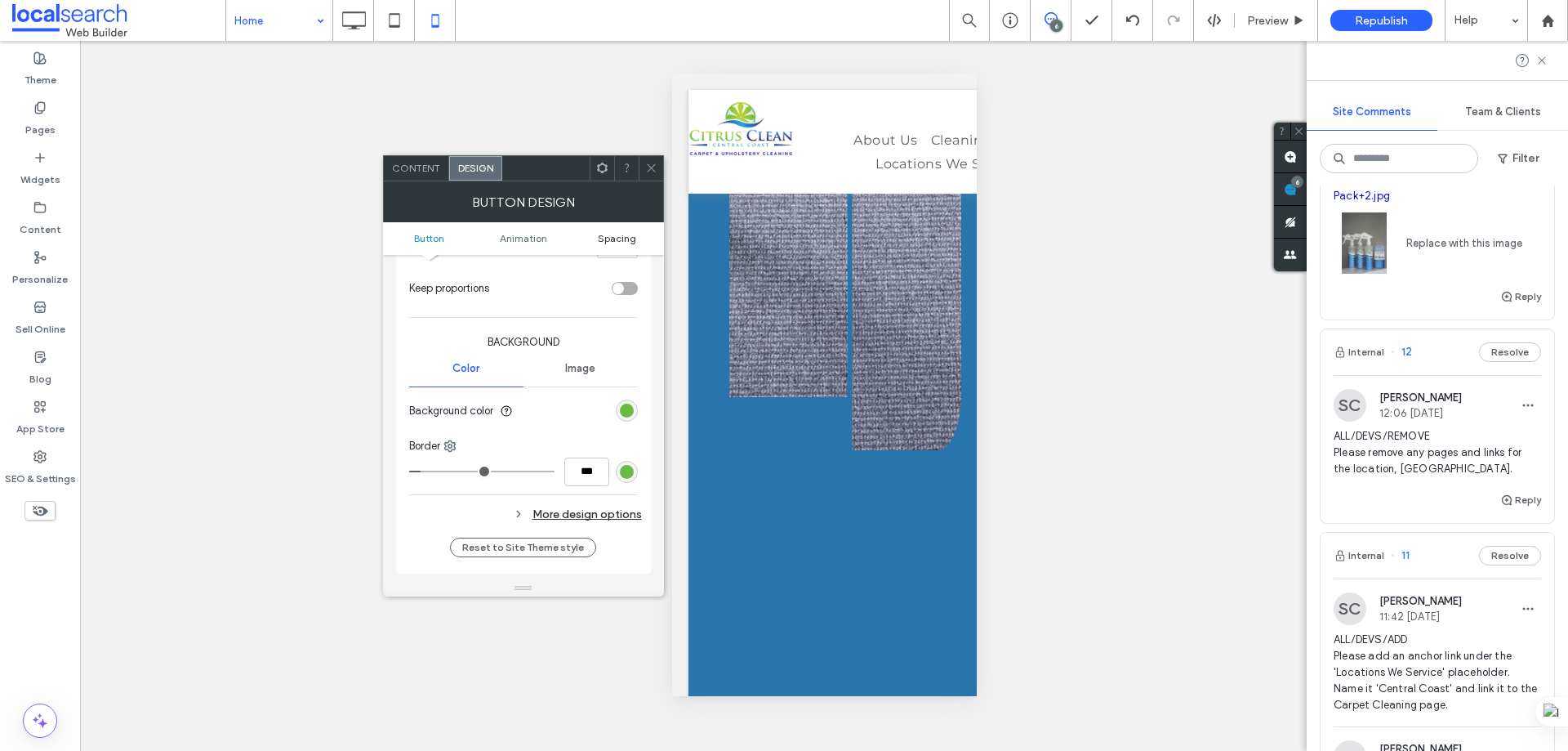
click at [617, 242] on span "Spacing" at bounding box center [617, 238] width 39 height 13
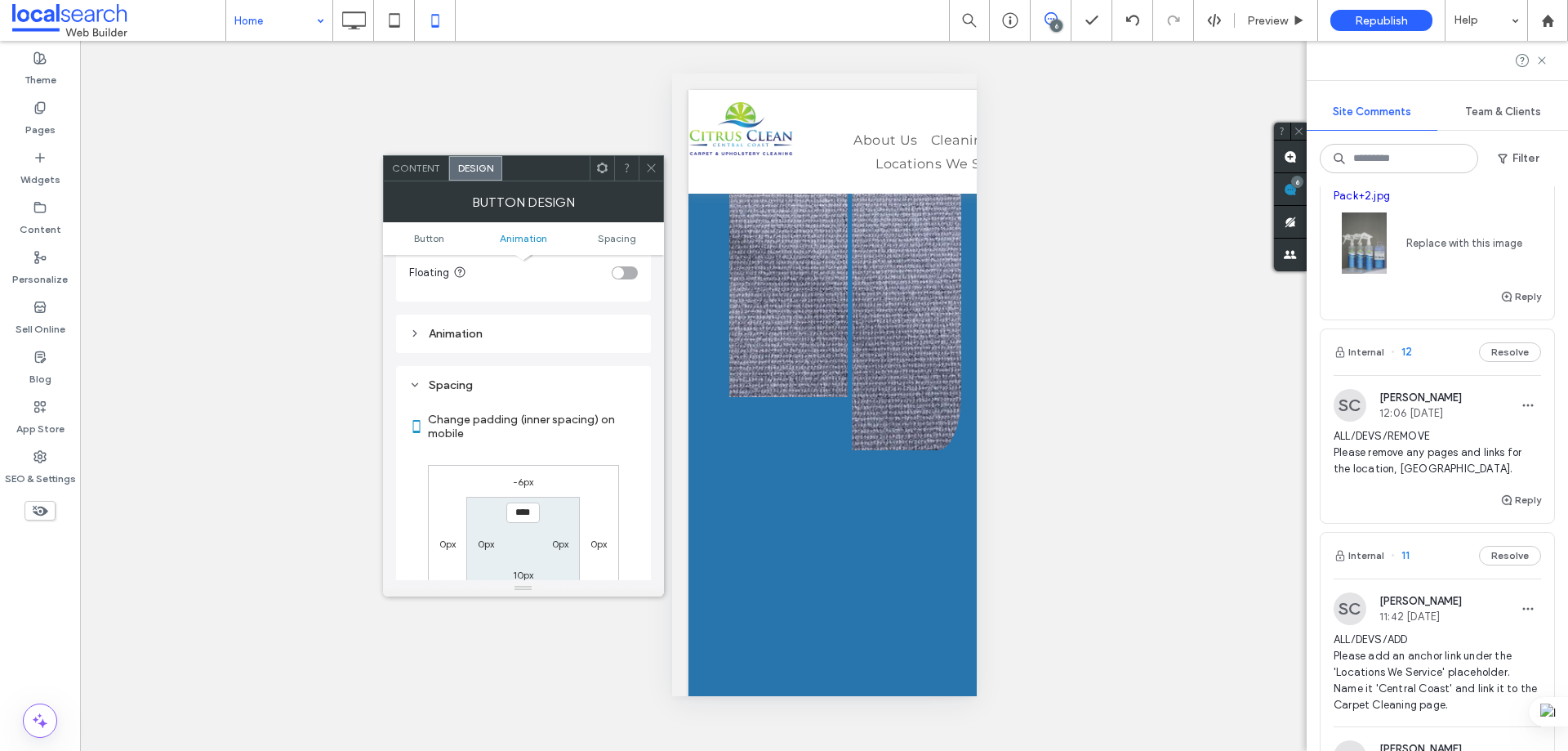
scroll to position [767, 0]
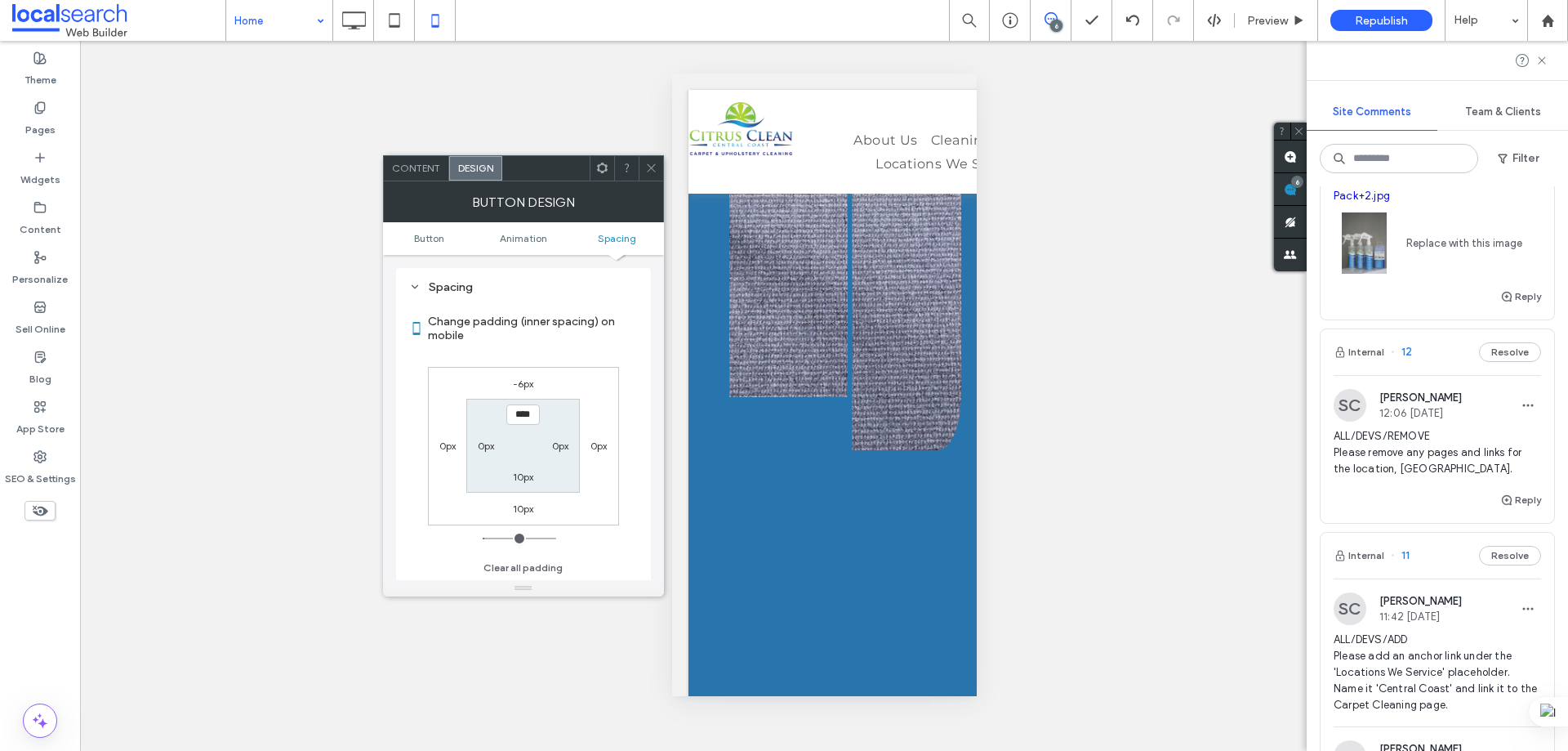
click at [522, 381] on label "-6px" at bounding box center [522, 383] width 20 height 13
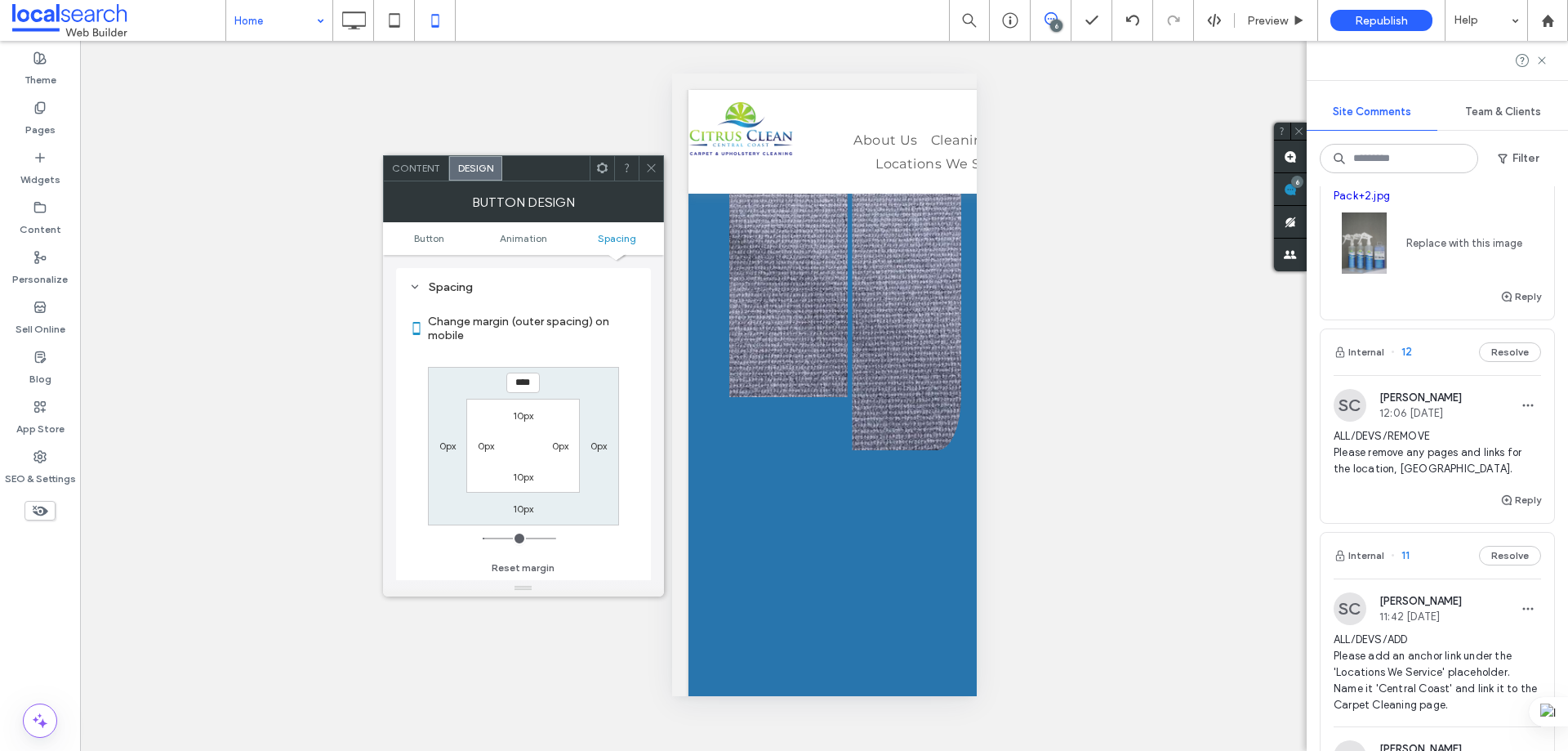
type input "*"
type input "**"
type input "****"
click at [650, 163] on icon at bounding box center [651, 167] width 13 height 13
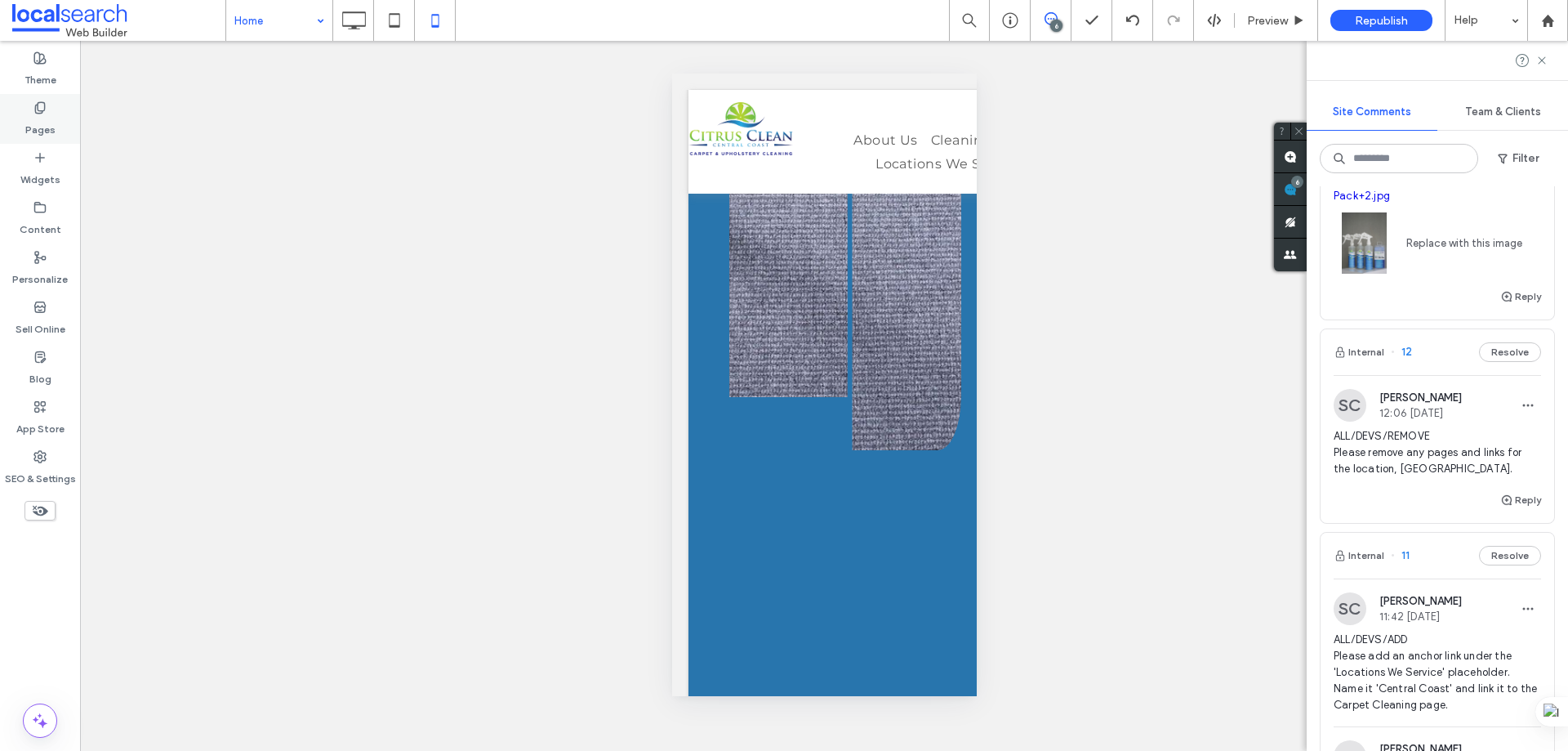
click at [43, 108] on icon at bounding box center [41, 108] width 14 height 14
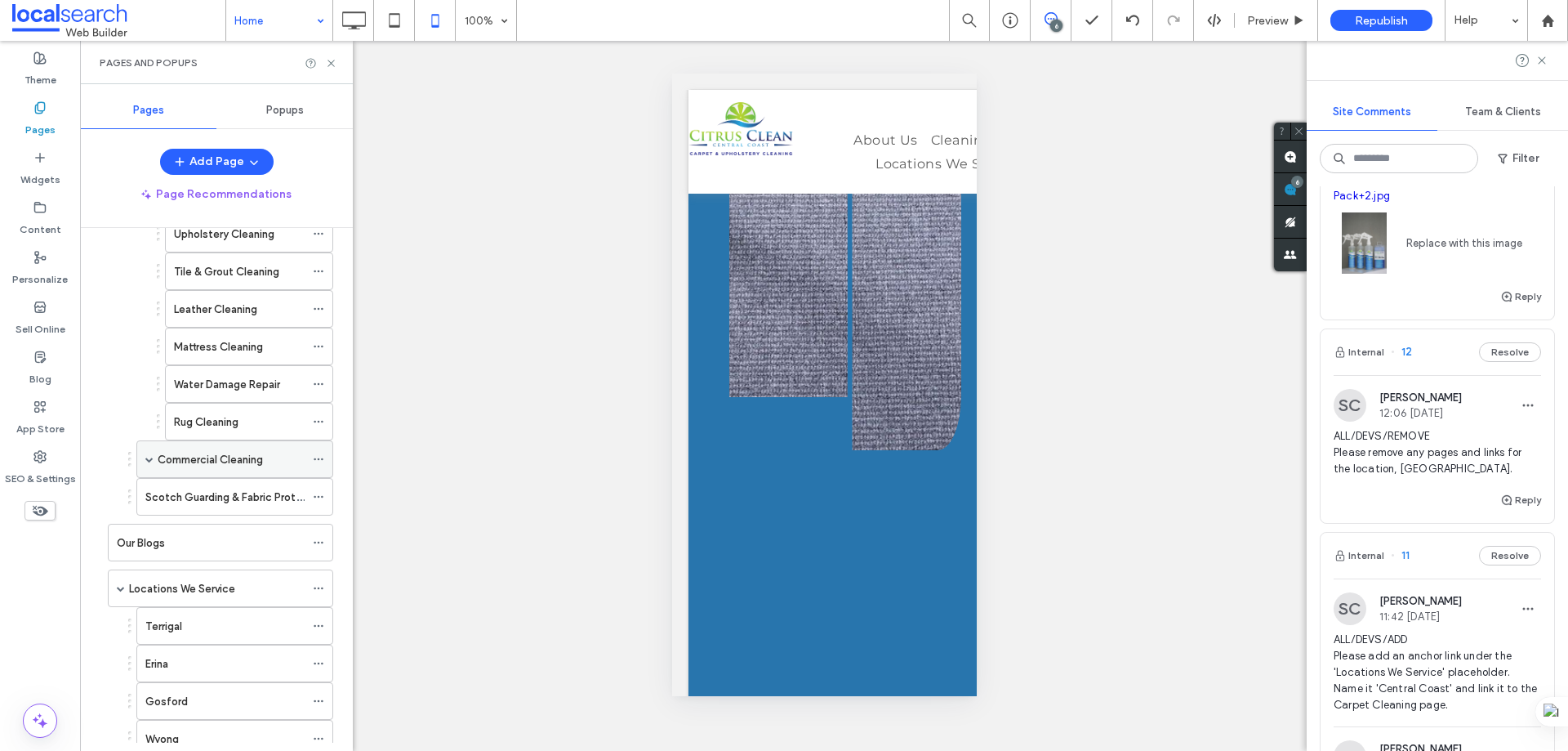
scroll to position [491, 0]
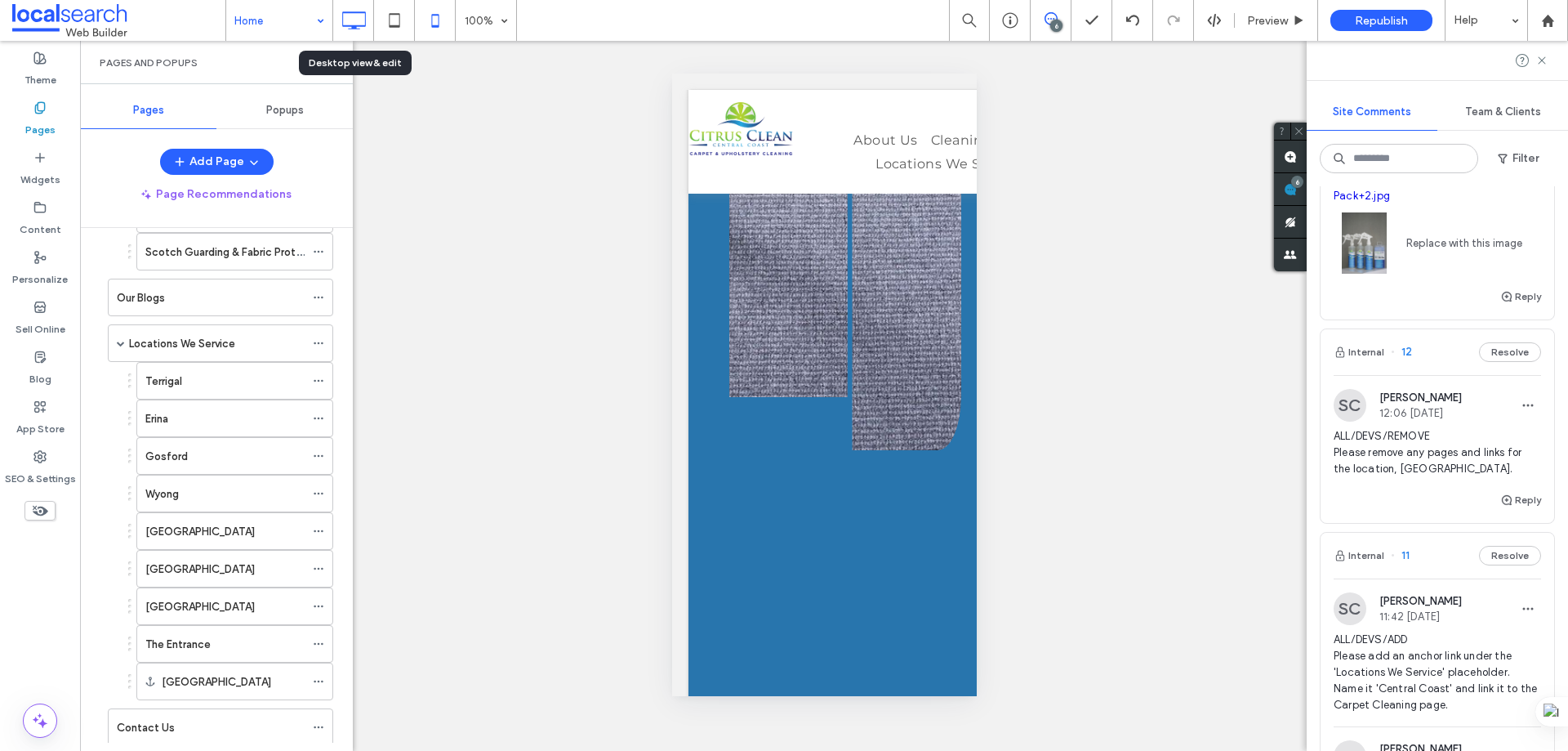
click at [368, 18] on icon at bounding box center [354, 20] width 33 height 33
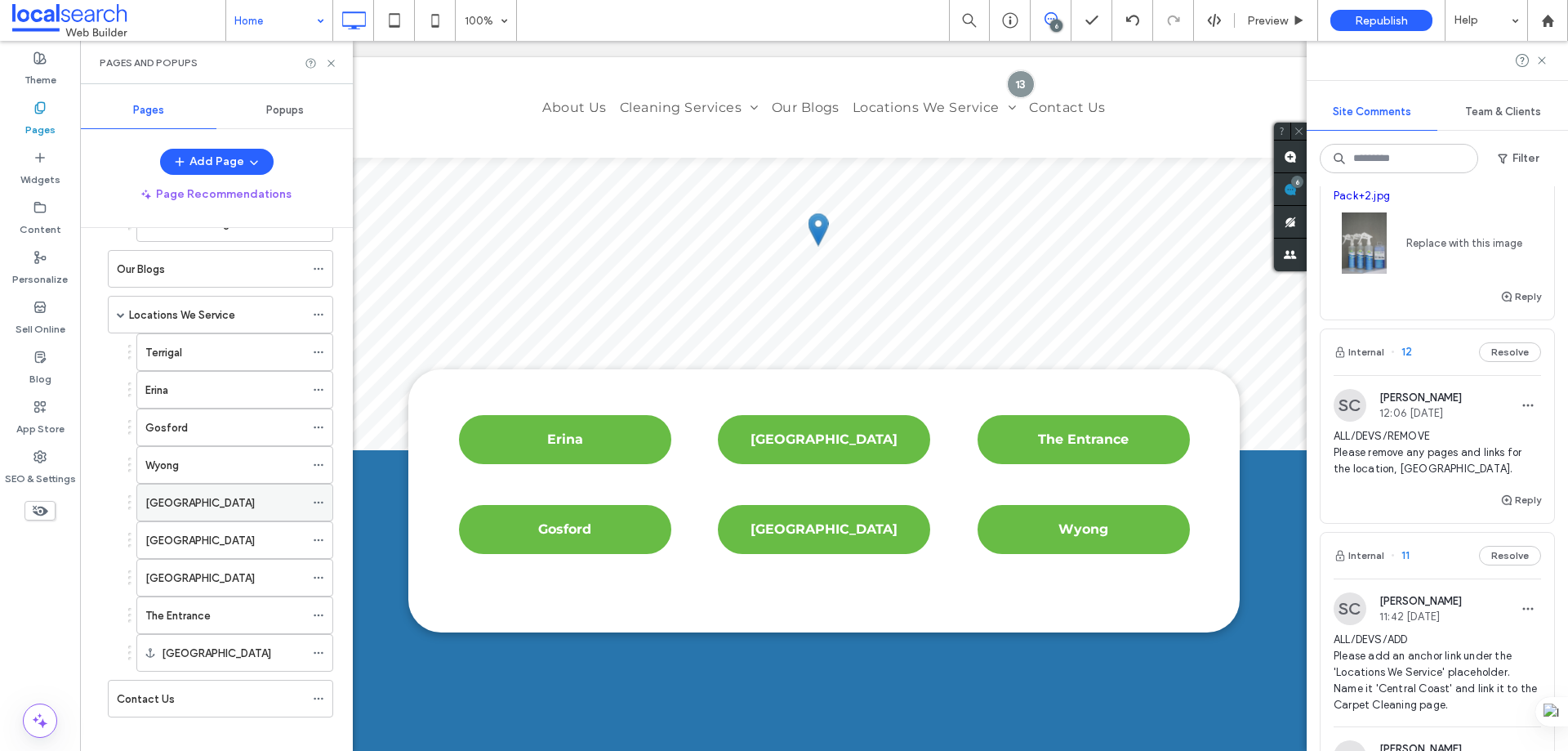
scroll to position [534, 0]
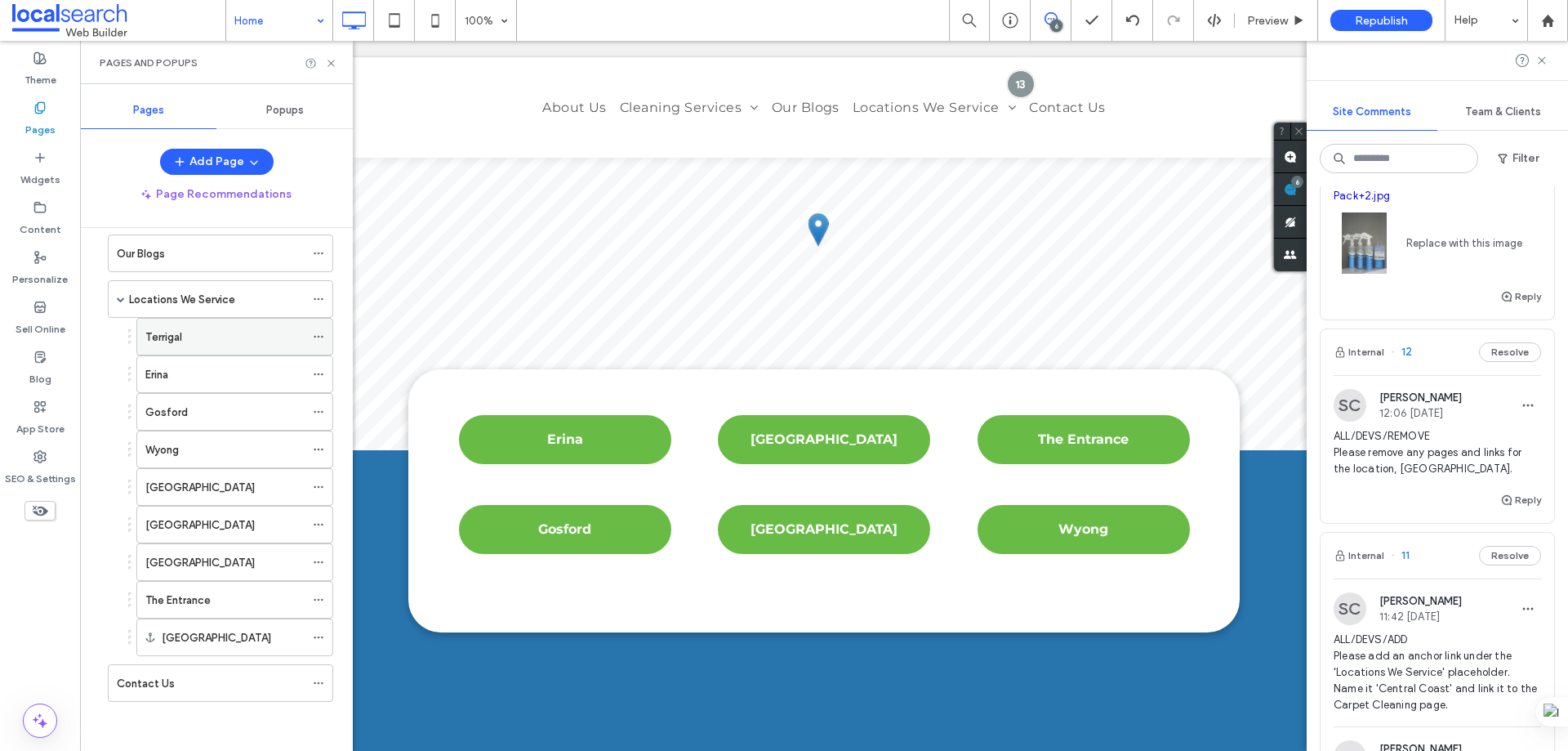
click at [195, 338] on div "Terrigal" at bounding box center [224, 337] width 160 height 17
click at [183, 372] on div "Erina" at bounding box center [224, 375] width 160 height 17
click at [428, 22] on icon at bounding box center [435, 20] width 33 height 33
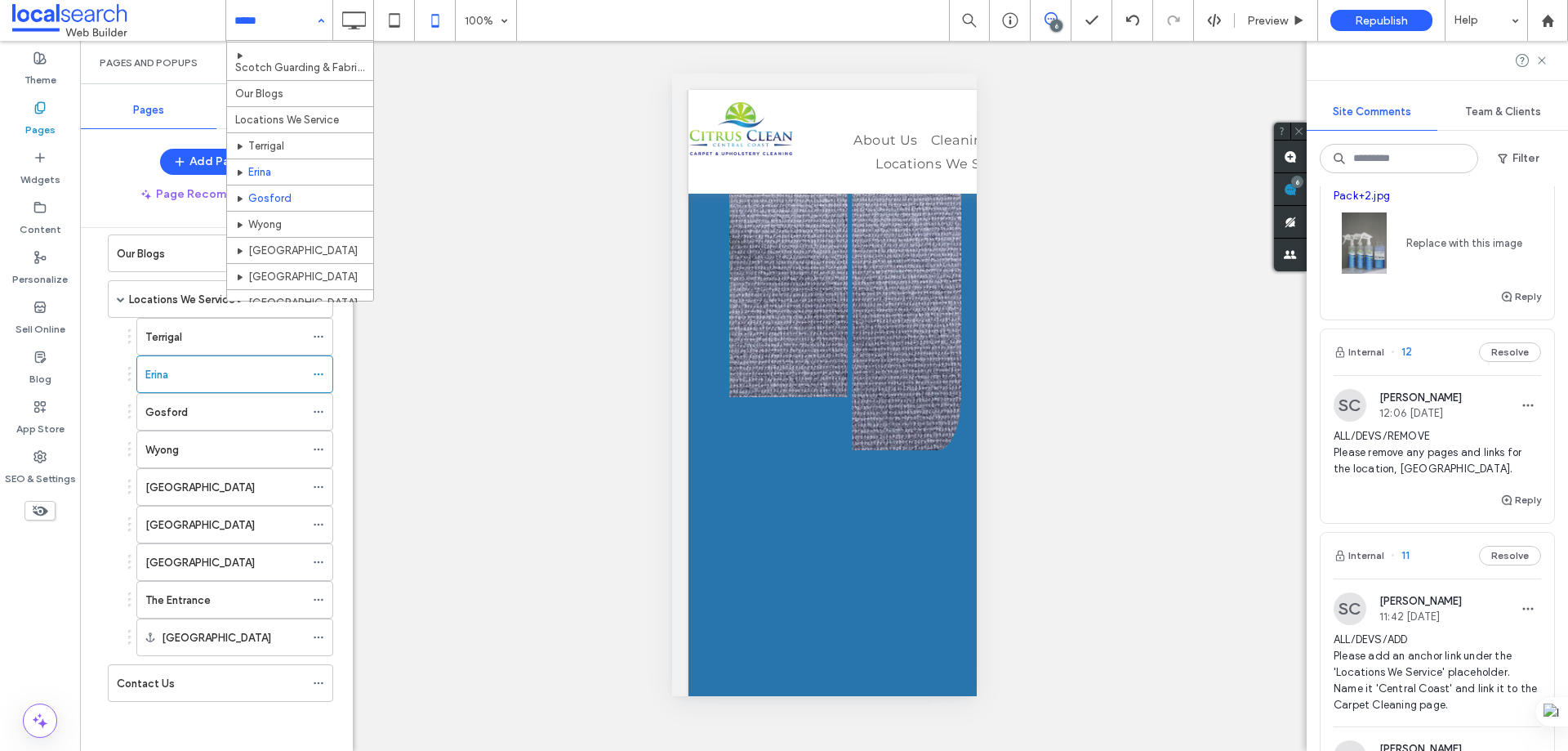
scroll to position [572, 0]
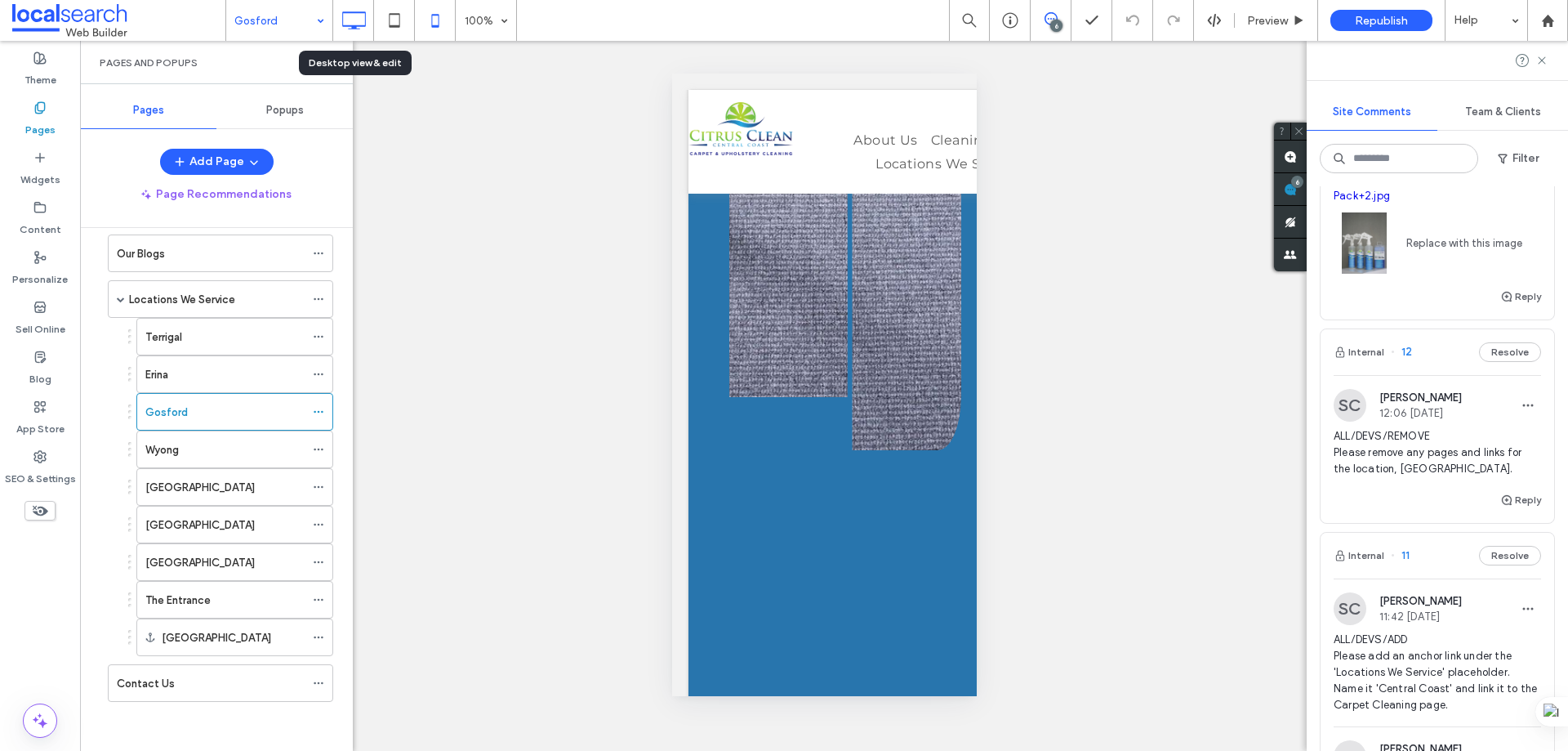
drag, startPoint x: 358, startPoint y: 18, endPoint x: 535, endPoint y: 235, distance: 280.0
click at [357, 18] on icon at bounding box center [354, 20] width 33 height 33
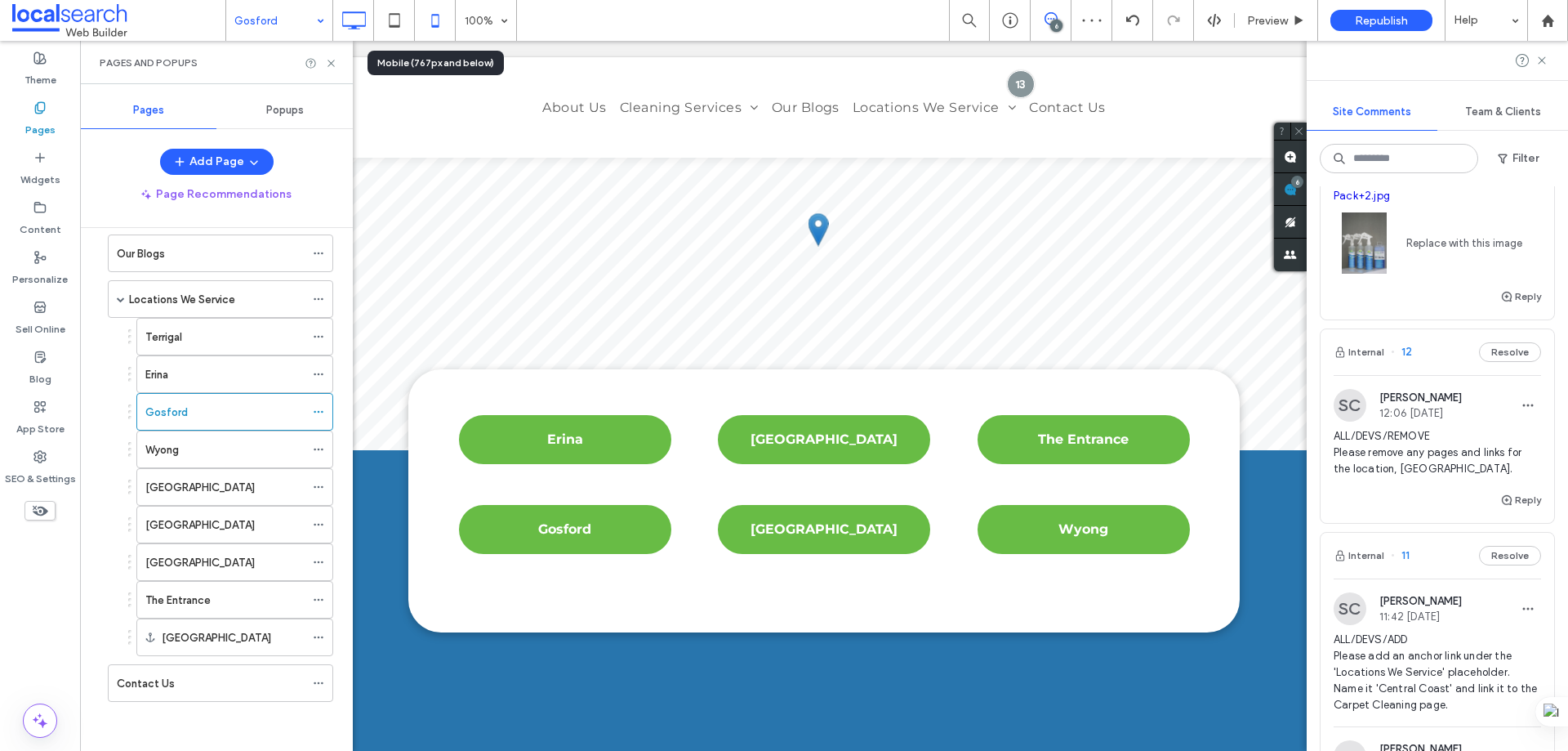
click at [423, 9] on icon at bounding box center [435, 20] width 33 height 33
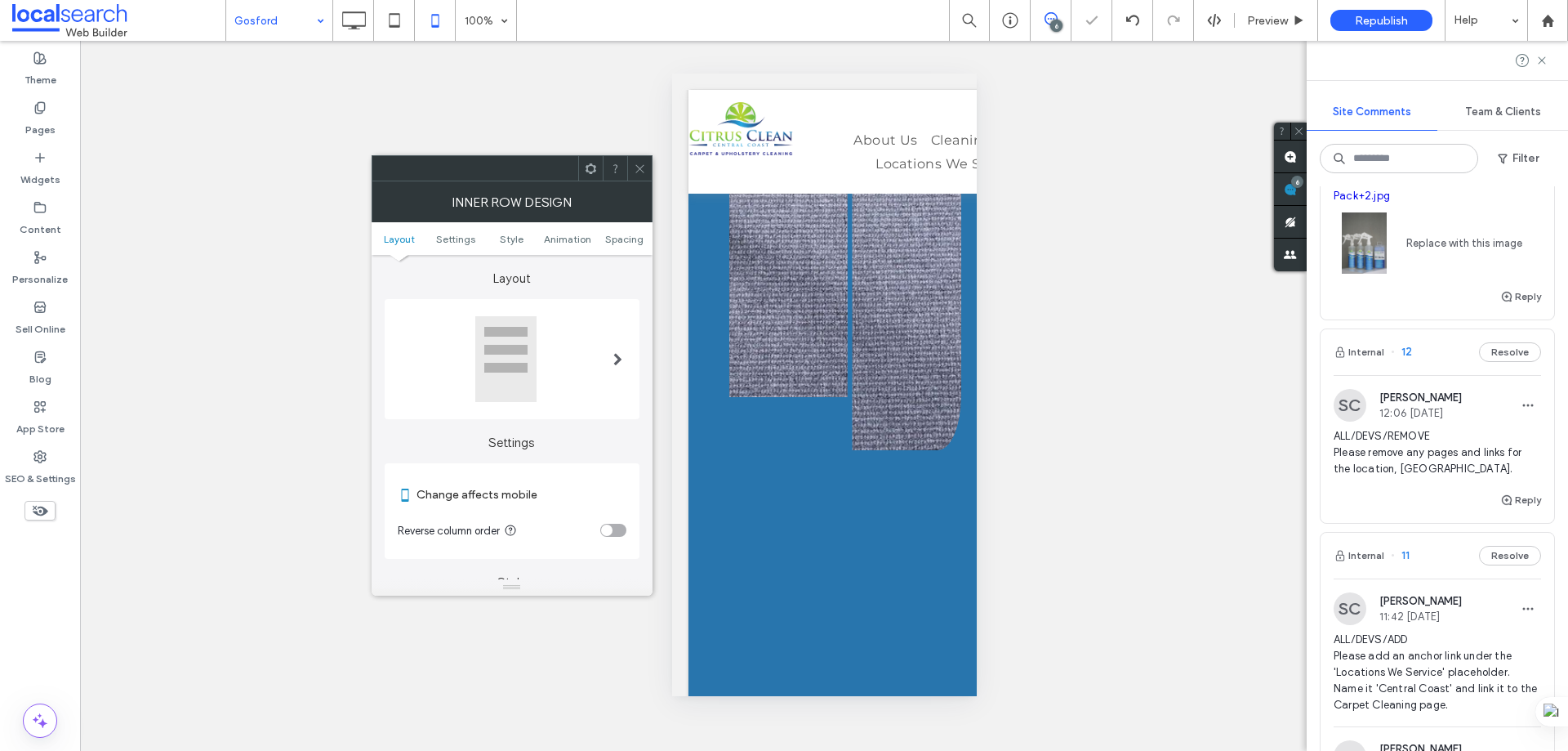
type input "**"
click at [642, 169] on icon at bounding box center [639, 168] width 13 height 13
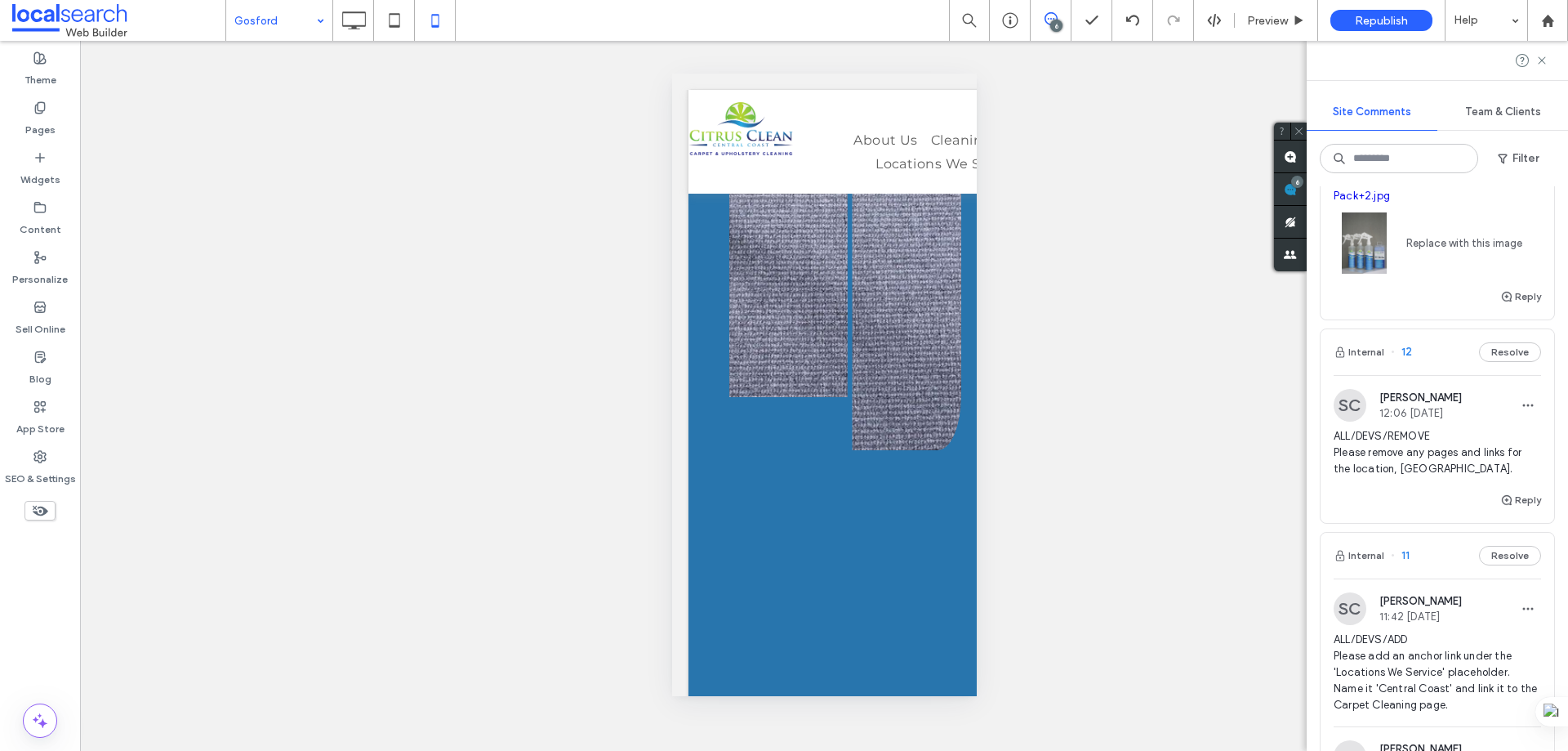
click at [354, 18] on icon at bounding box center [354, 20] width 33 height 33
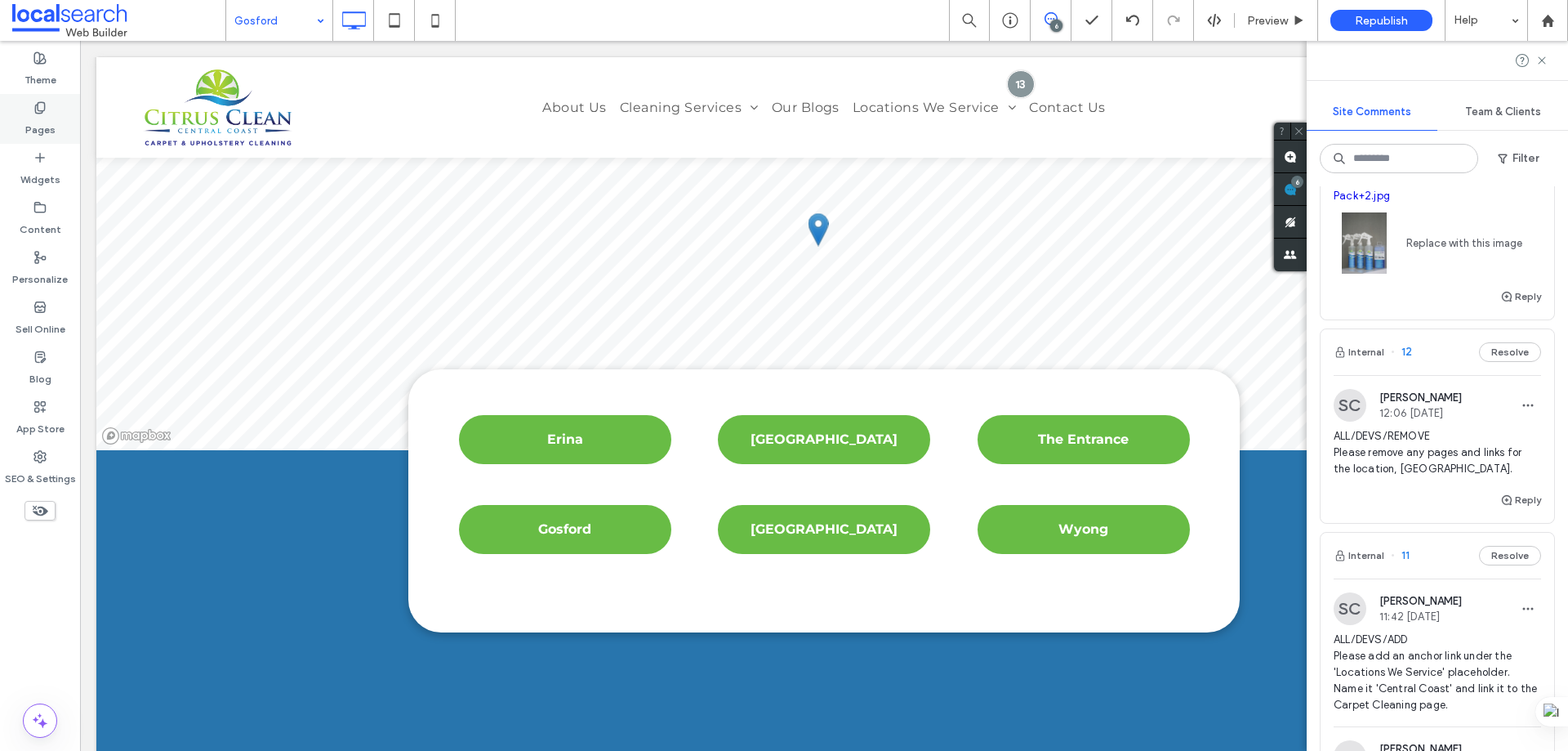
click at [41, 110] on use at bounding box center [39, 107] width 9 height 11
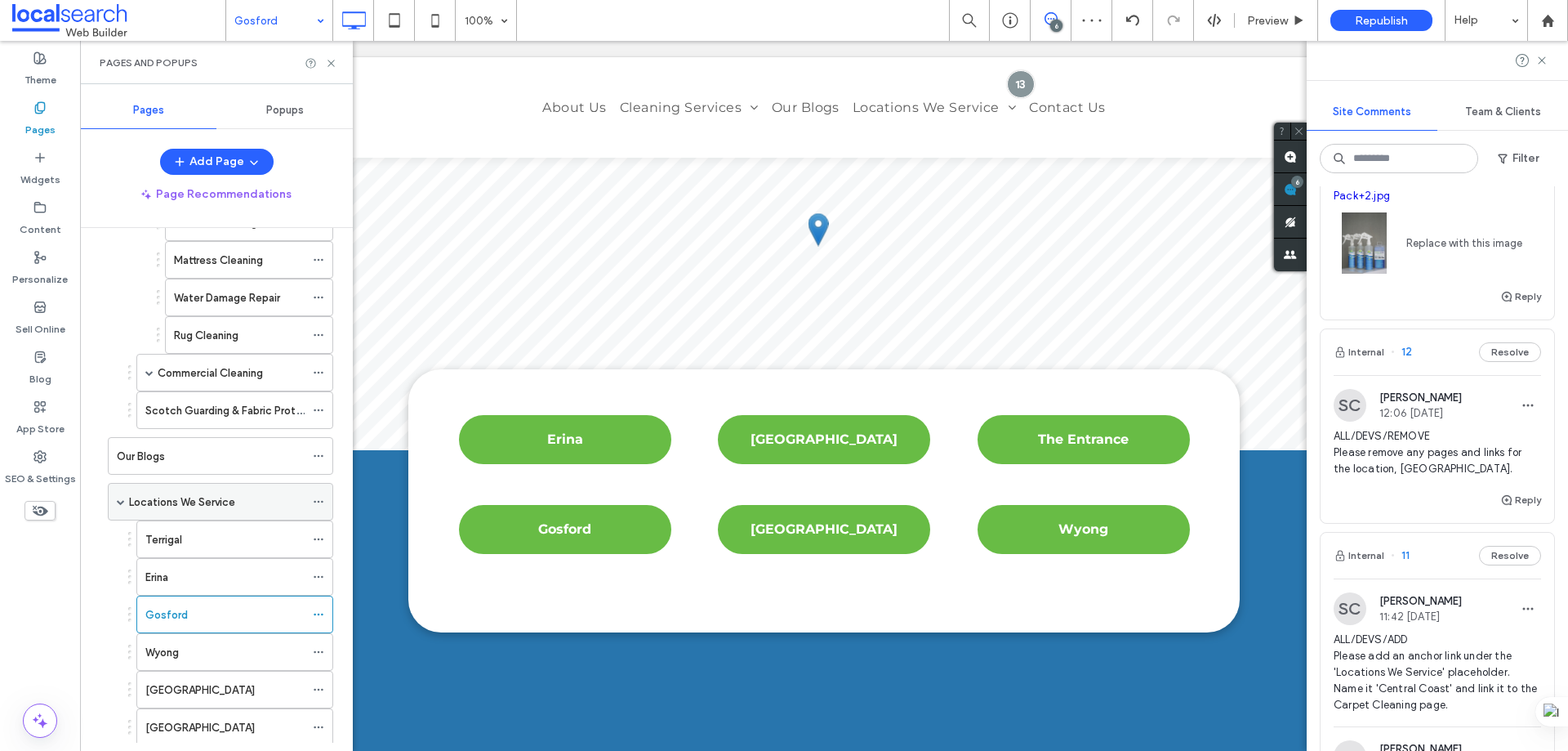
scroll to position [534, 0]
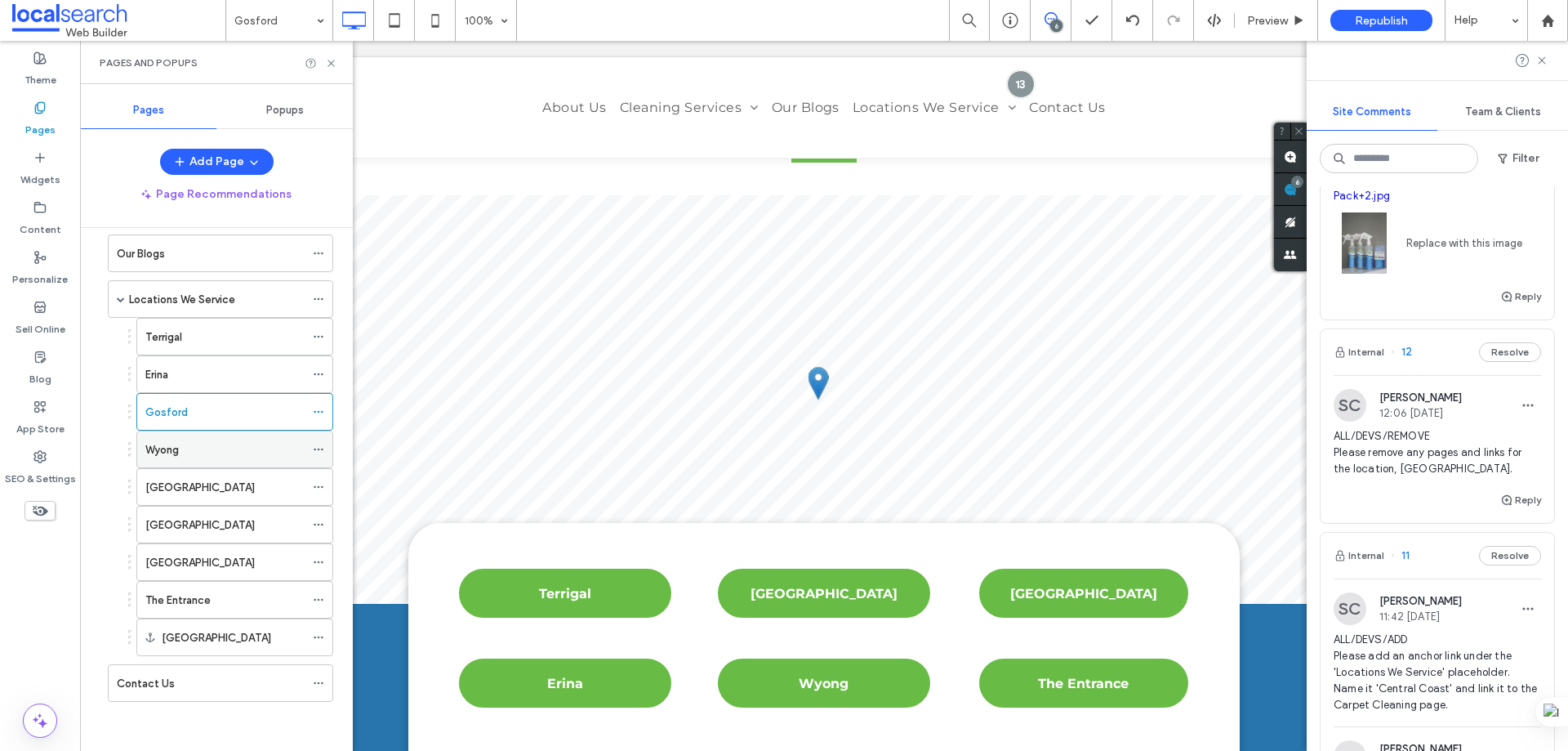
click at [192, 458] on div "Wyong" at bounding box center [224, 450] width 160 height 17
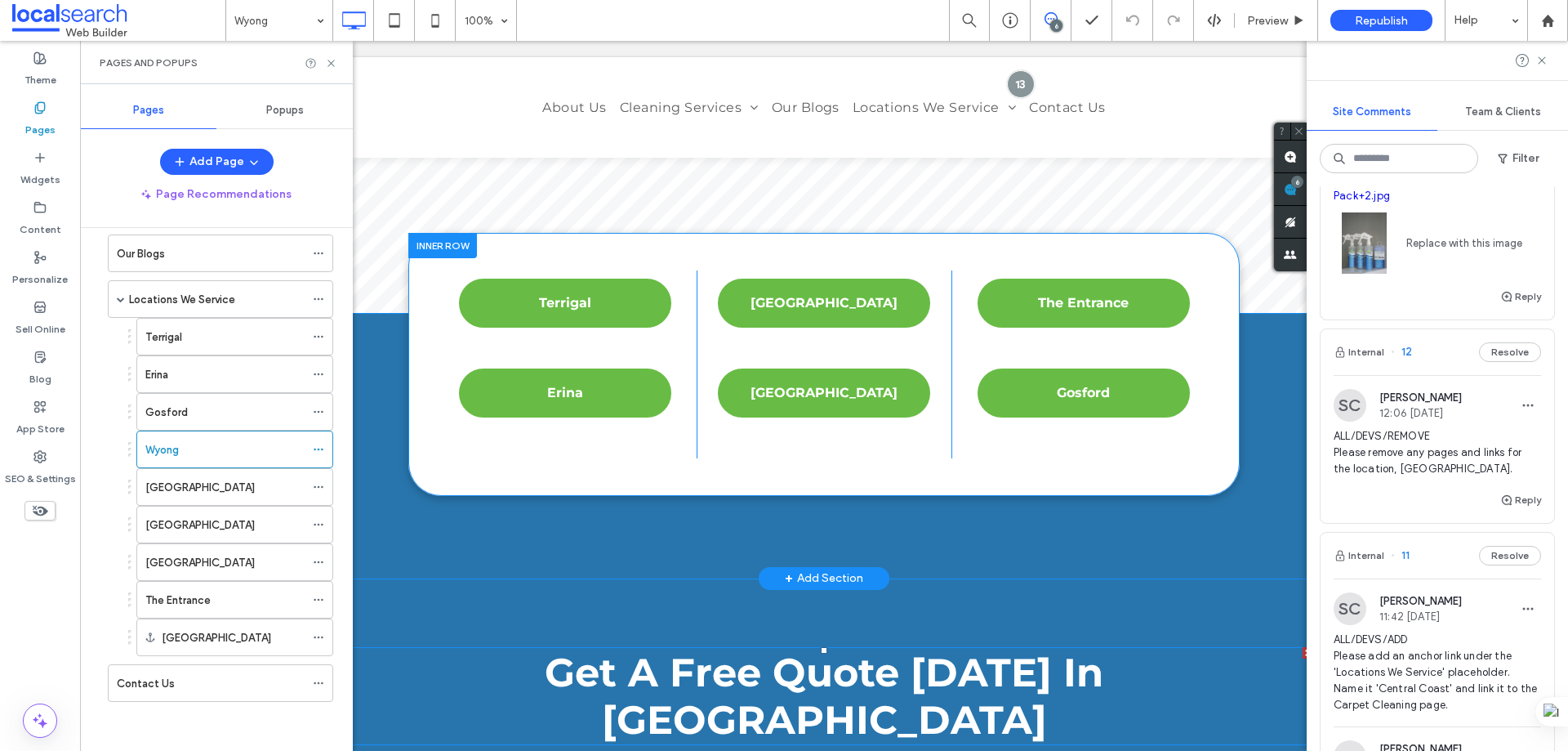
scroll to position [4412, 0]
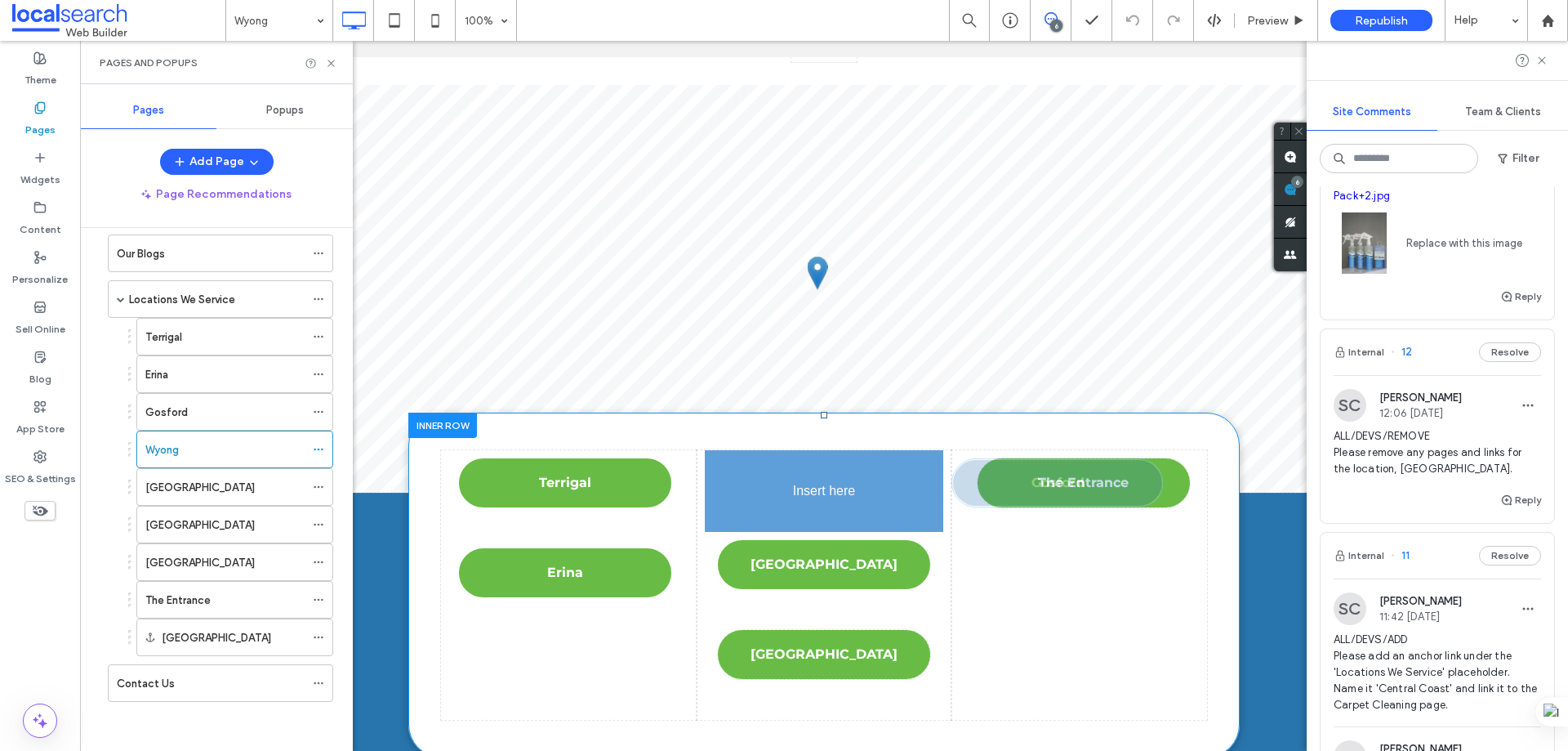
drag, startPoint x: 1091, startPoint y: 395, endPoint x: 788, endPoint y: 406, distance: 303.2
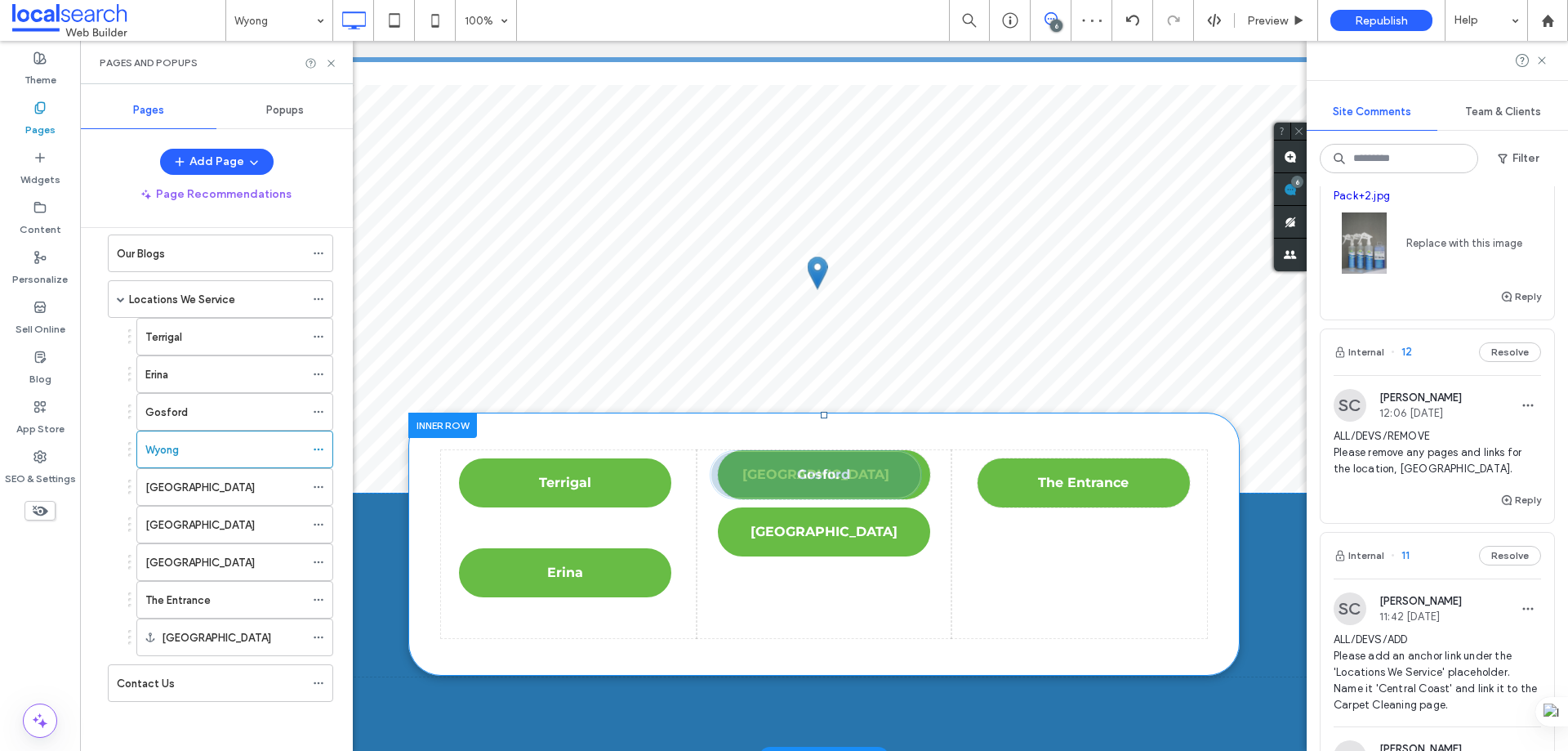
drag, startPoint x: 826, startPoint y: 430, endPoint x: 1034, endPoint y: 359, distance: 219.8
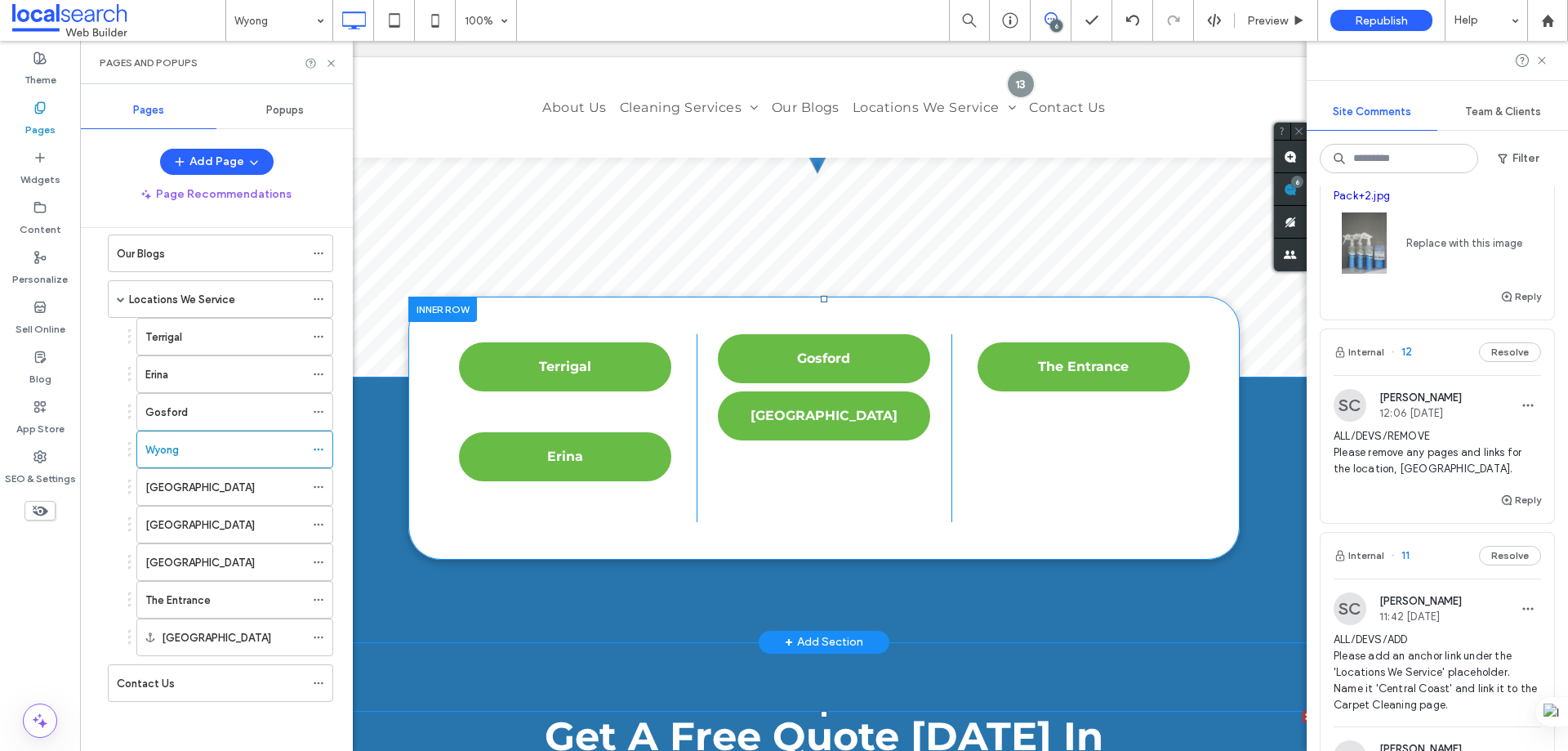
scroll to position [4395, 0]
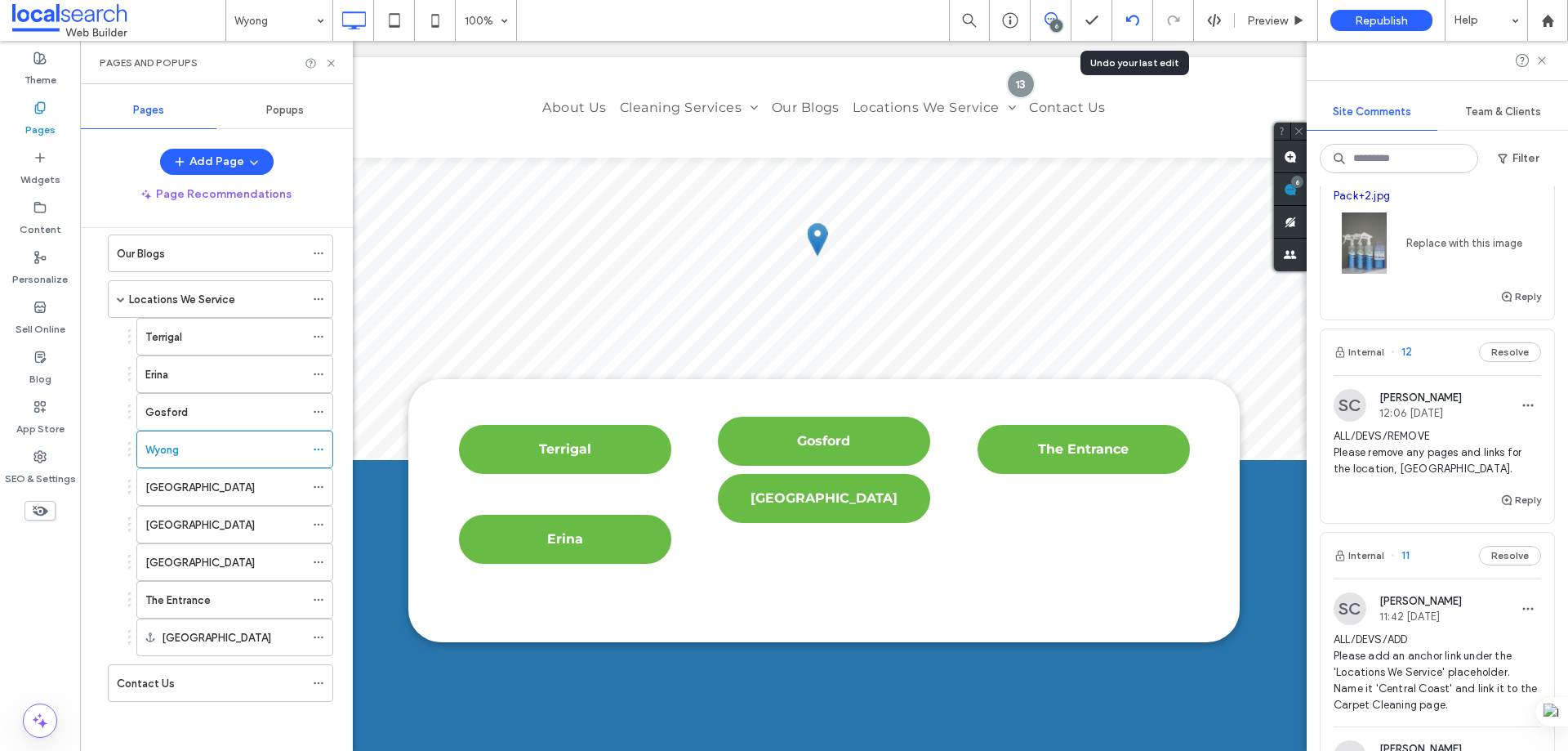
click at [1131, 18] on icon at bounding box center [1133, 20] width 14 height 14
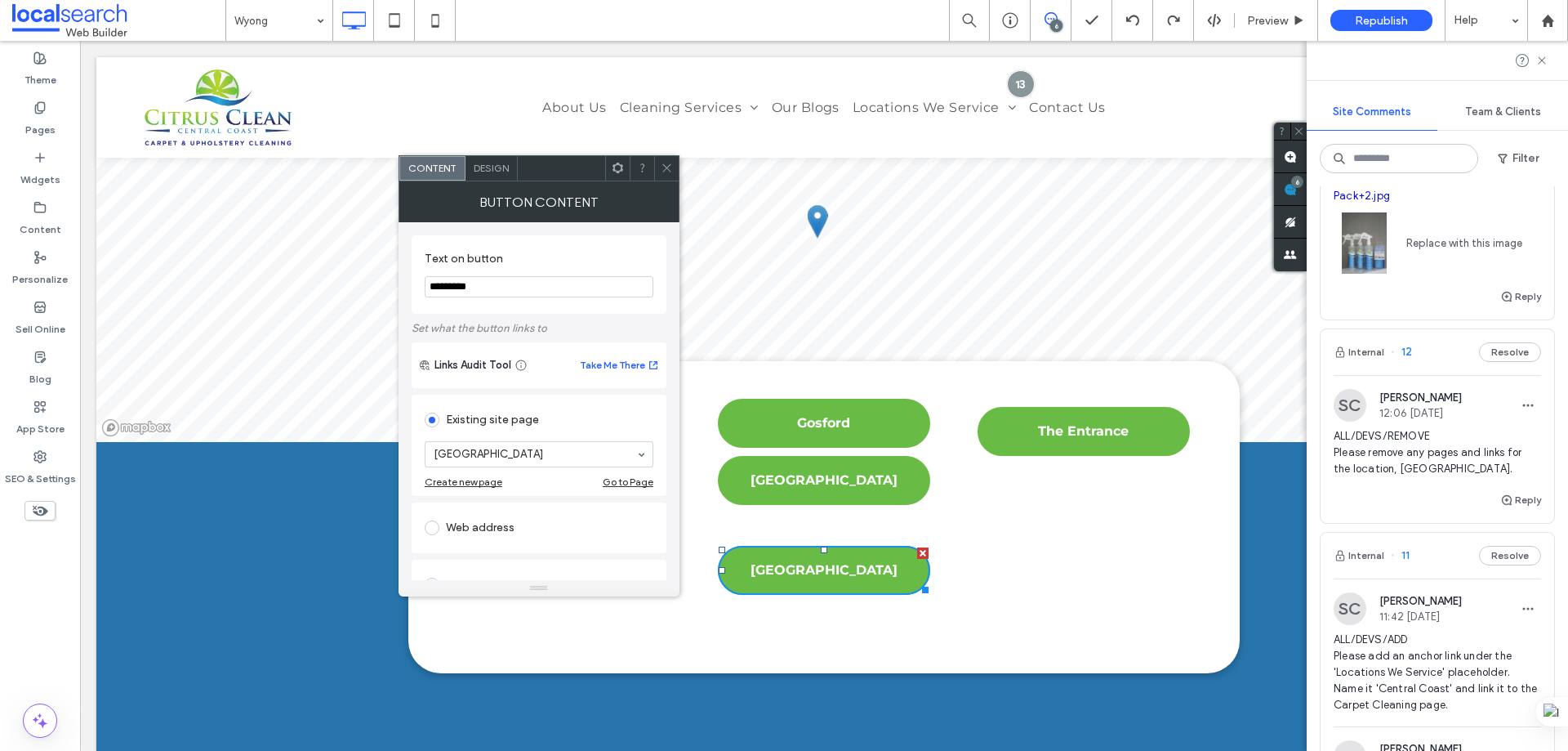
scroll to position [0, 0]
drag, startPoint x: 981, startPoint y: 597, endPoint x: 1011, endPoint y: 351, distance: 247.8
click at [1011, 399] on div "Terrigal [GEOGRAPHIC_DATA] Click To Paste [GEOGRAPHIC_DATA] [GEOGRAPHIC_DATA] […" at bounding box center [824, 517] width 766 height 237
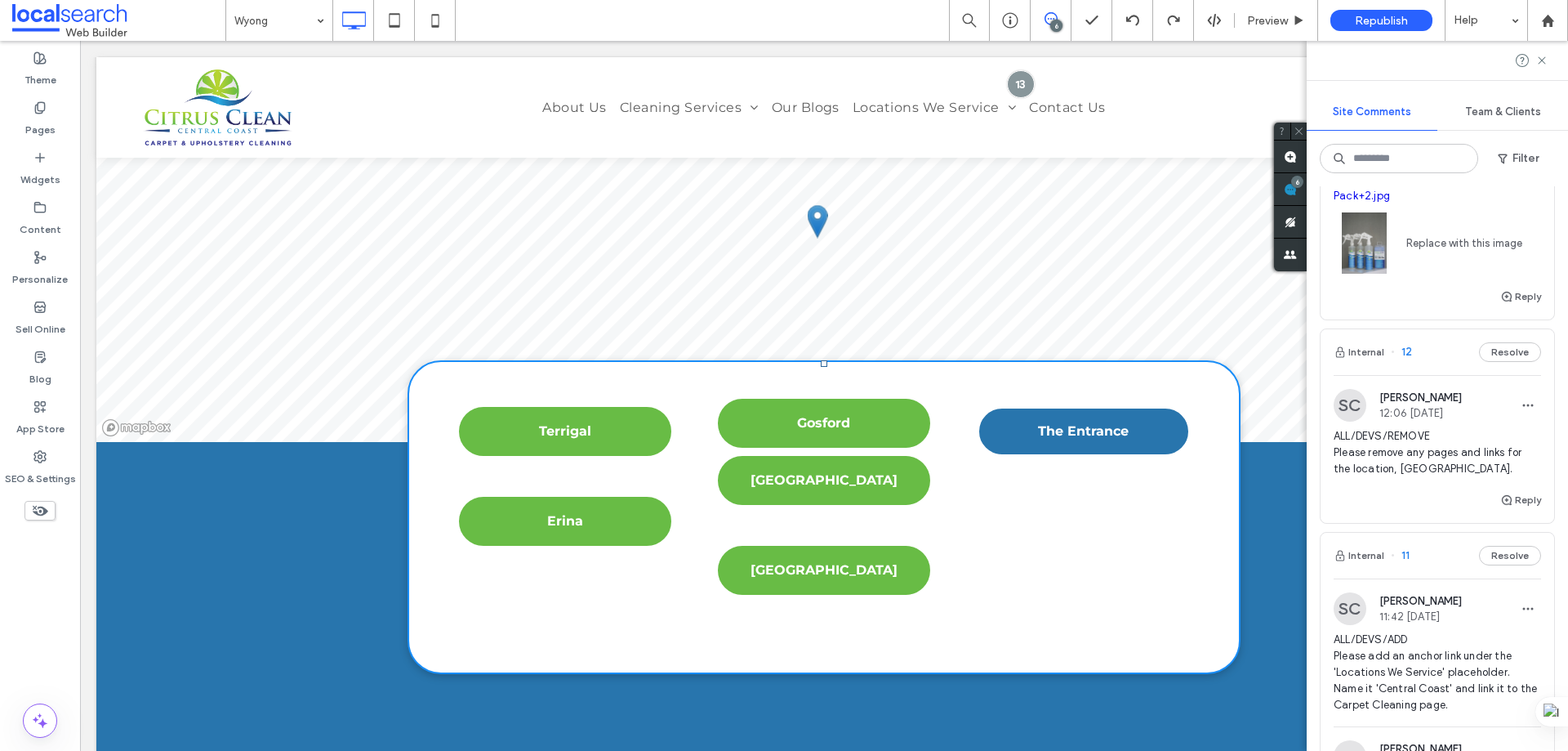
type input "**"
click at [825, 447] on div "Gosford [GEOGRAPHIC_DATA] [GEOGRAPHIC_DATA] Click To Paste" at bounding box center [824, 517] width 255 height 237
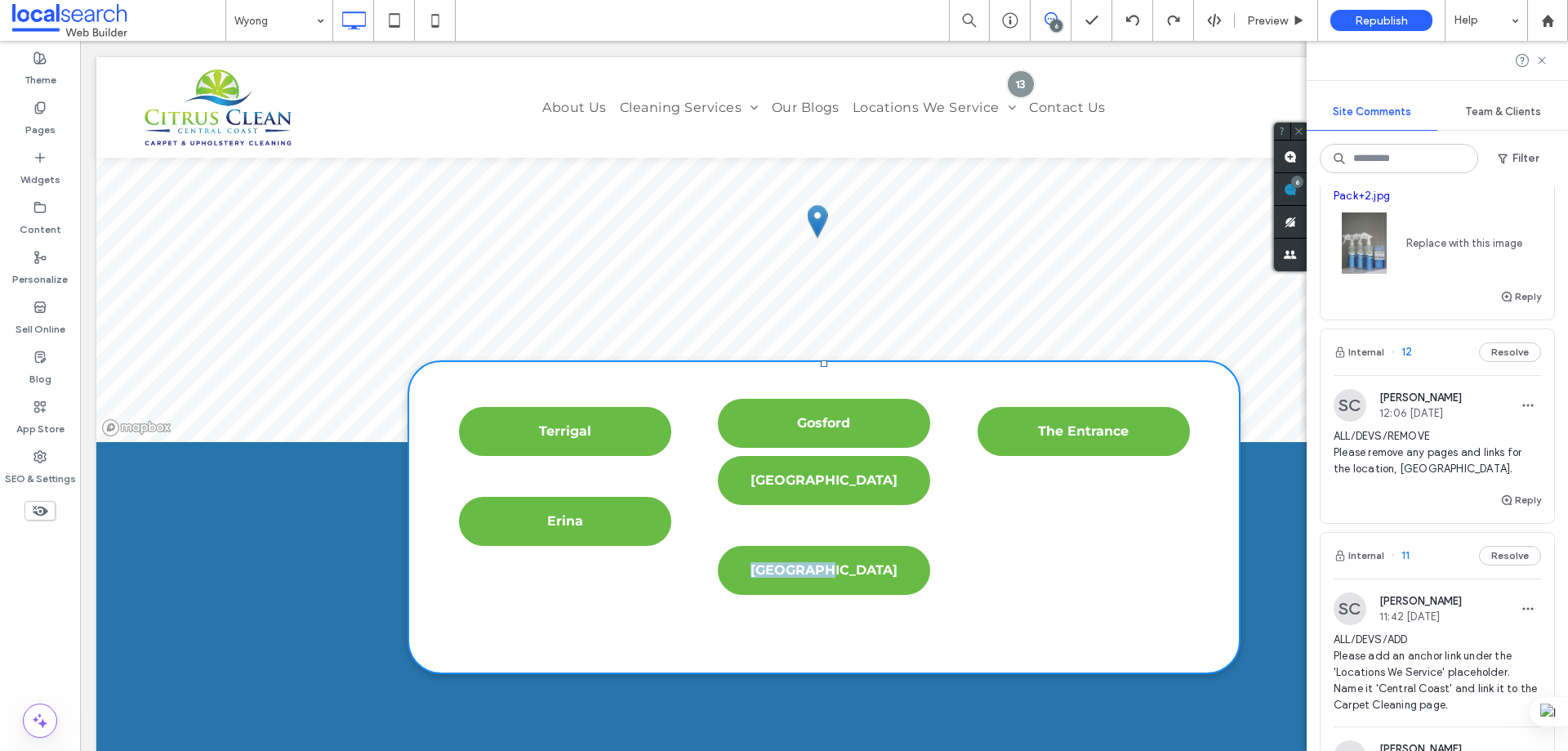
click at [825, 447] on div "Gosford [GEOGRAPHIC_DATA] [GEOGRAPHIC_DATA] Click To Paste" at bounding box center [824, 517] width 255 height 237
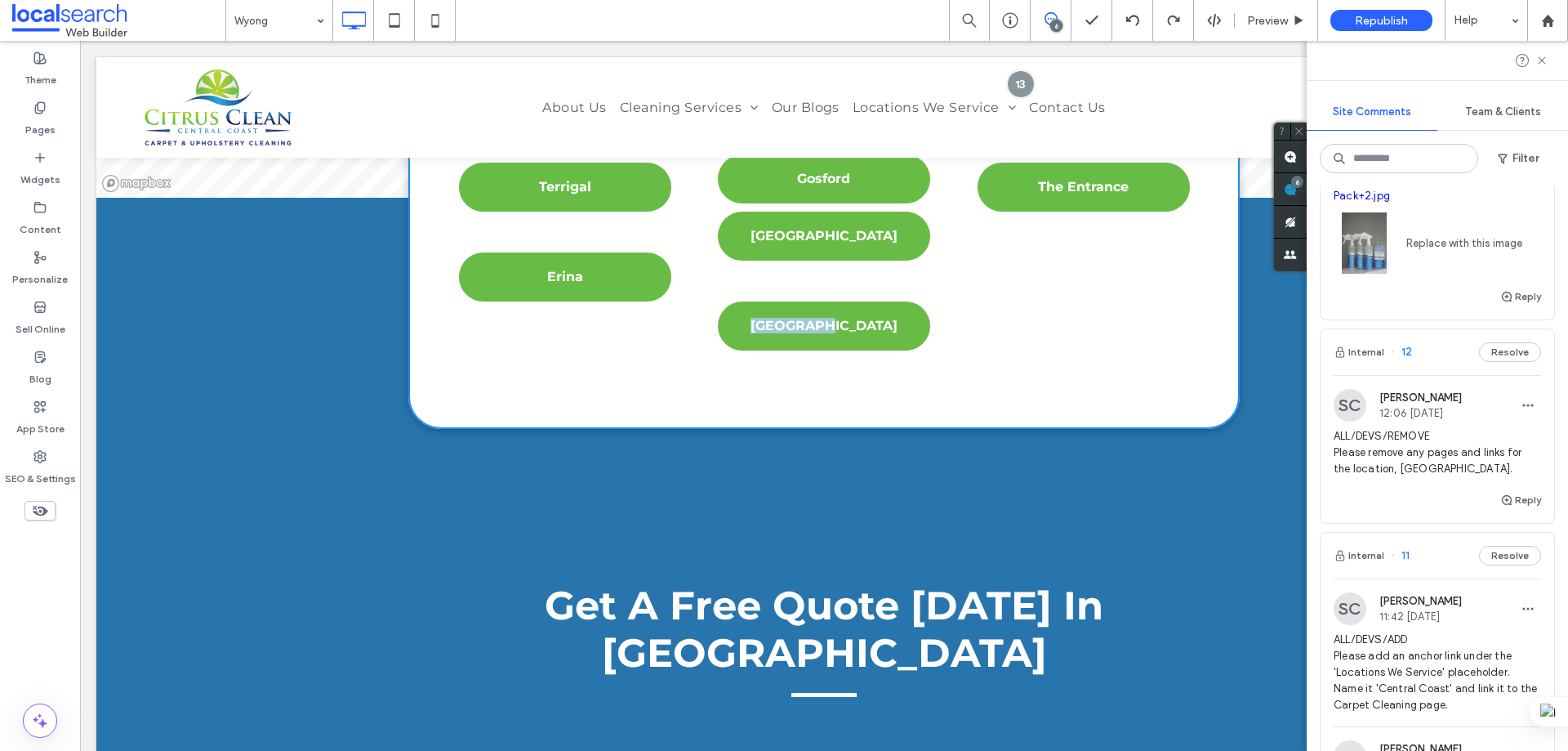
scroll to position [4609, 0]
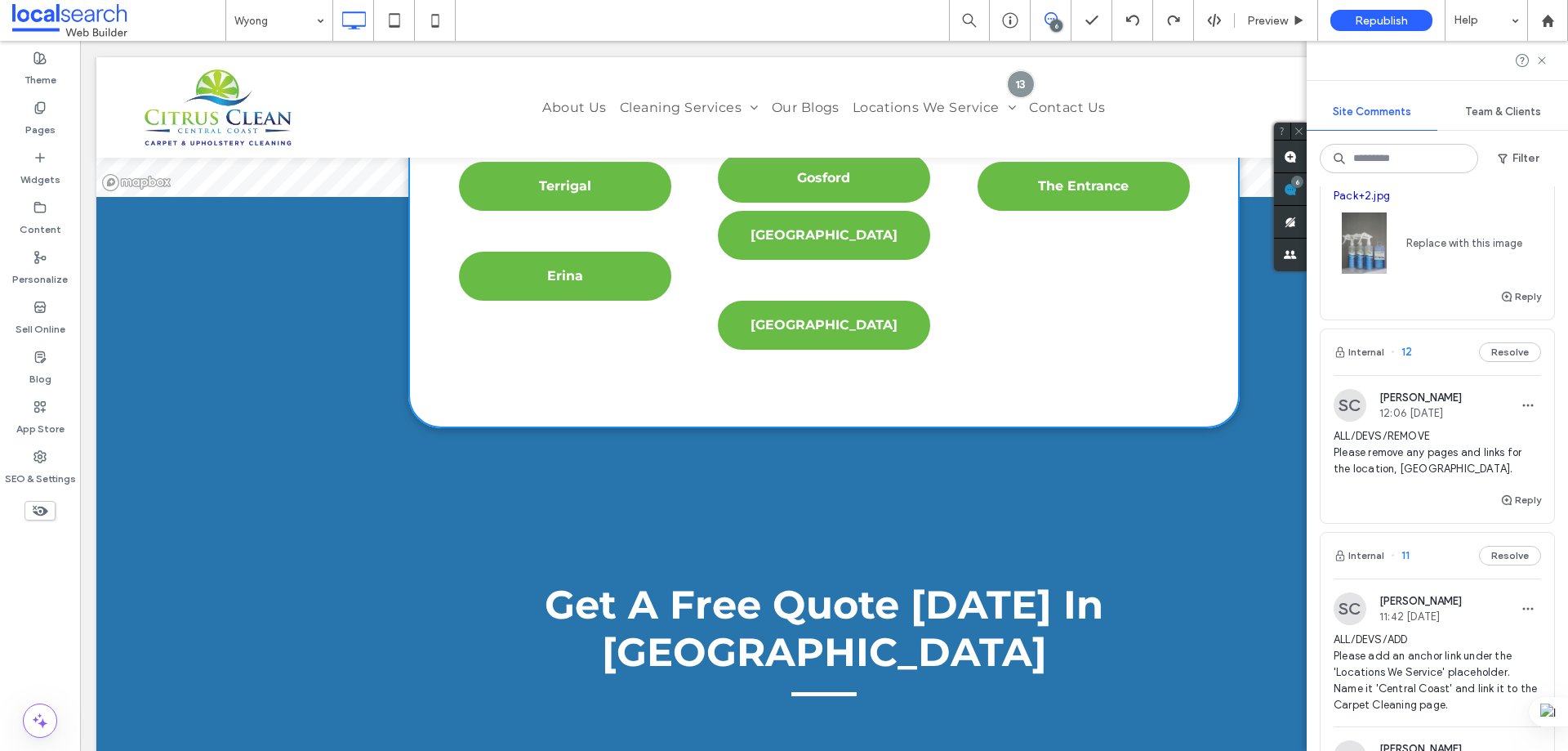
click at [446, 116] on nav "About Us Cleaning Services Carpet, Rug, Upholstery, Tile & Grout Cleaning Servi…" at bounding box center [823, 107] width 970 height 35
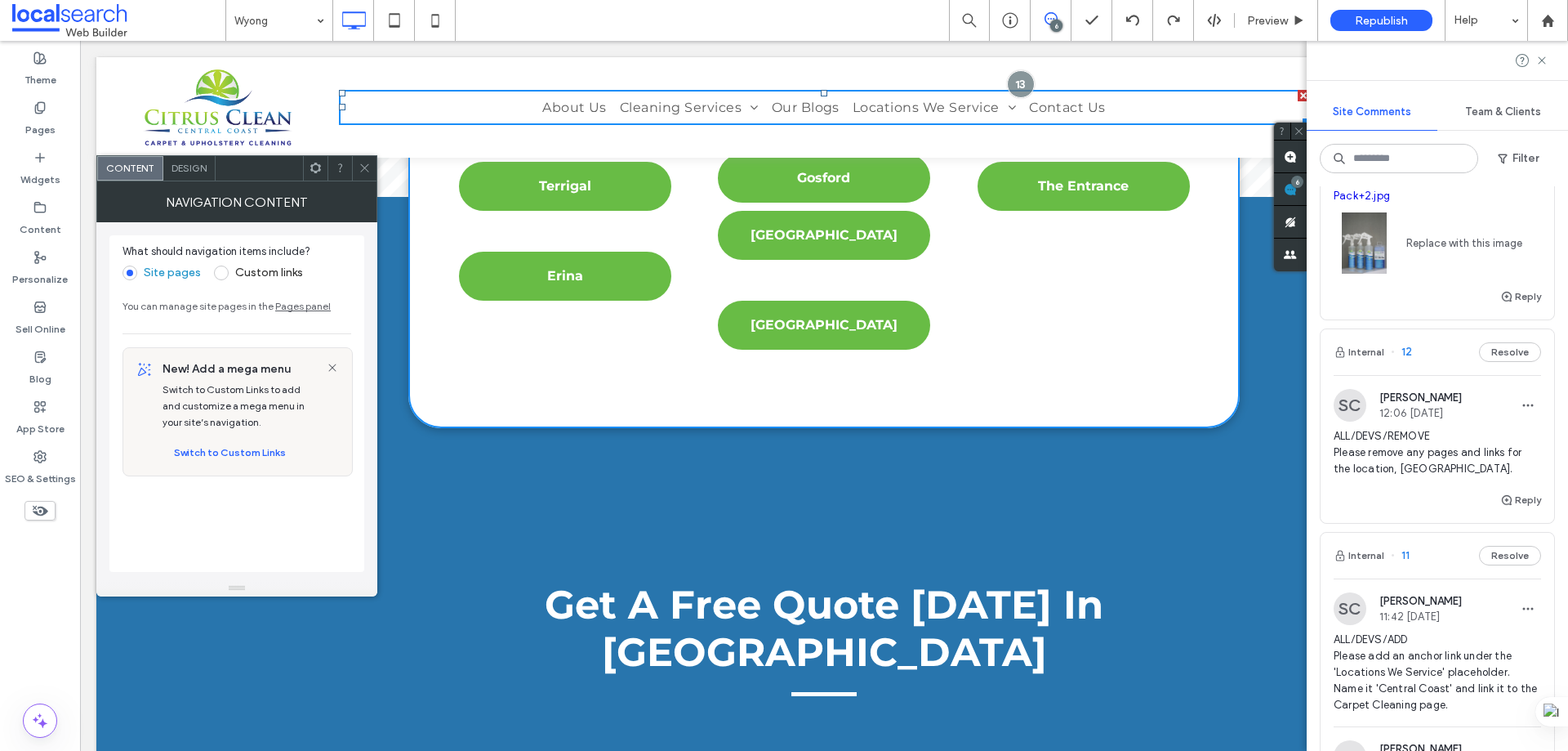
drag, startPoint x: 359, startPoint y: 156, endPoint x: 564, endPoint y: 223, distance: 215.7
click at [359, 156] on span at bounding box center [365, 167] width 13 height 24
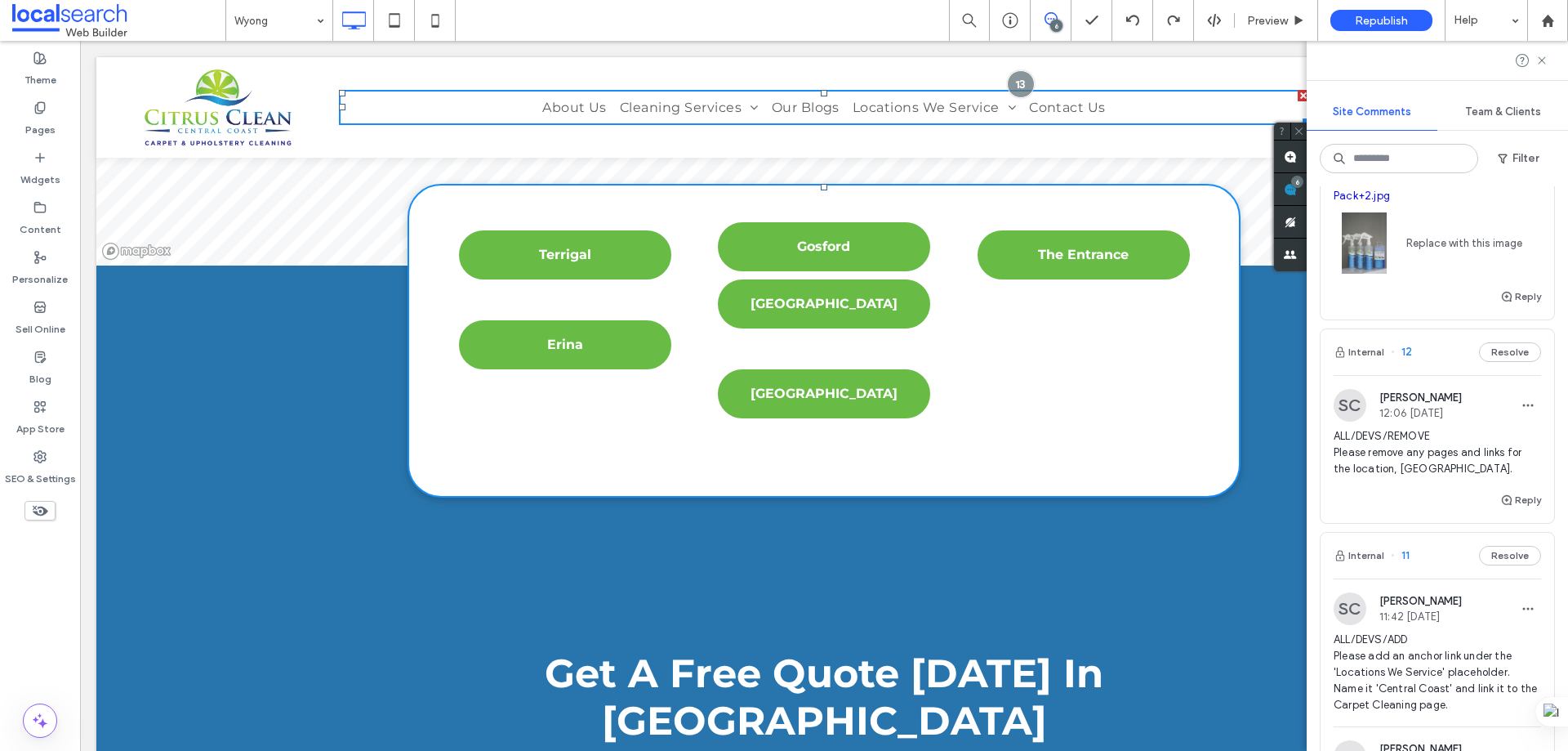
scroll to position [4445, 0]
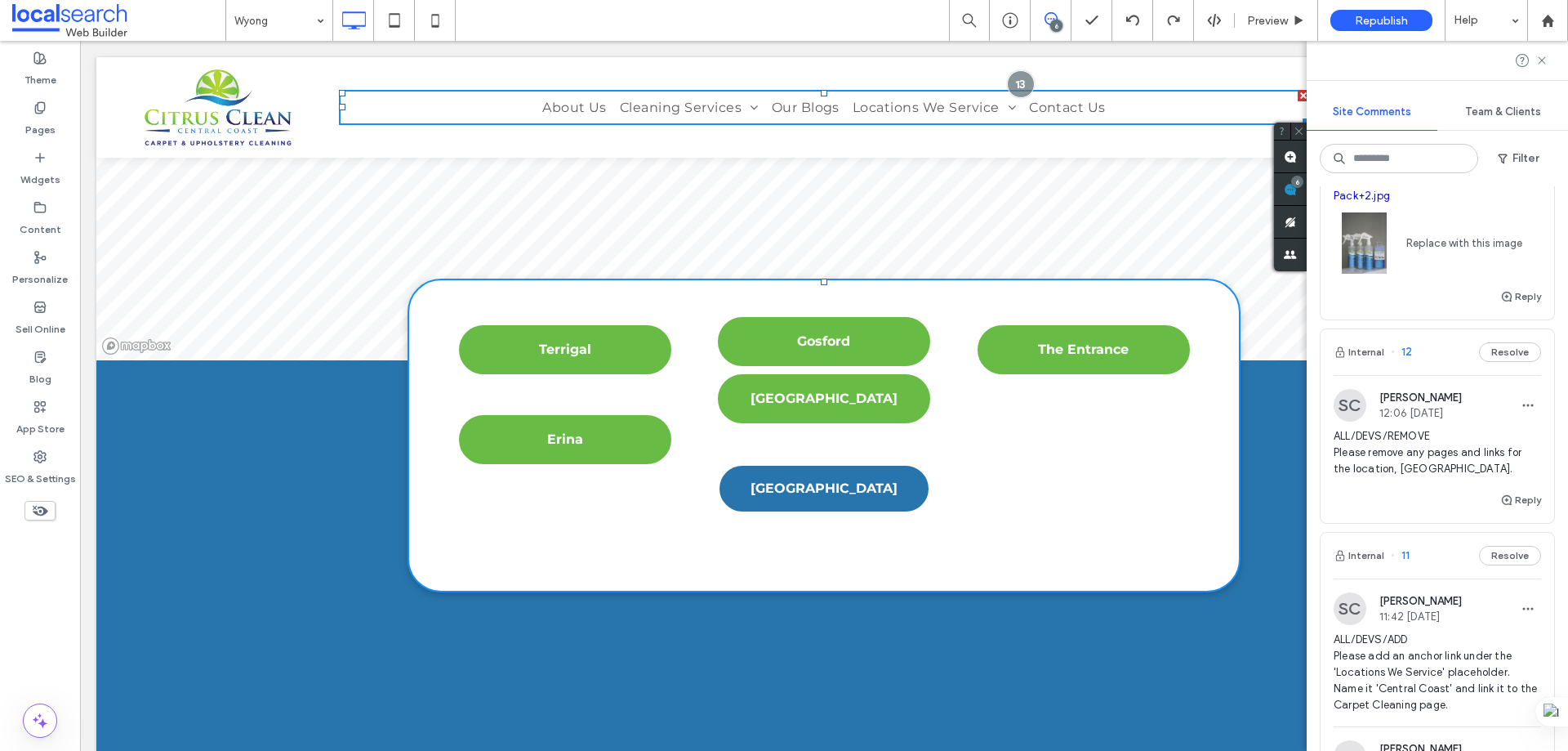
click at [825, 480] on span "[GEOGRAPHIC_DATA]" at bounding box center [824, 488] width 147 height 15
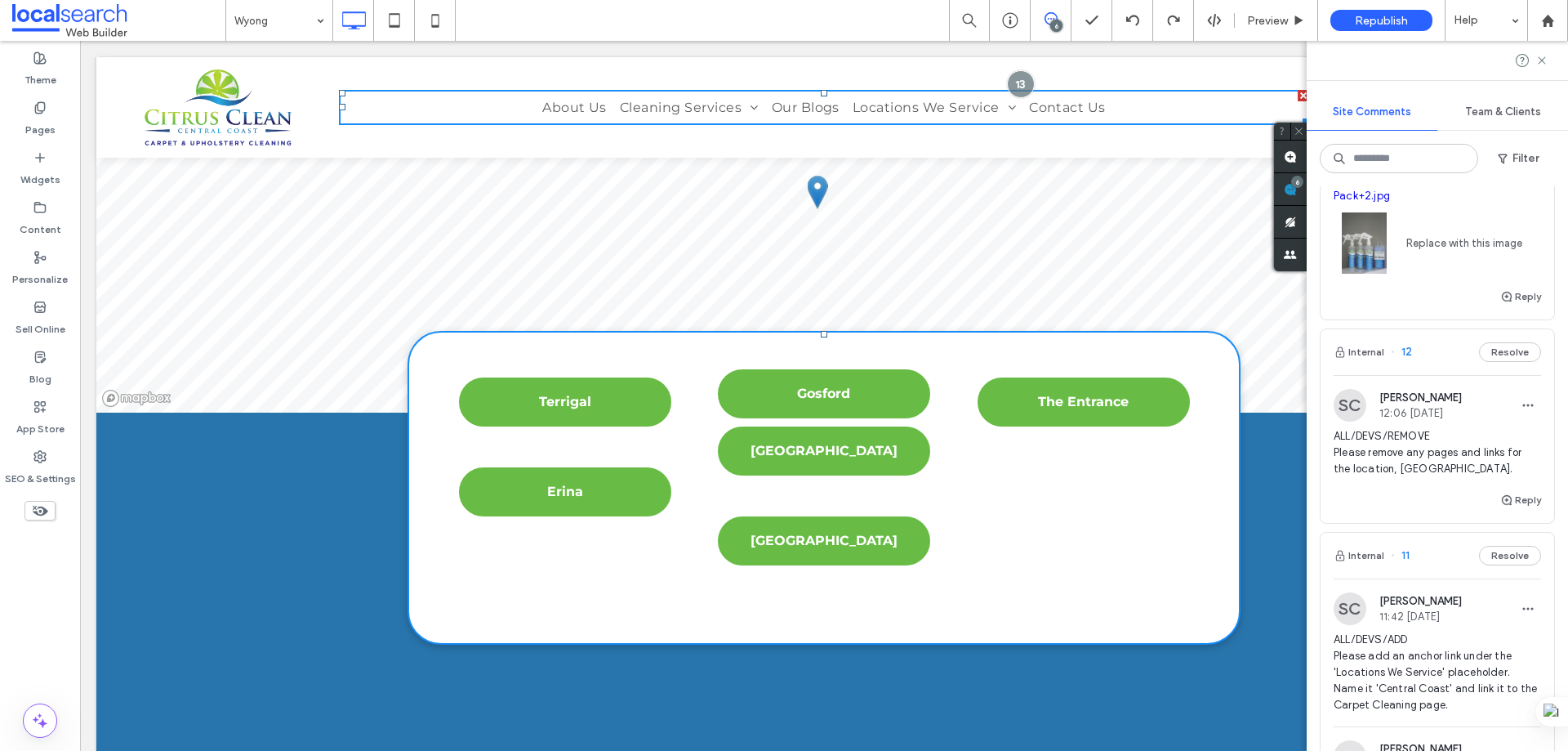
scroll to position [4364, 0]
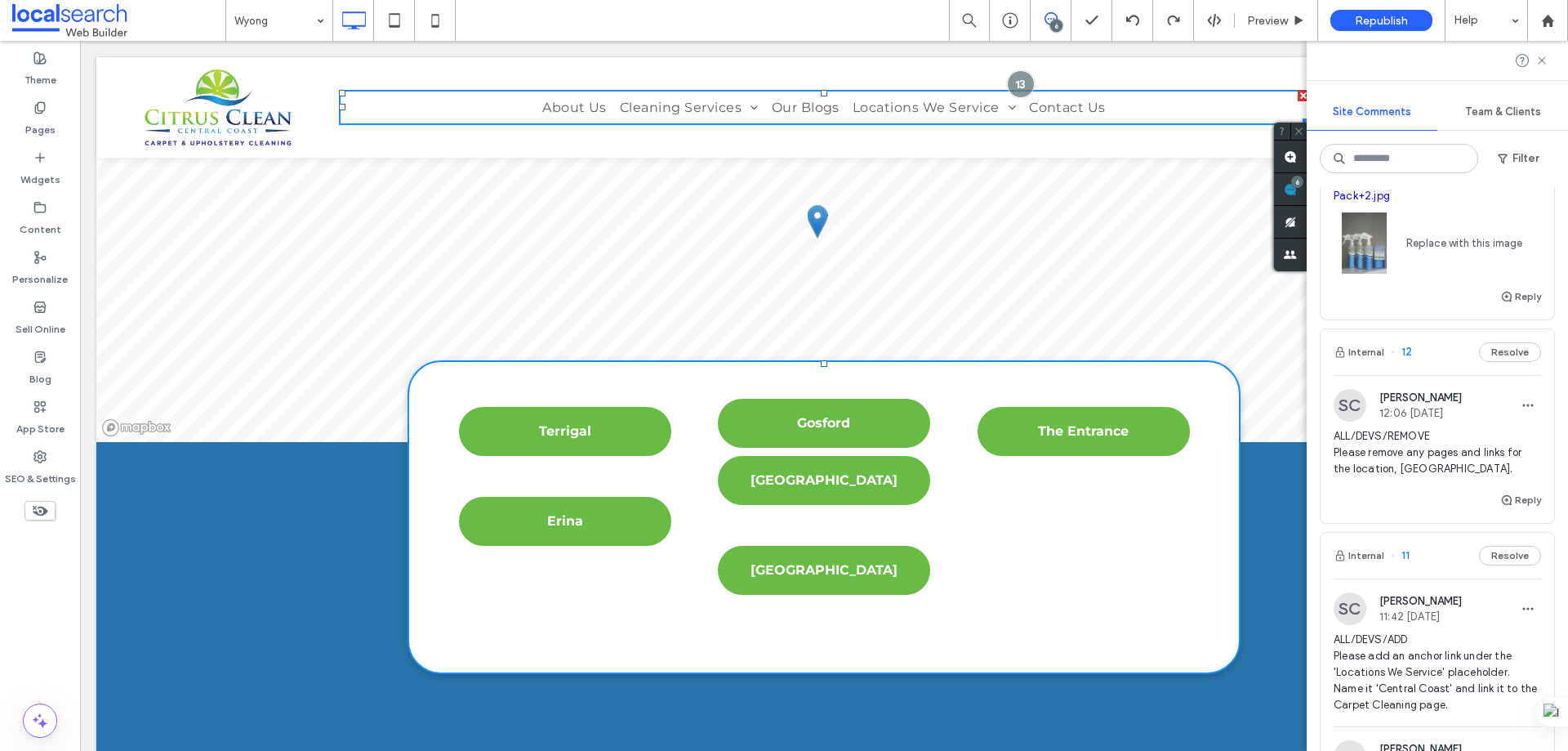
click at [819, 361] on div "Terrigal [GEOGRAPHIC_DATA] Click To Paste [GEOGRAPHIC_DATA] [GEOGRAPHIC_DATA] […" at bounding box center [823, 517] width 831 height 313
click at [985, 653] on div "Terrigal [GEOGRAPHIC_DATA] Click To Paste [GEOGRAPHIC_DATA] [GEOGRAPHIC_DATA] […" at bounding box center [824, 599] width 1456 height 314
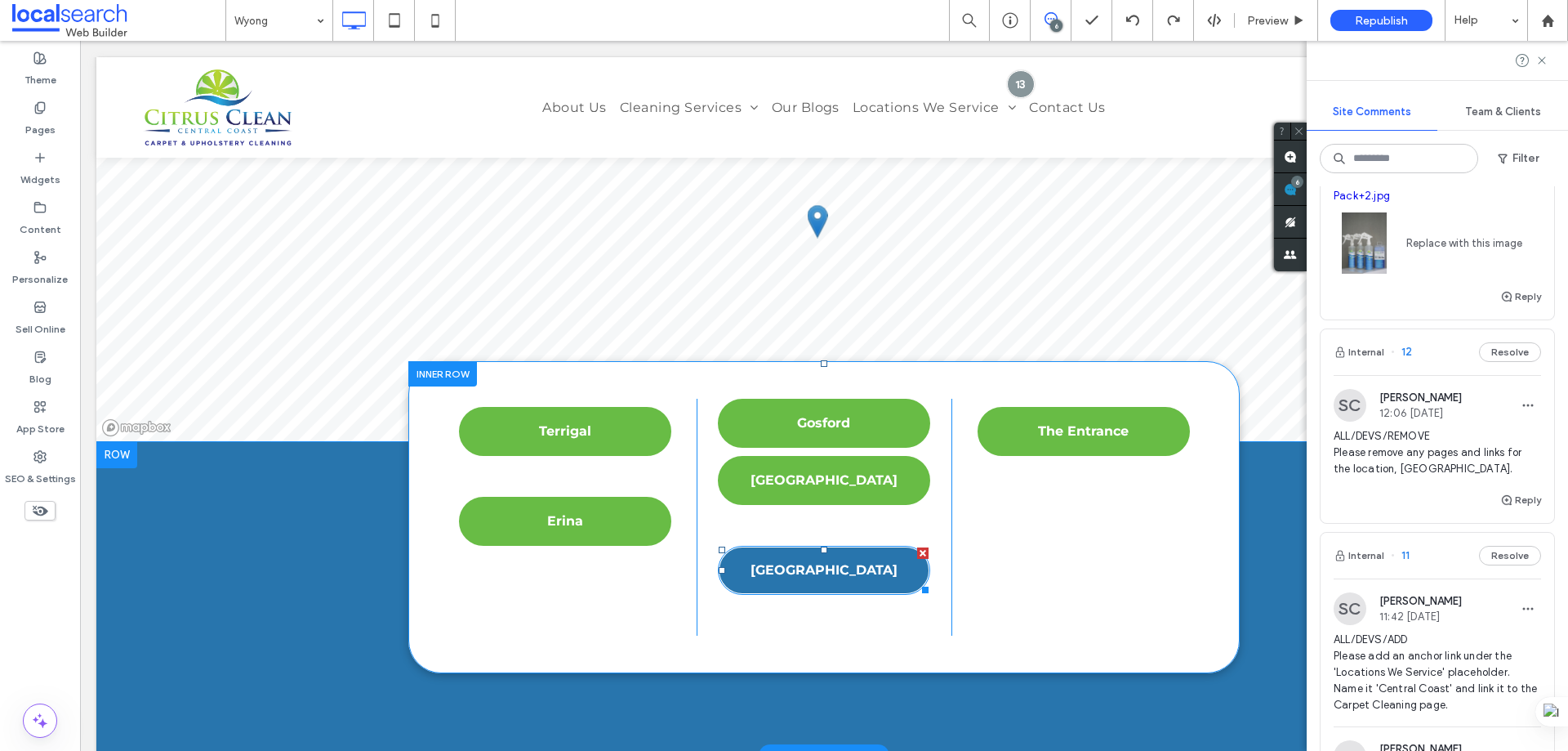
click at [786, 546] on link "[GEOGRAPHIC_DATA]" at bounding box center [824, 570] width 213 height 49
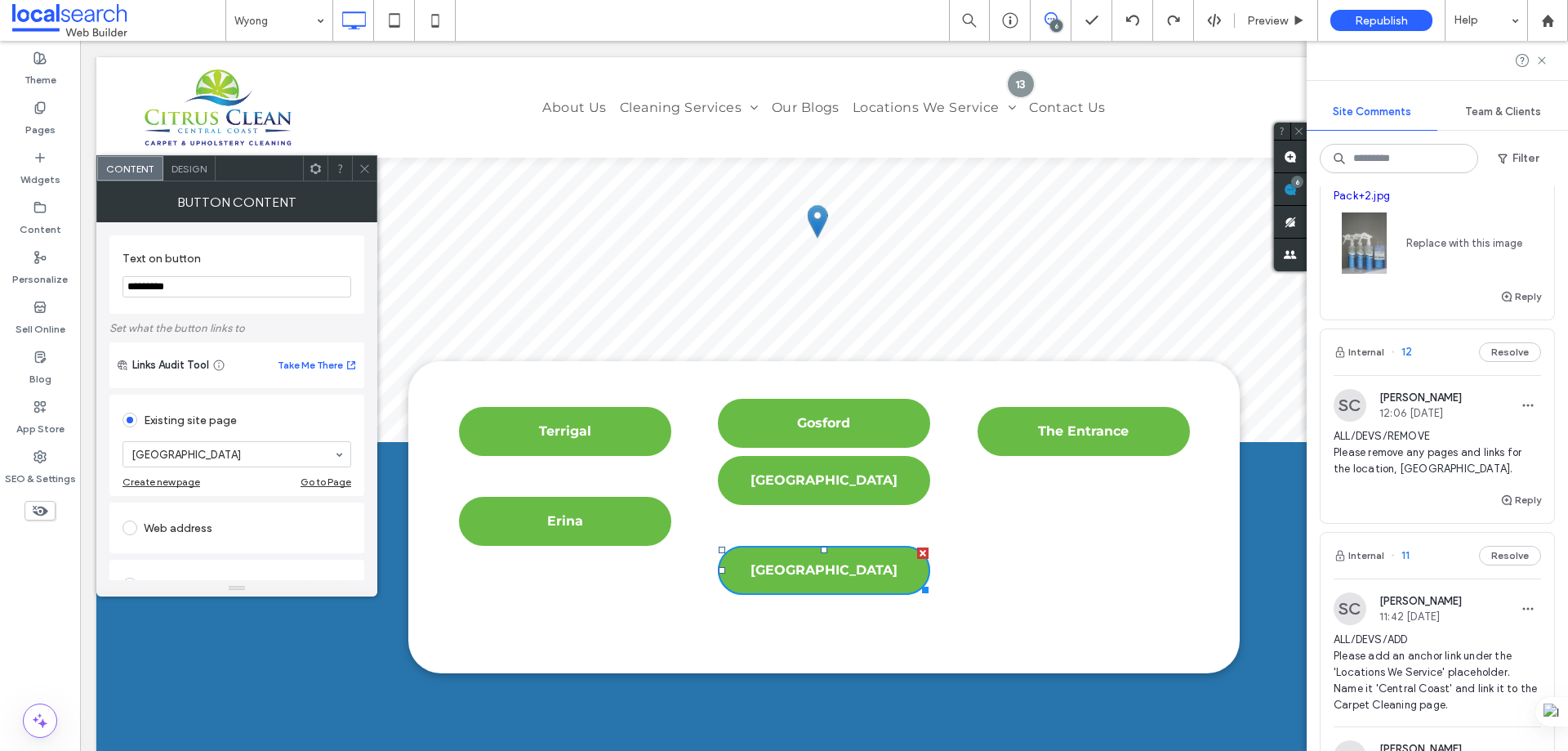
click at [356, 165] on div at bounding box center [364, 167] width 24 height 24
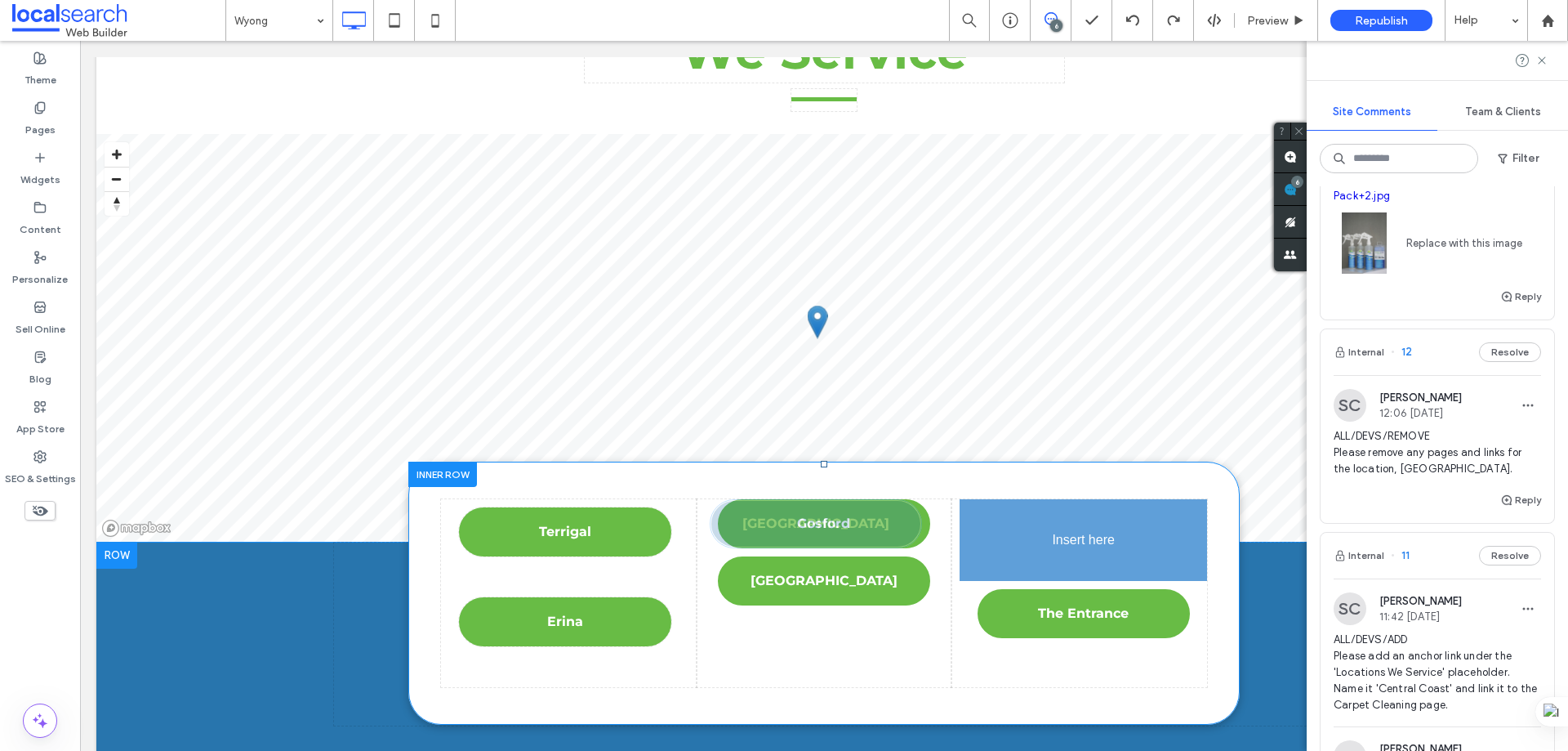
drag, startPoint x: 831, startPoint y: 484, endPoint x: 1030, endPoint y: 469, distance: 199.6
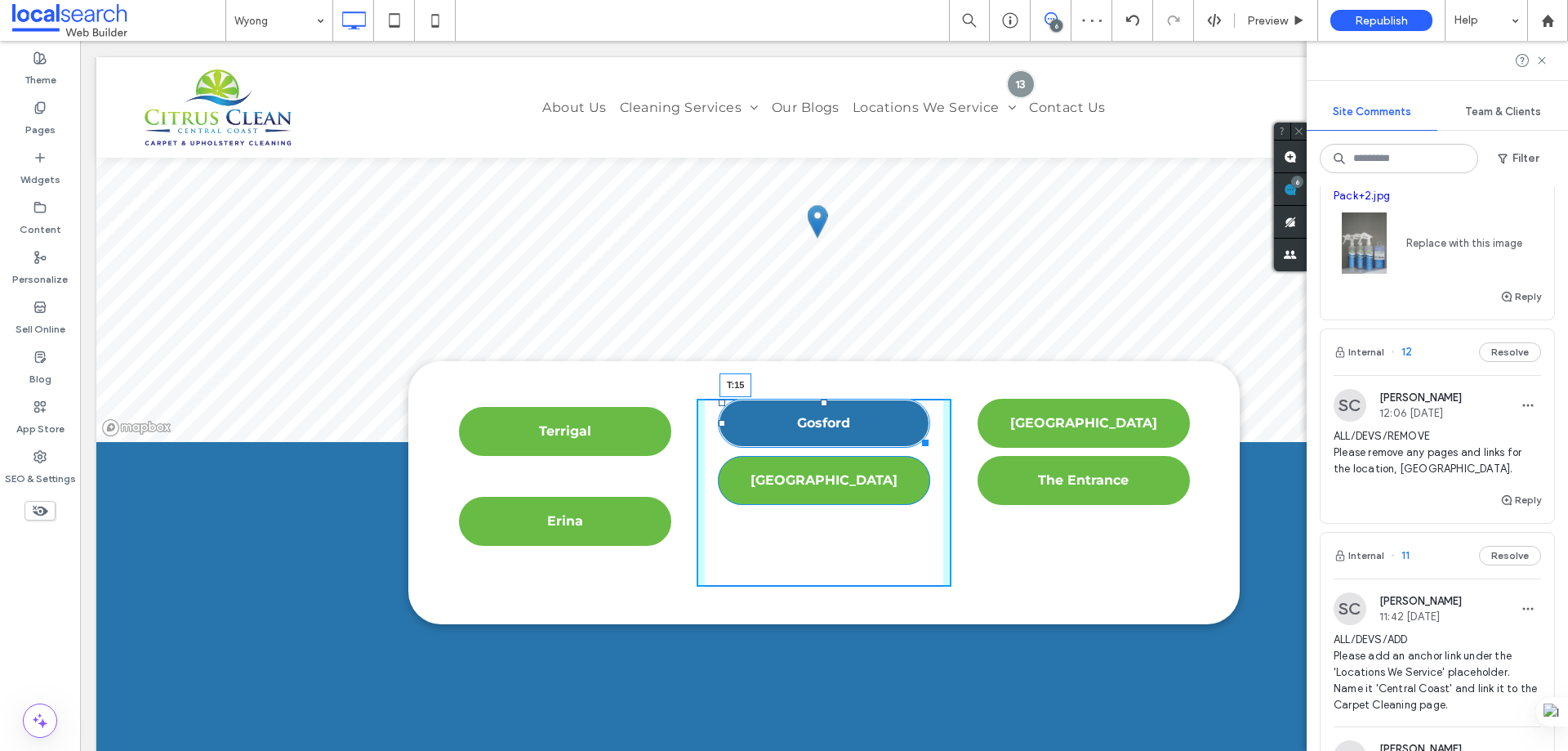
drag, startPoint x: 815, startPoint y: 318, endPoint x: 811, endPoint y: 331, distance: 13.6
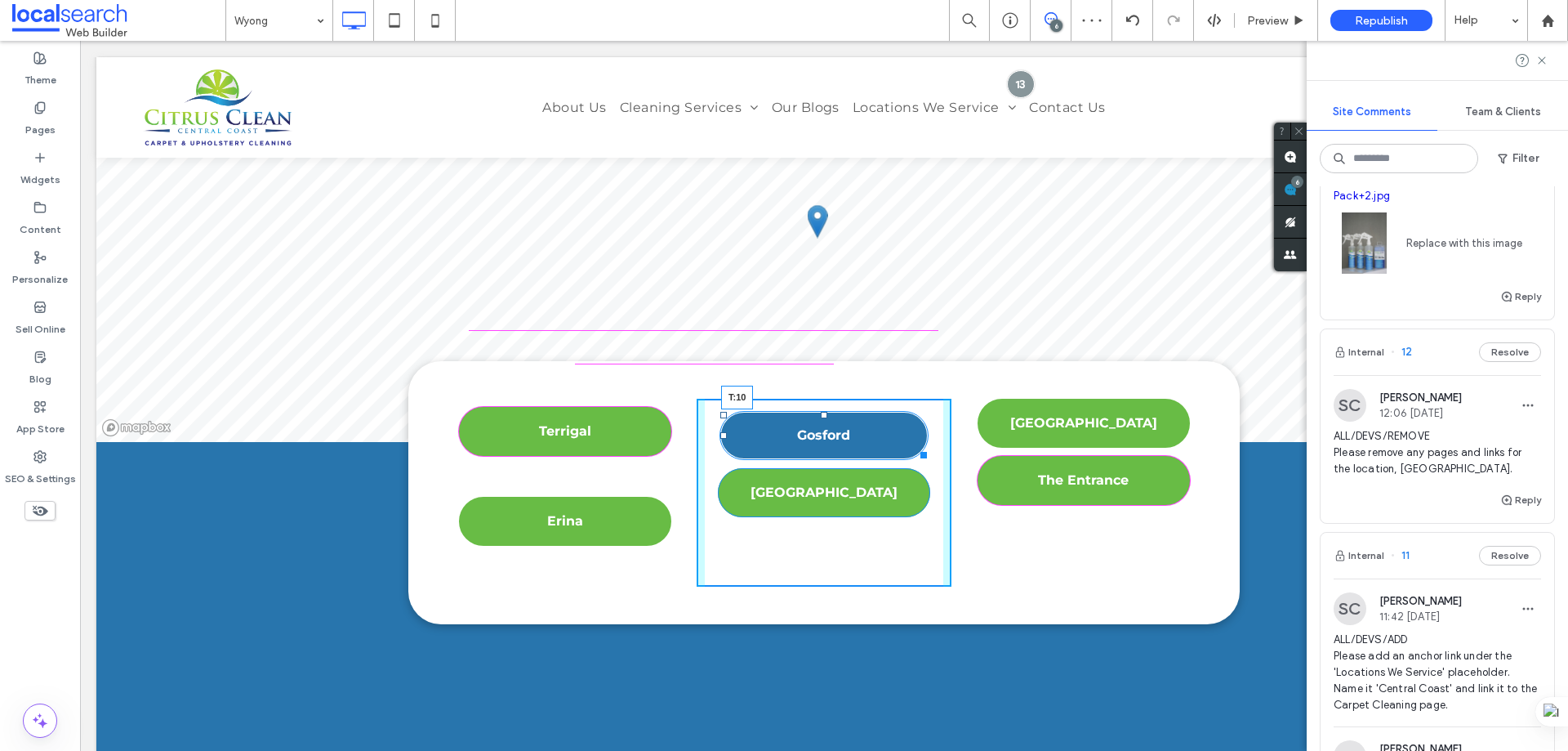
click at [821, 412] on div at bounding box center [824, 415] width 7 height 7
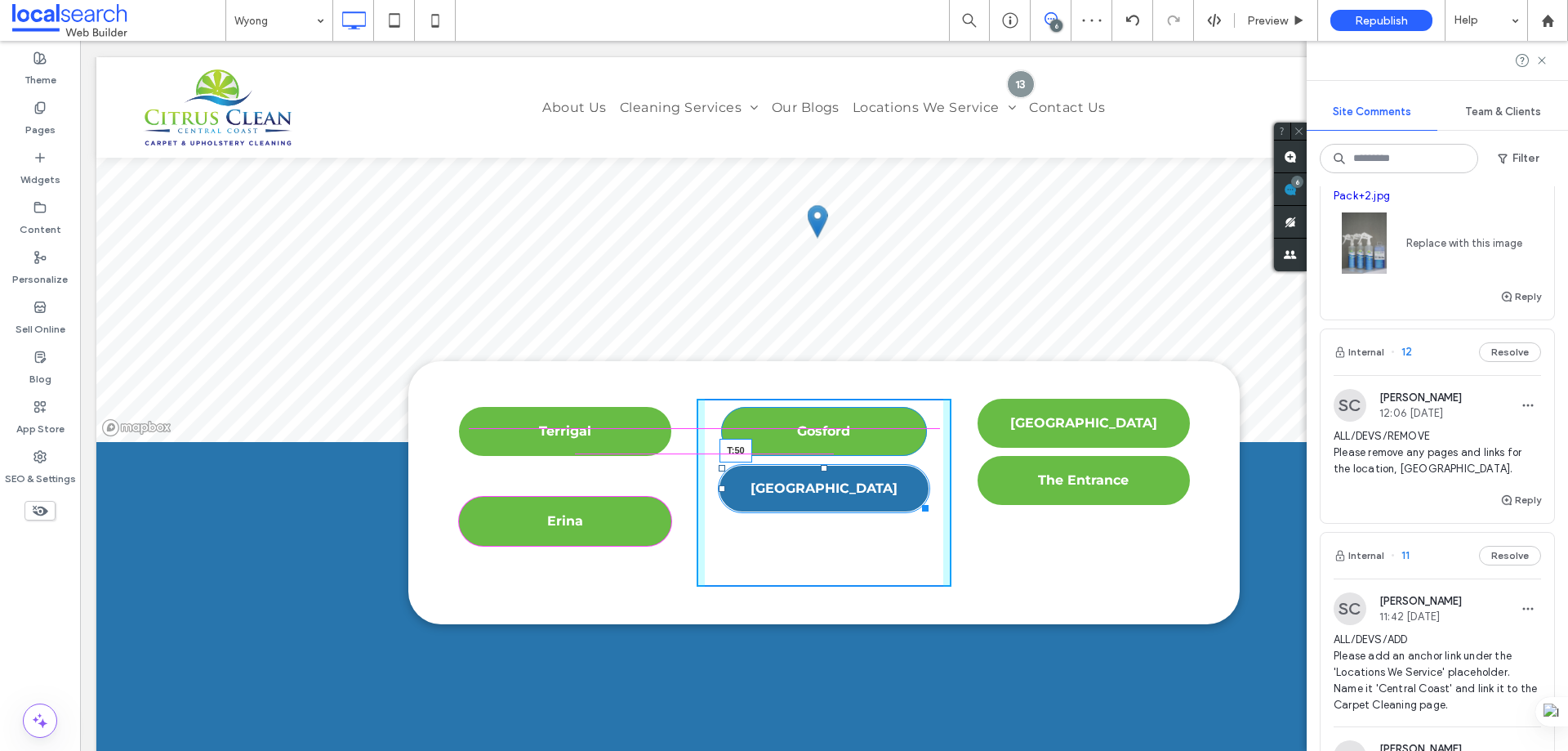
drag, startPoint x: 821, startPoint y: 385, endPoint x: 814, endPoint y: 419, distance: 34.7
click at [814, 419] on div "Gosford [GEOGRAPHIC_DATA] T:50 Click To Paste" at bounding box center [824, 493] width 255 height 188
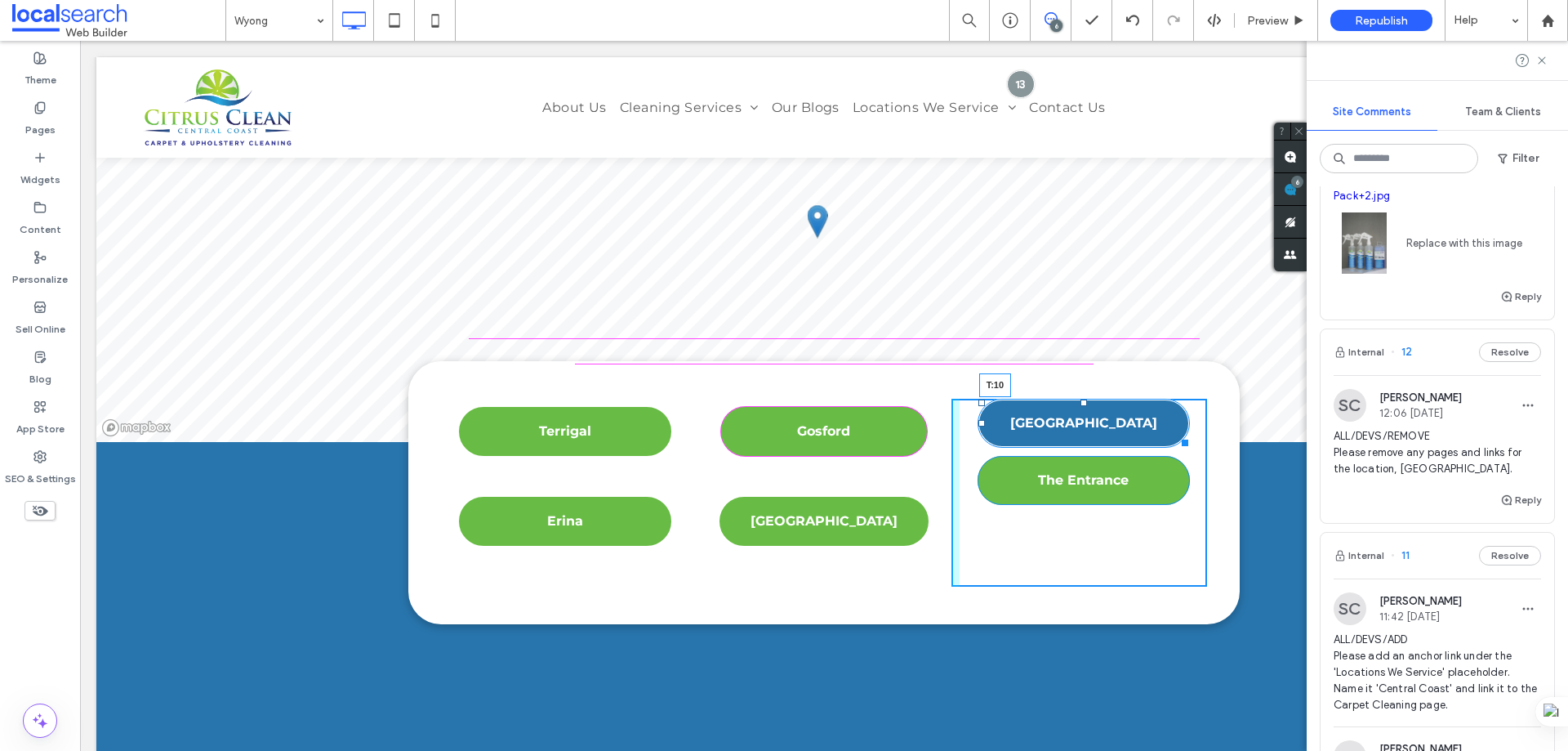
click at [1073, 399] on div "Newcastle T:10 The Entrance Click To Paste" at bounding box center [1080, 493] width 255 height 188
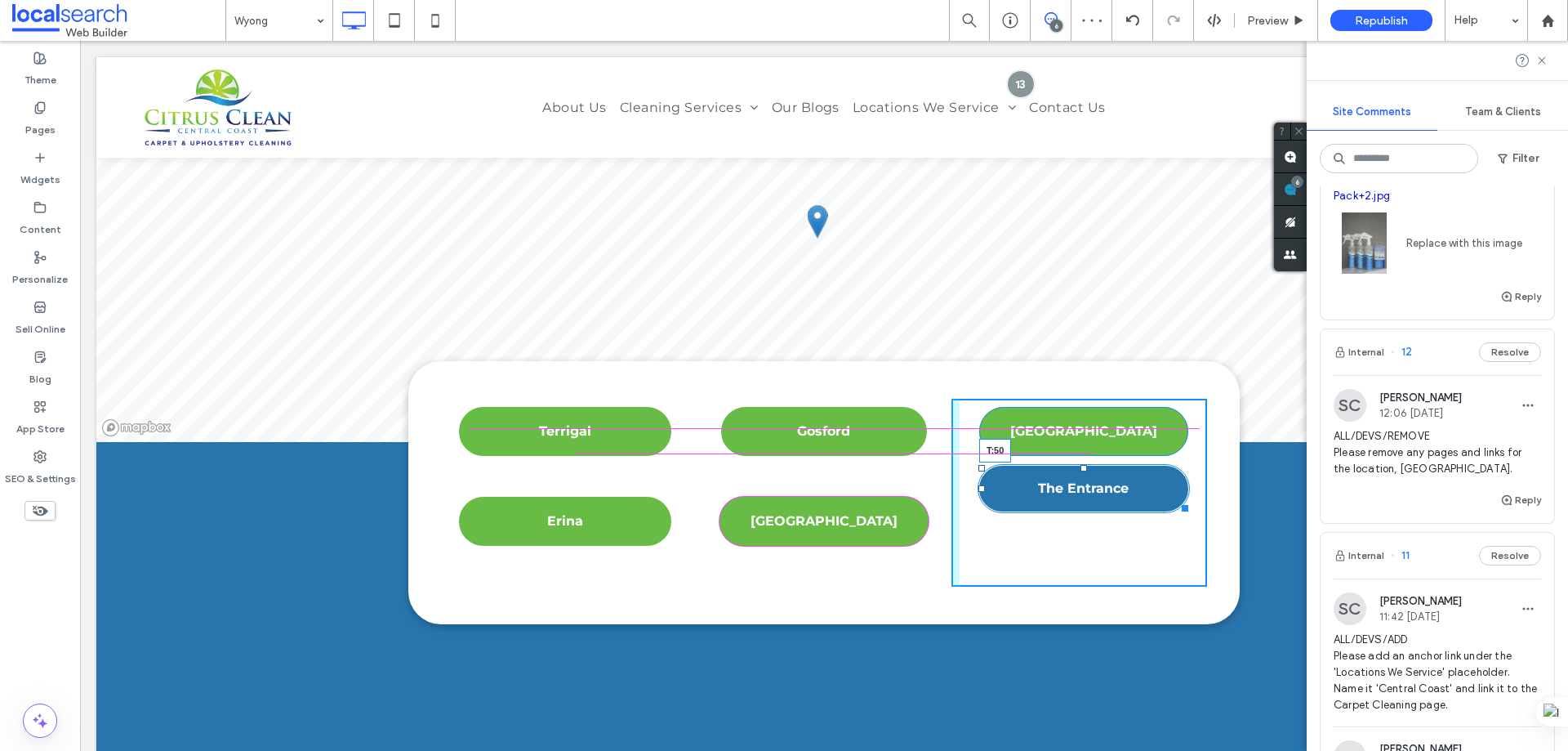
drag, startPoint x: 1077, startPoint y: 384, endPoint x: 1073, endPoint y: 416, distance: 32.2
click at [1073, 416] on div "[GEOGRAPHIC_DATA] The Entrance T:50 Click To Paste" at bounding box center [1080, 493] width 255 height 188
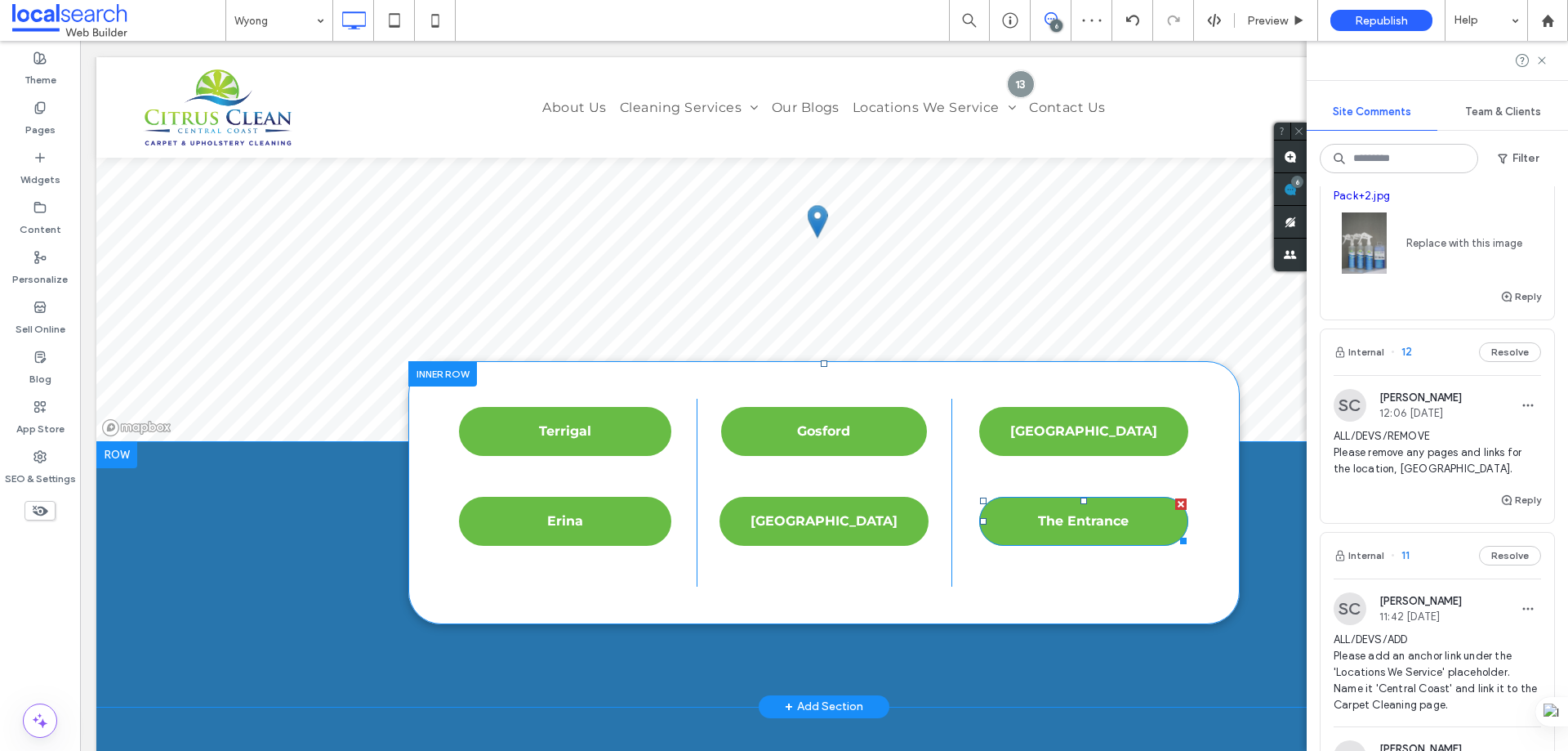
click at [883, 491] on div "Gosford [GEOGRAPHIC_DATA] Click To Paste" at bounding box center [824, 493] width 255 height 188
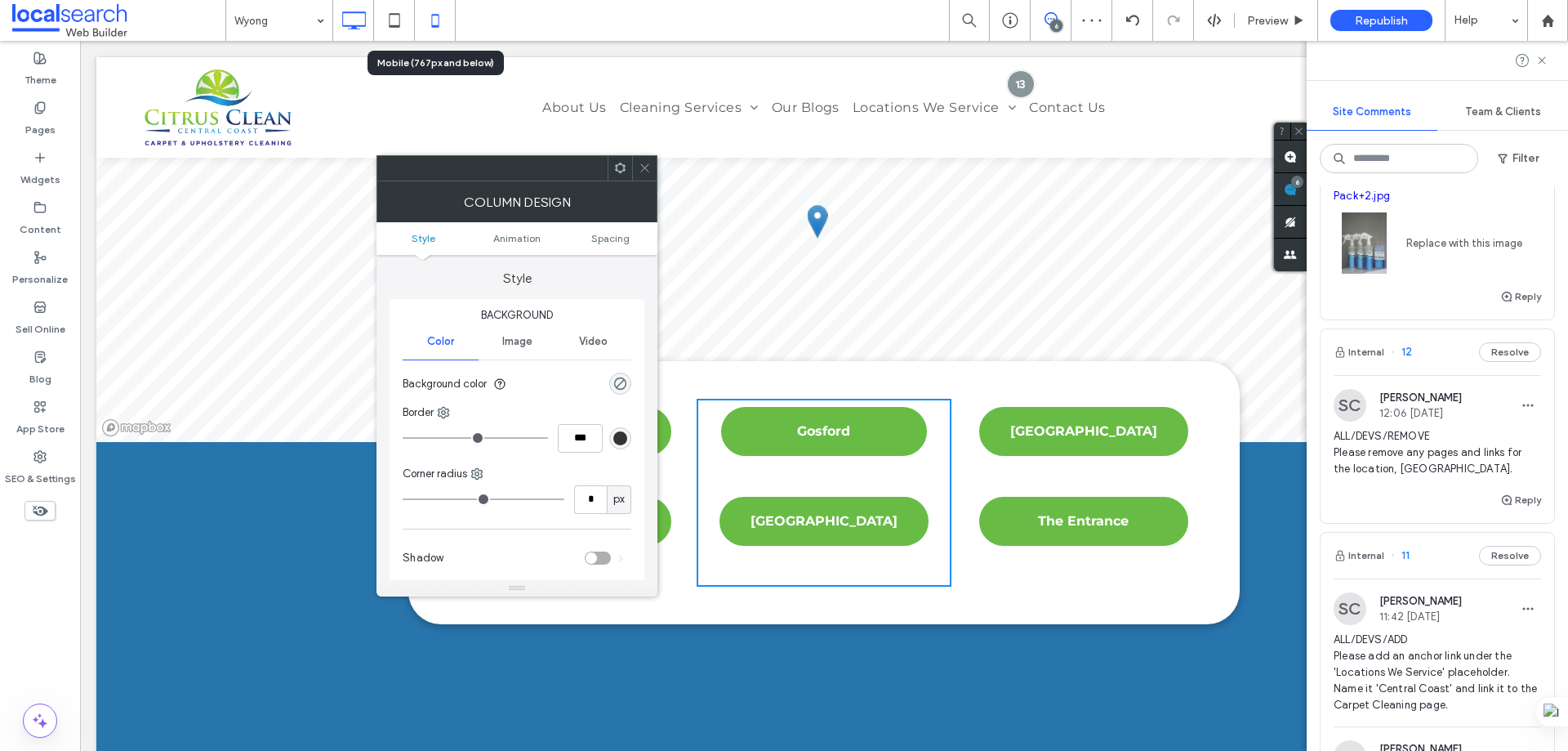
click at [444, 23] on icon at bounding box center [435, 20] width 33 height 33
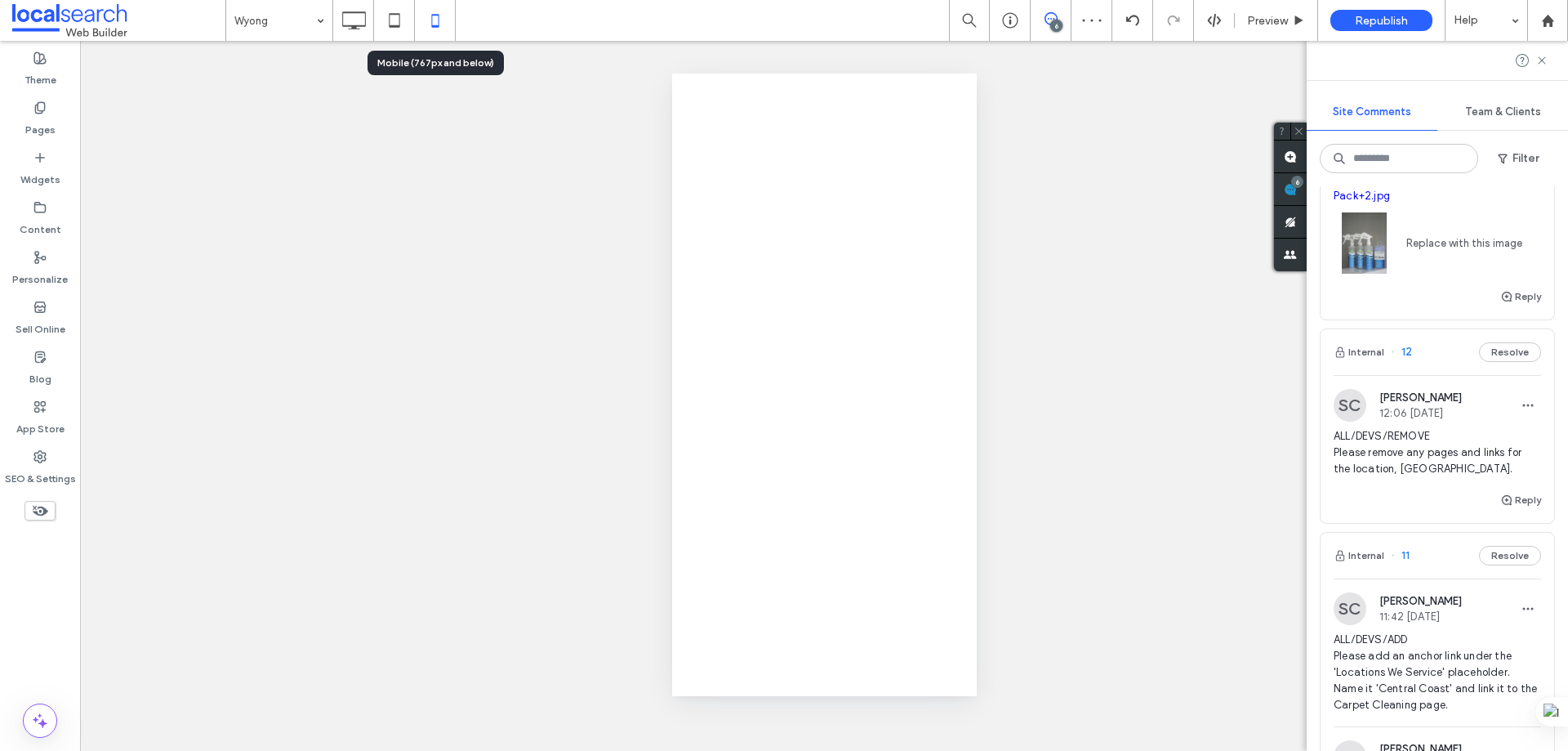
scroll to position [0, 0]
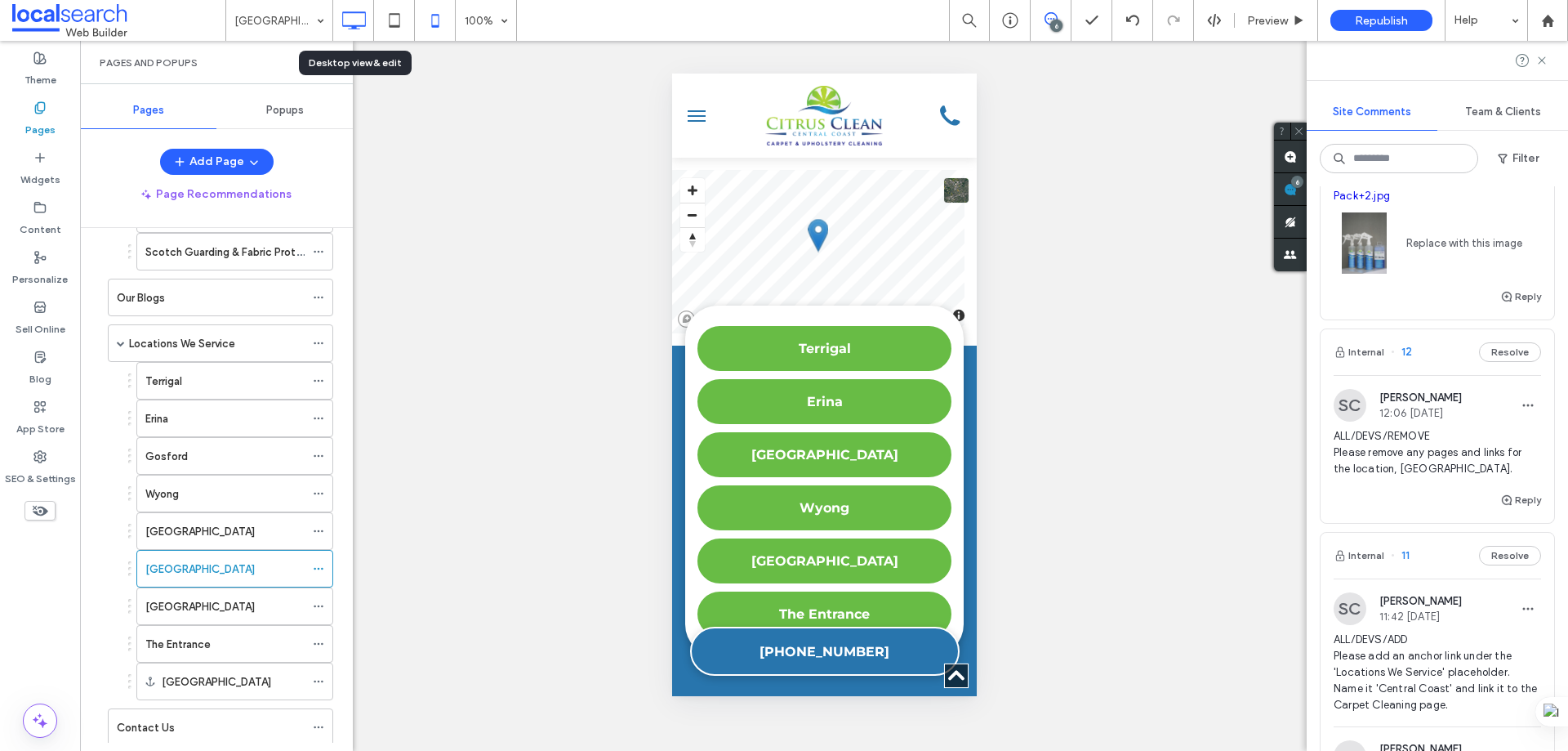
click at [350, 29] on use at bounding box center [354, 20] width 23 height 18
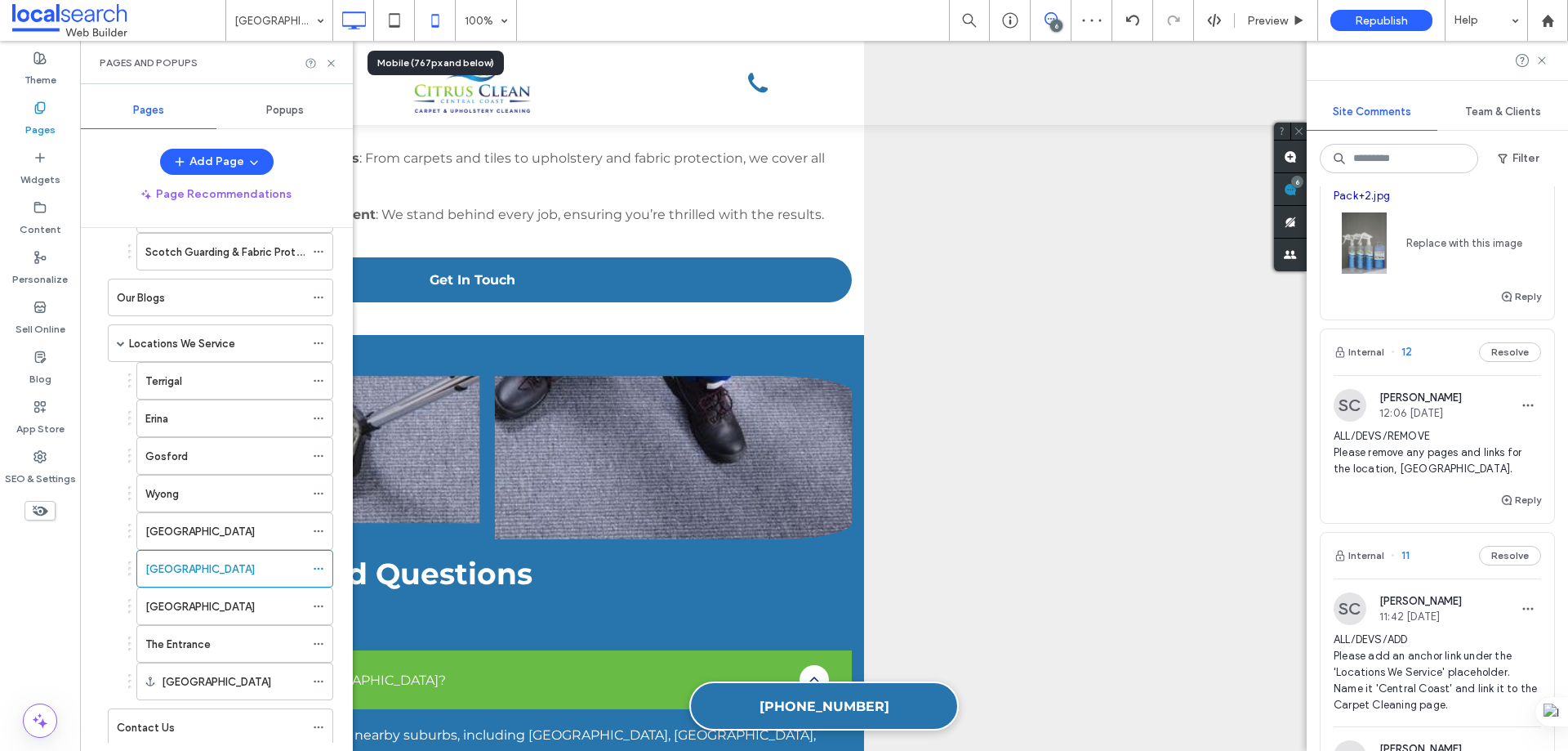
click at [437, 15] on use at bounding box center [435, 20] width 8 height 14
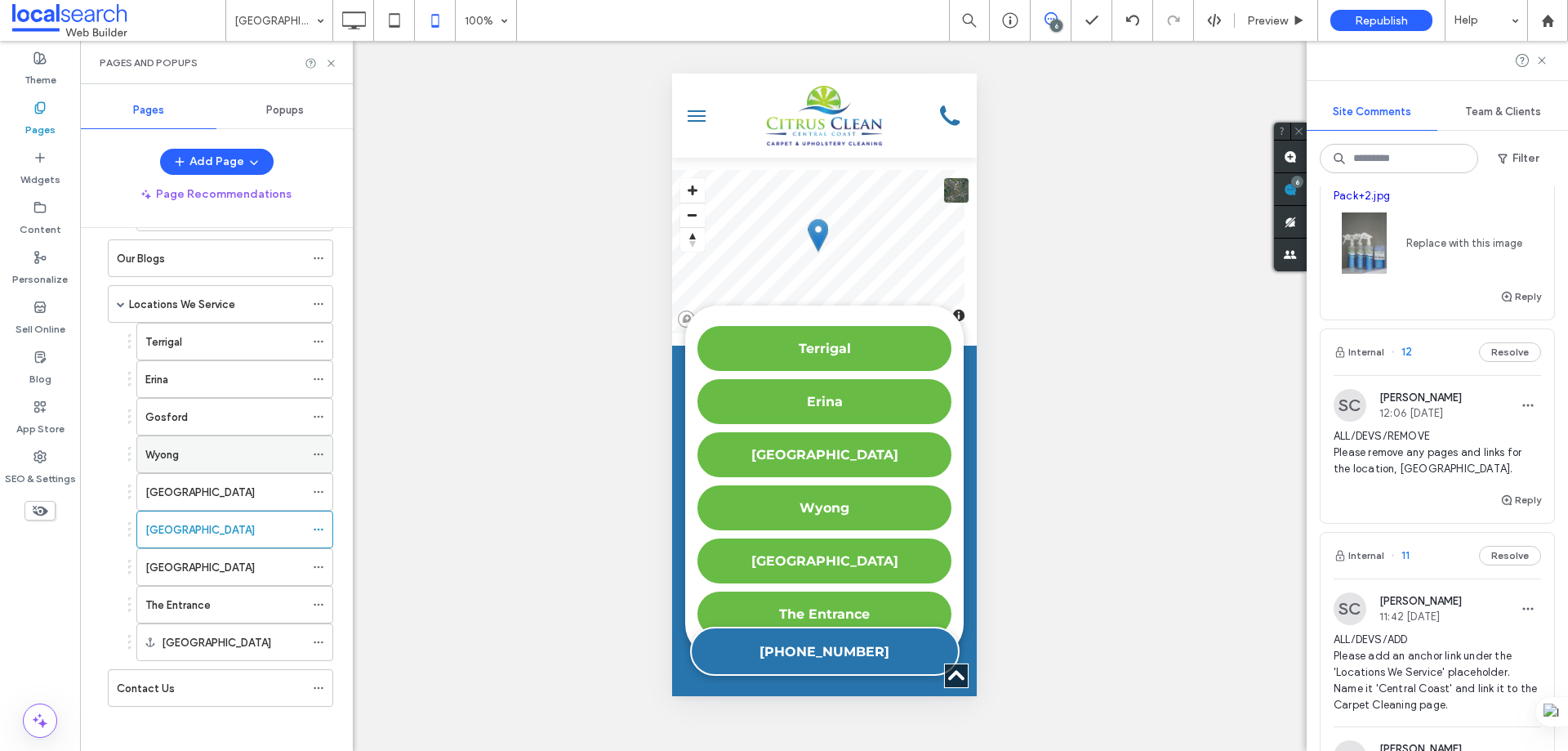
scroll to position [534, 0]
click at [199, 557] on label "[GEOGRAPHIC_DATA]" at bounding box center [199, 563] width 109 height 29
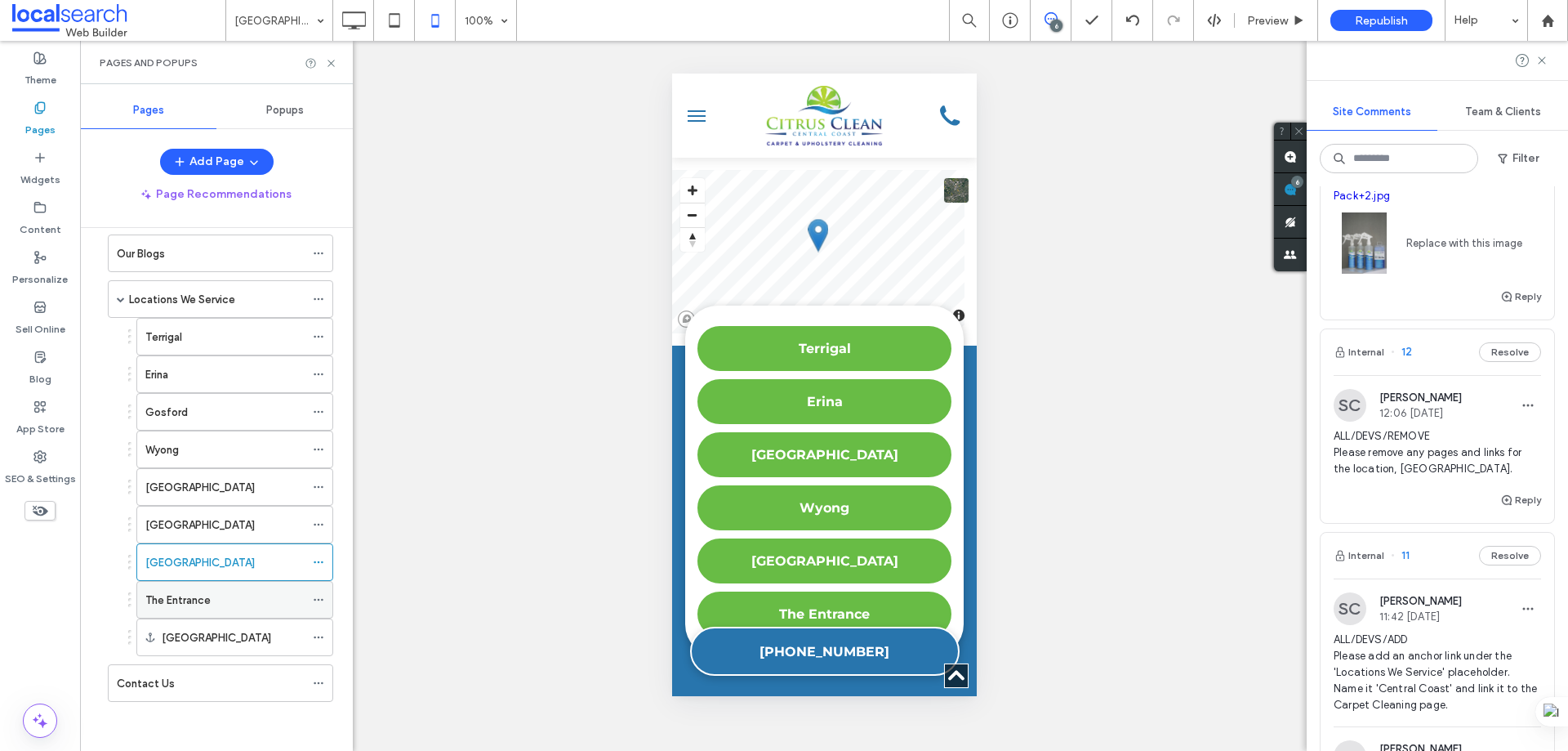
click at [232, 595] on div "The Entrance" at bounding box center [224, 600] width 160 height 17
click at [356, 11] on icon at bounding box center [354, 20] width 33 height 33
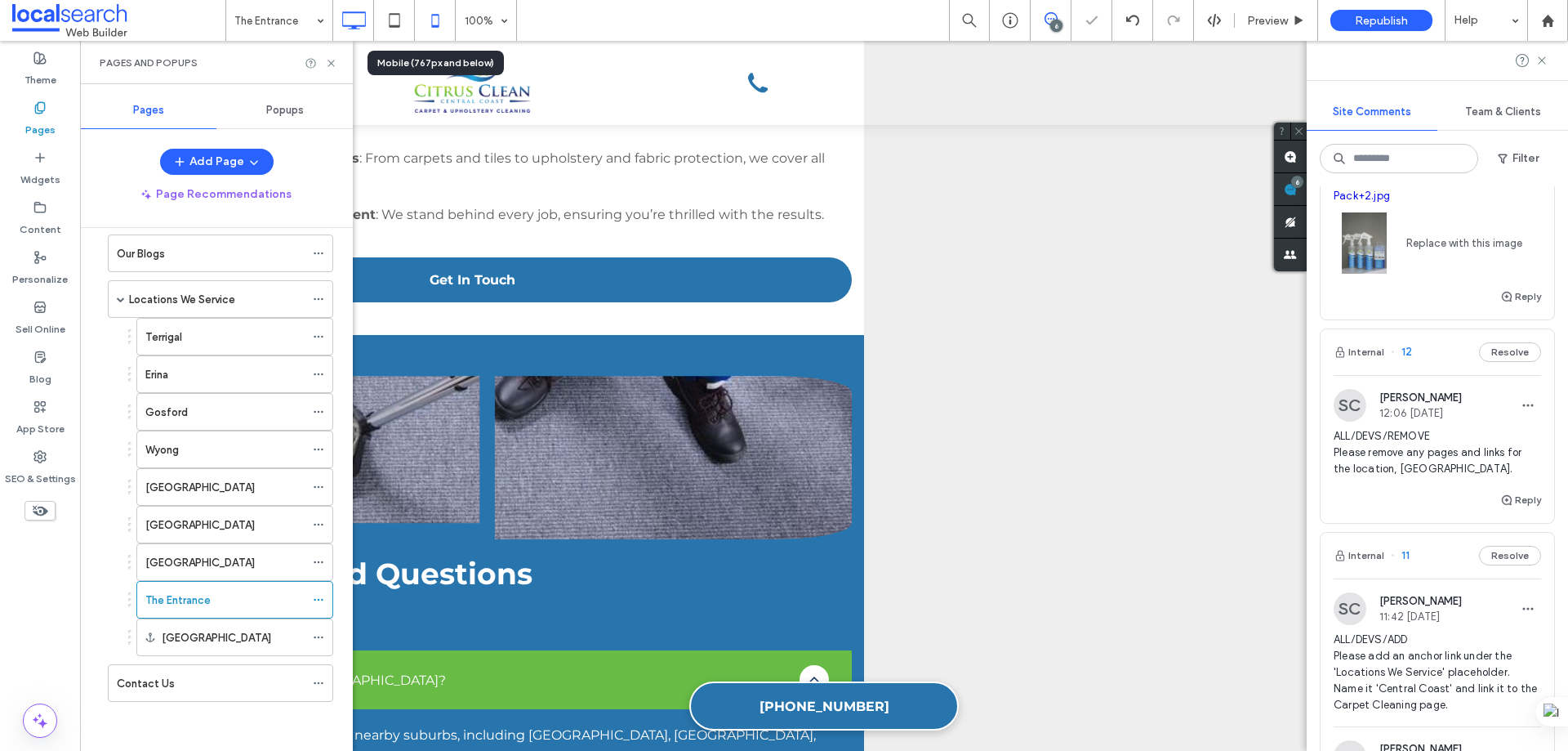
click at [433, 21] on icon at bounding box center [435, 20] width 33 height 33
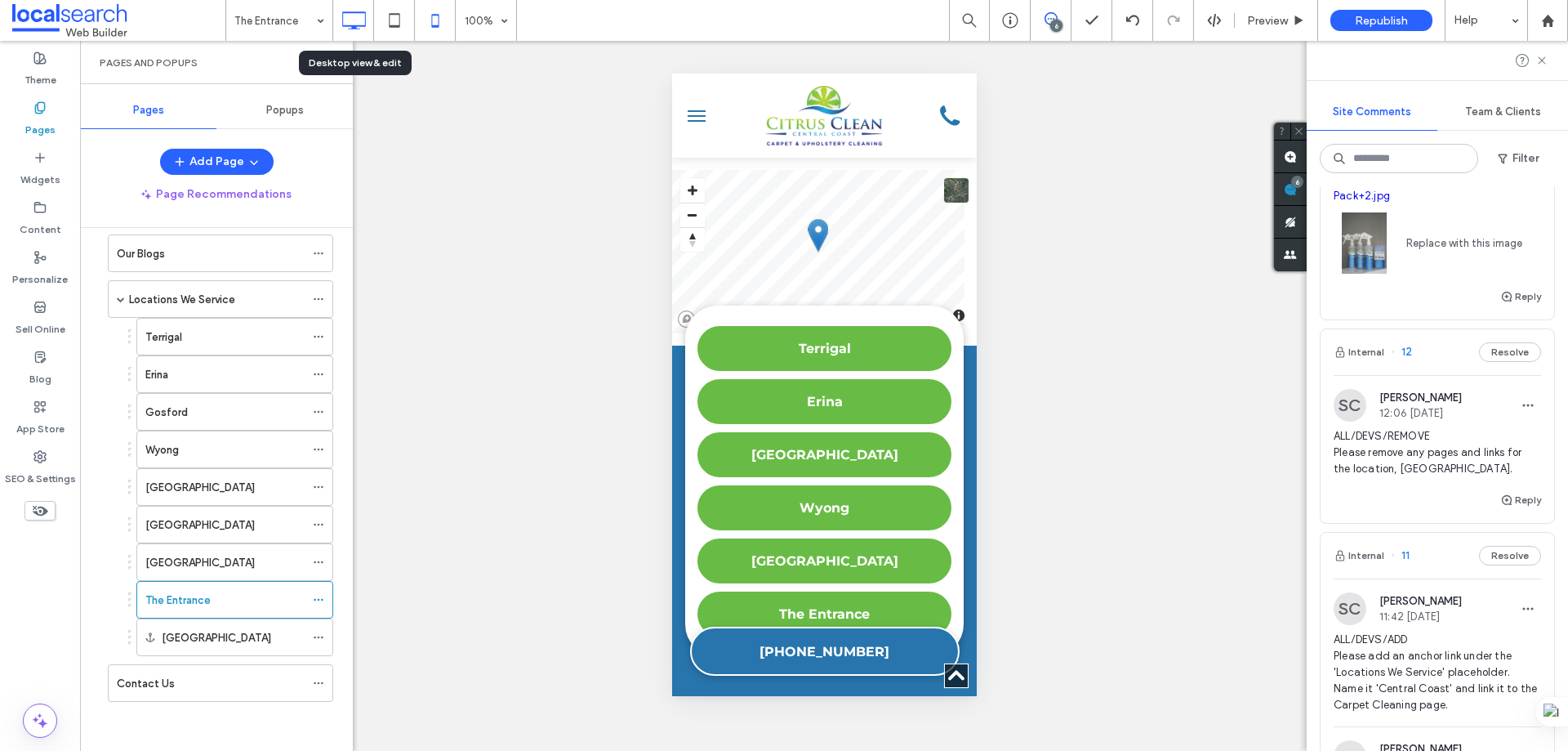
click at [359, 15] on icon at bounding box center [354, 20] width 33 height 33
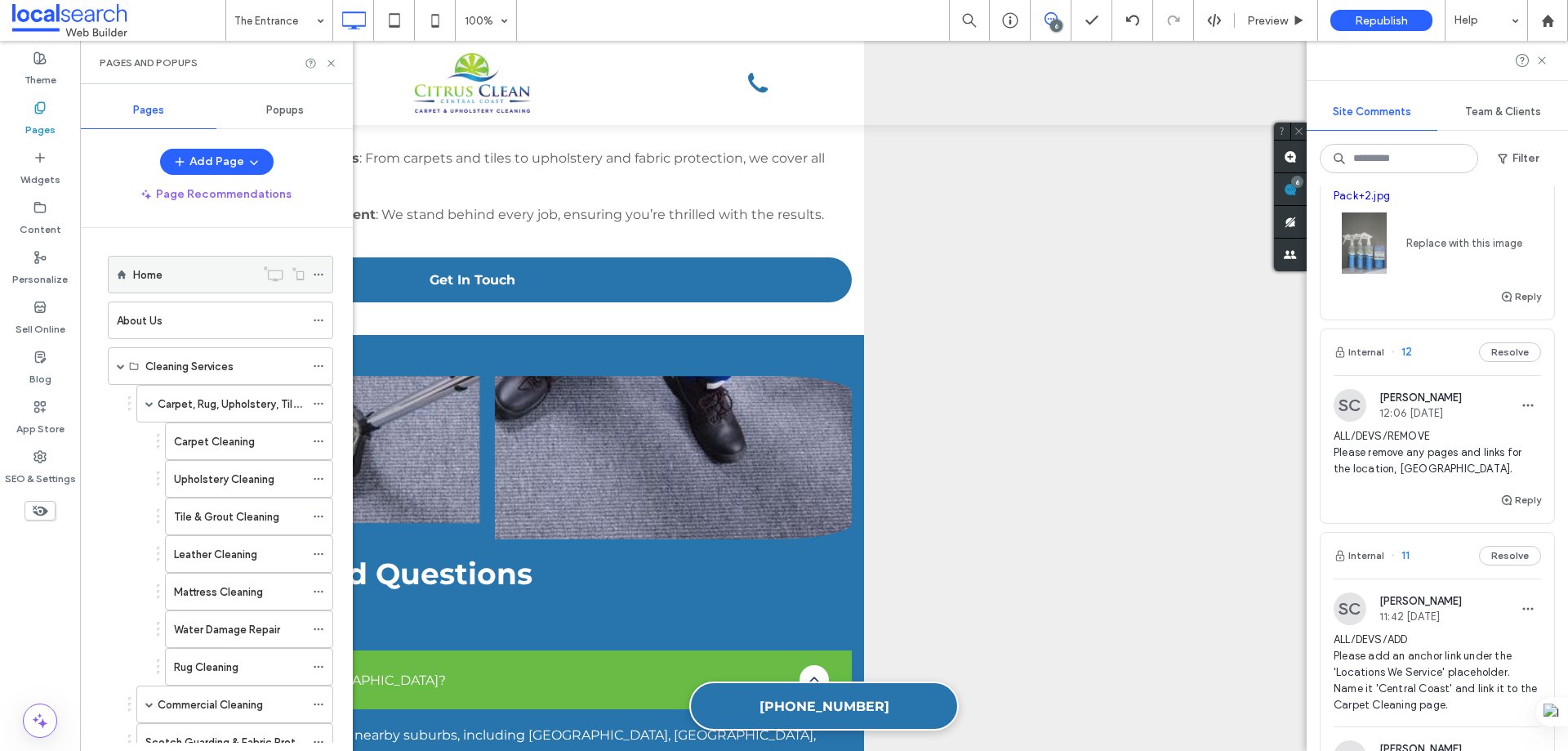
click at [194, 269] on div "Home" at bounding box center [194, 275] width 122 height 17
click at [335, 67] on icon at bounding box center [331, 63] width 13 height 13
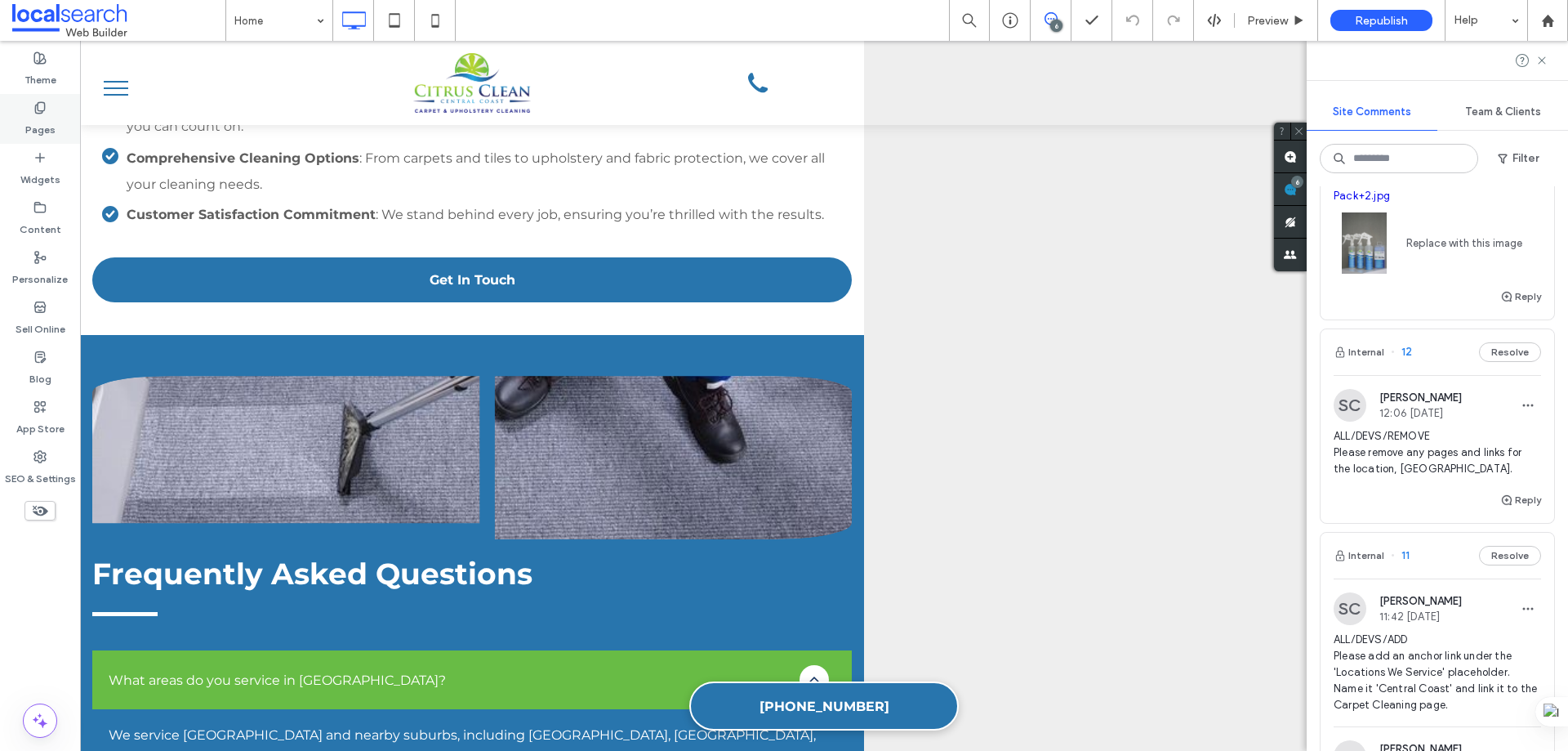
click at [36, 116] on label "Pages" at bounding box center [40, 126] width 30 height 23
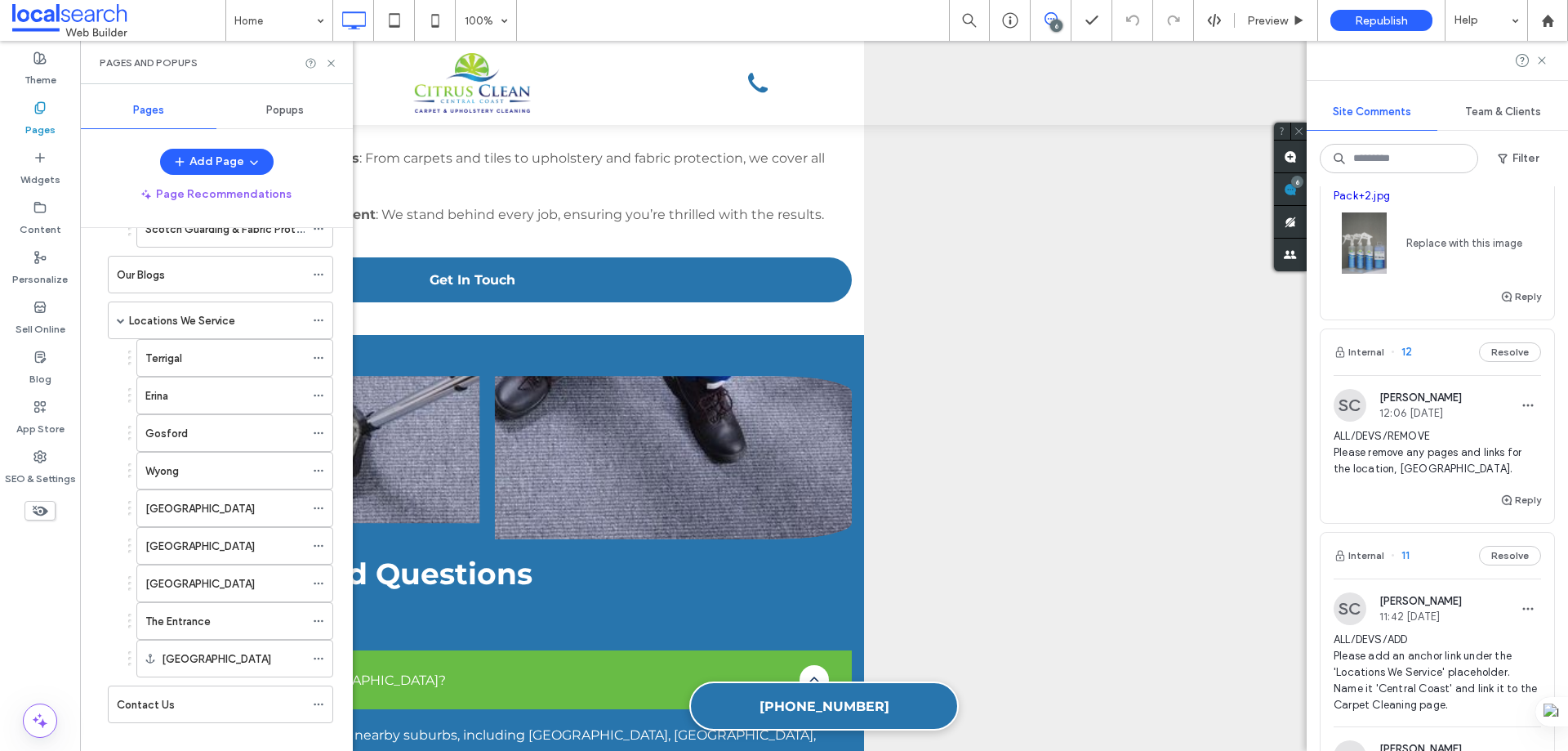
scroll to position [534, 0]
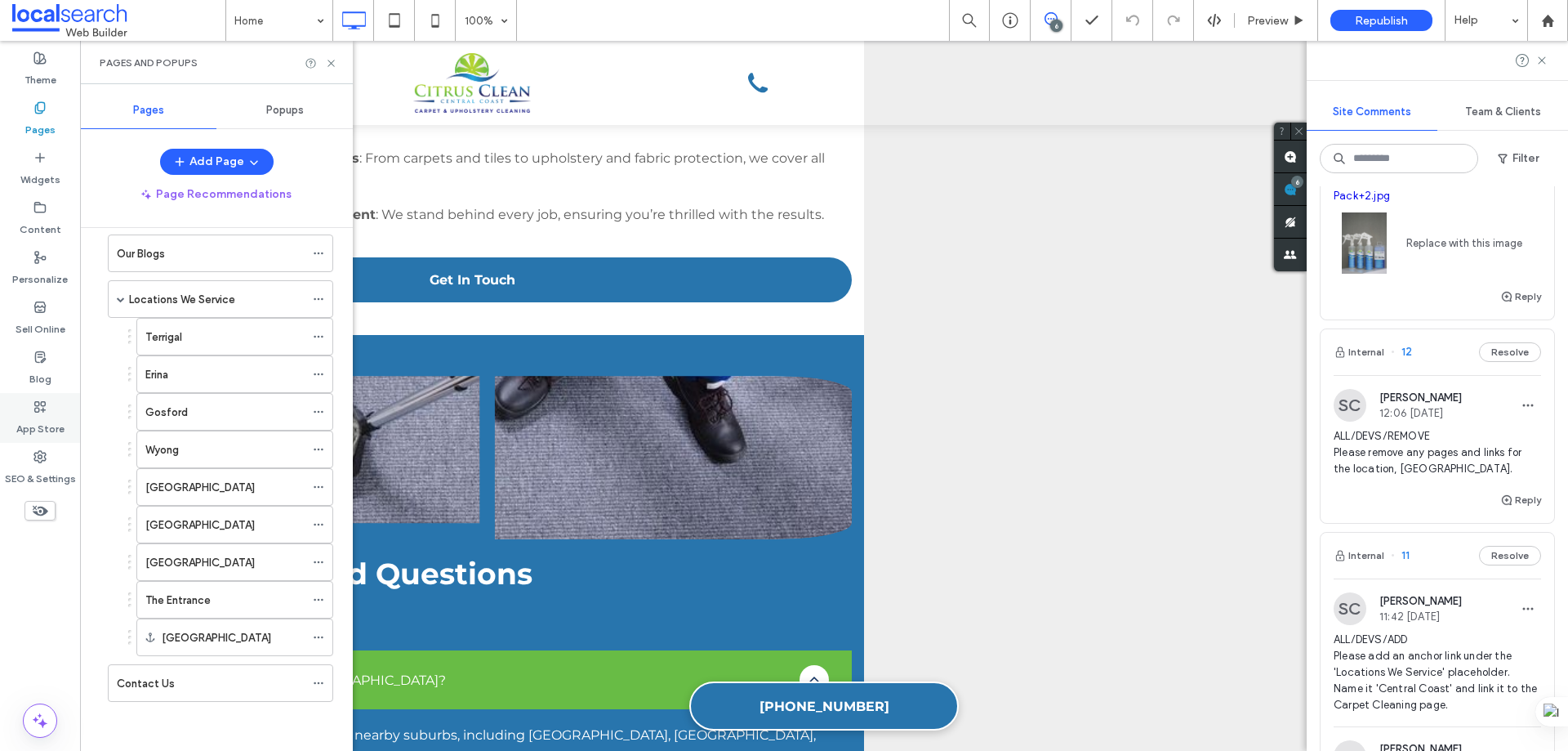
click at [37, 457] on icon at bounding box center [41, 457] width 14 height 14
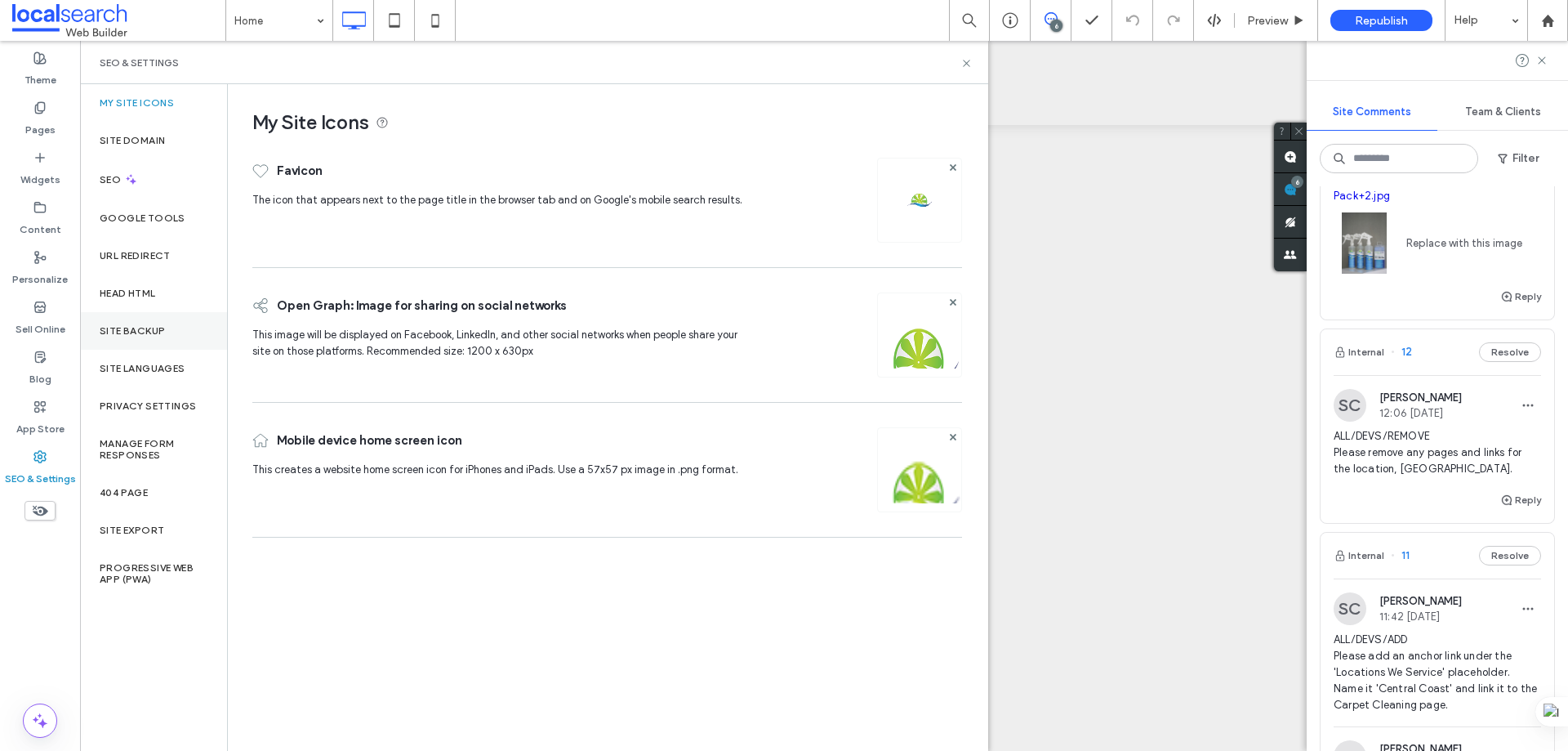
click at [129, 323] on div "Site Backup" at bounding box center [154, 331] width 147 height 38
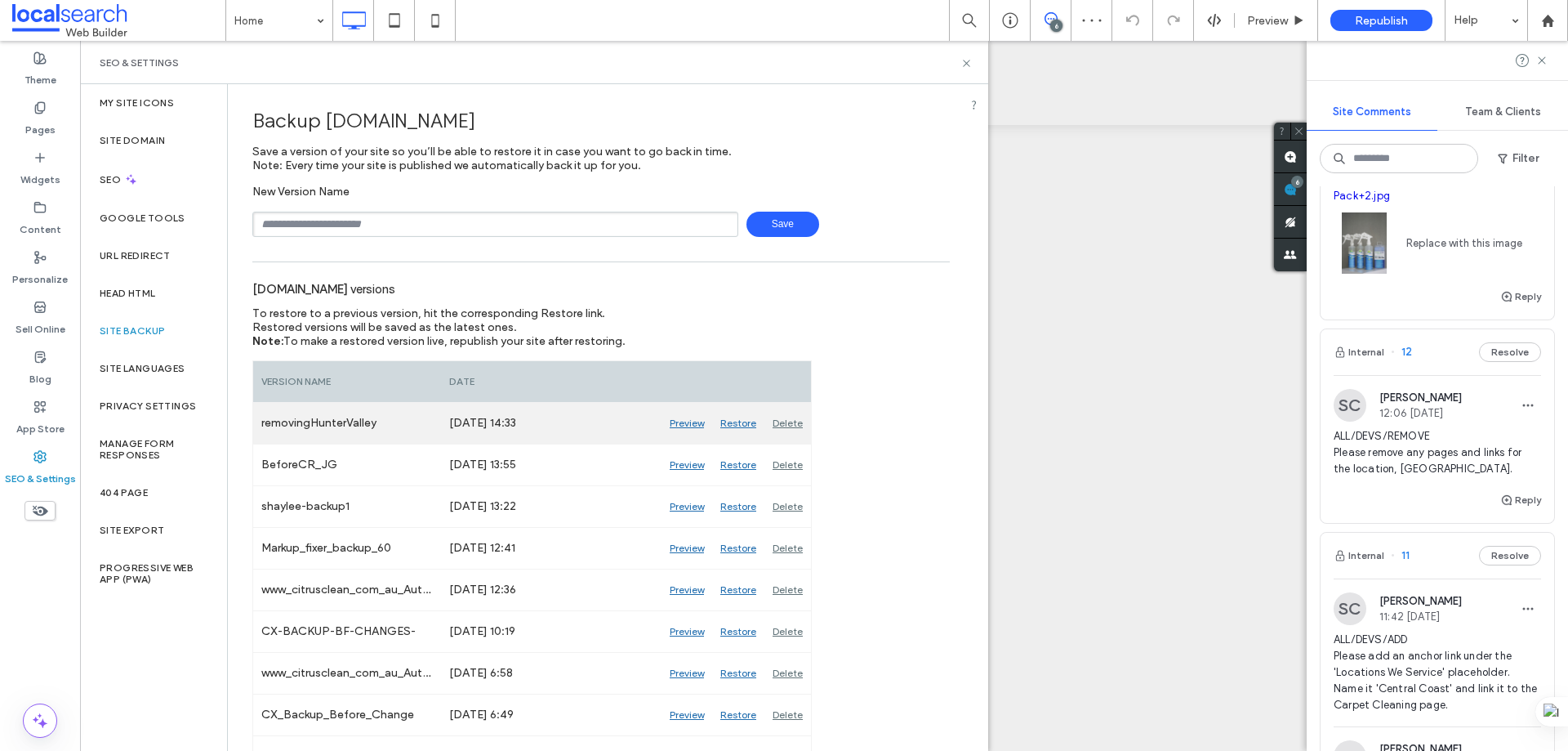
click at [683, 417] on div "Preview" at bounding box center [687, 423] width 50 height 41
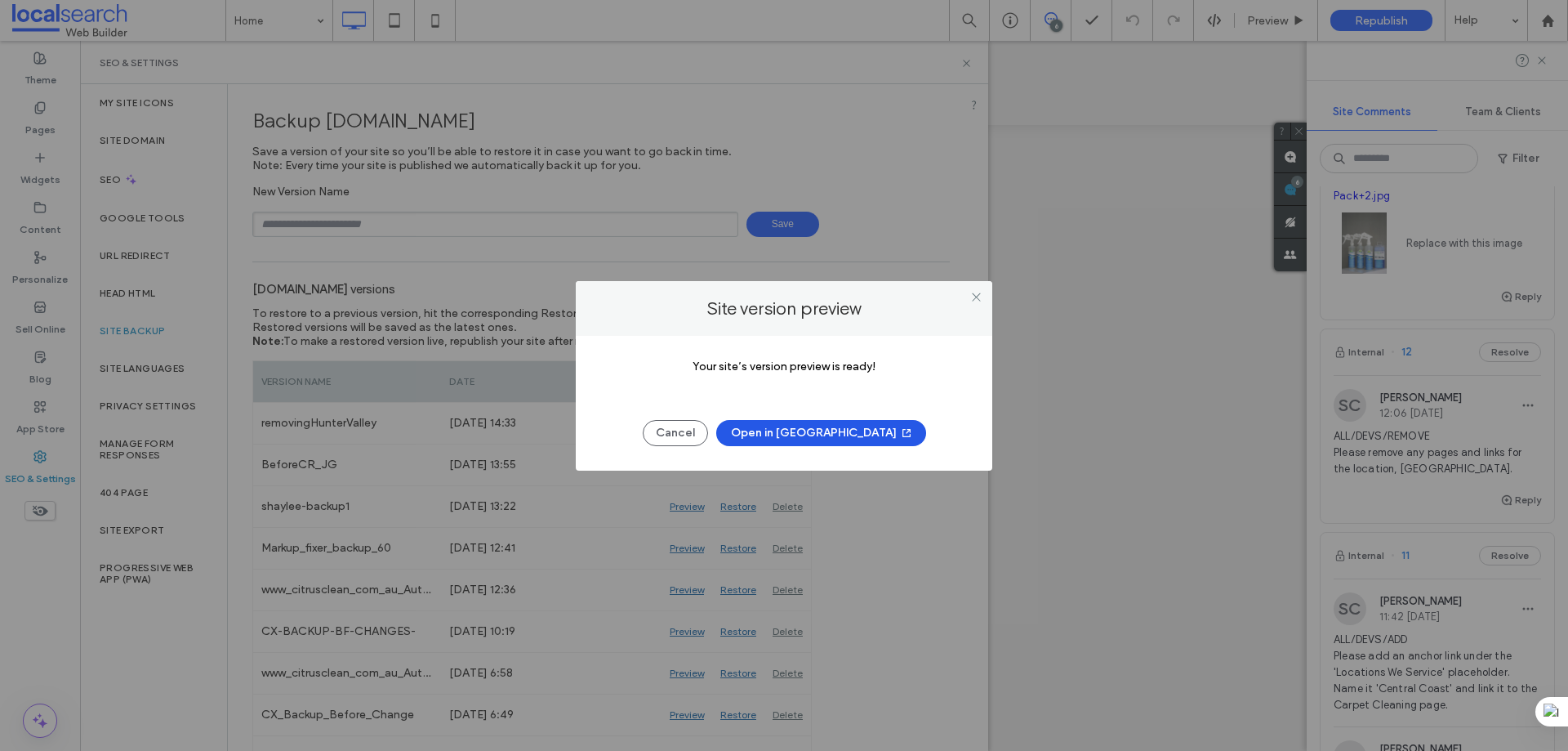
click at [831, 431] on button "Open in [GEOGRAPHIC_DATA]" at bounding box center [820, 433] width 210 height 26
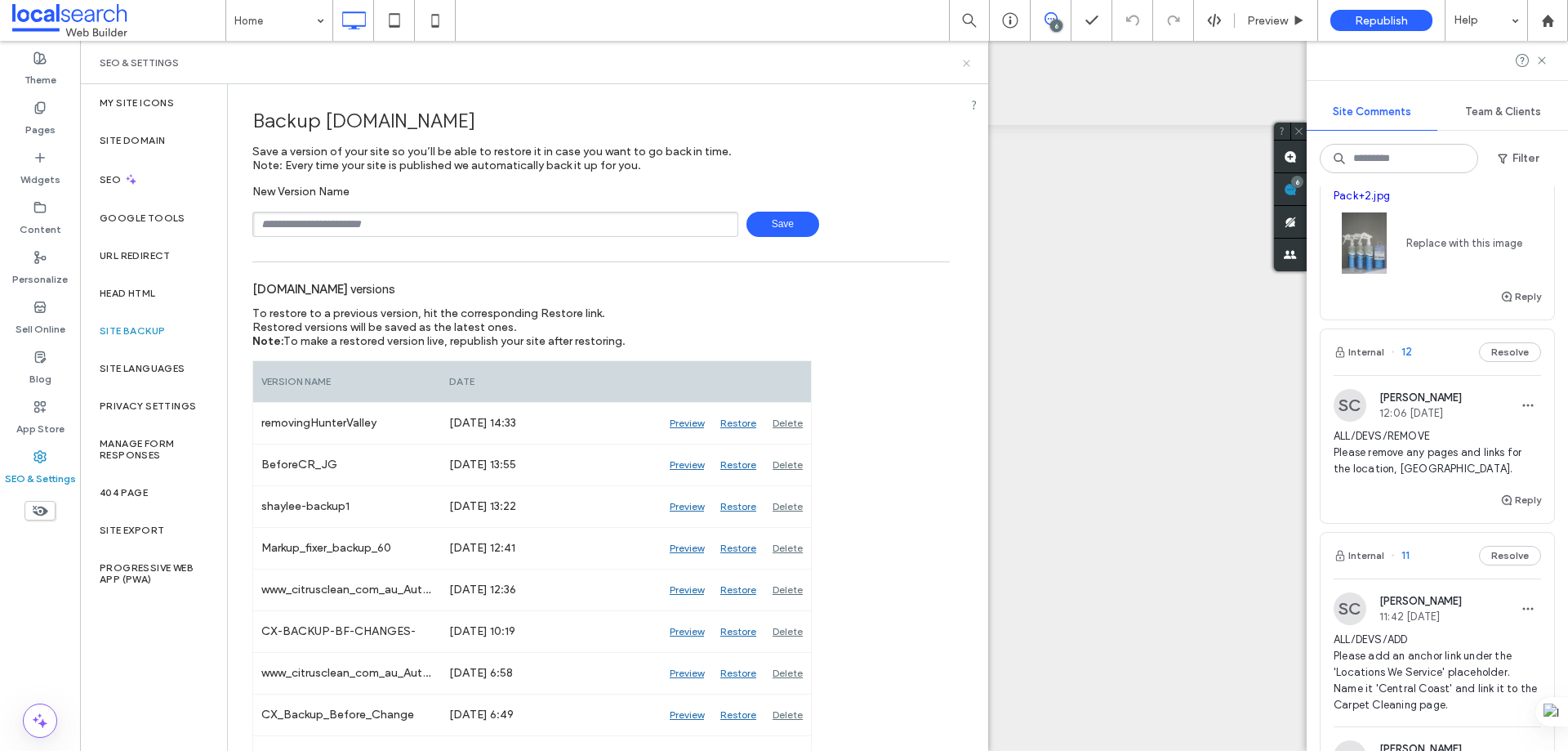
click at [965, 61] on use at bounding box center [965, 63] width 7 height 7
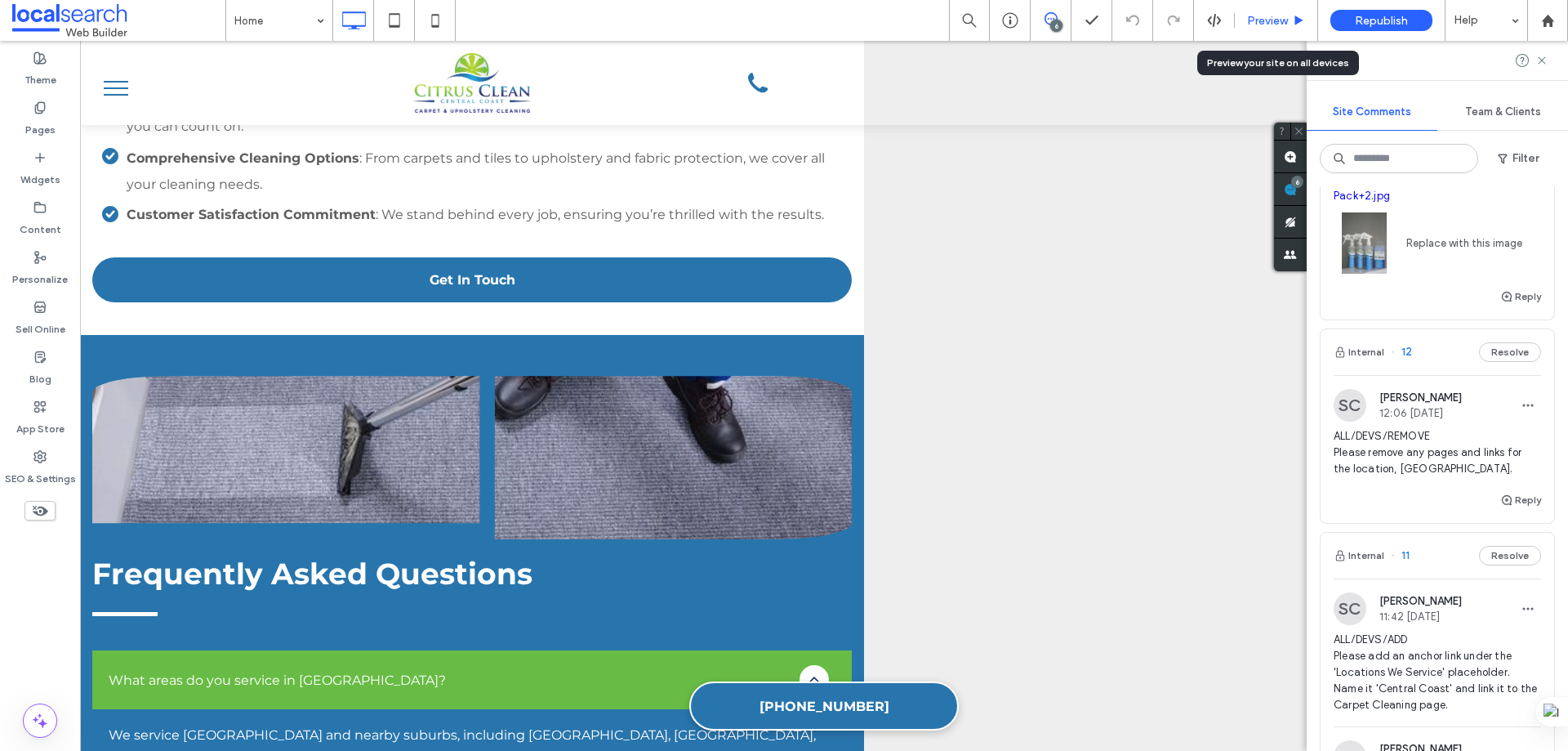
click at [1261, 23] on span "Preview" at bounding box center [1267, 20] width 41 height 14
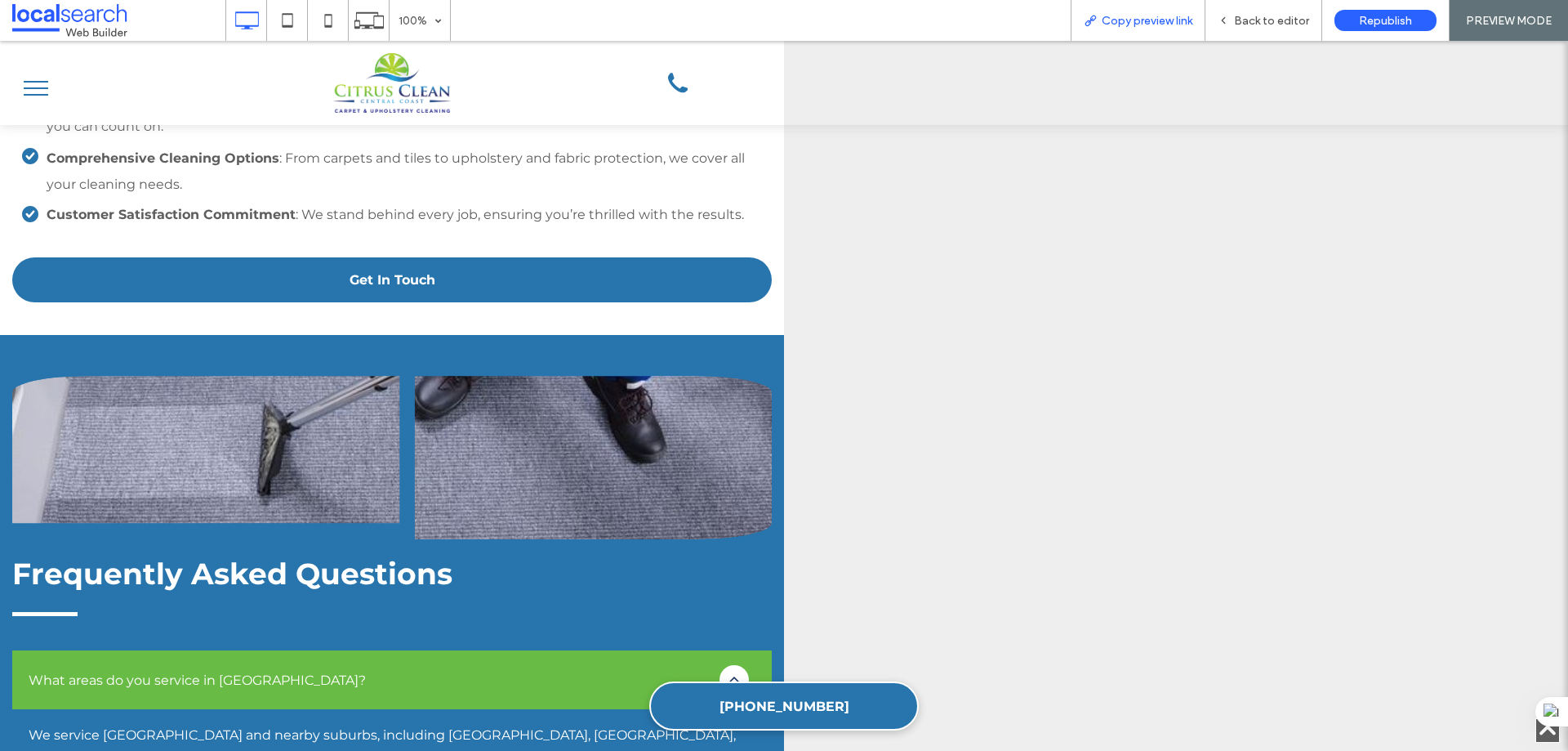
click at [1156, 21] on span "Copy preview link" at bounding box center [1147, 20] width 91 height 14
click at [1250, 18] on span "Back to editor" at bounding box center [1272, 20] width 75 height 14
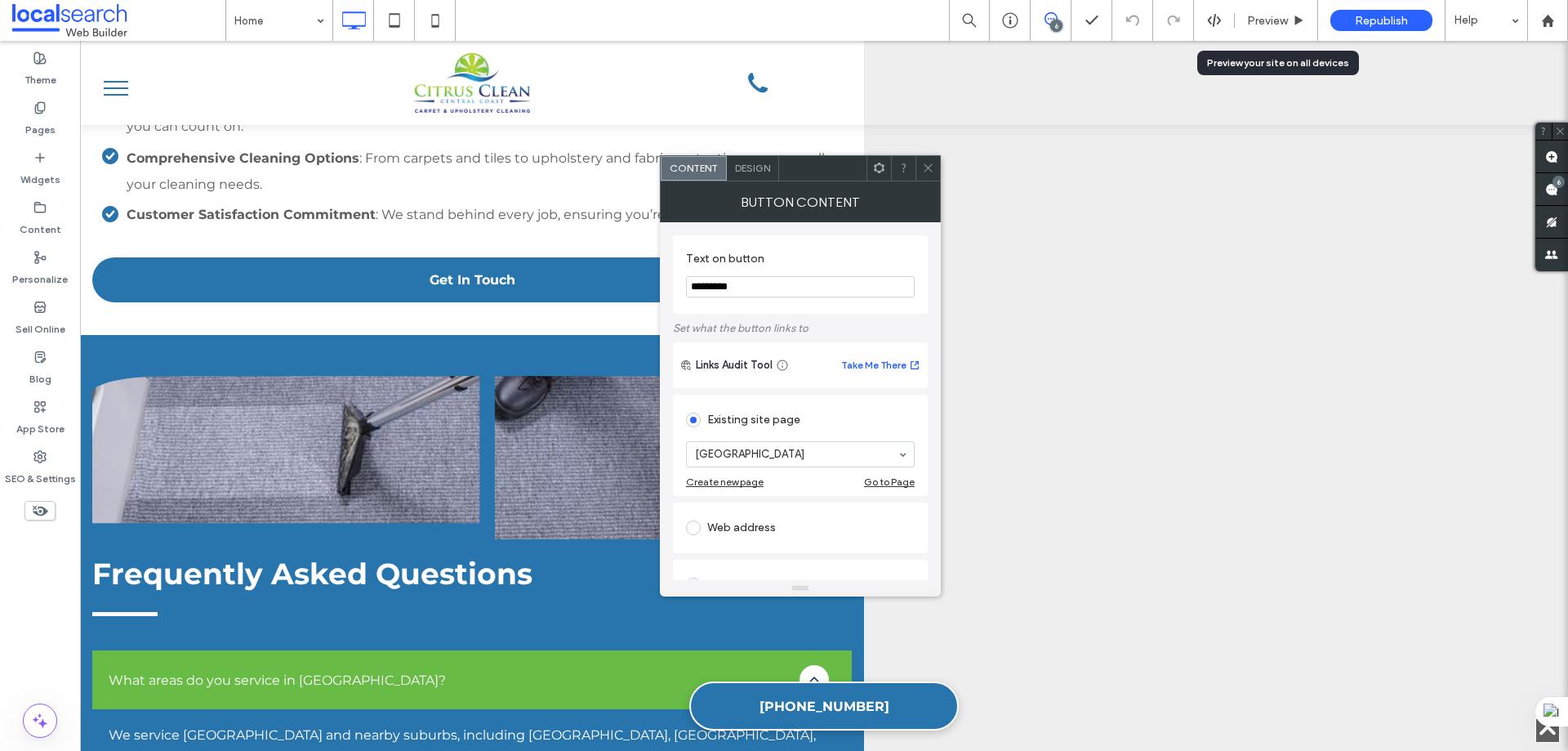
click at [927, 165] on icon at bounding box center [928, 167] width 13 height 13
drag, startPoint x: 927, startPoint y: 168, endPoint x: 940, endPoint y: 178, distance: 16.4
click at [927, 168] on icon at bounding box center [928, 167] width 13 height 13
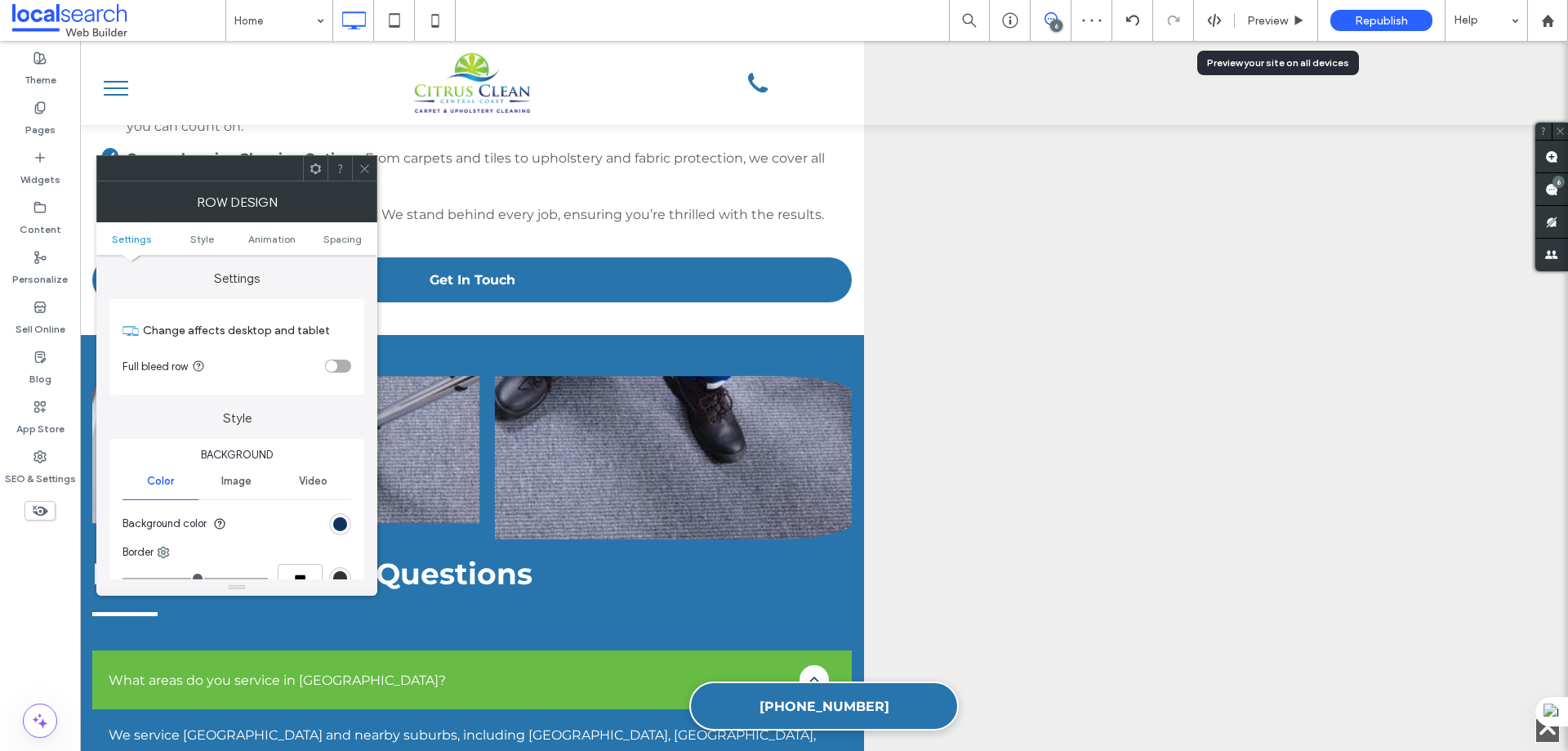
click at [359, 165] on icon at bounding box center [365, 168] width 13 height 13
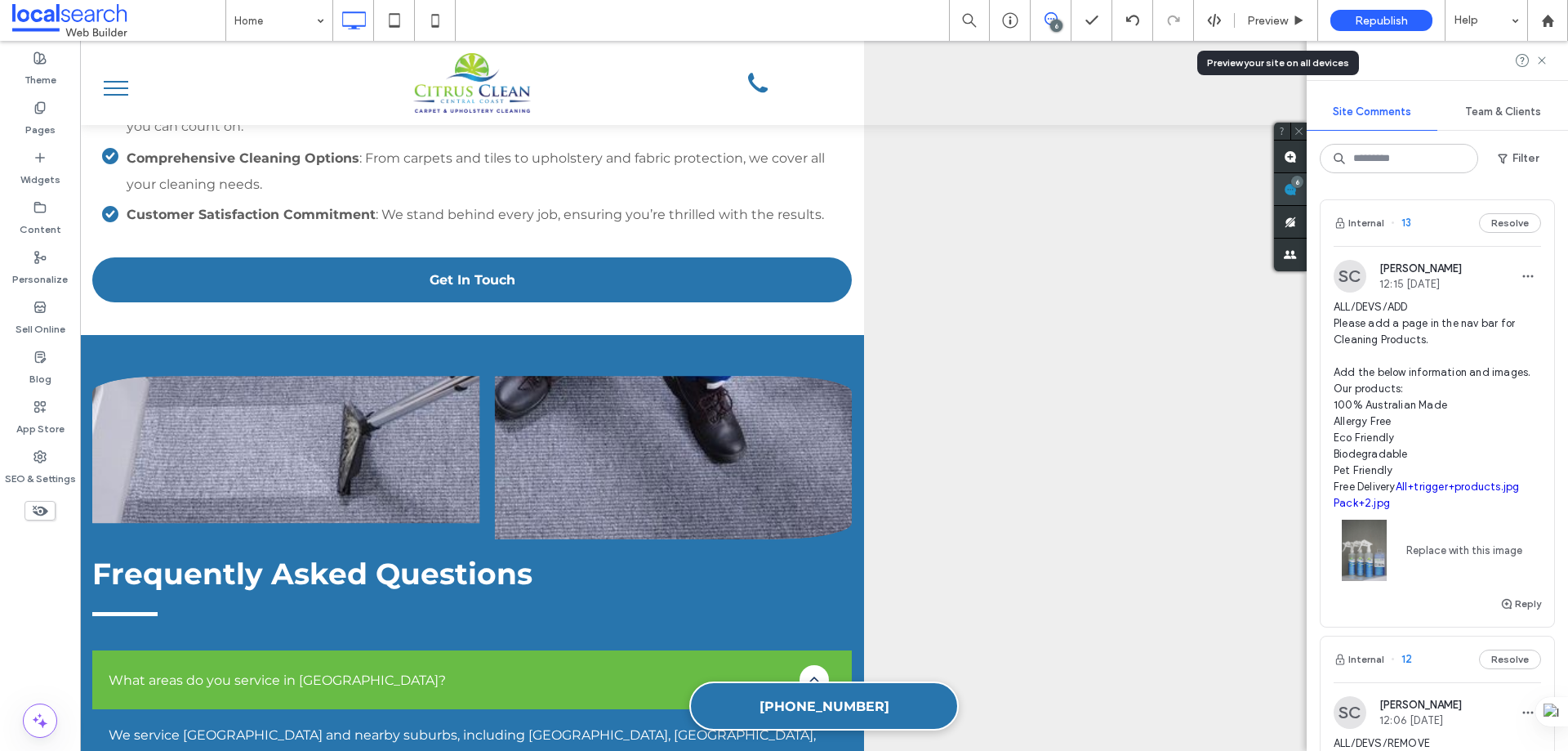
click at [1304, 185] on div "6" at bounding box center [1297, 182] width 13 height 13
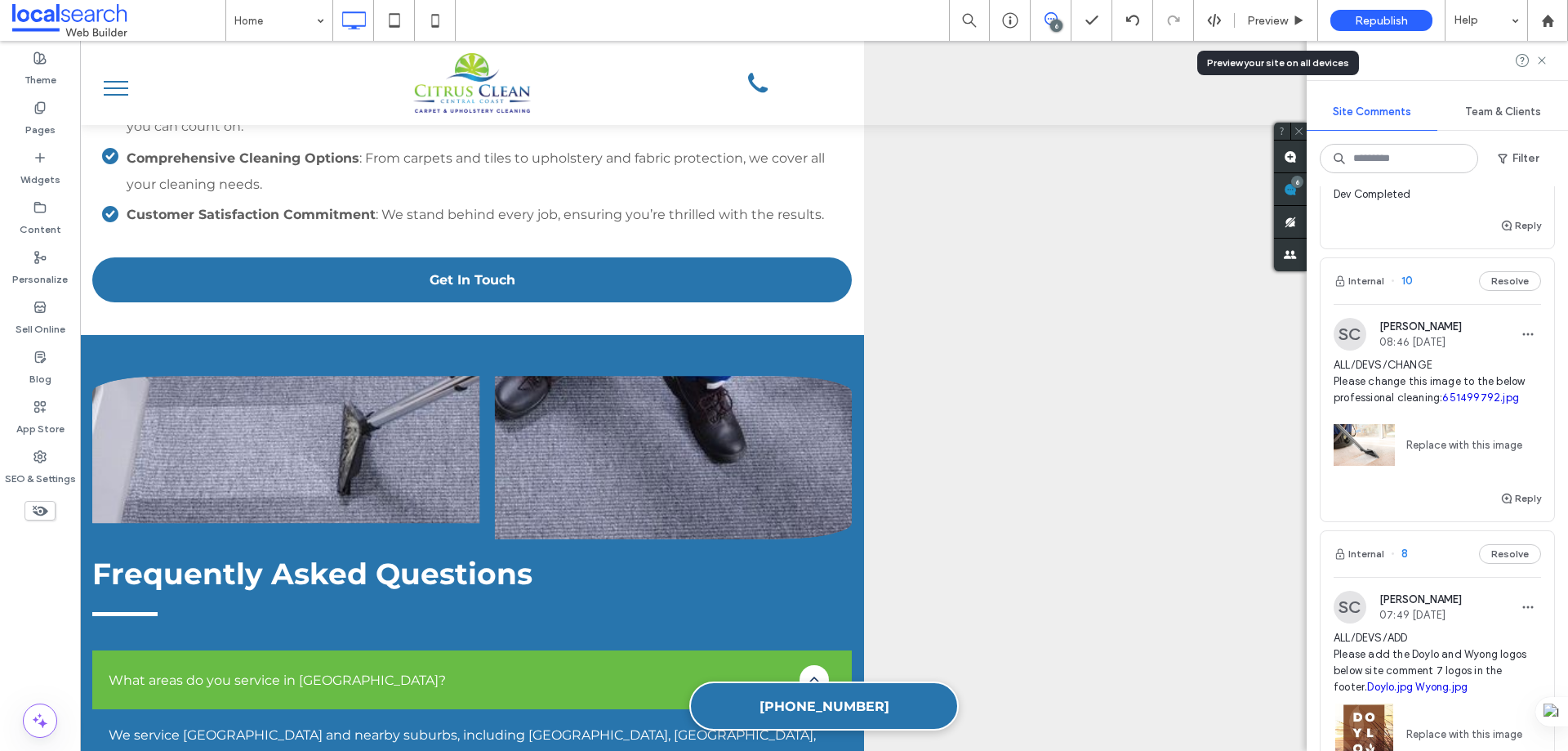
scroll to position [1063, 0]
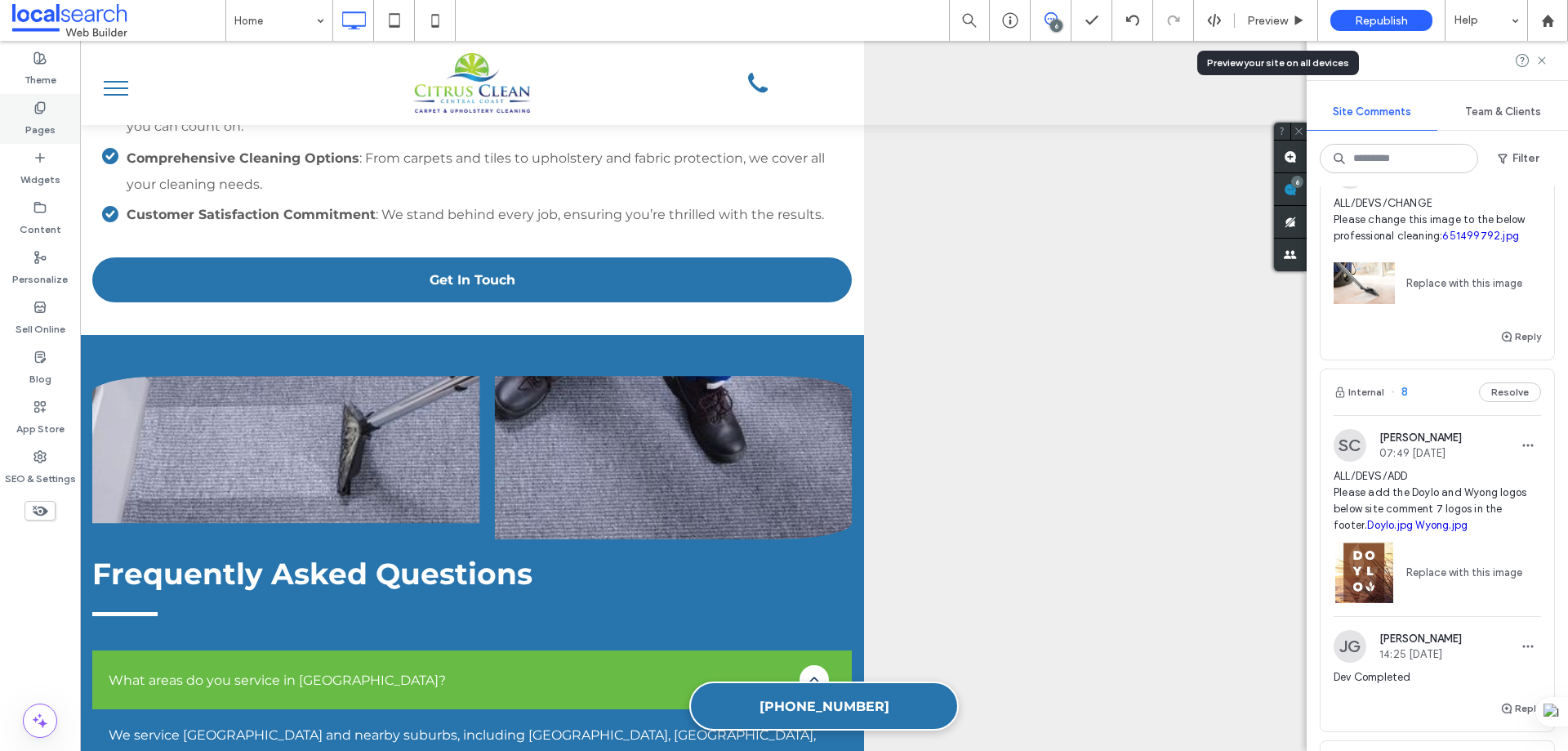
click at [38, 118] on label "Pages" at bounding box center [40, 126] width 30 height 23
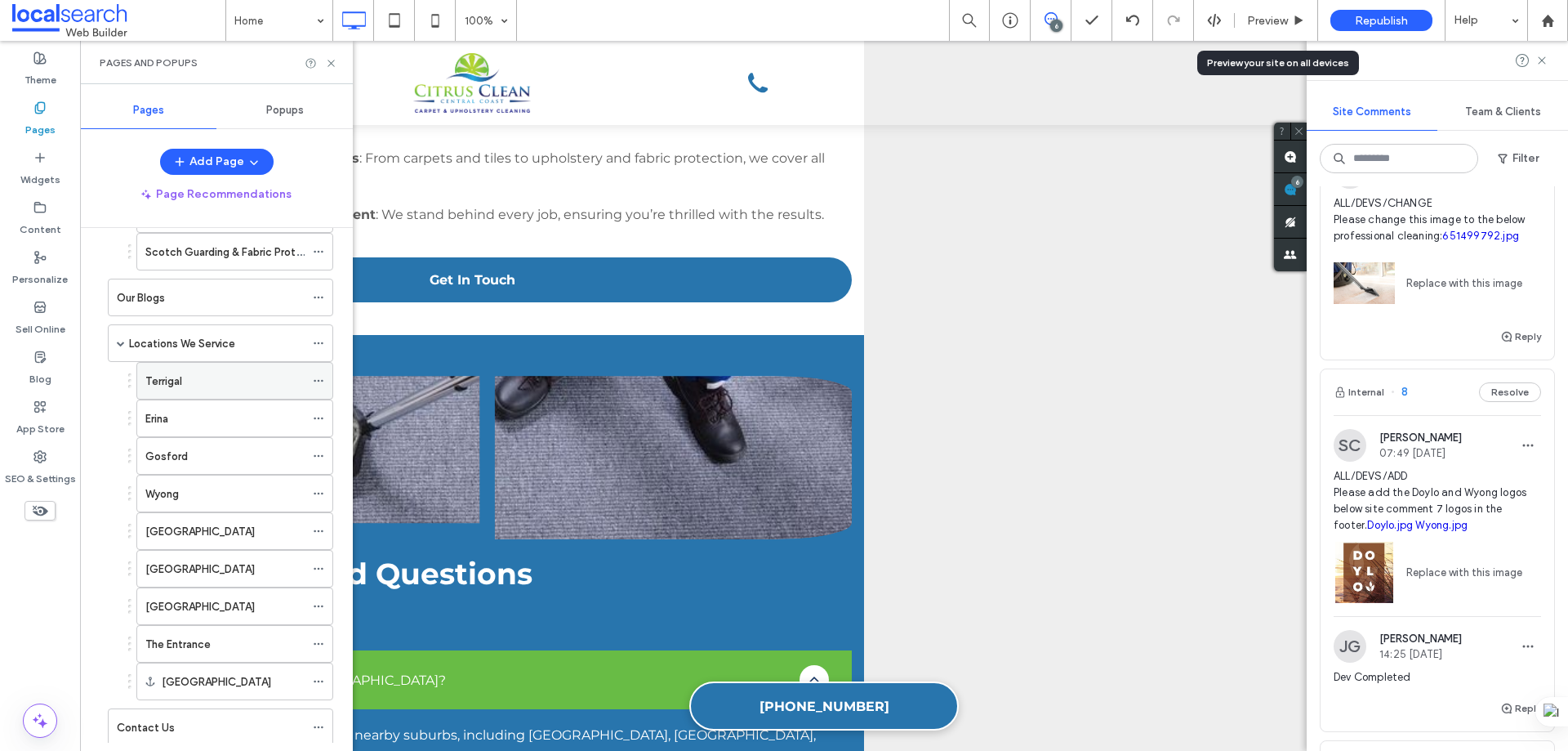
scroll to position [534, 0]
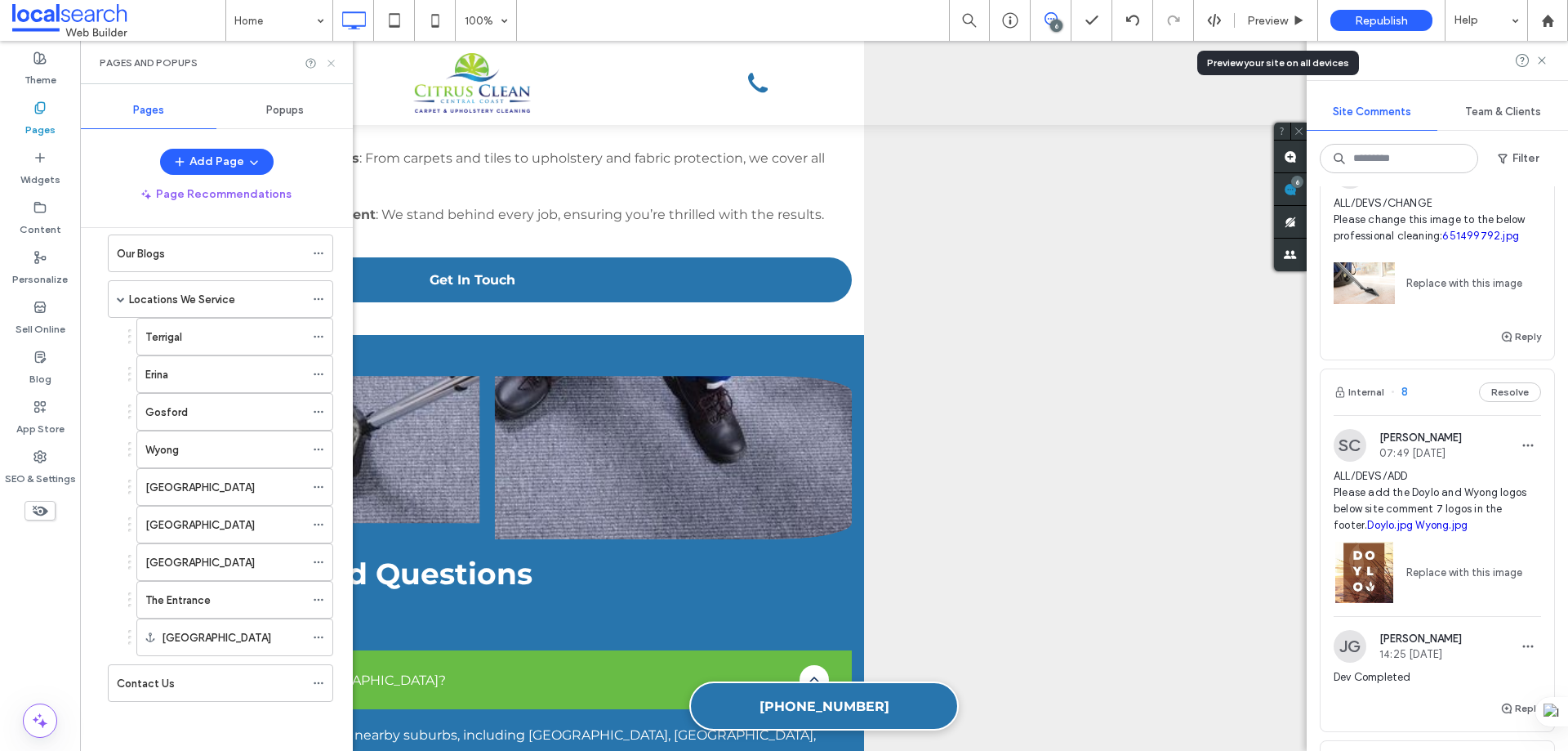
click at [329, 61] on use at bounding box center [331, 63] width 7 height 7
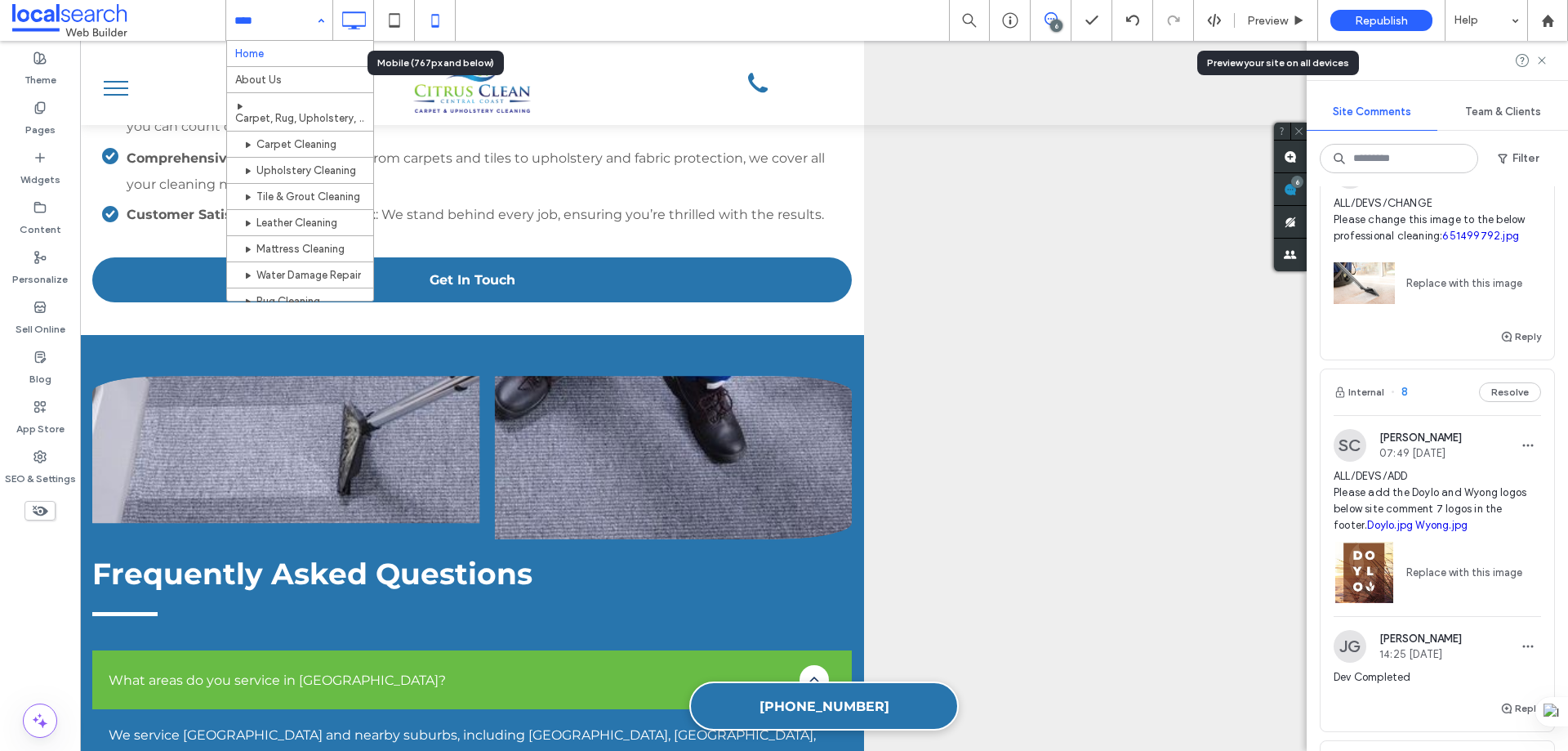
click at [440, 21] on icon at bounding box center [435, 20] width 33 height 33
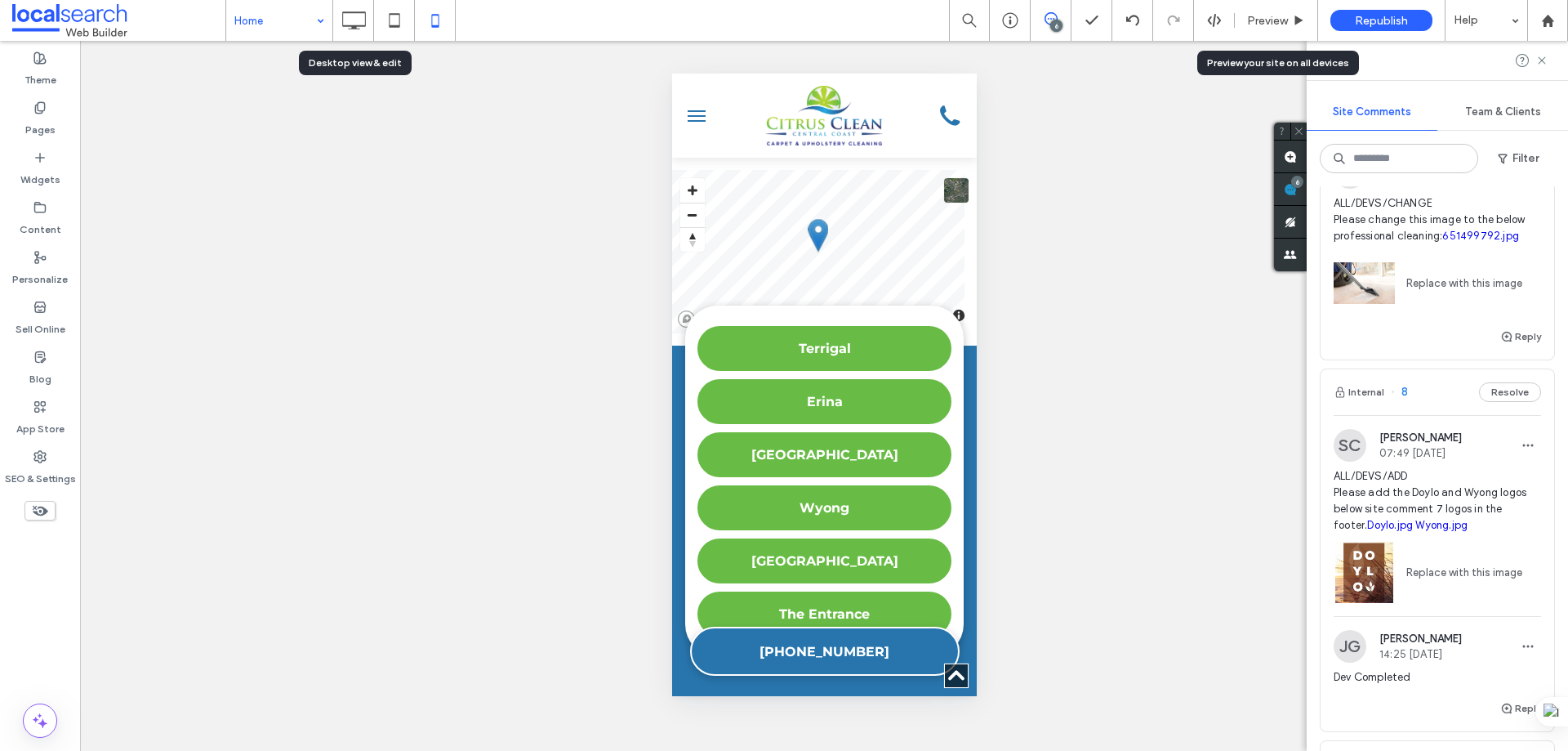
drag, startPoint x: 359, startPoint y: 18, endPoint x: 415, endPoint y: 97, distance: 96.8
click at [359, 18] on icon at bounding box center [354, 20] width 33 height 33
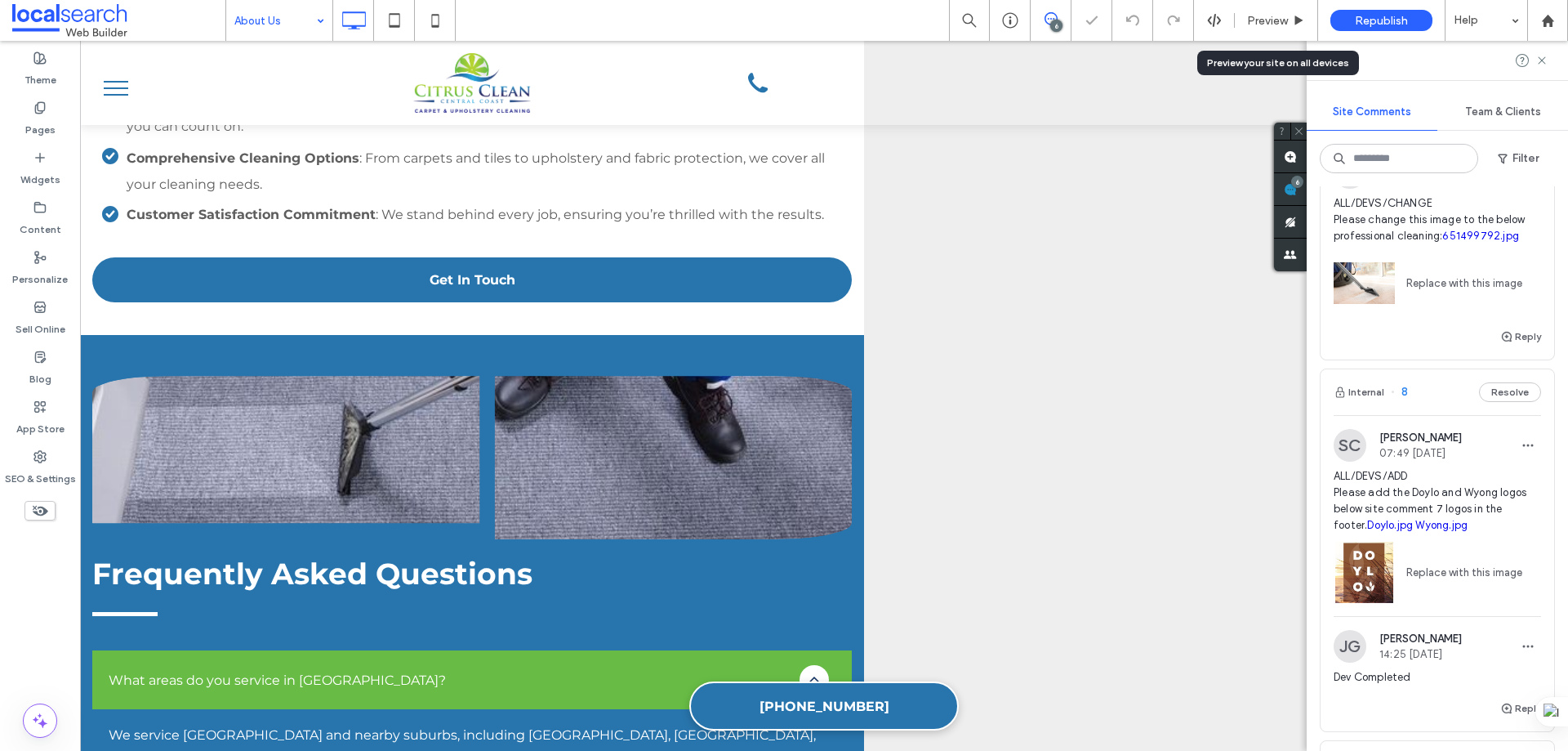
click at [317, 16] on div "About Us" at bounding box center [280, 20] width 106 height 41
click at [307, 15] on input at bounding box center [275, 20] width 81 height 41
click at [442, 18] on icon at bounding box center [435, 20] width 33 height 33
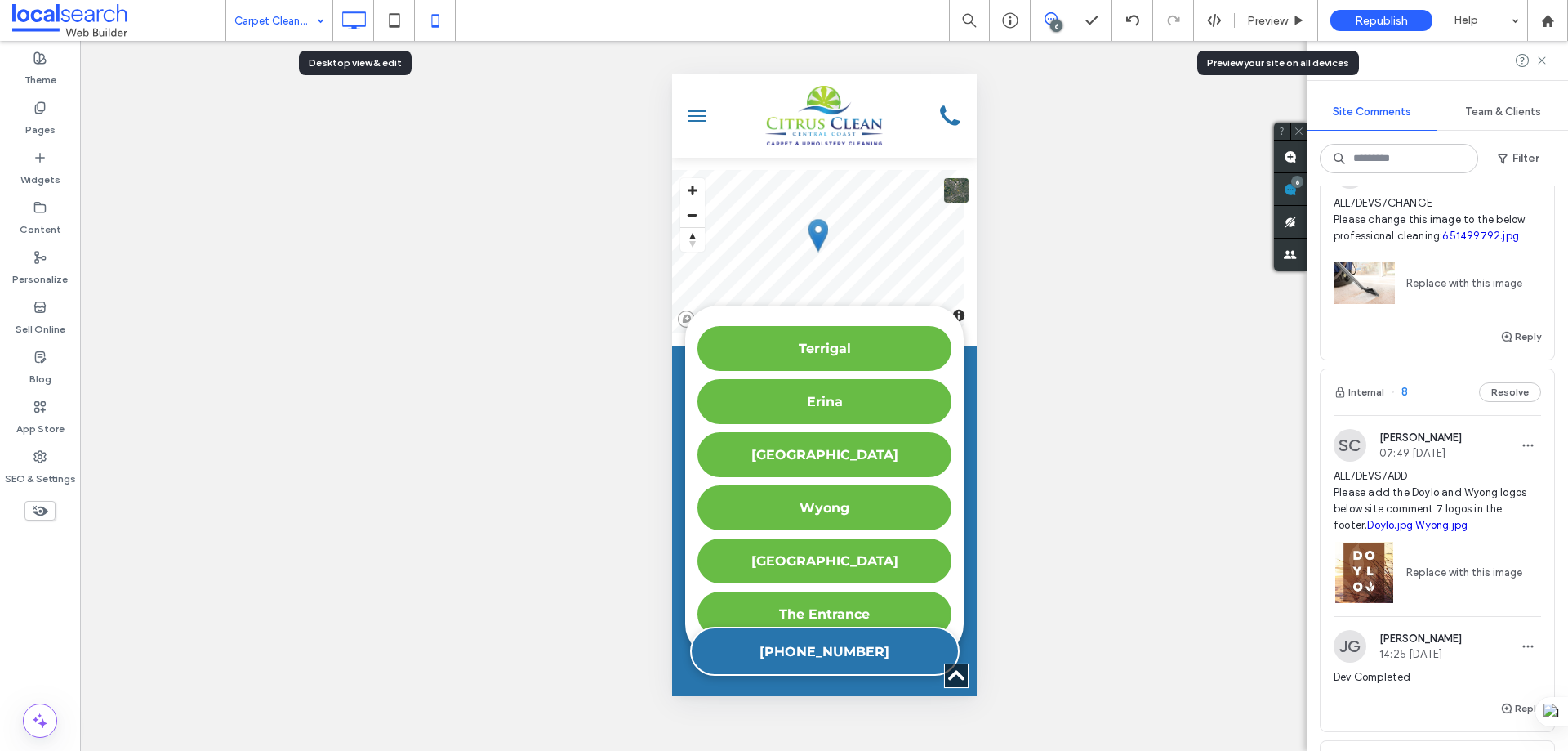
click at [352, 15] on icon at bounding box center [354, 20] width 33 height 33
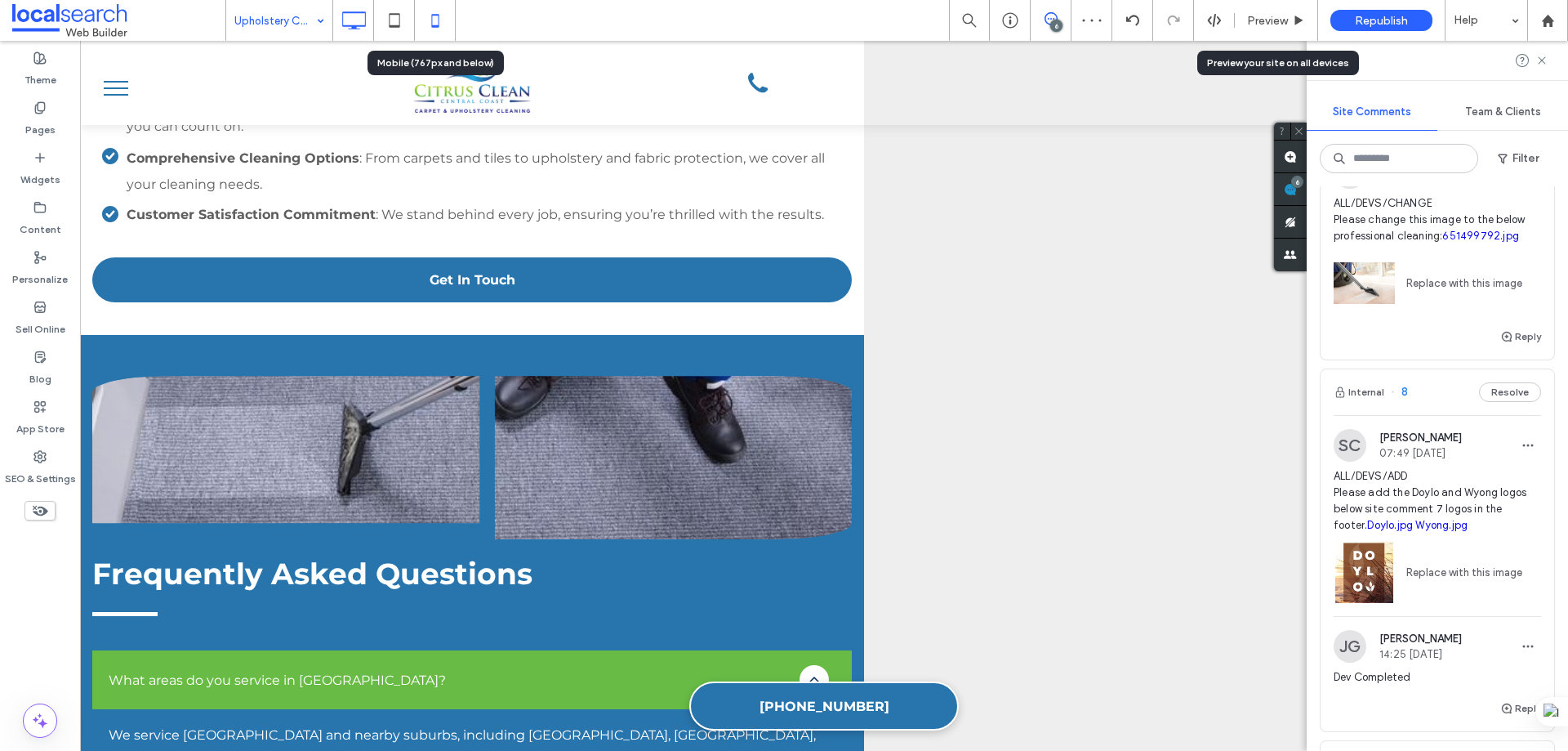
click at [439, 27] on icon at bounding box center [435, 20] width 33 height 33
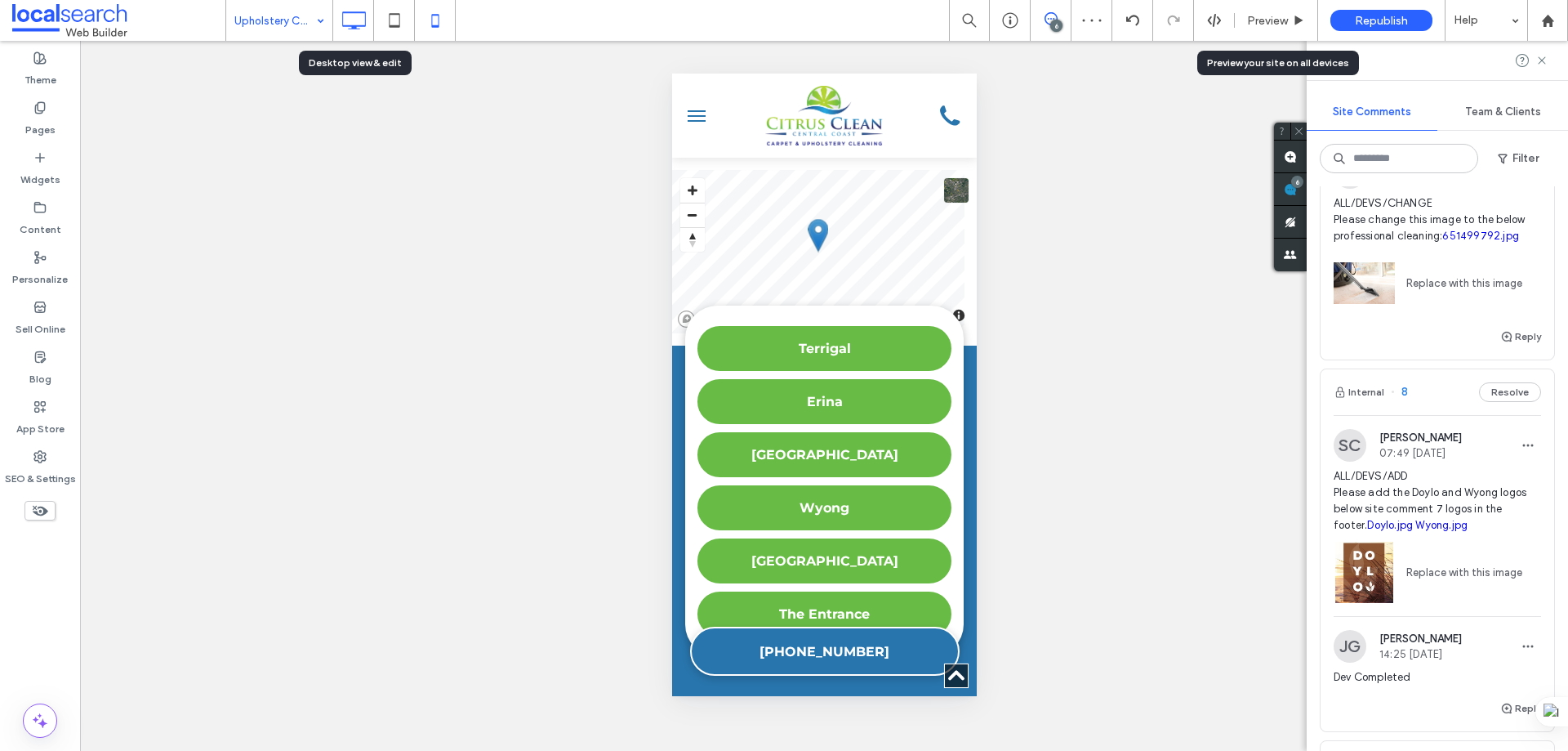
click at [359, 16] on icon at bounding box center [354, 20] width 33 height 33
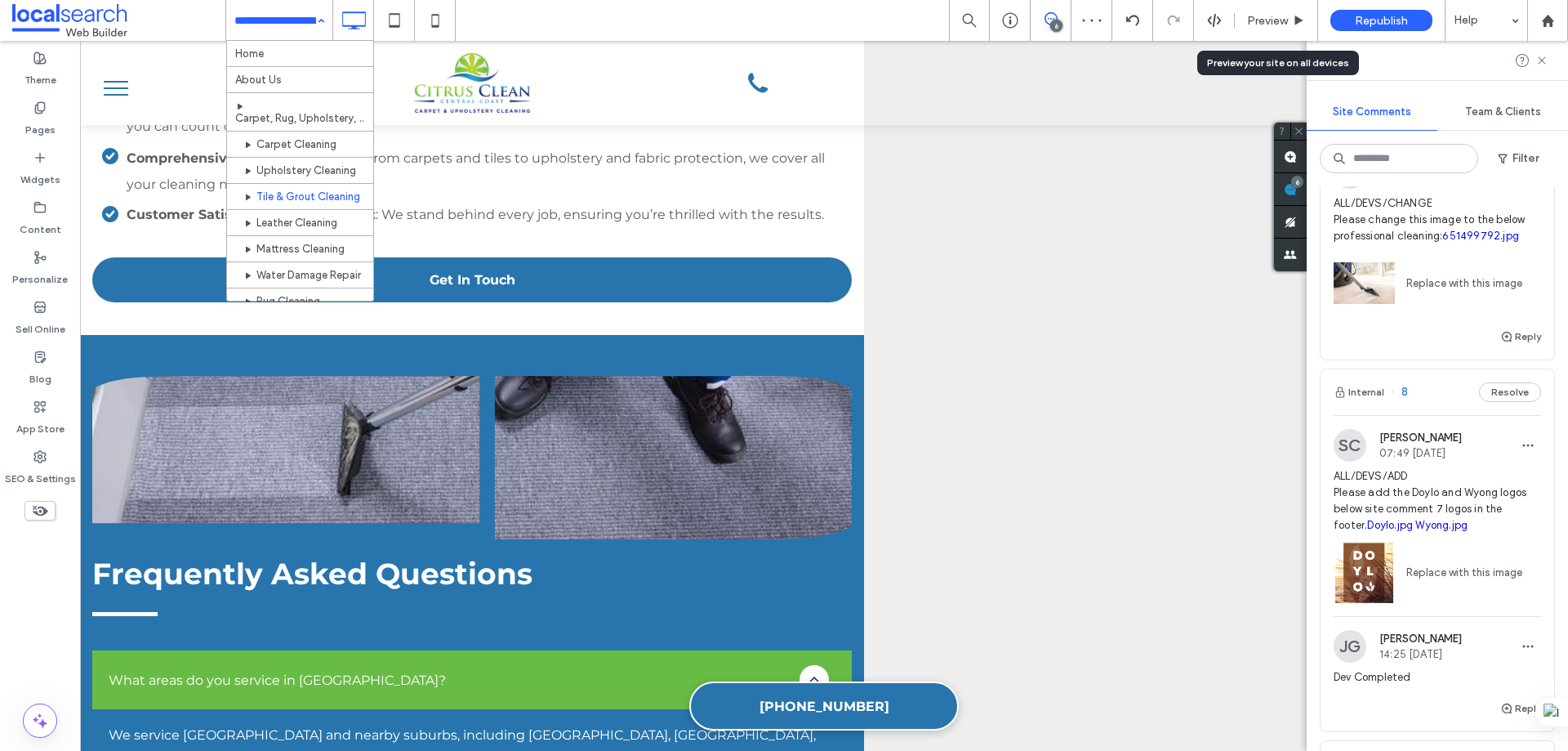
click at [328, 32] on div "Home About Us Carpet, Rug, Upholstery, Tile & Grout Cleaning Services Carpet Cl…" at bounding box center [280, 20] width 106 height 41
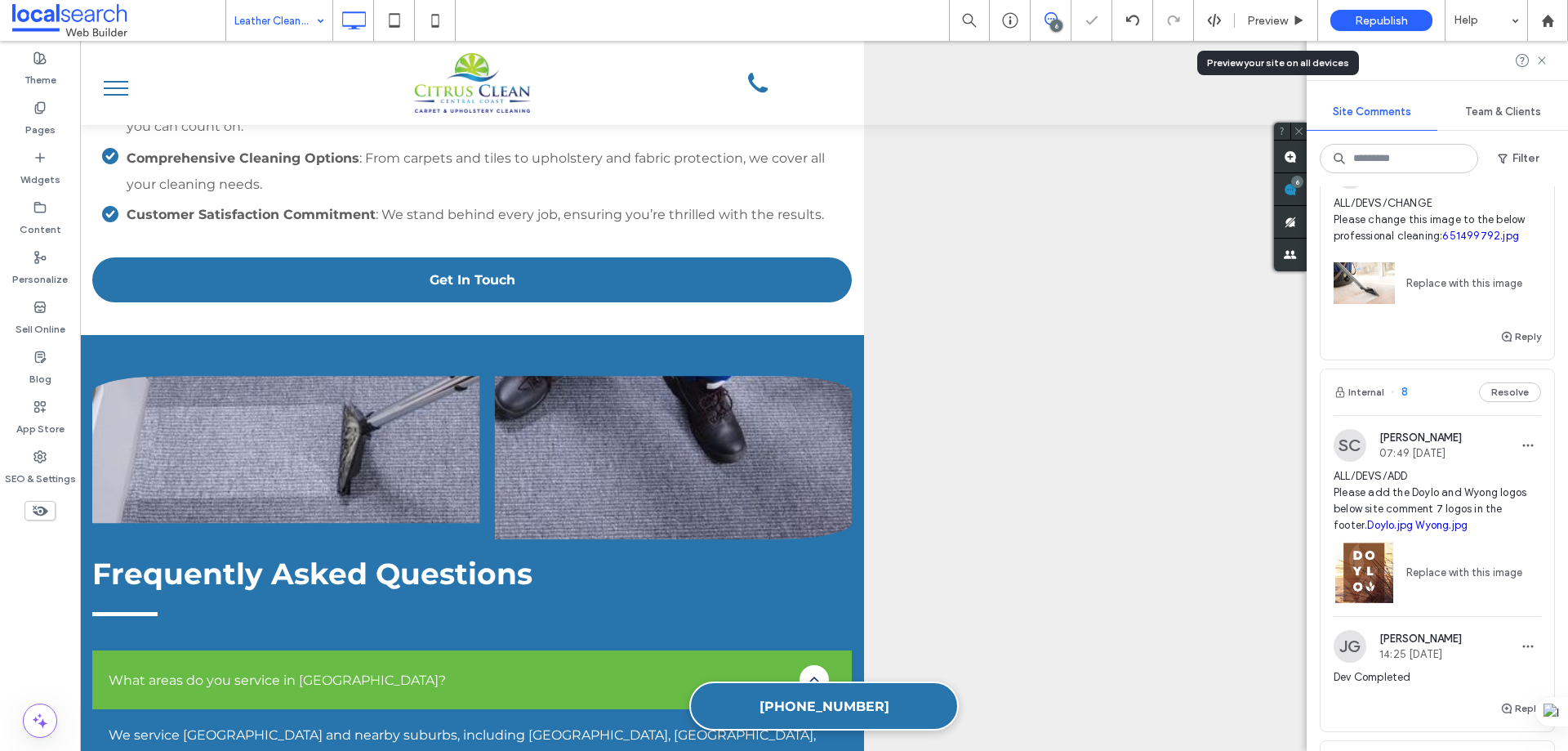
click at [293, 13] on input at bounding box center [275, 20] width 81 height 41
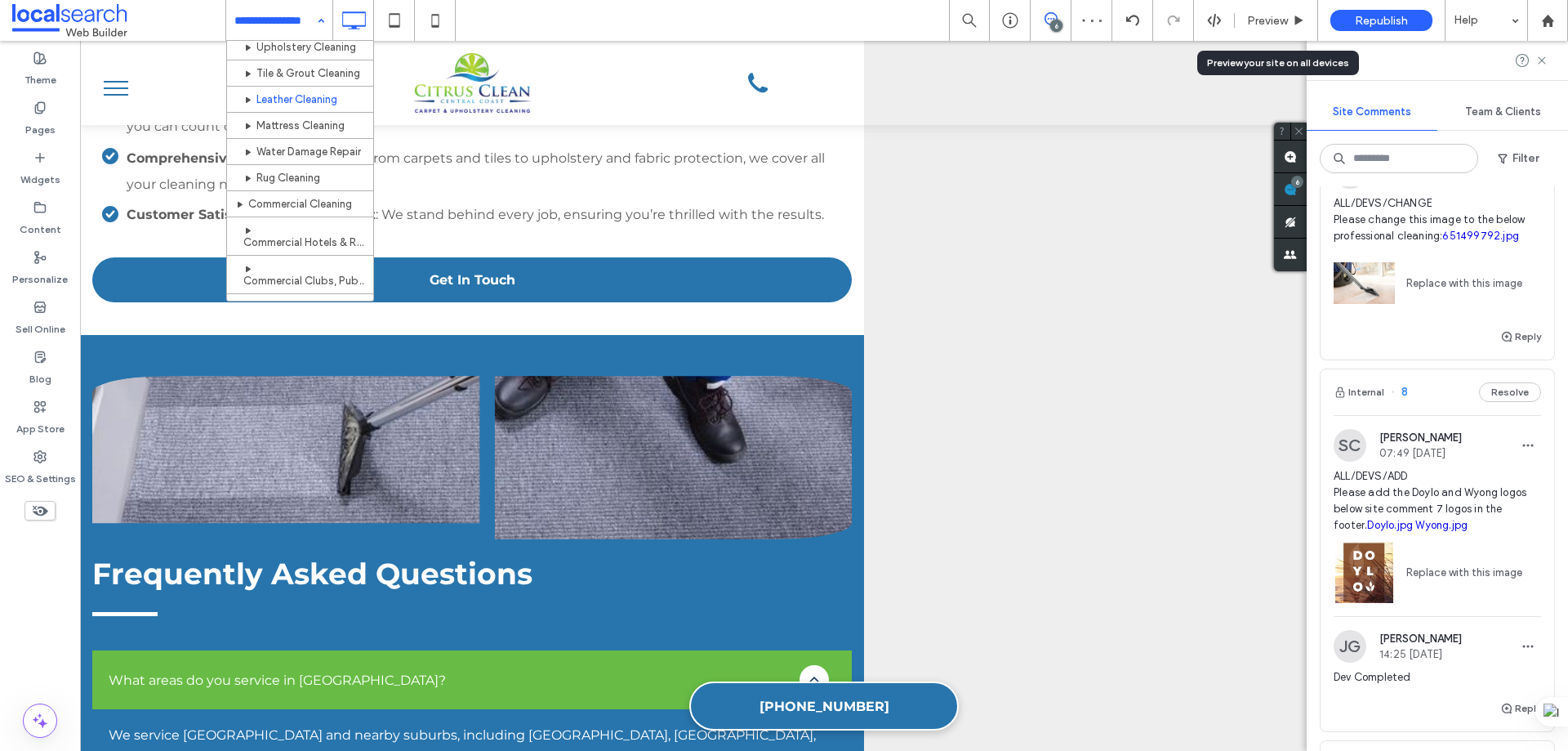
scroll to position [164, 0]
click at [306, 31] on input at bounding box center [275, 20] width 81 height 41
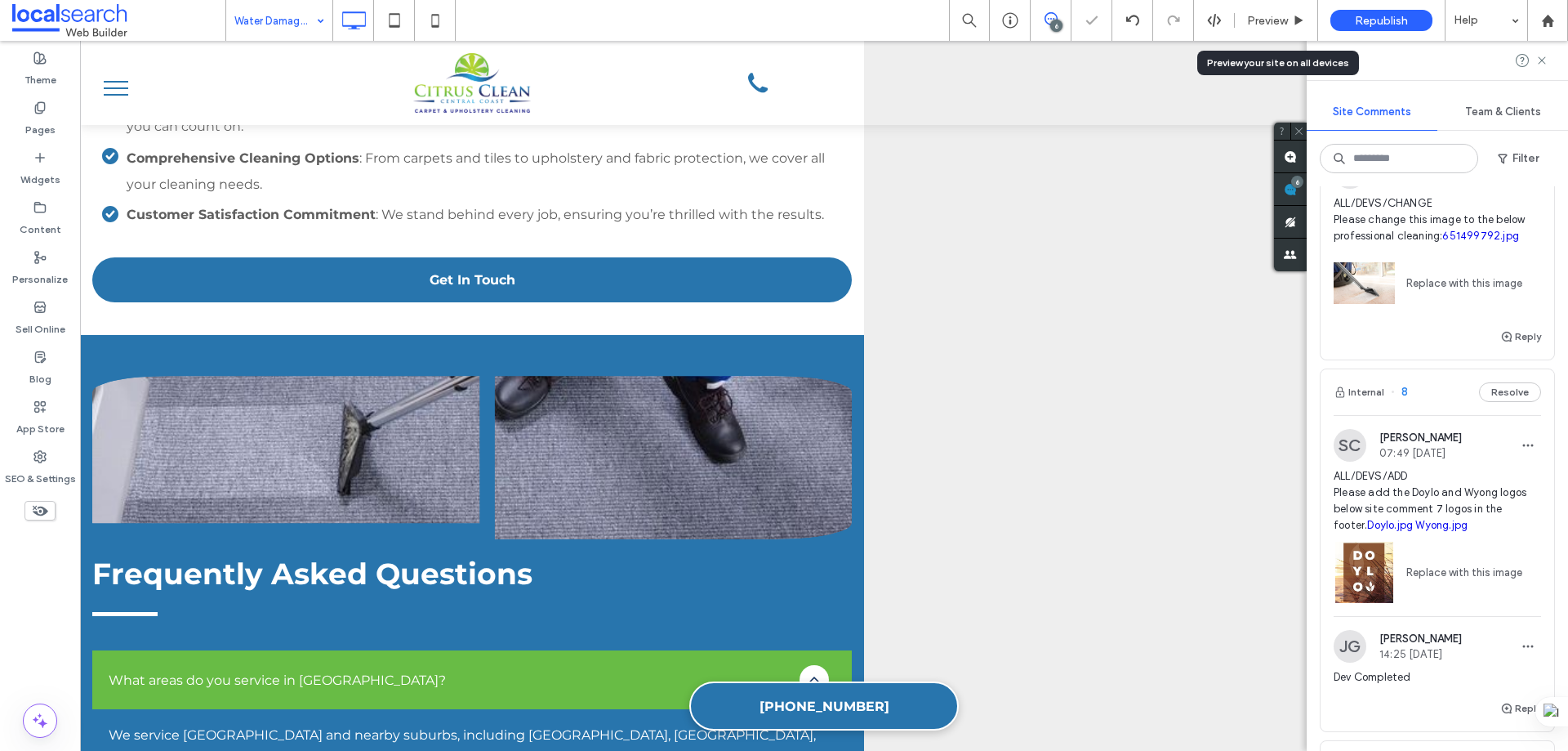
click at [296, 4] on input at bounding box center [275, 20] width 81 height 41
type input "**********"
type input "**"
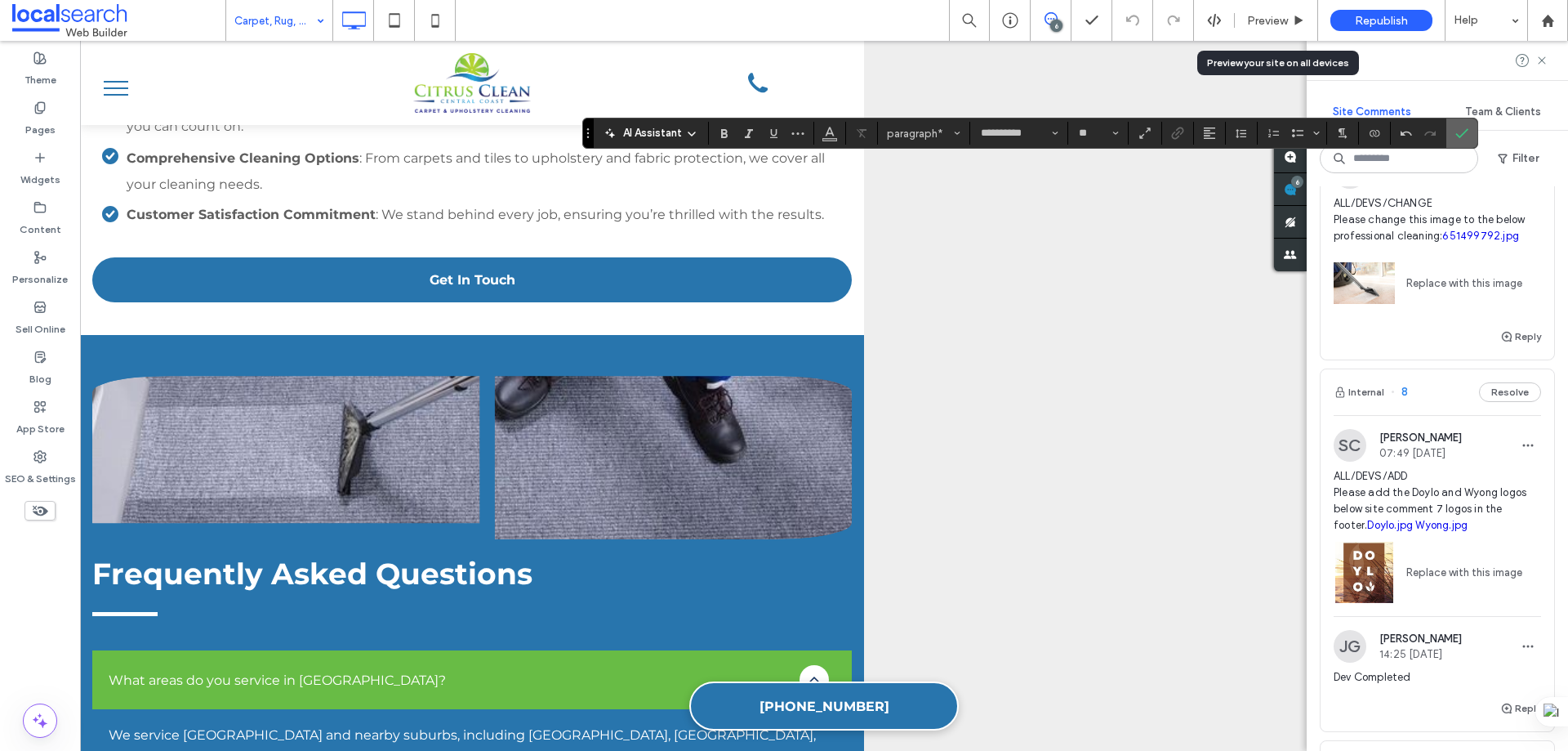
click at [1456, 126] on label "Confirm" at bounding box center [1462, 133] width 24 height 29
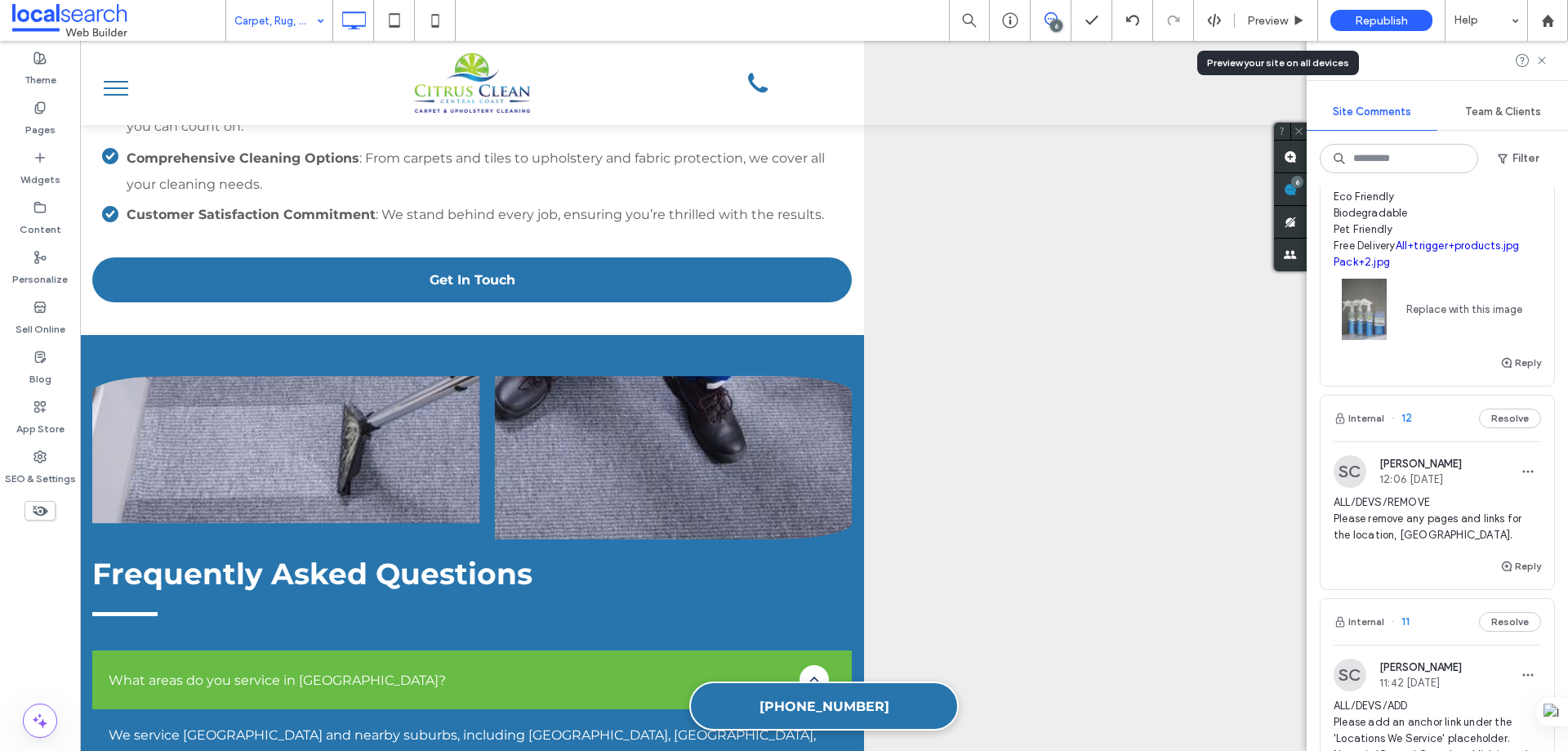
scroll to position [245, 0]
type input "**********"
type input "**"
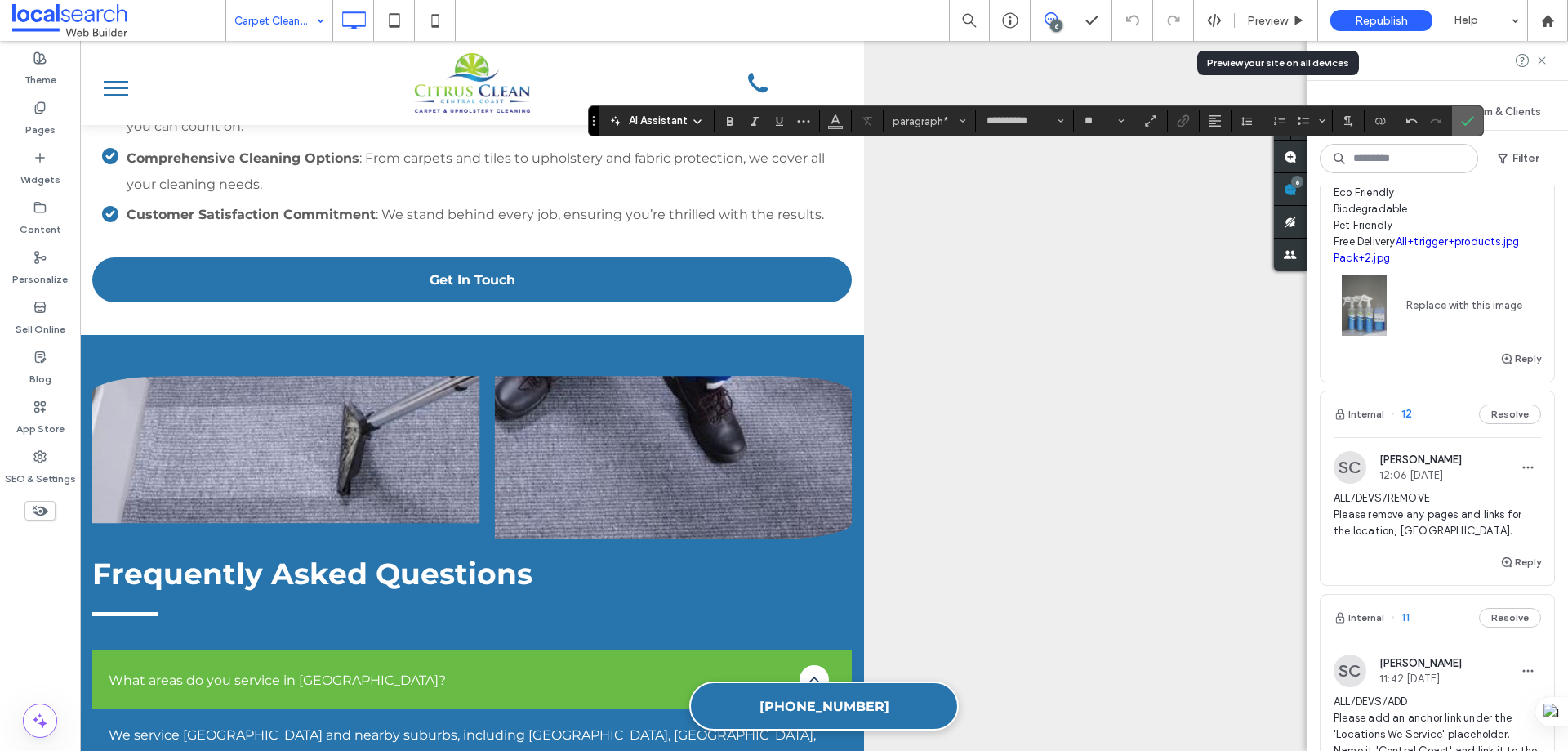
click at [1464, 123] on icon "Confirm" at bounding box center [1467, 121] width 14 height 14
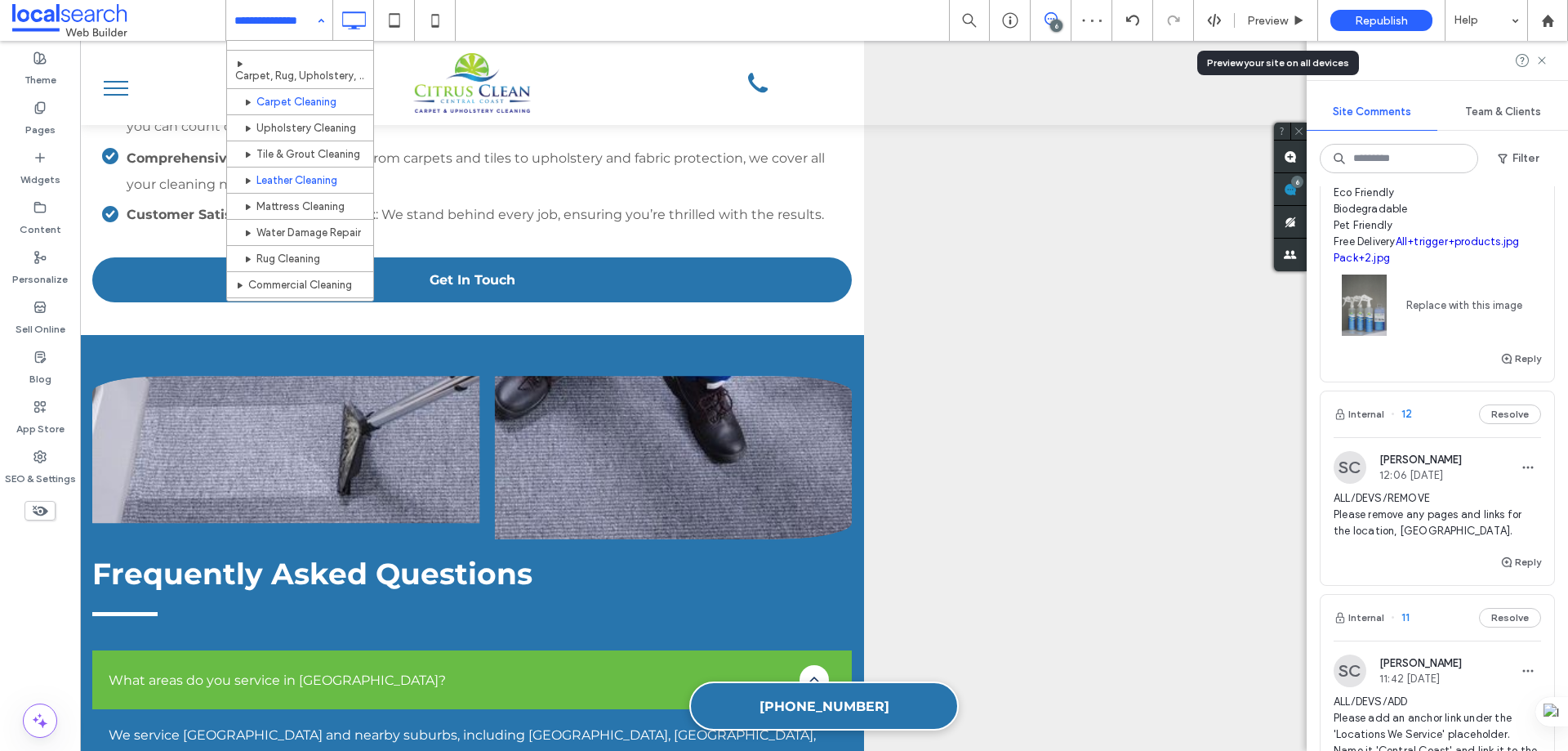
scroll to position [81, 0]
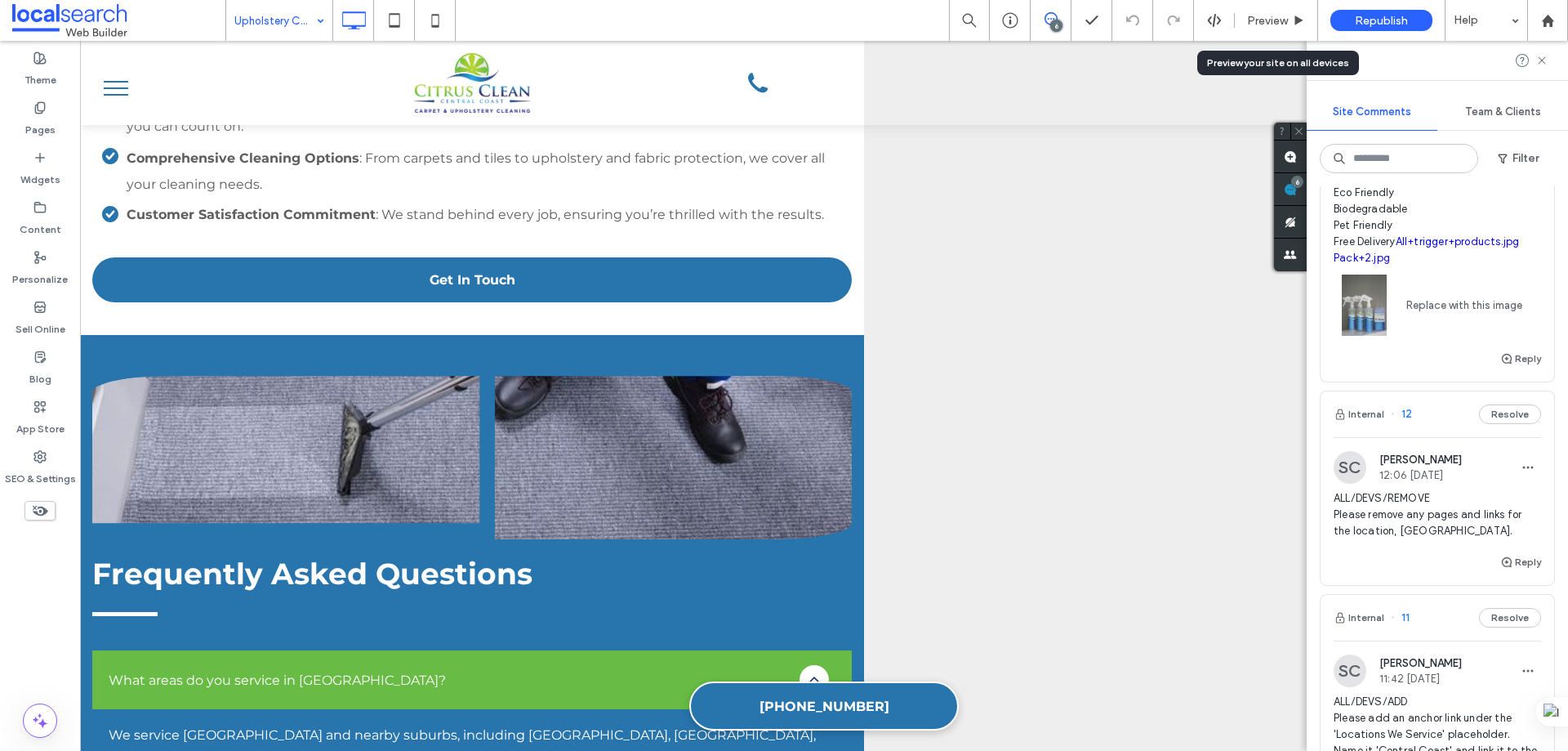
type input "**********"
type input "**"
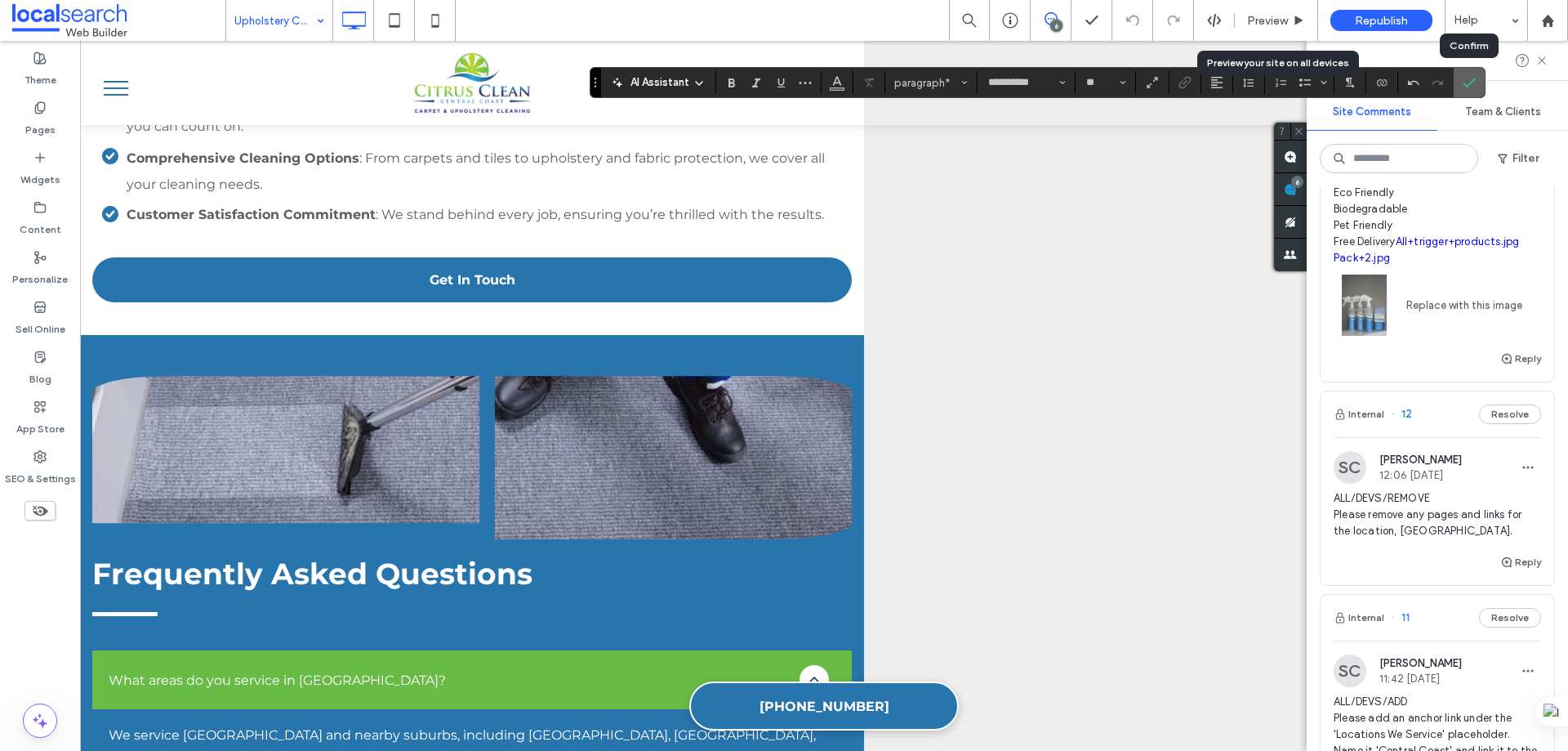
click at [1466, 80] on icon "Confirm" at bounding box center [1469, 83] width 14 height 14
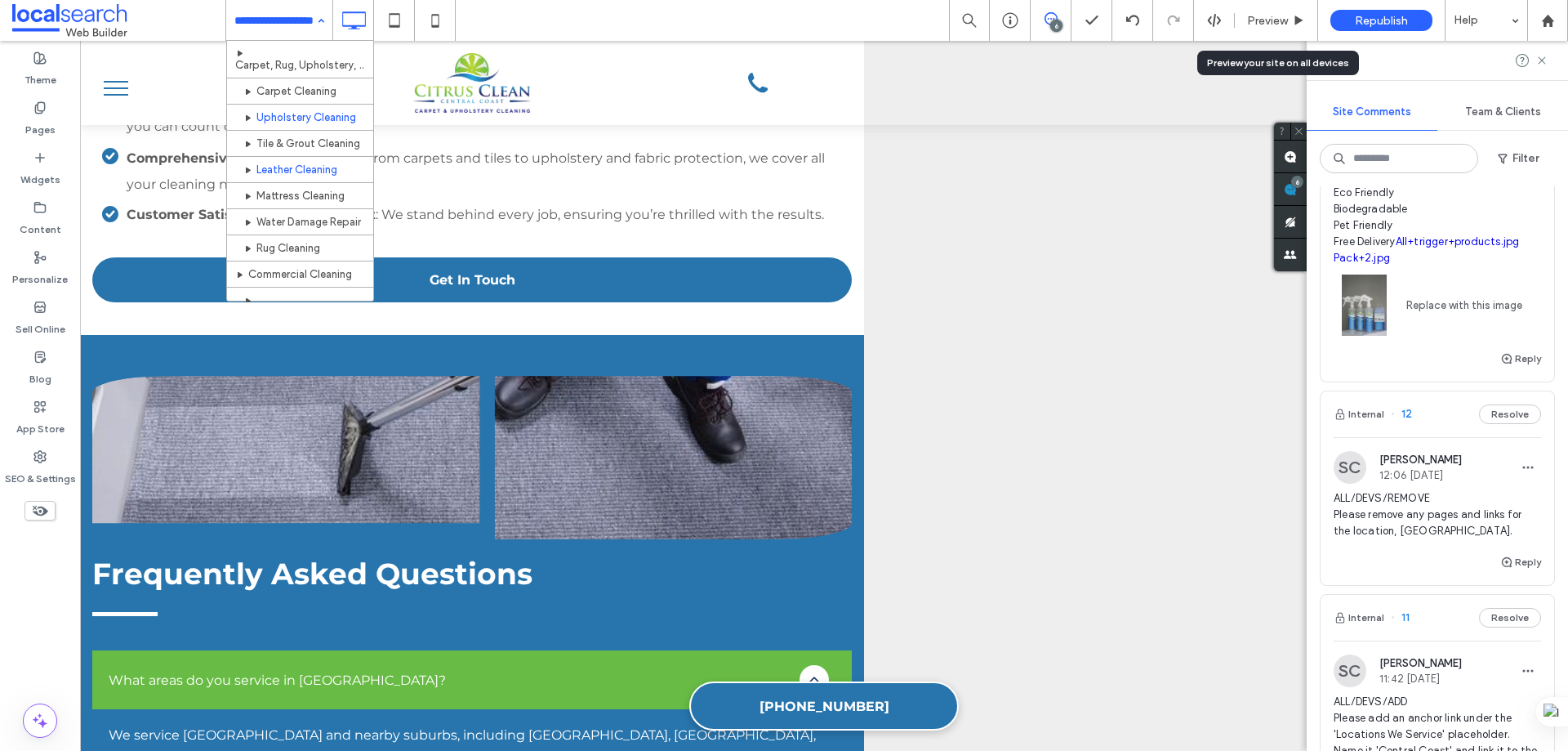
scroll to position [81, 0]
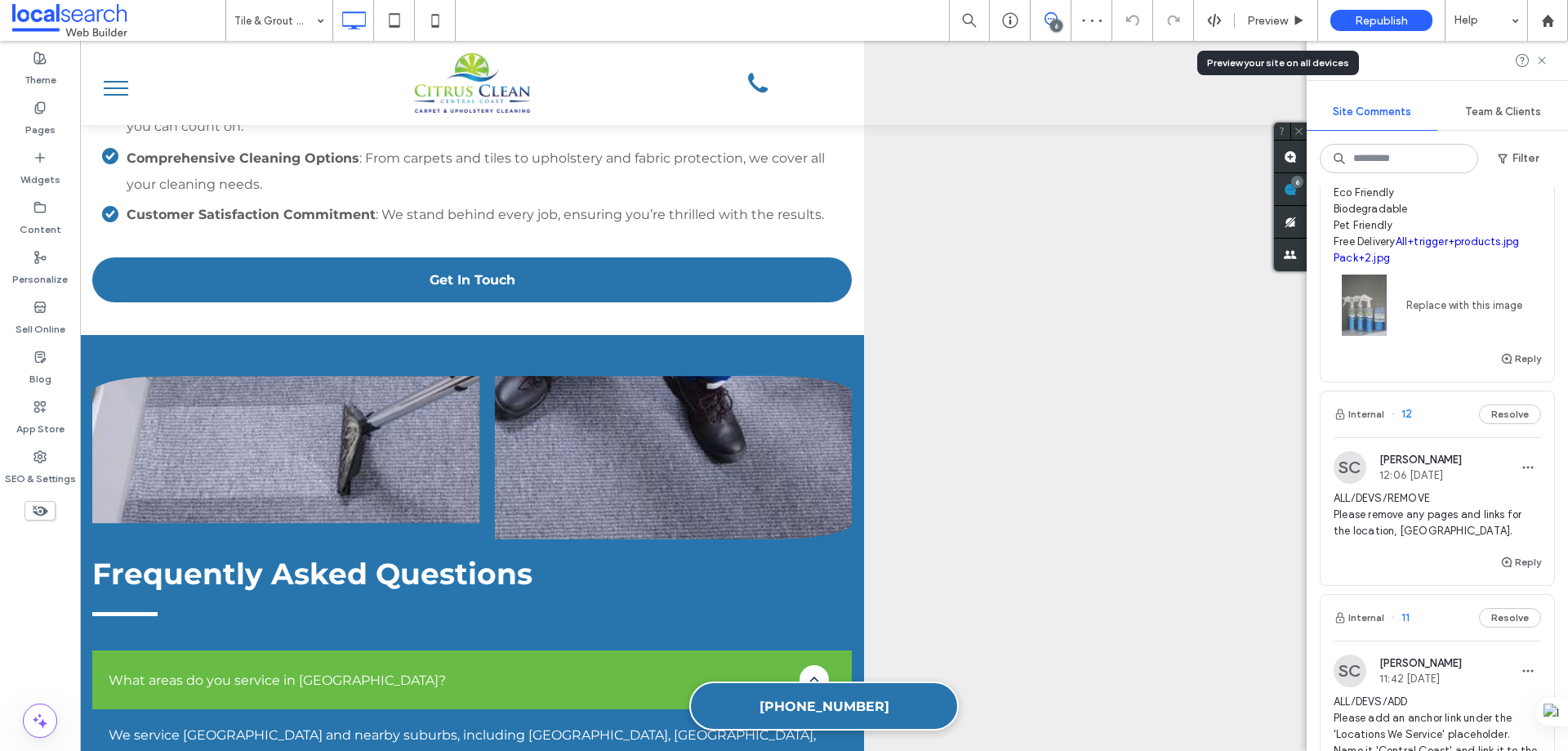
type input "**********"
type input "**"
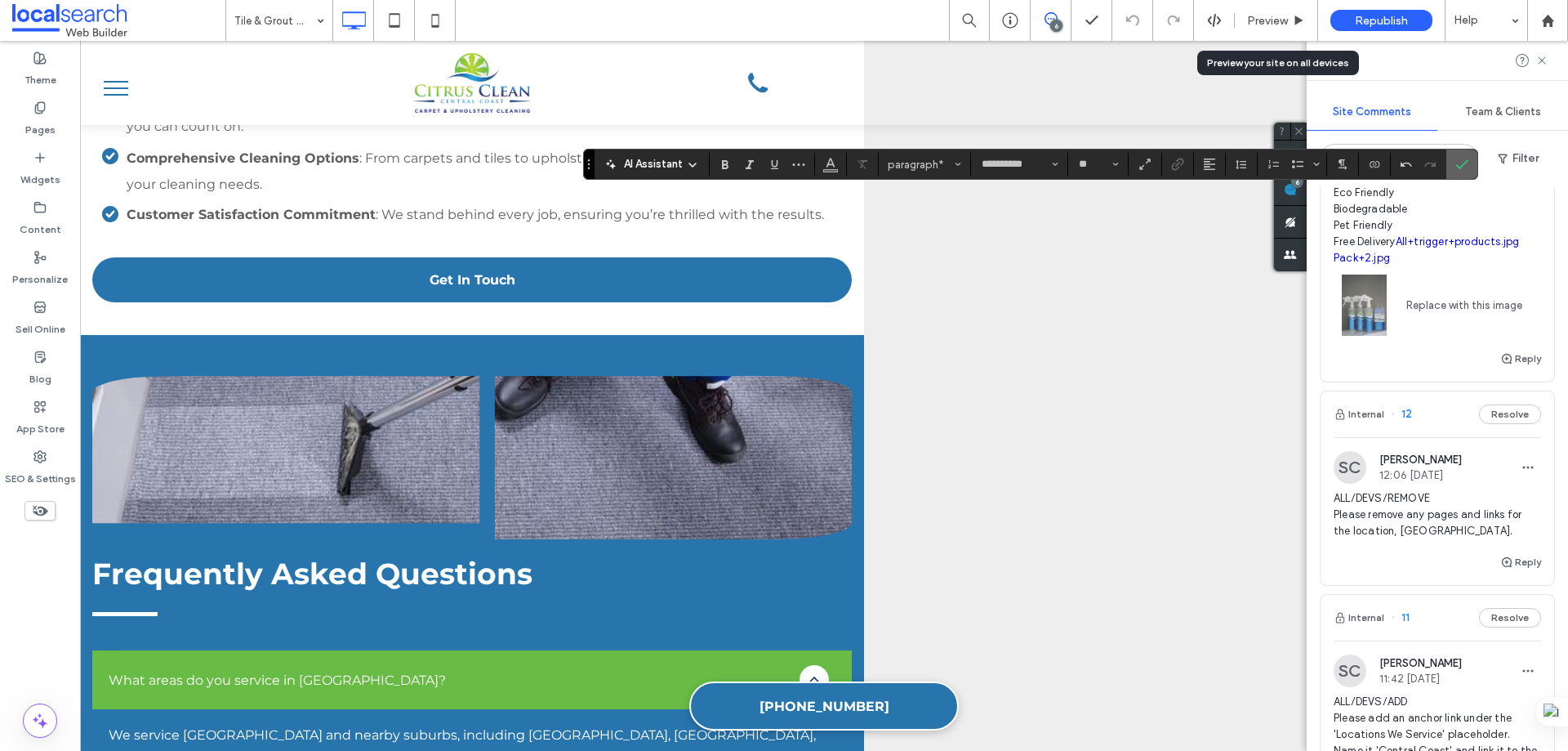
click at [1470, 165] on label "Confirm" at bounding box center [1462, 165] width 24 height 29
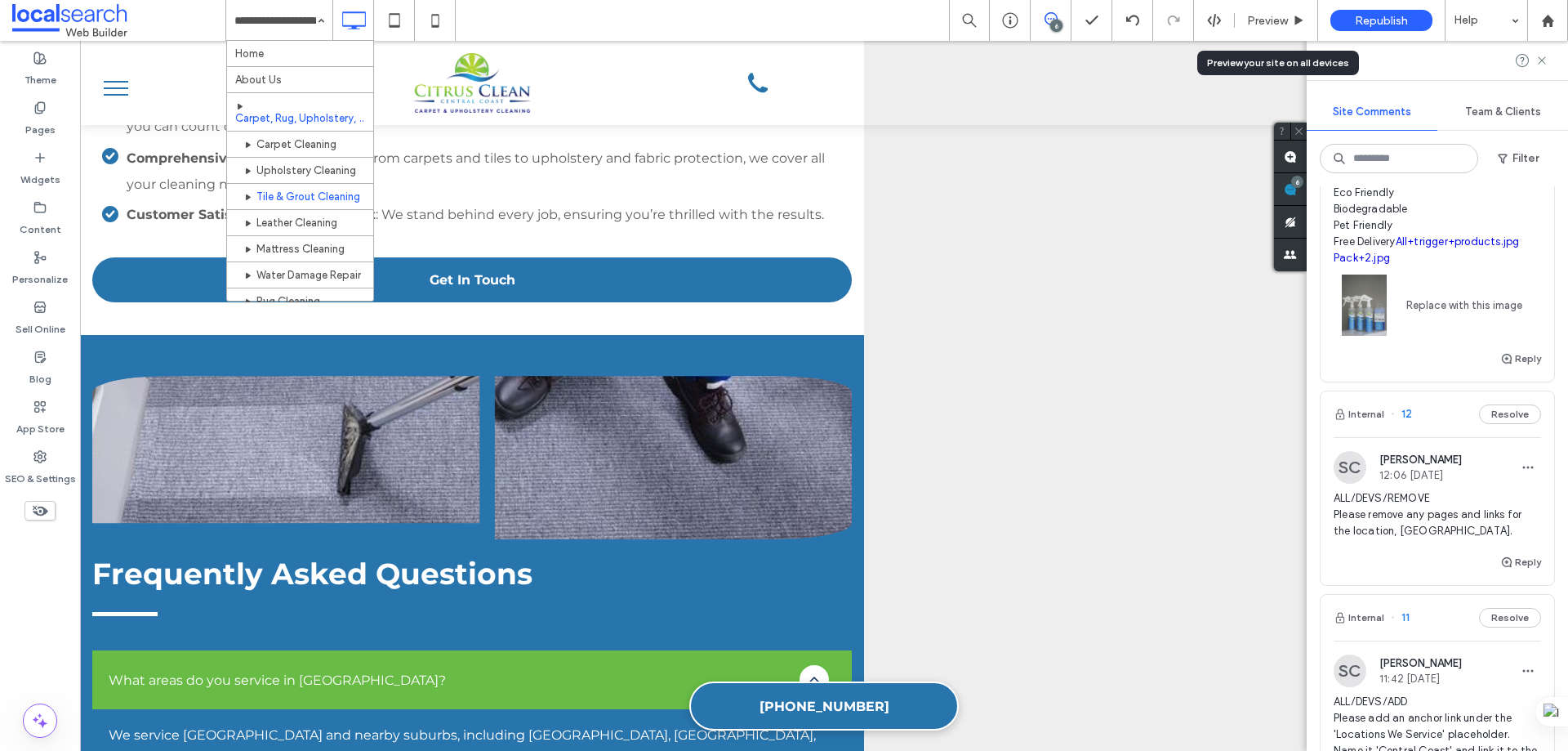
scroll to position [81, 0]
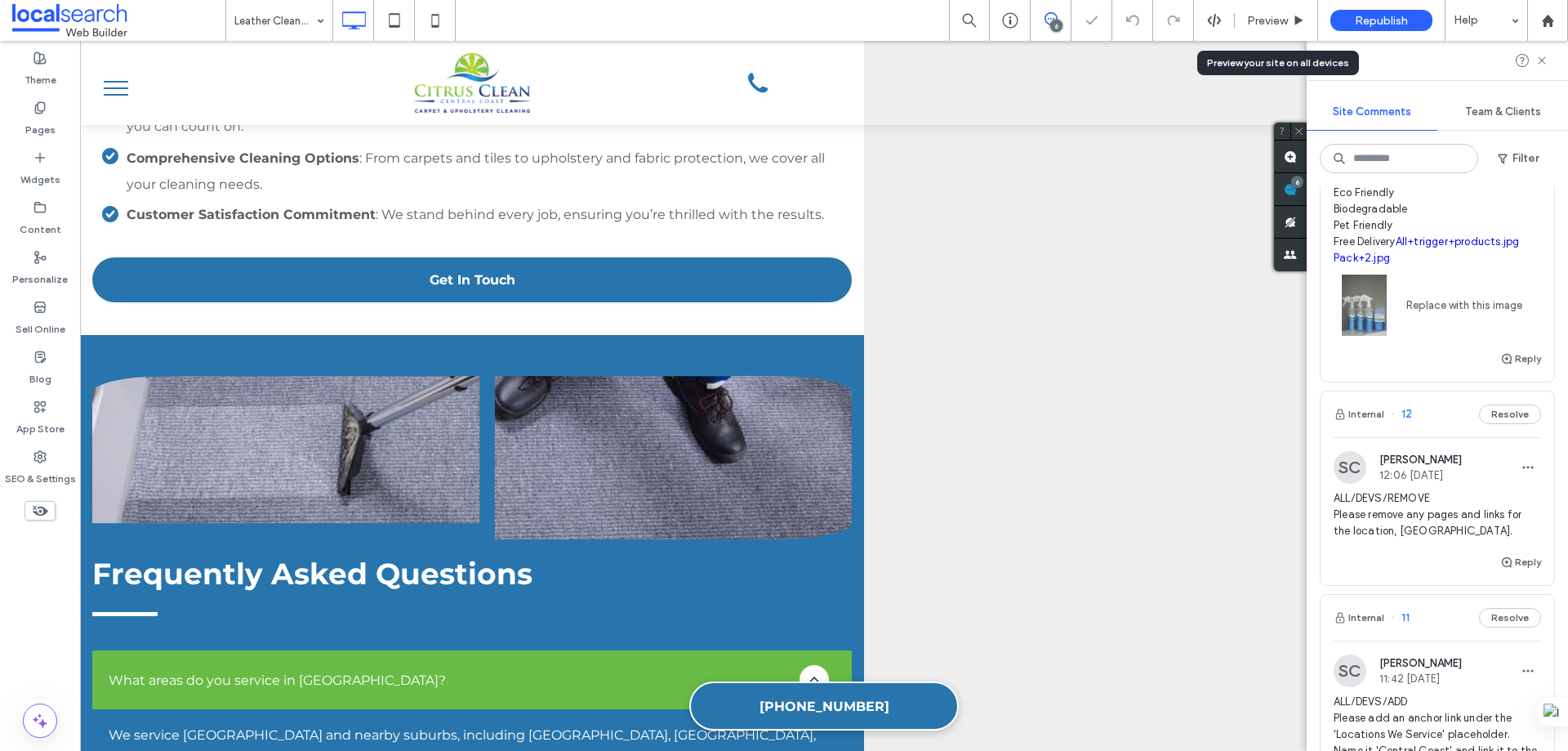
type input "**********"
type input "**"
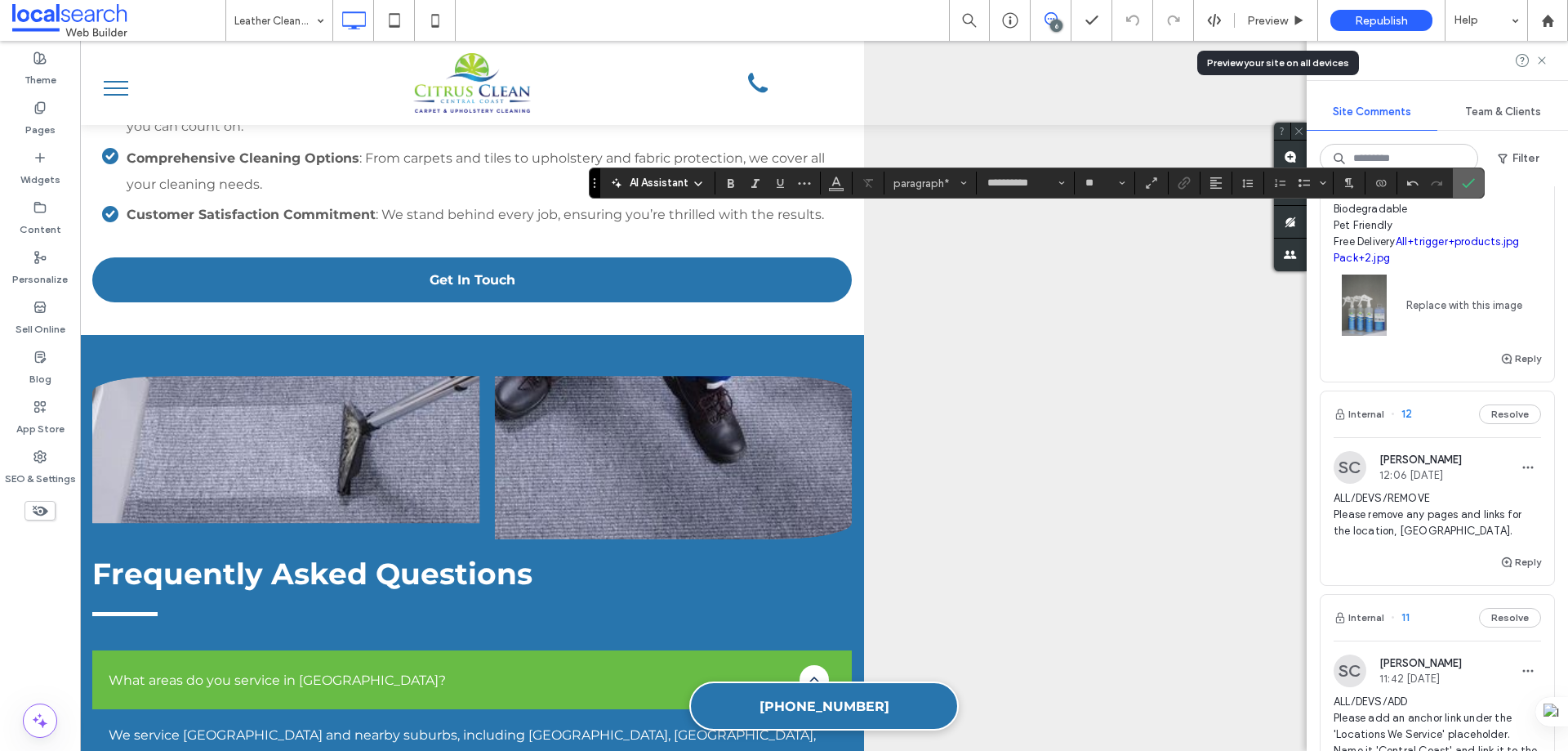
click at [1463, 177] on icon "Confirm" at bounding box center [1468, 183] width 14 height 14
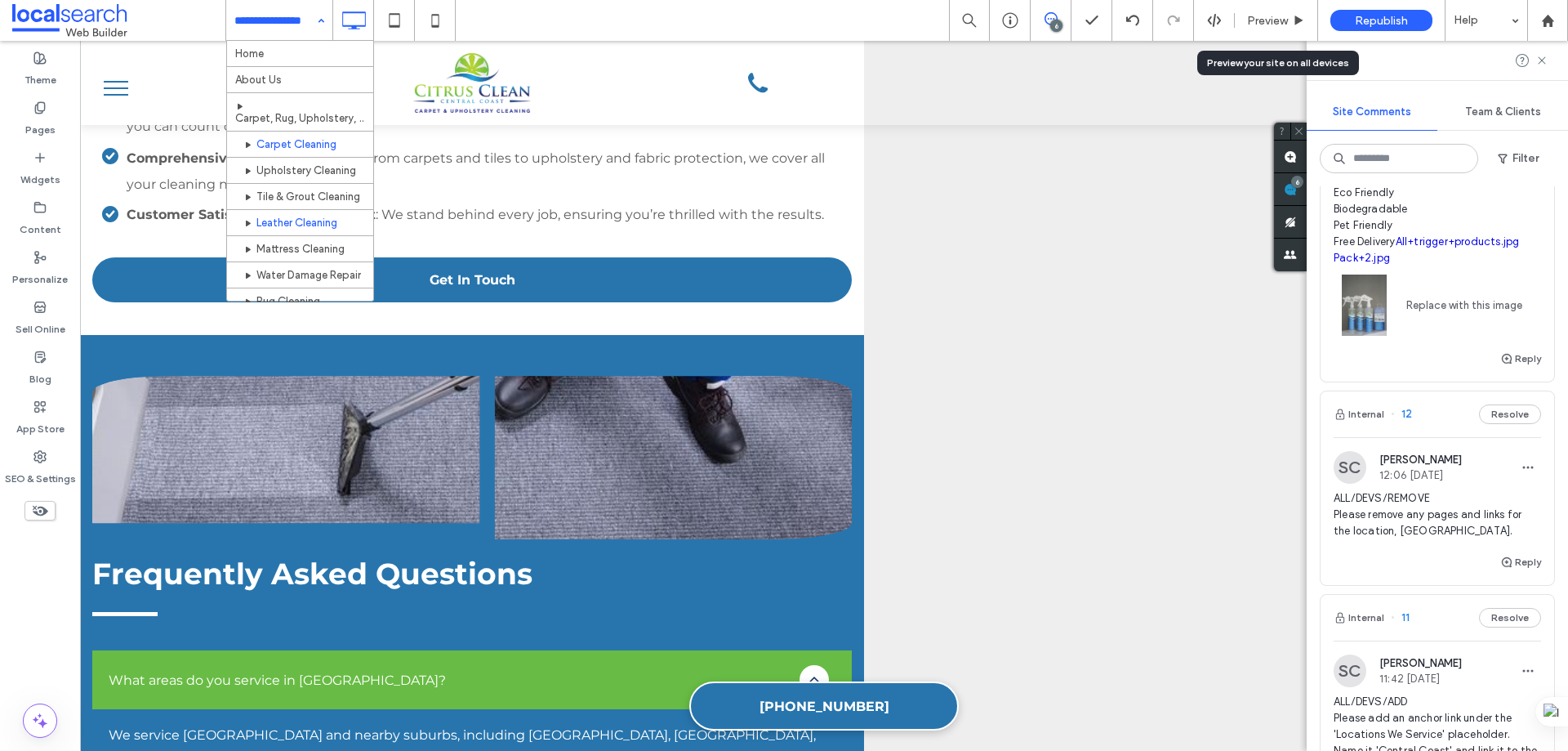
scroll to position [81, 0]
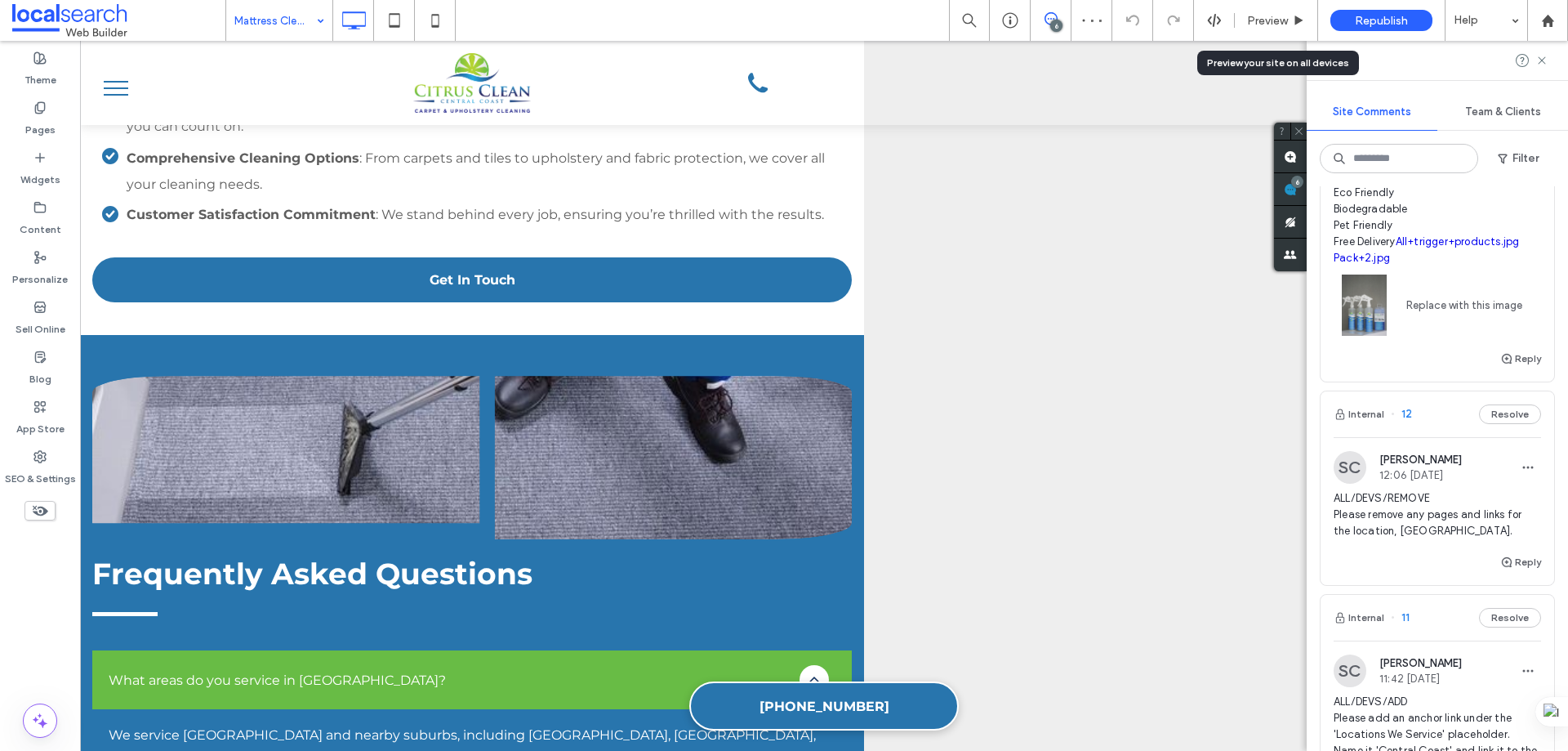
type input "**********"
type input "**"
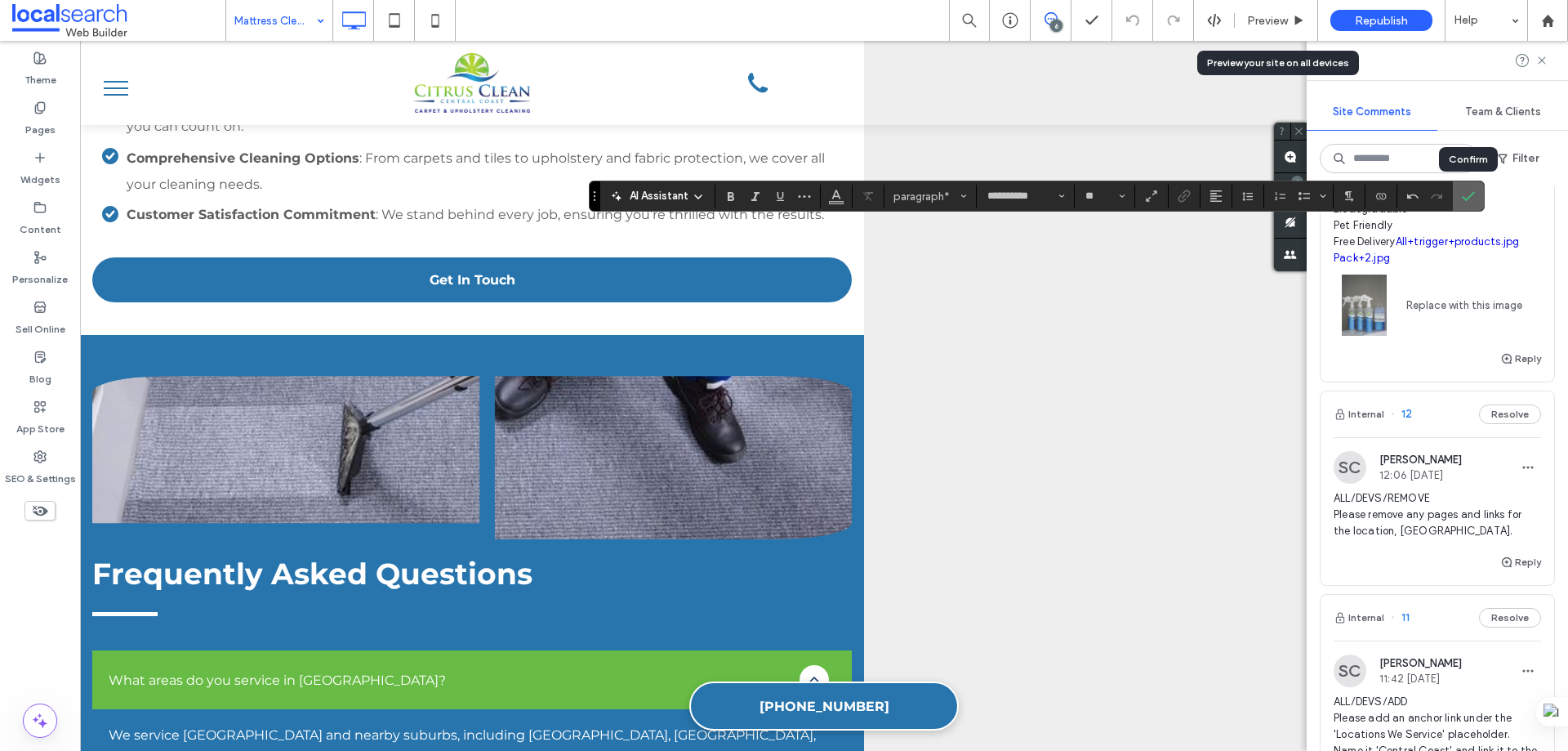
click at [1463, 191] on icon "Confirm" at bounding box center [1468, 196] width 14 height 14
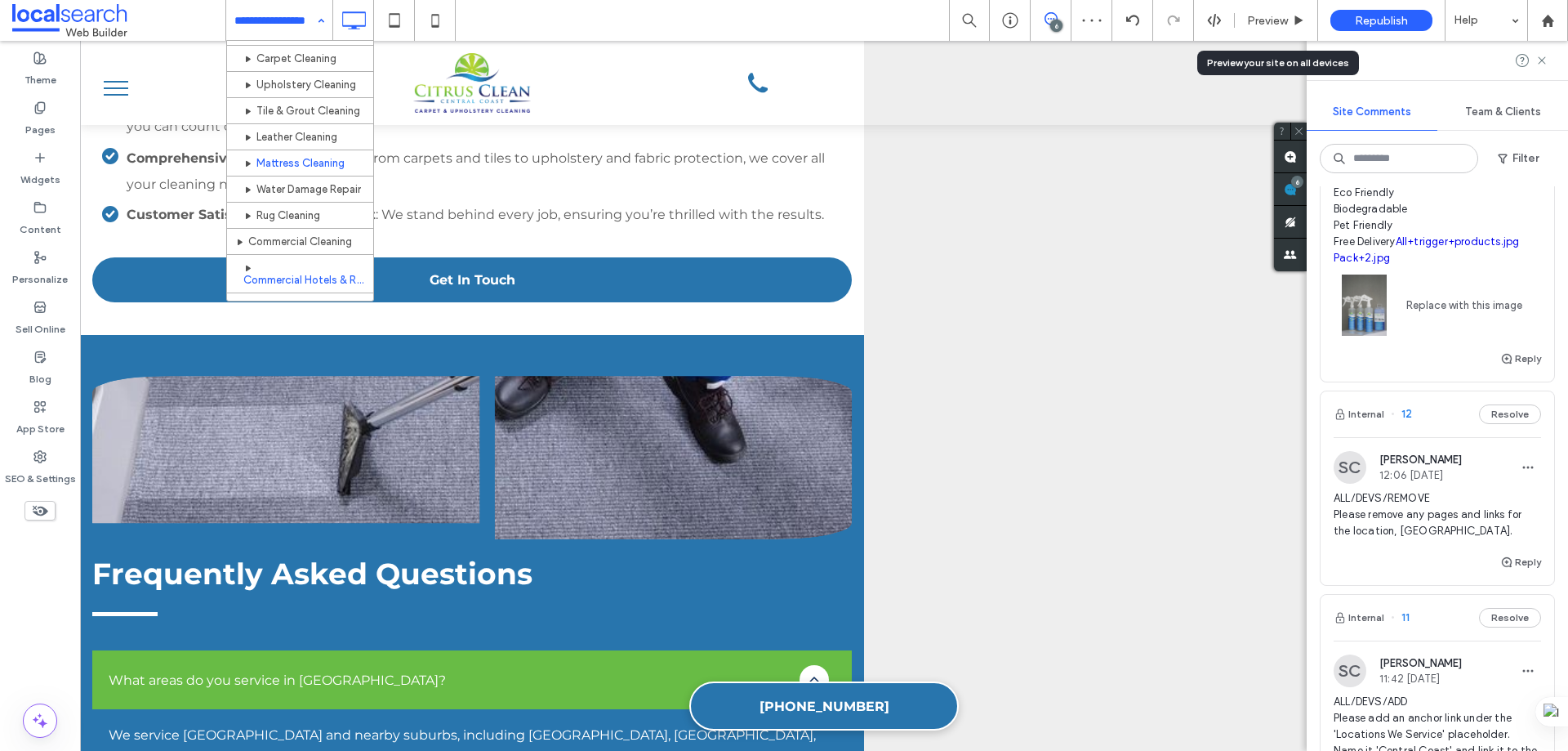
scroll to position [164, 0]
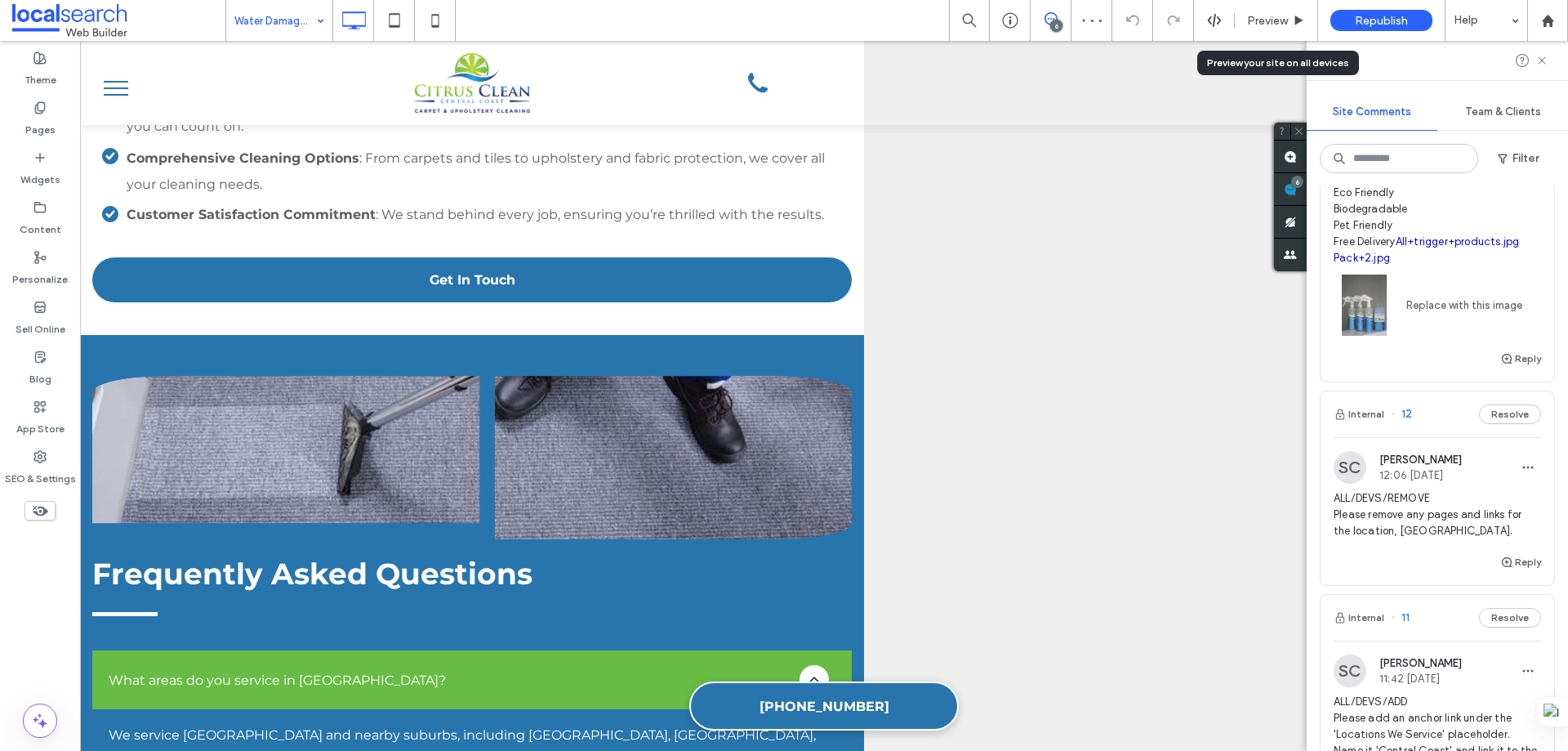
type input "**********"
type input "**"
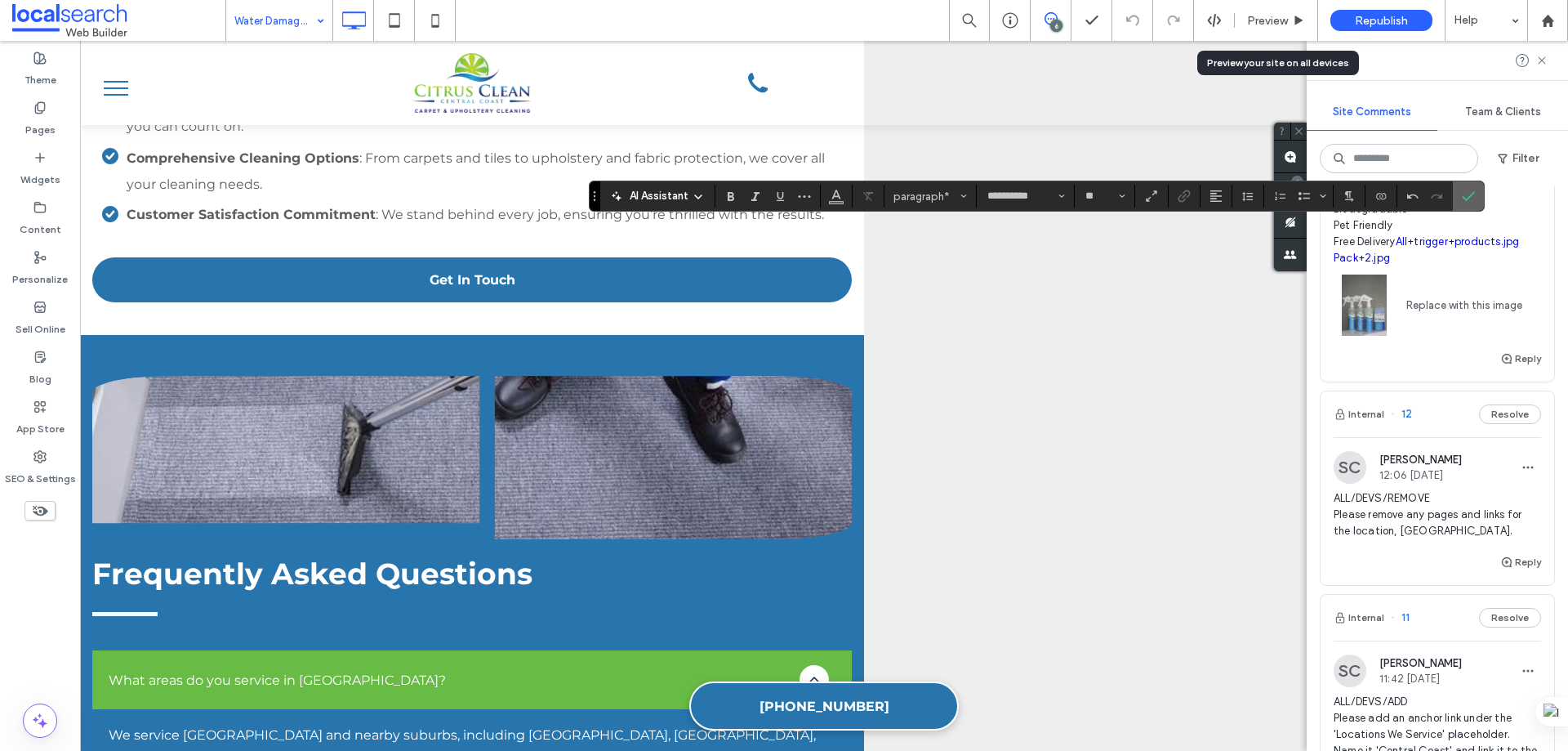
click at [1466, 200] on use "Confirm" at bounding box center [1468, 196] width 14 height 10
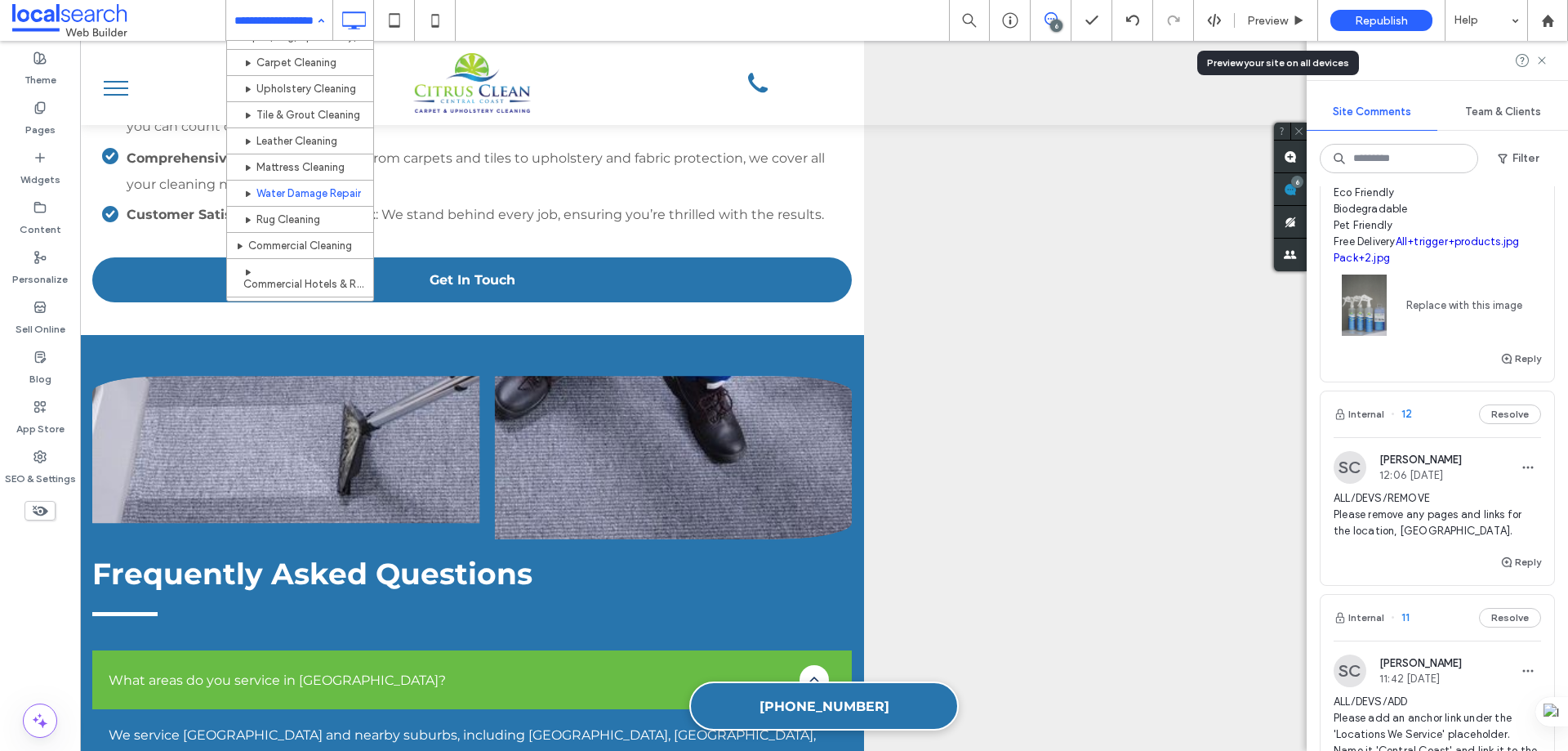
scroll to position [245, 0]
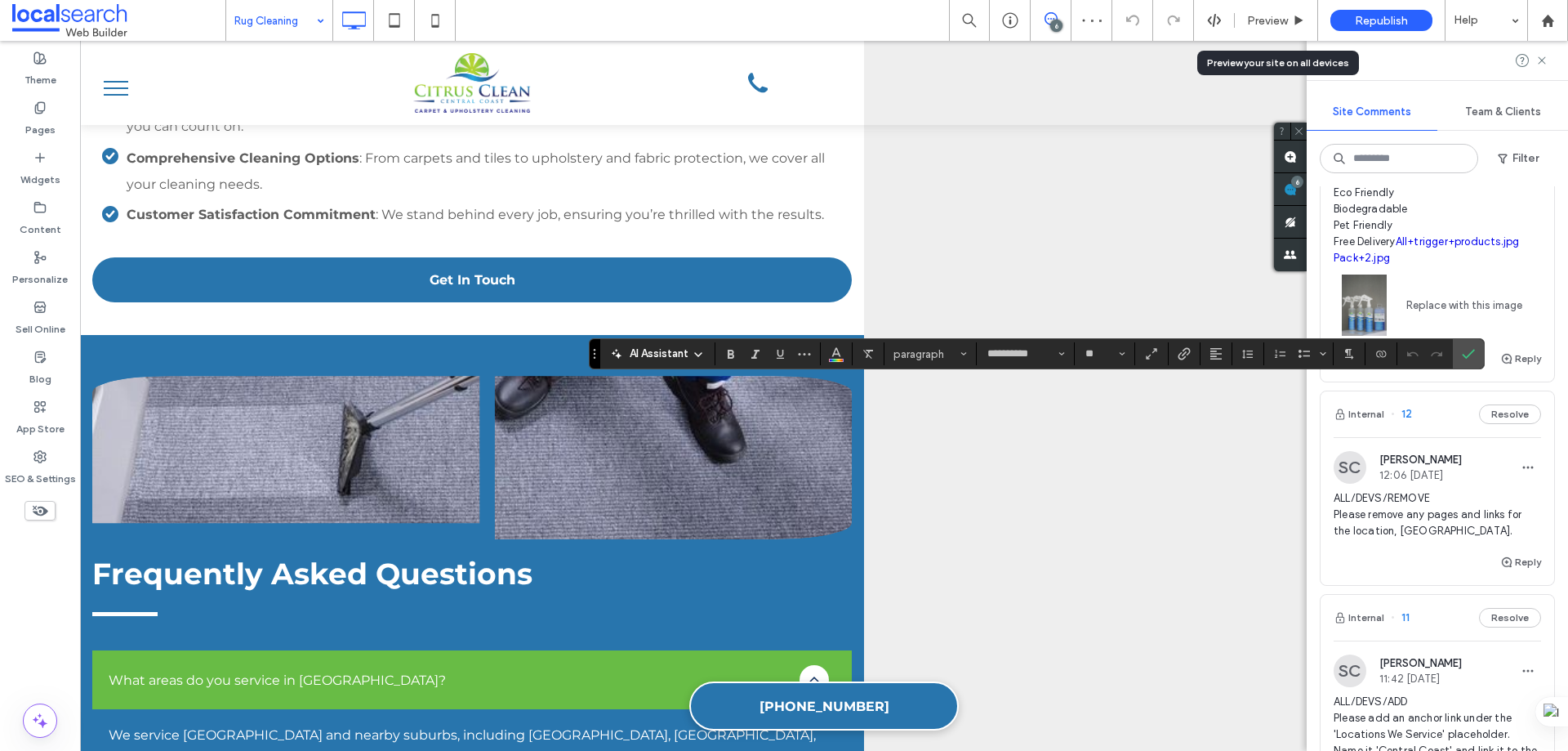
type input "**********"
type input "**"
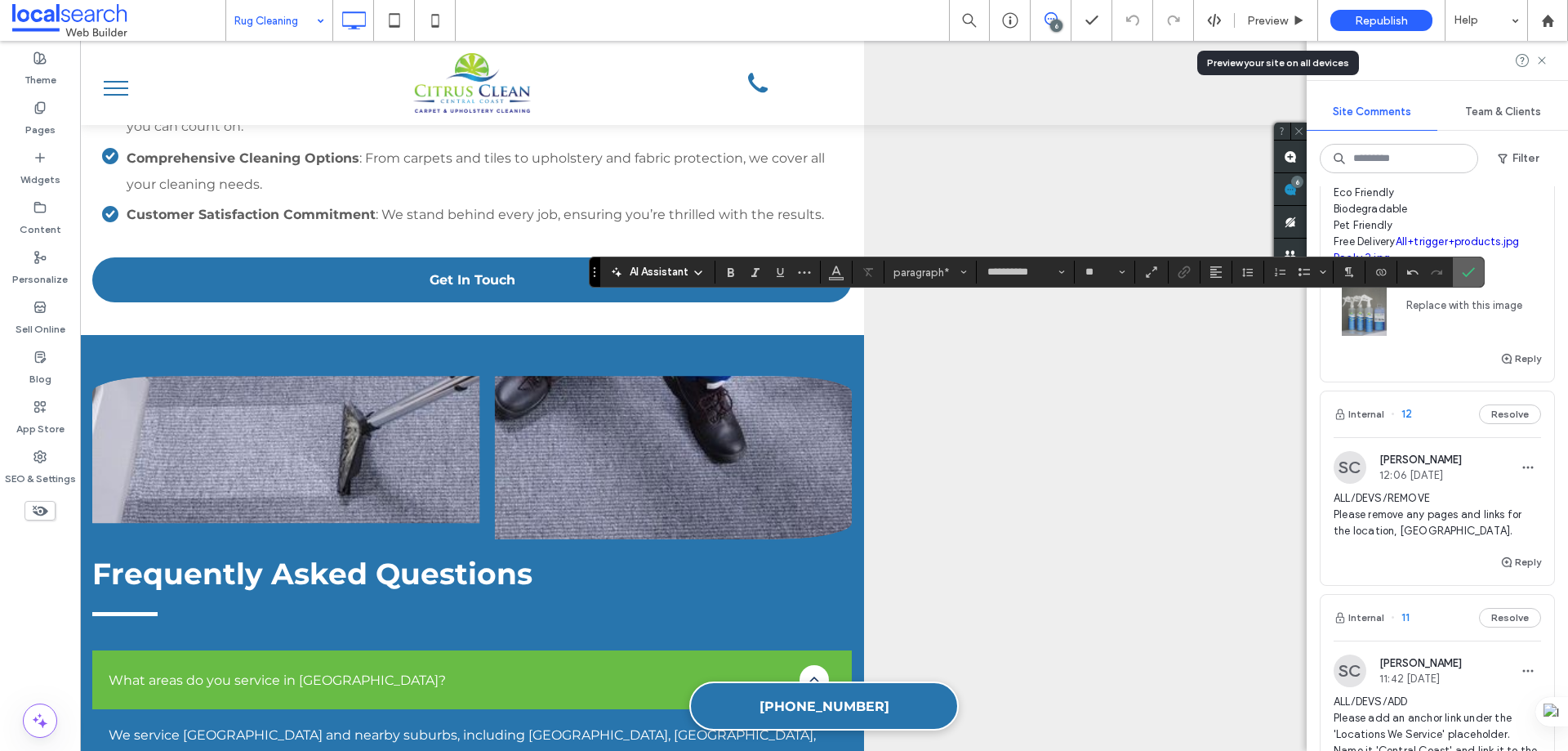
click at [1467, 276] on icon "Confirm" at bounding box center [1468, 272] width 14 height 14
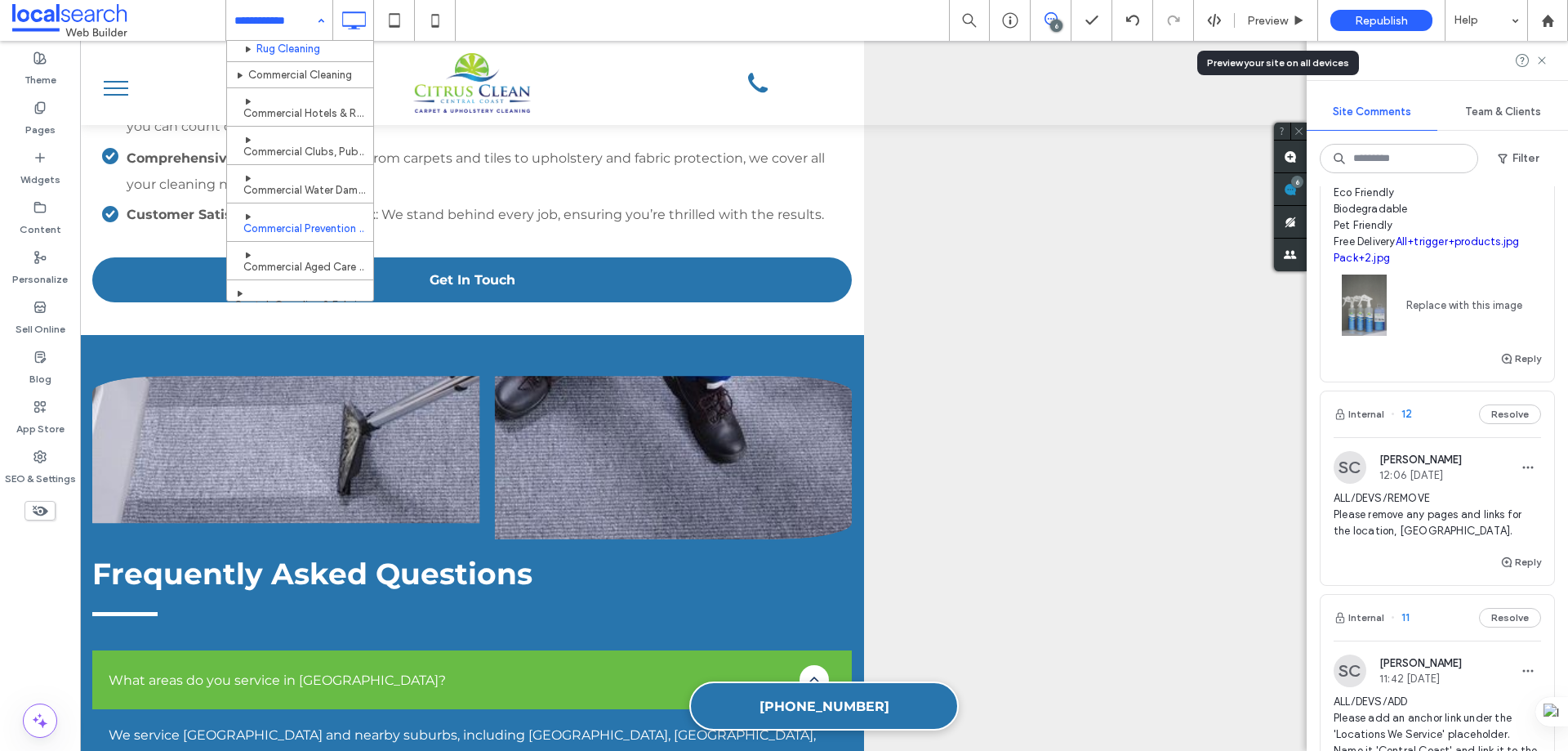
scroll to position [164, 0]
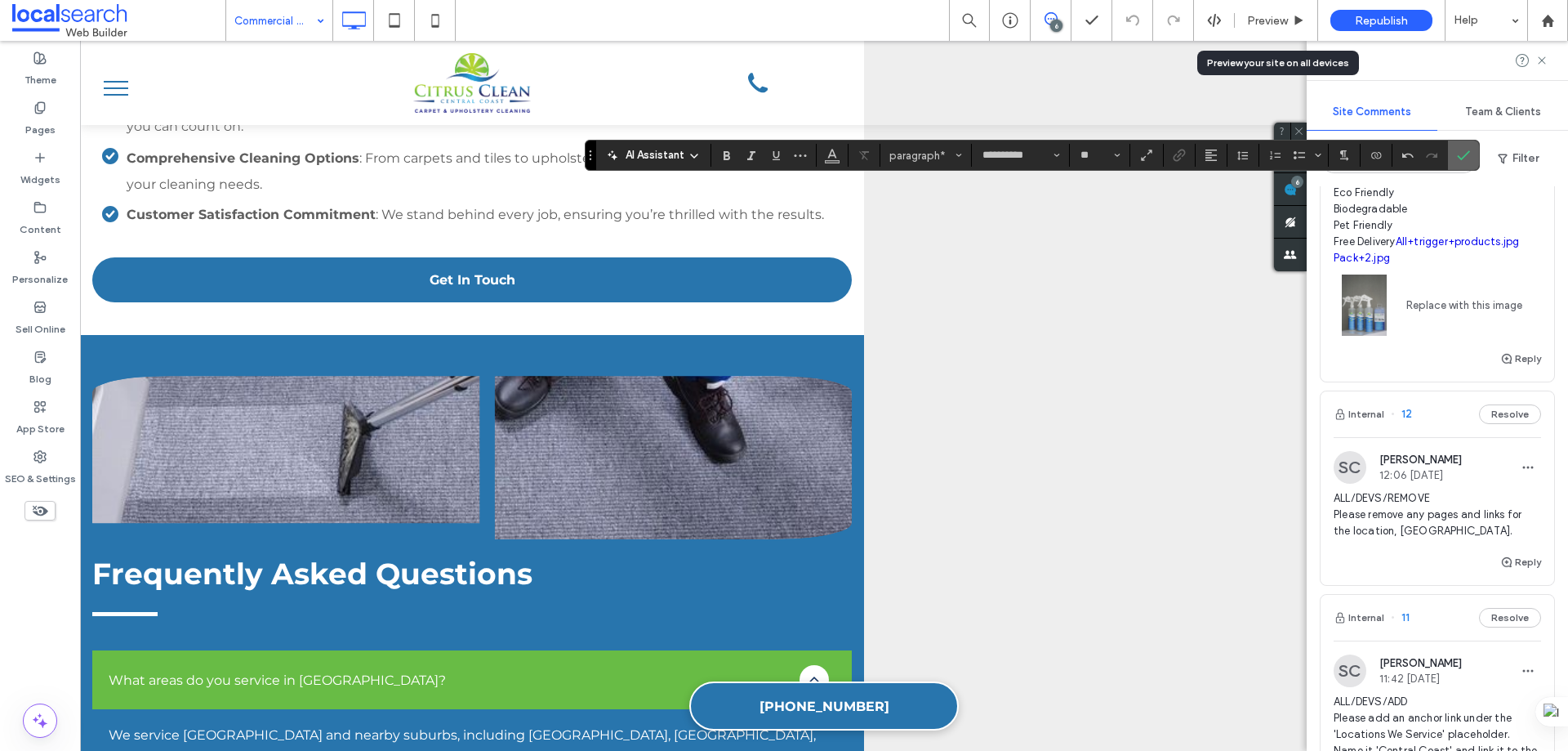
click at [1455, 160] on label "Confirm" at bounding box center [1463, 155] width 24 height 29
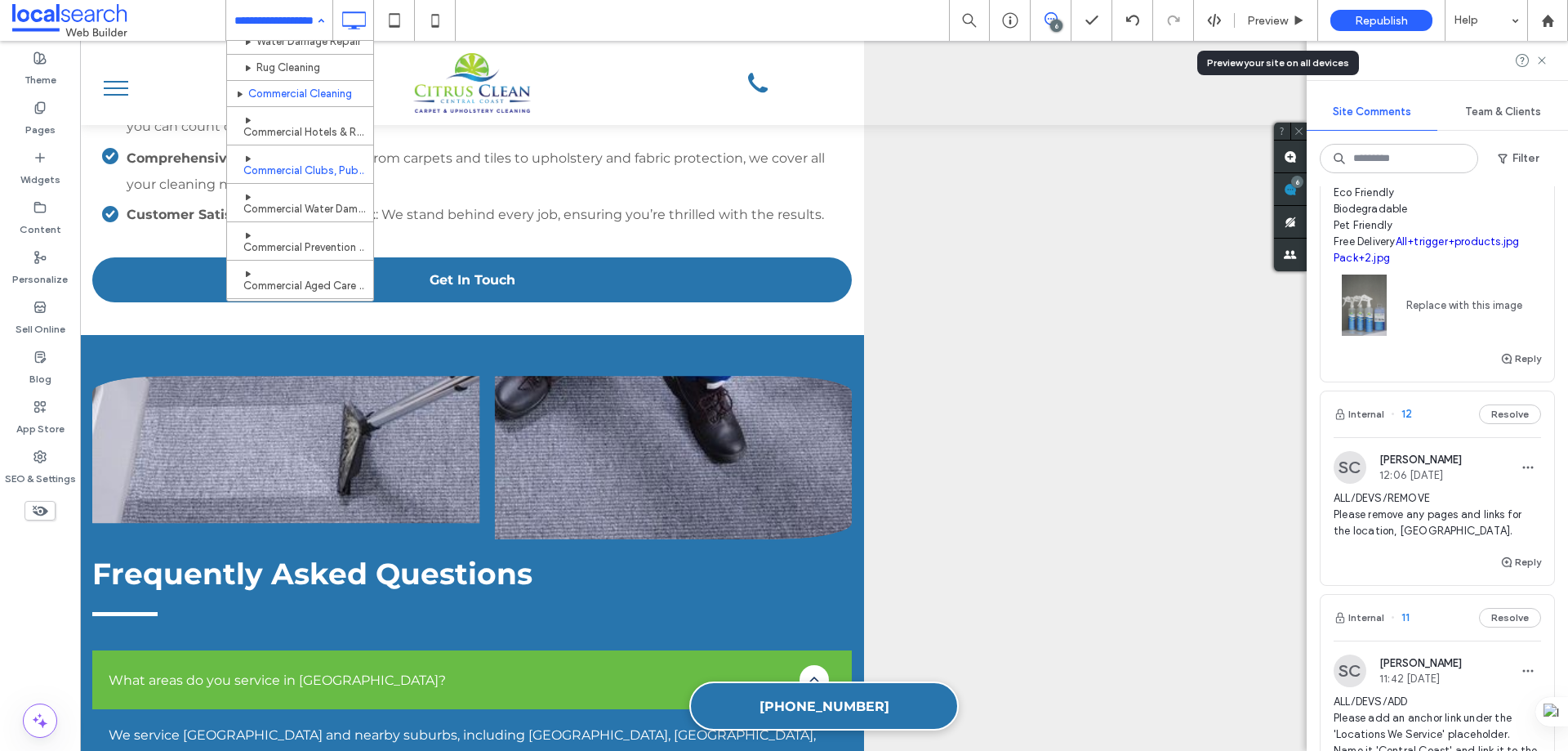
scroll to position [164, 0]
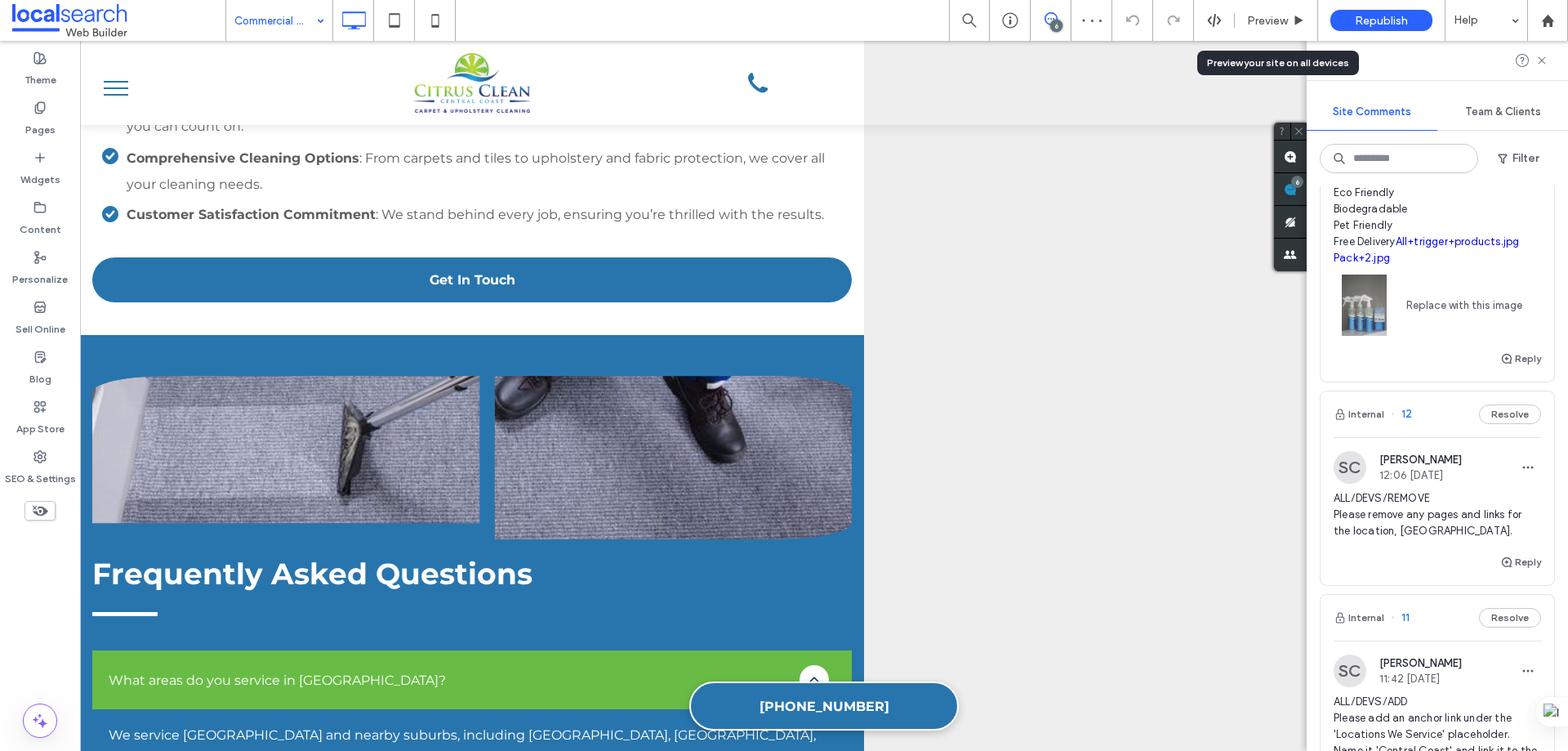
type input "**********"
type input "**"
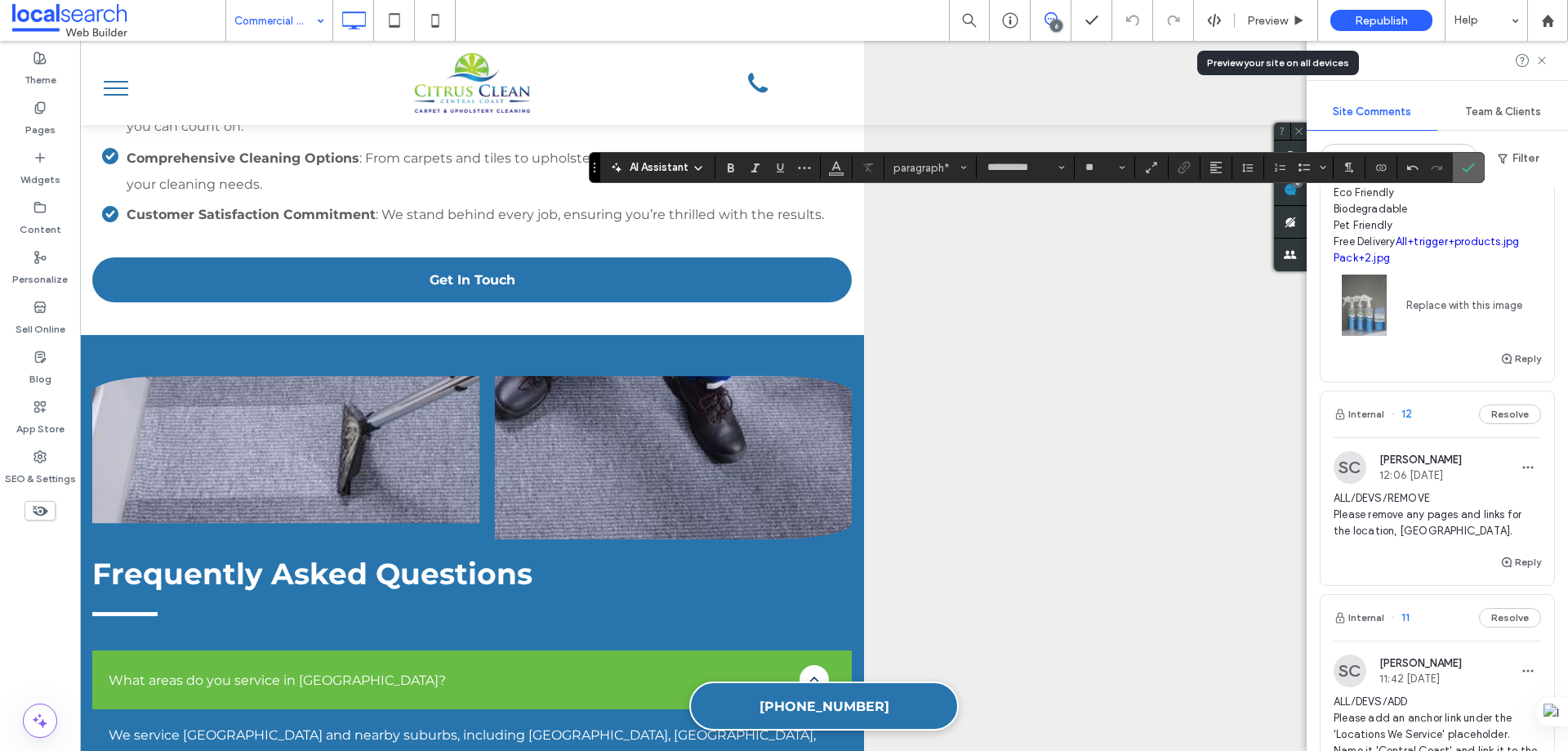
click at [1469, 162] on icon "Confirm" at bounding box center [1468, 167] width 14 height 14
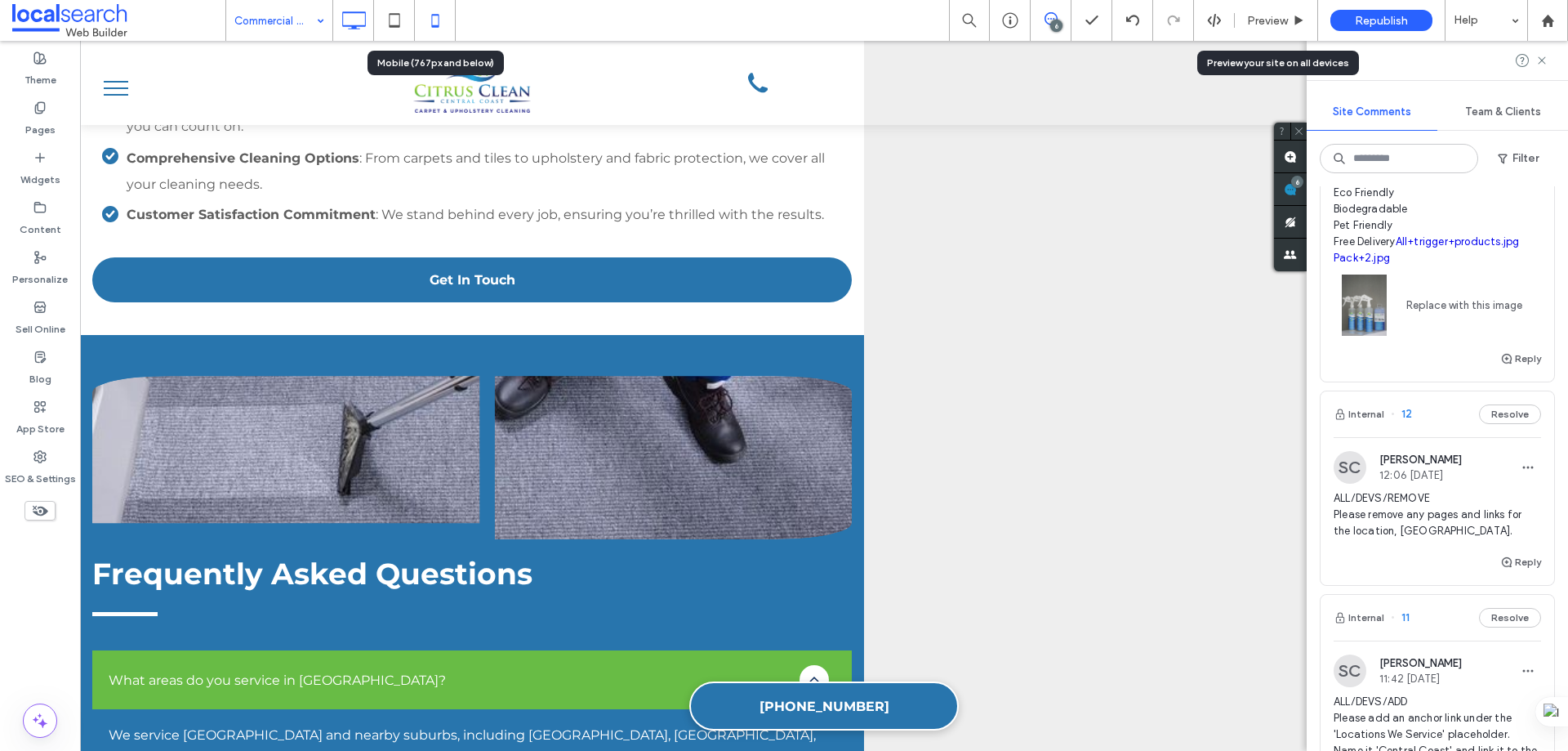
click at [434, 14] on icon at bounding box center [435, 20] width 33 height 33
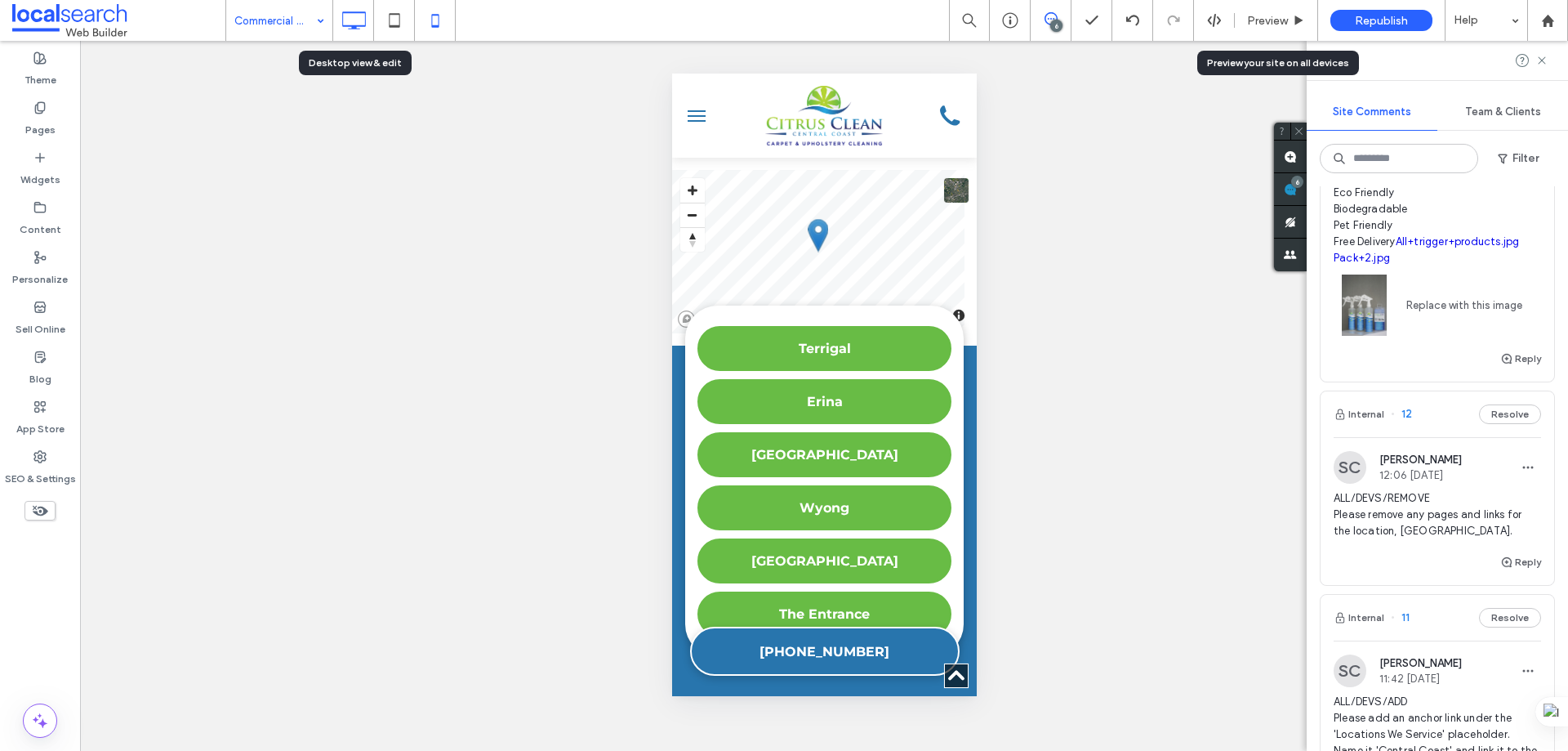
click at [355, 25] on use at bounding box center [354, 20] width 23 height 18
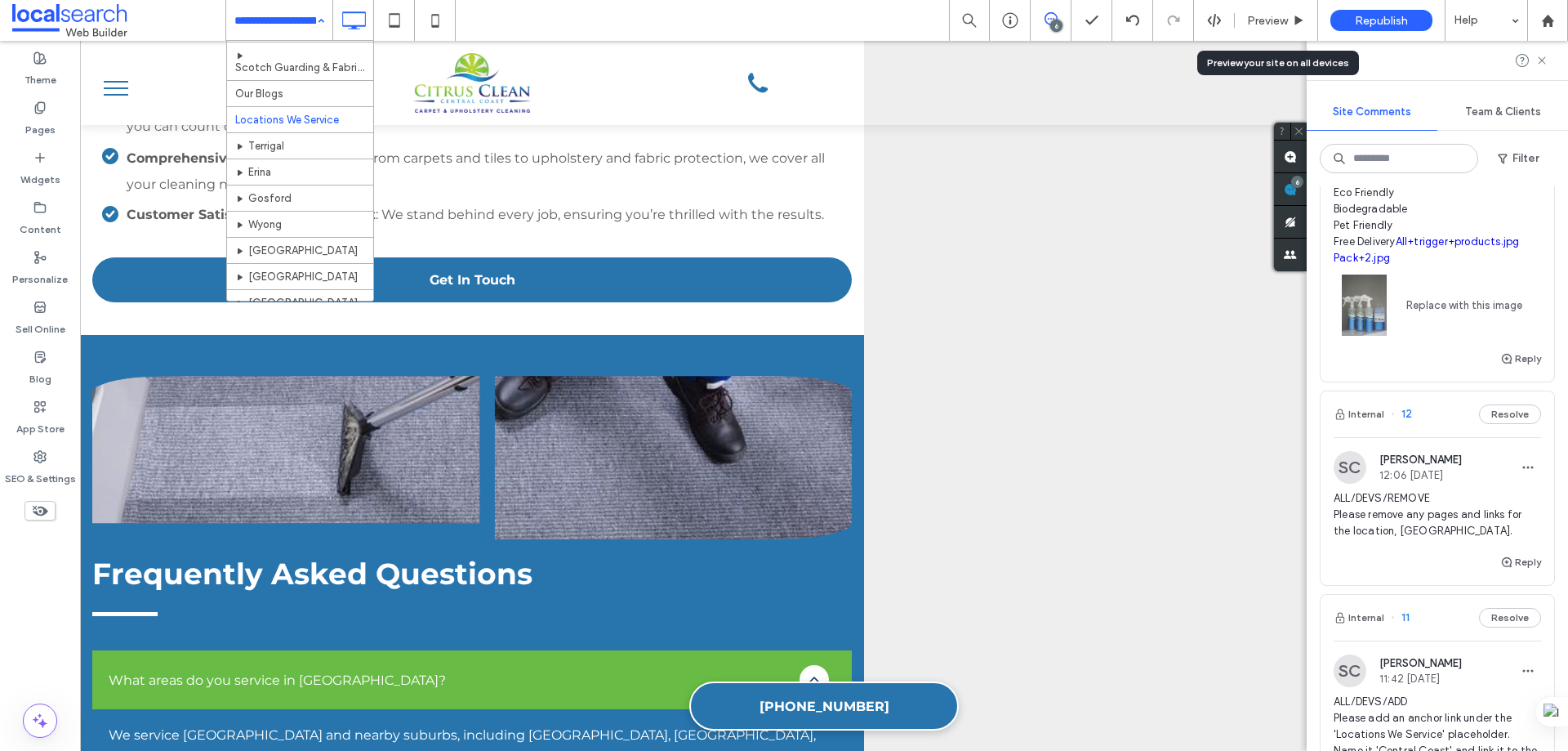
scroll to position [245, 0]
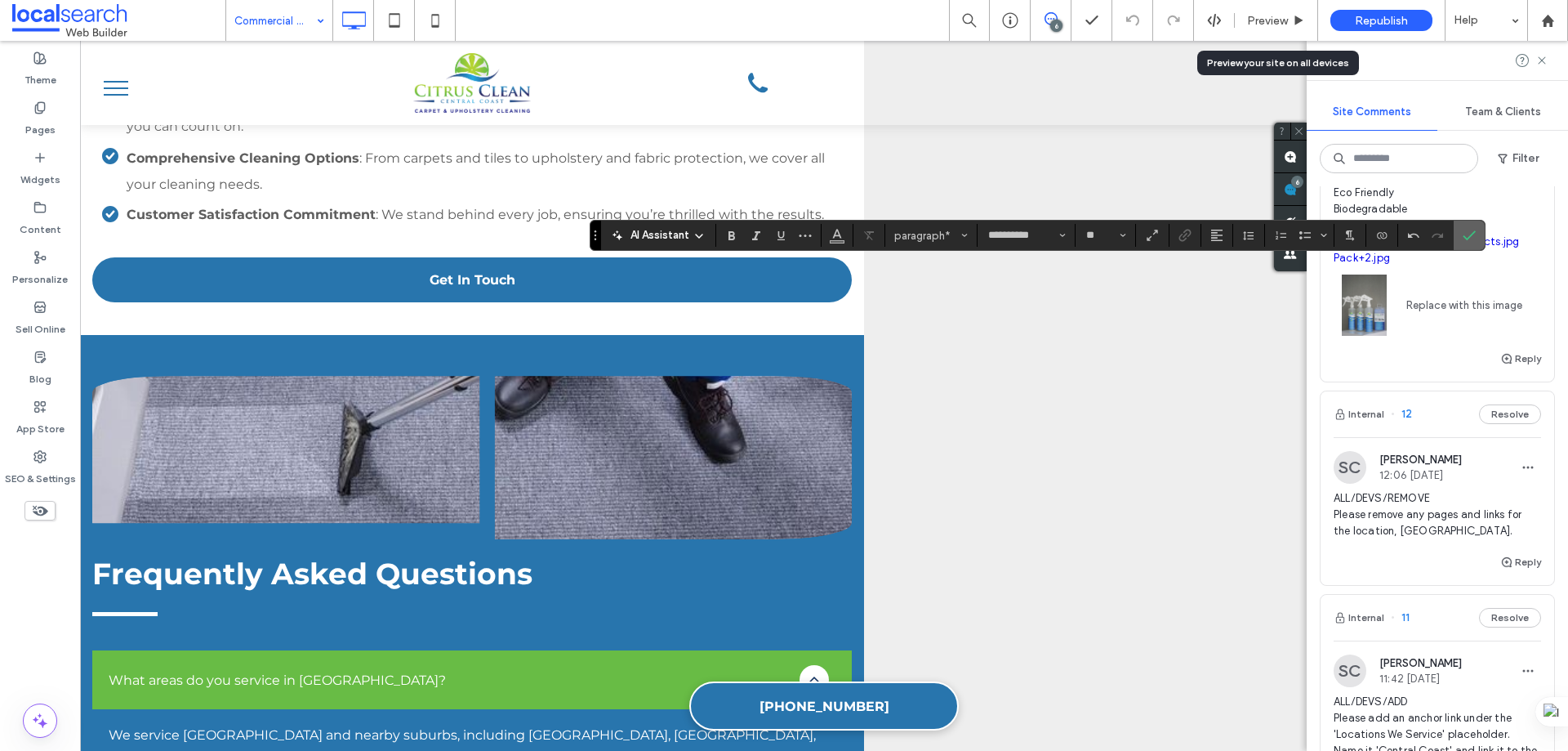
click at [1463, 239] on icon "Confirm" at bounding box center [1469, 235] width 14 height 14
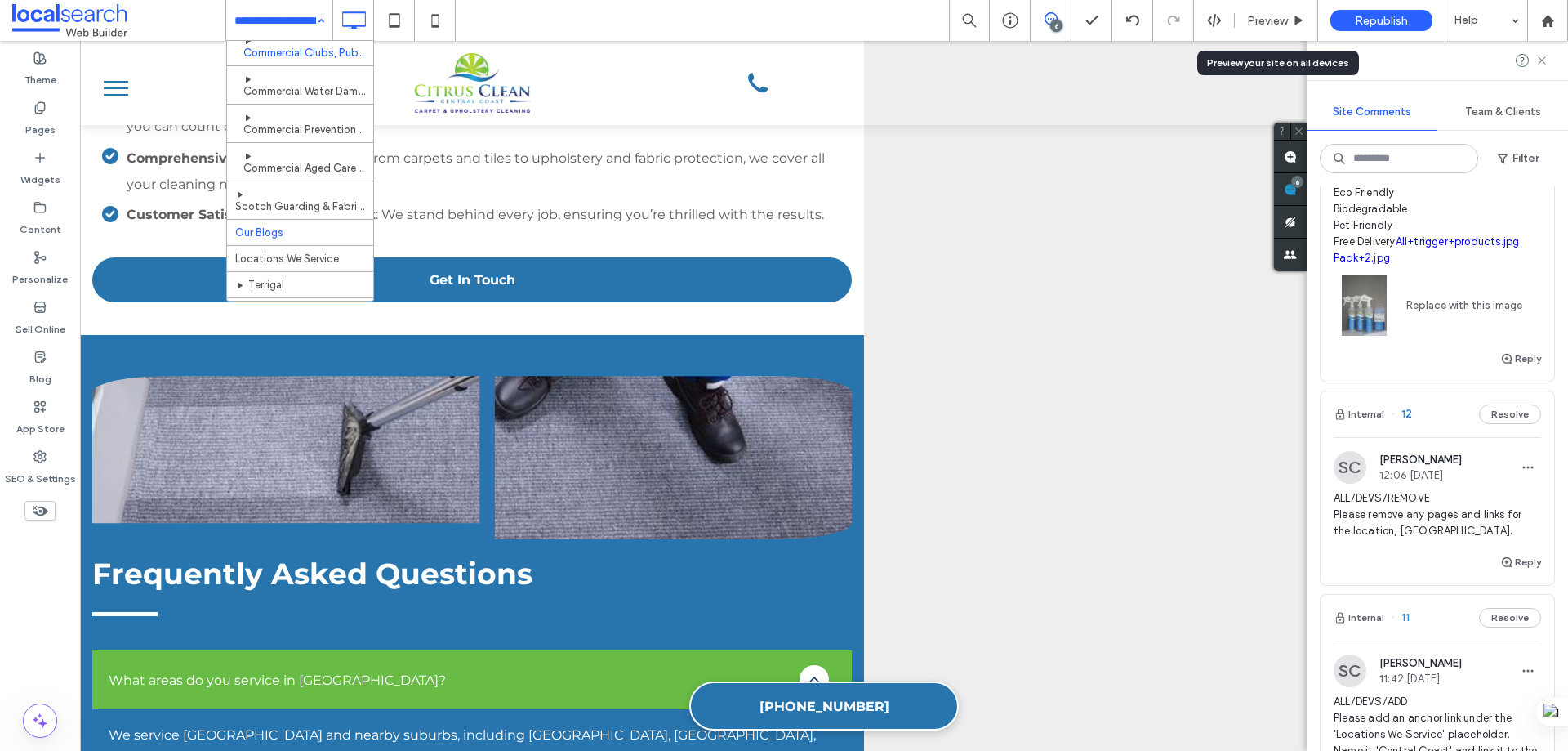
scroll to position [327, 0]
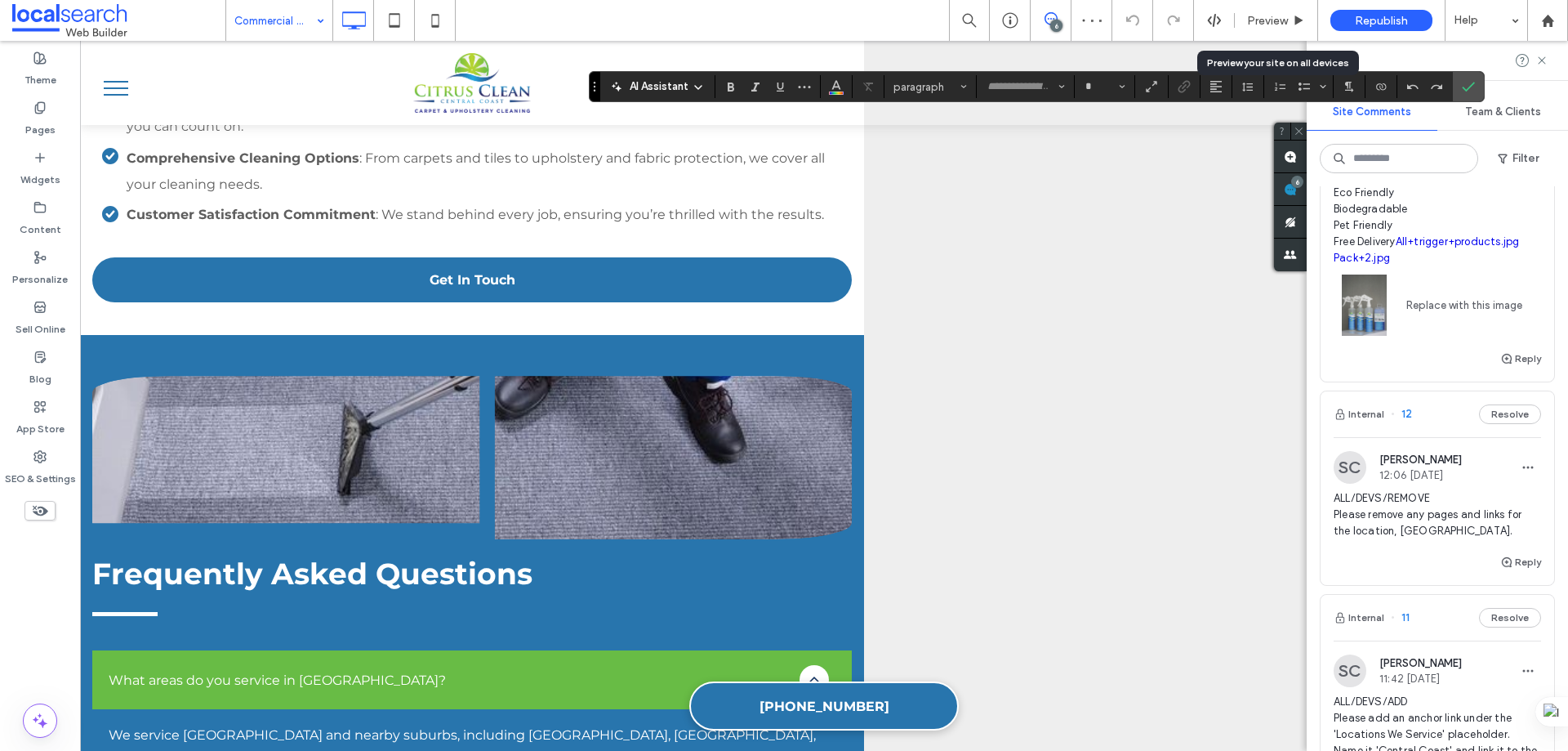
type input "**********"
type input "**"
click at [1470, 92] on icon "Confirm" at bounding box center [1468, 87] width 14 height 14
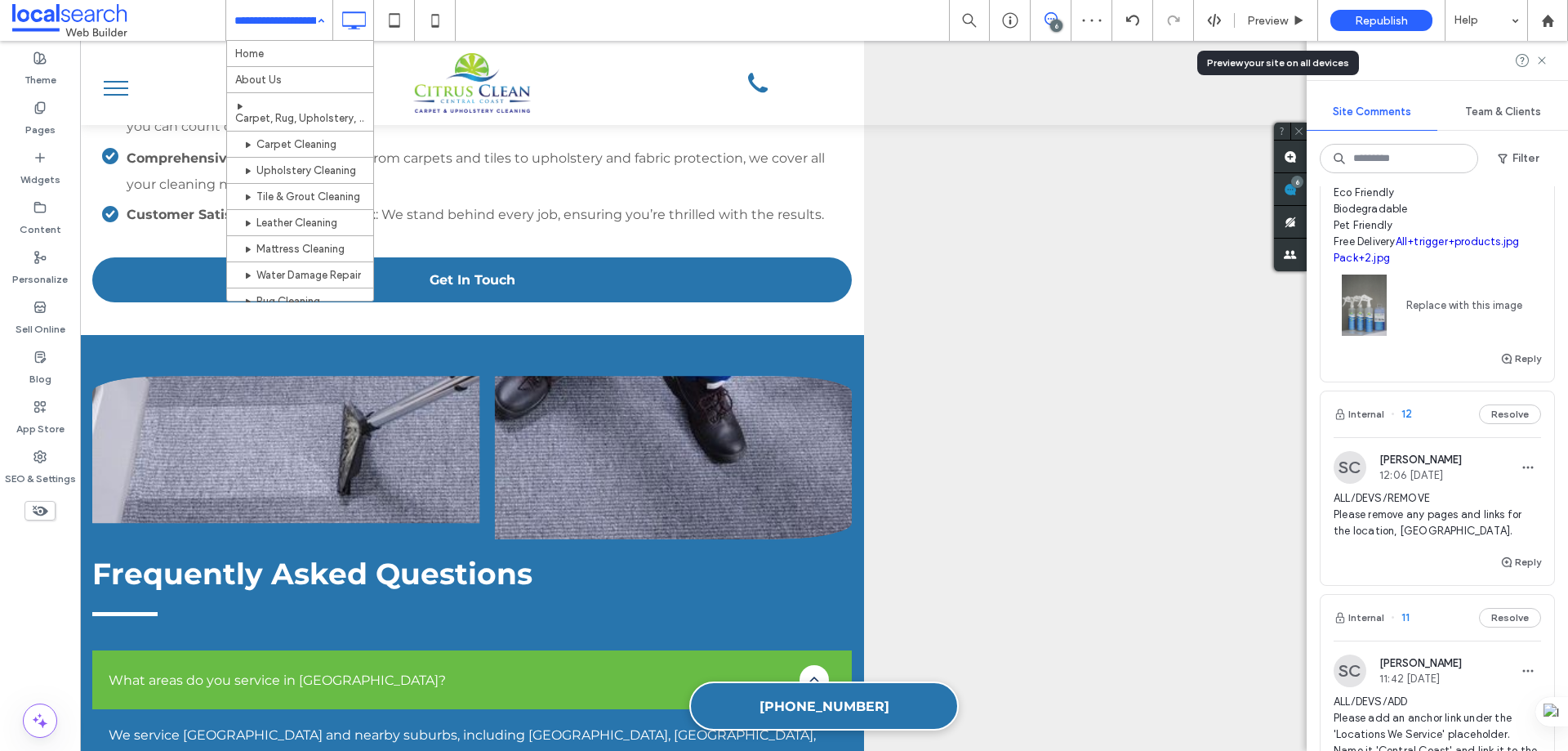
drag, startPoint x: 296, startPoint y: 13, endPoint x: 287, endPoint y: 51, distance: 39.1
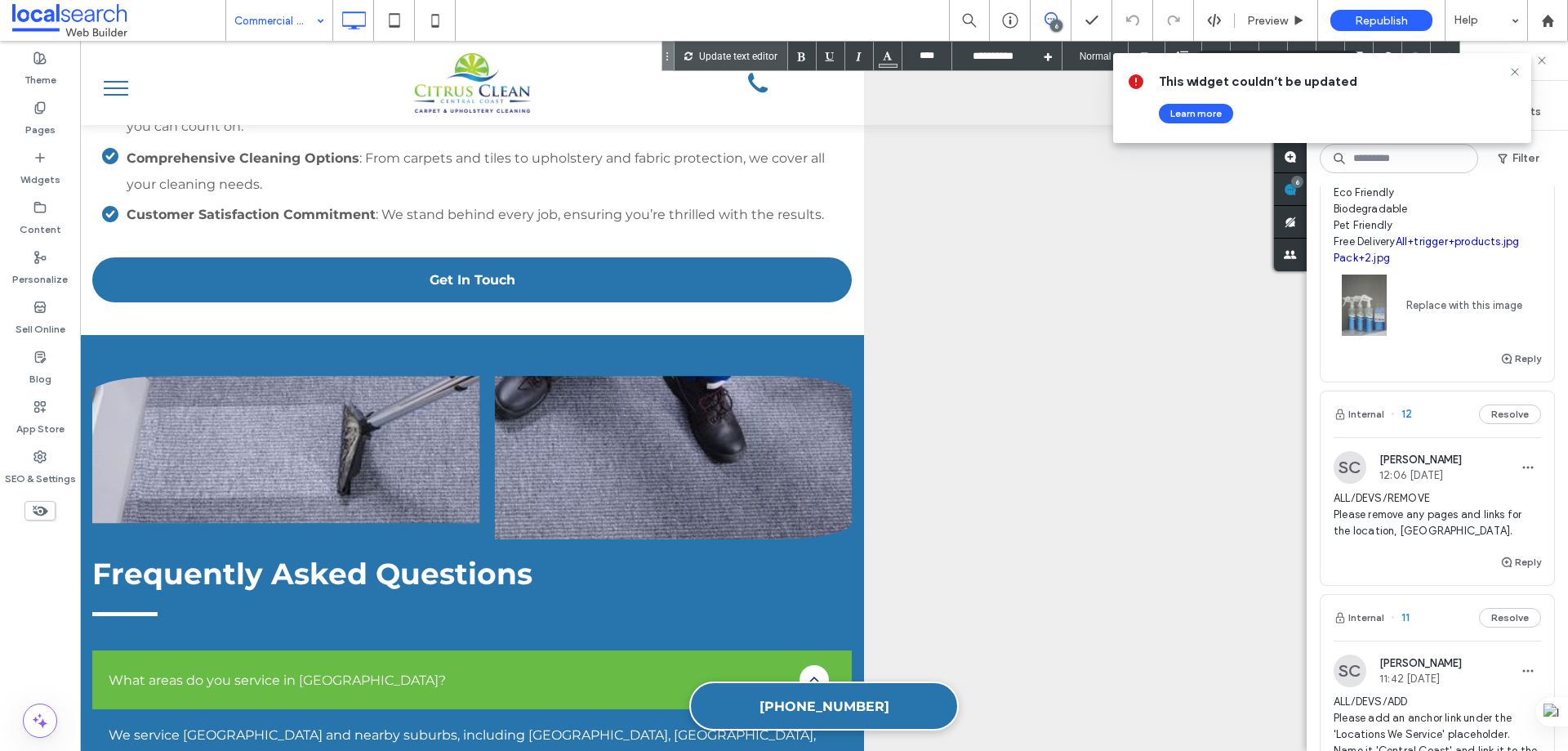
type input "**********"
click at [1513, 69] on icon at bounding box center [1515, 73] width 14 height 14
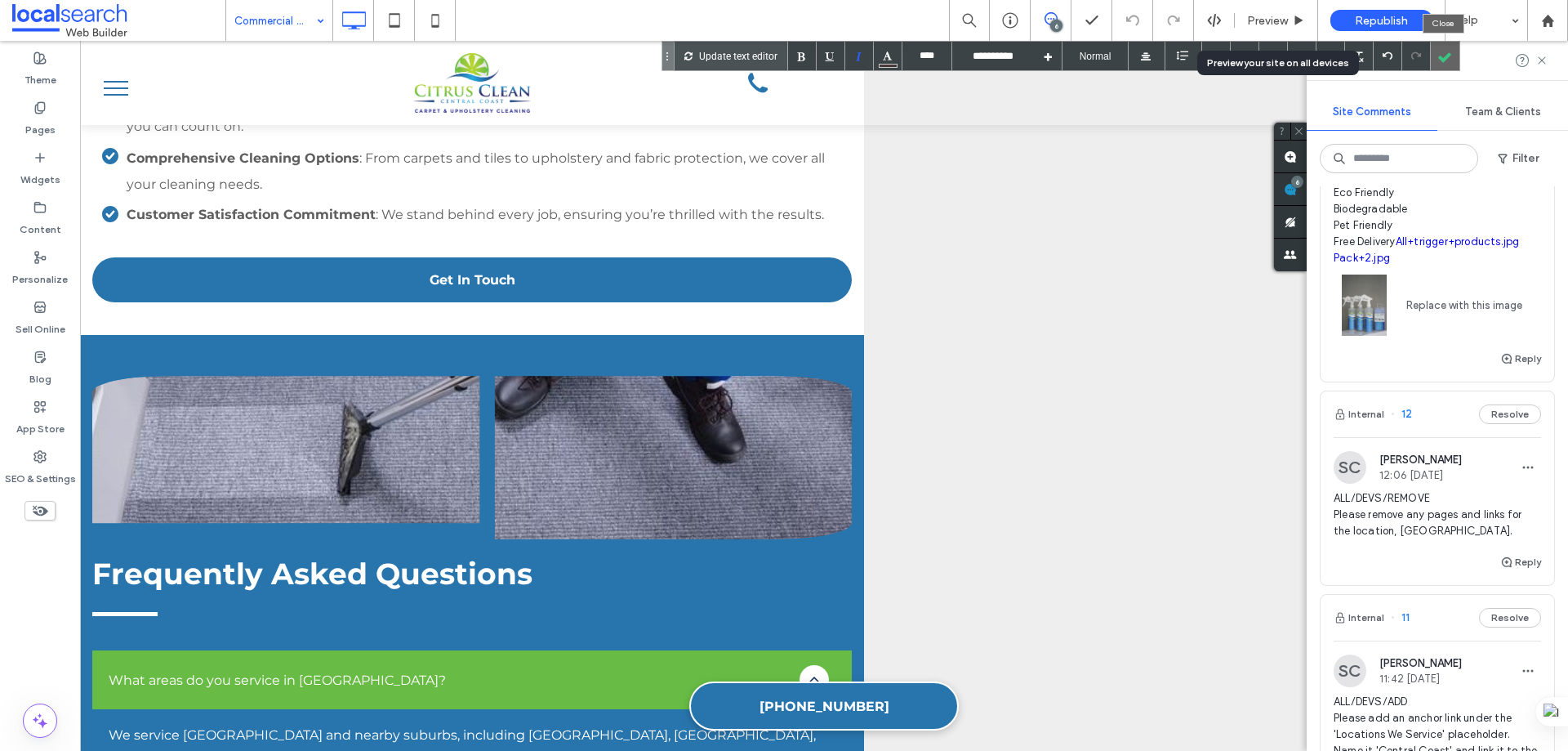
click at [1445, 60] on div at bounding box center [1445, 56] width 29 height 29
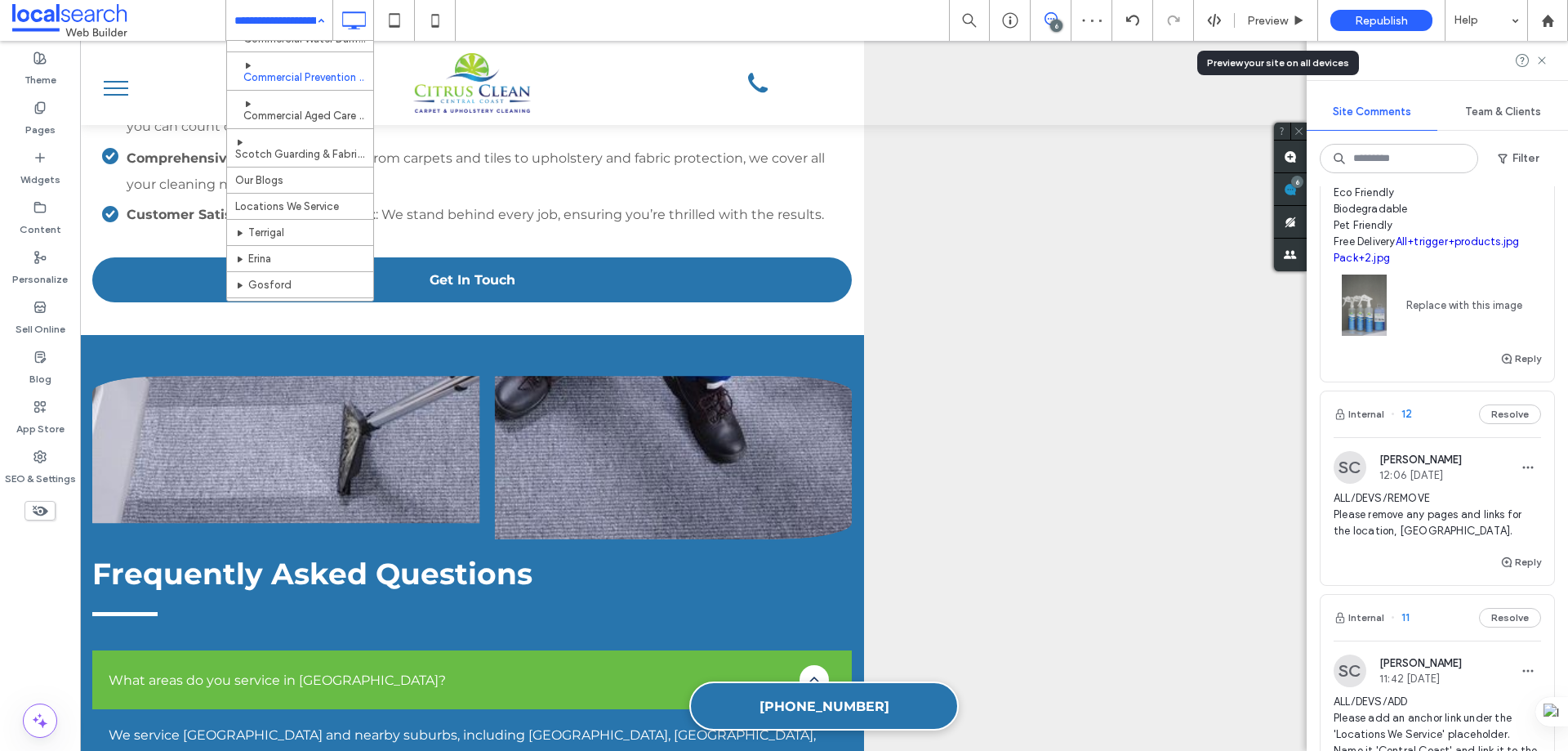
scroll to position [408, 0]
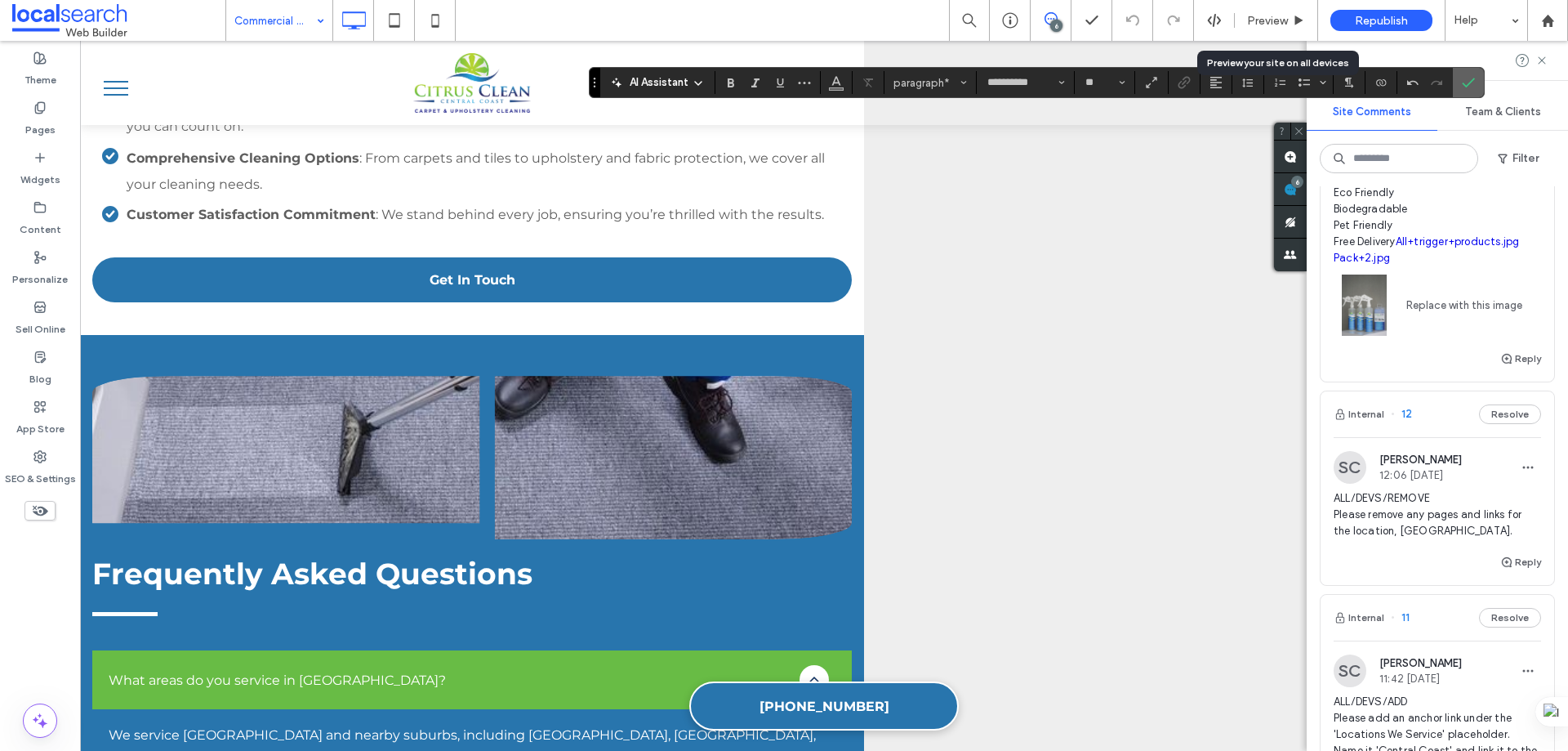
click at [1464, 82] on icon "Confirm" at bounding box center [1468, 83] width 14 height 14
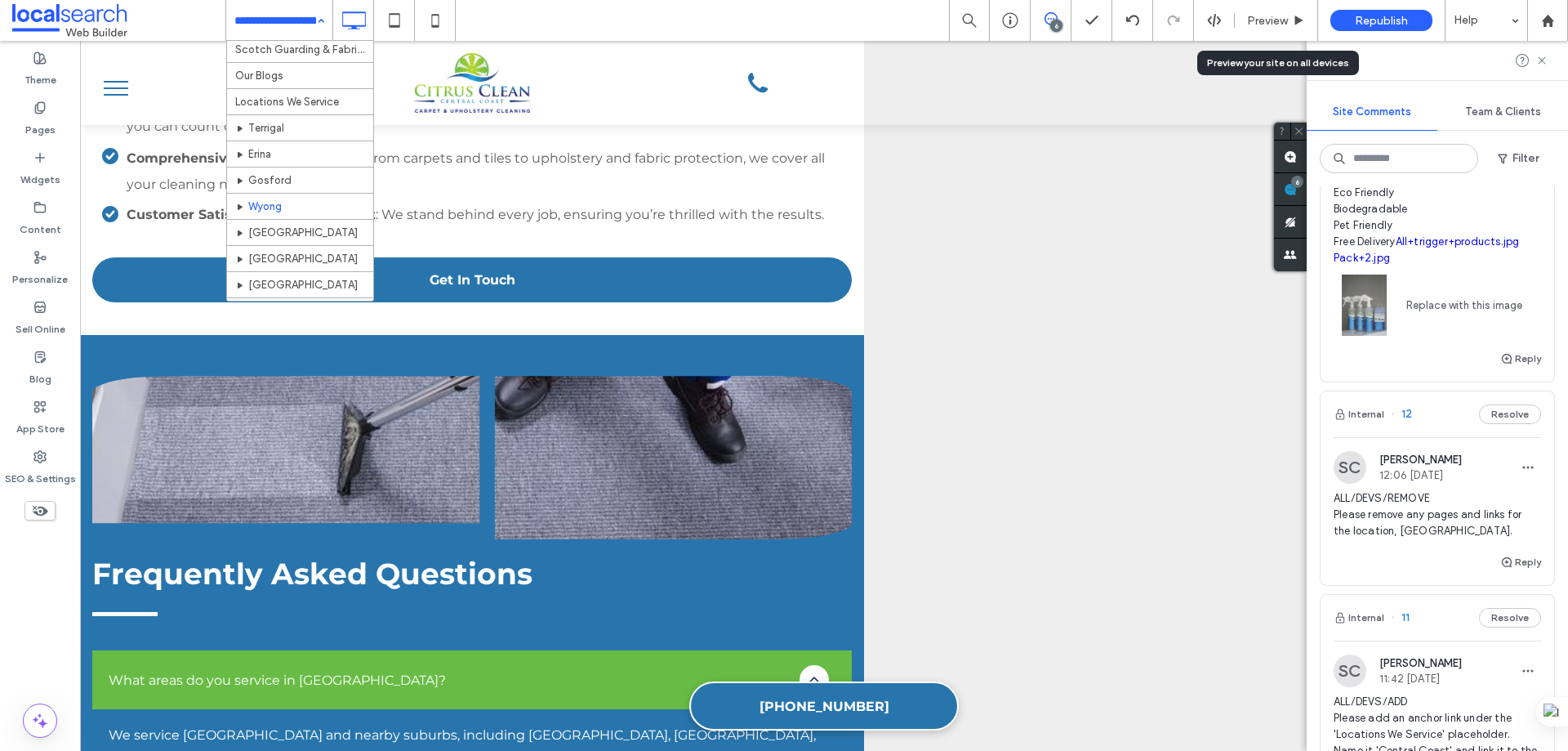
scroll to position [429, 0]
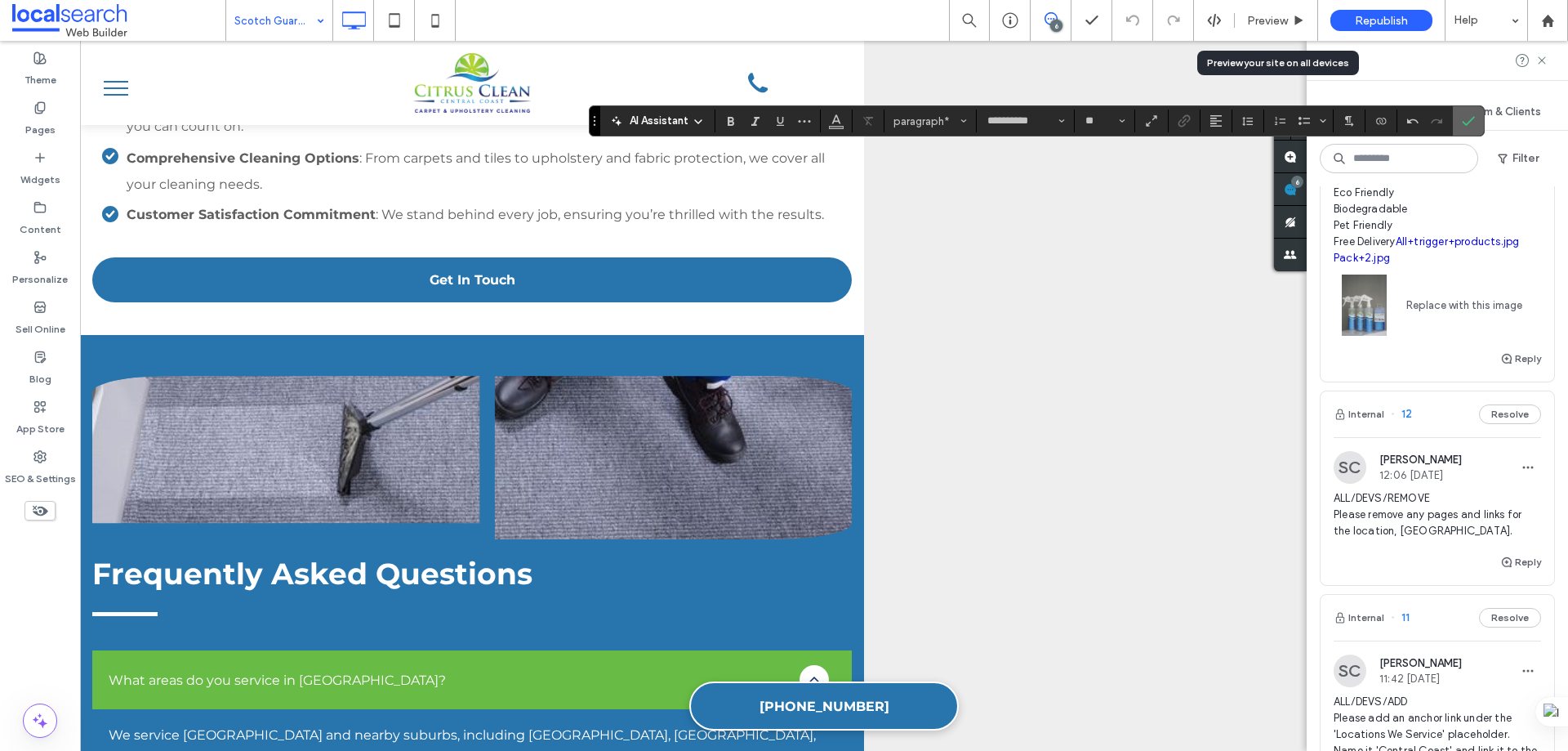
click at [1473, 113] on span "Confirm" at bounding box center [1468, 121] width 14 height 28
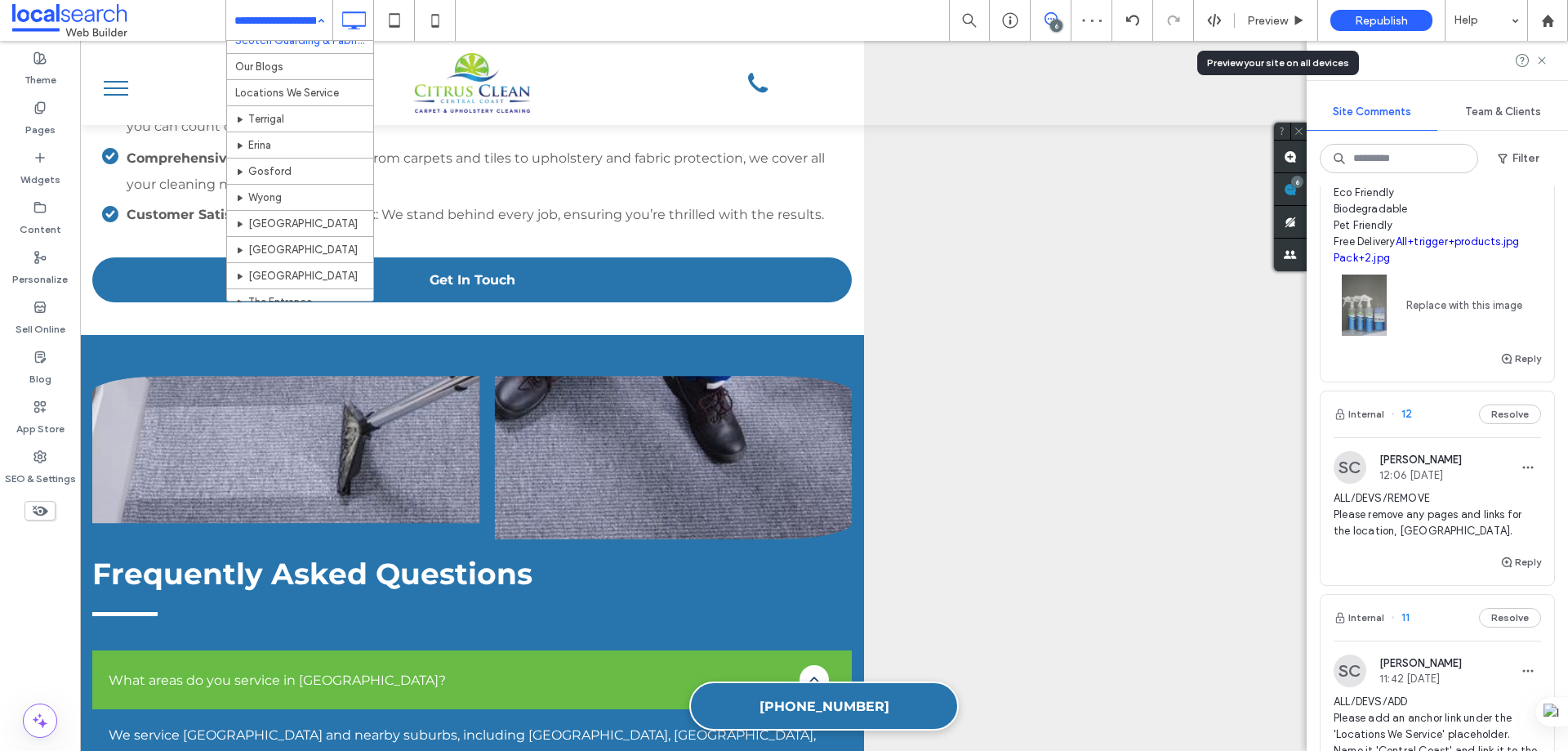
scroll to position [408, 0]
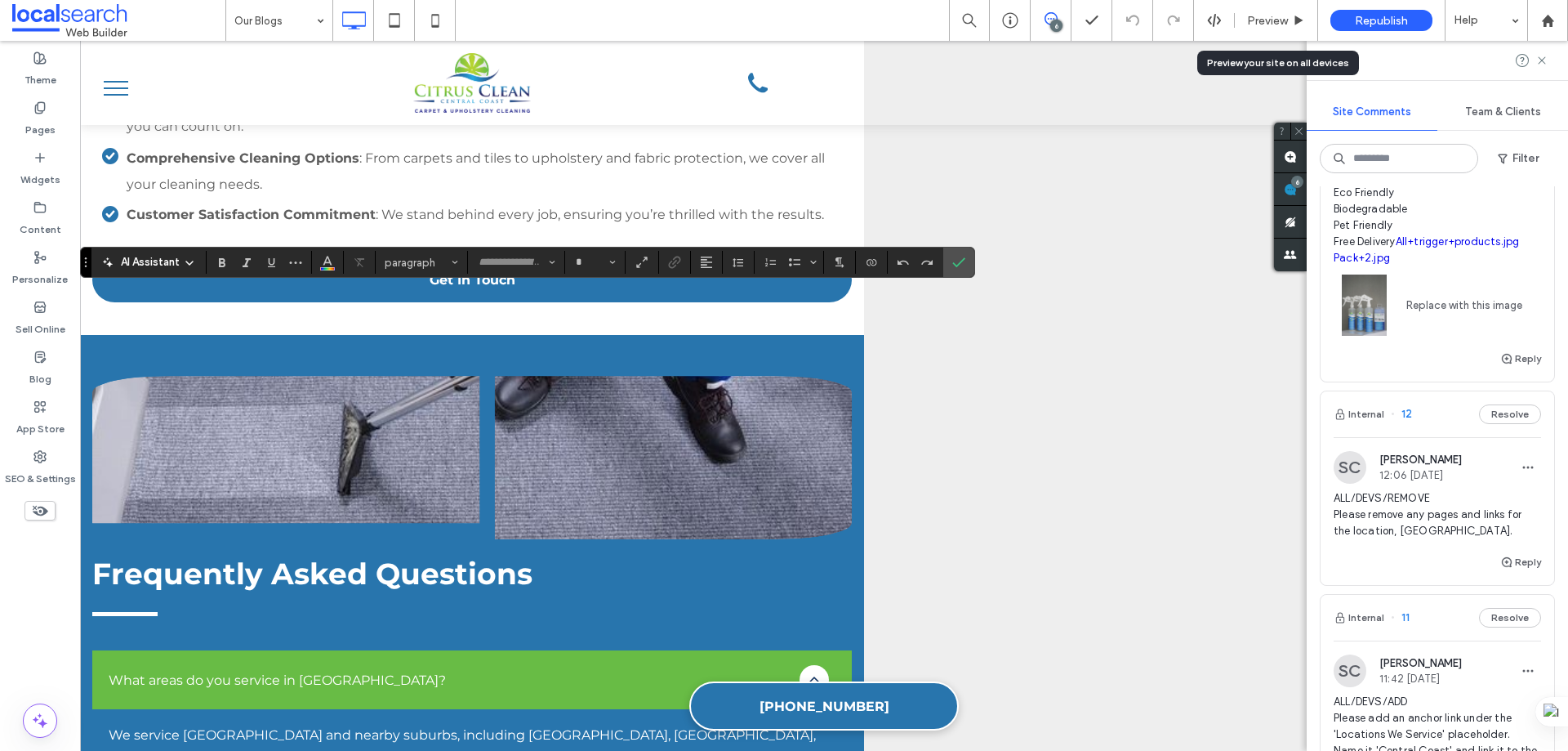
type input "**********"
type input "**"
click at [958, 264] on icon "Confirm" at bounding box center [959, 262] width 14 height 14
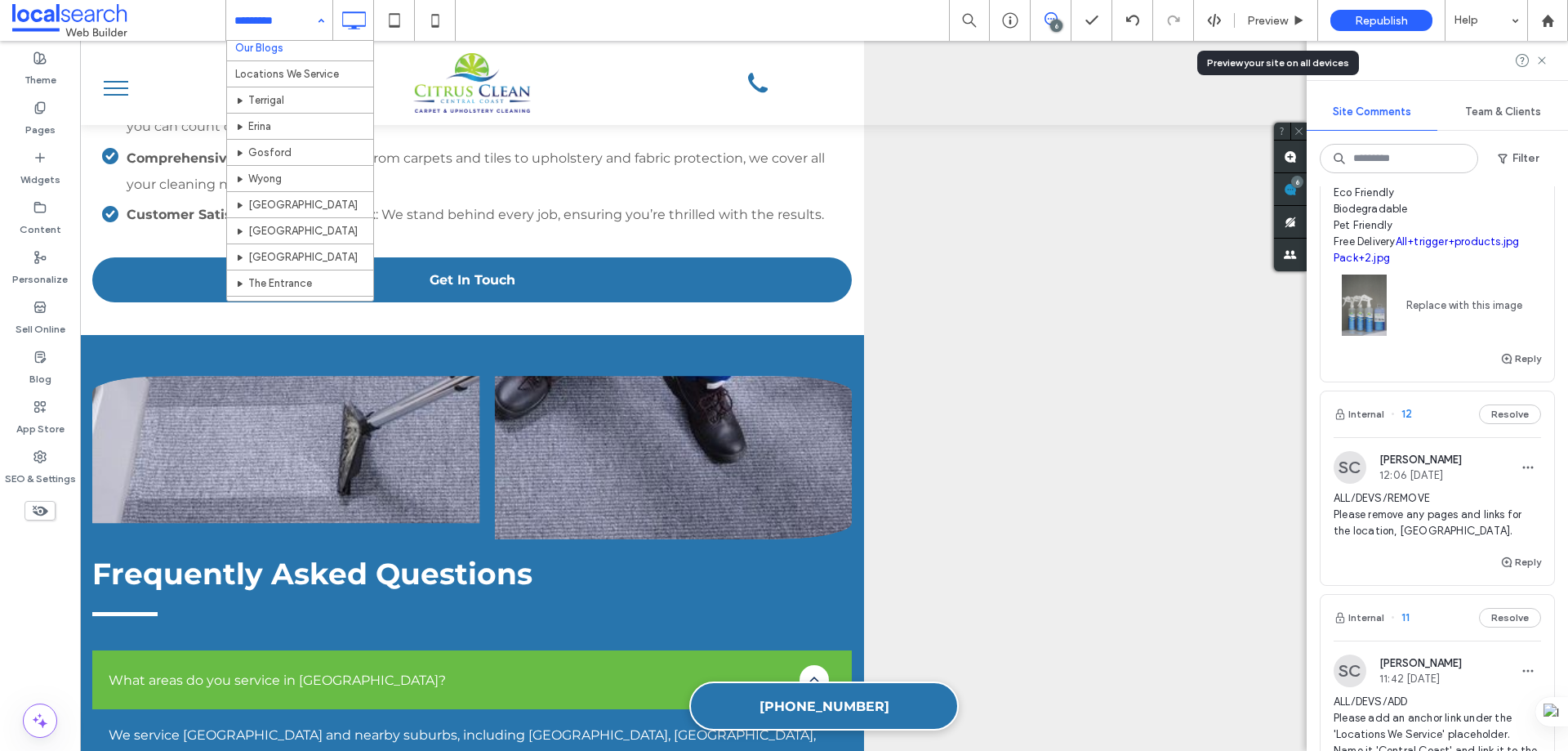
scroll to position [511, 0]
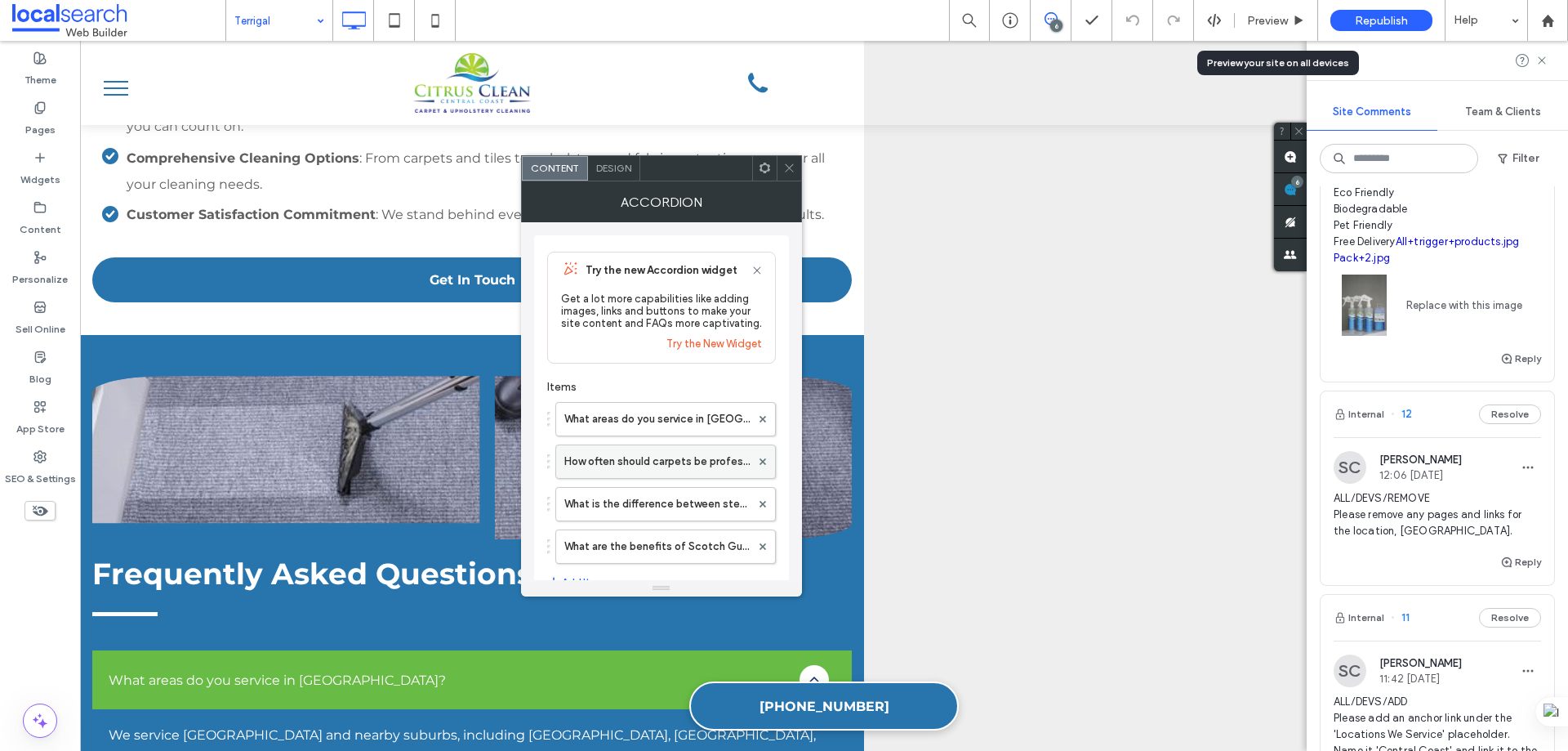
click at [707, 450] on label "How often should carpets be professionally cleaned?" at bounding box center [657, 462] width 187 height 33
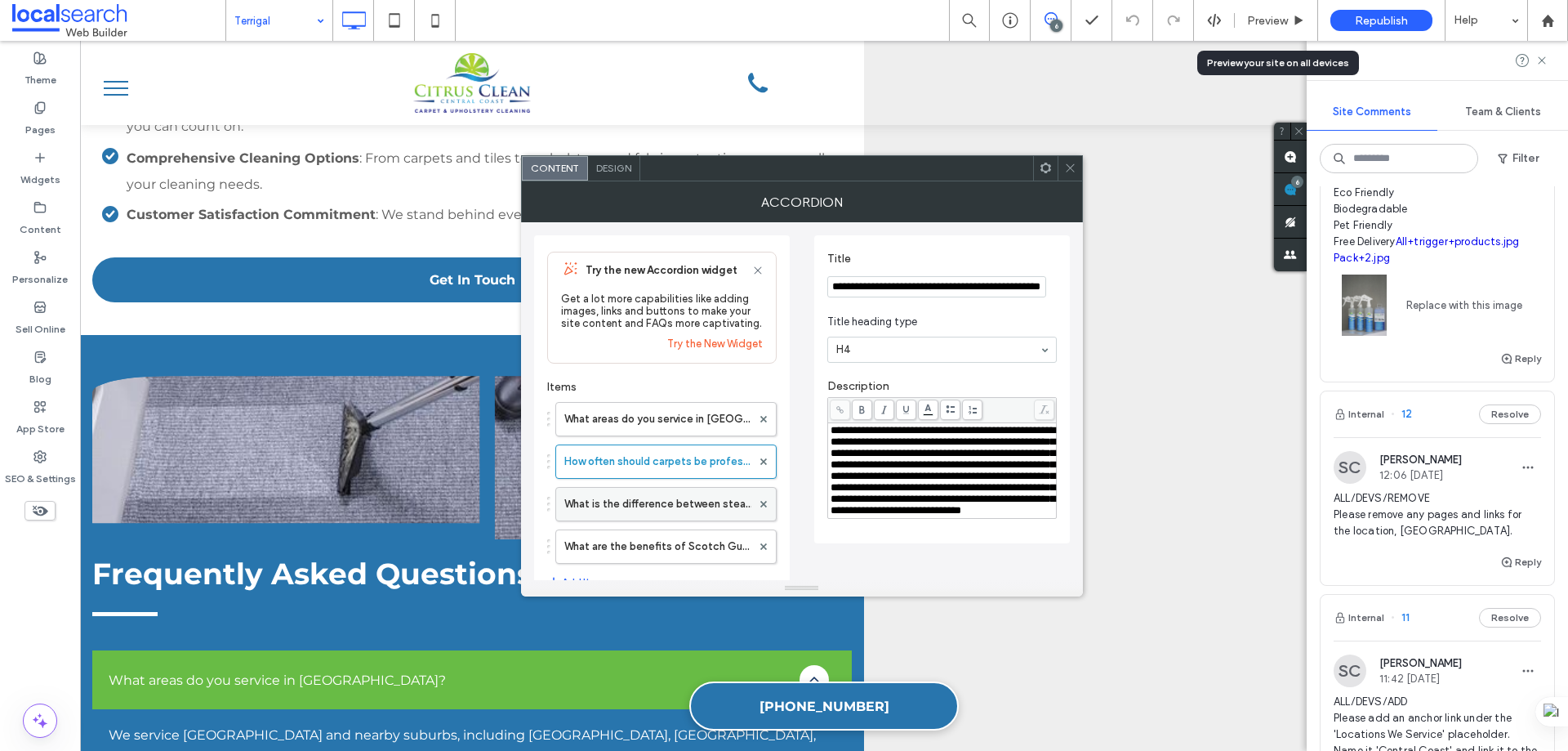
click at [674, 500] on label "What is the difference between steam cleaning and [MEDICAL_DATA] carpets?" at bounding box center [657, 504] width 187 height 33
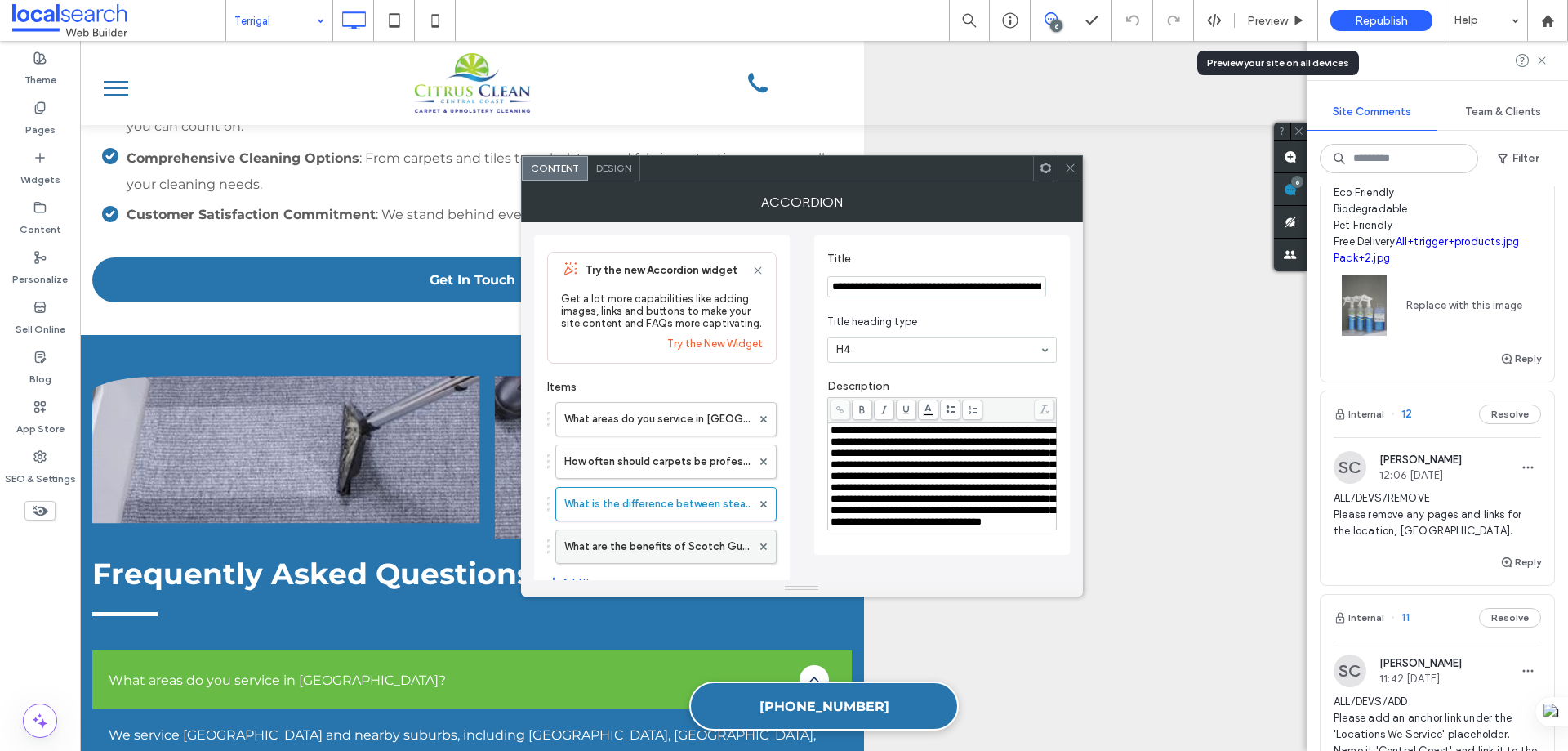
click at [676, 550] on label "What are the benefits of Scotch Guarding and fabric protection?" at bounding box center [657, 547] width 187 height 33
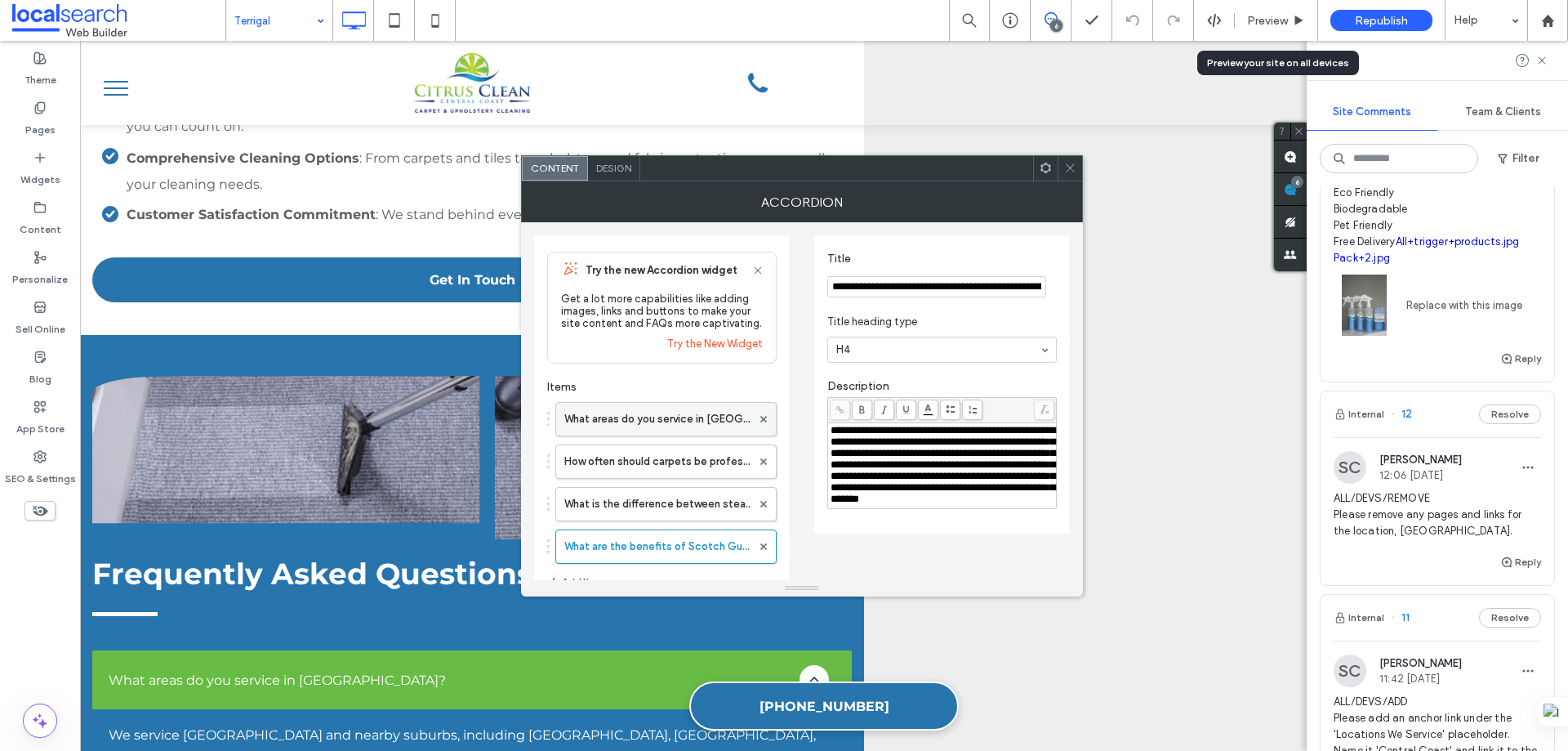
click at [660, 423] on label "What areas do you service in [GEOGRAPHIC_DATA]?" at bounding box center [657, 419] width 187 height 33
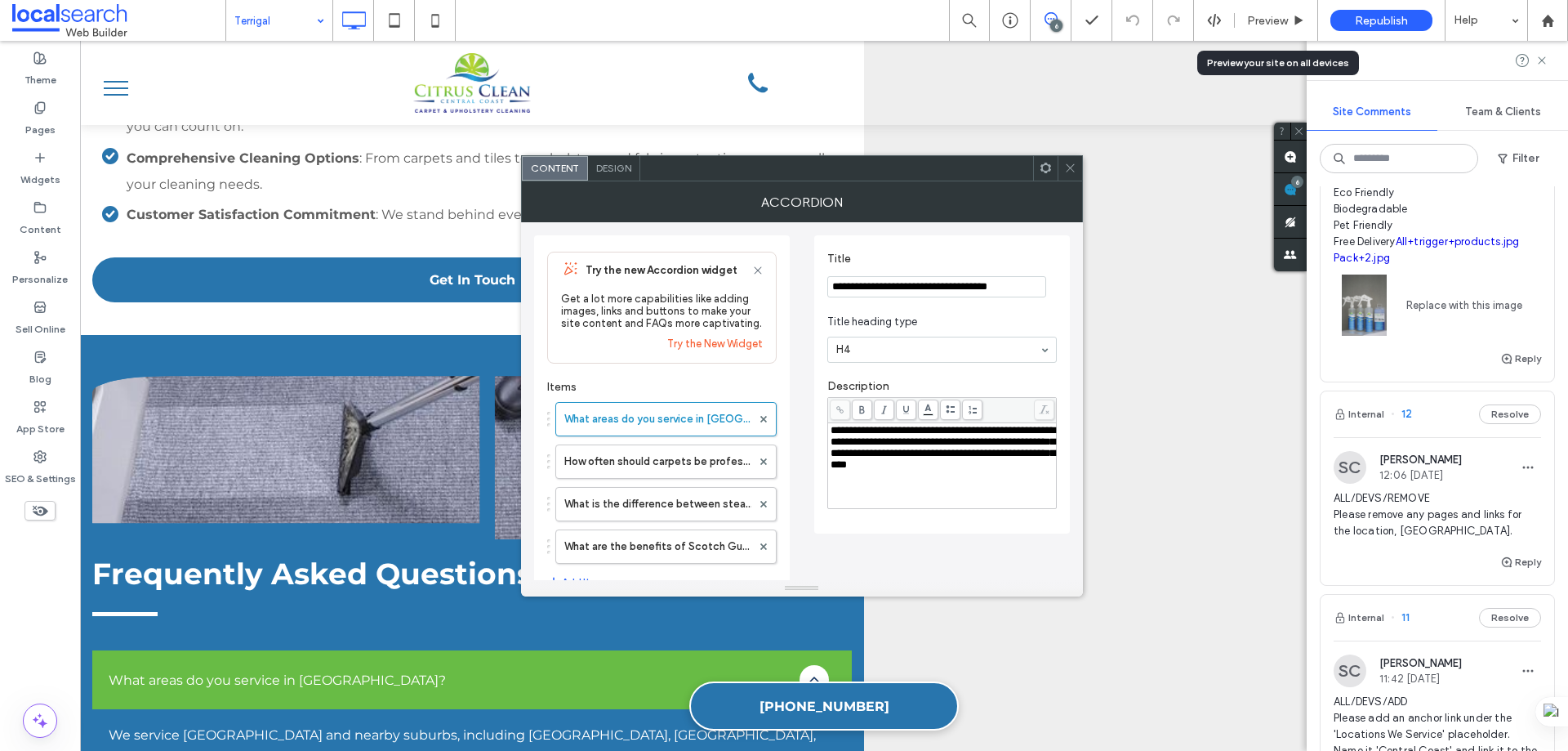
click at [1072, 175] on span at bounding box center [1070, 167] width 13 height 24
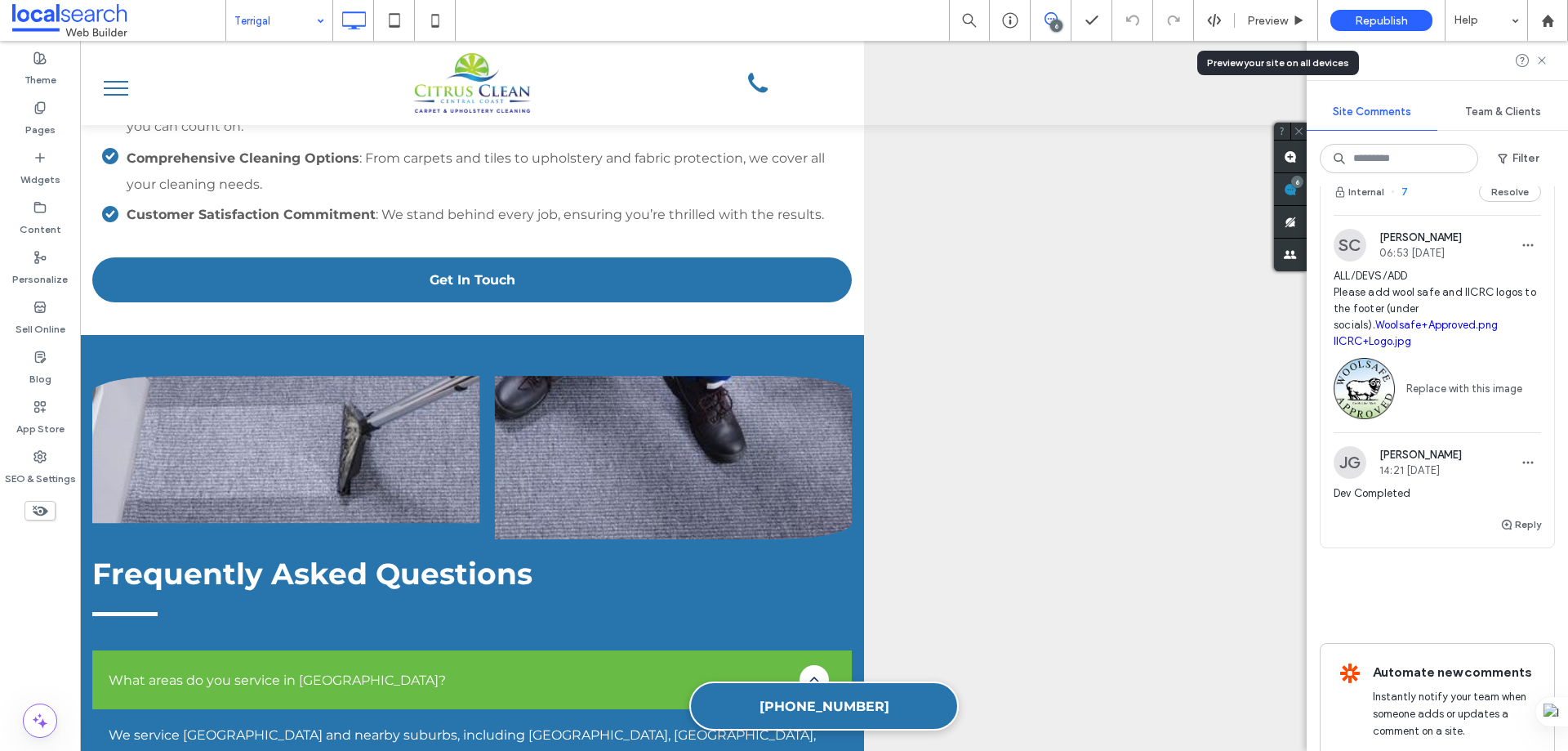
scroll to position [1740, 0]
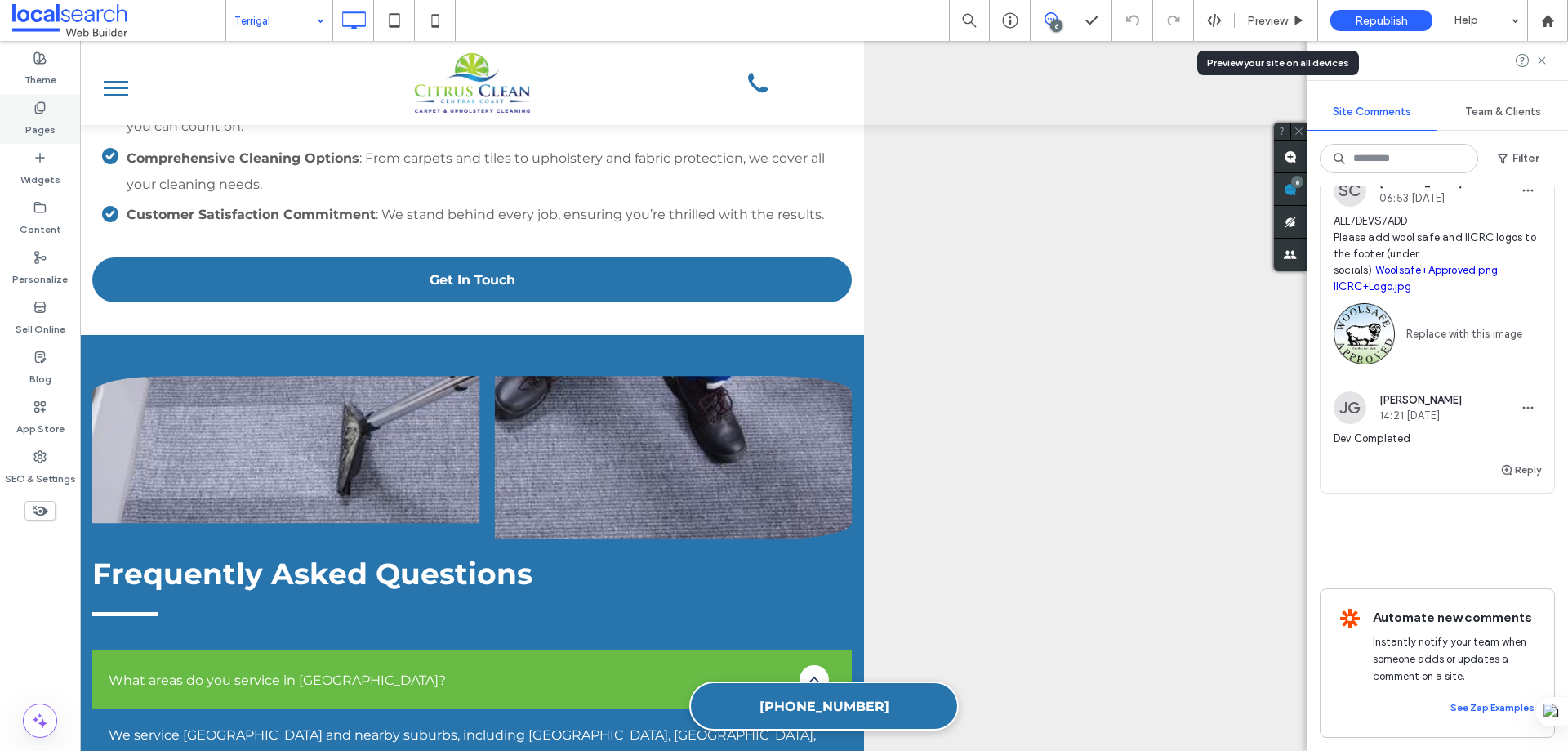
click at [40, 113] on icon at bounding box center [41, 108] width 14 height 14
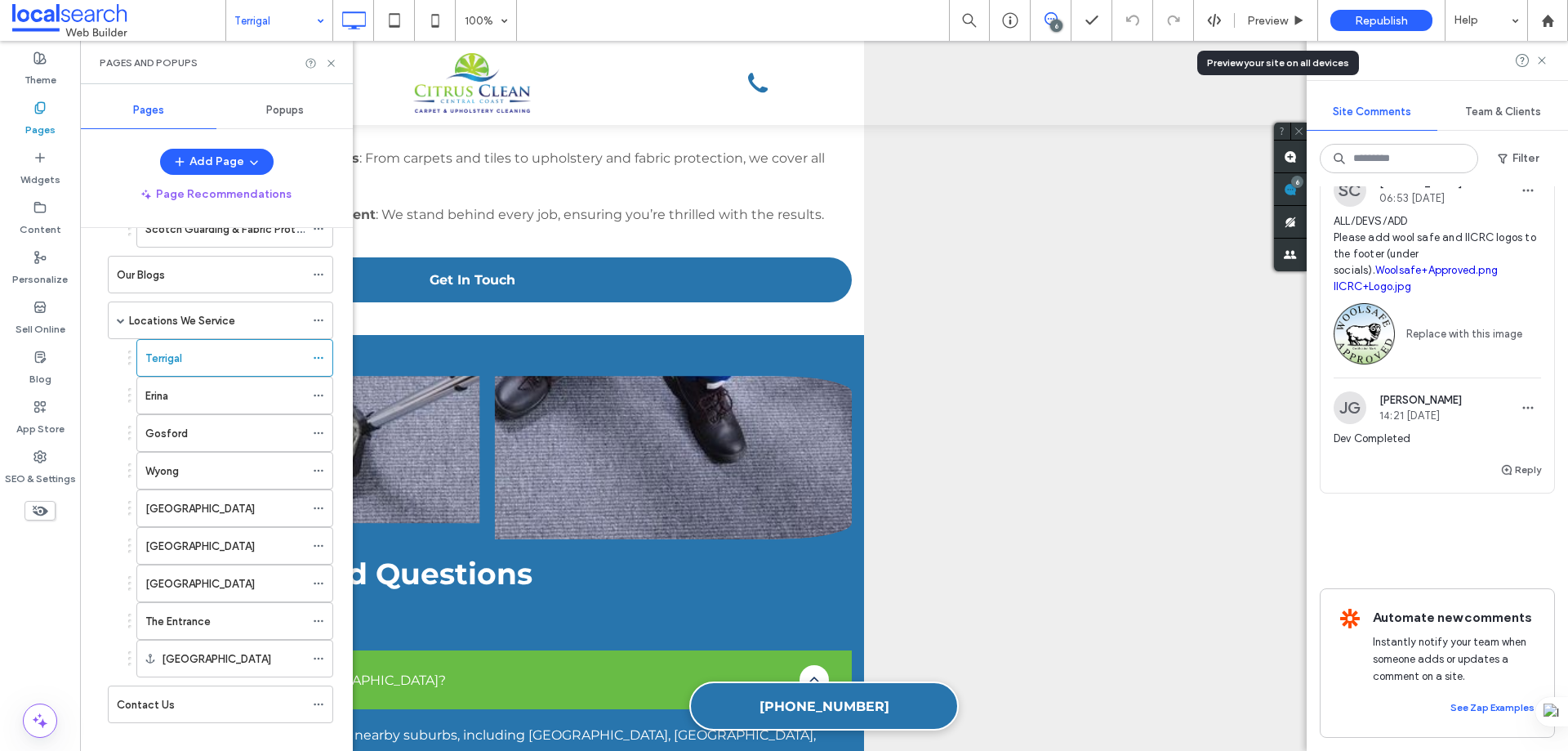
scroll to position [722, 0]
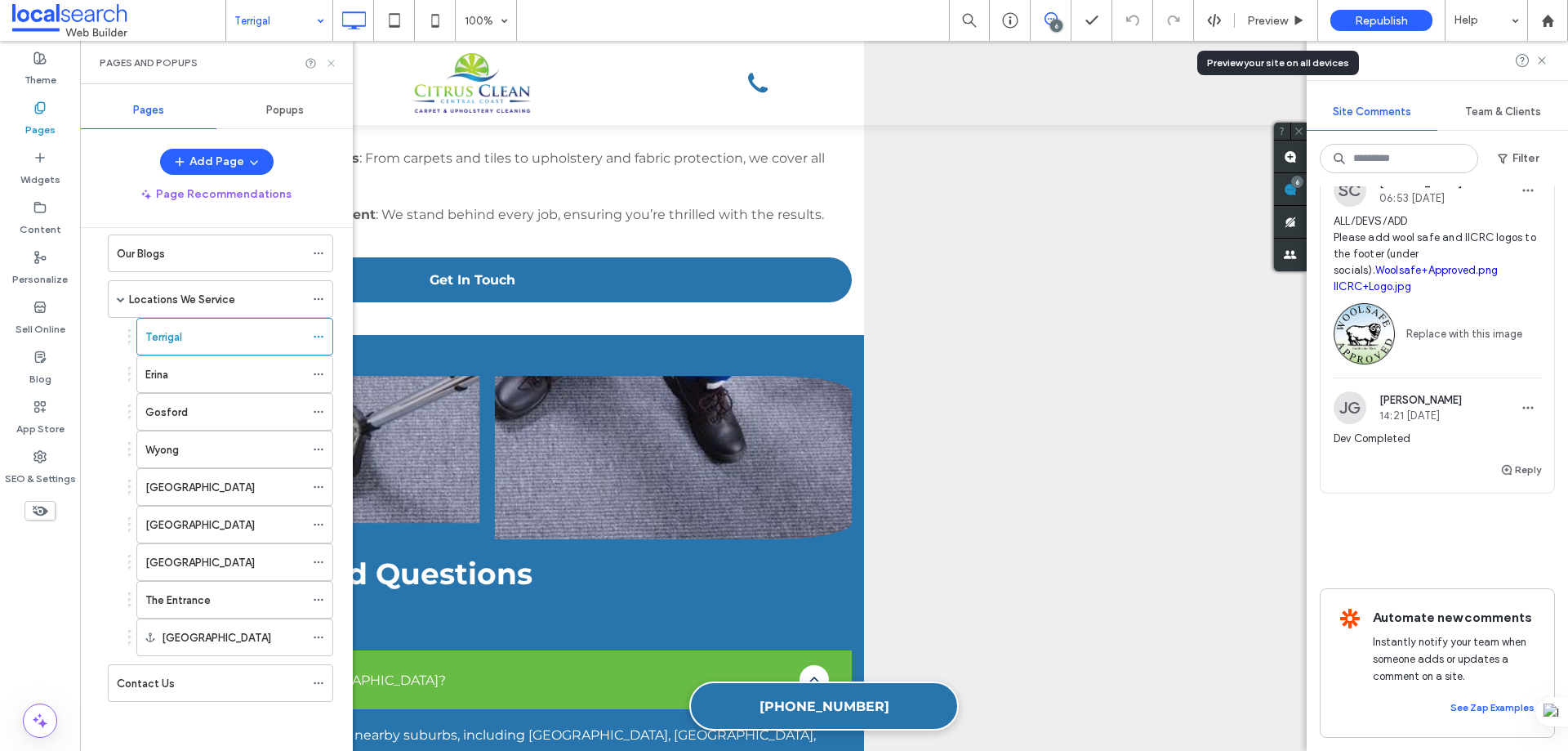
click at [327, 60] on icon at bounding box center [331, 63] width 13 height 13
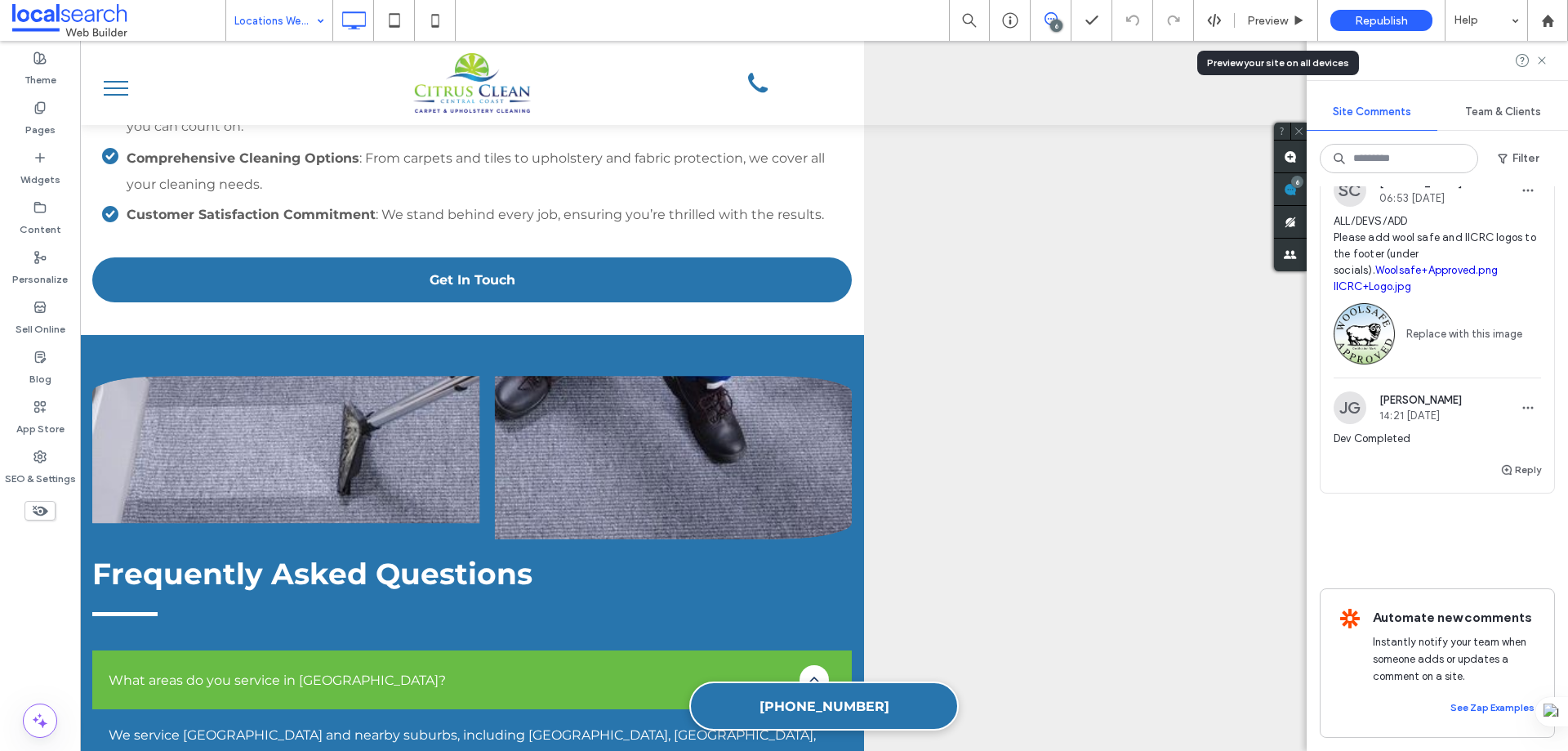
scroll to position [307, 0]
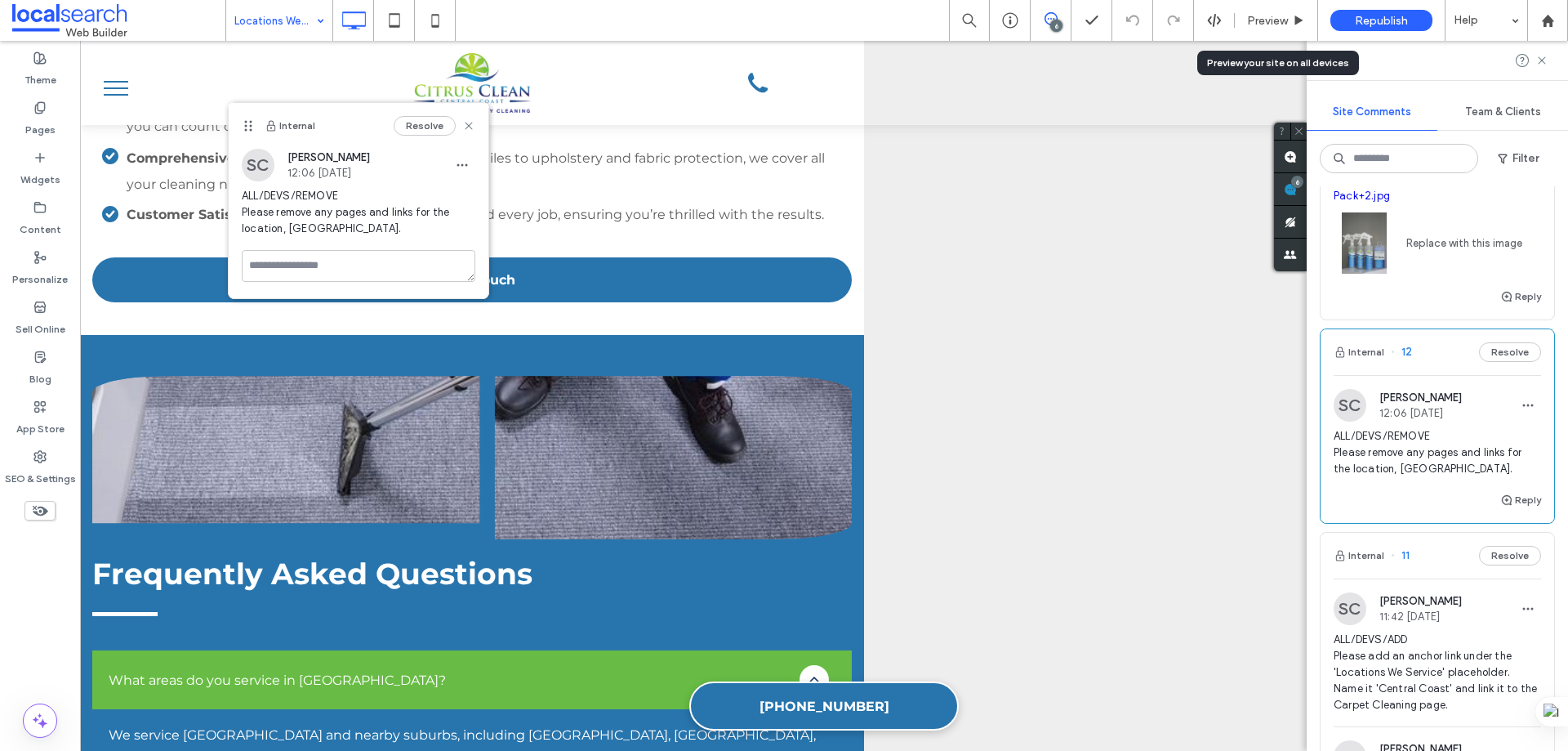
scroll to position [553, 0]
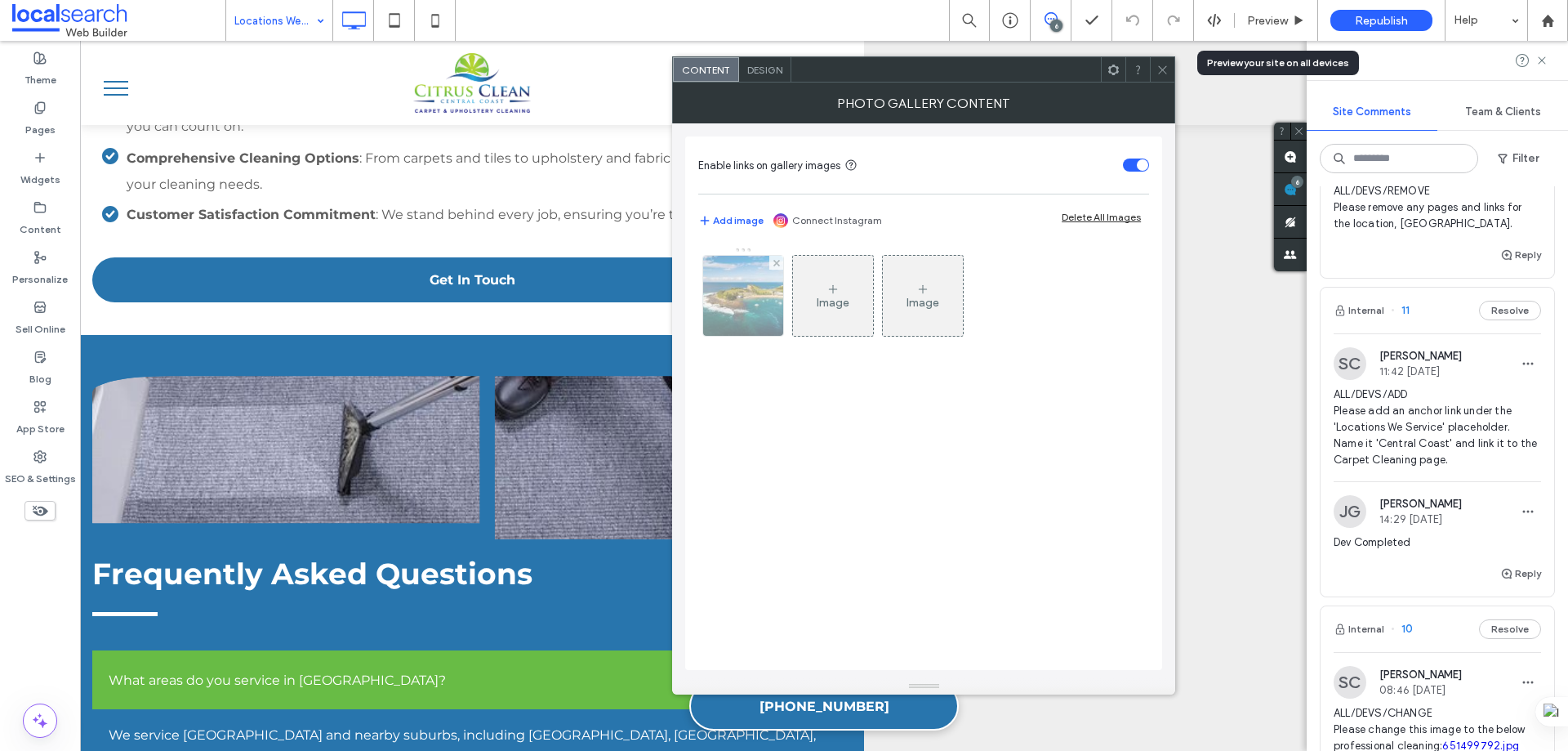
click at [750, 292] on div at bounding box center [743, 295] width 80 height 80
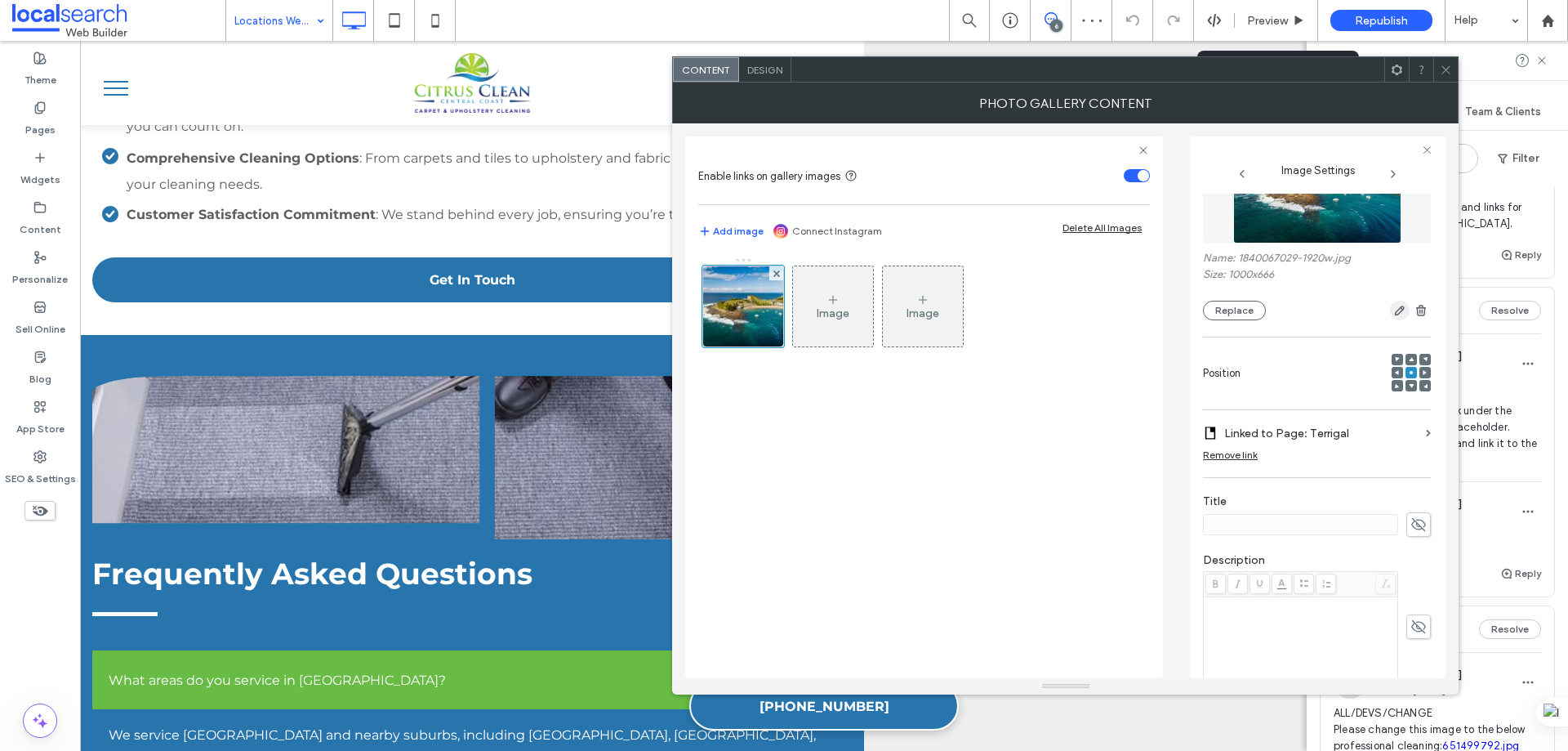
scroll to position [55, 0]
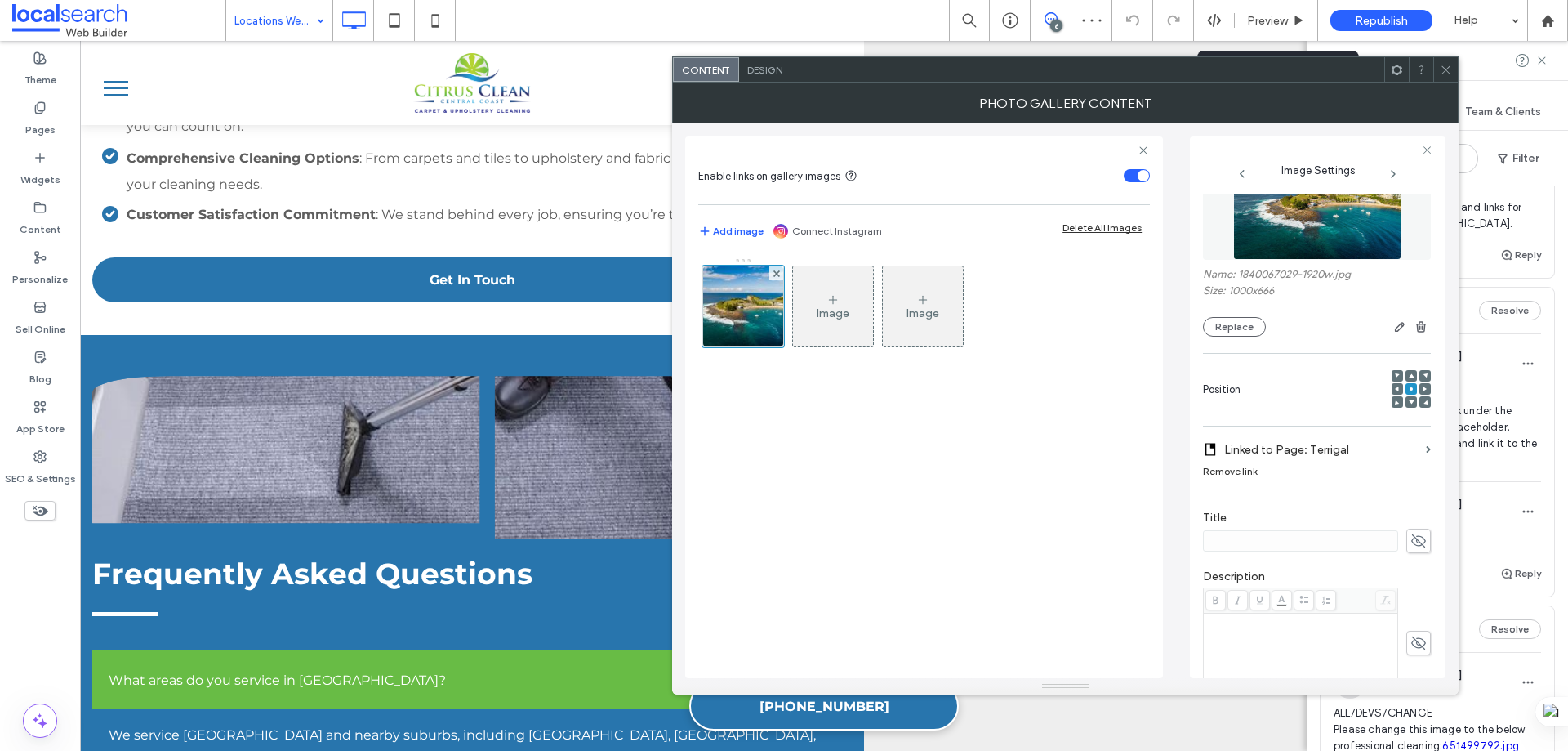
click at [1446, 77] on span at bounding box center [1446, 69] width 13 height 24
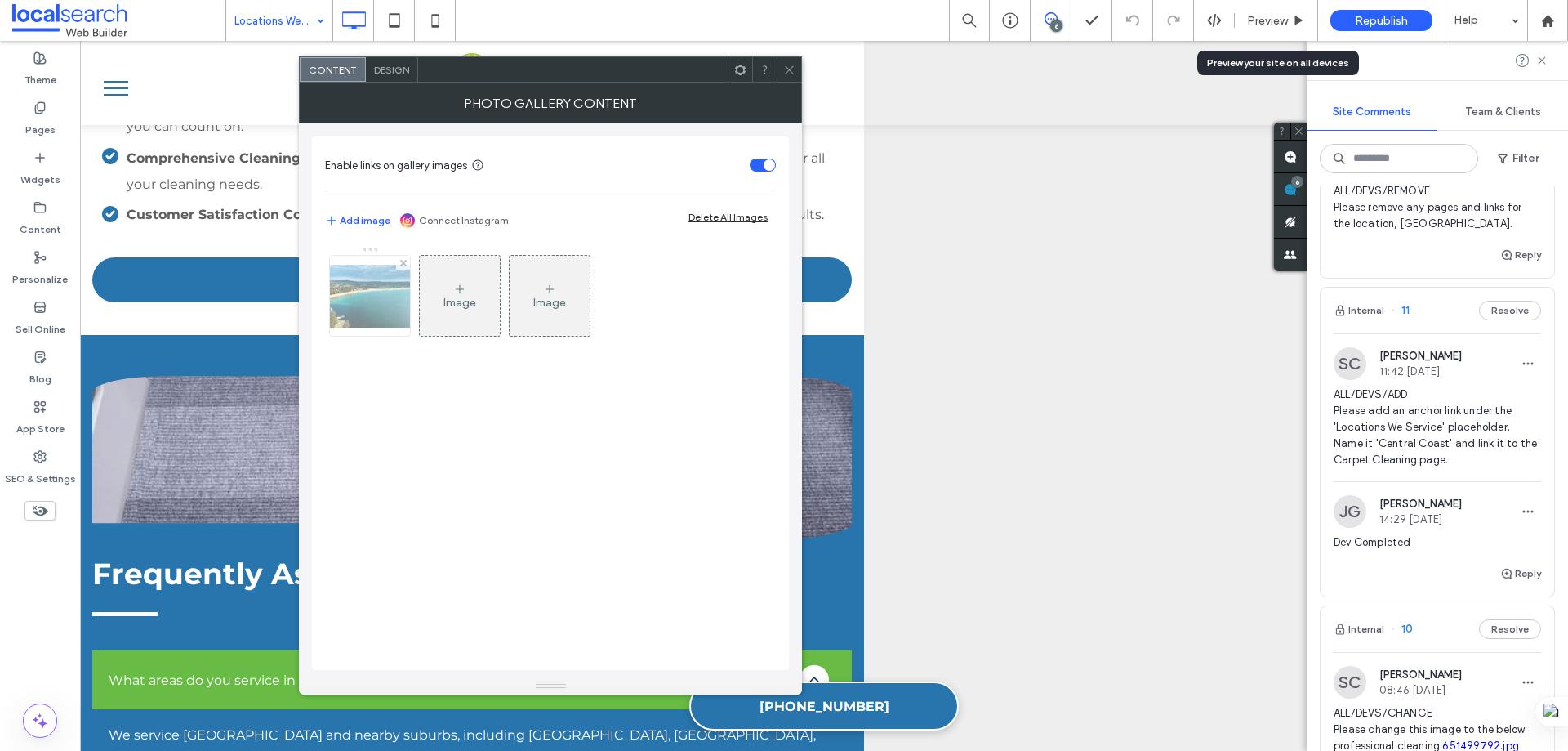
click at [368, 281] on div at bounding box center [370, 295] width 80 height 80
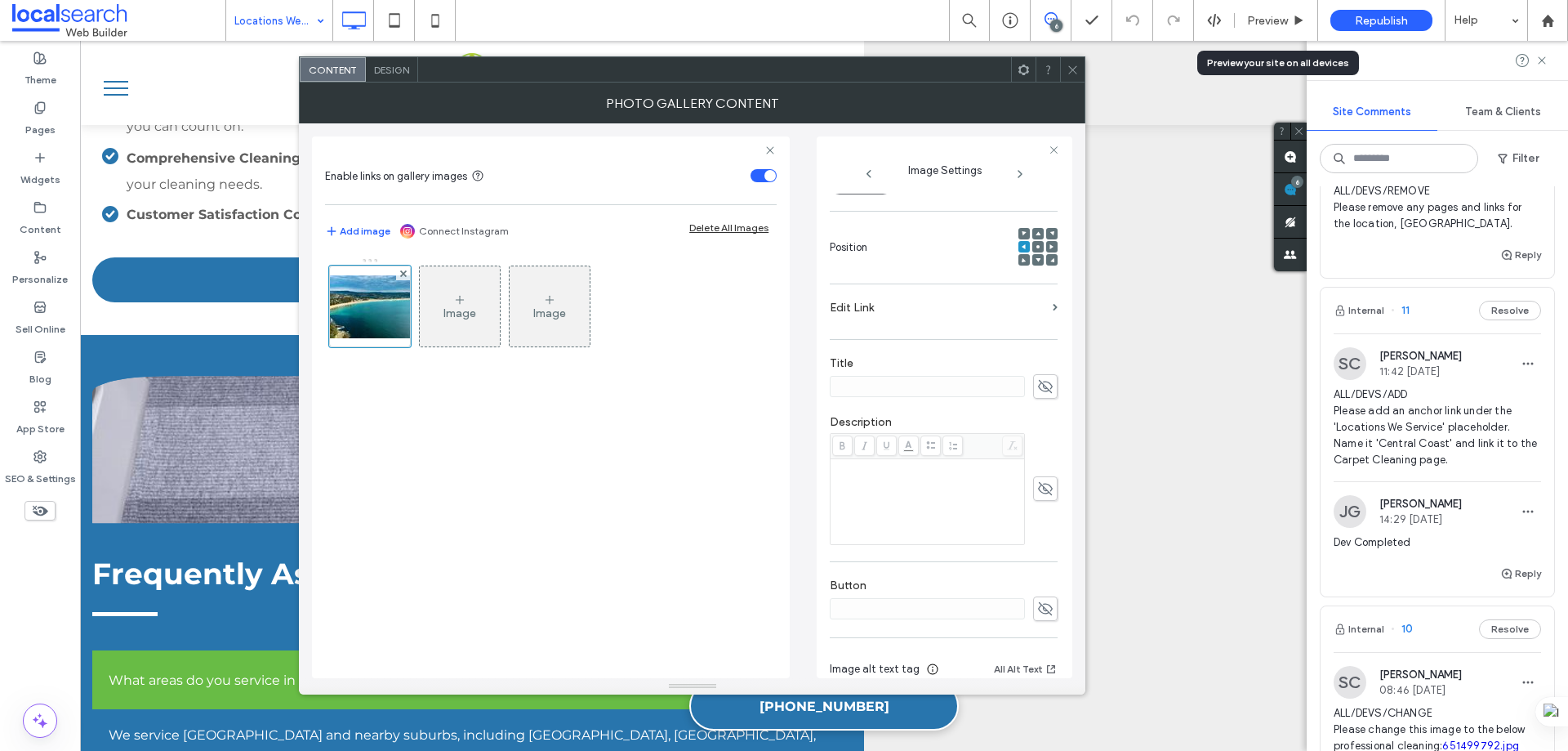
scroll to position [304, 0]
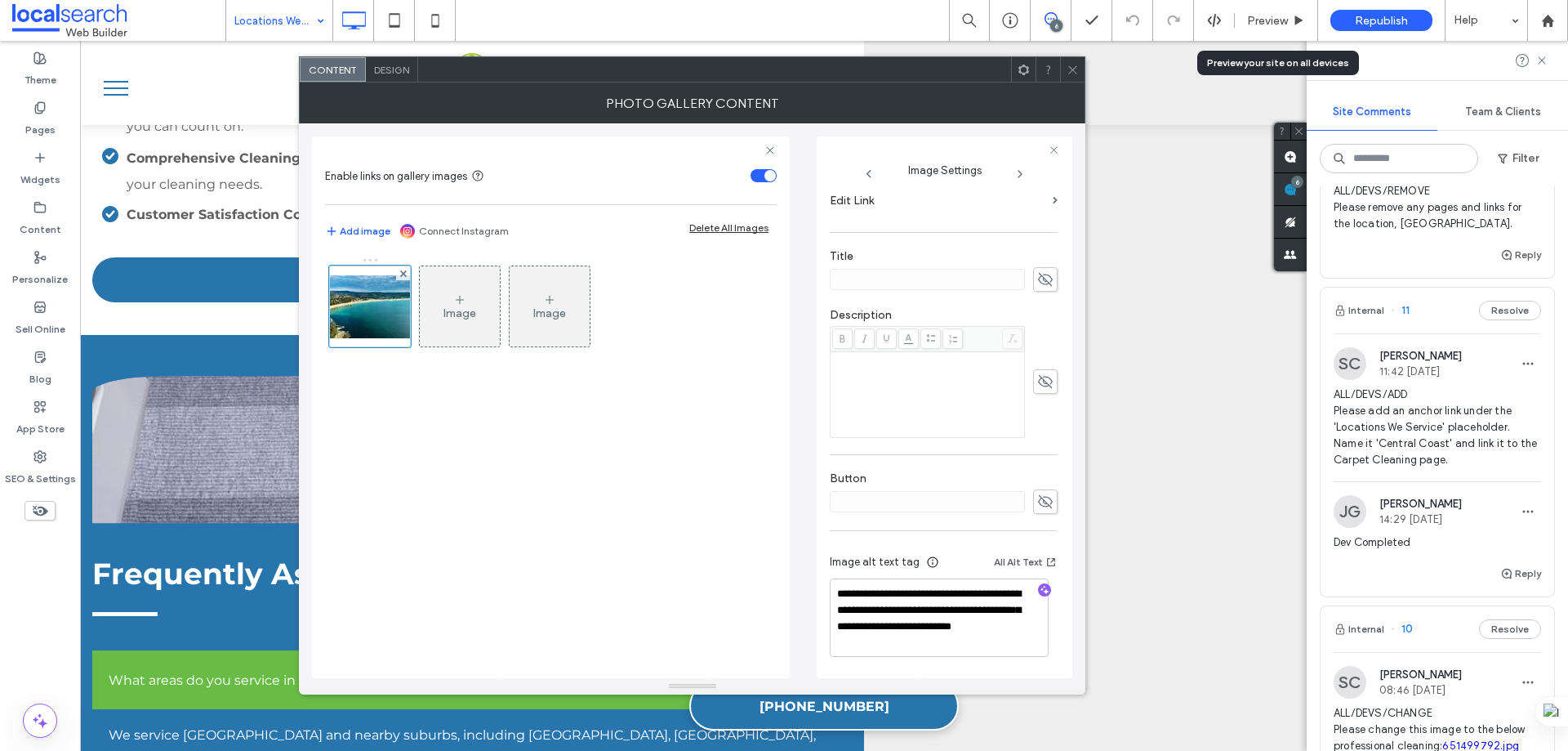
click at [1076, 74] on icon at bounding box center [1073, 70] width 13 height 13
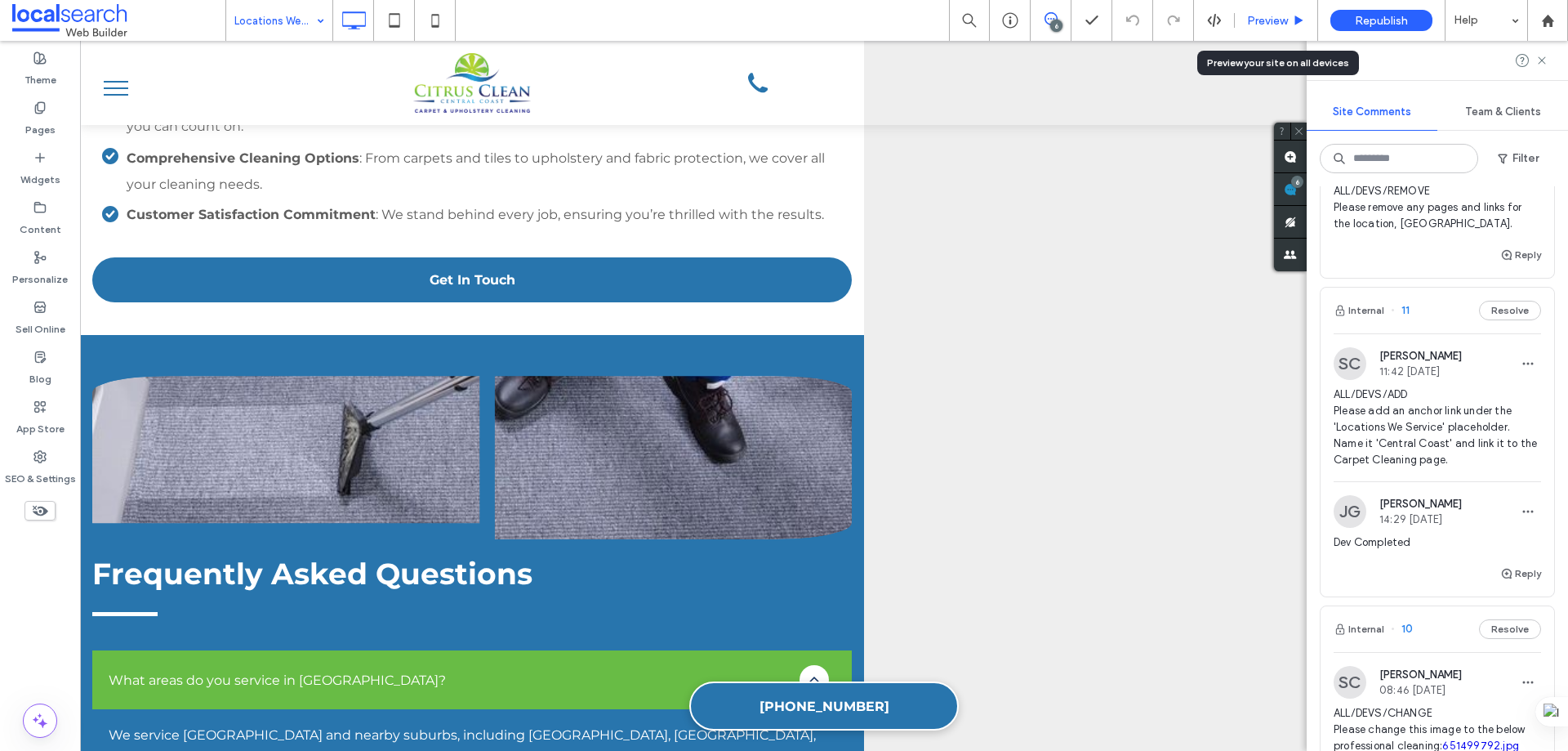
click at [1274, 18] on span "Preview" at bounding box center [1267, 20] width 41 height 14
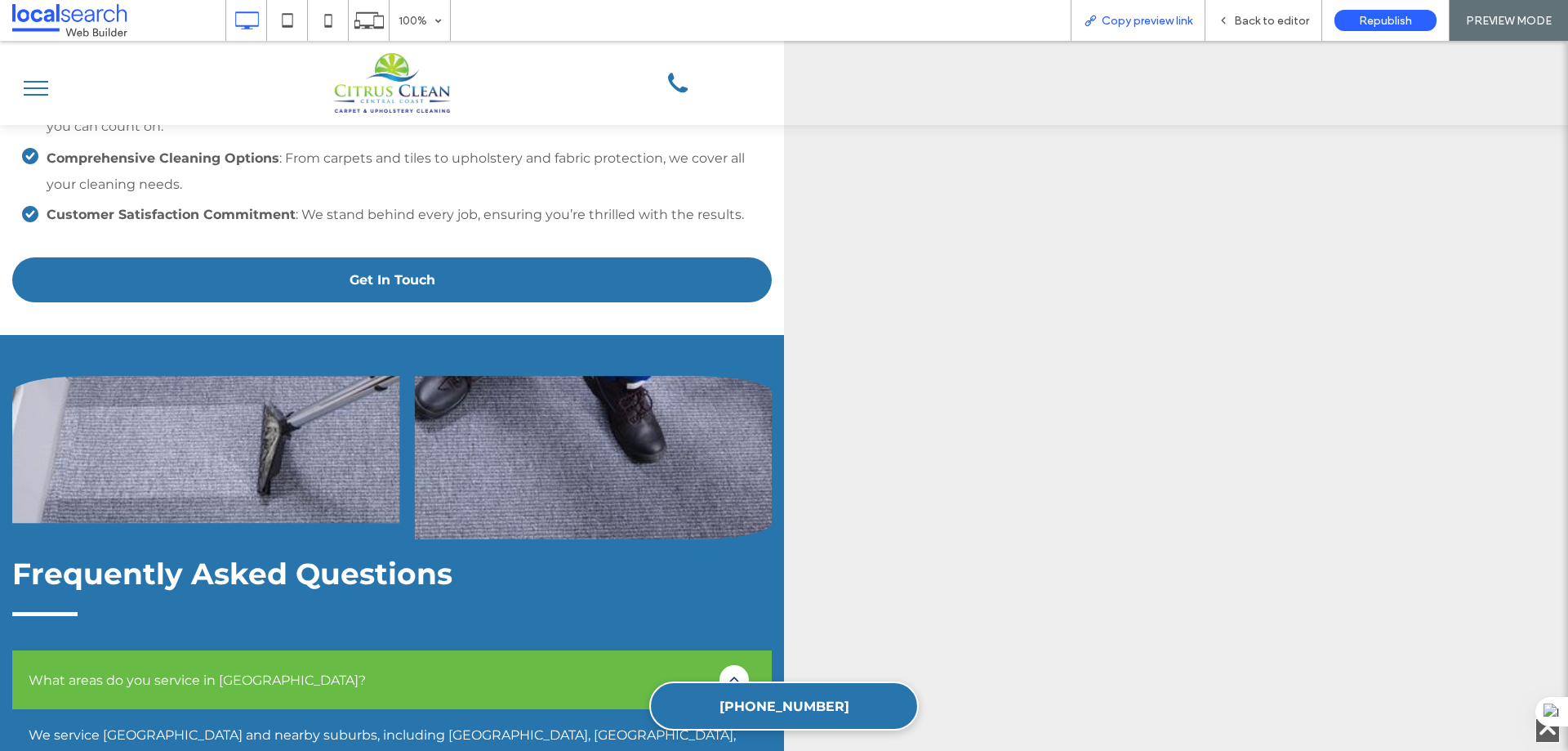
click at [1125, 25] on span "Copy preview link" at bounding box center [1147, 20] width 91 height 14
click at [1246, 18] on span "Back to editor" at bounding box center [1272, 20] width 75 height 14
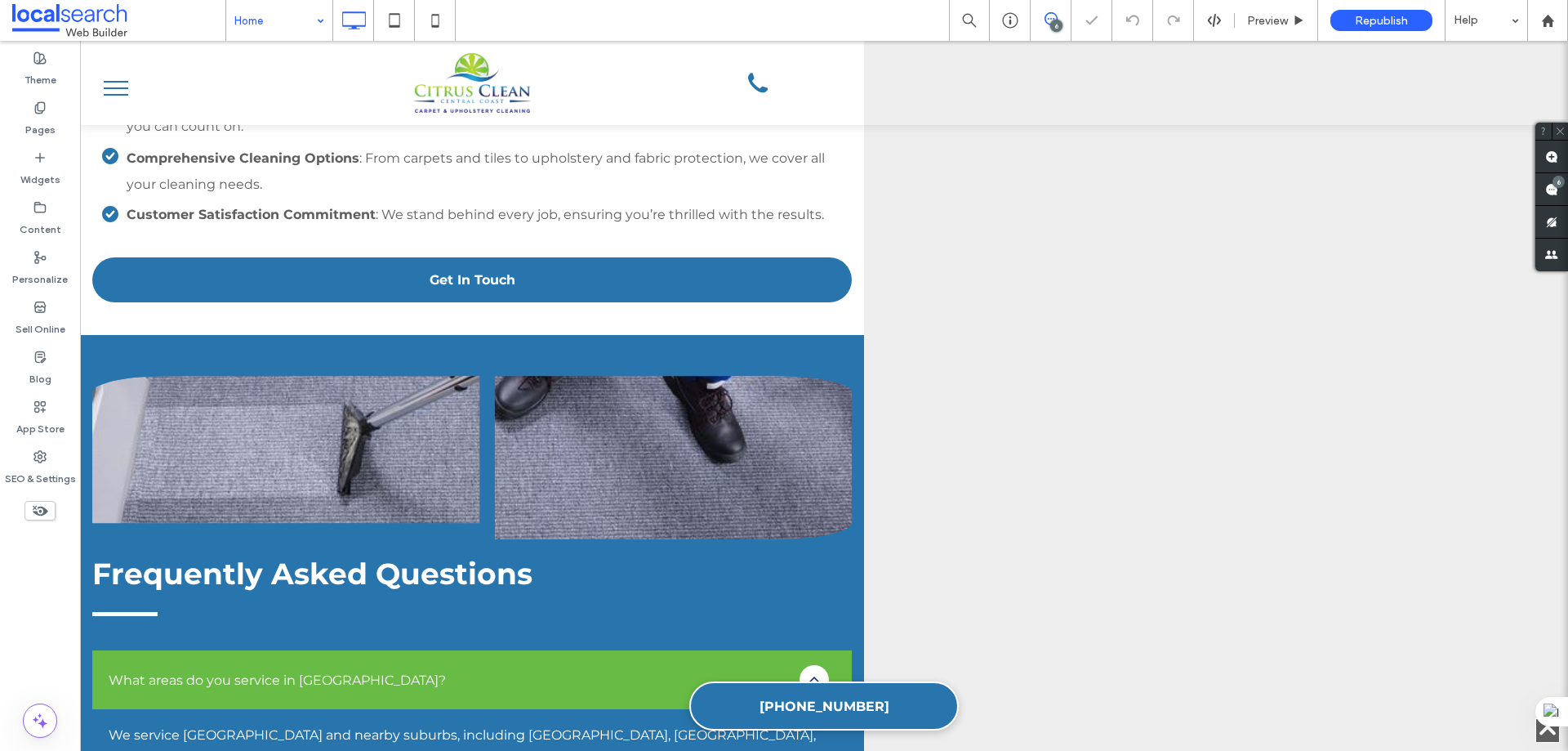
click at [315, 17] on div "Home" at bounding box center [280, 20] width 106 height 41
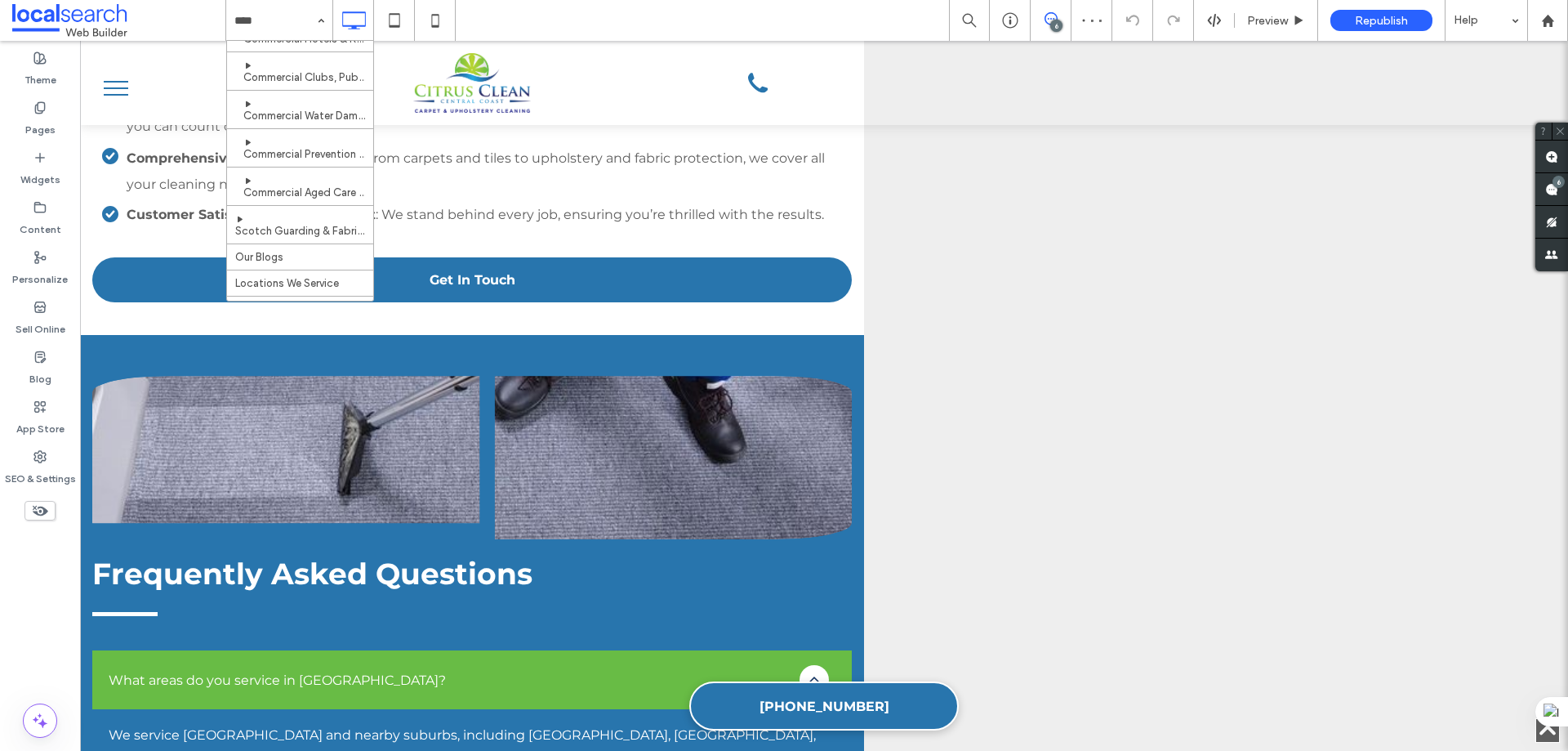
scroll to position [572, 0]
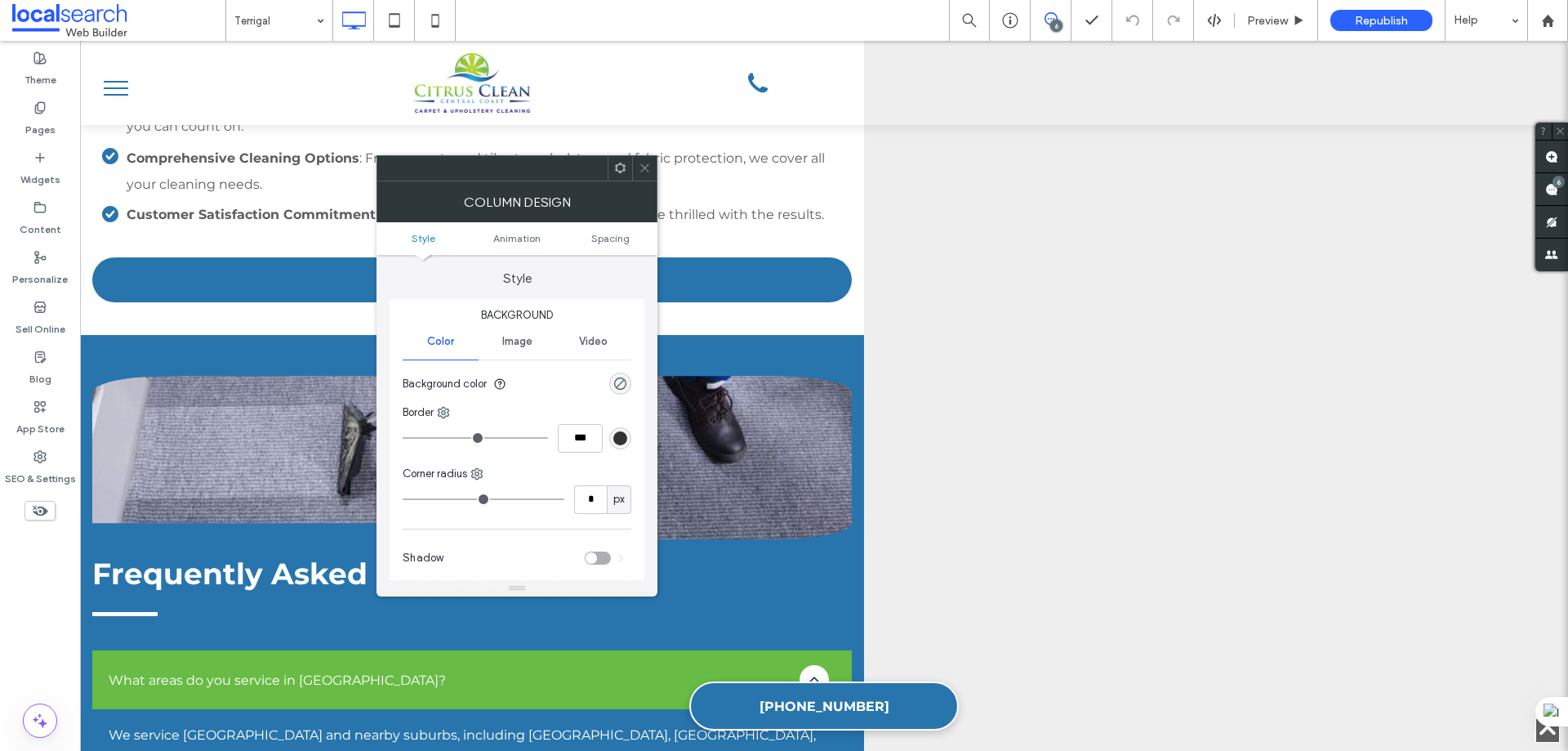
click at [644, 167] on use at bounding box center [644, 168] width 8 height 8
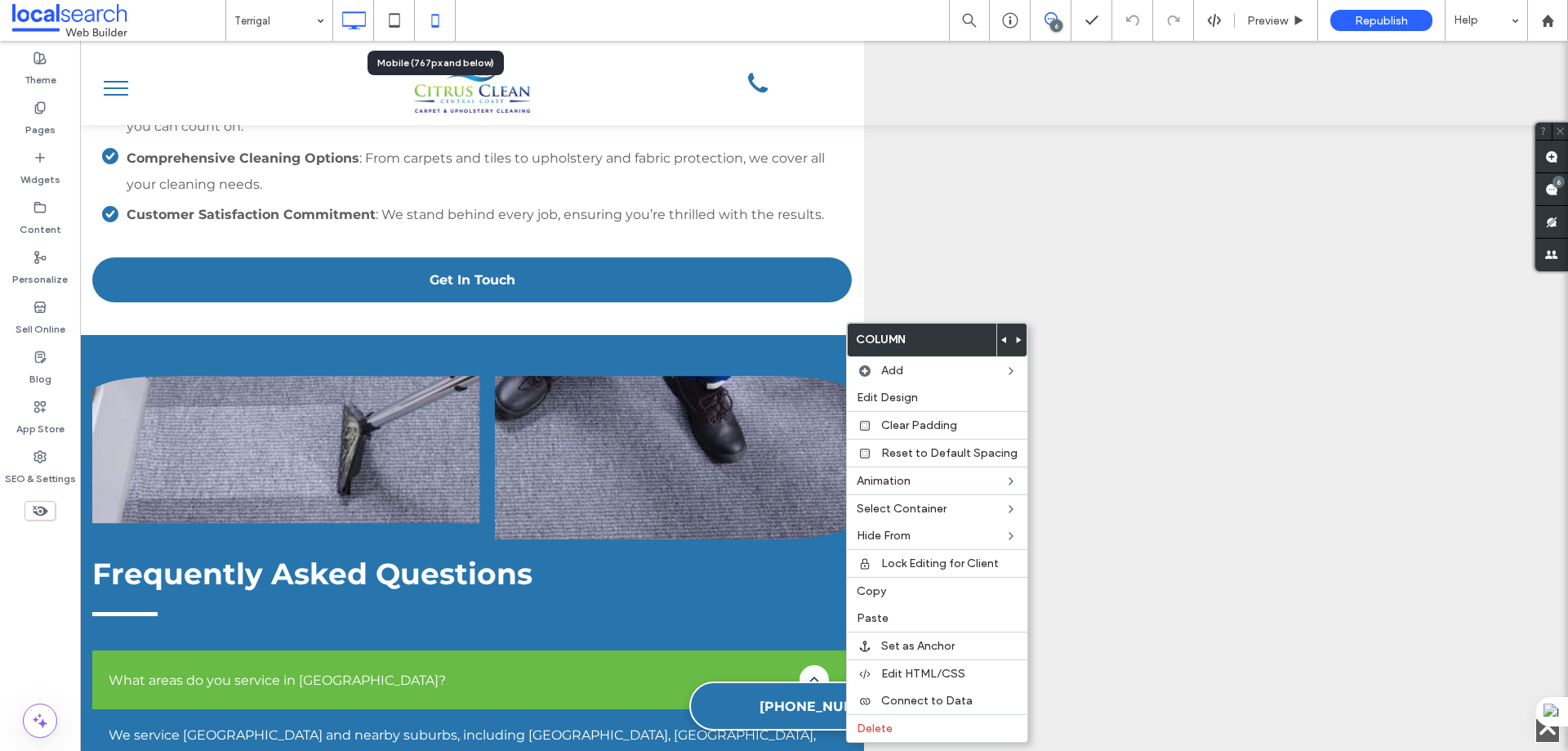
click at [443, 24] on icon at bounding box center [435, 20] width 33 height 33
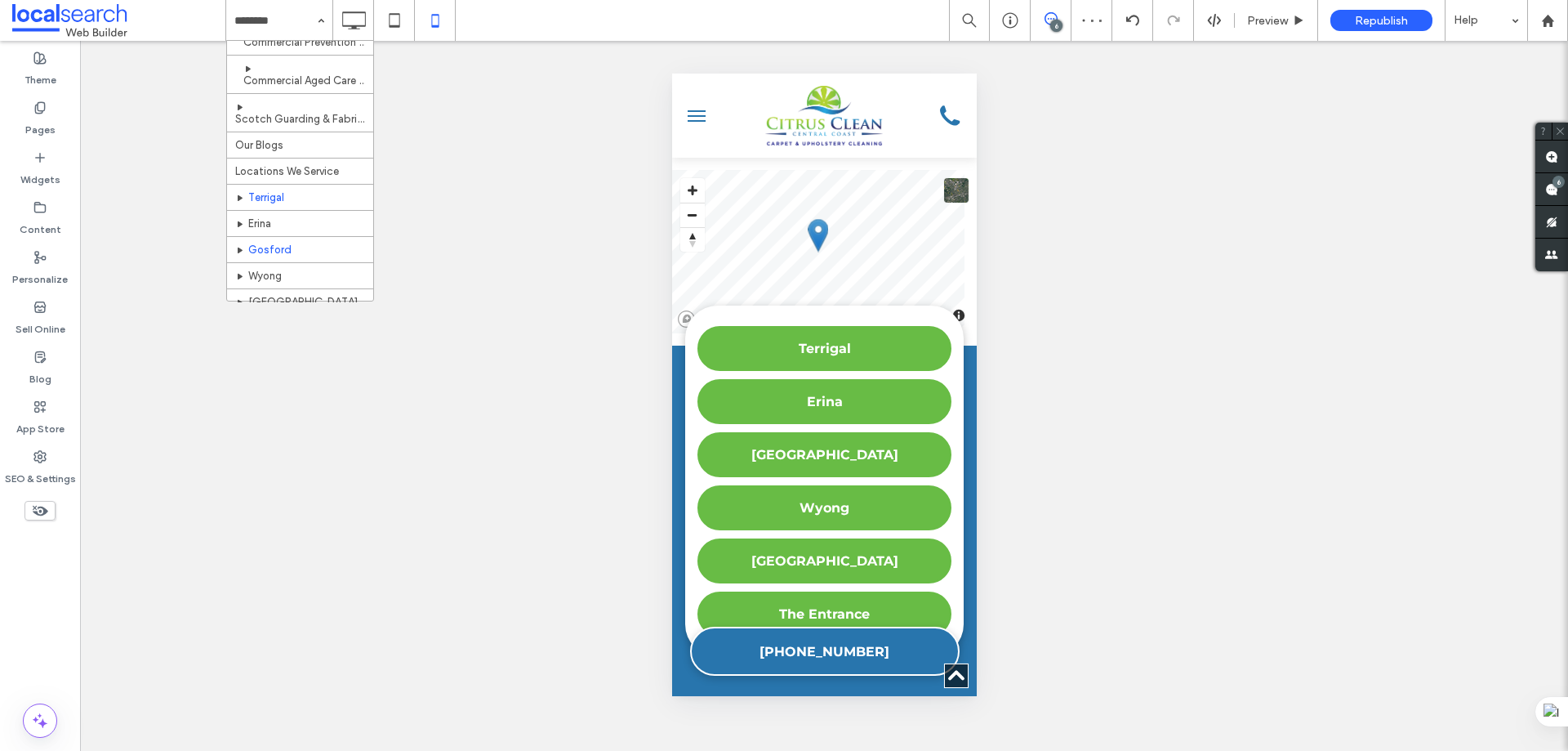
scroll to position [491, 0]
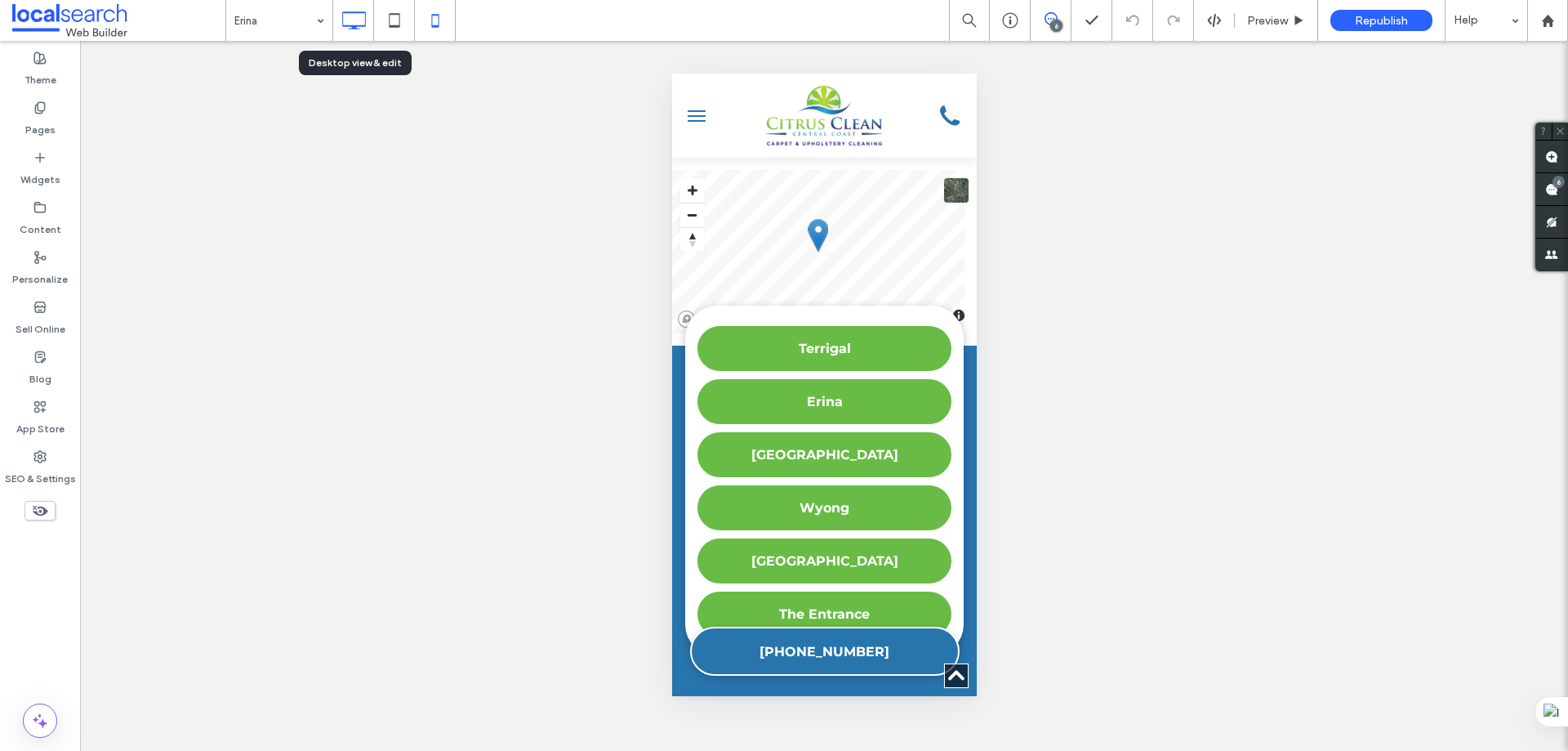
click at [359, 25] on use at bounding box center [354, 20] width 23 height 18
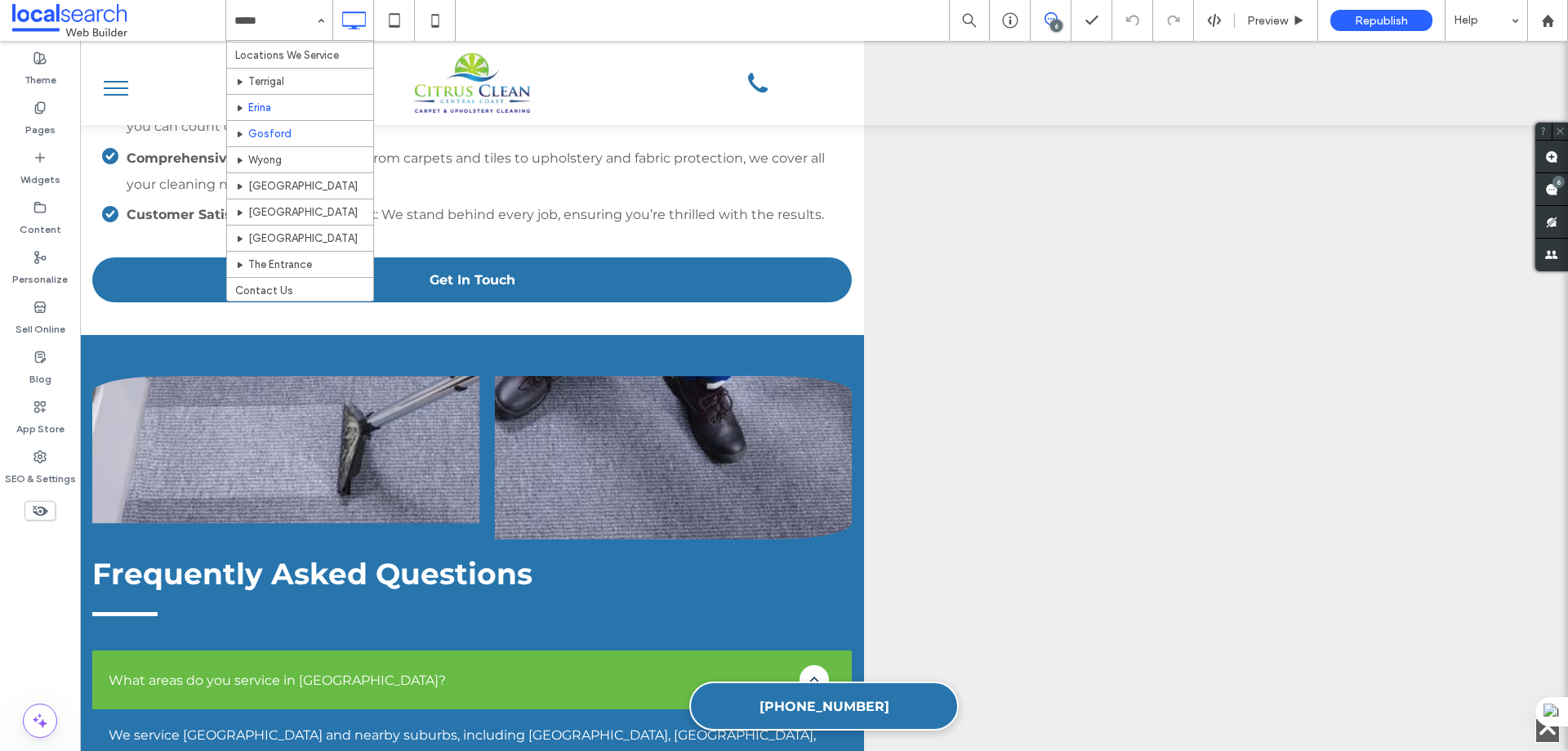
scroll to position [572, 0]
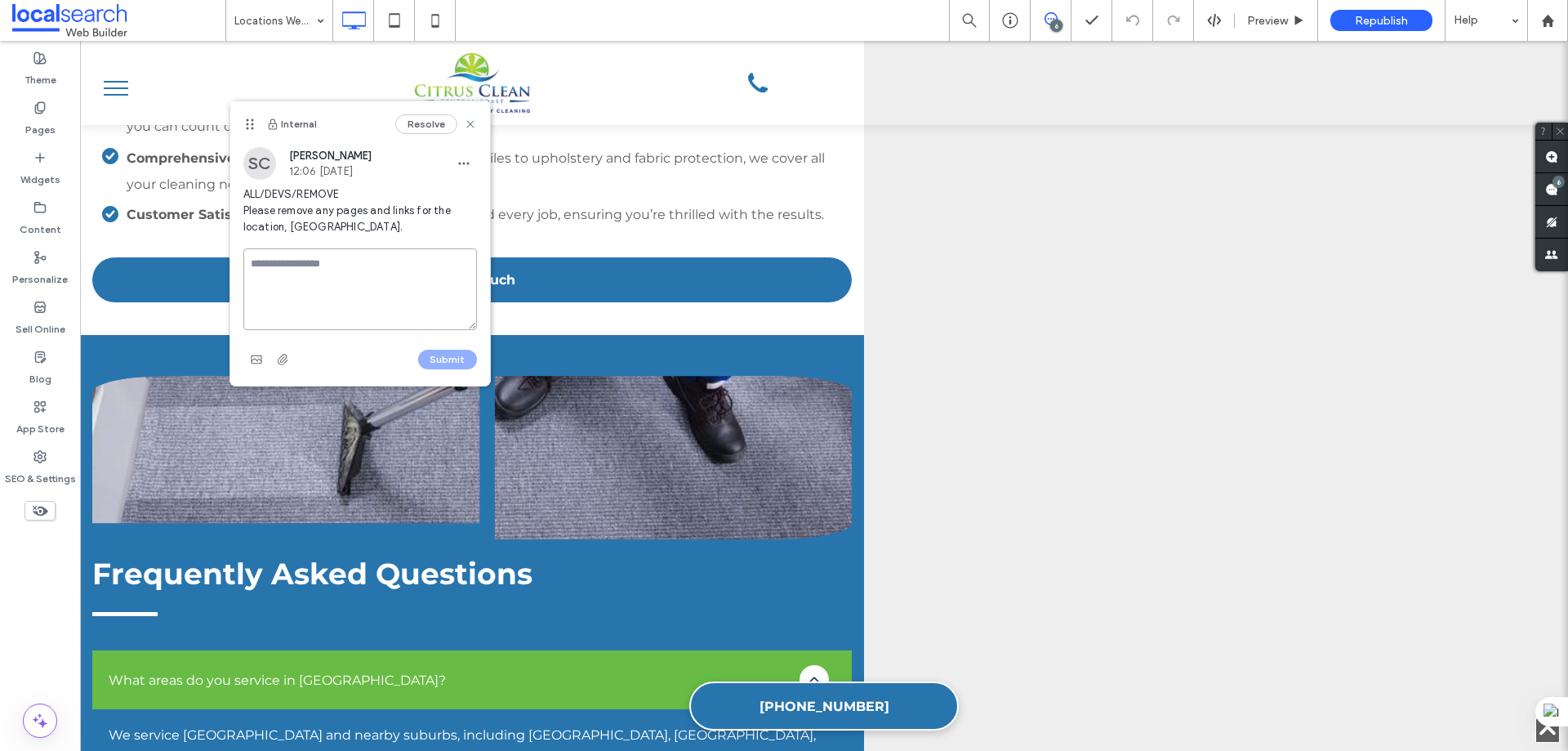
click at [354, 265] on textarea at bounding box center [360, 289] width 233 height 81
type textarea "**********"
click at [433, 354] on button "Submit" at bounding box center [447, 359] width 59 height 19
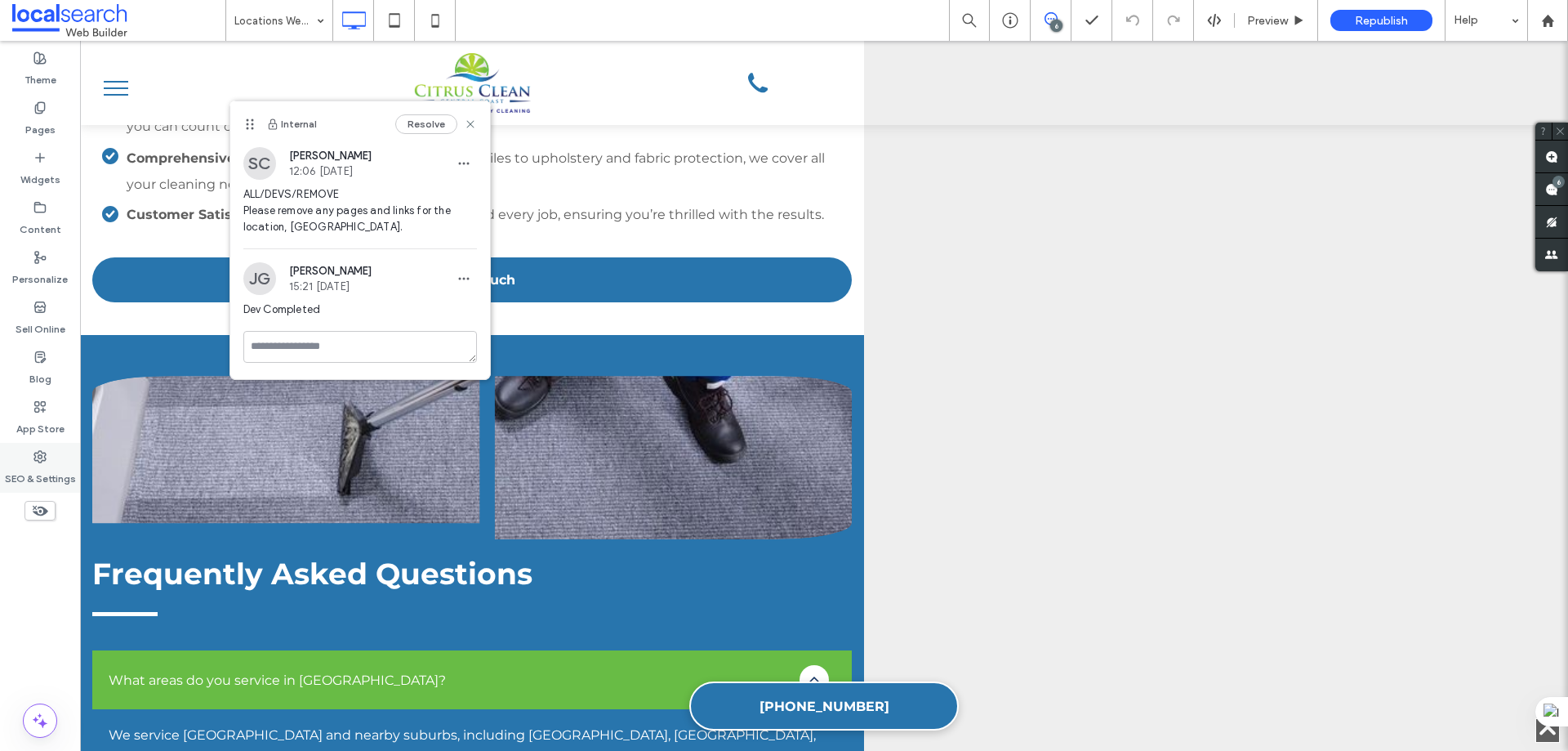
click at [50, 460] on div "SEO & Settings" at bounding box center [40, 468] width 80 height 50
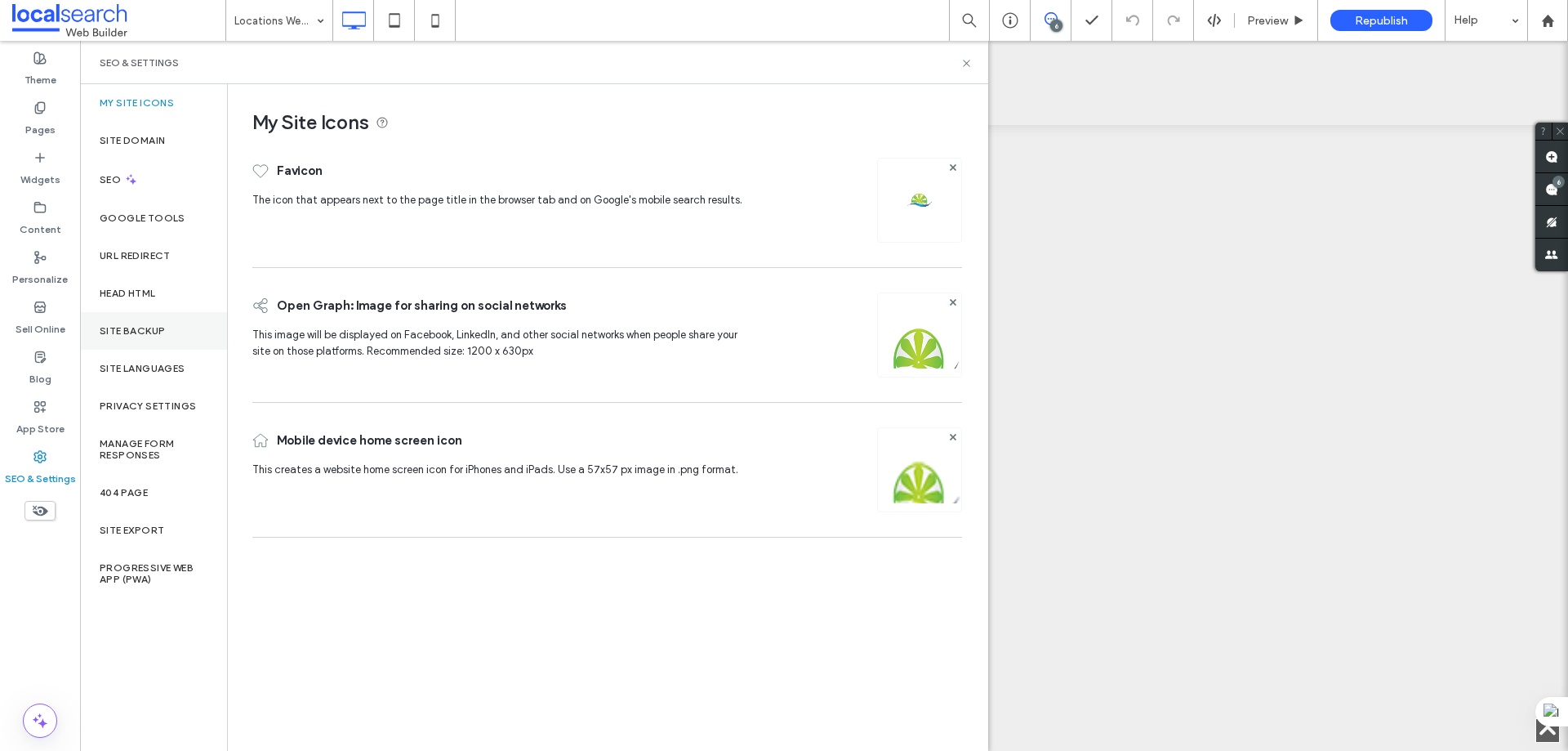
click at [150, 336] on label "Site Backup" at bounding box center [133, 331] width 66 height 12
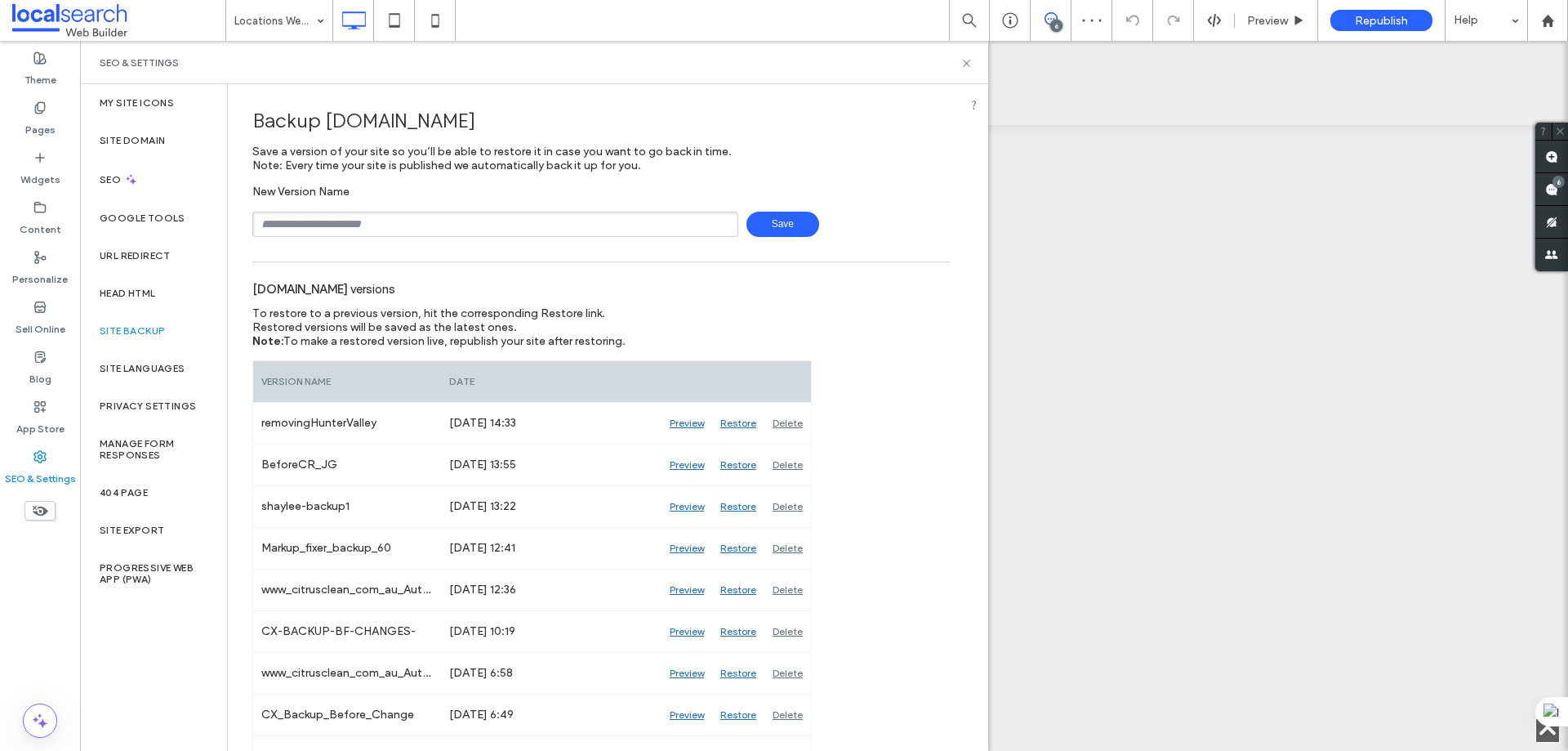
click at [322, 218] on input "text" at bounding box center [495, 225] width 486 height 25
type input "**********"
click at [769, 211] on div "**********" at bounding box center [601, 211] width 697 height 52
click at [771, 227] on span "Save" at bounding box center [783, 225] width 73 height 25
click at [964, 60] on use at bounding box center [965, 63] width 7 height 7
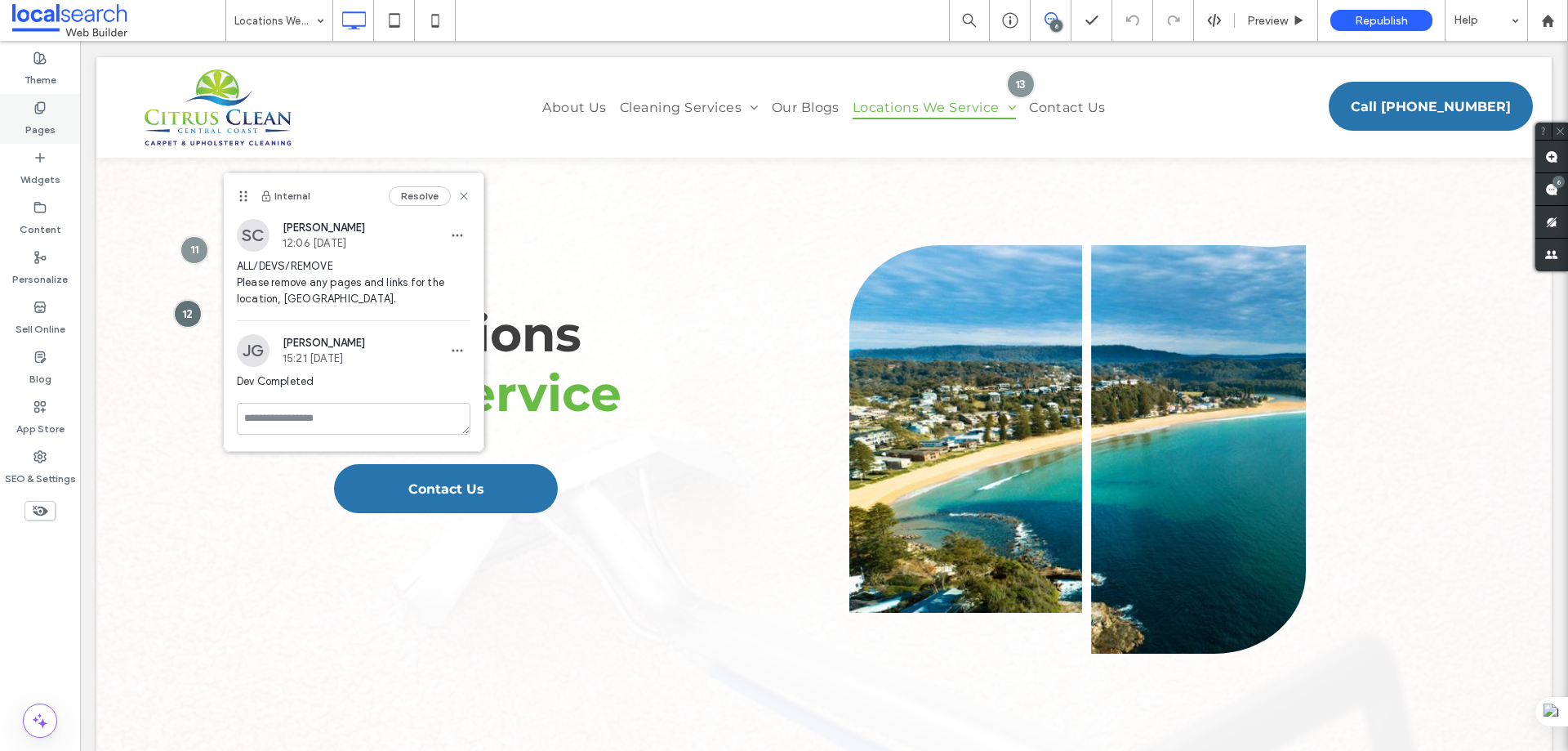
click at [42, 126] on label "Pages" at bounding box center [40, 126] width 30 height 23
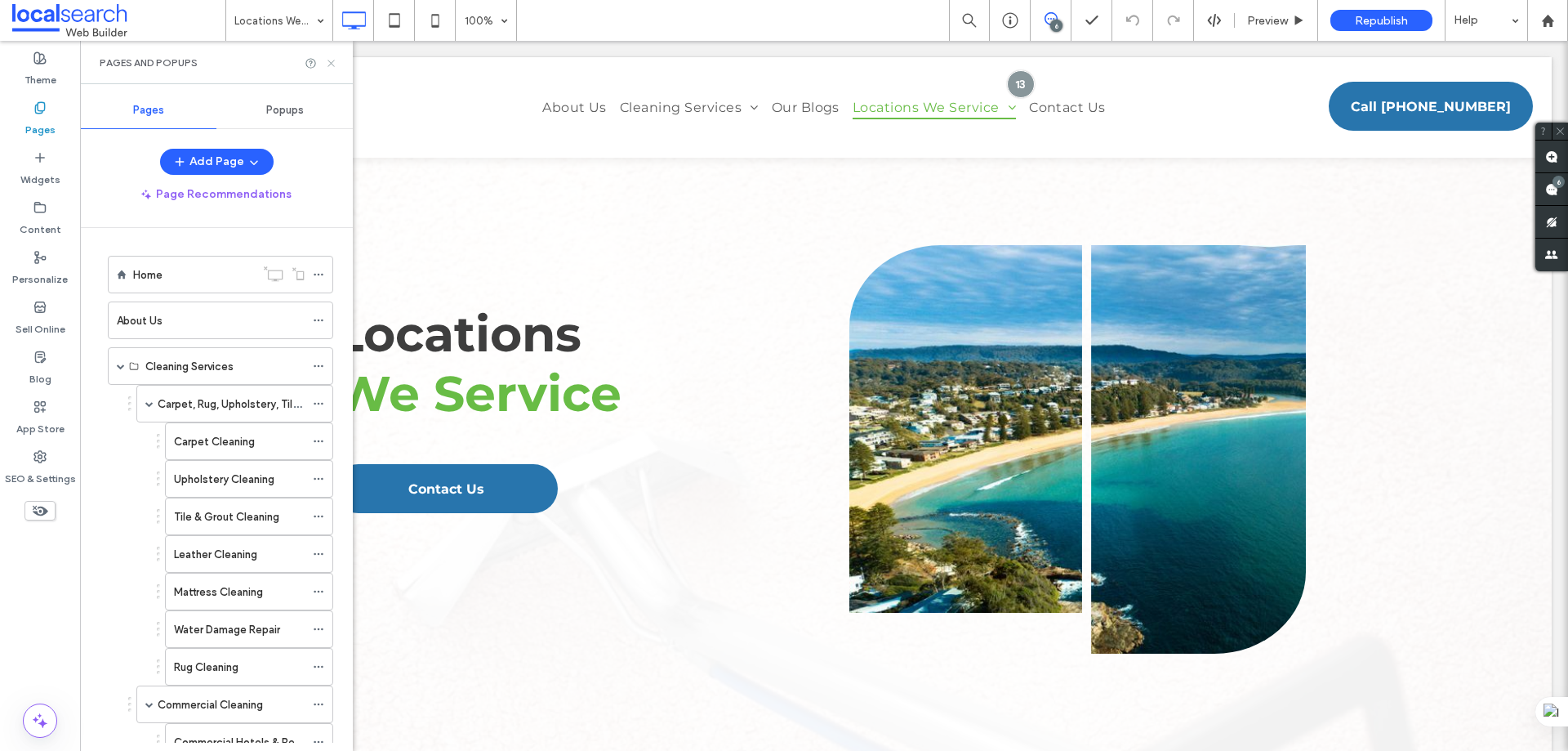
click at [333, 63] on icon at bounding box center [331, 63] width 13 height 13
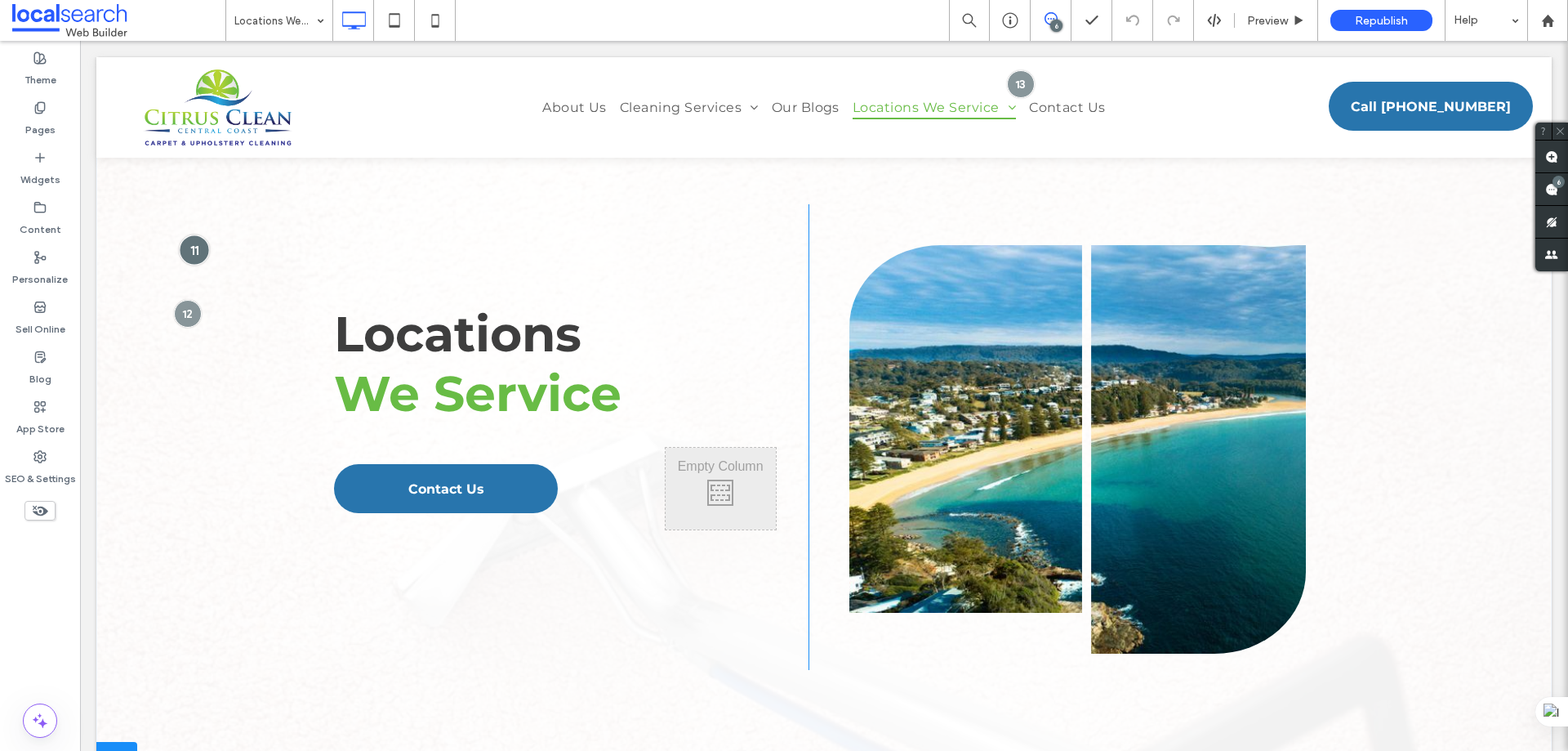
click at [191, 244] on div at bounding box center [193, 249] width 30 height 30
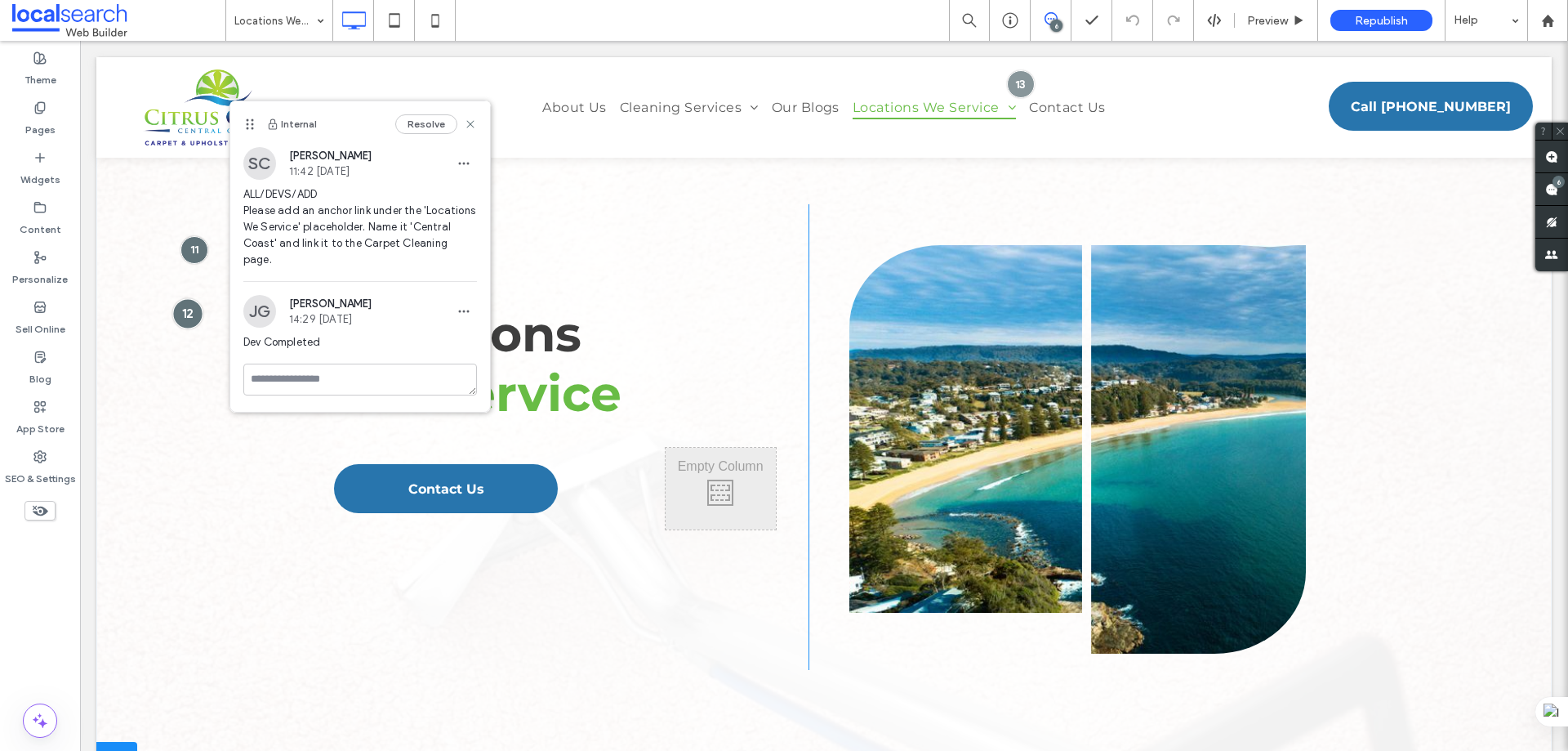
click at [192, 315] on div at bounding box center [187, 313] width 30 height 30
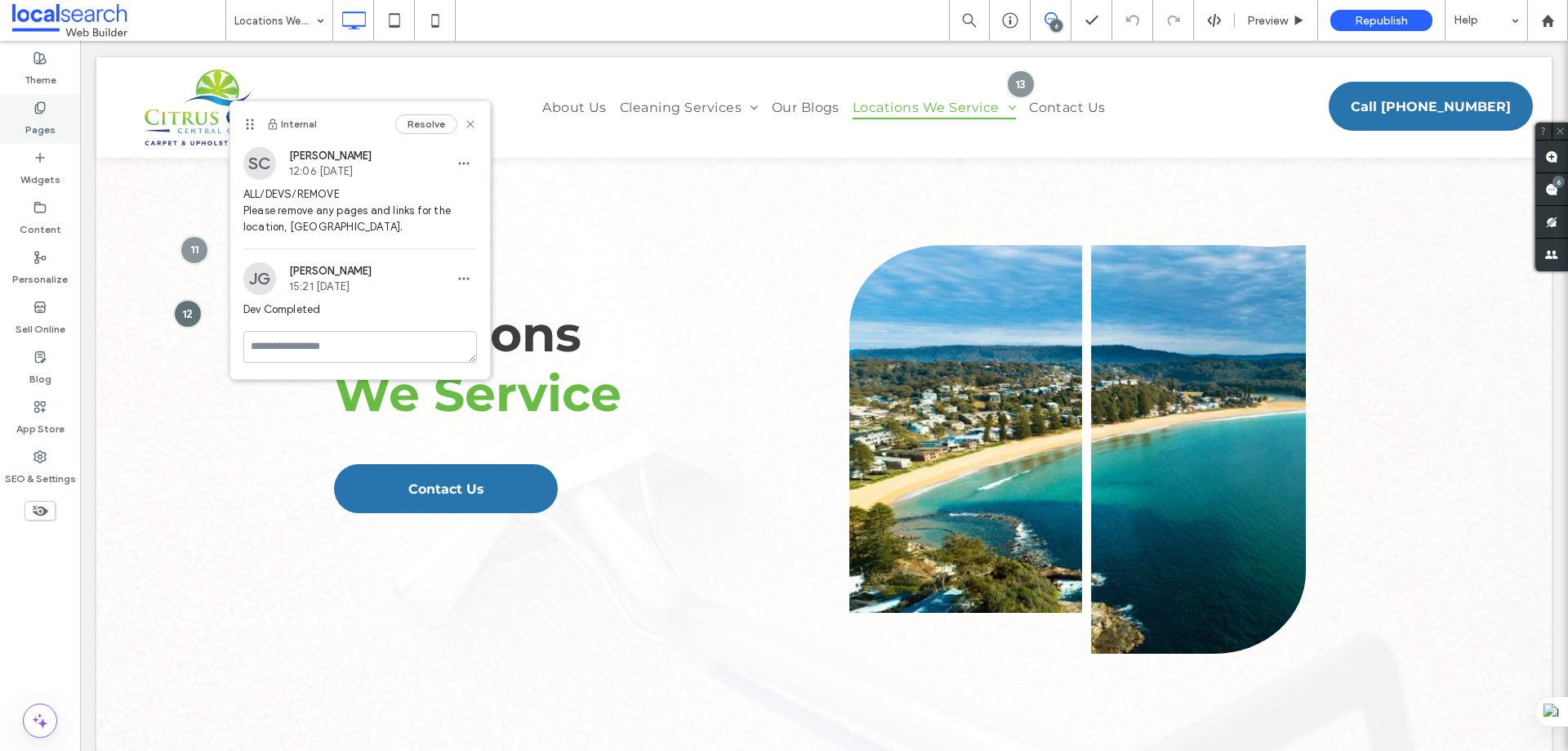
click at [62, 114] on div "Pages" at bounding box center [40, 119] width 80 height 50
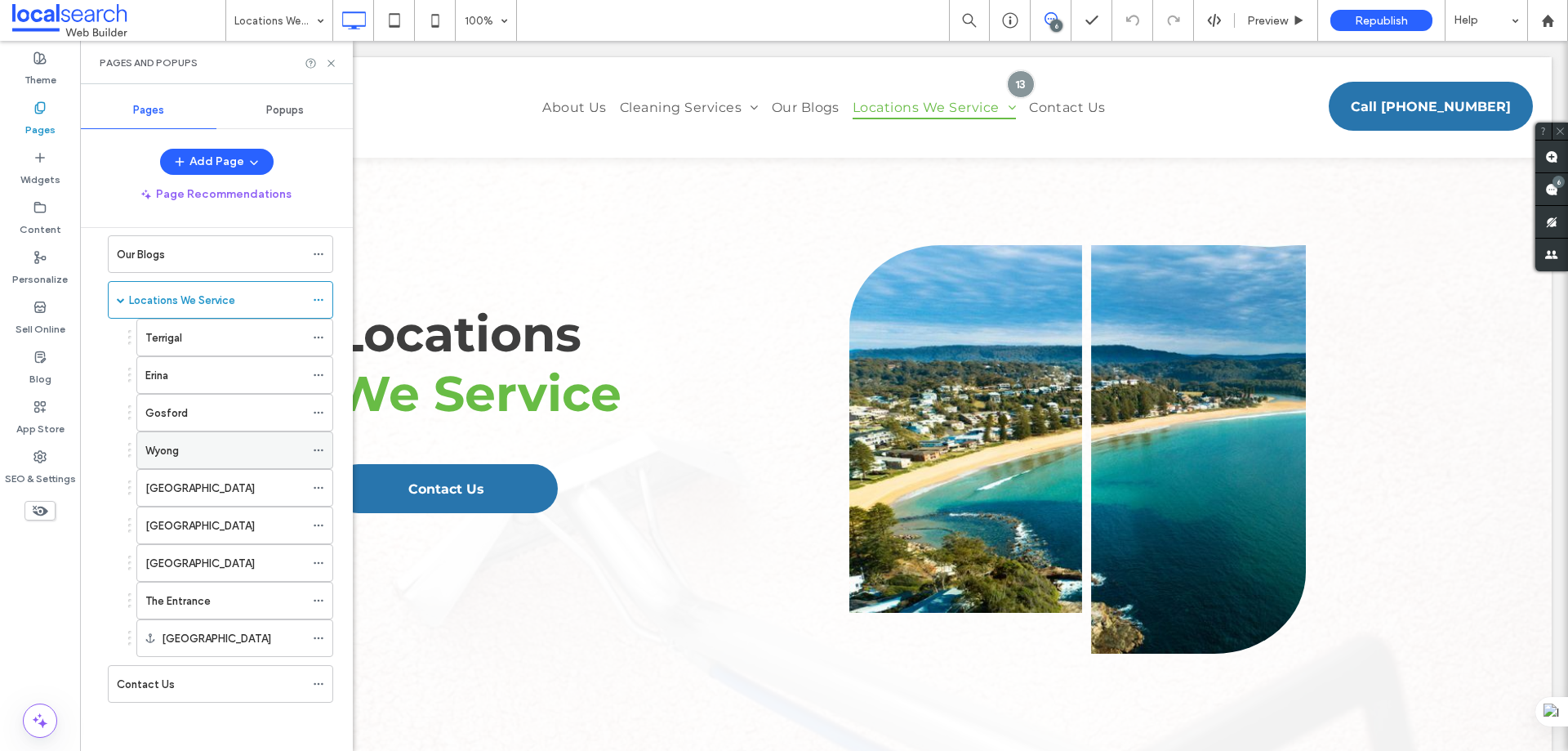
scroll to position [722, 0]
click at [321, 559] on icon at bounding box center [318, 562] width 12 height 12
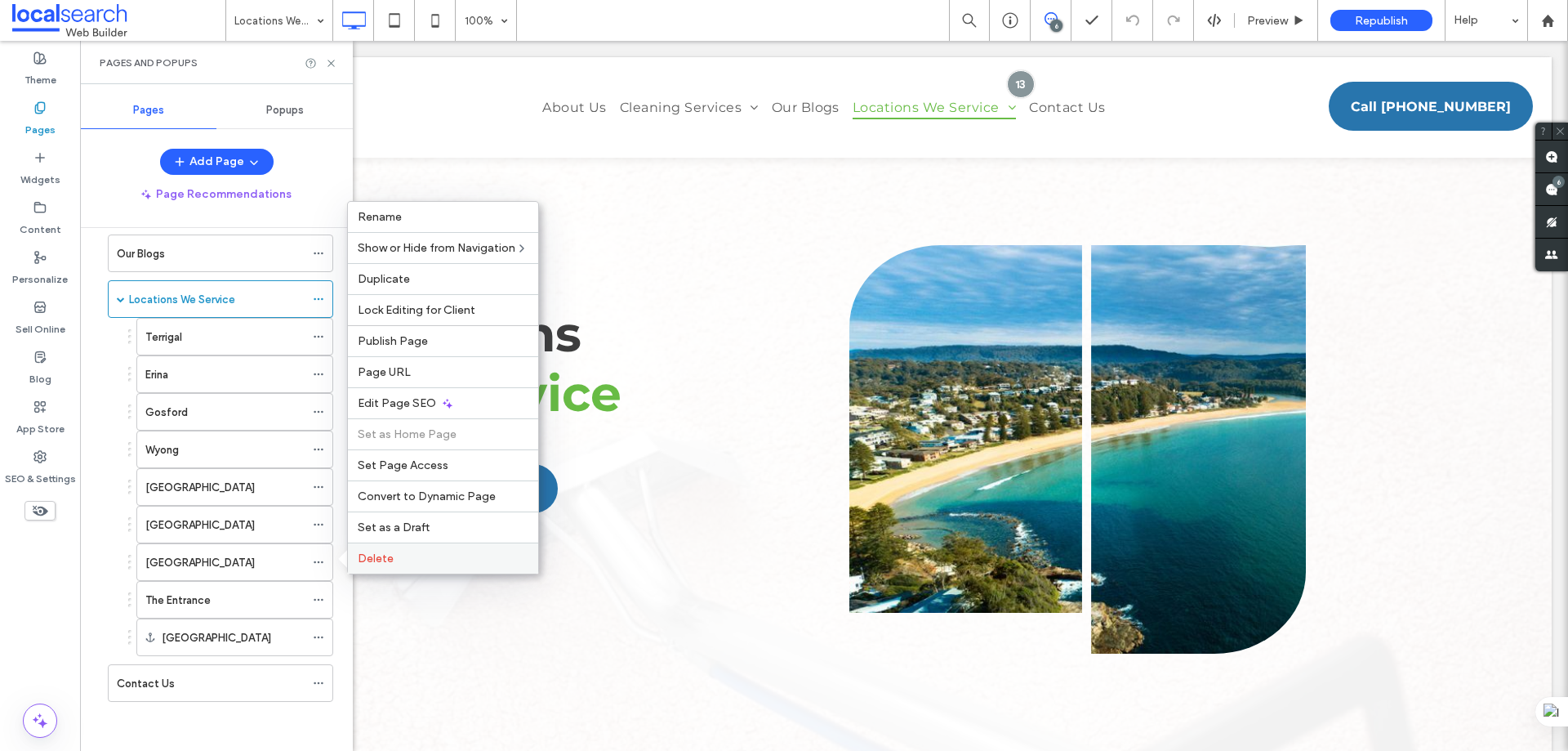
click at [386, 560] on span "Delete" at bounding box center [375, 558] width 36 height 14
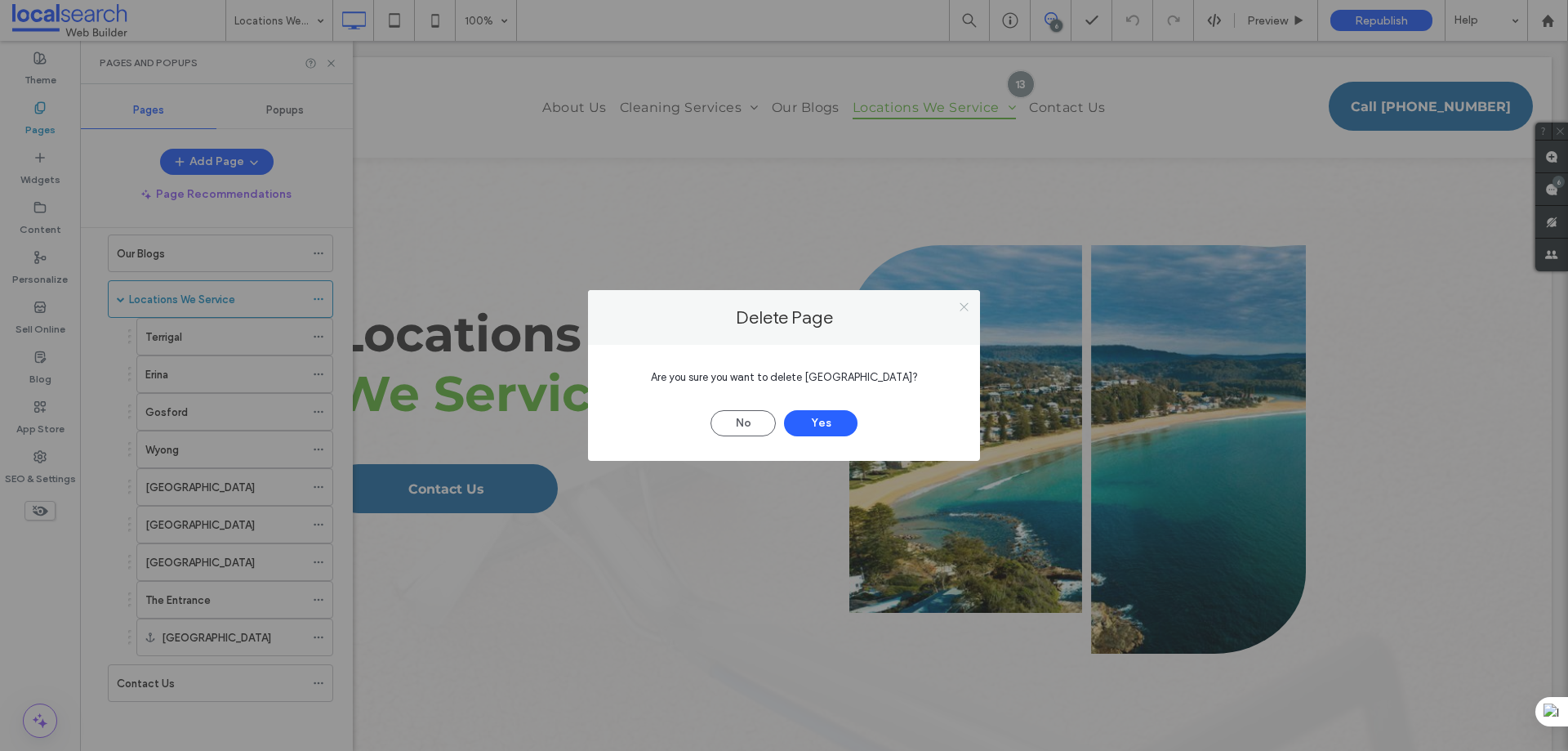
click at [961, 304] on icon at bounding box center [963, 307] width 13 height 13
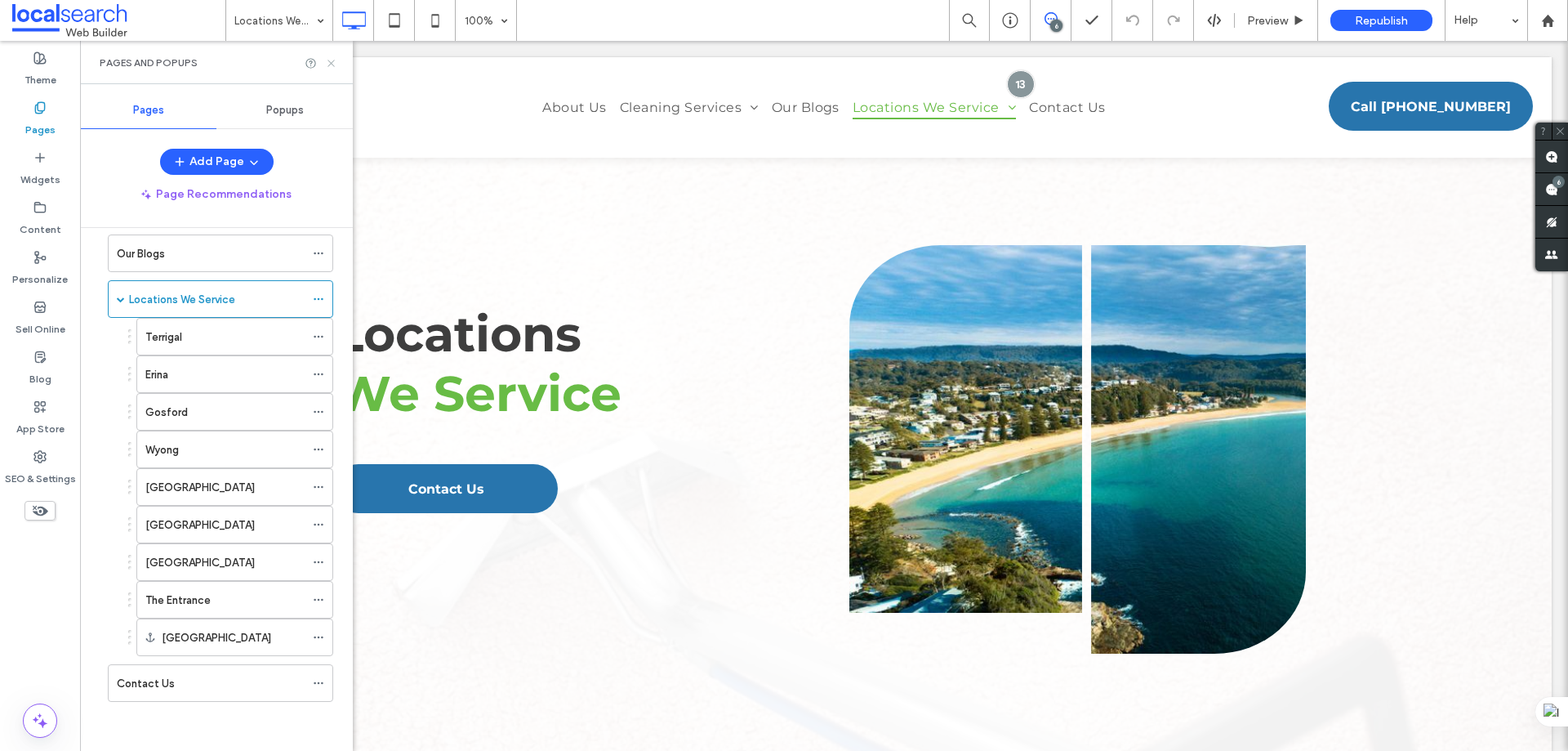
click at [337, 64] on icon at bounding box center [331, 63] width 13 height 13
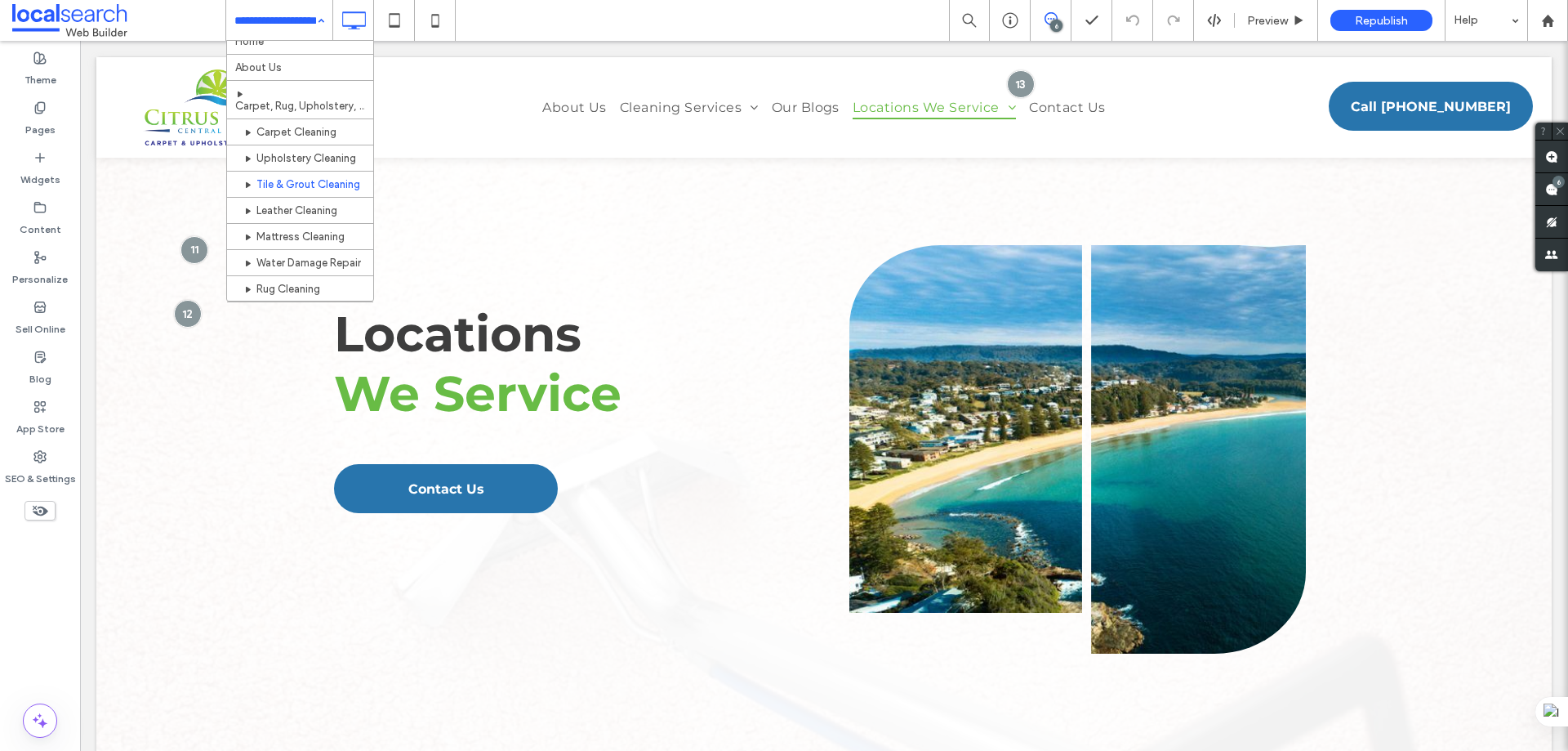
scroll to position [0, 0]
click at [1553, 193] on use at bounding box center [1552, 190] width 14 height 14
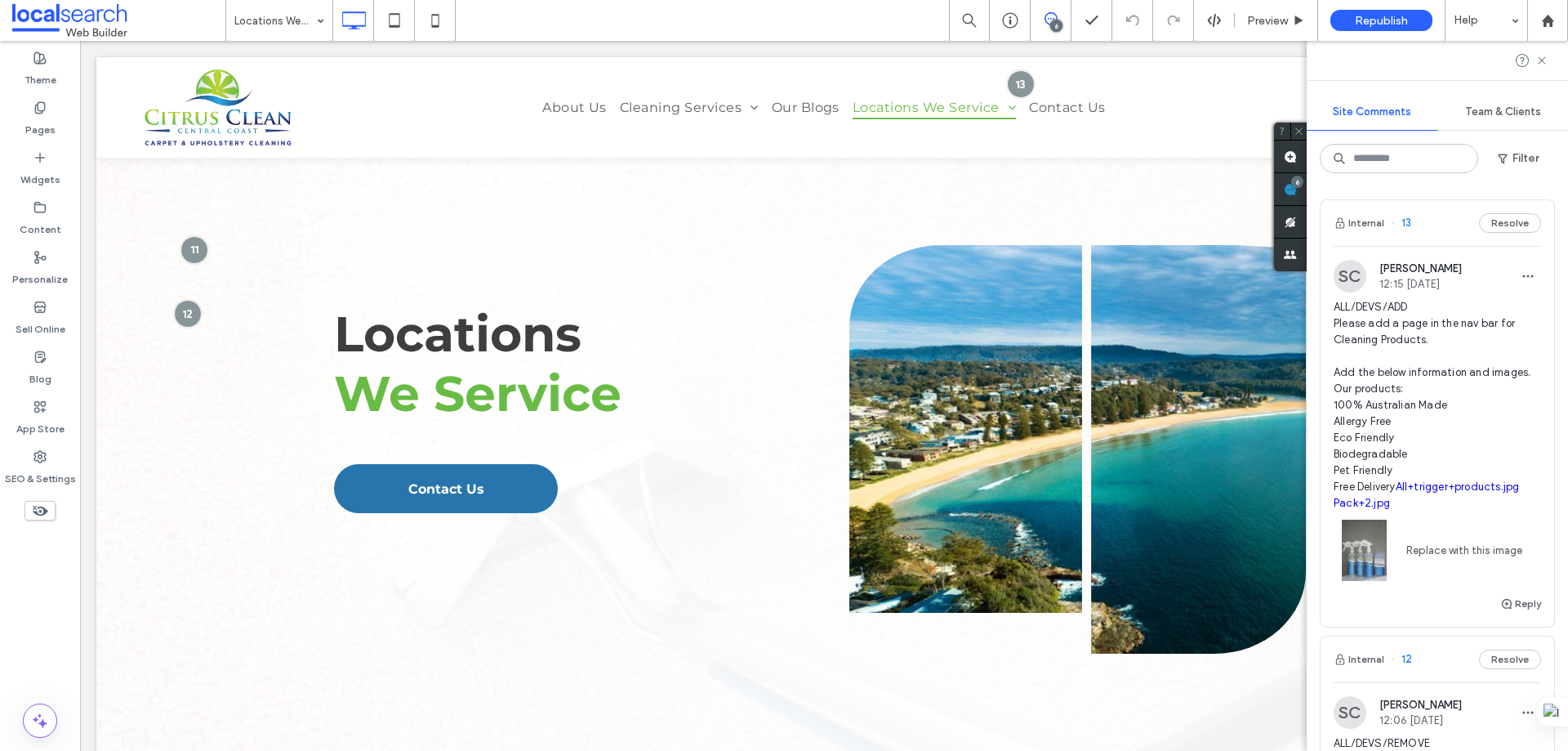
click at [1428, 227] on div "Internal 13 Resolve" at bounding box center [1436, 223] width 233 height 45
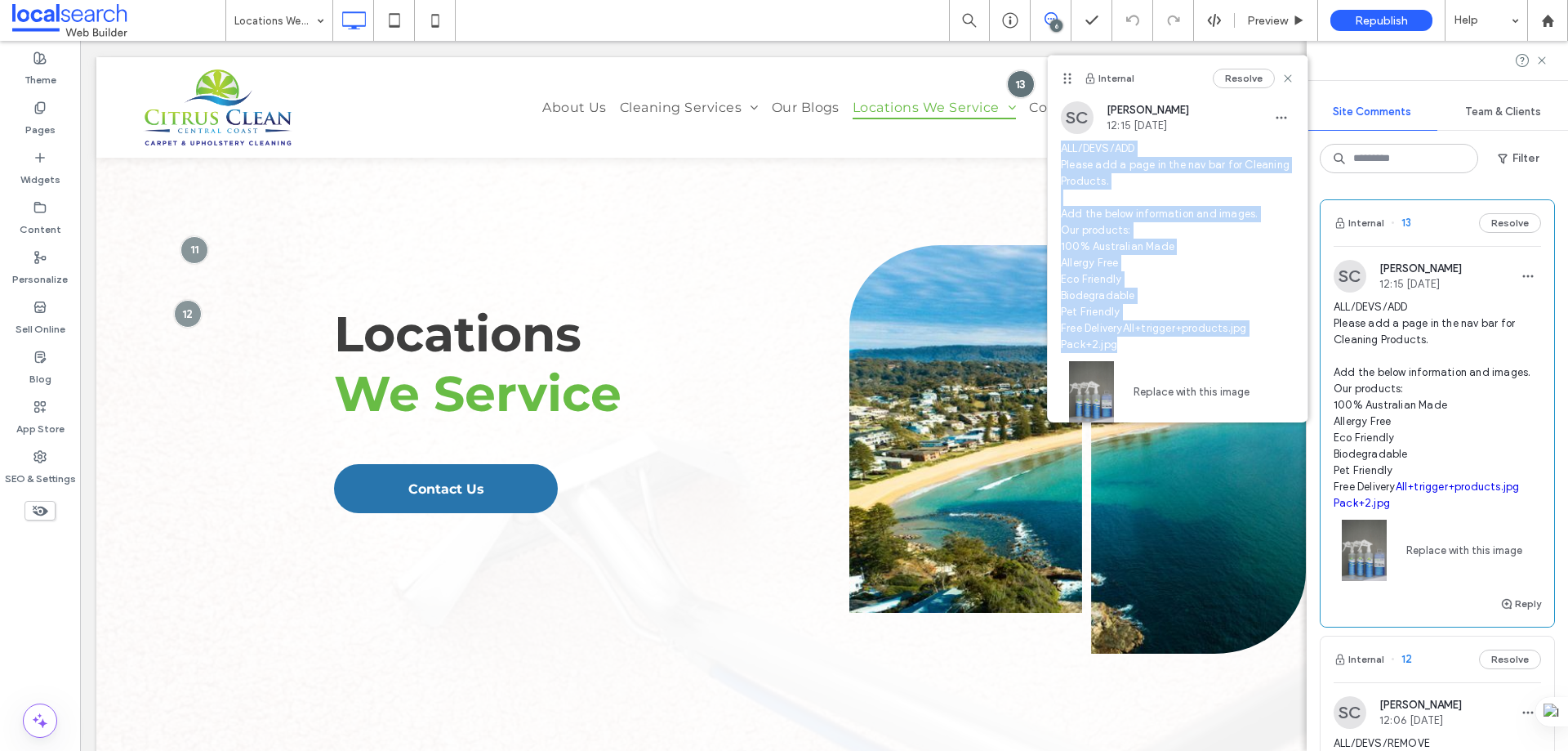
drag, startPoint x: 1060, startPoint y: 144, endPoint x: 1254, endPoint y: 340, distance: 275.8
click at [1254, 340] on div "SC Shaylee Coulter 12:15 Sep 18 2025 ALL/DEVS/ADD Please add a page in the nav …" at bounding box center [1177, 268] width 259 height 334
copy span "ALL/DEVS/ADD Please add a page in the nav bar for Cleaning Products. Add the be…"
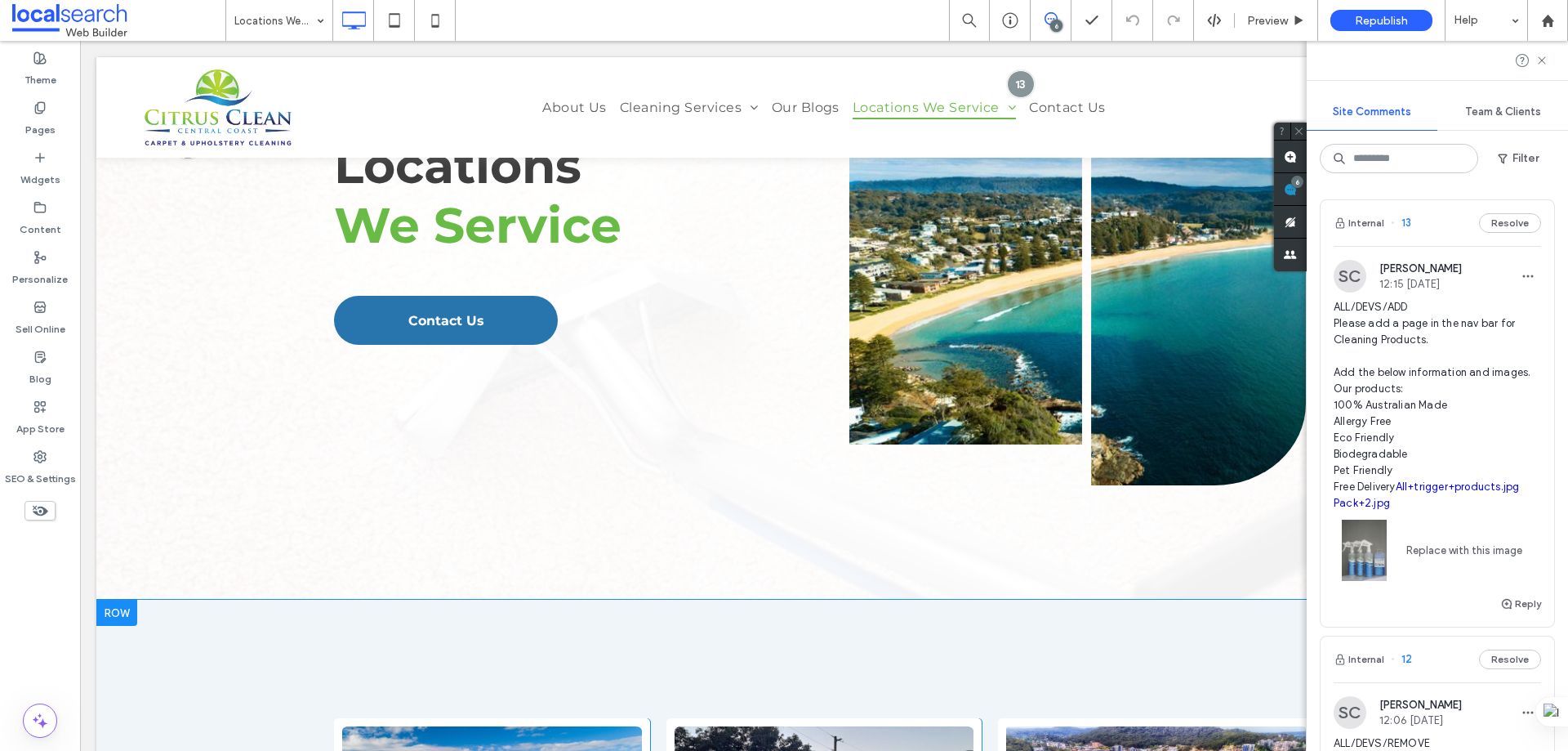
scroll to position [327, 0]
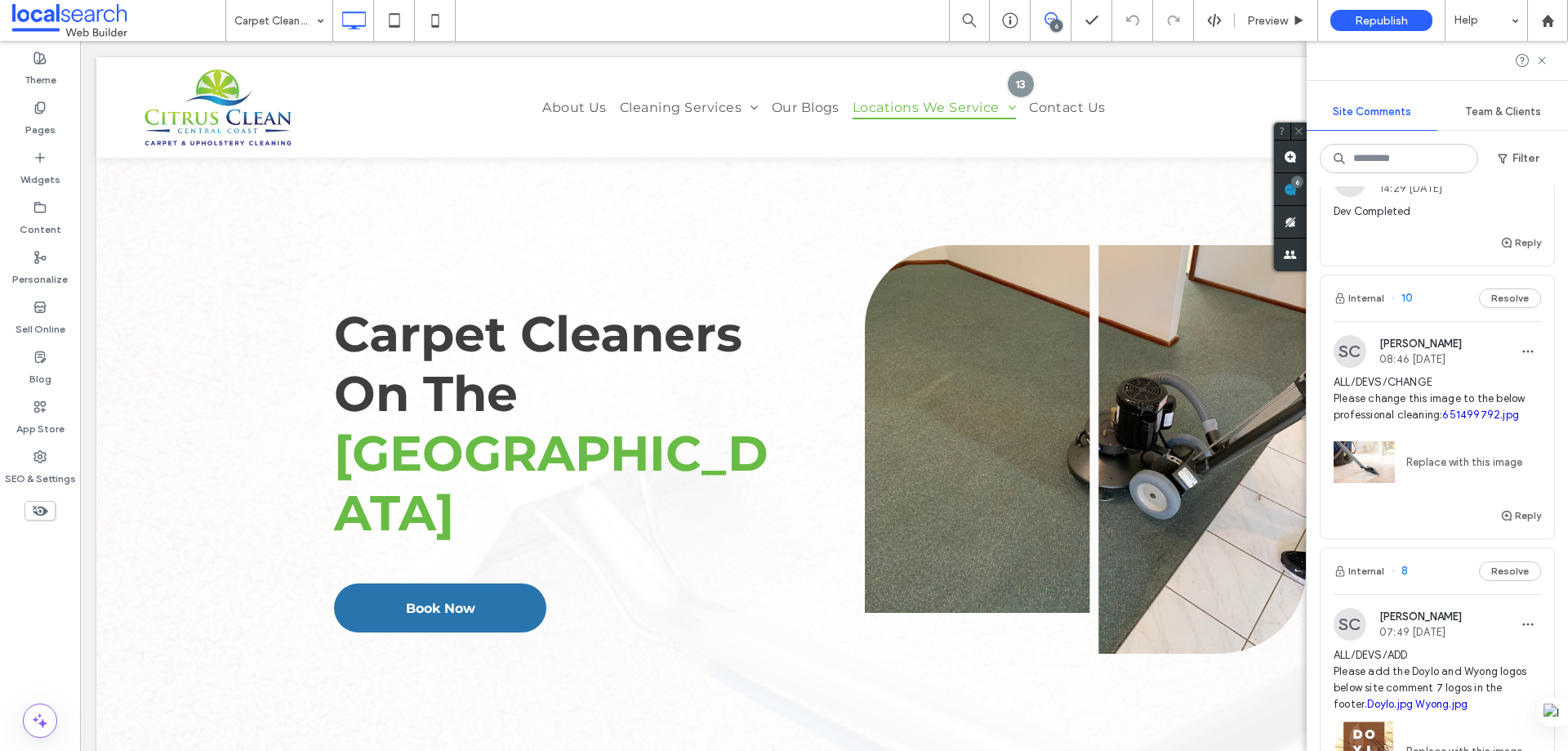
scroll to position [980, 0]
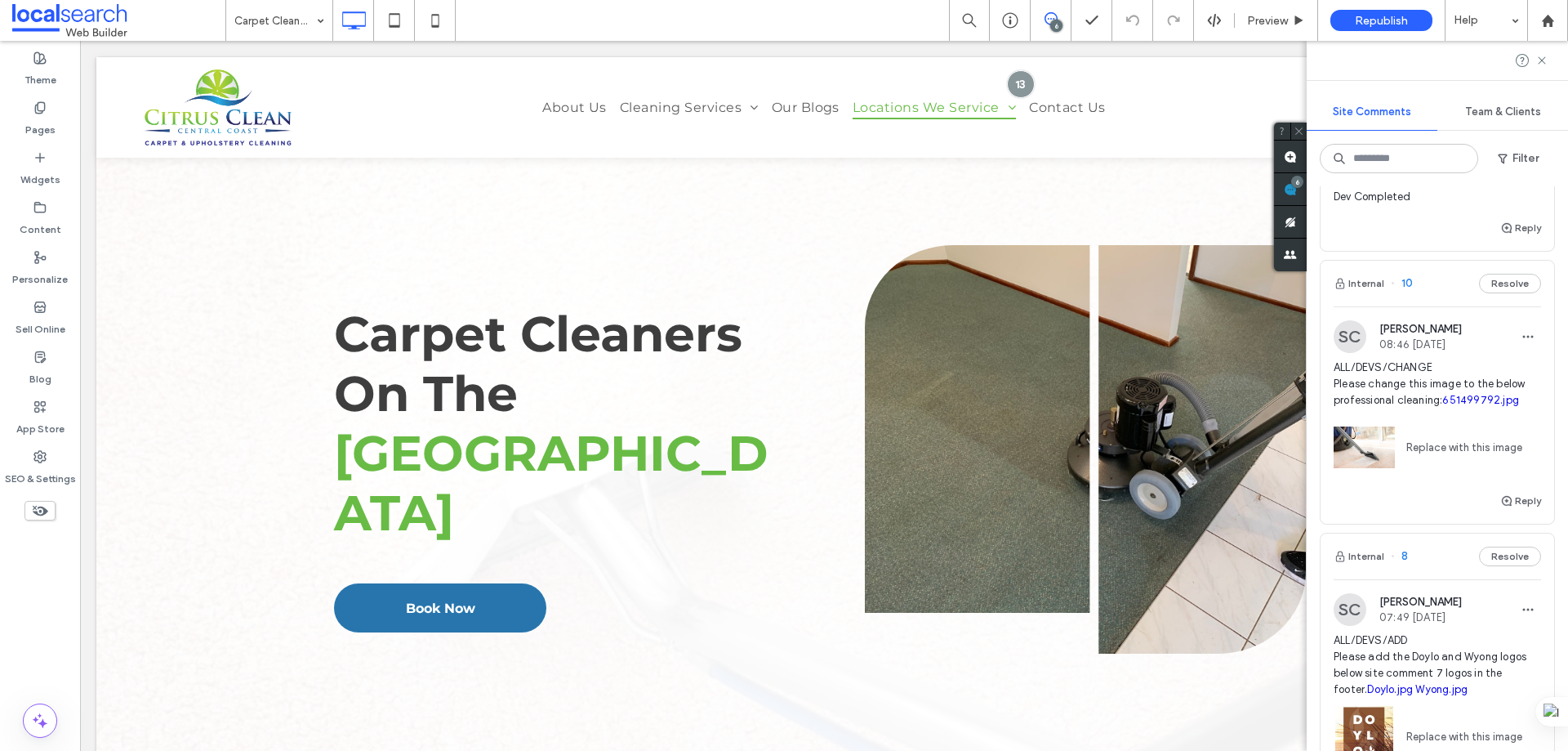
click at [1444, 315] on div "SC [PERSON_NAME] 08:46 [DATE] ALL/DEVS/CHANGE Please change this image to the b…" at bounding box center [1436, 399] width 233 height 185
click at [0, 0] on div at bounding box center [0, 0] width 0 height 0
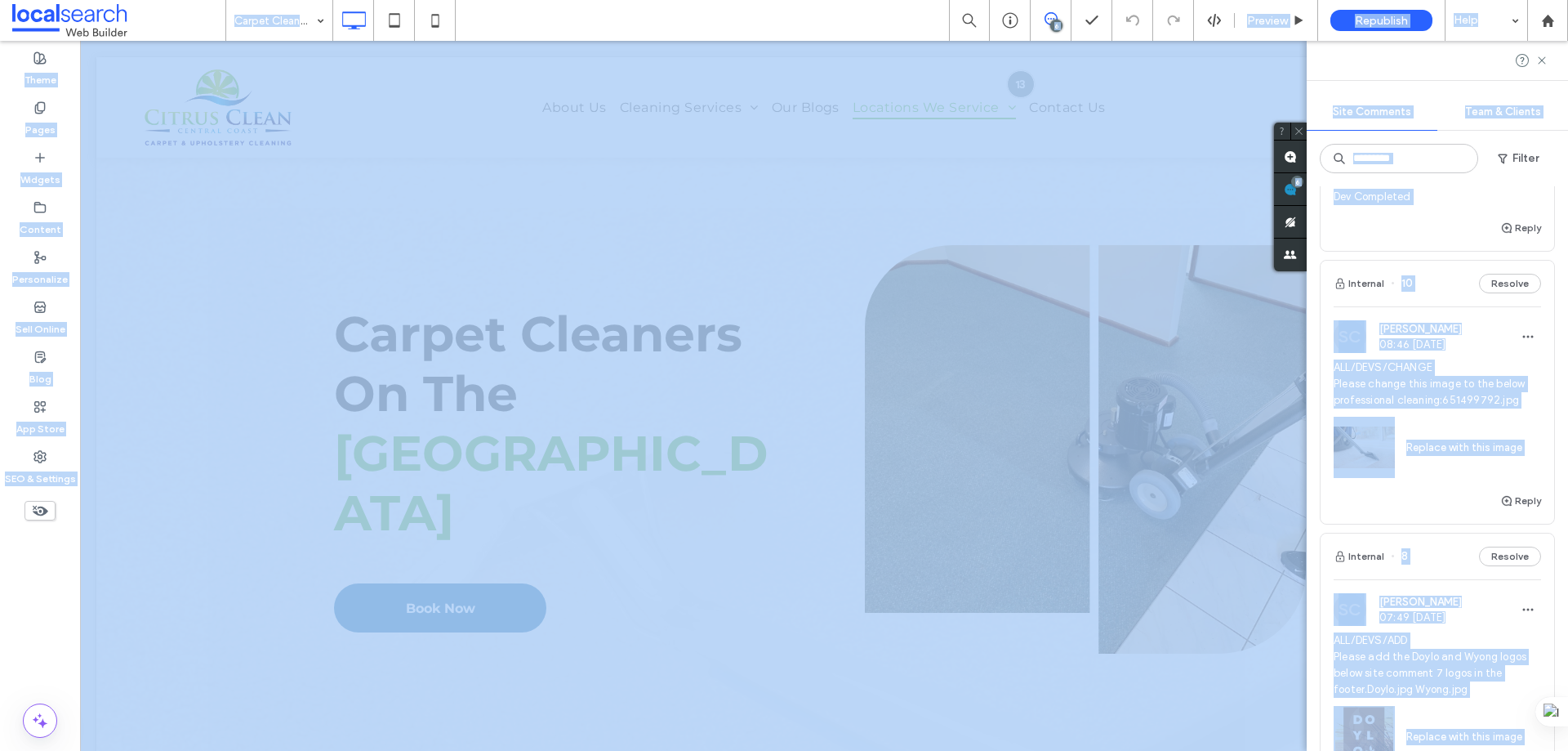
drag, startPoint x: 1328, startPoint y: 357, endPoint x: 1412, endPoint y: 396, distance: 92.6
click at [1449, 400] on div "Carpet Cleaning 6 Preview Republish Help Site Comments Team & Clients Filter In…" at bounding box center [784, 376] width 1568 height 751
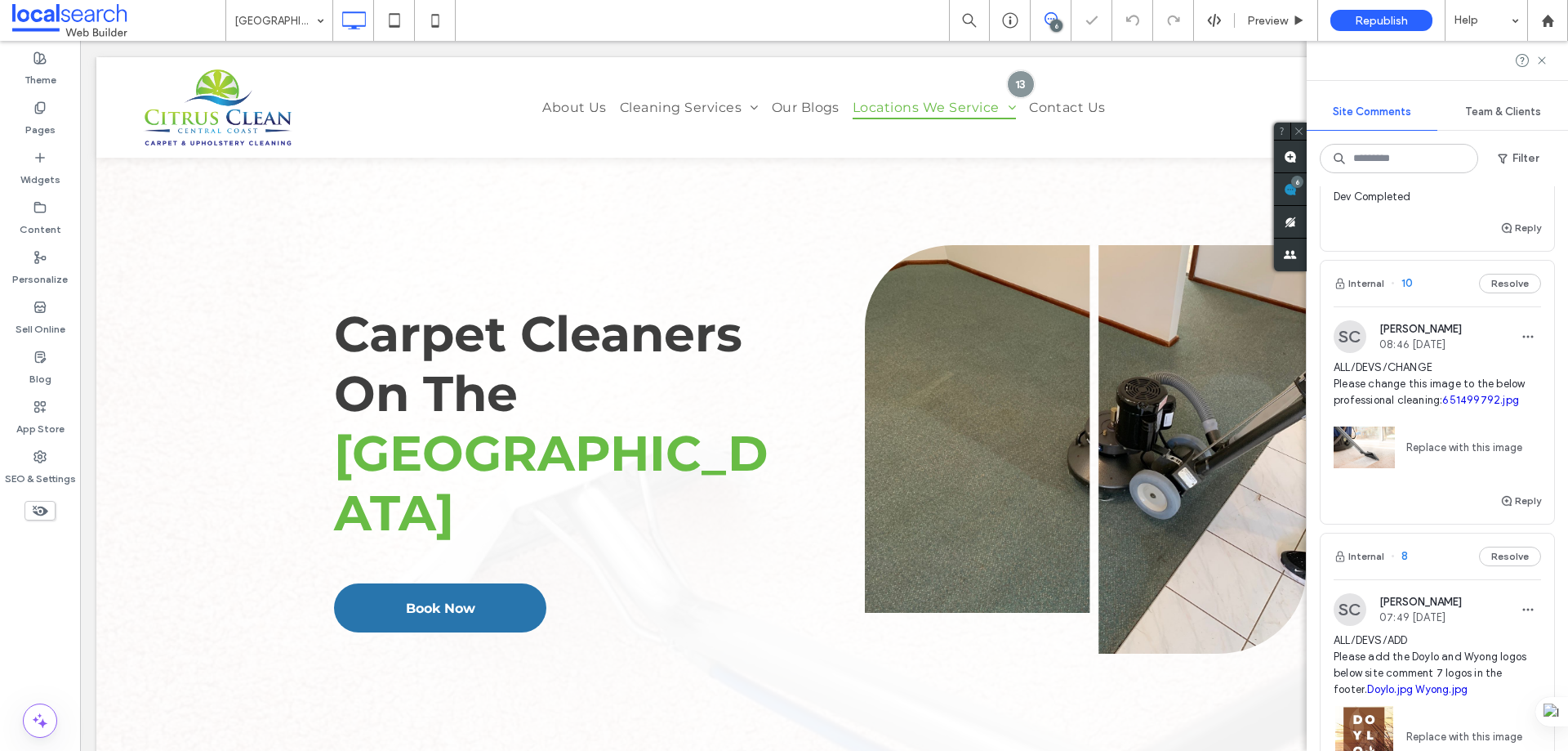
click at [1420, 408] on span "ALL/DEVS/CHANGE Please change this image to the below professional cleaning: 65…" at bounding box center [1437, 383] width 207 height 49
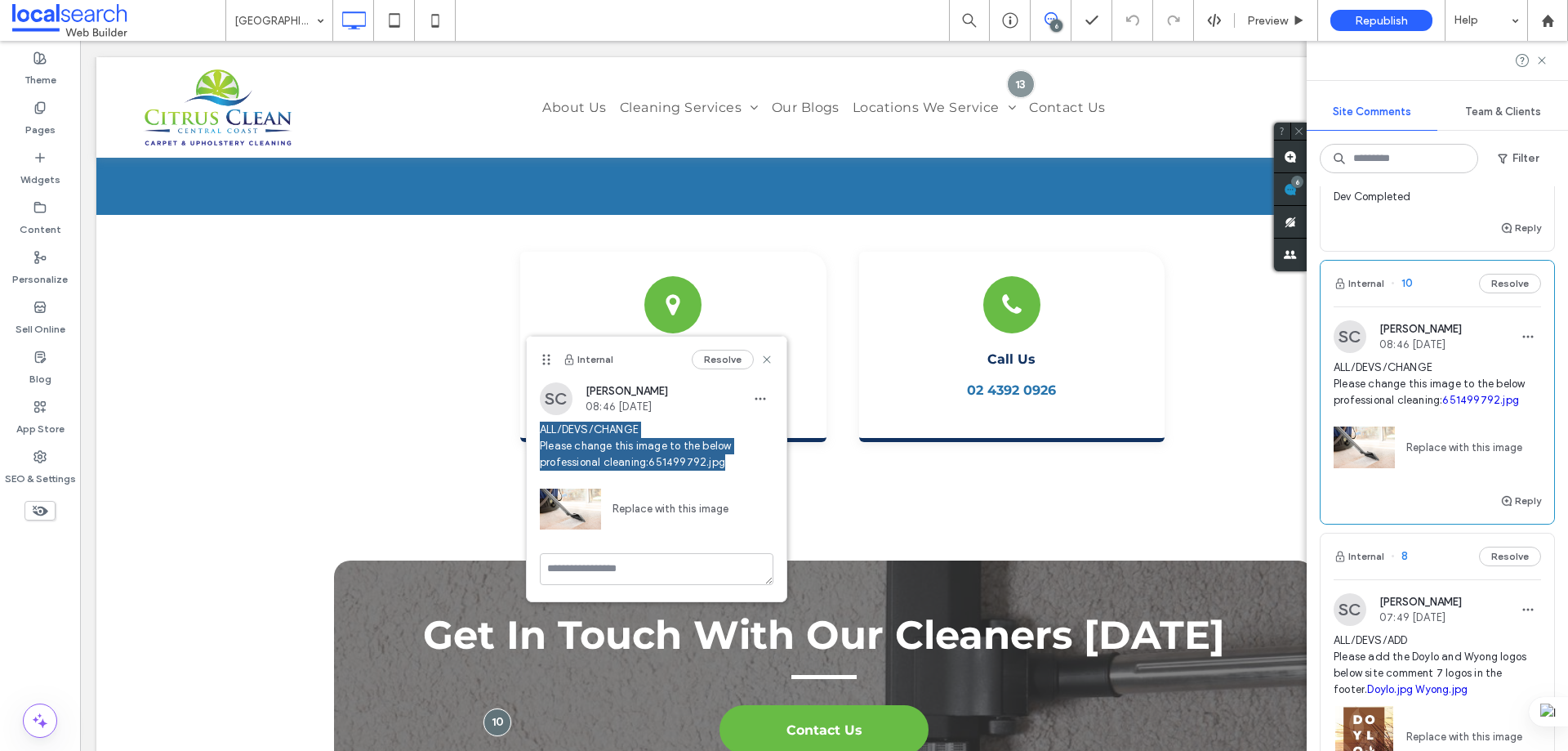
drag, startPoint x: 540, startPoint y: 428, endPoint x: 664, endPoint y: 474, distance: 132.3
click at [664, 470] on span "ALL/DEVS/CHANGE Please change this image to the below professional cleaning: 65…" at bounding box center [656, 446] width 233 height 49
copy span "ALL/DEVS/CHANGE Please change this image to the below professional cleaning: 65…"
click at [645, 470] on span "ALL/DEVS/CHANGE Please change this image to the below professional cleaning: 65…" at bounding box center [656, 446] width 233 height 49
drag, startPoint x: 587, startPoint y: 468, endPoint x: 541, endPoint y: 435, distance: 56.6
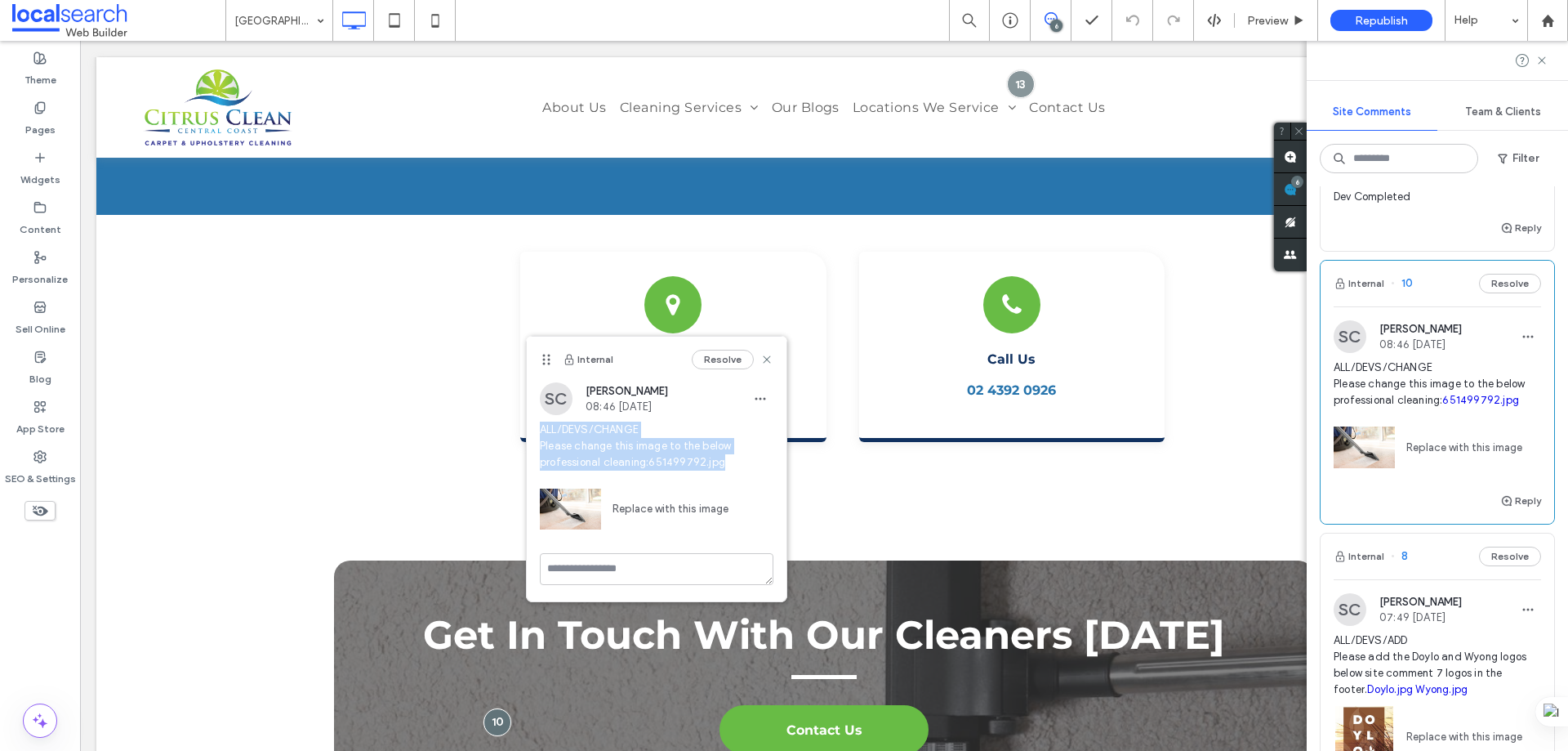
click at [541, 435] on span "ALL/DEVS/CHANGE Please change this image to the below professional cleaning: 65…" at bounding box center [656, 446] width 233 height 49
copy span "ALL/DEVS/CHANGE Please change this image to the below professional cleaning: 65…"
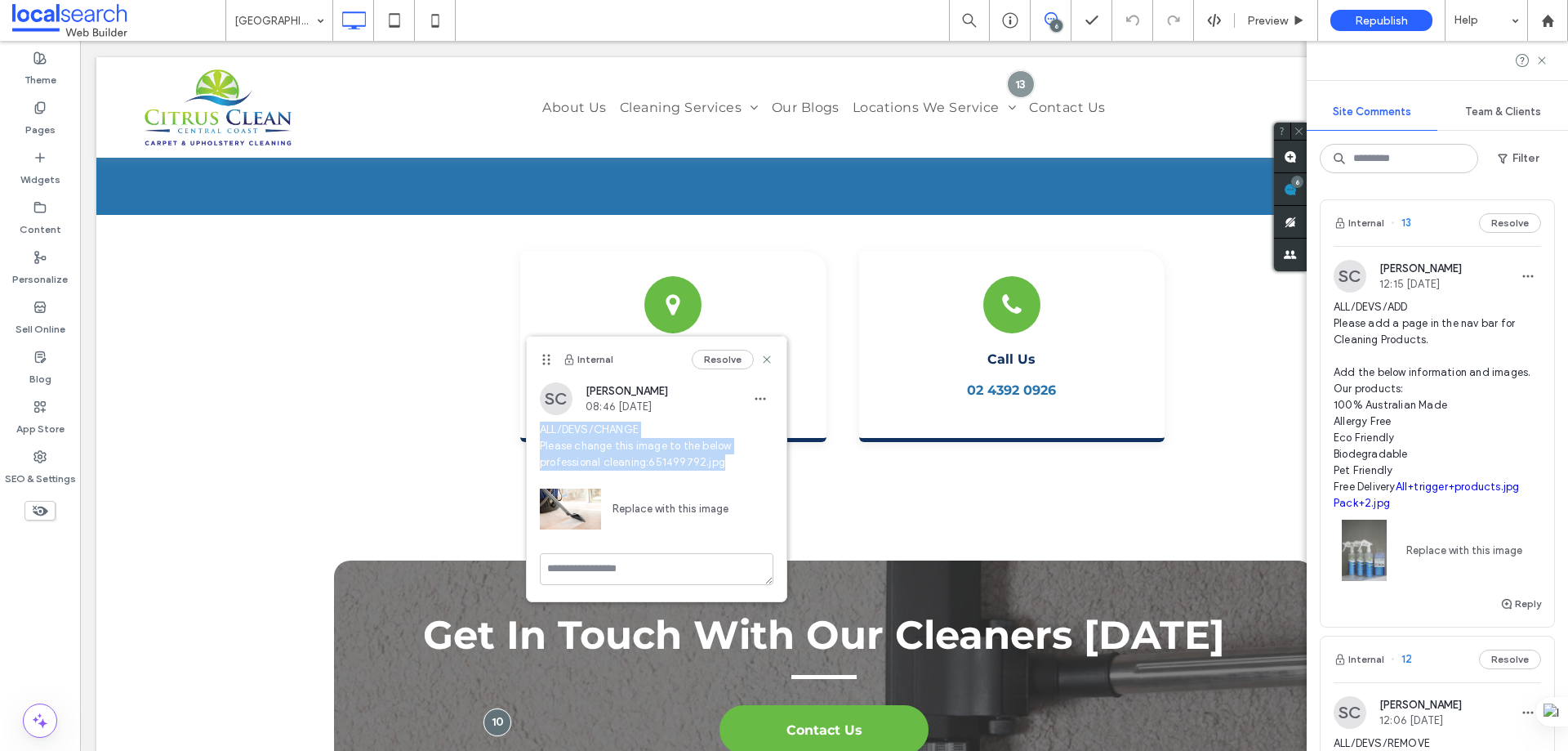
scroll to position [980, 0]
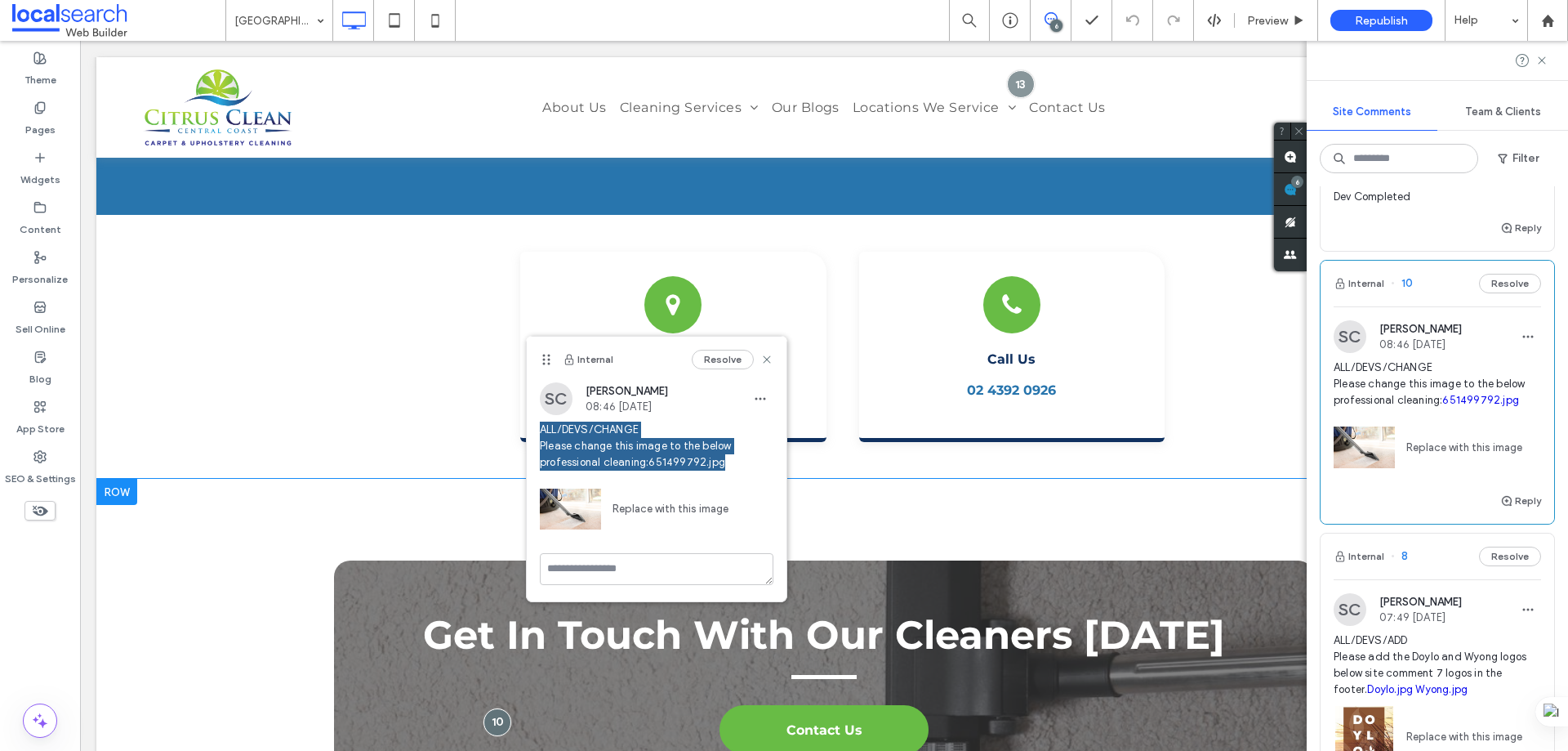
click at [317, 479] on div "Get In Touch With Our Cleaners [DATE] Contact Us Click To Paste Click To Paste …" at bounding box center [824, 682] width 1456 height 406
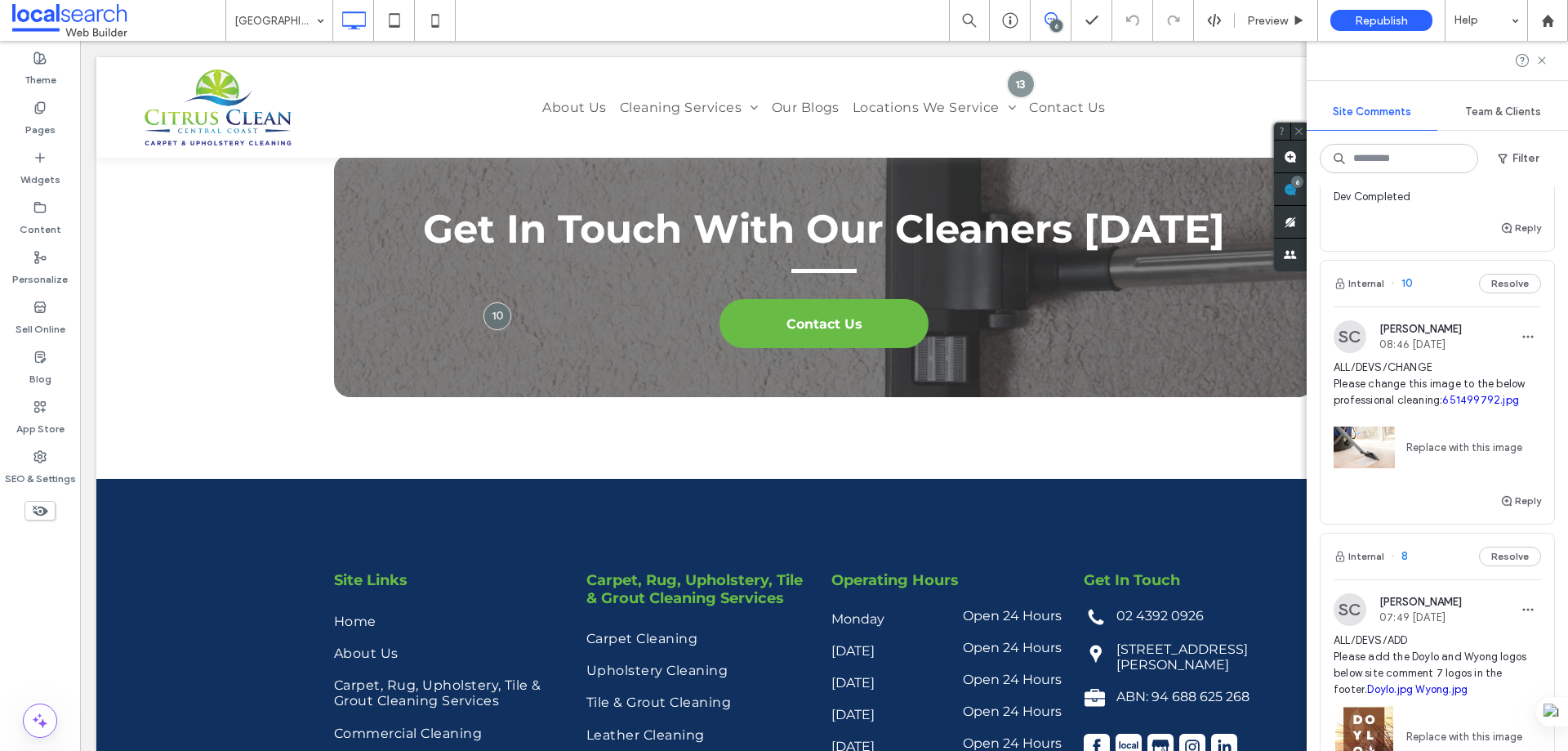
scroll to position [5943, 0]
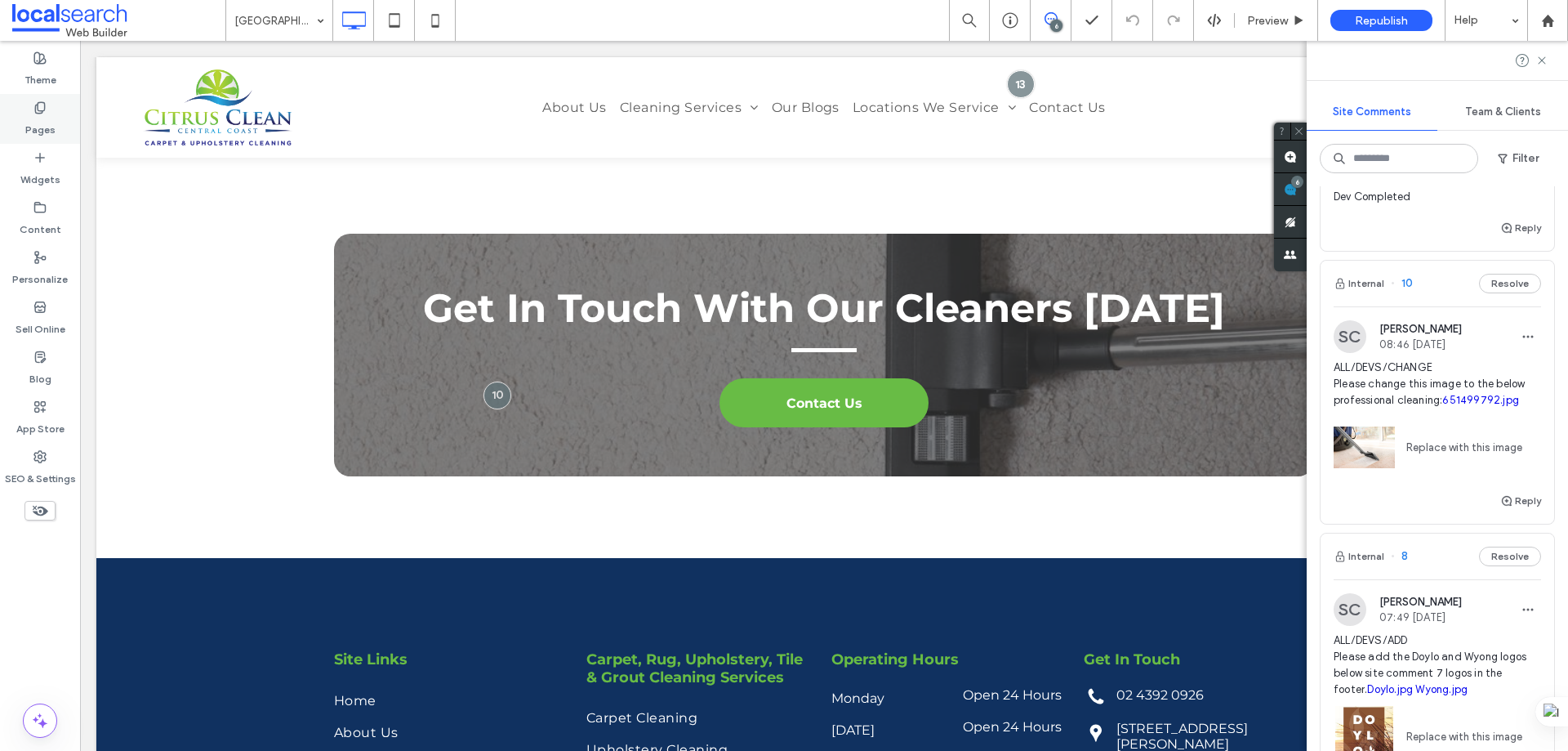
click at [44, 112] on icon at bounding box center [41, 108] width 14 height 14
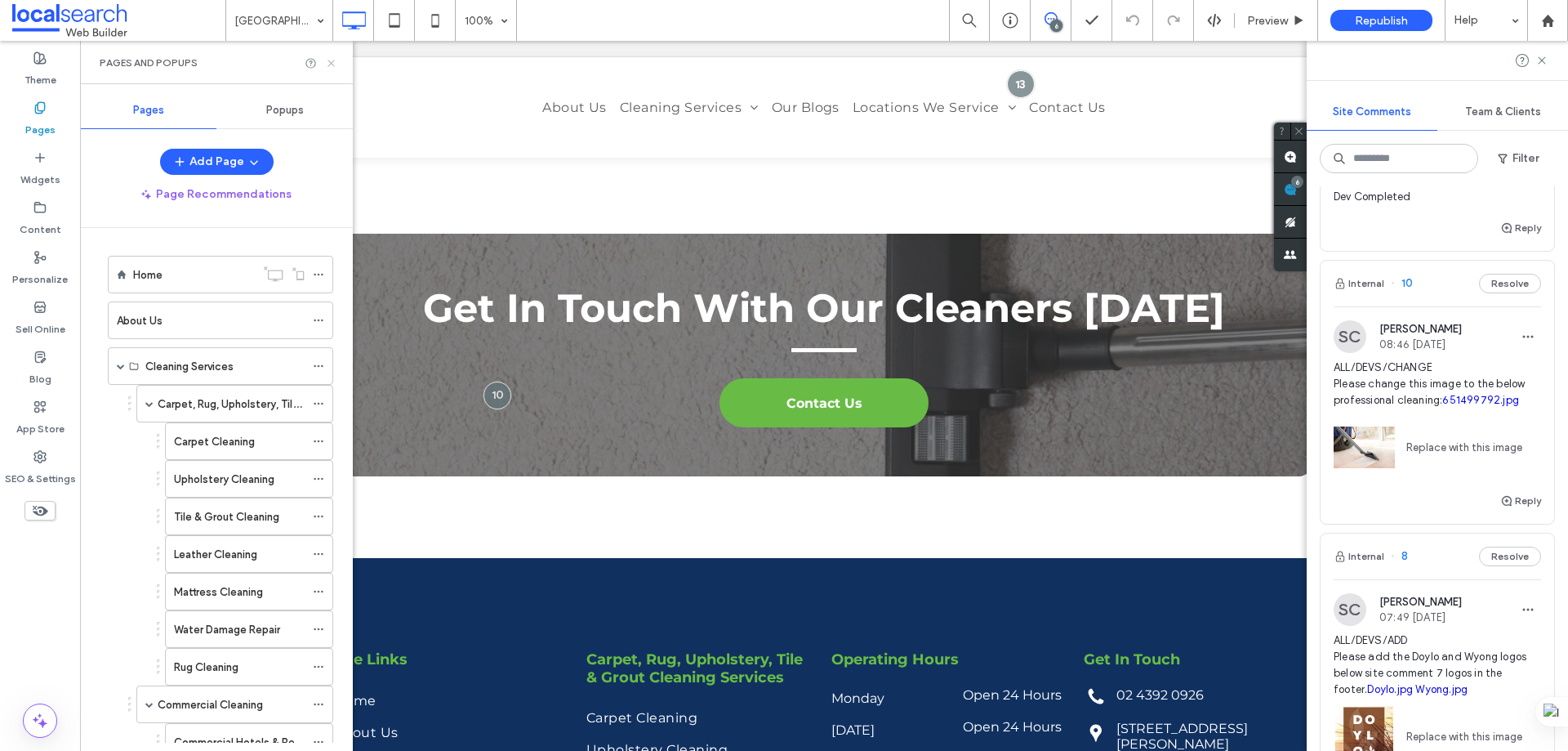
click at [329, 67] on icon at bounding box center [331, 63] width 13 height 13
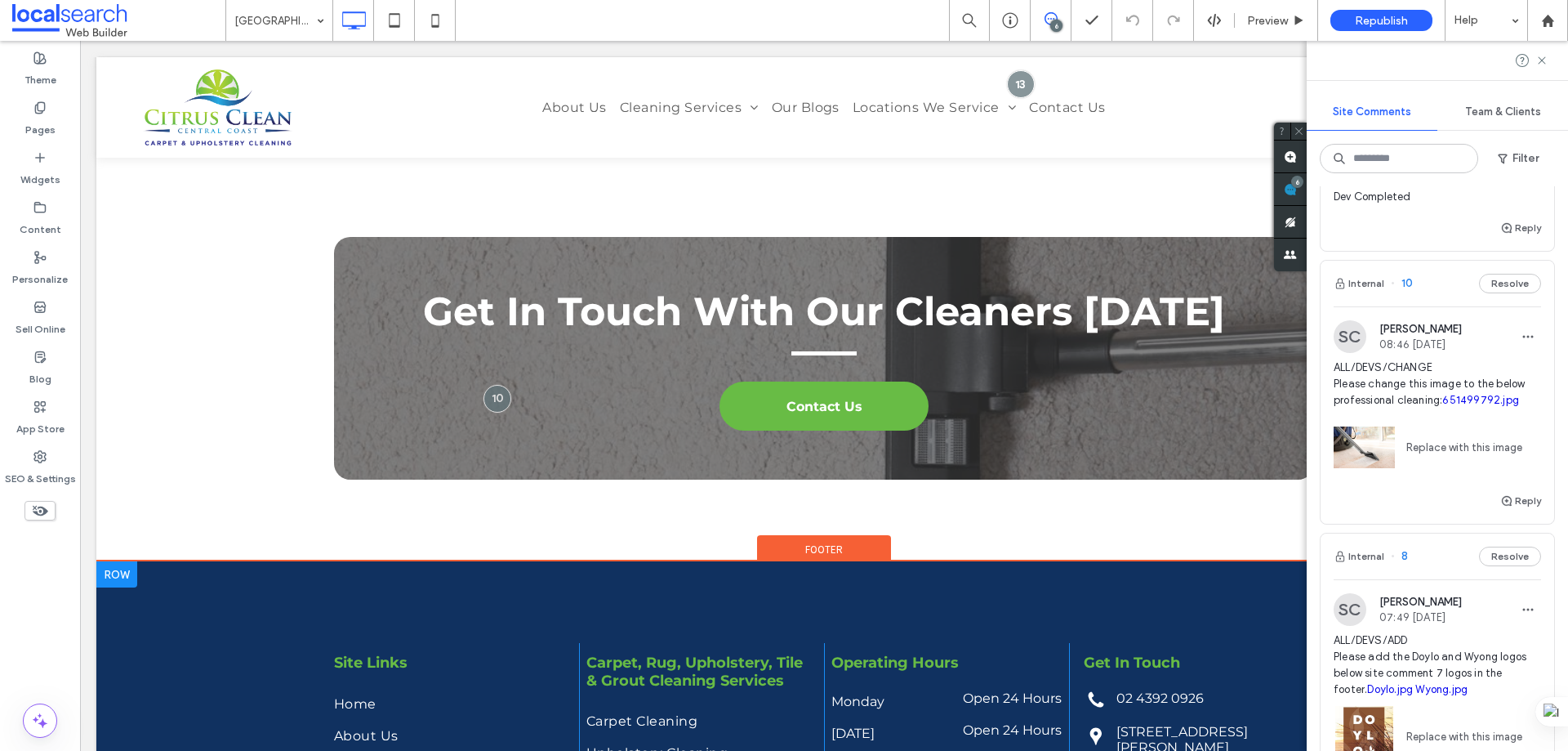
scroll to position [5780, 0]
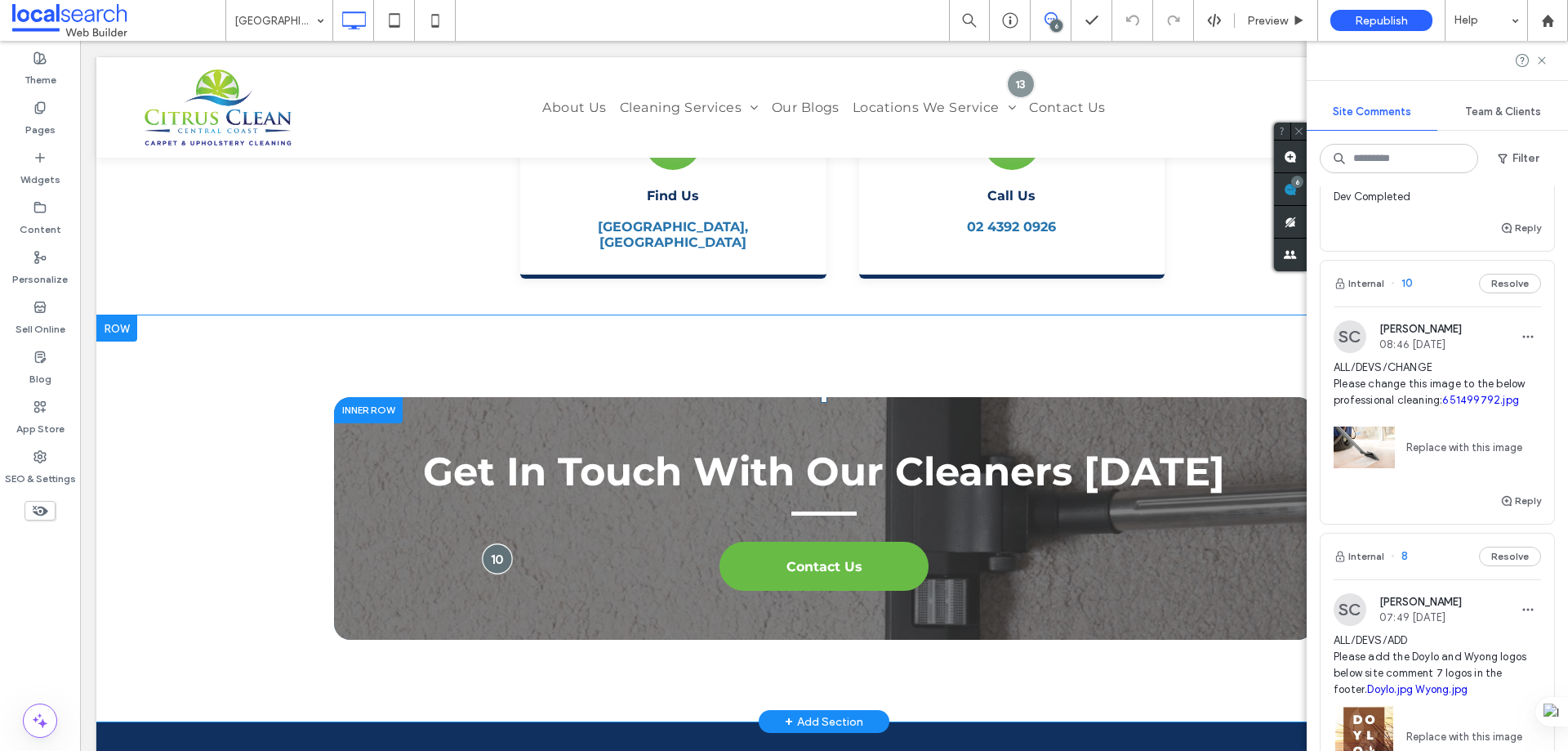
click at [492, 543] on div at bounding box center [497, 557] width 30 height 30
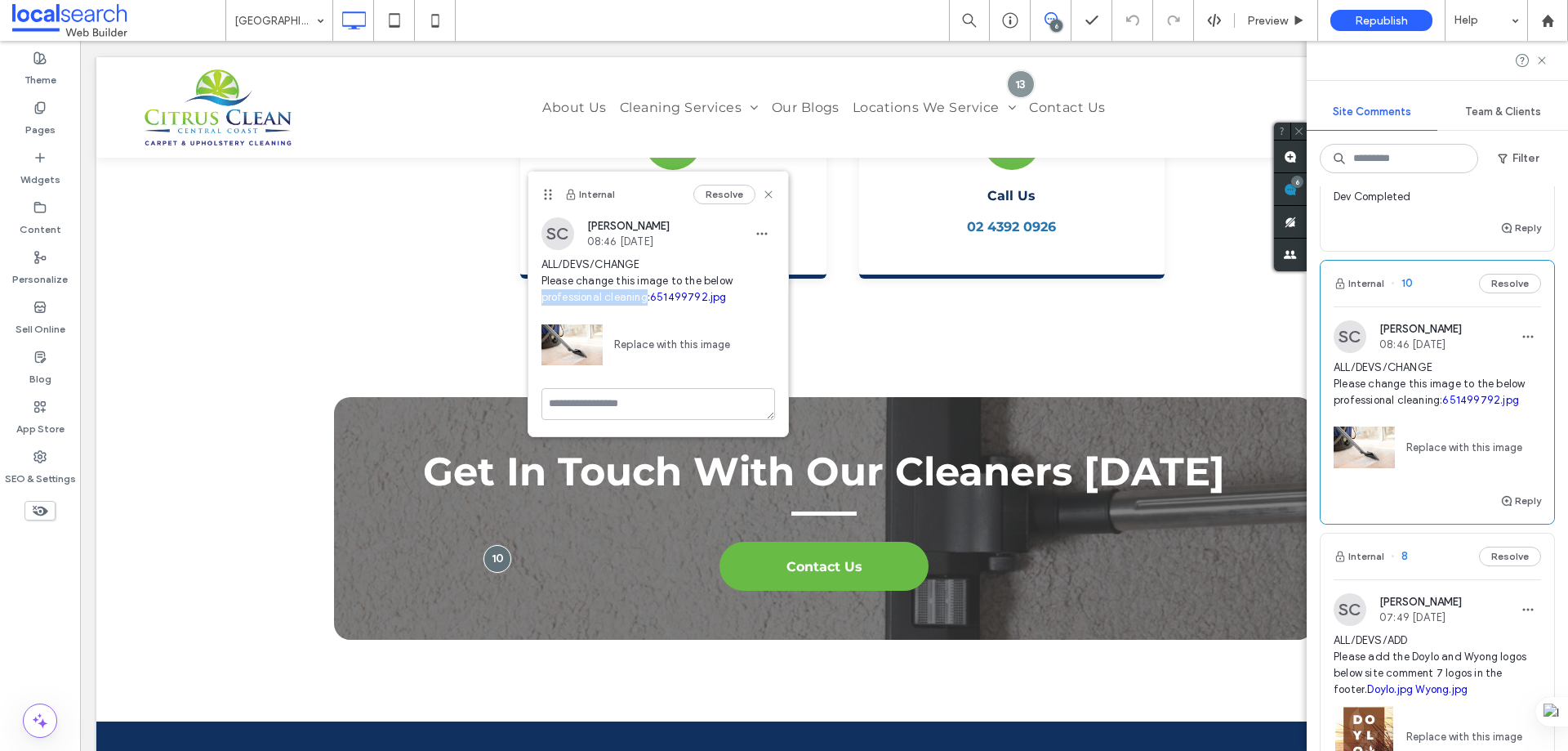
drag, startPoint x: 647, startPoint y: 296, endPoint x: 538, endPoint y: 303, distance: 109.2
click at [538, 303] on div "SC [PERSON_NAME] 08:46 [DATE] ALL/DEVS/CHANGE Please change this image to the b…" at bounding box center [658, 303] width 259 height 170
copy span "professional cleaning"
click at [768, 194] on use at bounding box center [768, 195] width 8 height 8
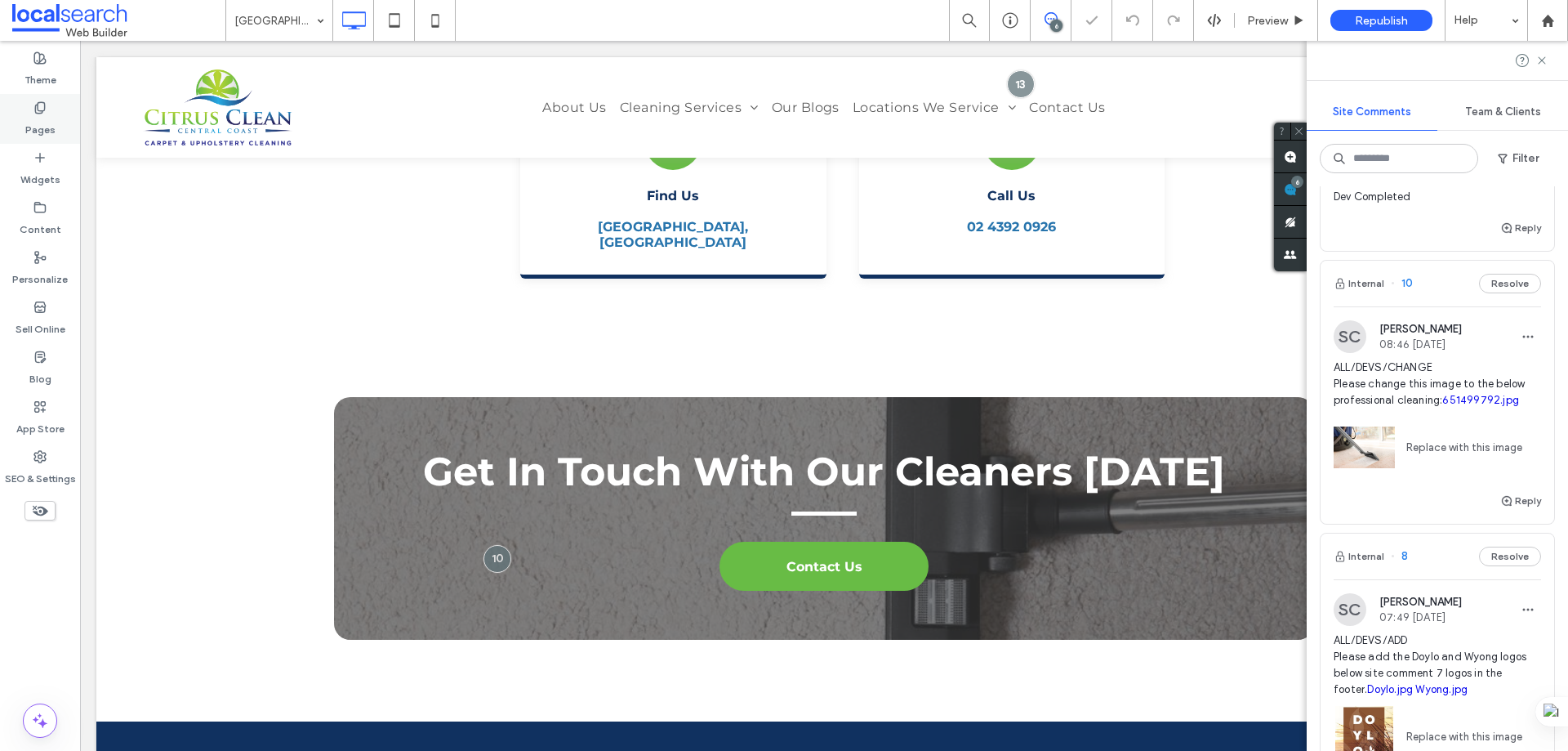
click at [32, 102] on div "Pages" at bounding box center [40, 119] width 80 height 50
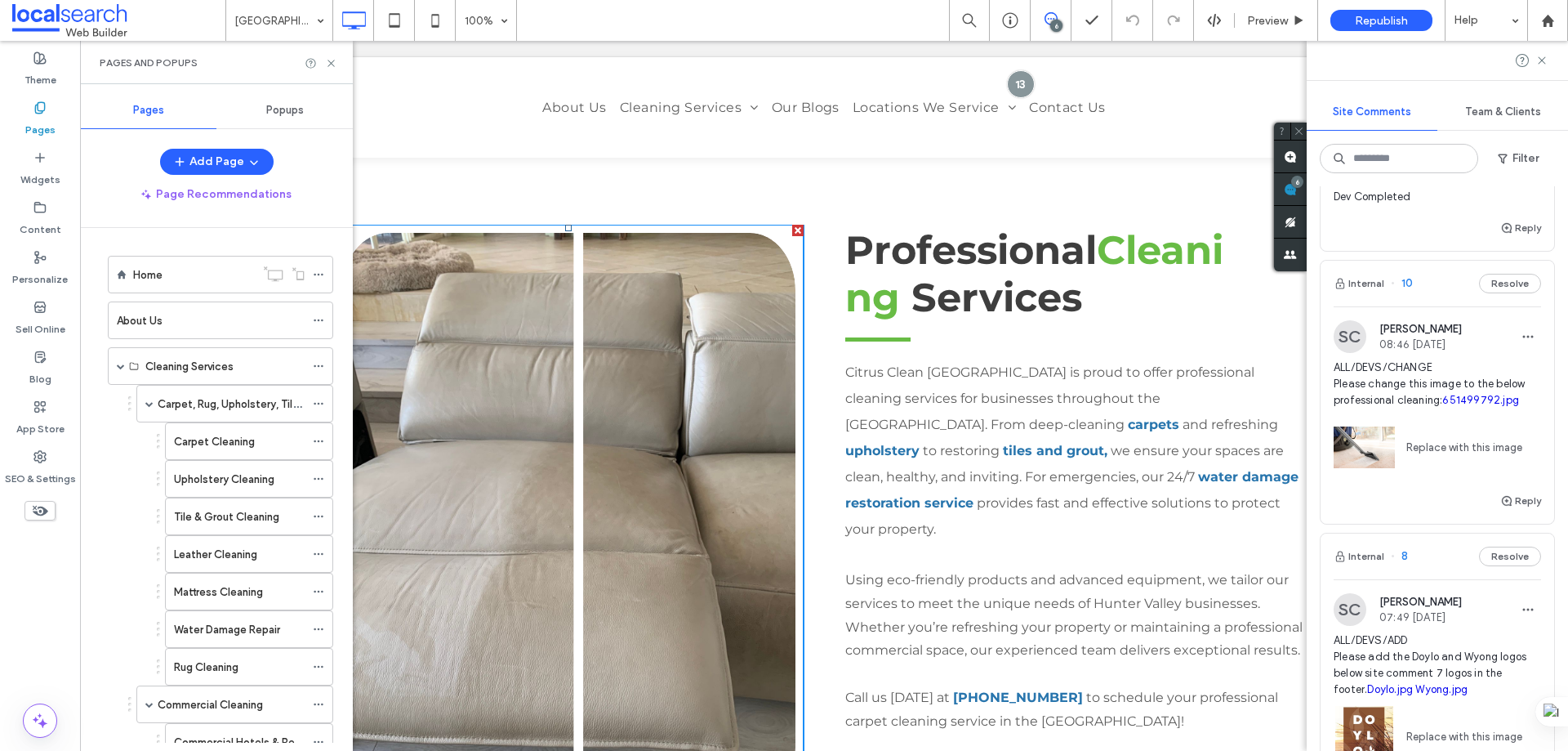
scroll to position [486, 0]
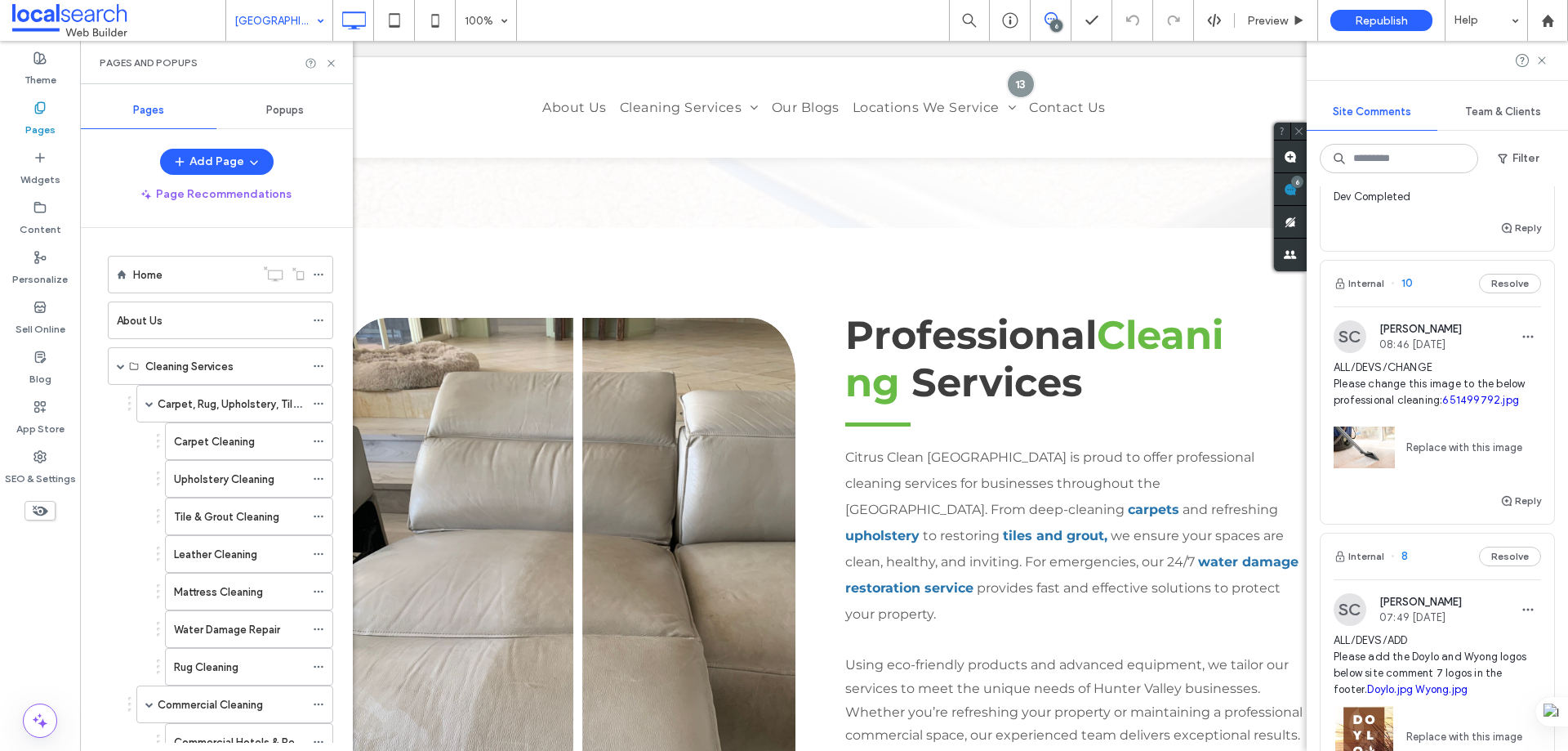
click at [325, 21] on div "[GEOGRAPHIC_DATA]" at bounding box center [280, 20] width 106 height 41
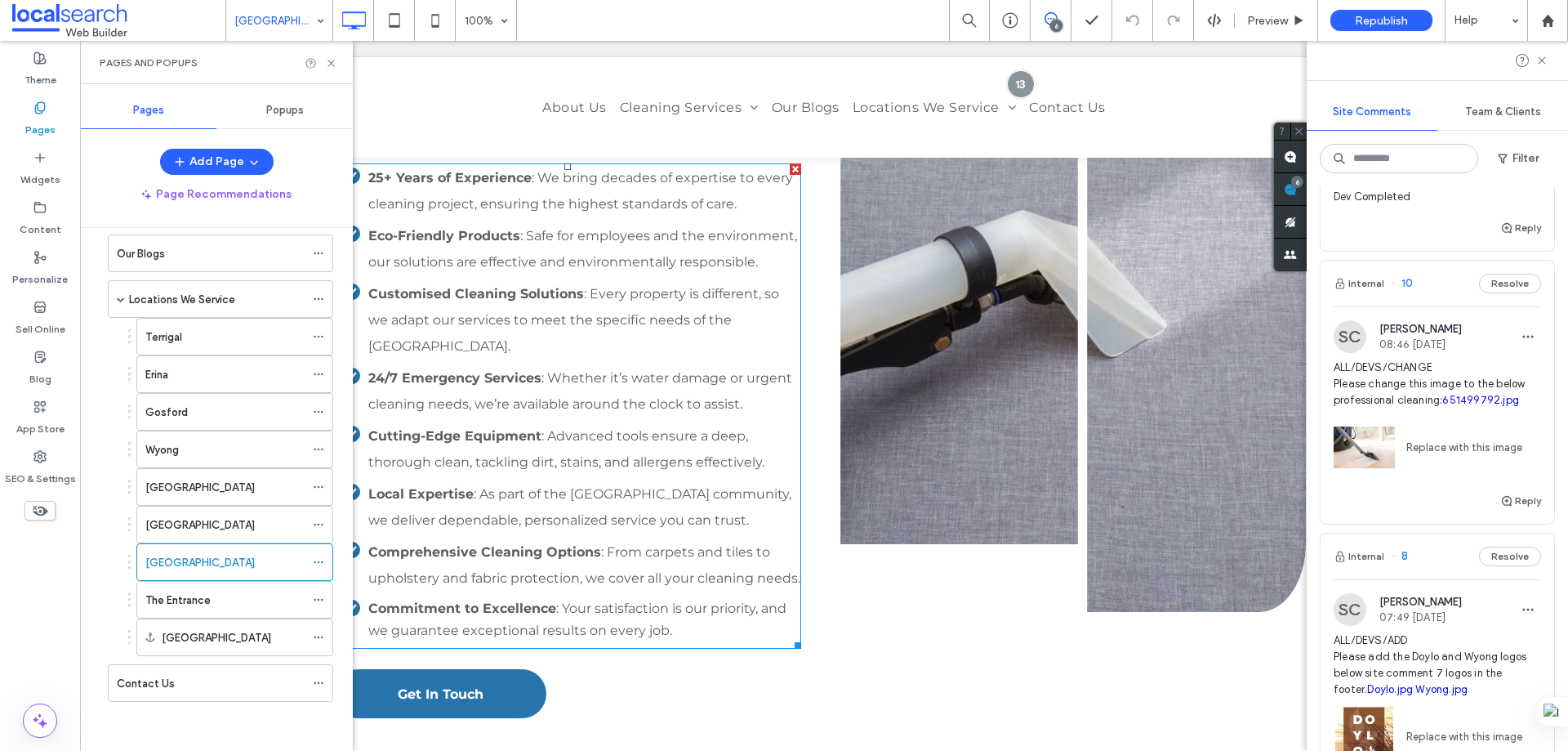
scroll to position [2284, 0]
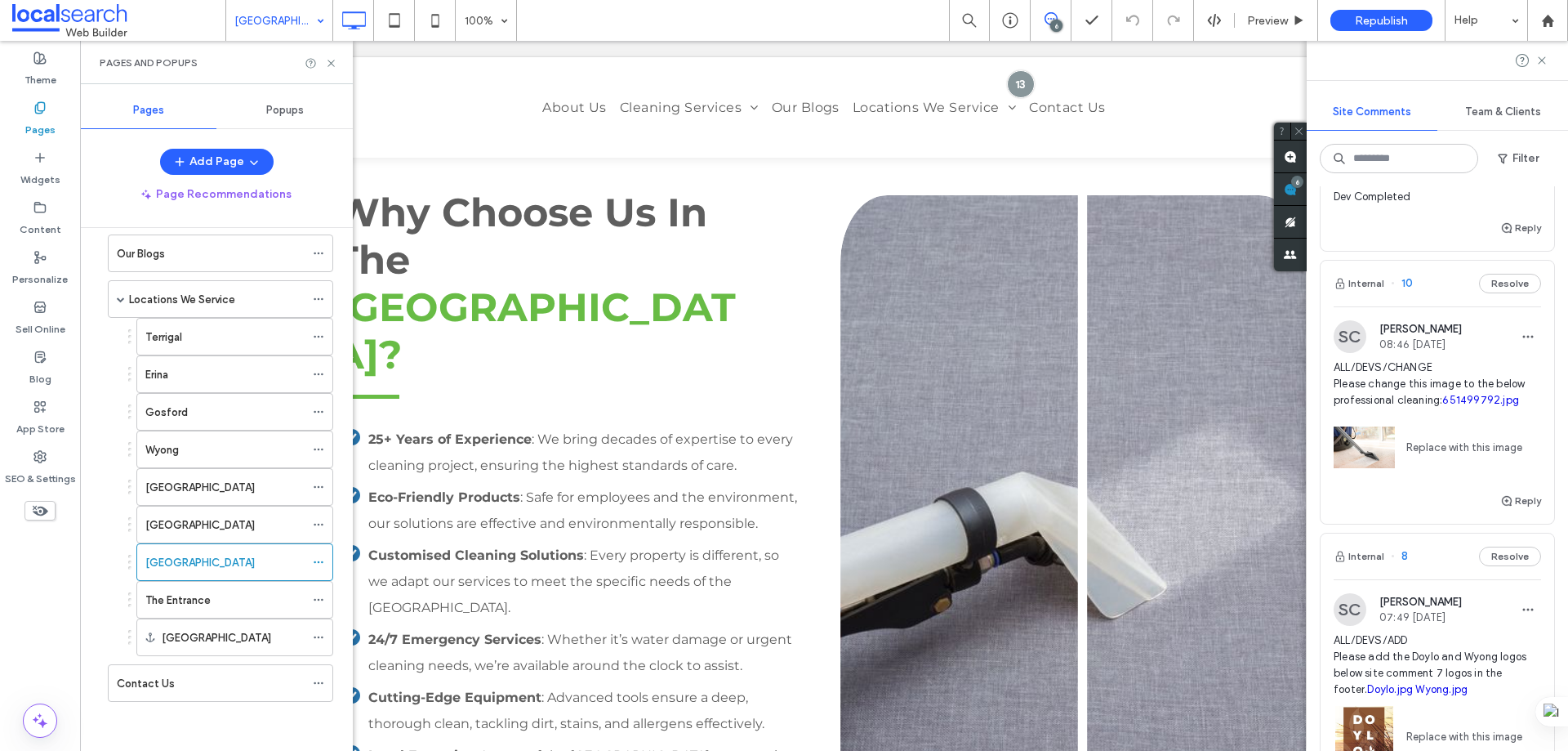
click at [1426, 285] on div "Internal 10 Resolve" at bounding box center [1436, 283] width 233 height 45
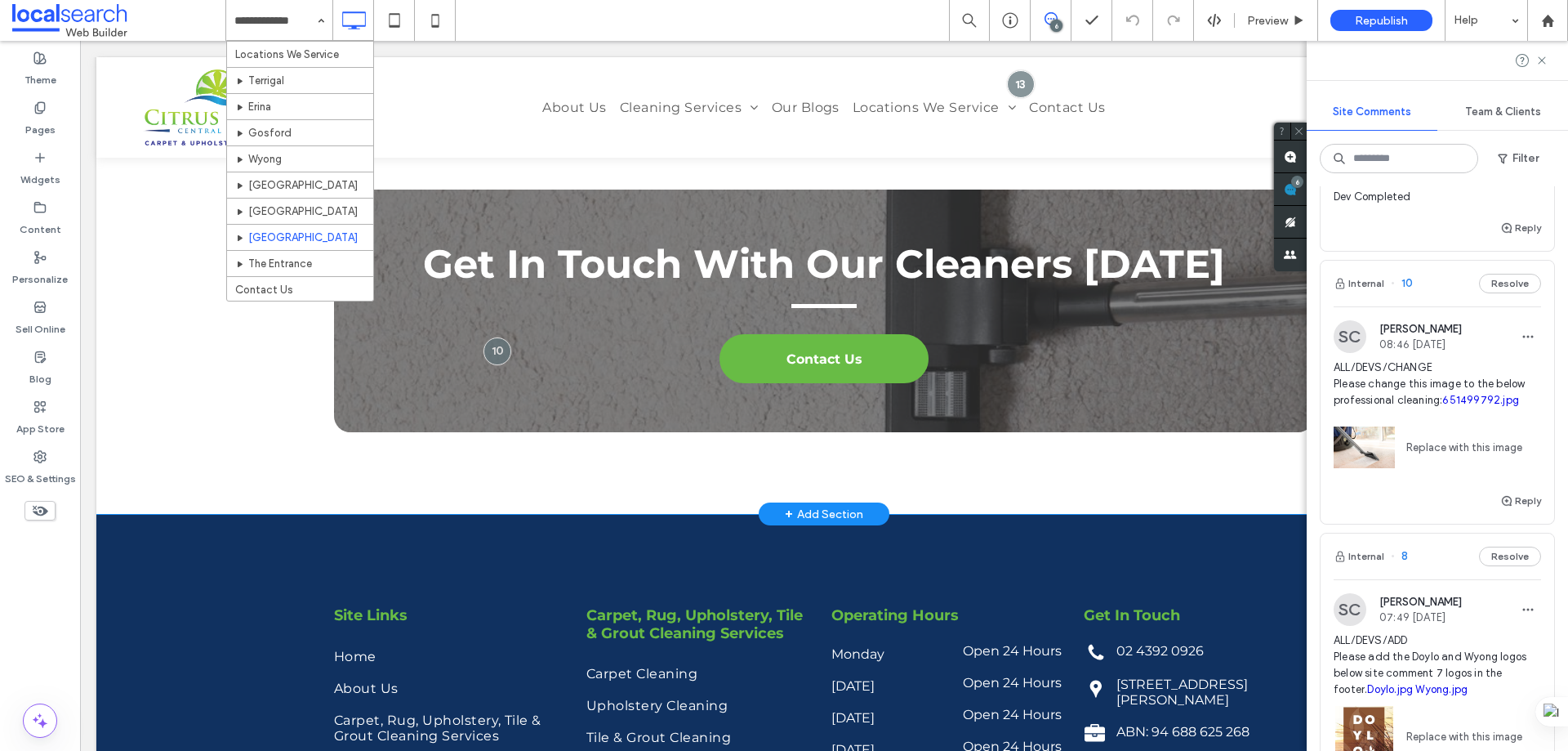
scroll to position [5861, 0]
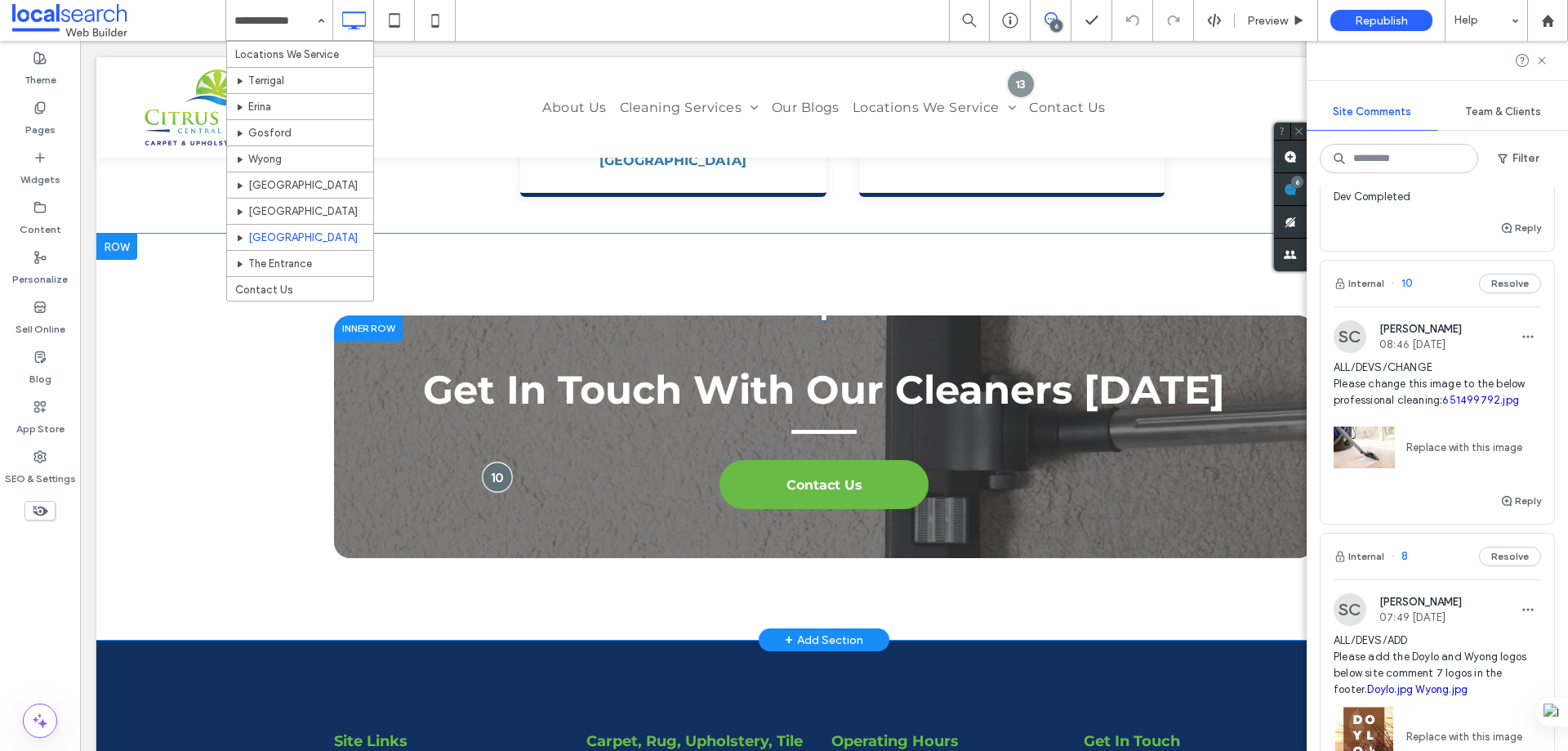
click at [501, 462] on div at bounding box center [497, 476] width 30 height 30
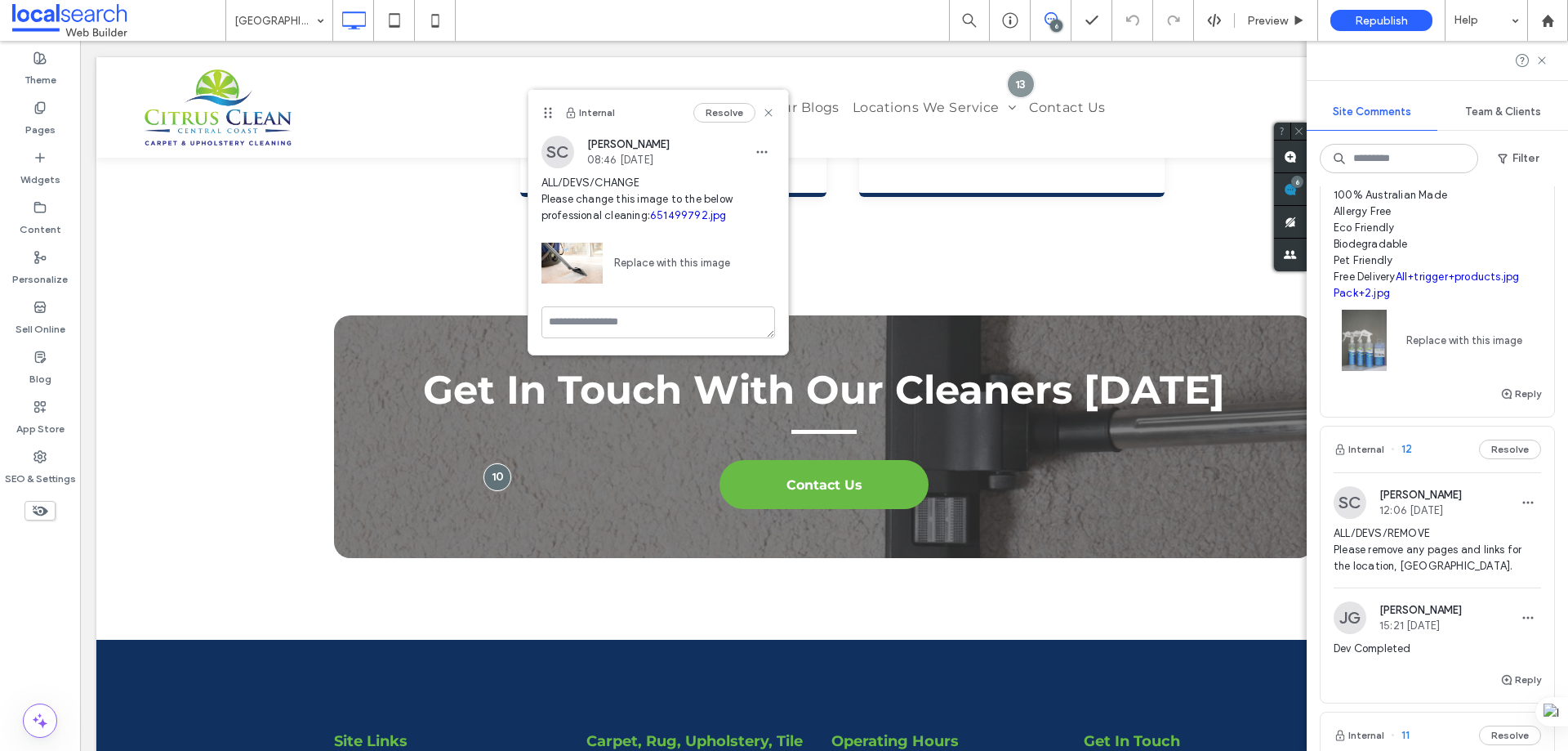
scroll to position [327, 0]
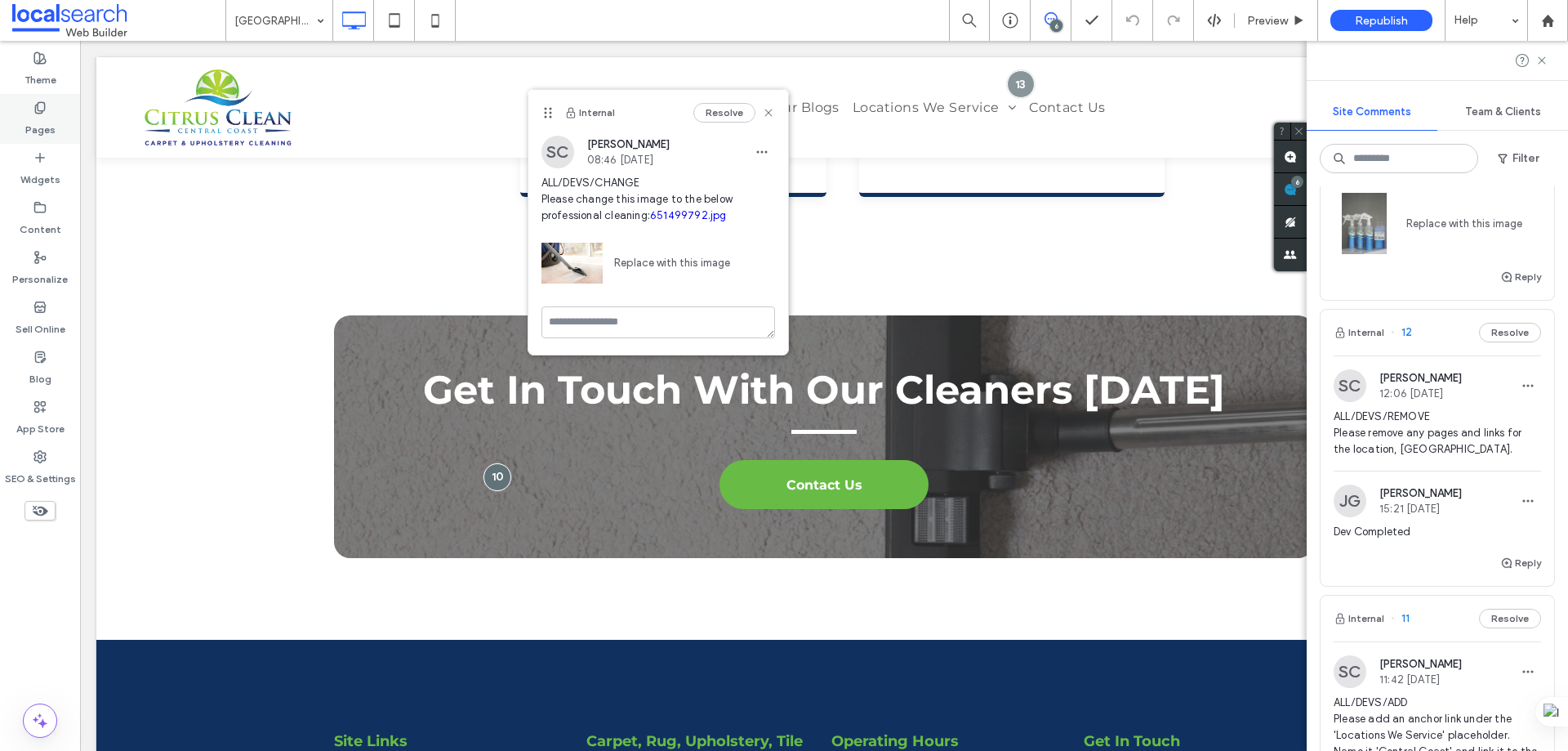
click at [50, 117] on label "Pages" at bounding box center [40, 126] width 30 height 23
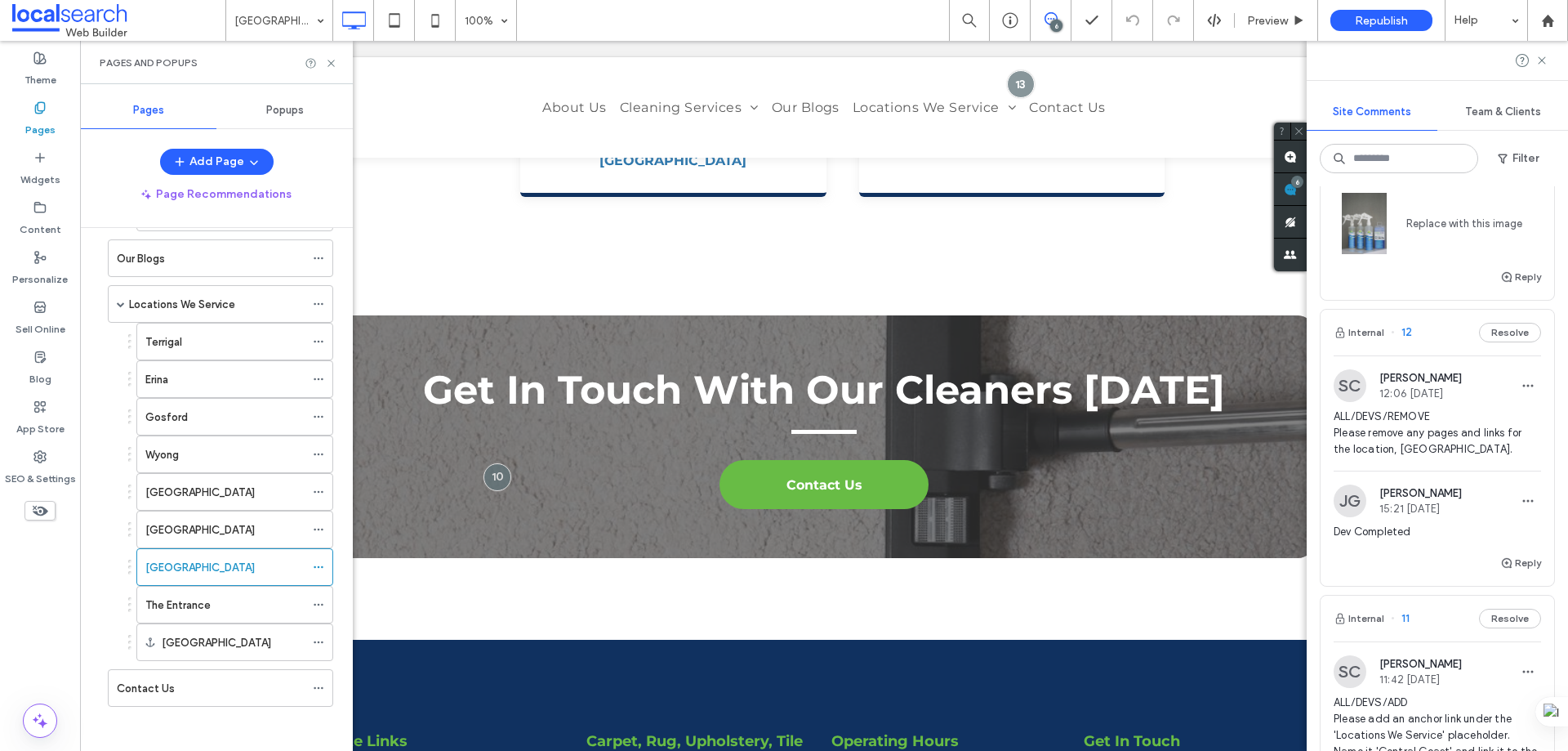
scroll to position [722, 0]
drag, startPoint x: 332, startPoint y: 62, endPoint x: 262, endPoint y: 65, distance: 70.1
click at [332, 62] on use at bounding box center [331, 63] width 7 height 7
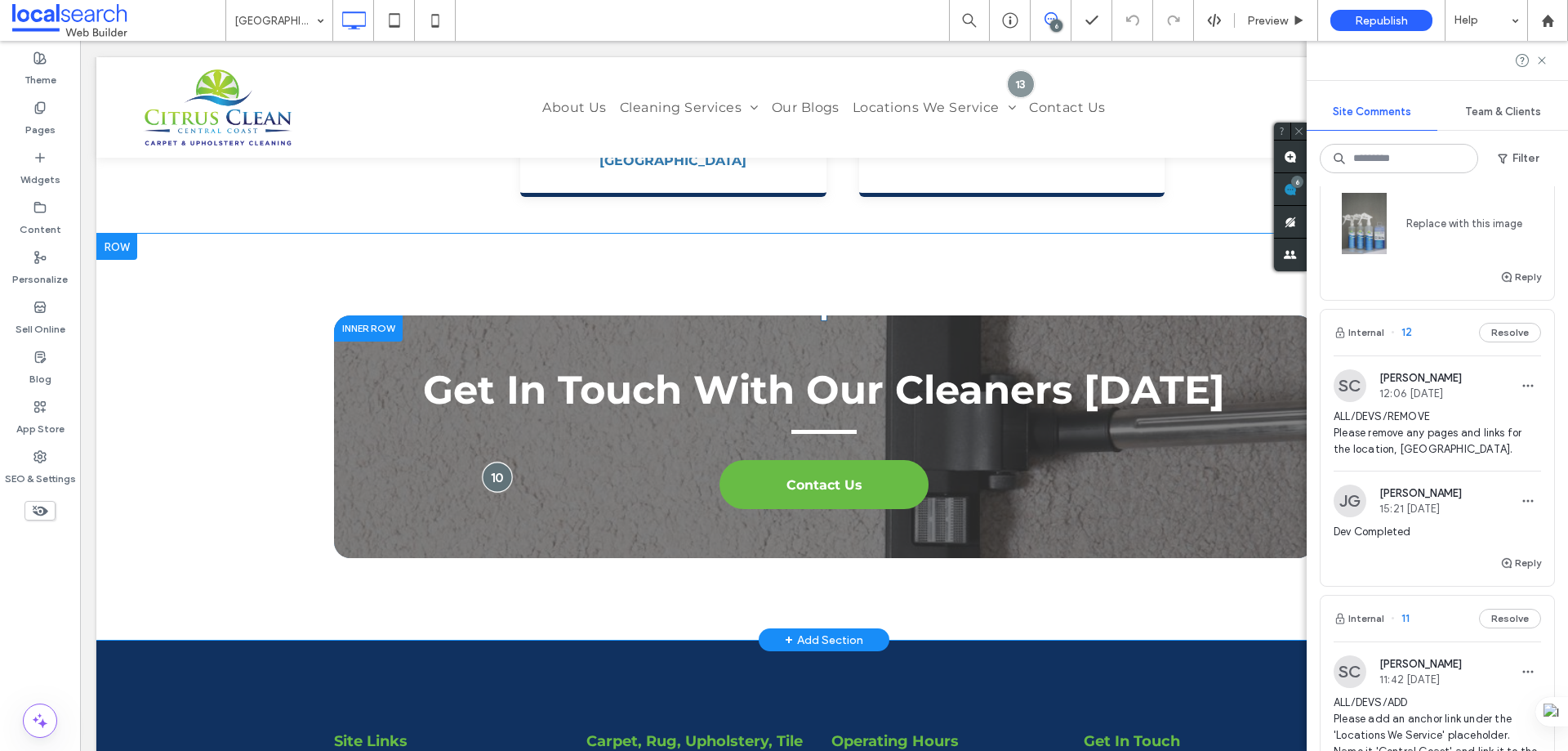
click at [483, 462] on div at bounding box center [497, 476] width 30 height 30
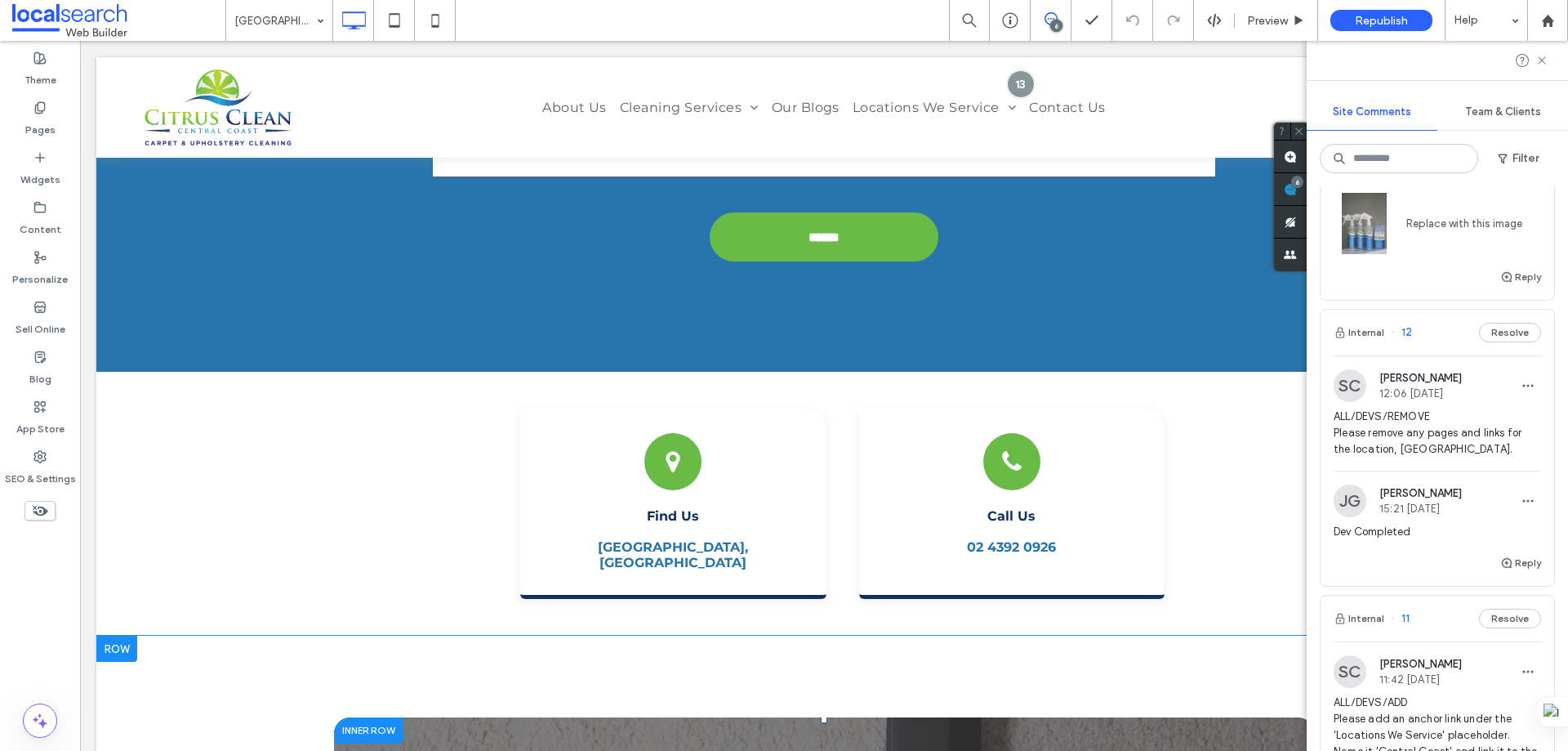
scroll to position [5452, 0]
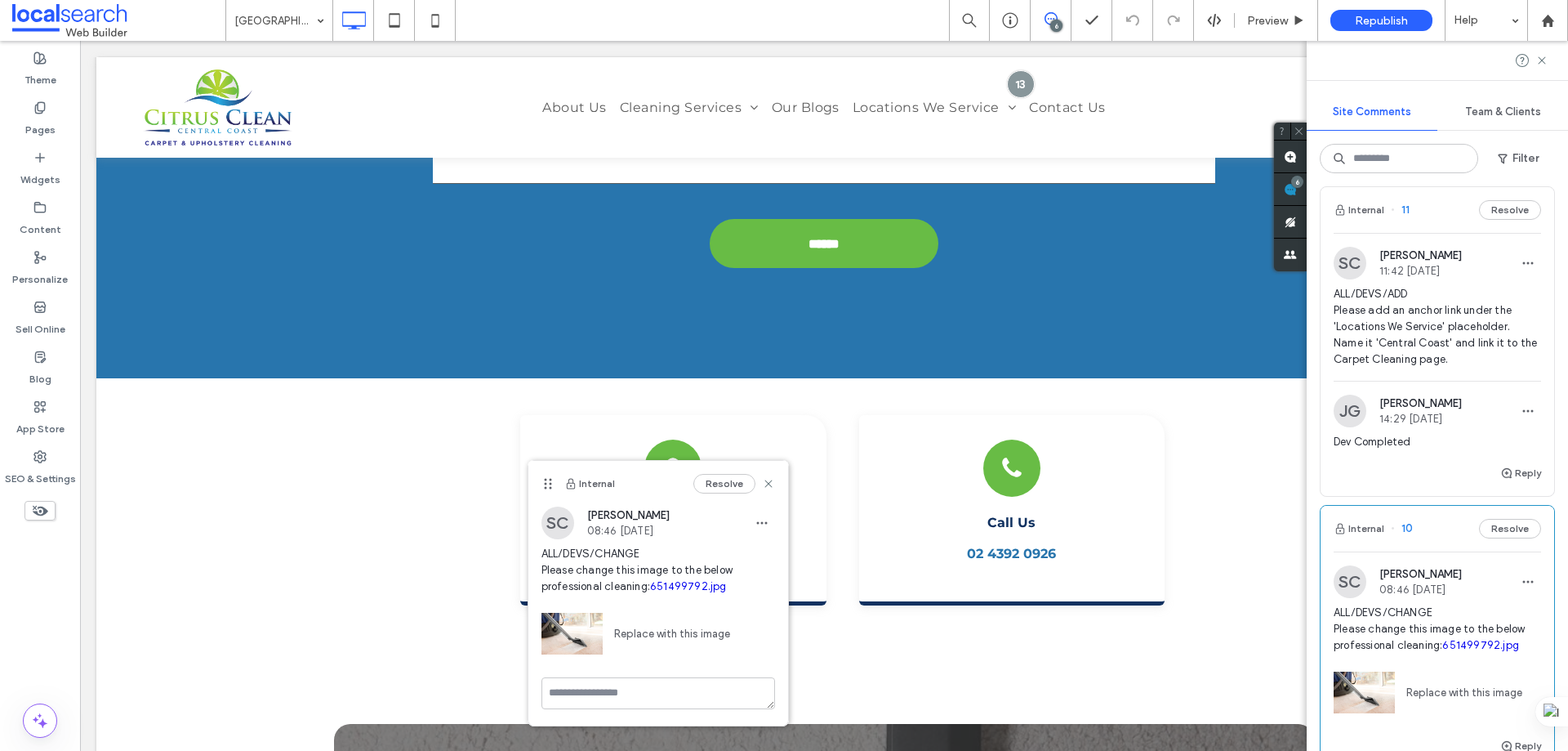
scroll to position [3410, 0]
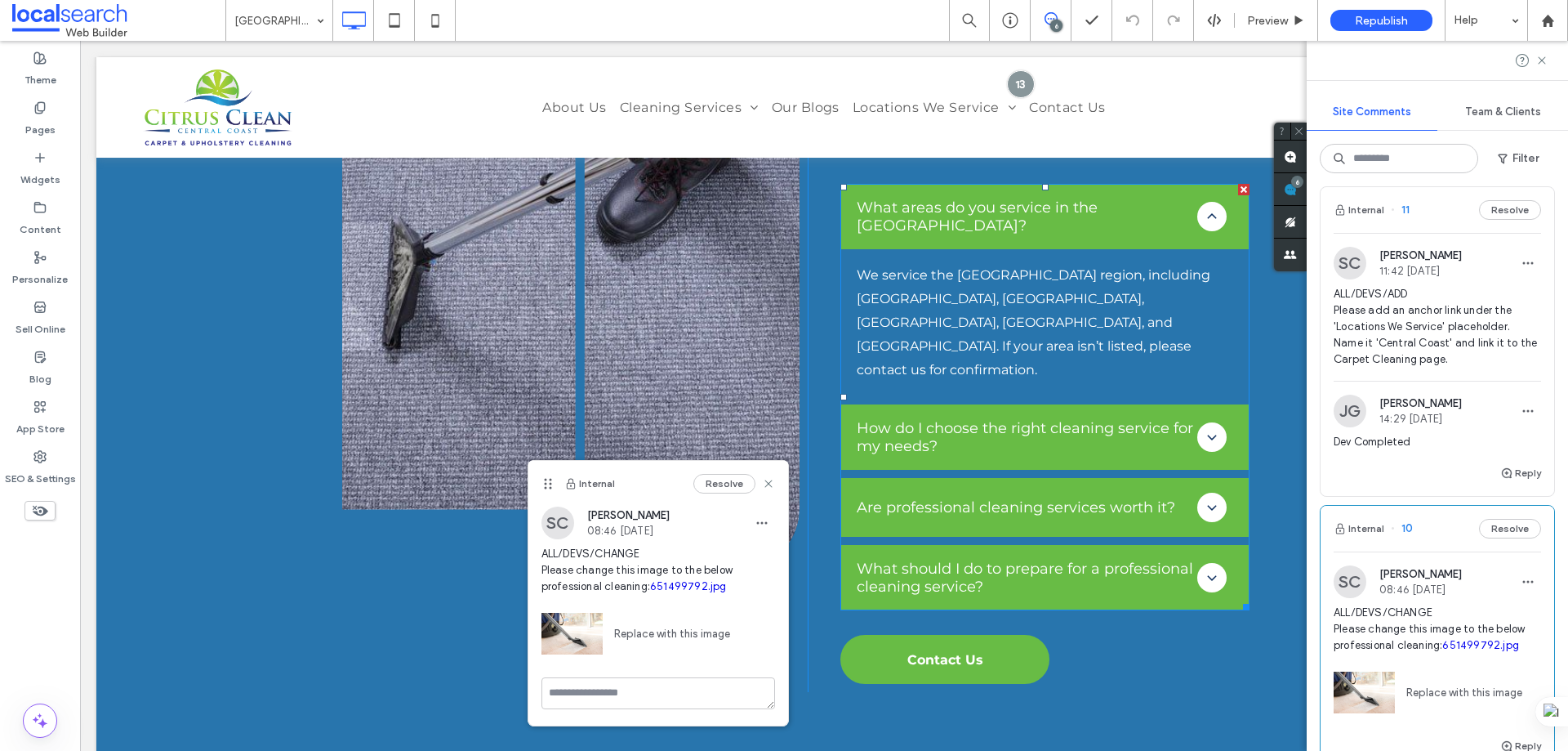
click at [1207, 314] on span at bounding box center [1045, 397] width 409 height 427
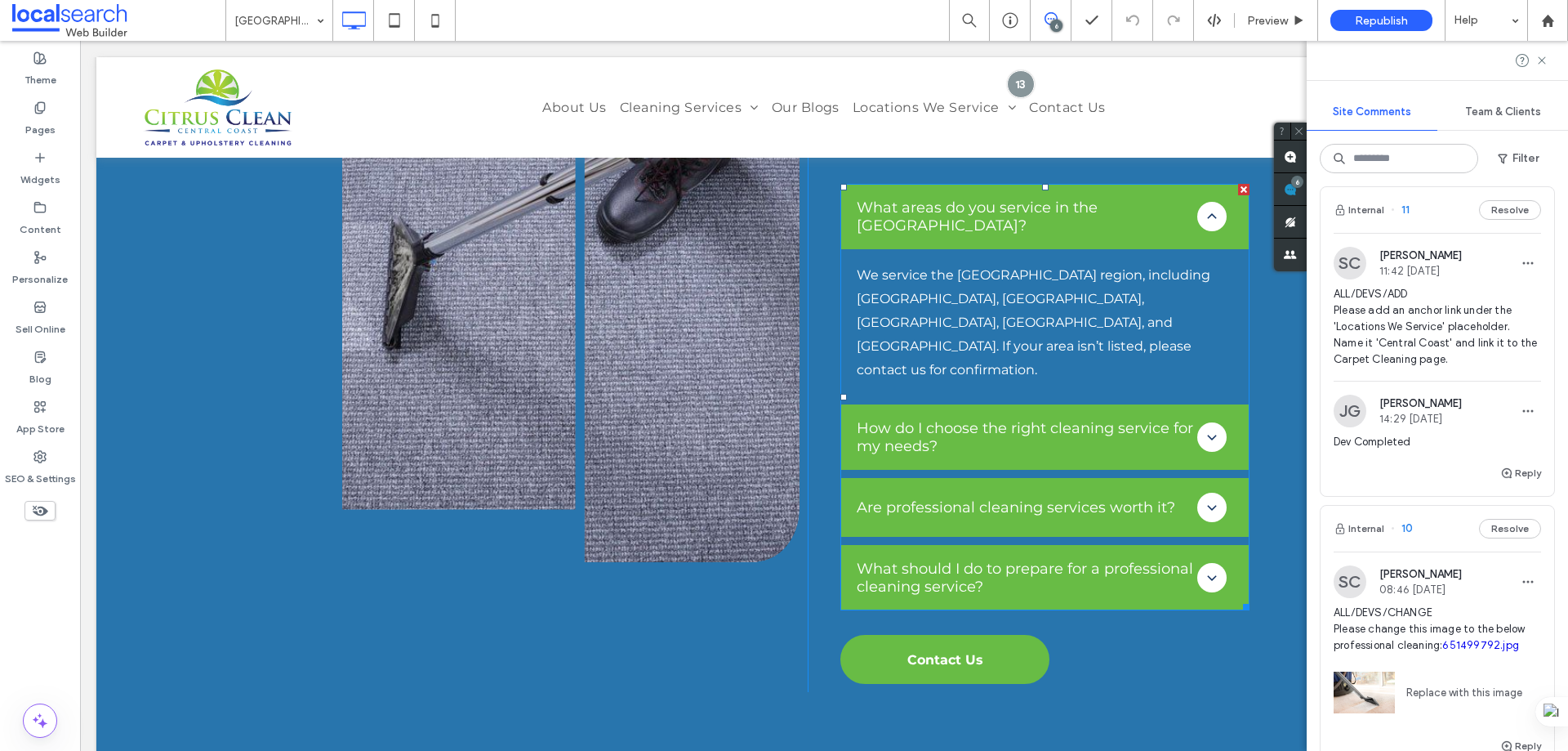
click at [1207, 316] on span at bounding box center [1045, 397] width 409 height 427
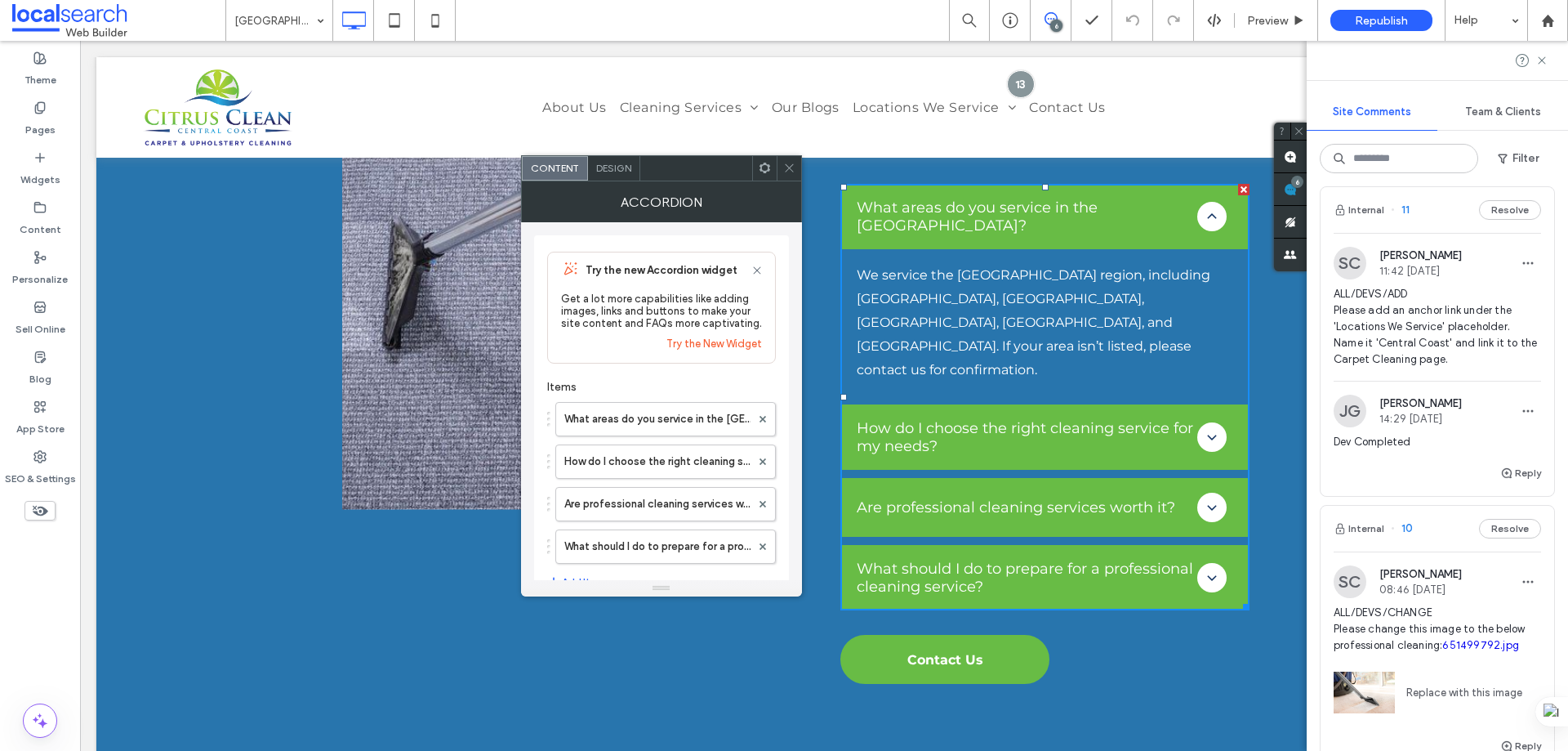
click at [781, 167] on div at bounding box center [788, 167] width 24 height 24
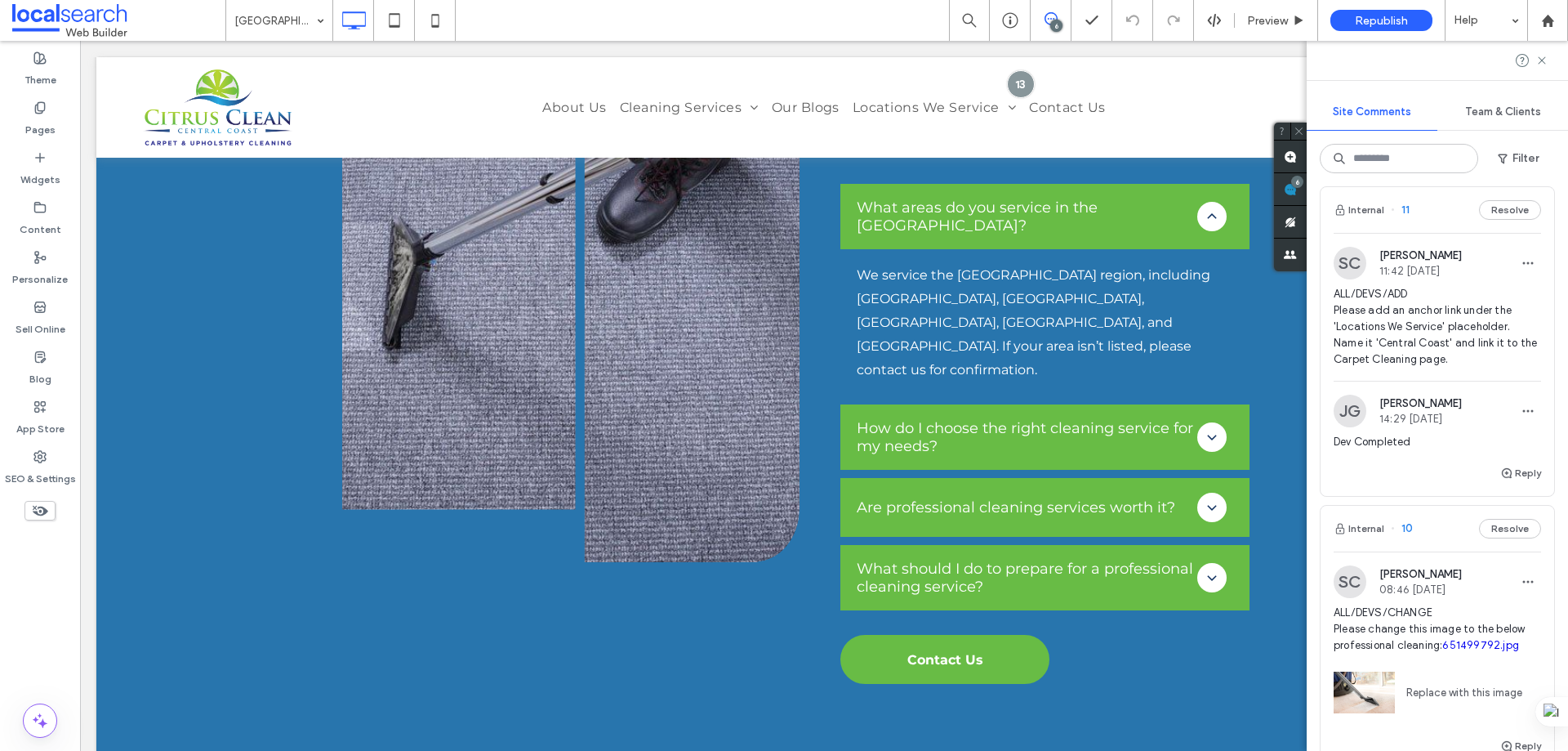
scroll to position [502, 0]
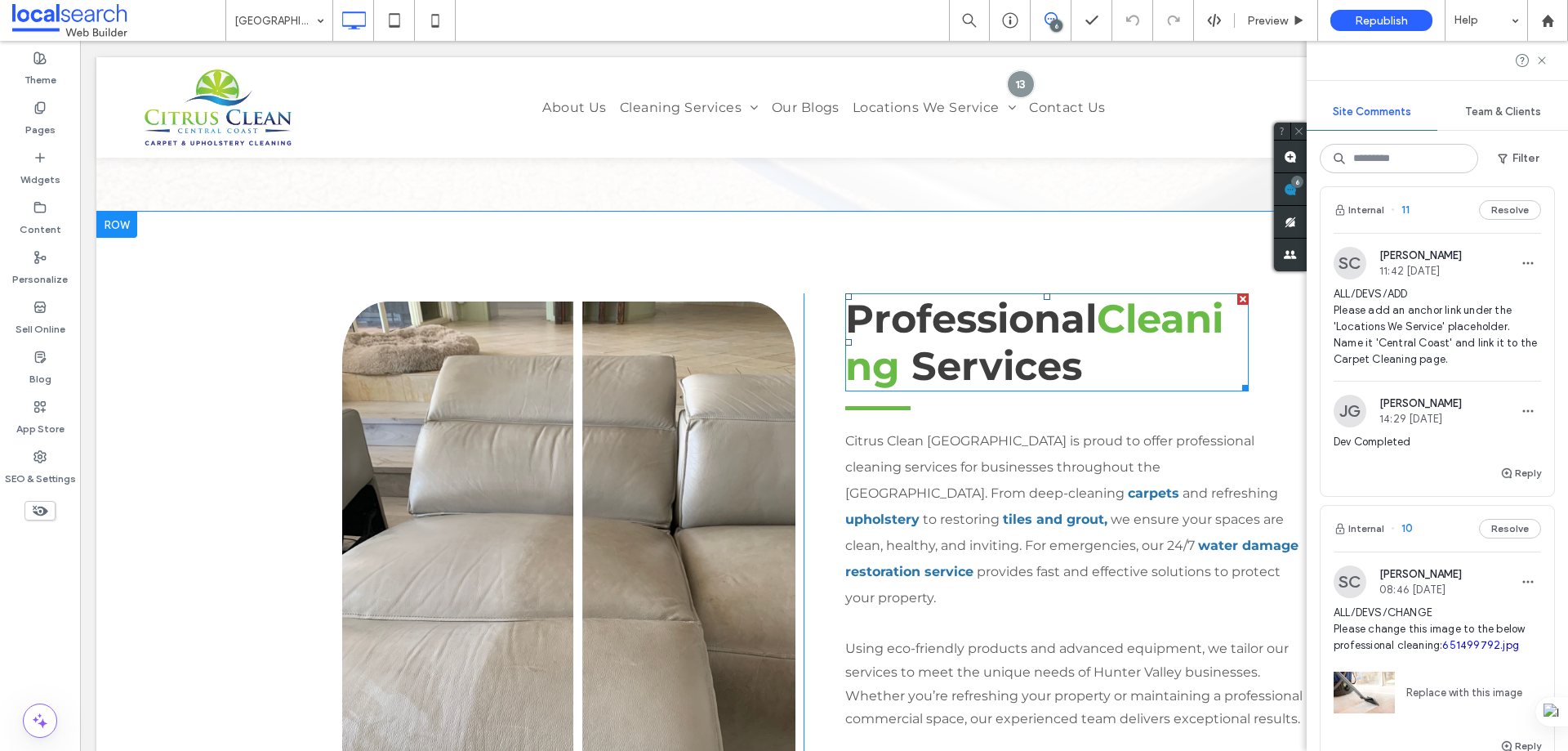
click at [1209, 295] on h2 "Professional Cleaning Services" at bounding box center [1047, 343] width 403 height 95
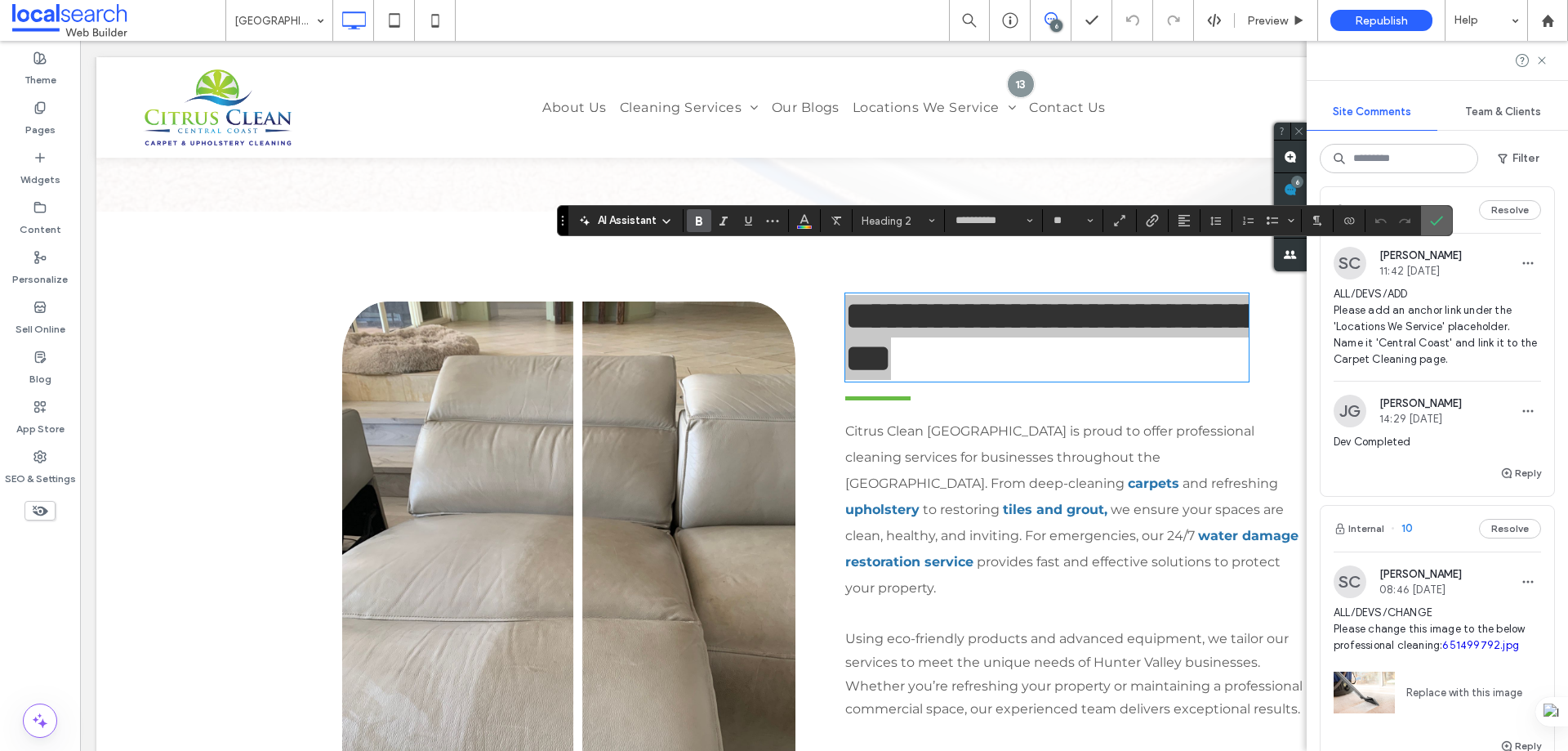
click at [1424, 219] on label "Confirm" at bounding box center [1435, 221] width 24 height 29
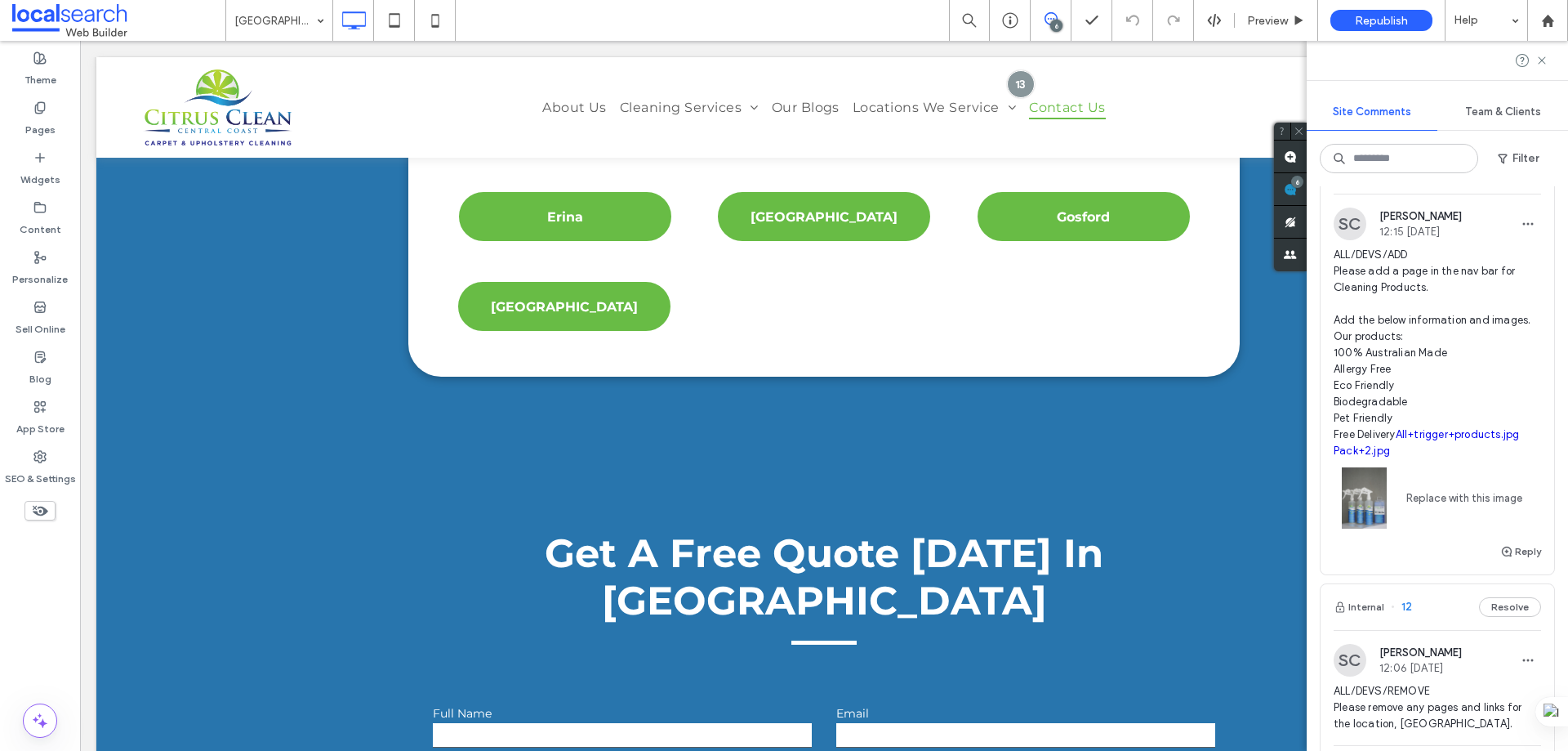
scroll to position [0, 0]
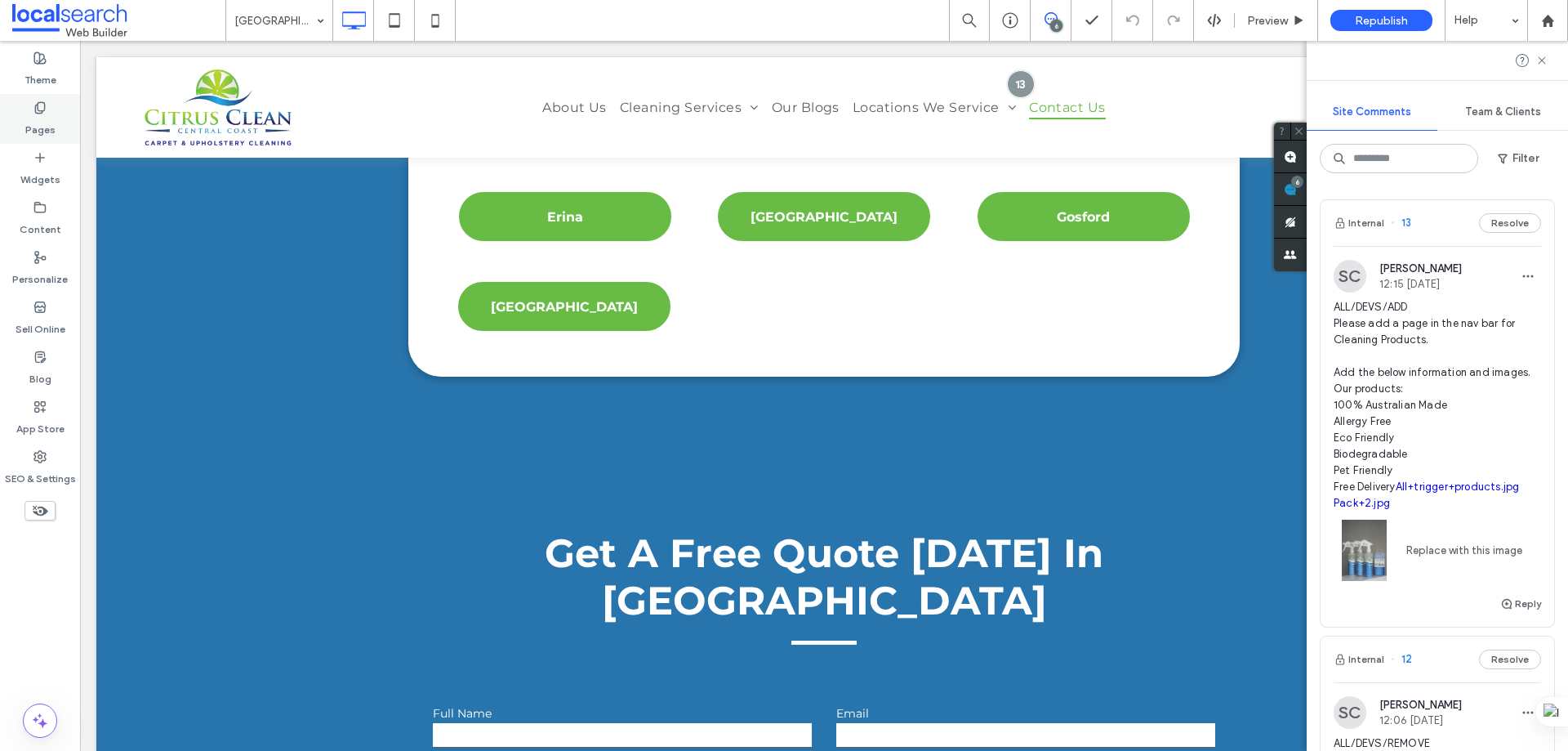
click at [32, 106] on div "Pages" at bounding box center [40, 119] width 80 height 50
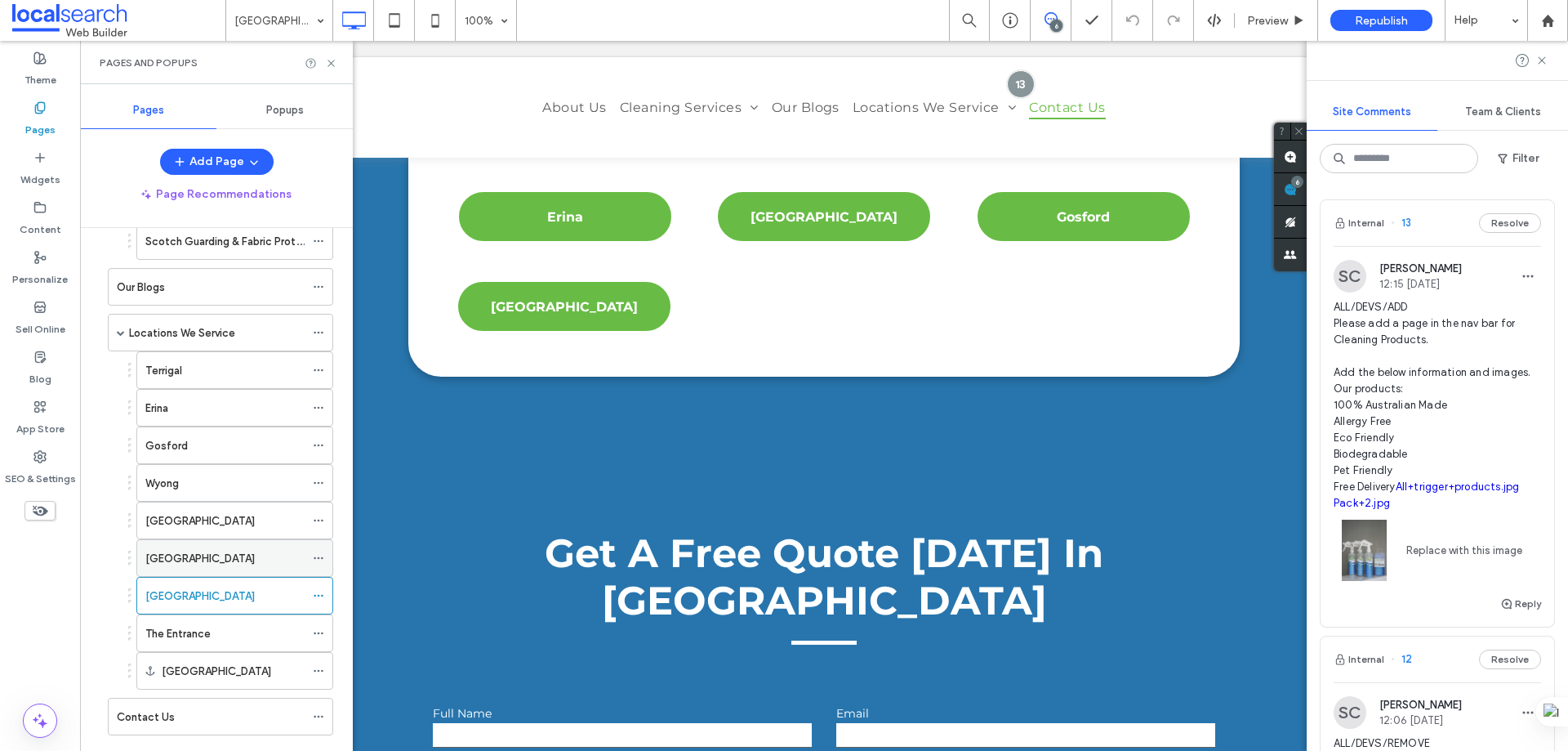
scroll to position [722, 0]
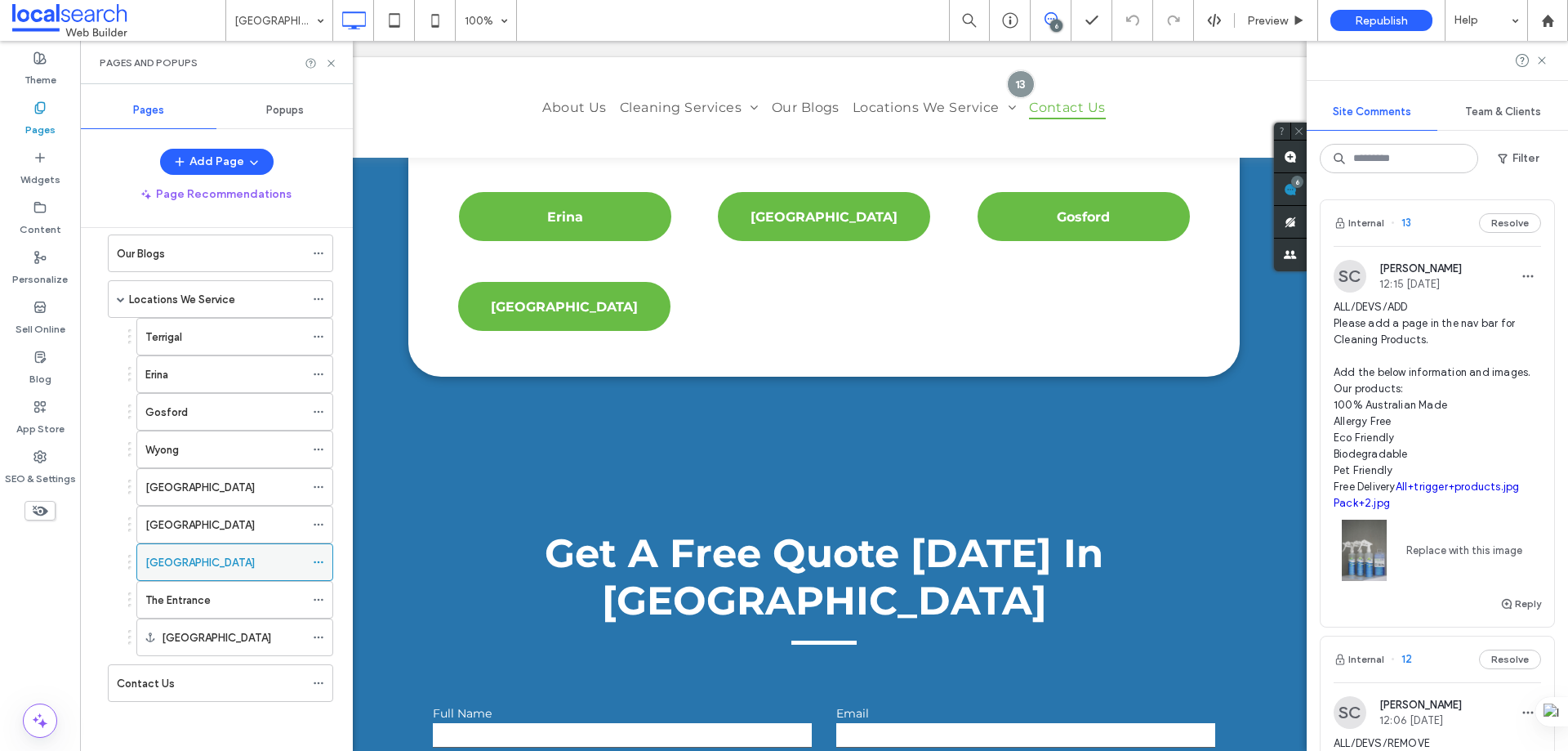
click at [321, 559] on icon at bounding box center [318, 562] width 12 height 12
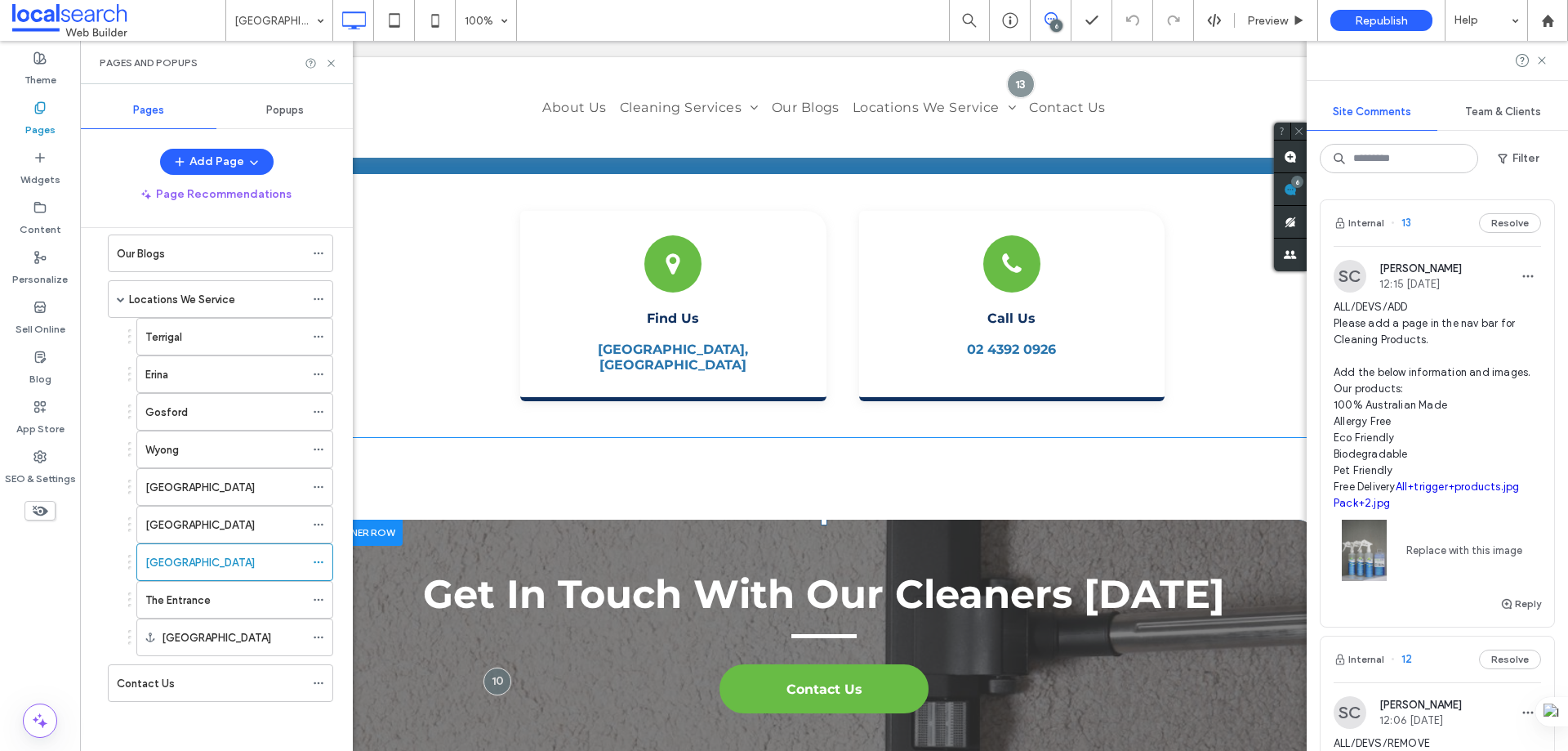
scroll to position [5650, 0]
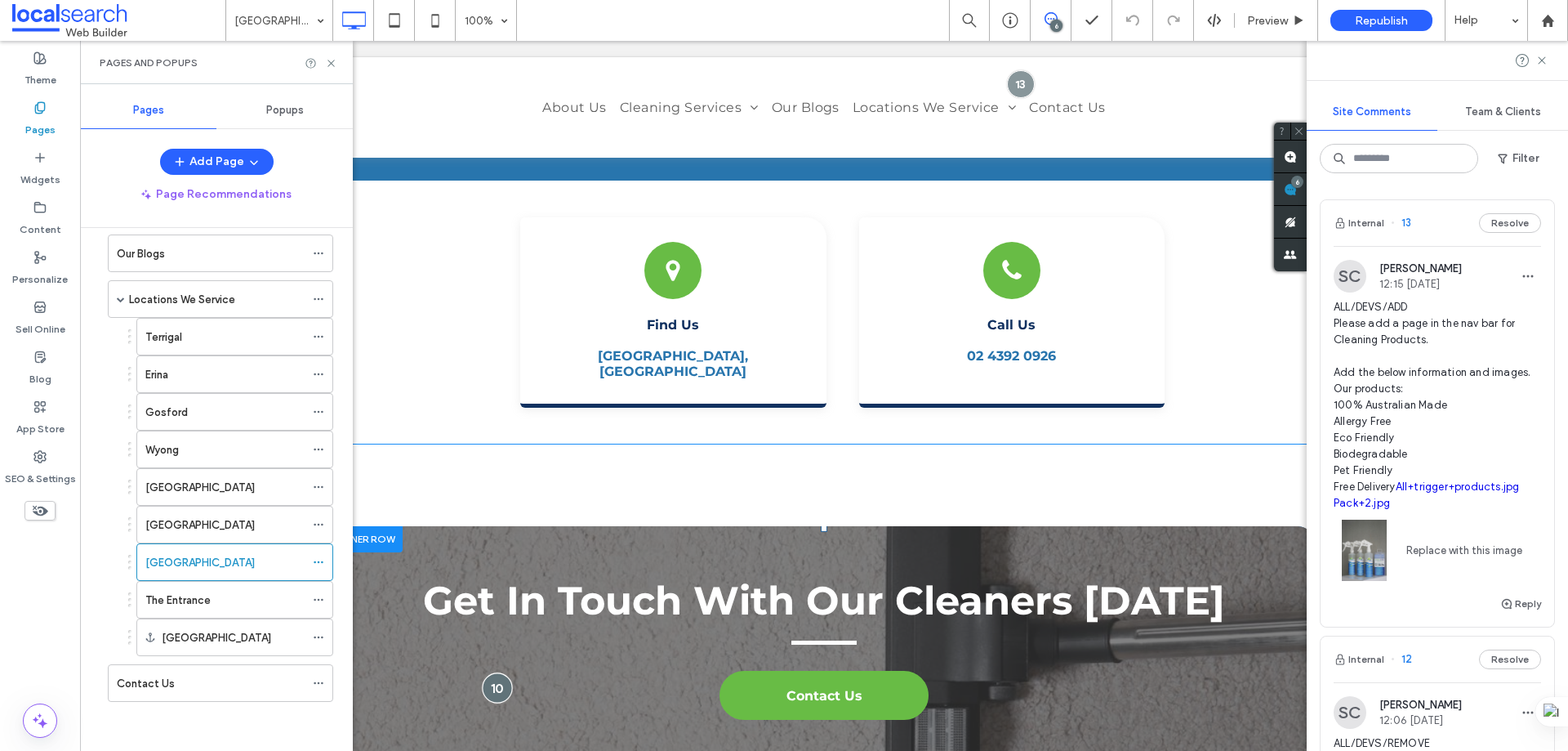
click at [494, 673] on div at bounding box center [497, 687] width 30 height 30
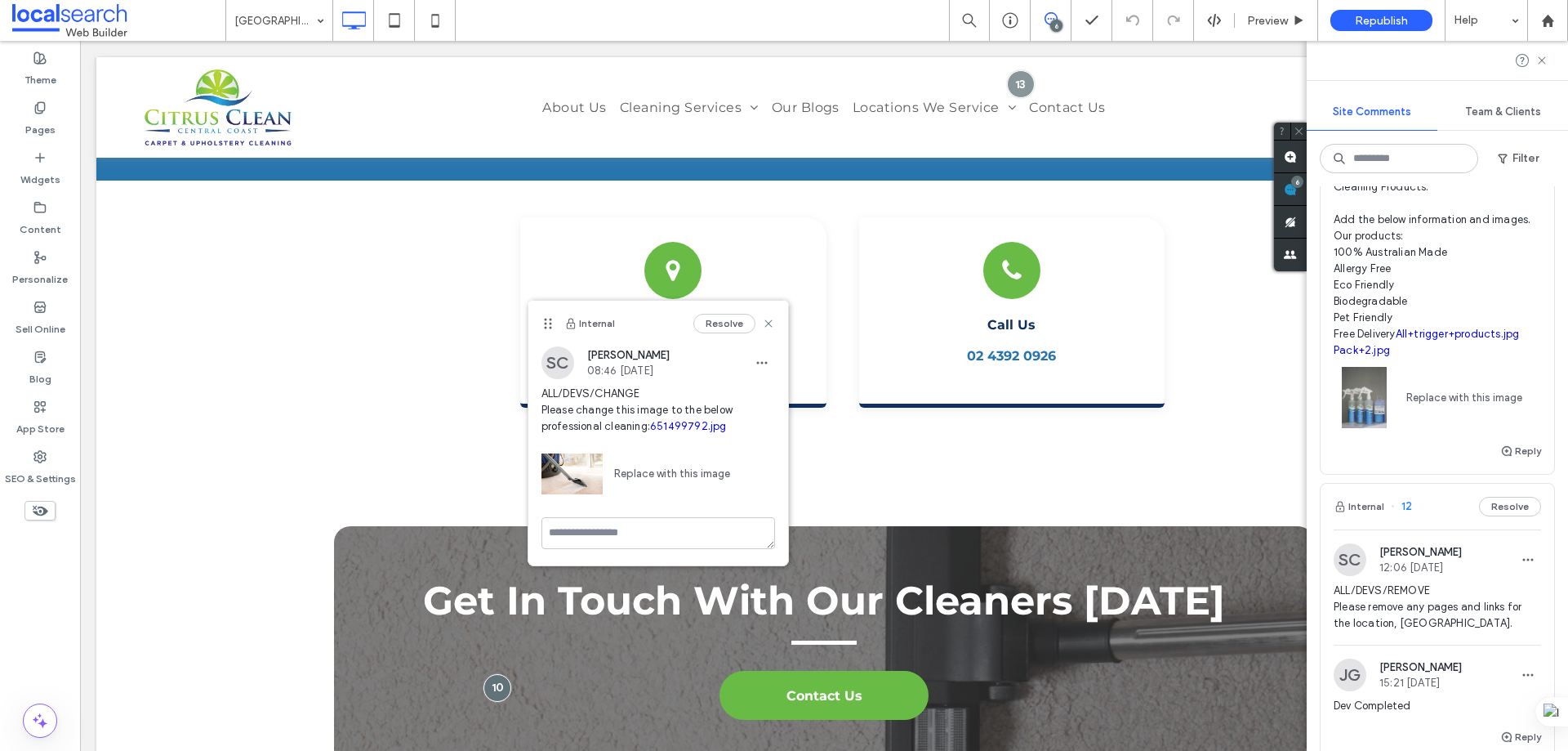
scroll to position [0, 0]
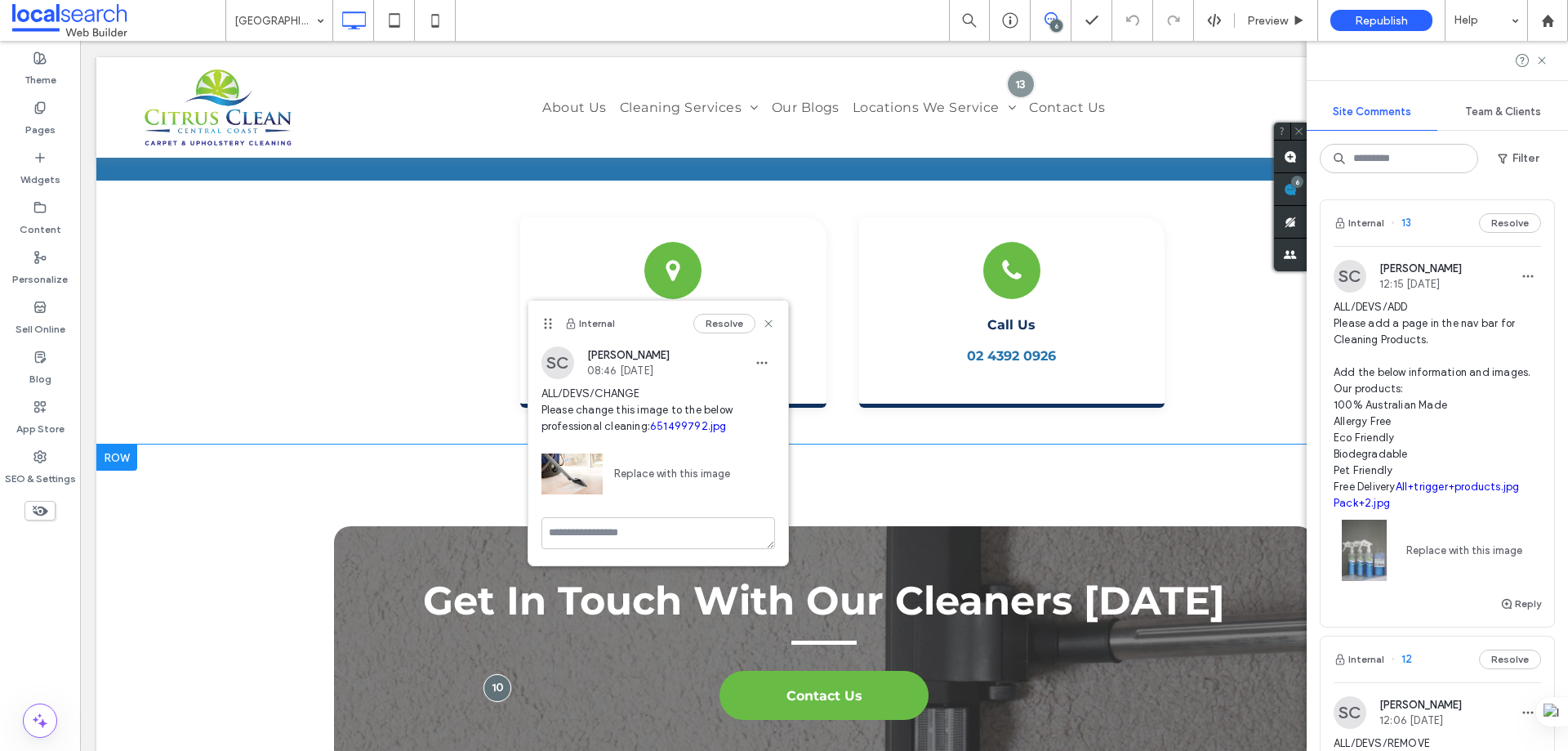
click at [231, 444] on div "Get In Touch With Our Cleaners [DATE] Contact Us Click To Paste Click To Paste …" at bounding box center [824, 647] width 1456 height 406
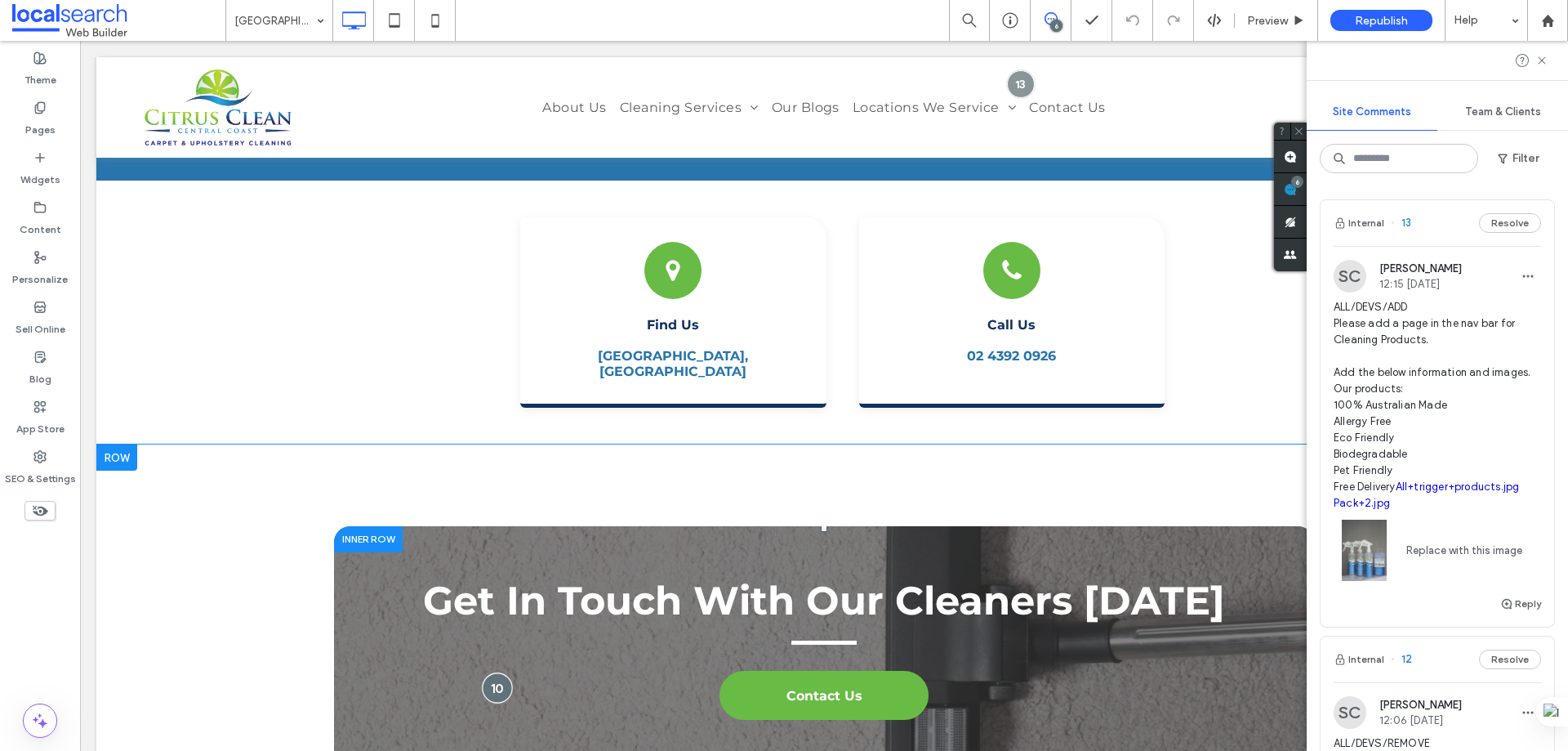
click at [495, 673] on div at bounding box center [497, 687] width 30 height 30
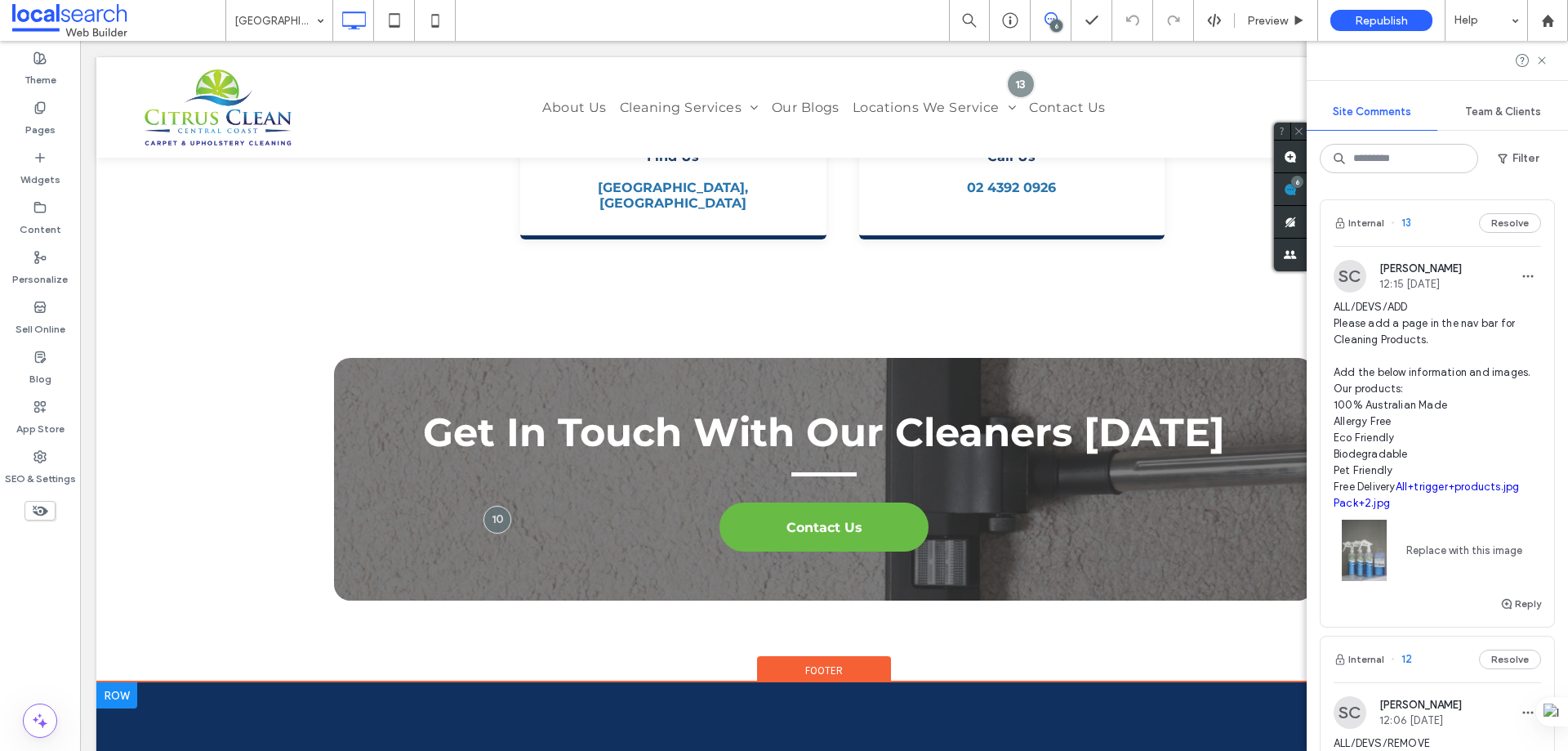
scroll to position [5732, 0]
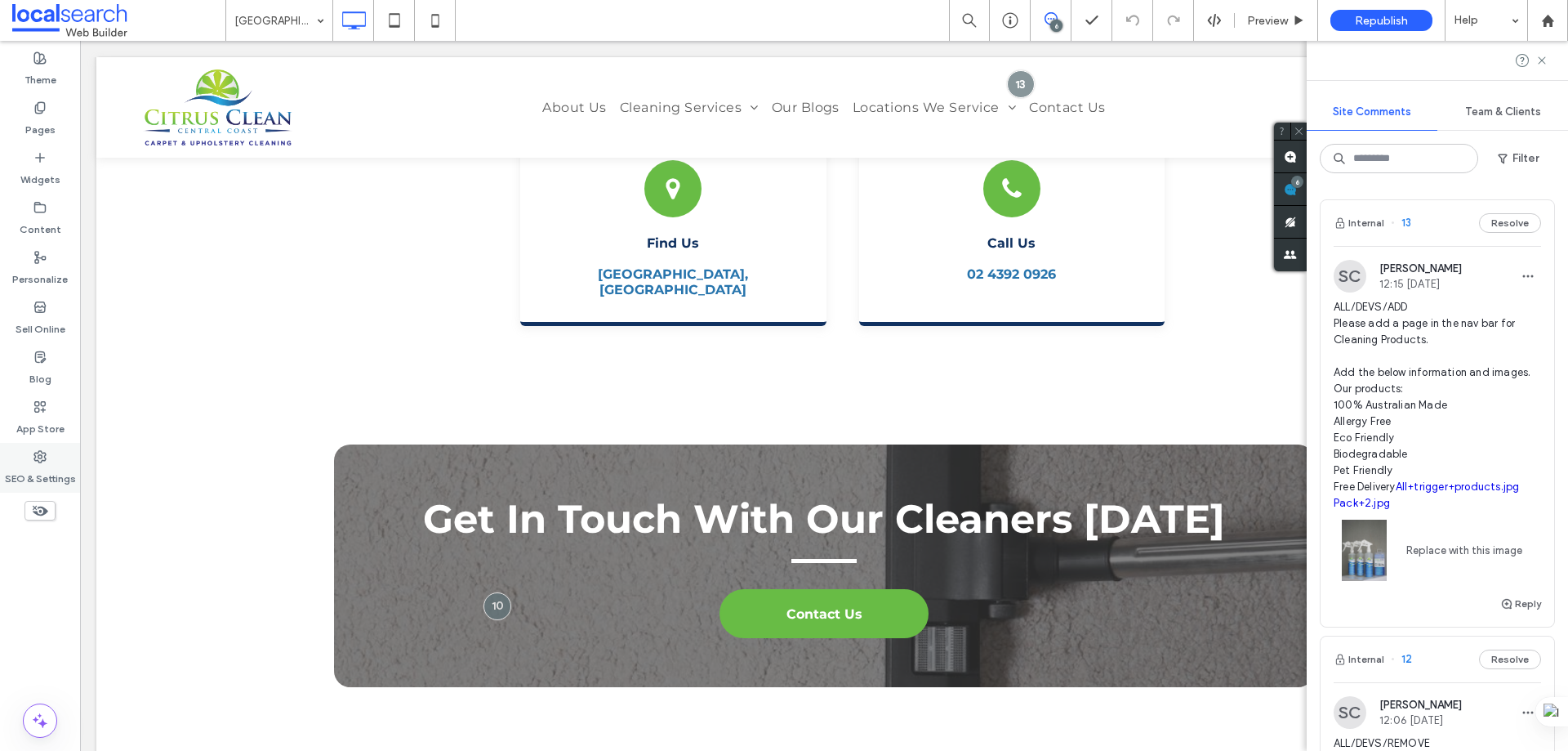
click at [41, 474] on label "SEO & Settings" at bounding box center [40, 475] width 71 height 23
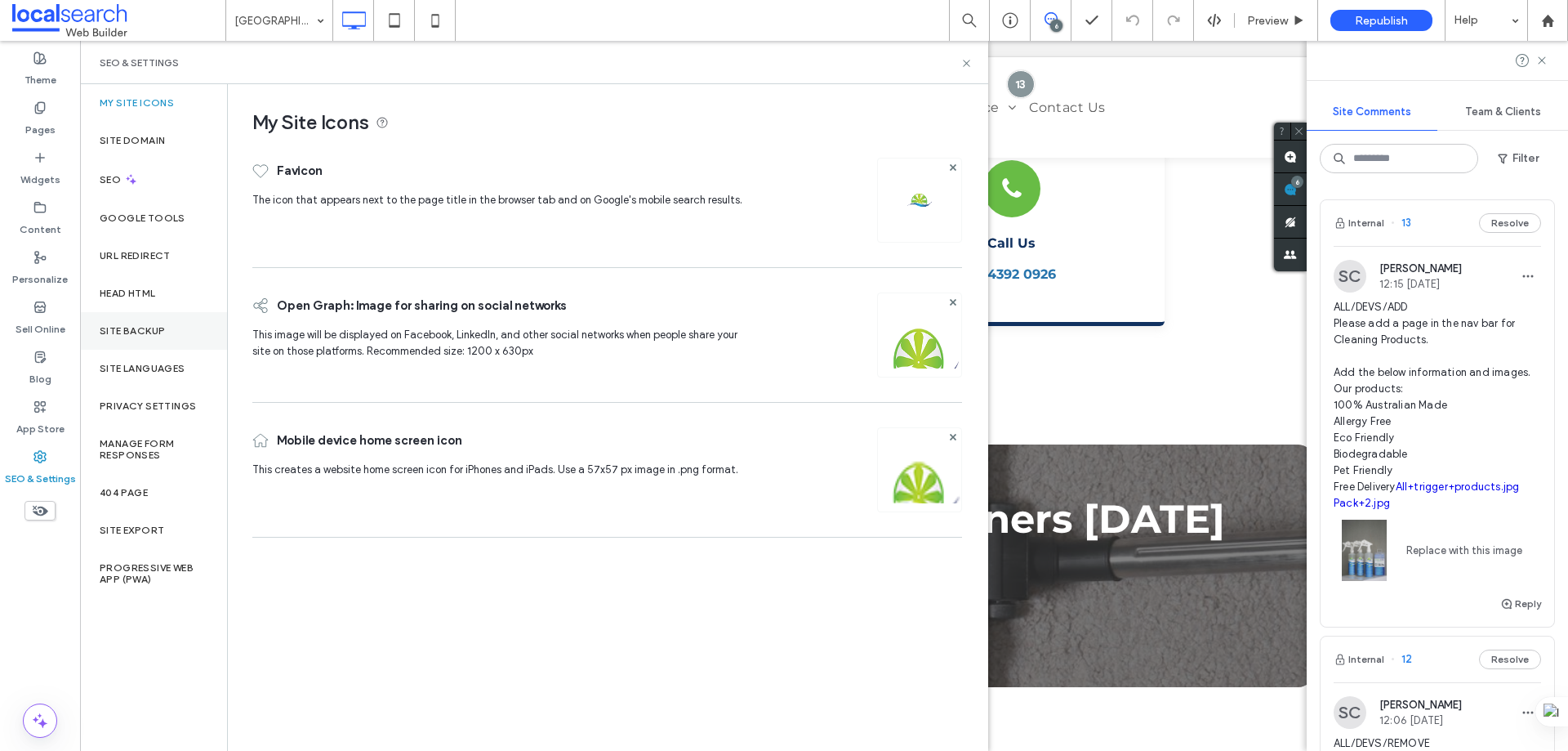
click at [125, 328] on label "Site Backup" at bounding box center [133, 331] width 66 height 12
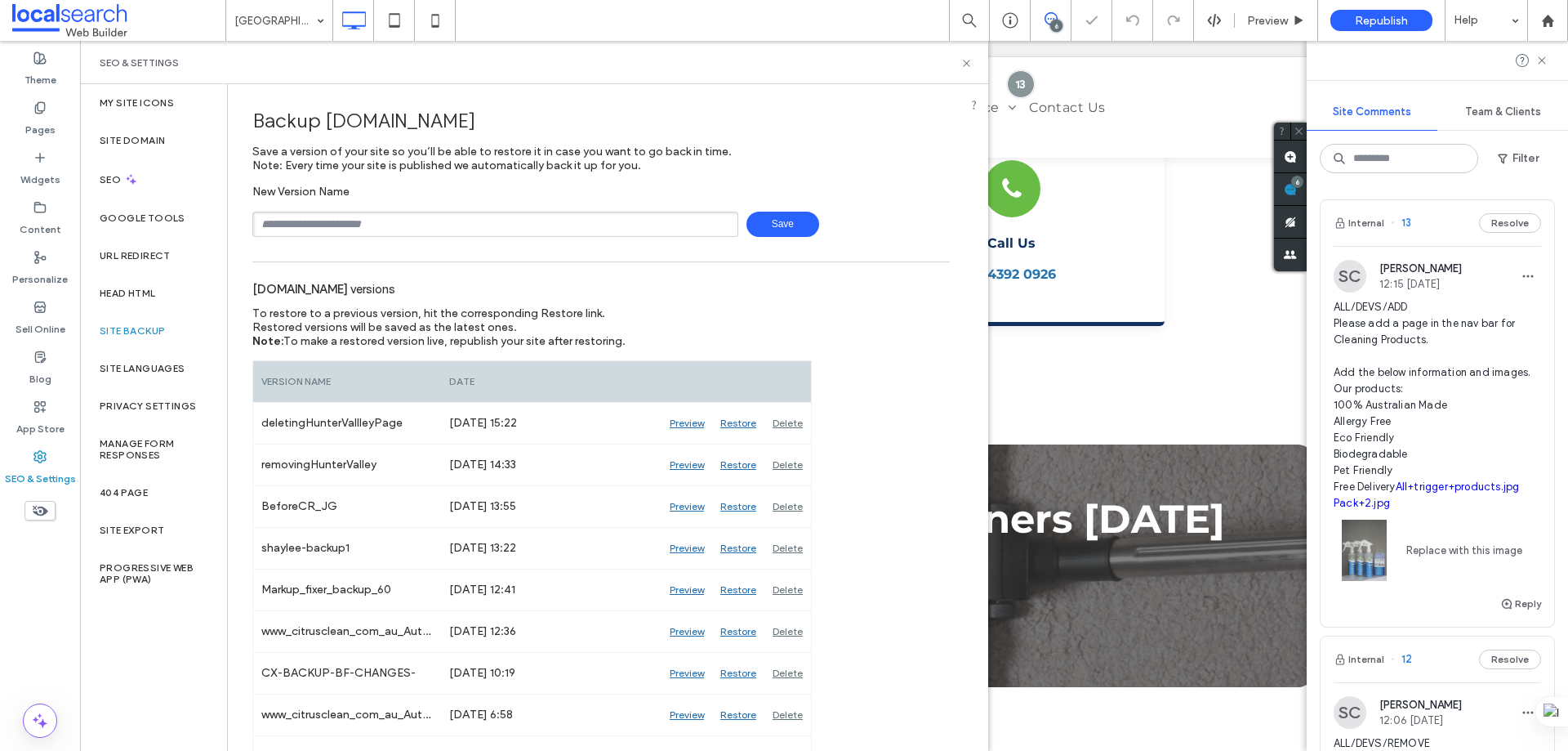
click at [339, 223] on input "text" at bounding box center [495, 225] width 486 height 25
type input "*******"
click at [748, 228] on span "Save" at bounding box center [783, 225] width 73 height 25
click at [967, 65] on icon at bounding box center [966, 63] width 13 height 13
